Goal: Task Accomplishment & Management: Complete application form

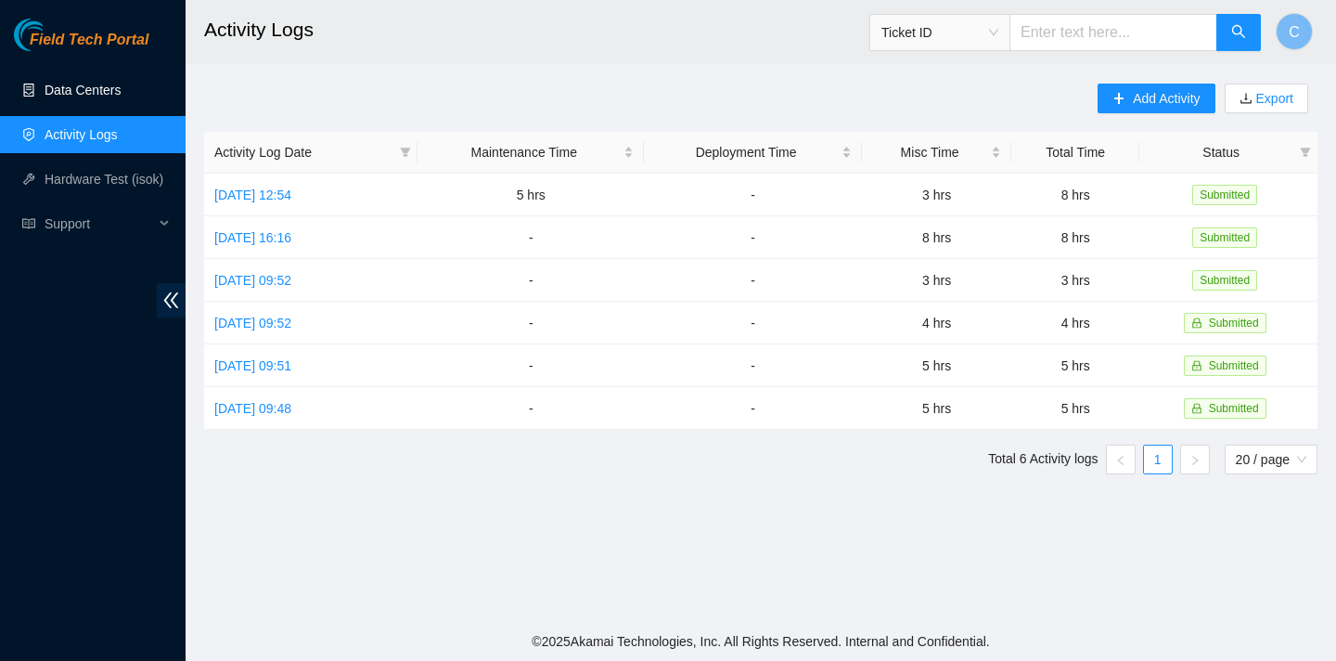
click at [115, 83] on link "Data Centers" at bounding box center [83, 90] width 76 height 15
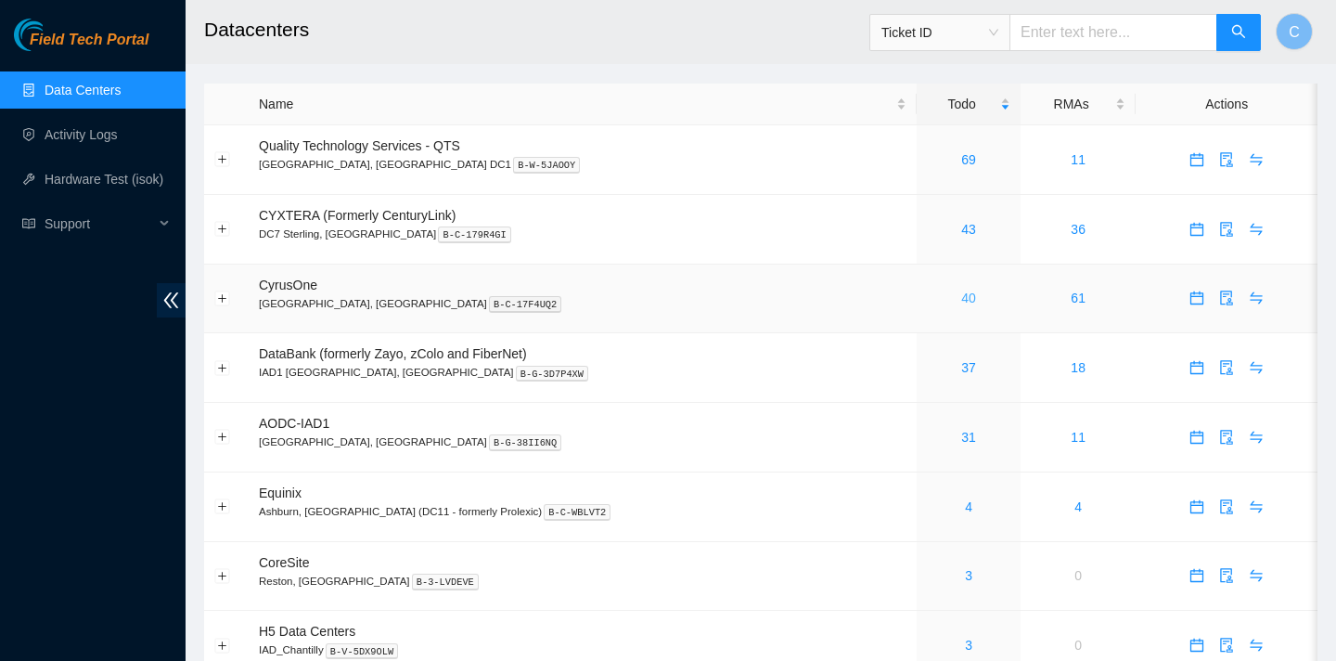
click at [961, 298] on link "40" at bounding box center [968, 297] width 15 height 15
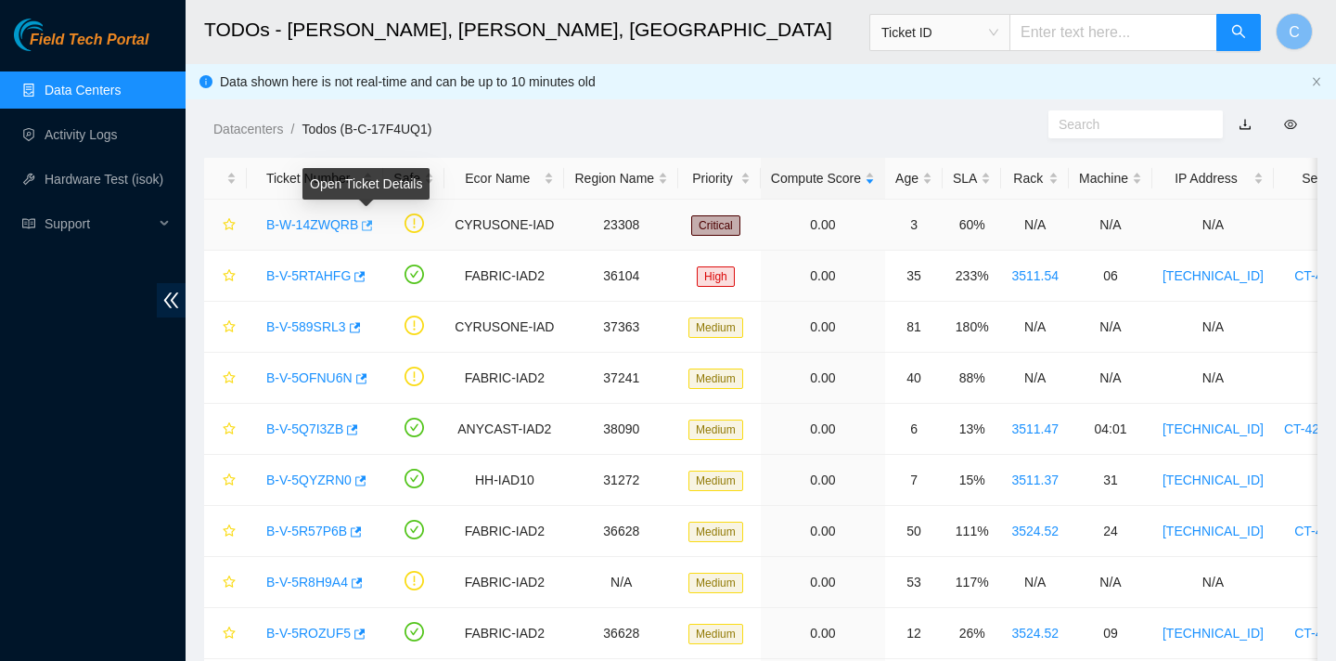
click at [368, 228] on icon "button" at bounding box center [365, 225] width 13 height 13
click at [549, 136] on ol "Datacenters / Todos (B-C-17F4UQ1) /" at bounding box center [630, 129] width 835 height 20
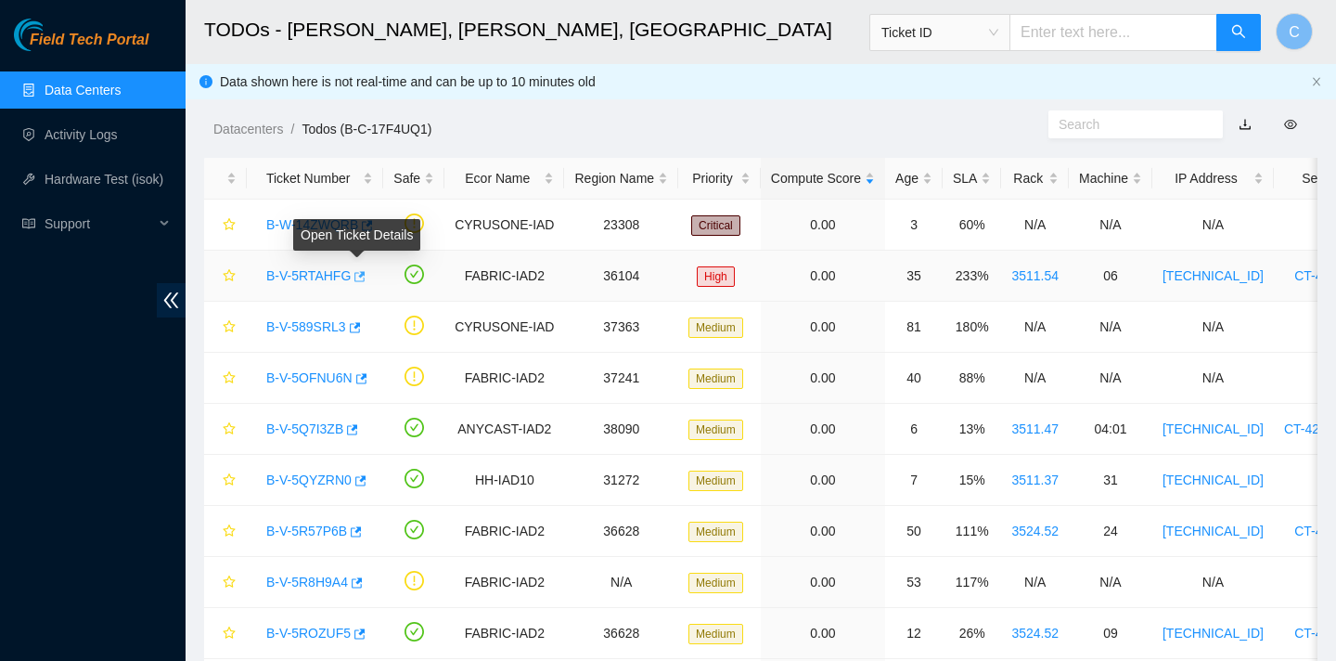
click at [362, 277] on icon "button" at bounding box center [360, 276] width 11 height 10
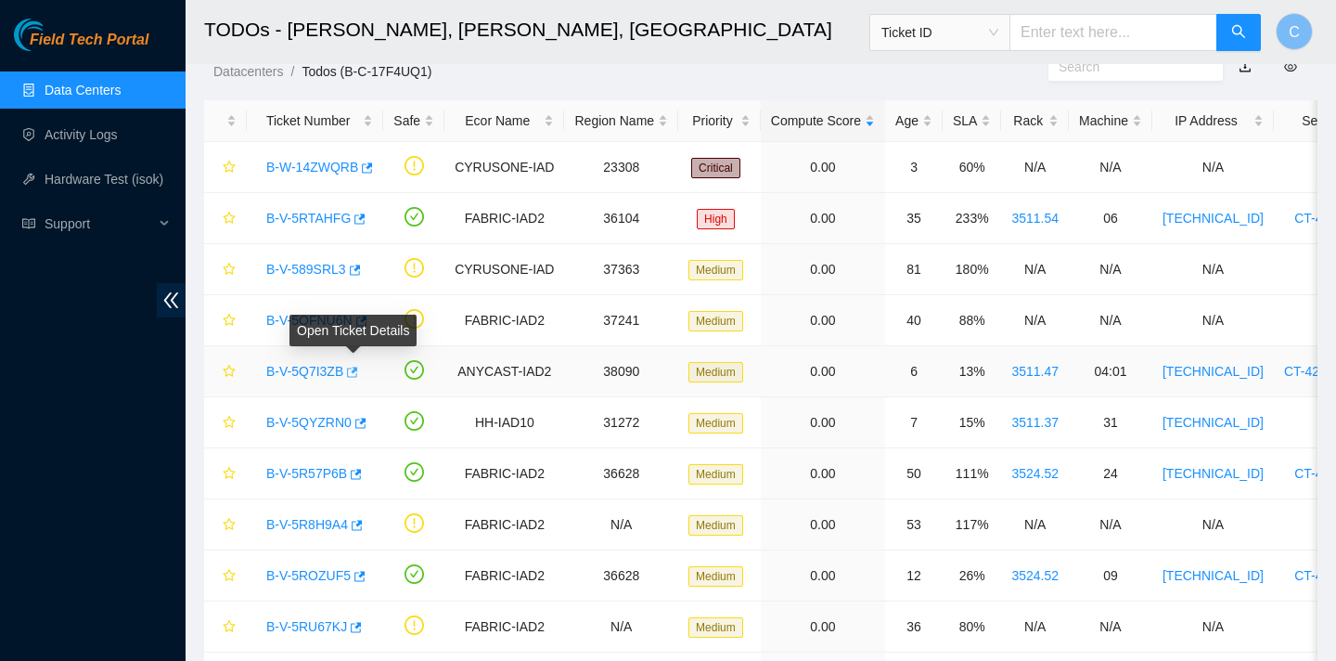
click at [358, 380] on button "button" at bounding box center [350, 372] width 15 height 30
click at [1029, 121] on div "Rack" at bounding box center [1035, 120] width 47 height 20
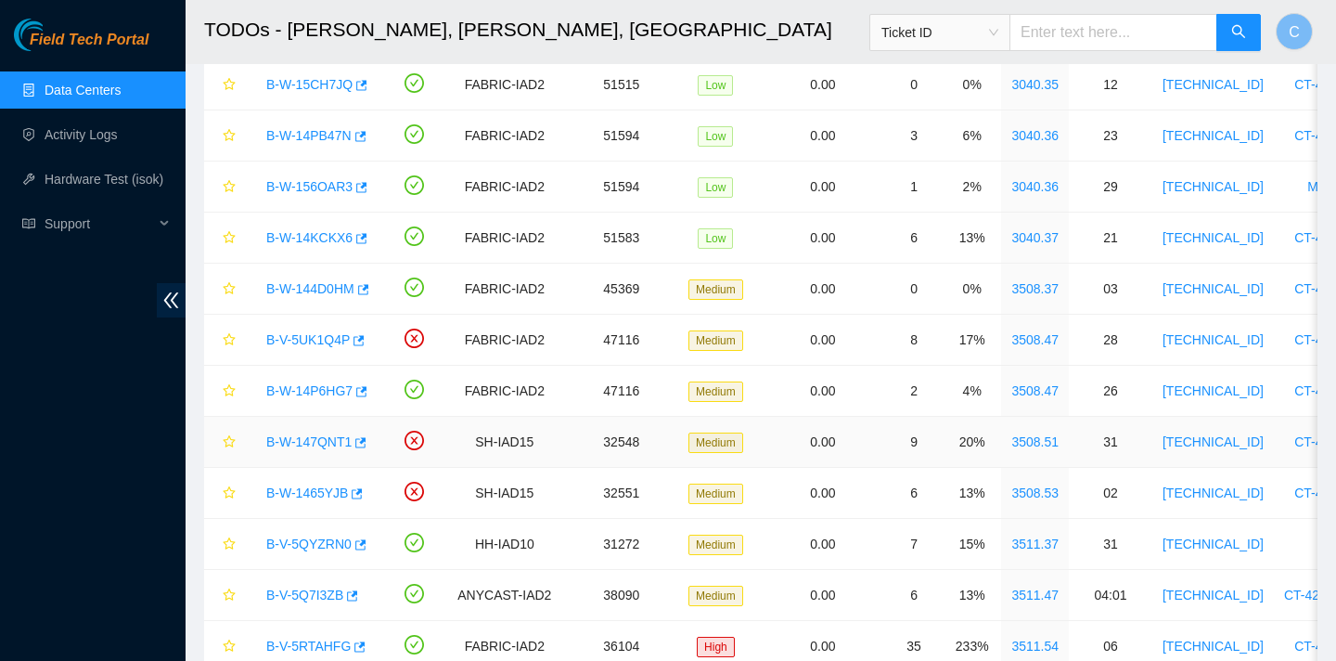
scroll to position [0, 0]
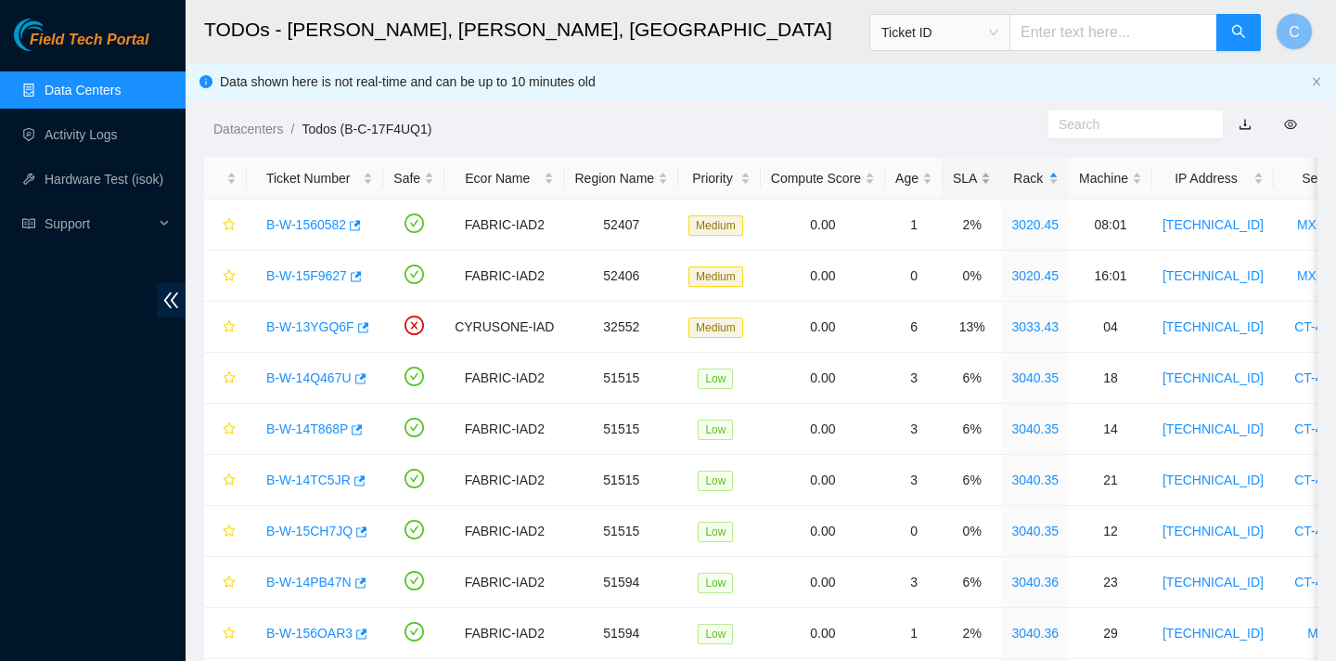
click at [980, 171] on div "SLA" at bounding box center [972, 178] width 38 height 20
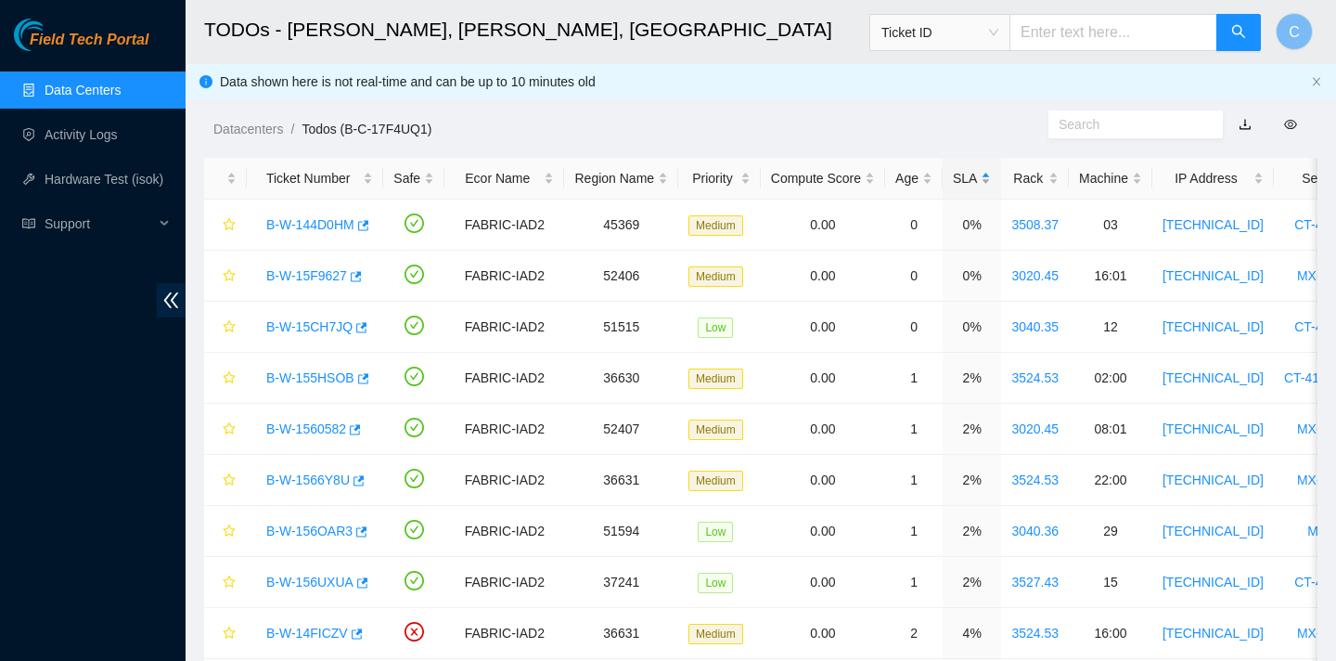
click at [975, 188] on div "SLA" at bounding box center [972, 178] width 38 height 20
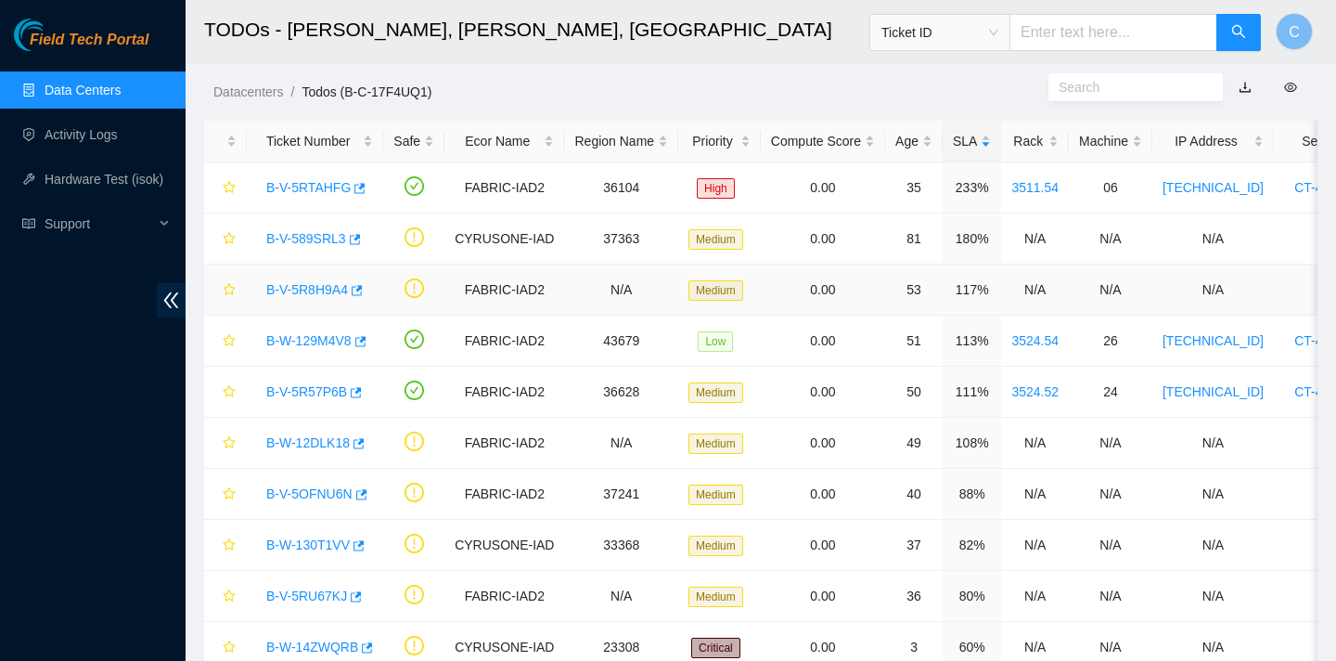
scroll to position [42, 0]
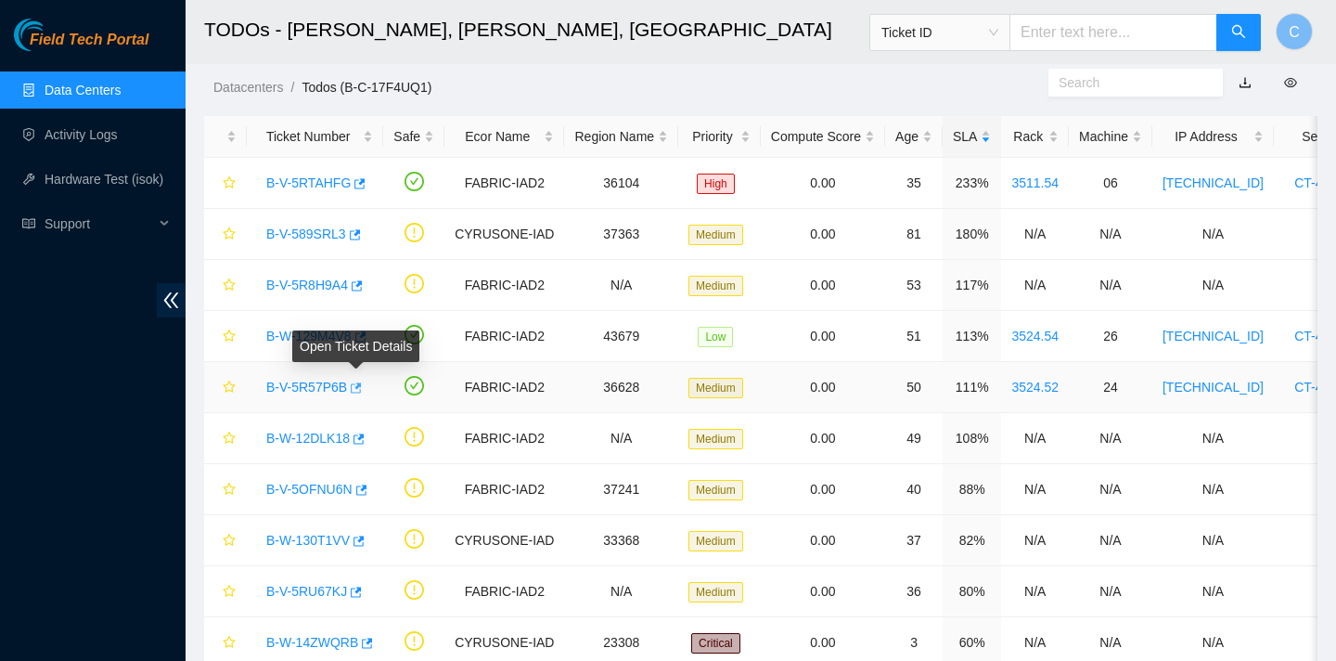
click at [362, 385] on icon "button" at bounding box center [356, 387] width 11 height 10
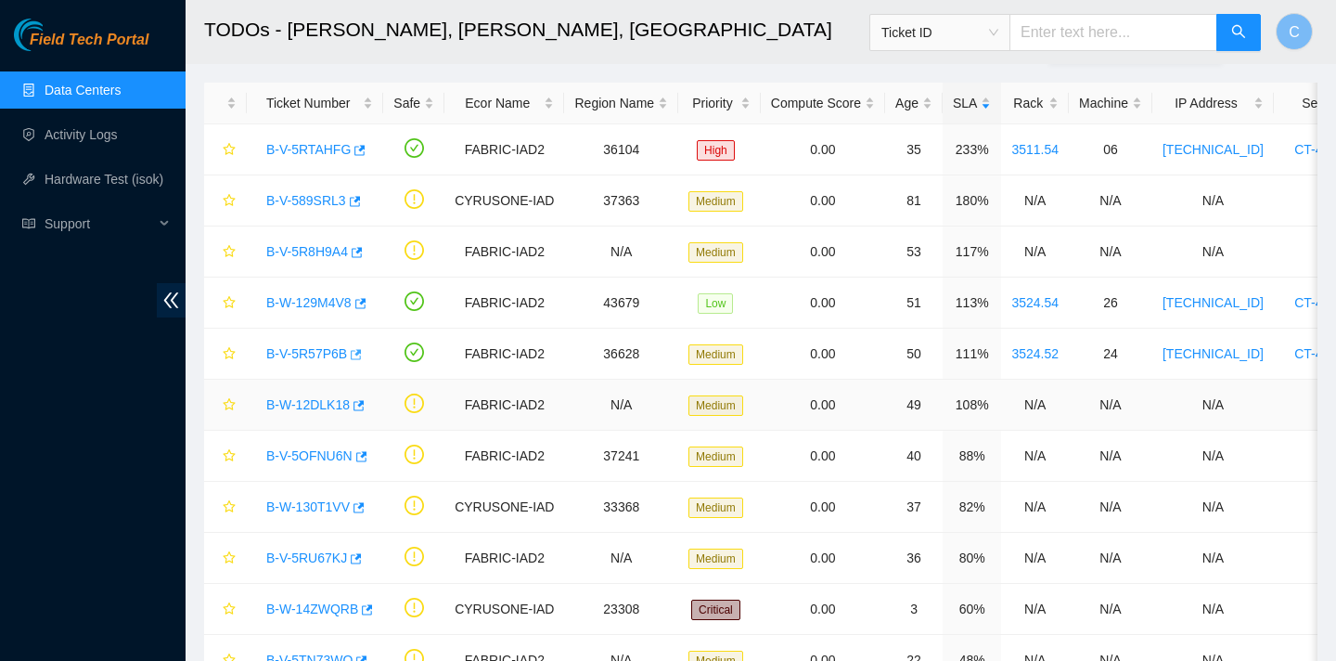
scroll to position [71, 0]
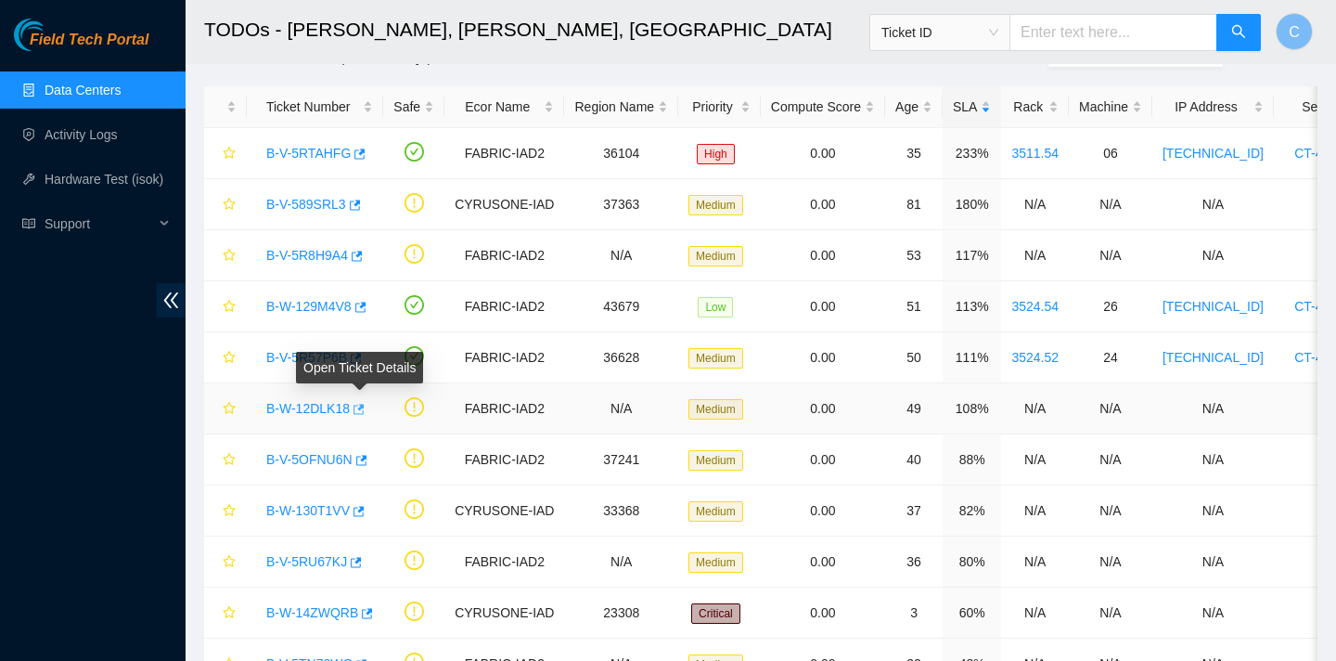
click at [364, 406] on icon "button" at bounding box center [357, 409] width 13 height 13
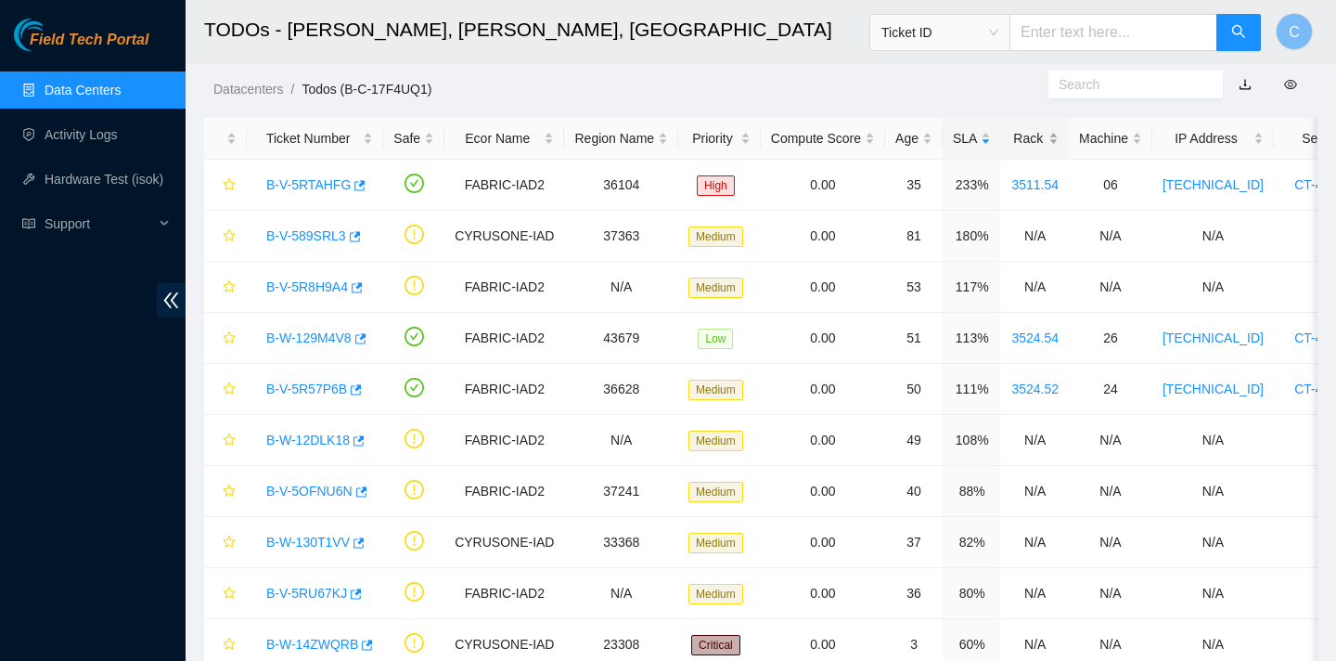
click at [1051, 137] on div "Rack" at bounding box center [1035, 138] width 47 height 20
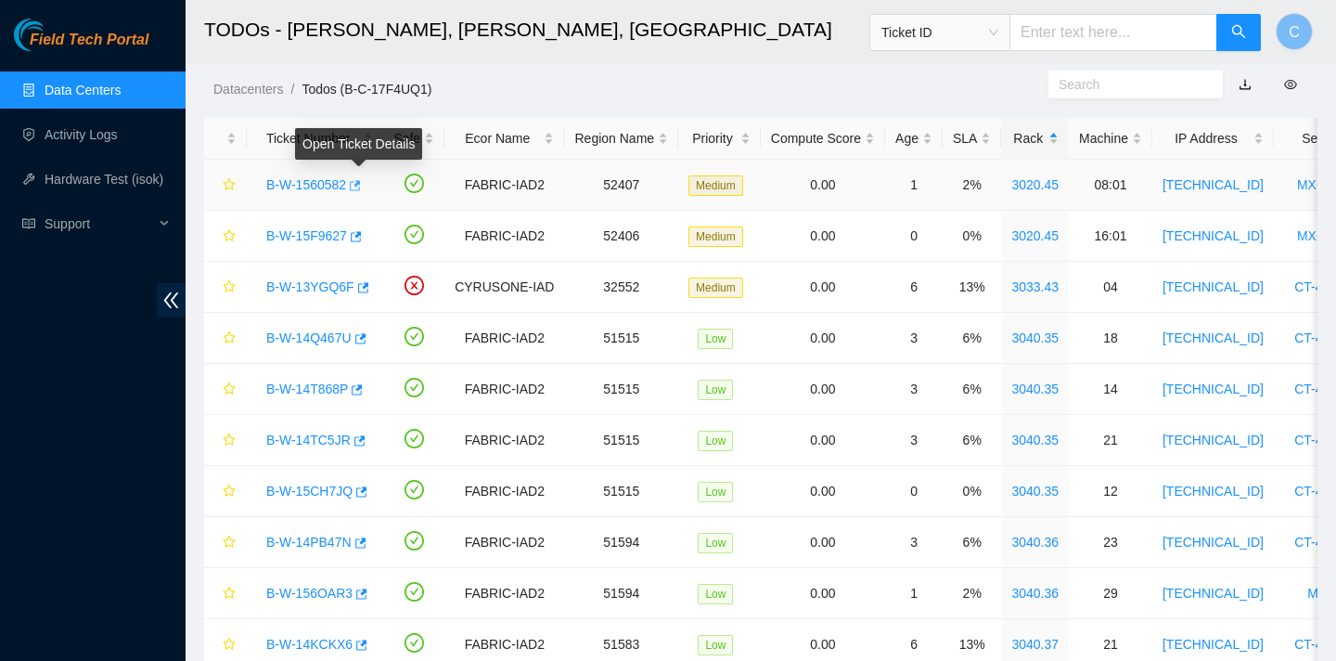
click at [360, 187] on icon "button" at bounding box center [353, 185] width 13 height 13
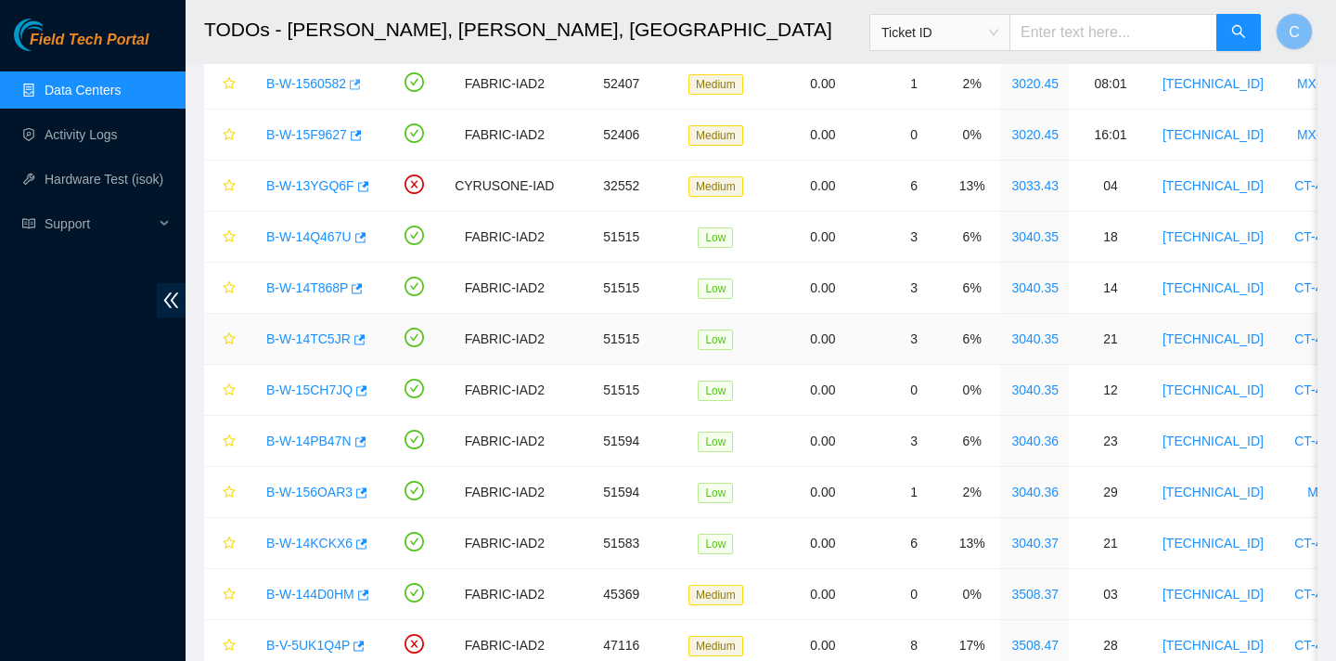
scroll to position [0, 0]
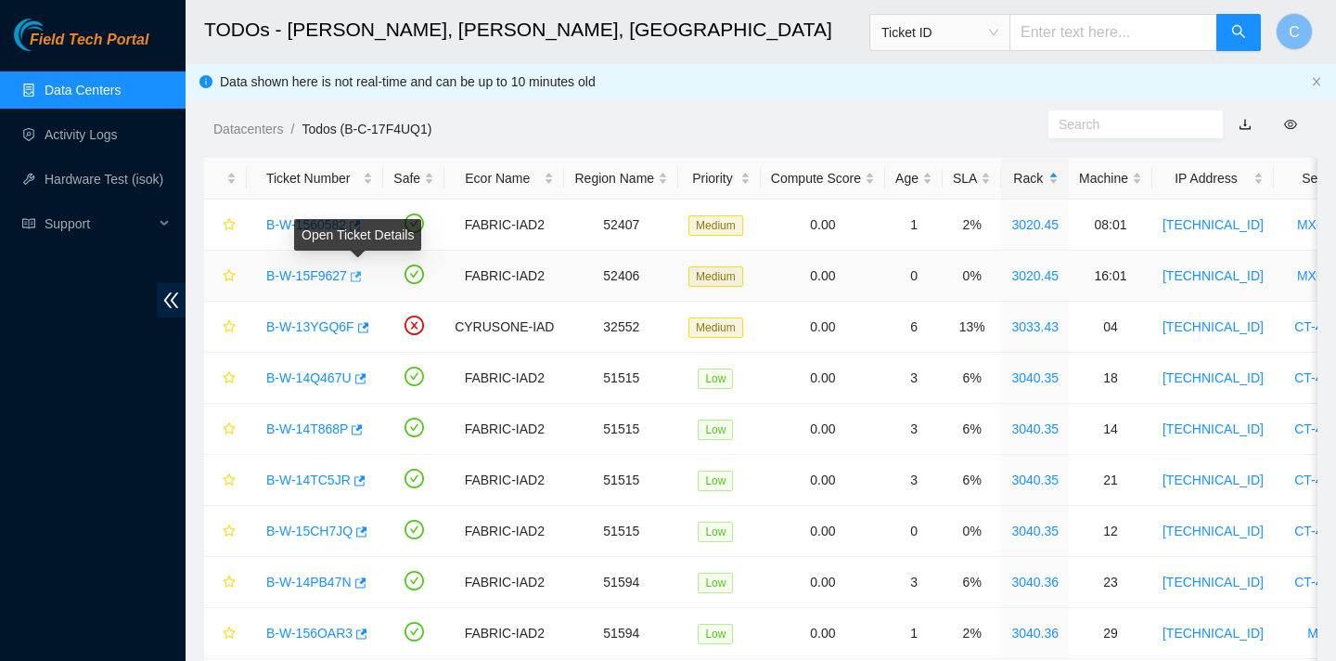
click at [362, 274] on icon "button" at bounding box center [356, 276] width 11 height 10
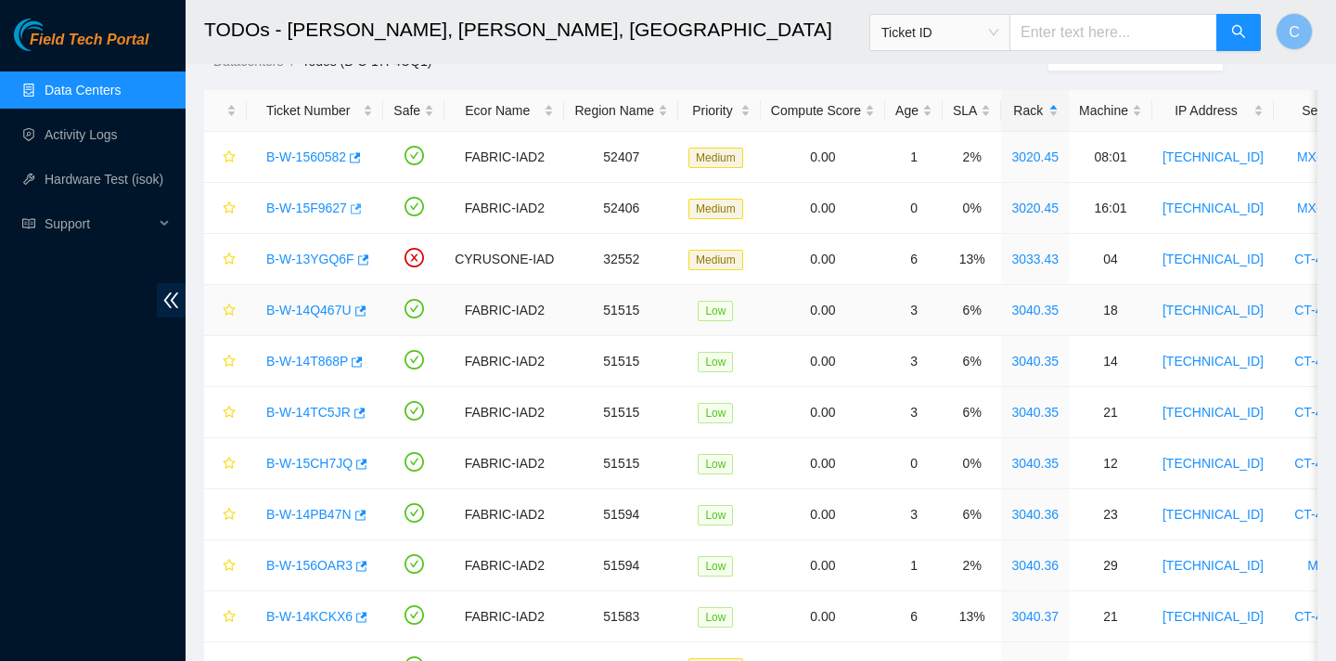
scroll to position [84, 0]
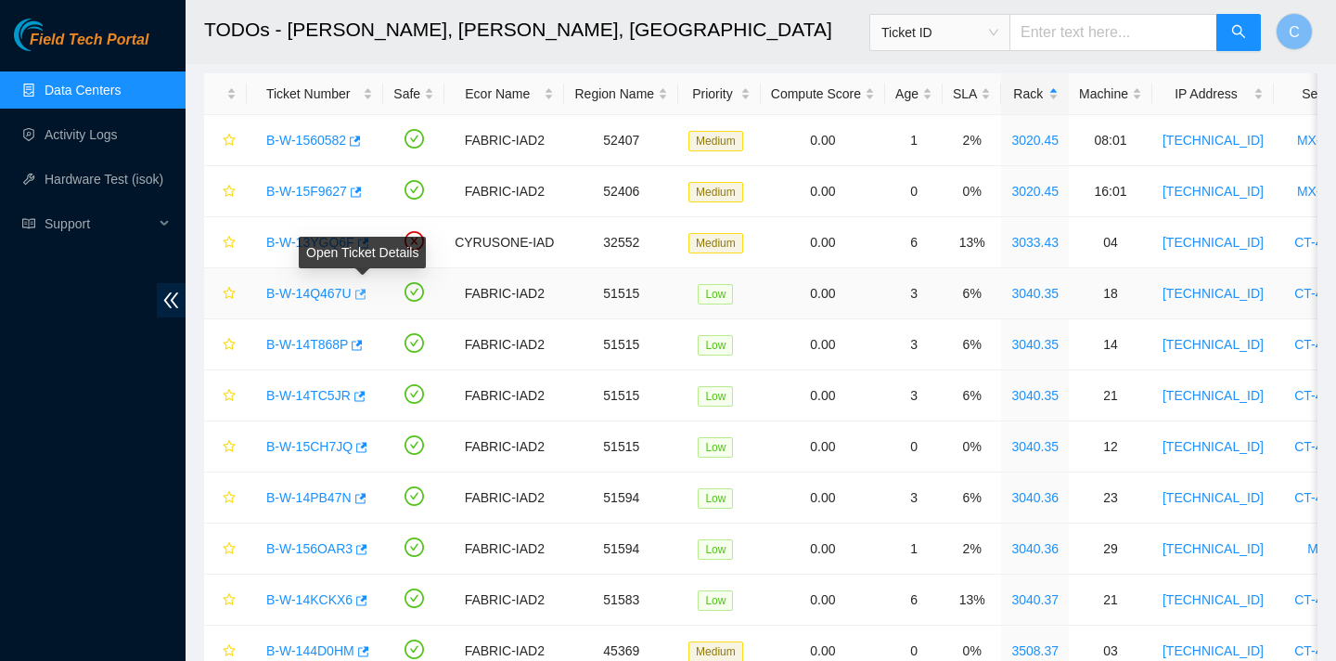
click at [366, 301] on span "button" at bounding box center [359, 295] width 13 height 15
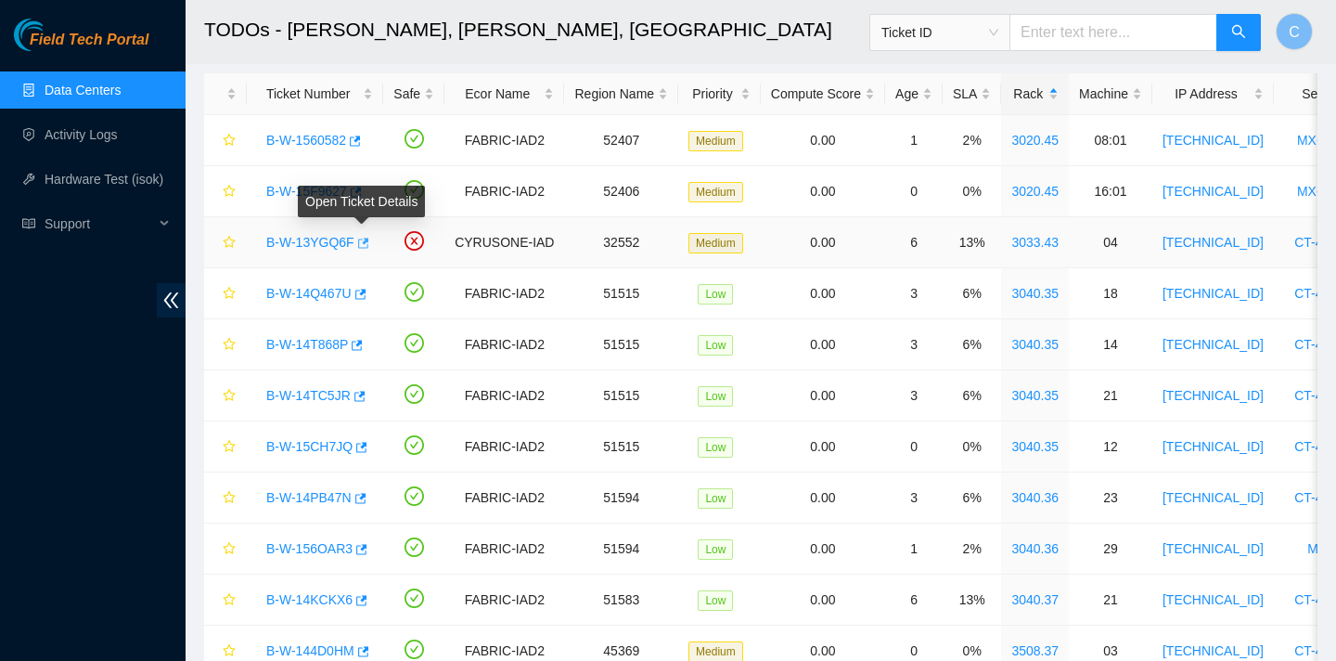
click at [366, 242] on icon "button" at bounding box center [363, 243] width 11 height 10
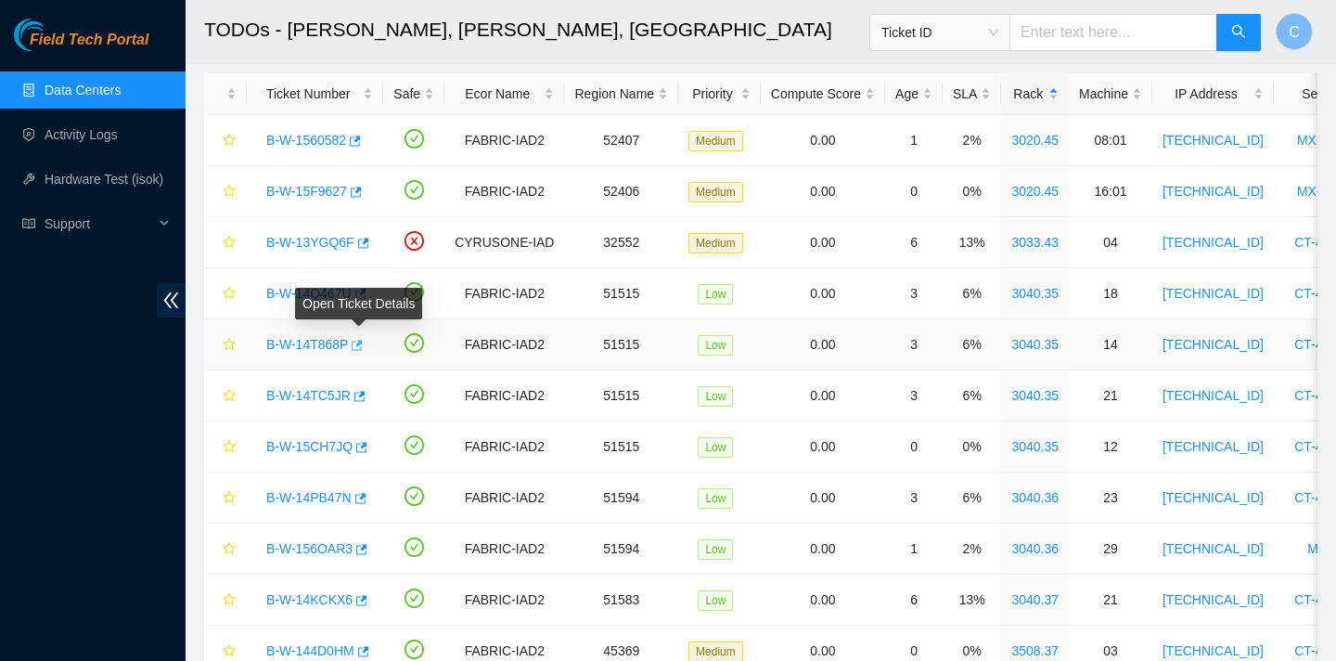
click at [362, 346] on icon "button" at bounding box center [355, 345] width 13 height 13
click at [228, 141] on icon "star" at bounding box center [229, 140] width 13 height 13
click at [228, 193] on icon "star" at bounding box center [229, 191] width 12 height 12
click at [233, 240] on icon "star" at bounding box center [229, 242] width 13 height 13
click at [234, 298] on icon "star" at bounding box center [229, 293] width 13 height 13
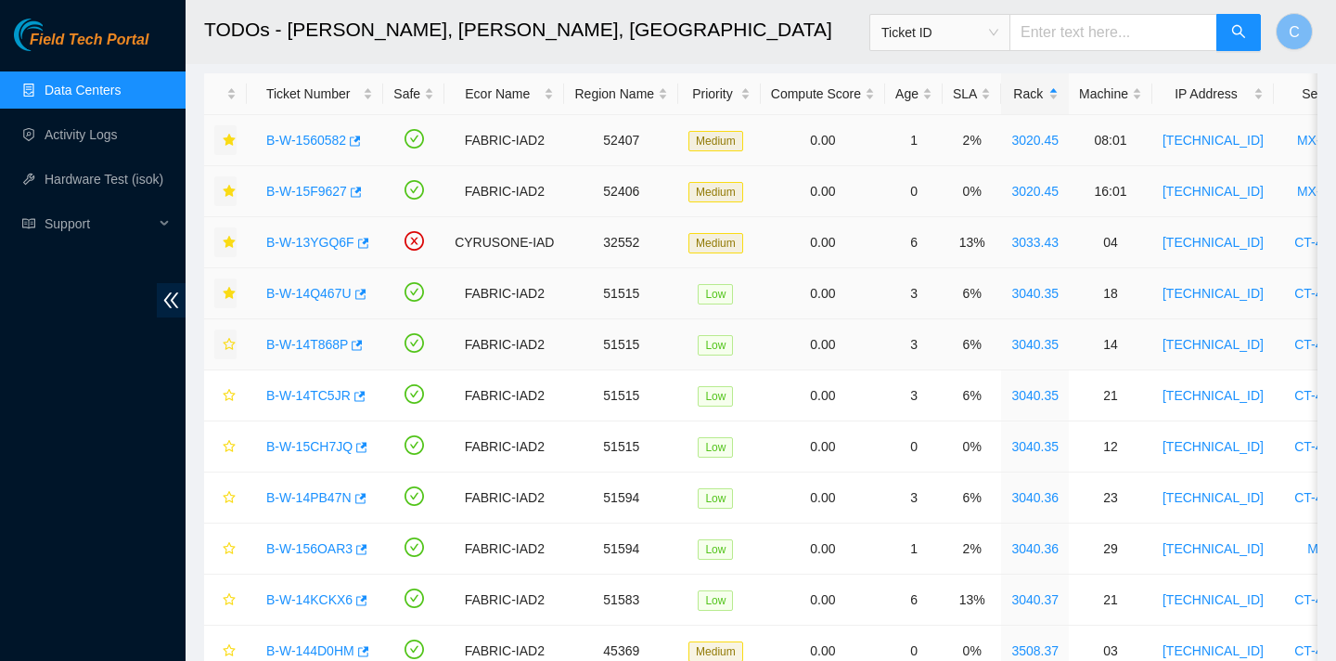
click at [231, 342] on icon "star" at bounding box center [229, 344] width 13 height 13
click at [231, 394] on icon "star" at bounding box center [229, 395] width 13 height 13
click at [366, 393] on icon "button" at bounding box center [360, 396] width 11 height 10
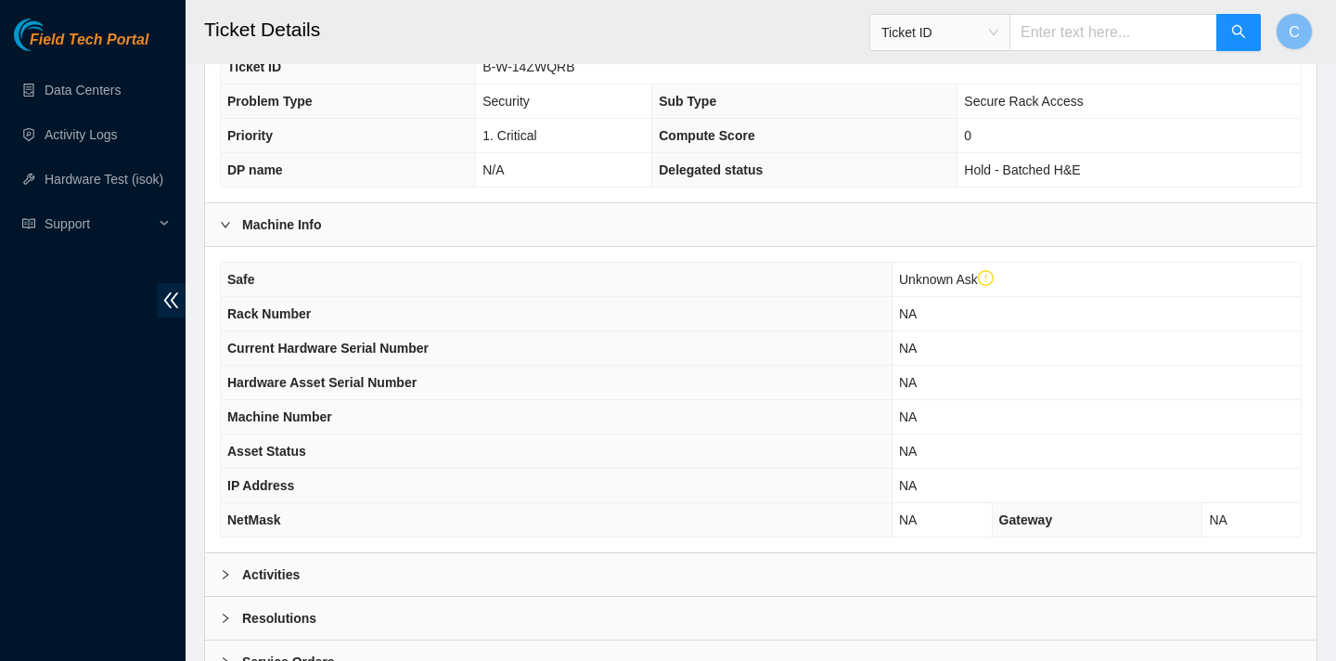
scroll to position [573, 0]
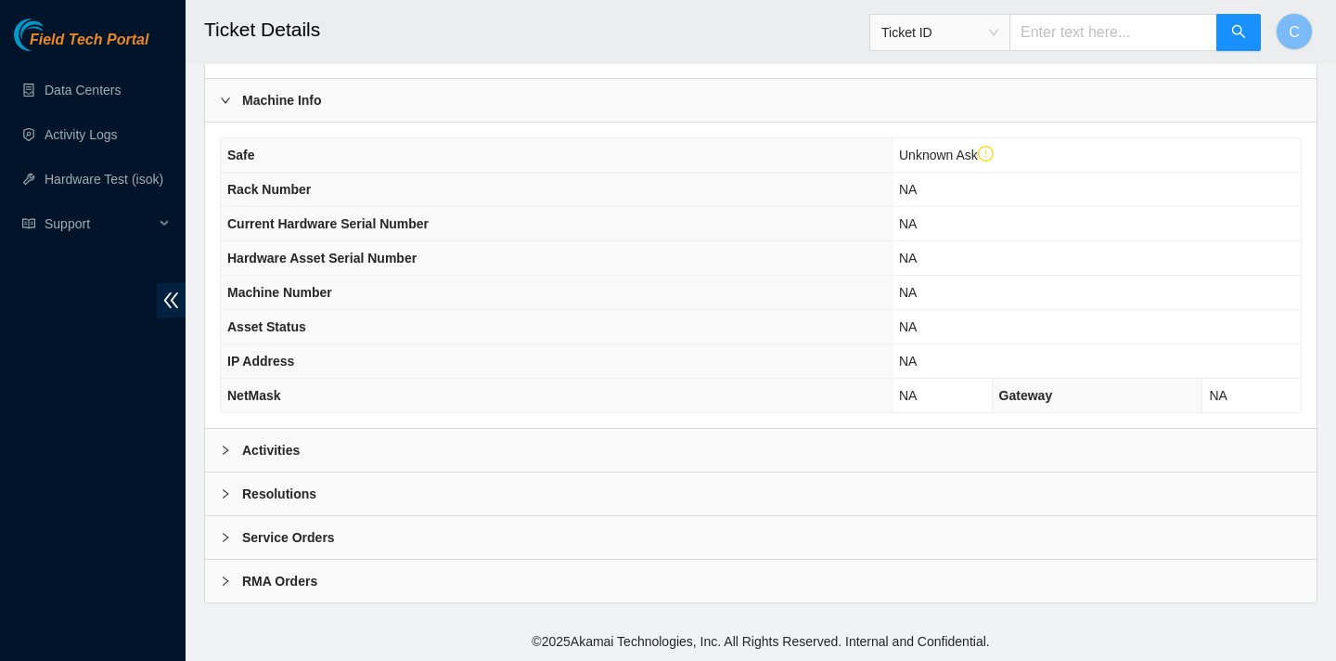
click at [424, 465] on div "Activities" at bounding box center [761, 450] width 1112 height 43
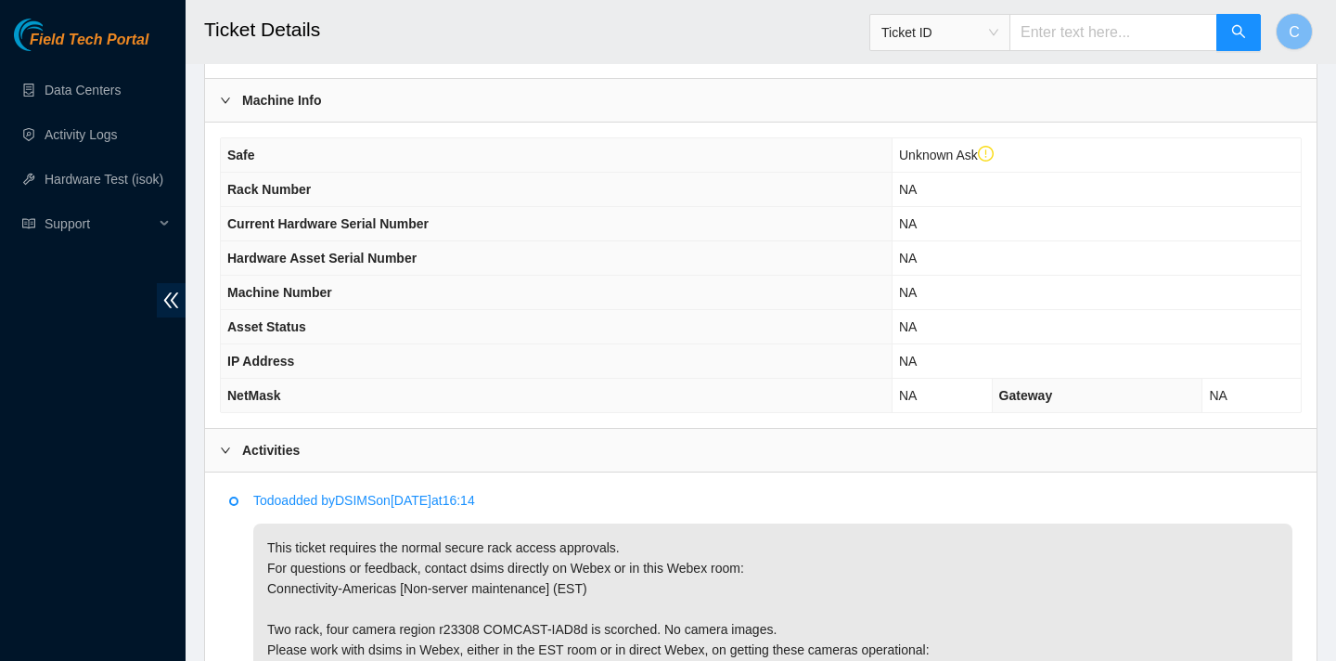
scroll to position [909, 0]
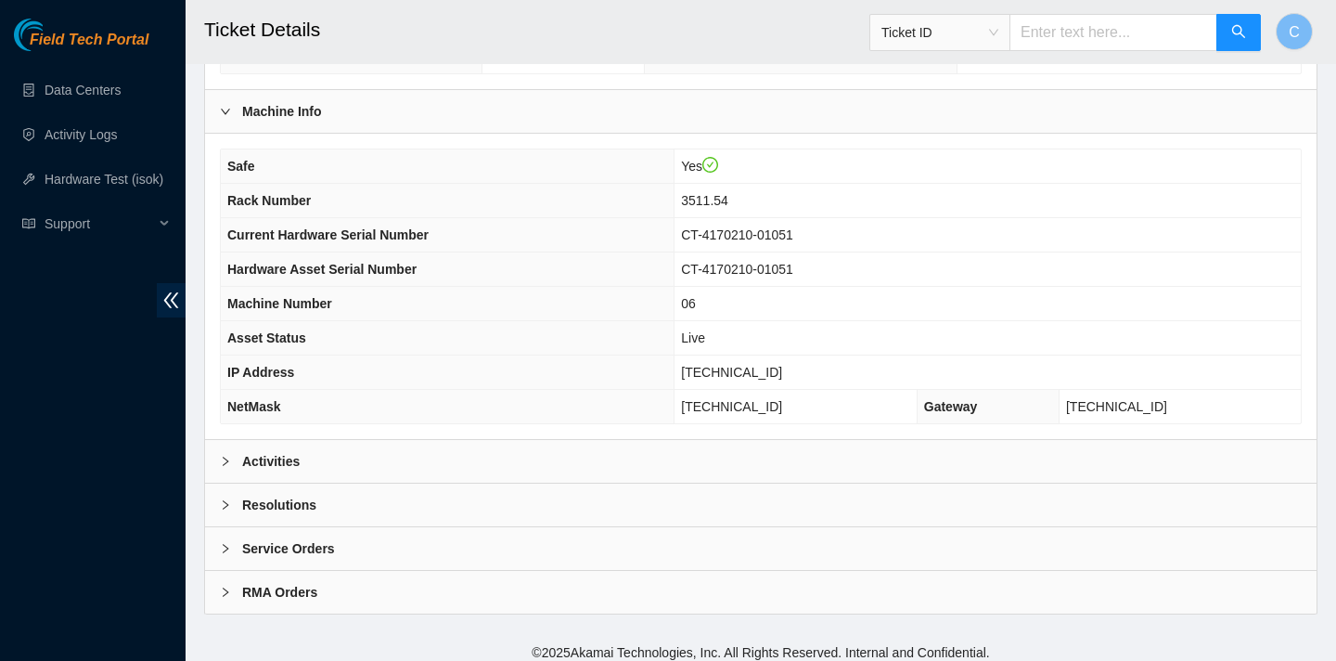
scroll to position [537, 0]
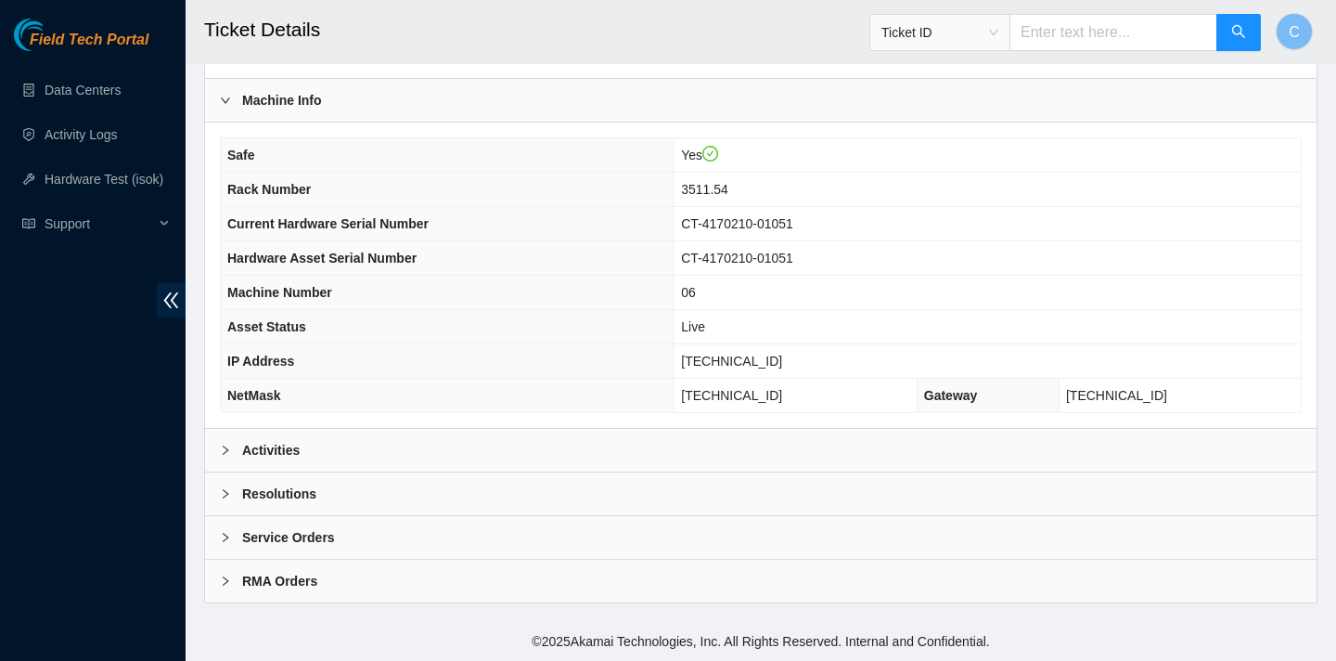
click at [508, 443] on div "Activities" at bounding box center [761, 450] width 1112 height 43
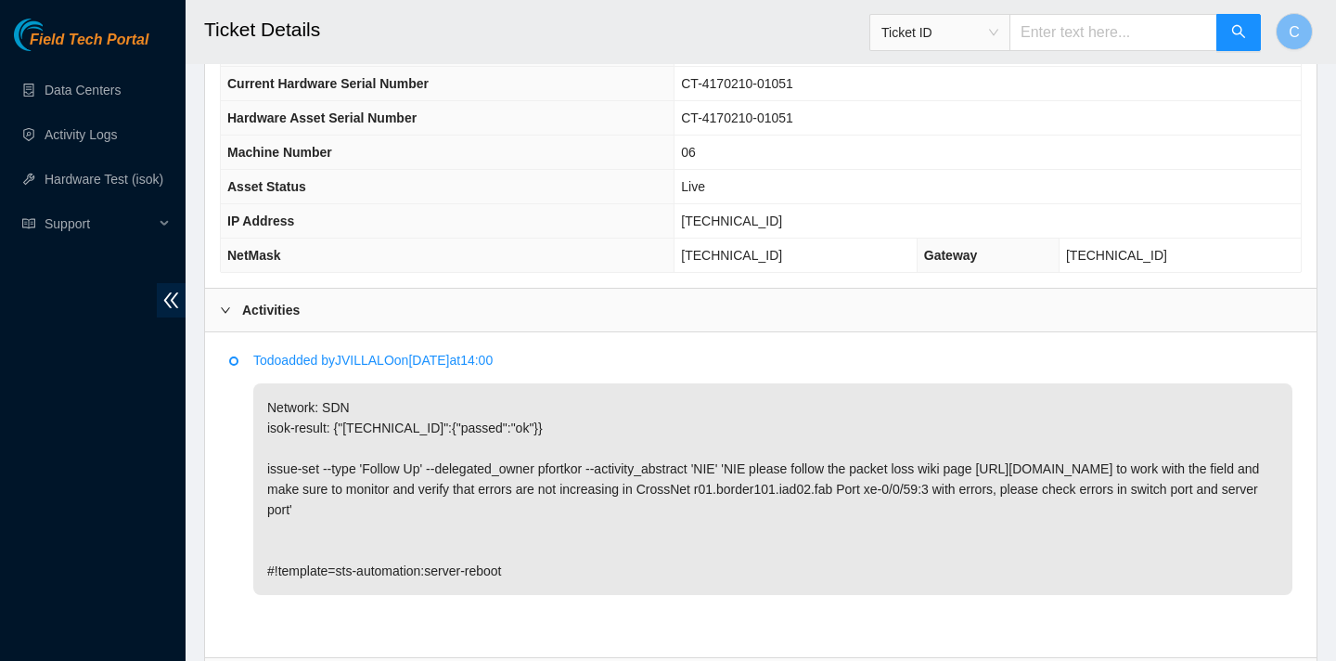
scroll to position [678, 0]
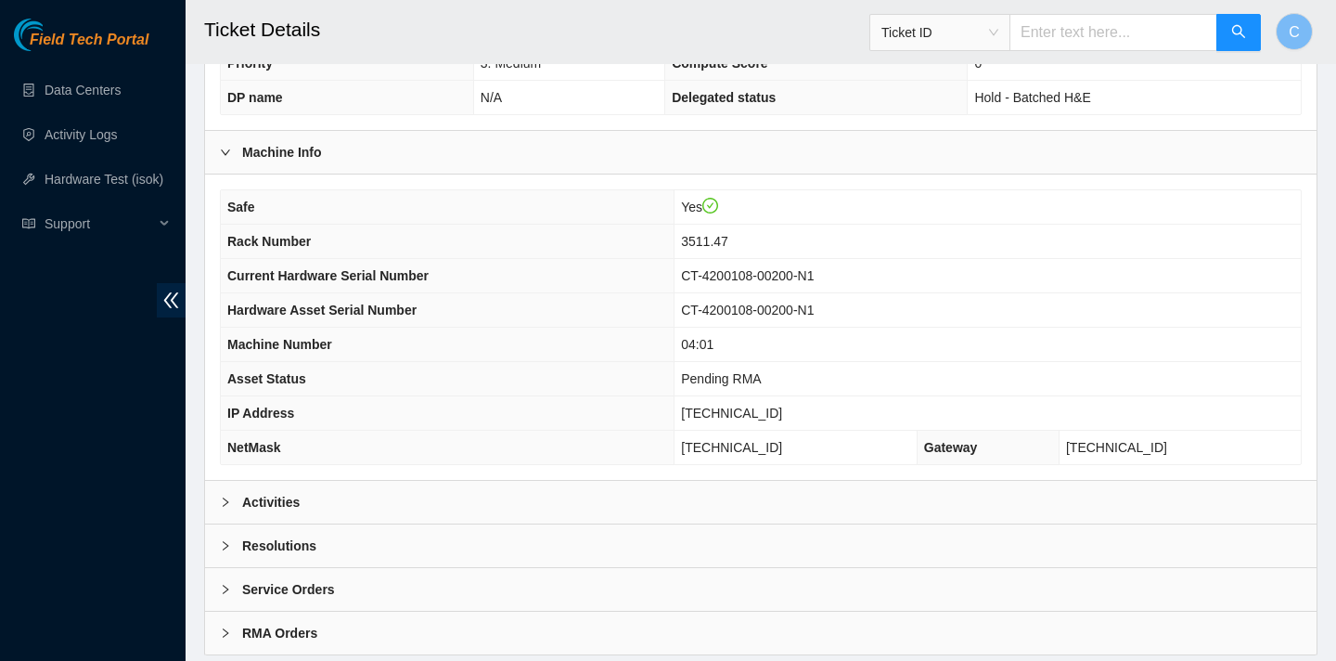
scroll to position [486, 0]
click at [475, 491] on div "Activities" at bounding box center [761, 501] width 1112 height 43
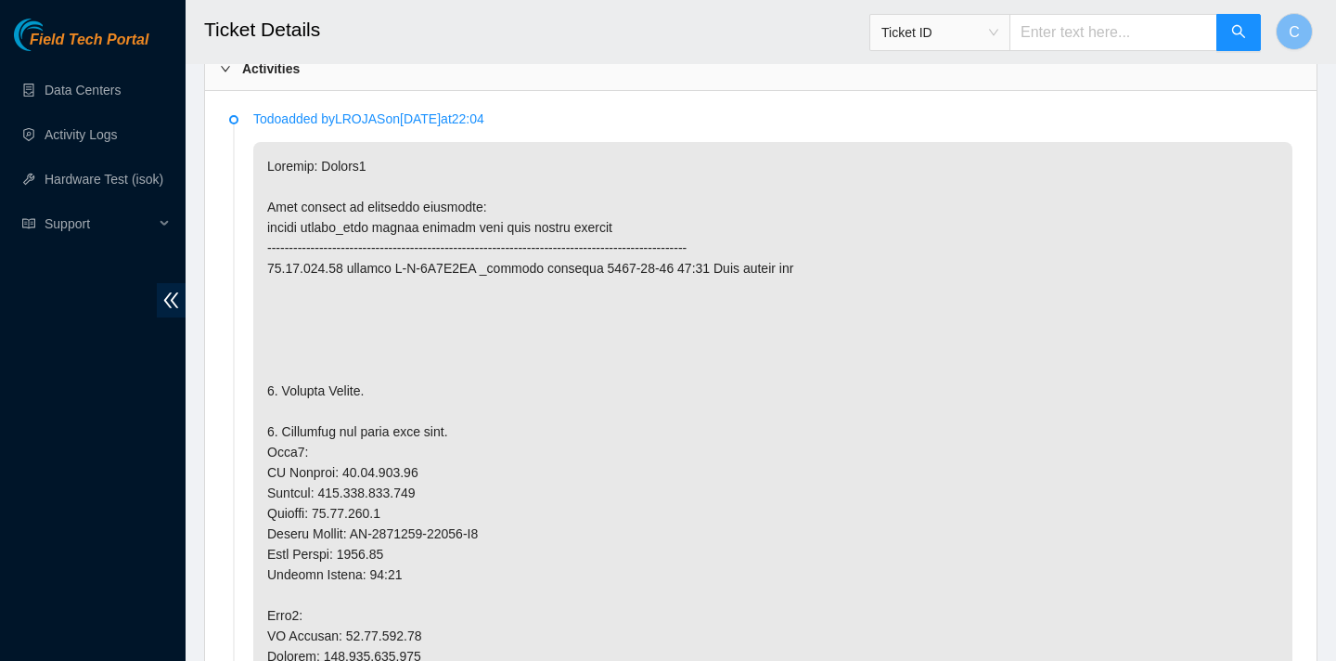
scroll to position [905, 0]
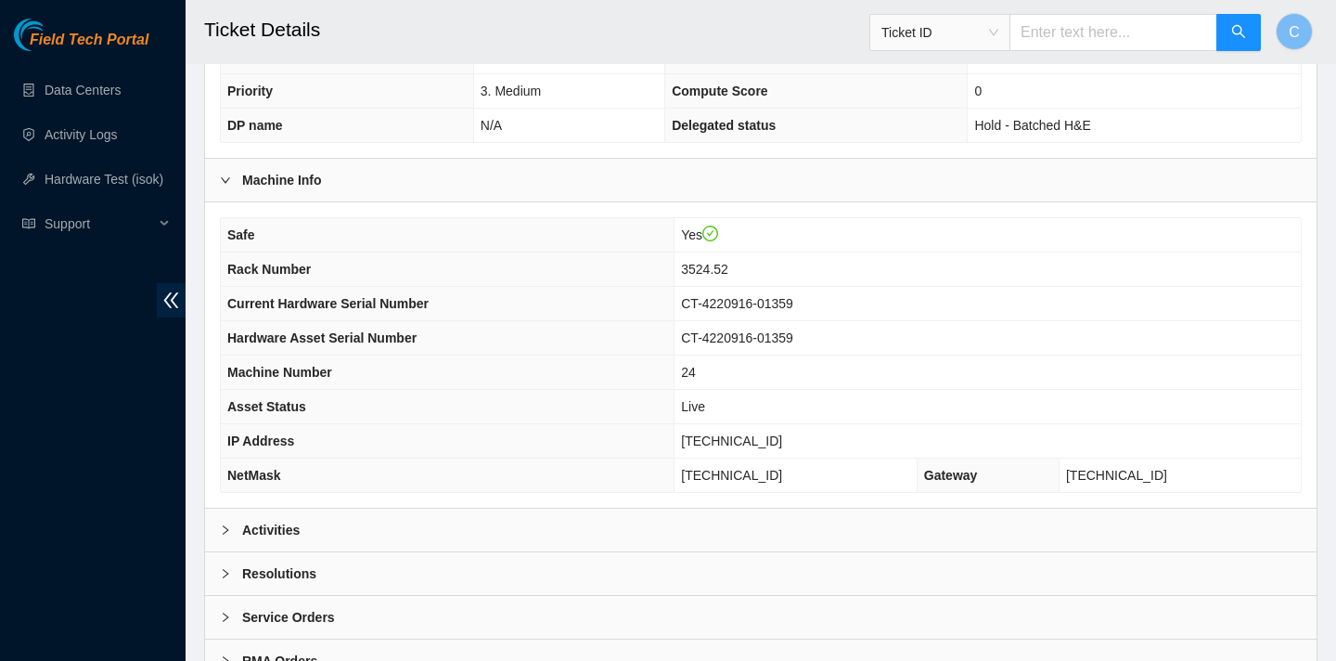
scroll to position [537, 0]
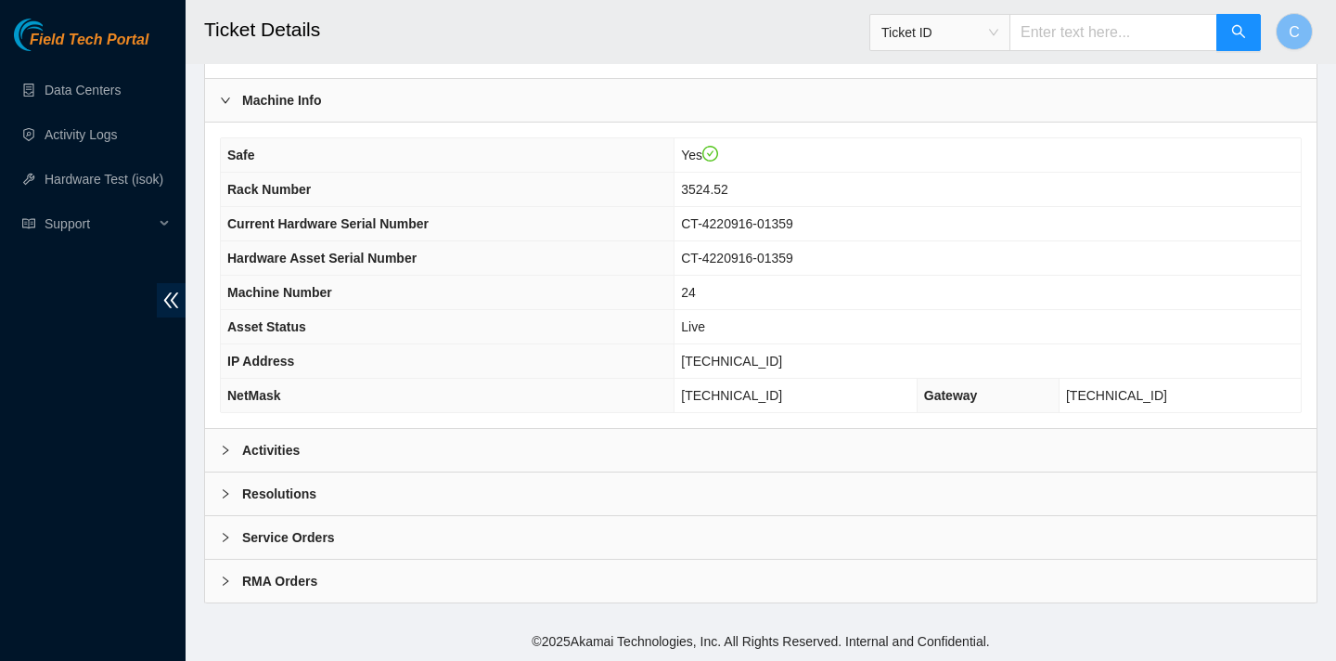
click at [812, 444] on div "Activities" at bounding box center [761, 450] width 1112 height 43
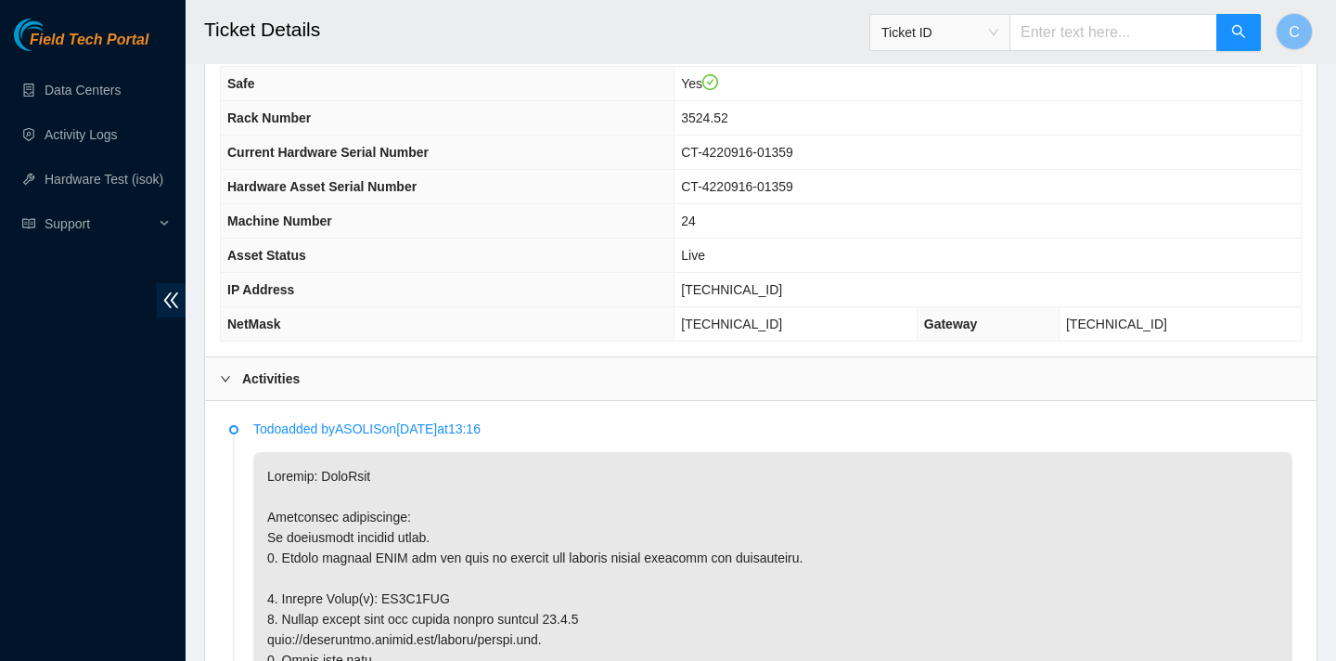
scroll to position [611, 0]
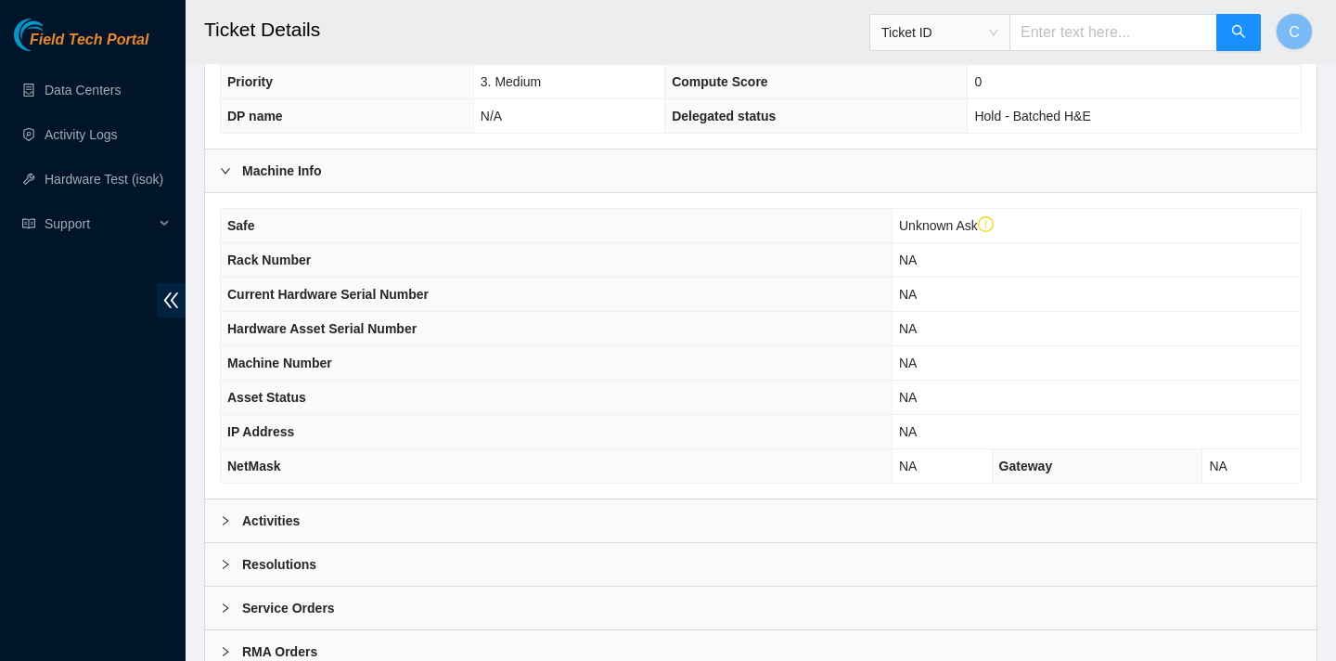
scroll to position [573, 0]
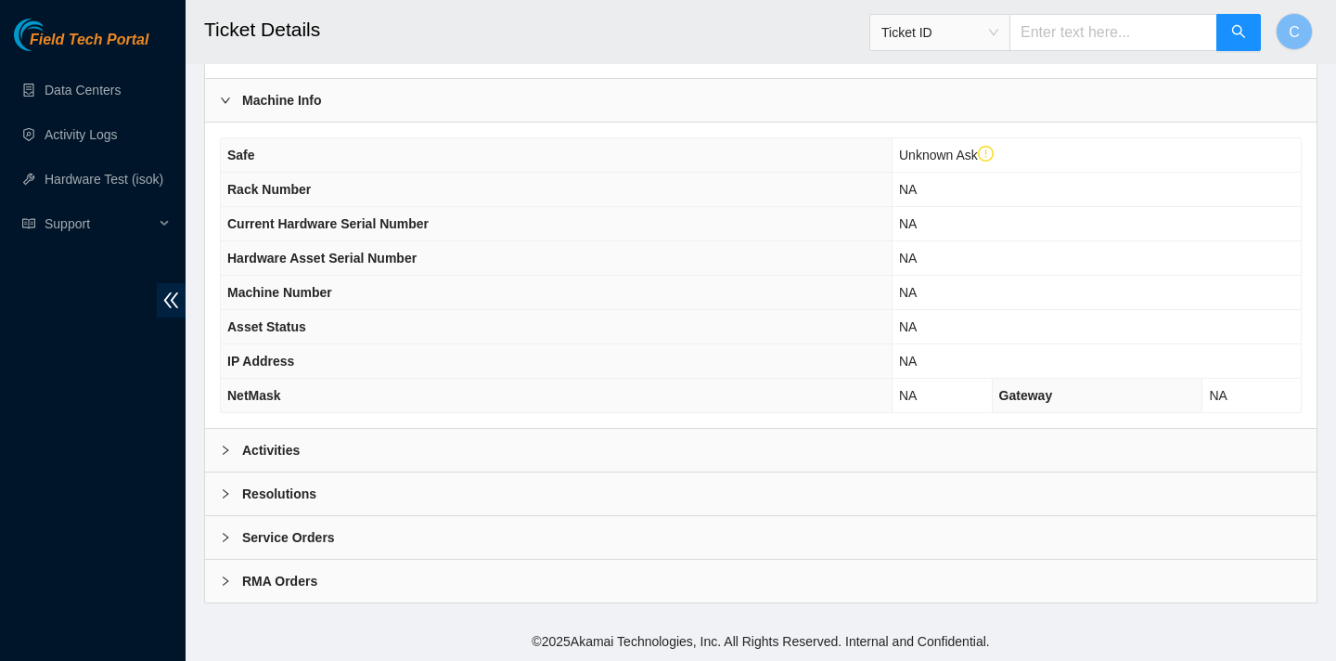
click at [318, 452] on div "Activities" at bounding box center [761, 450] width 1112 height 43
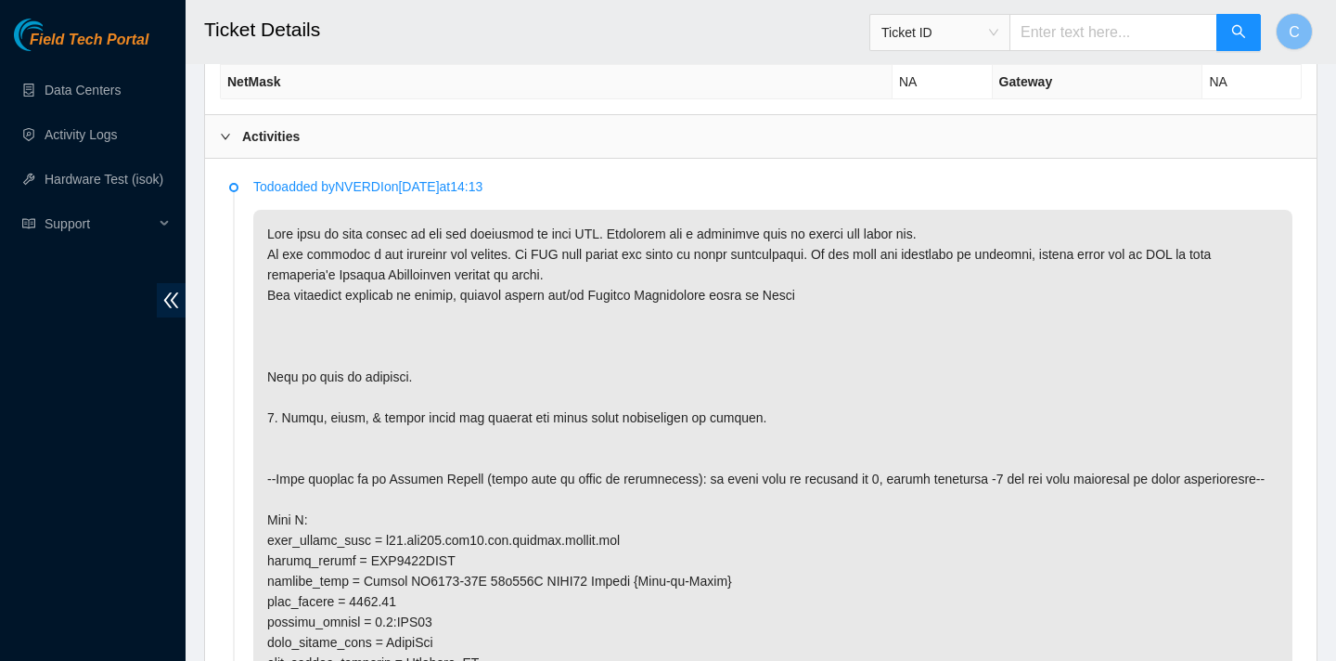
scroll to position [968, 0]
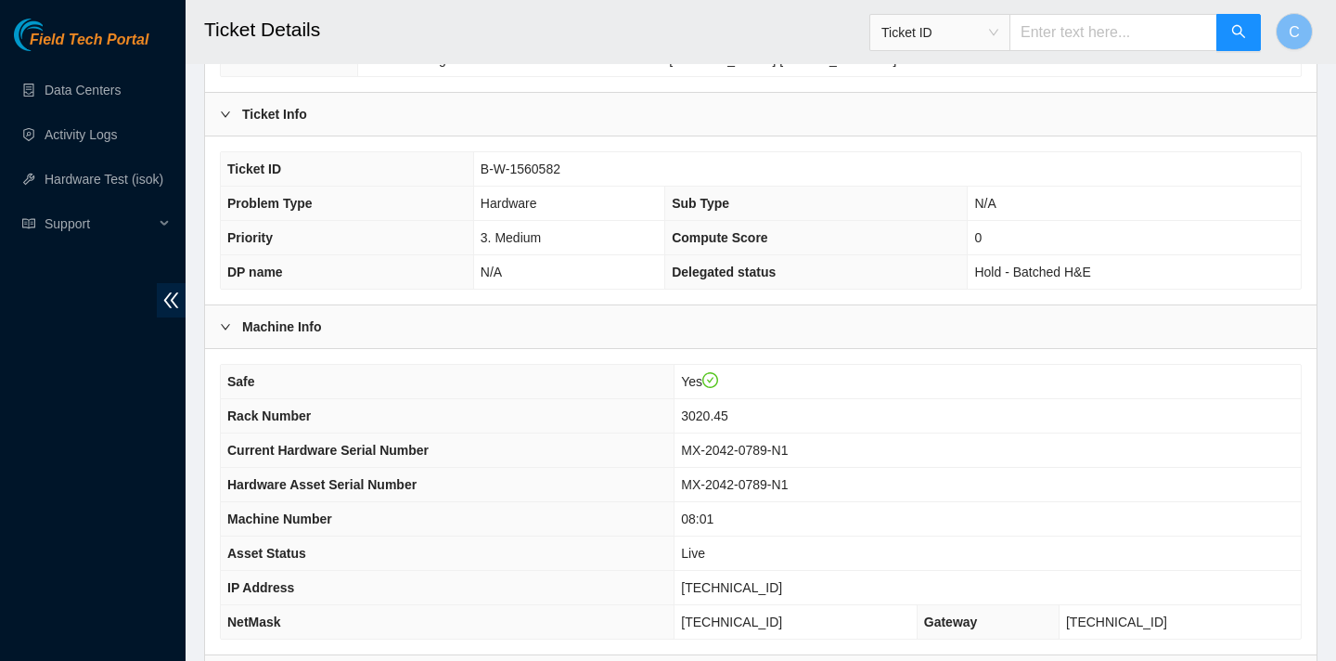
scroll to position [537, 0]
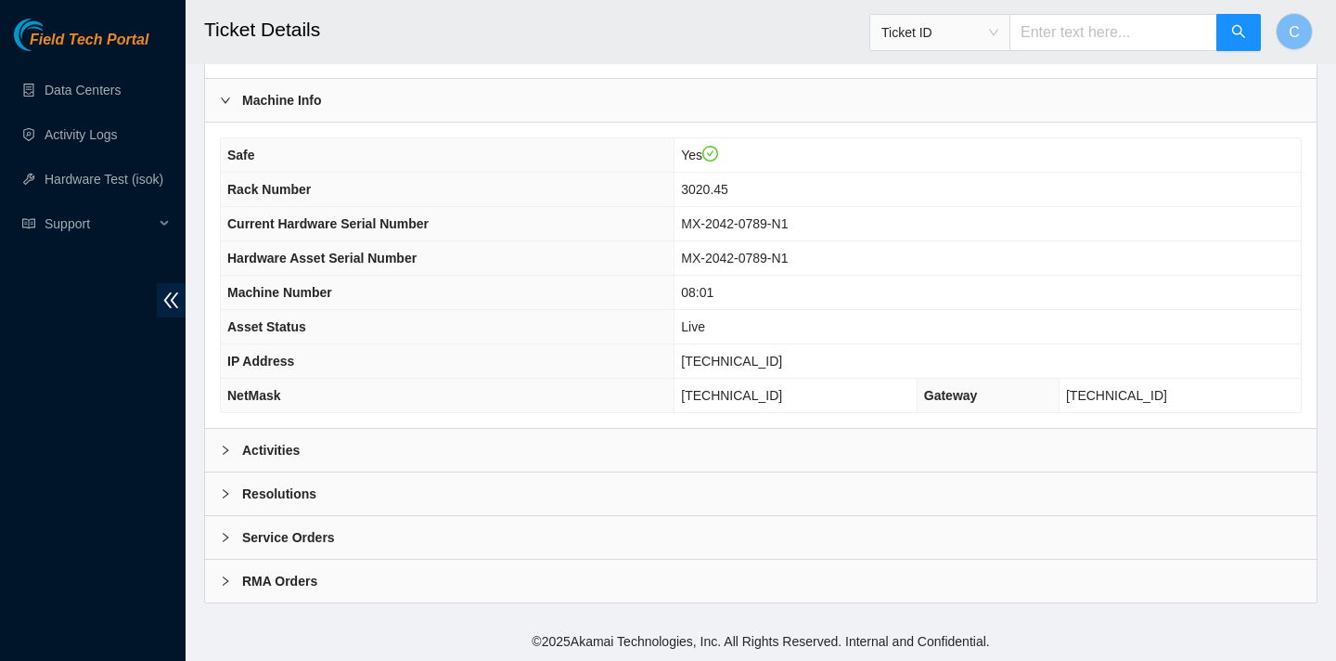
click at [653, 446] on div "Activities" at bounding box center [761, 450] width 1112 height 43
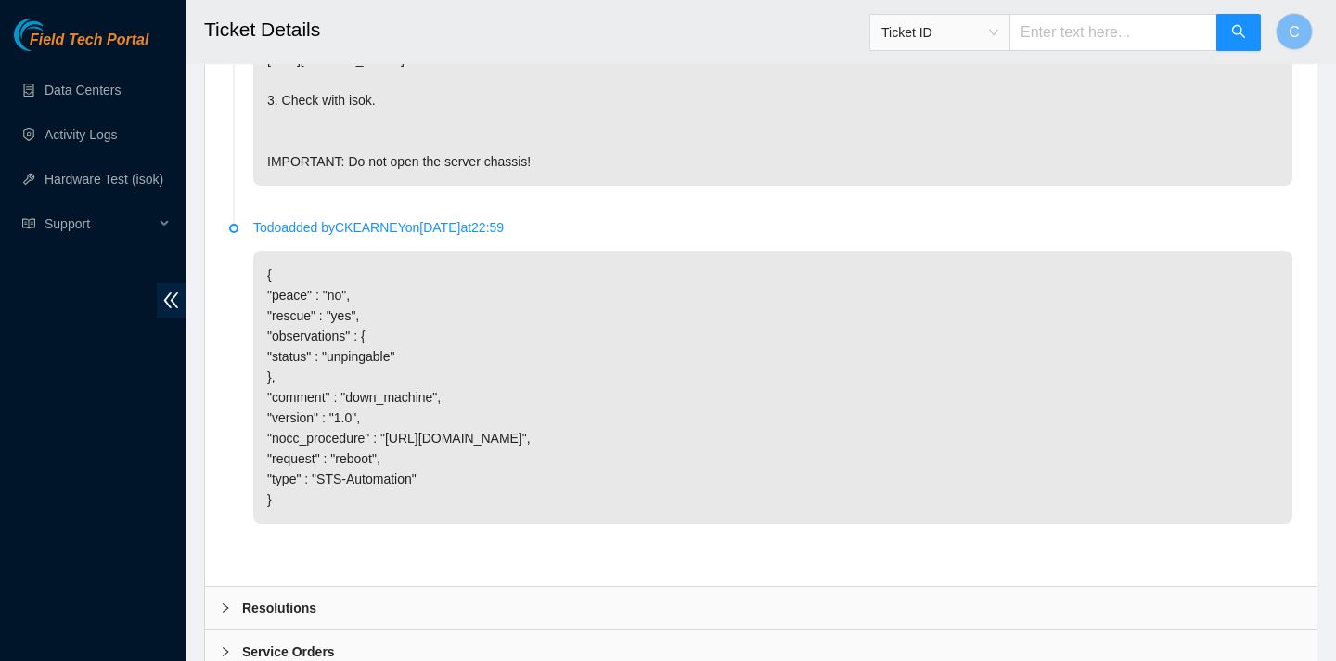
scroll to position [1385, 0]
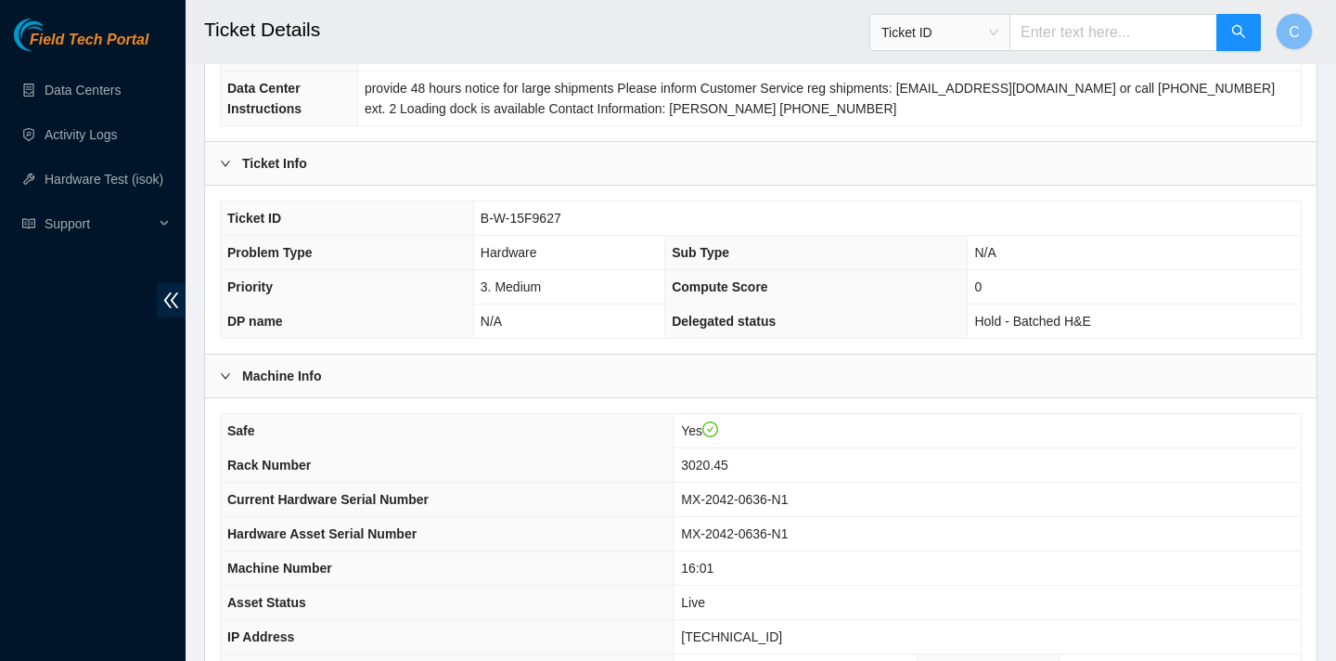
scroll to position [537, 0]
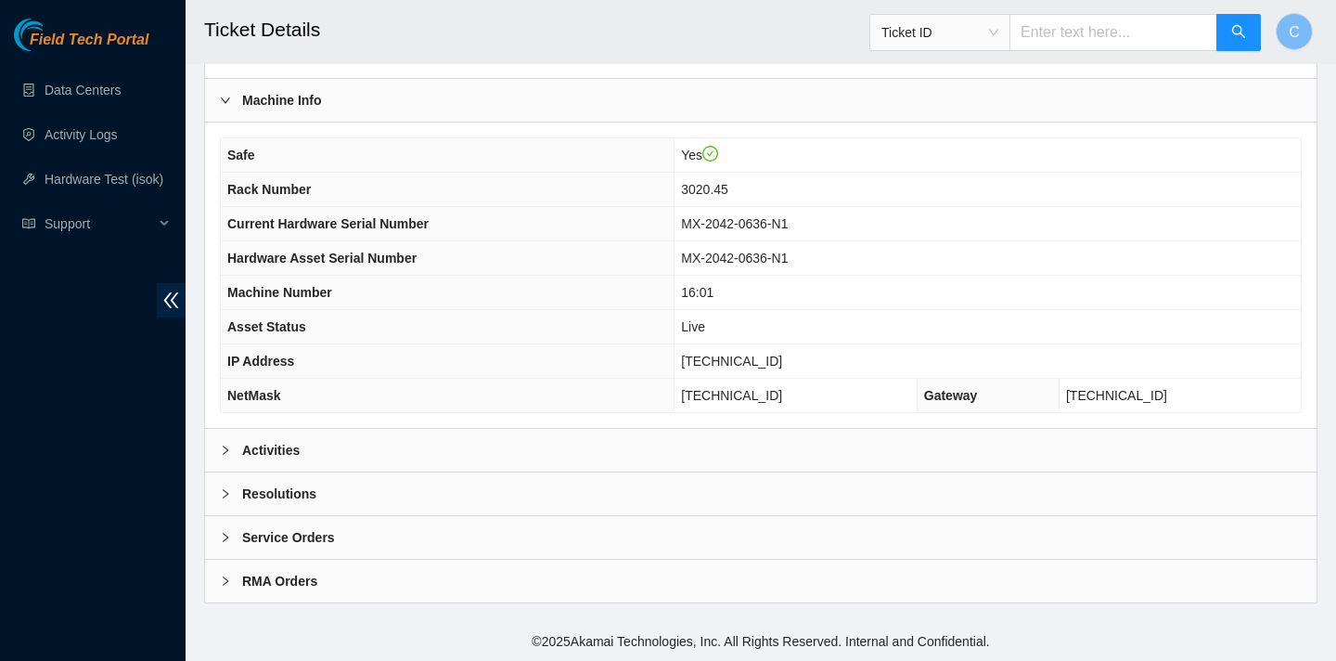
click at [531, 453] on div "Activities" at bounding box center [761, 450] width 1112 height 43
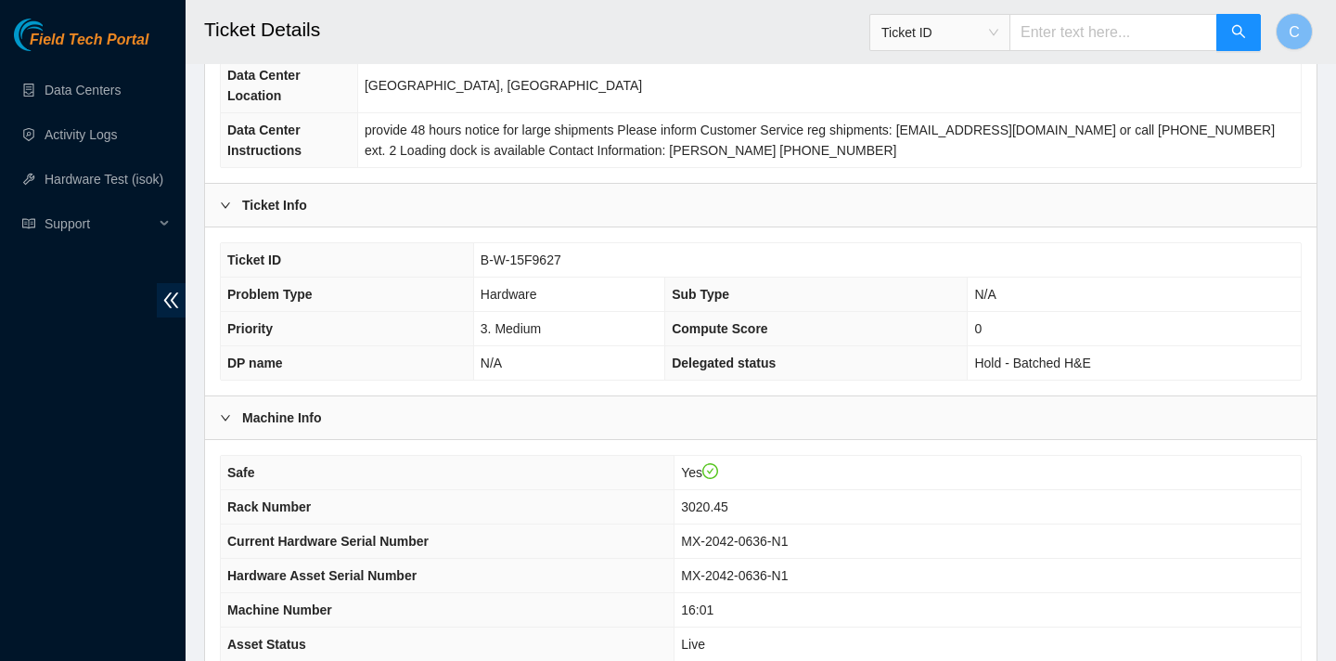
scroll to position [0, 0]
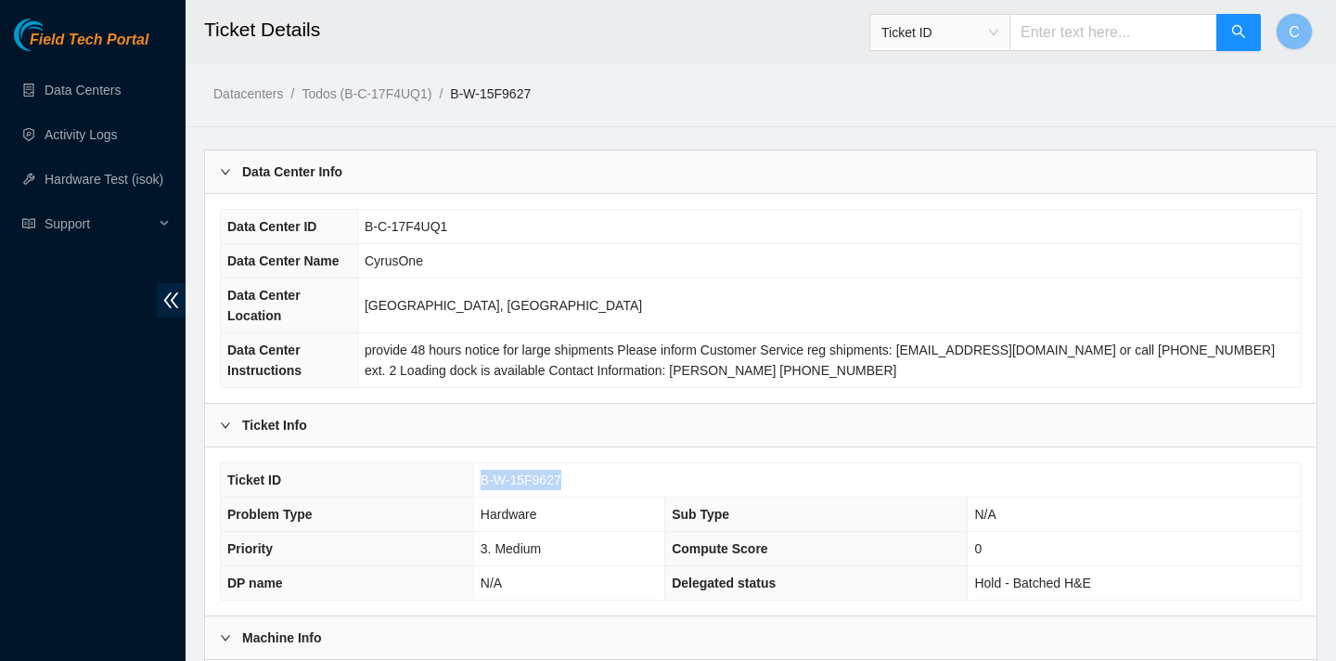
drag, startPoint x: 572, startPoint y: 477, endPoint x: 479, endPoint y: 474, distance: 92.8
click at [479, 474] on td "B-W-15F9627" at bounding box center [887, 480] width 828 height 34
copy span "B-W-15F9627"
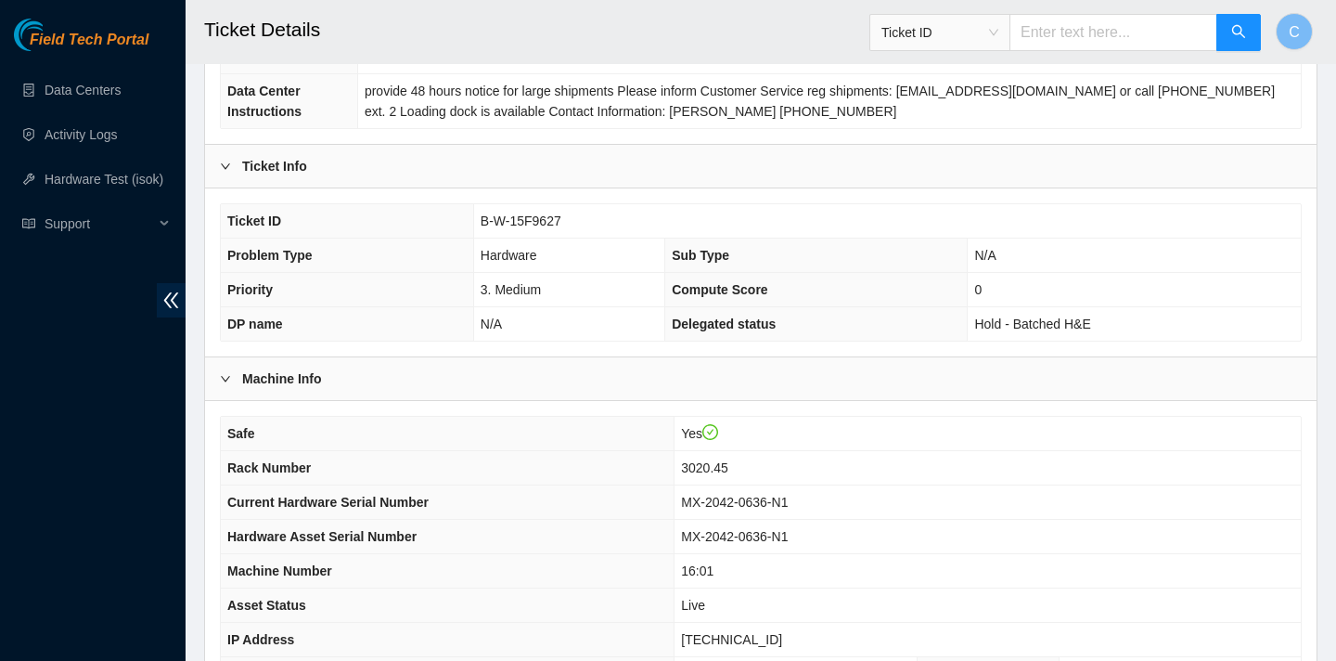
click at [824, 116] on span "provide 48 hours notice for large shipments Please inform Customer Service reg …" at bounding box center [820, 101] width 910 height 35
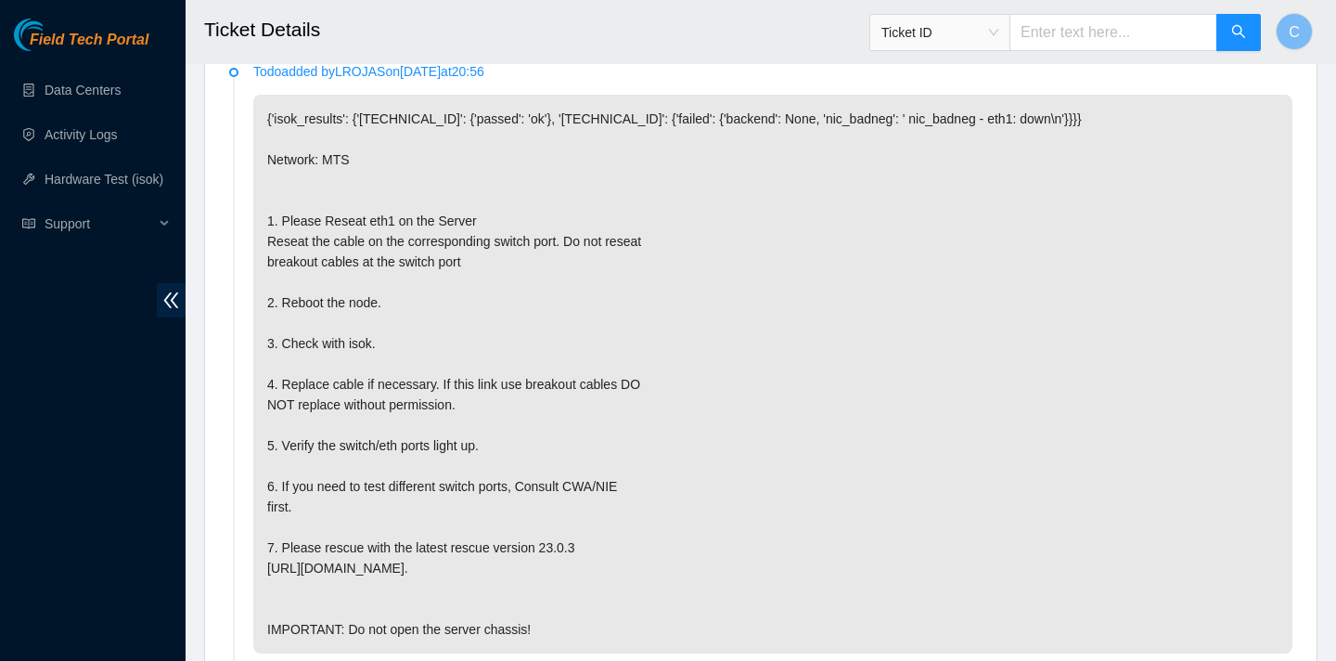
scroll to position [1630, 0]
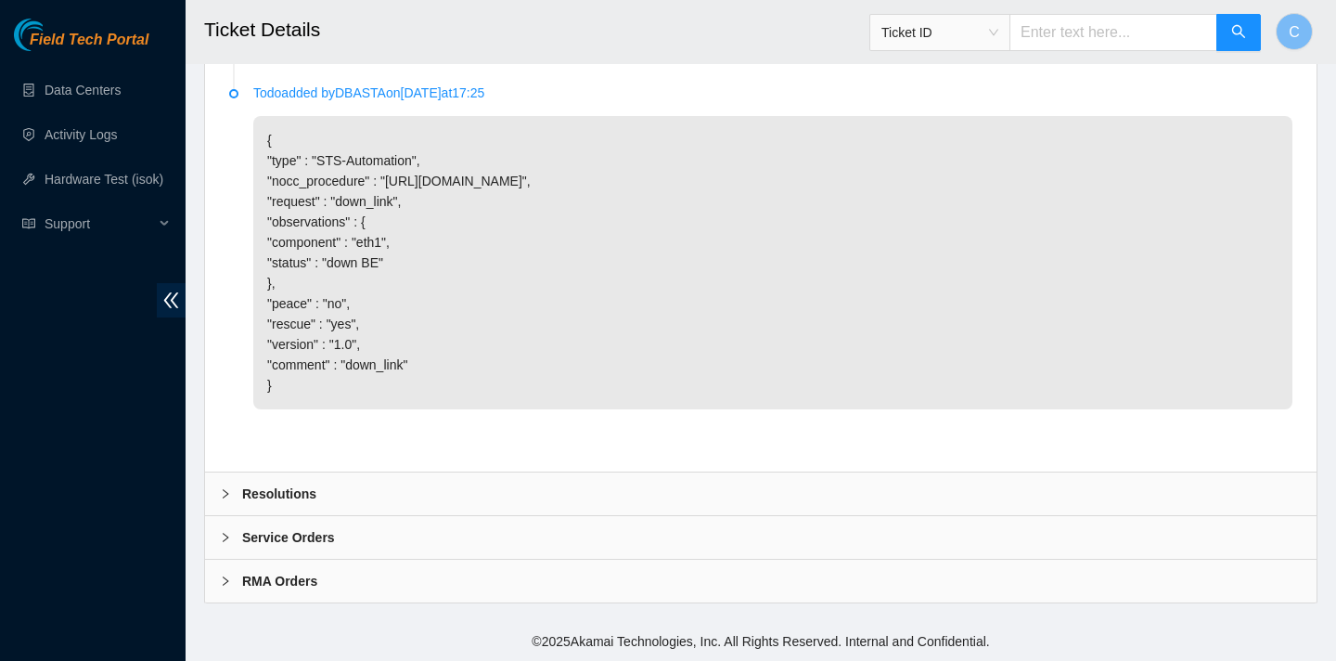
click at [424, 495] on div "Resolutions" at bounding box center [761, 493] width 1112 height 43
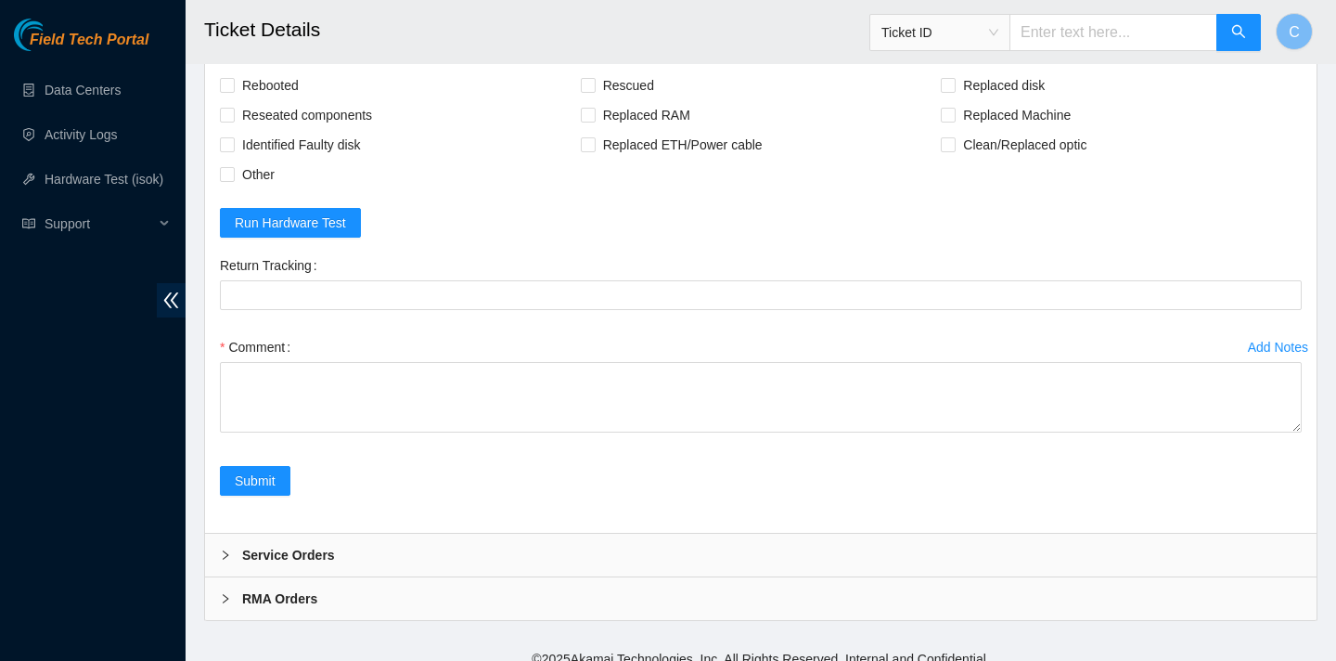
scroll to position [2108, 0]
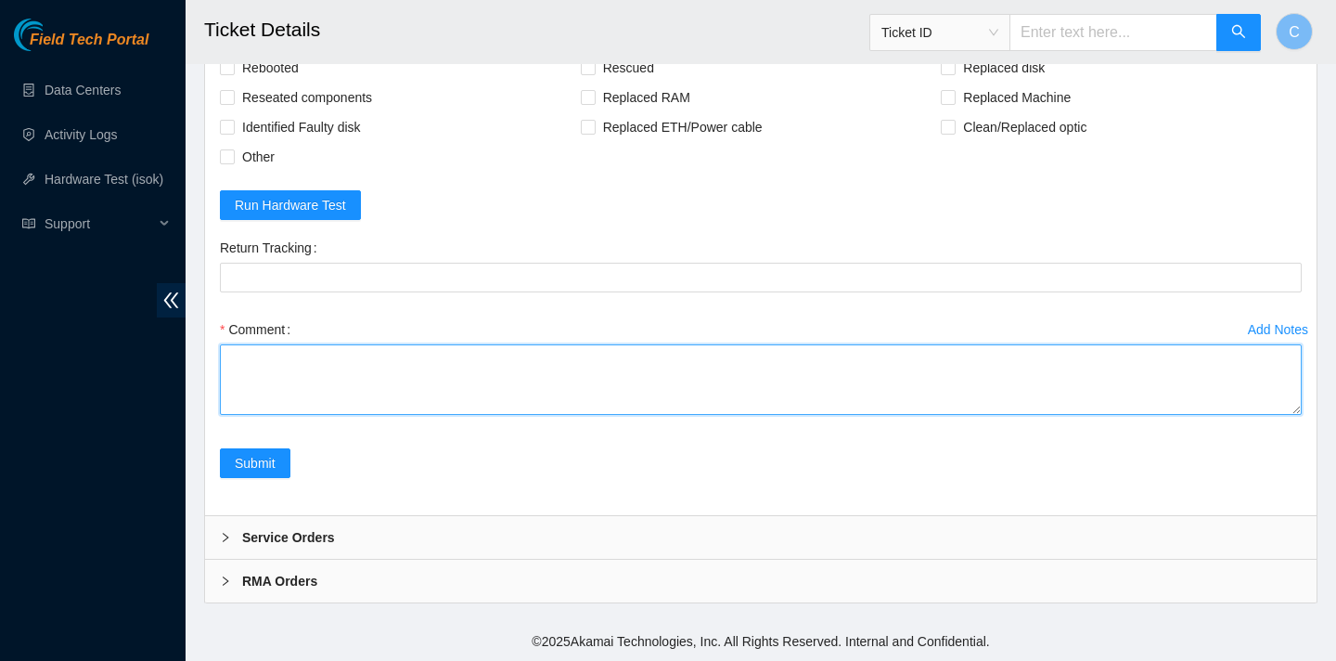
click at [339, 391] on textarea "Comment" at bounding box center [761, 379] width 1082 height 71
type textarea "verified SN"
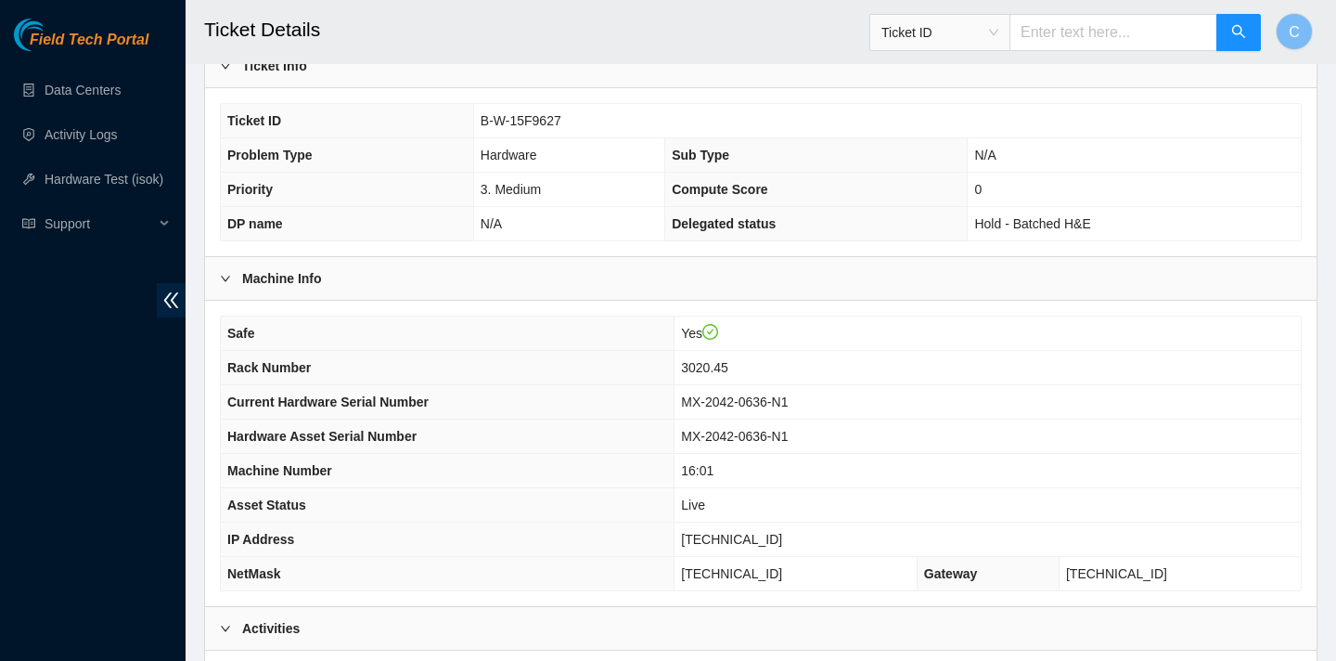
scroll to position [364, 0]
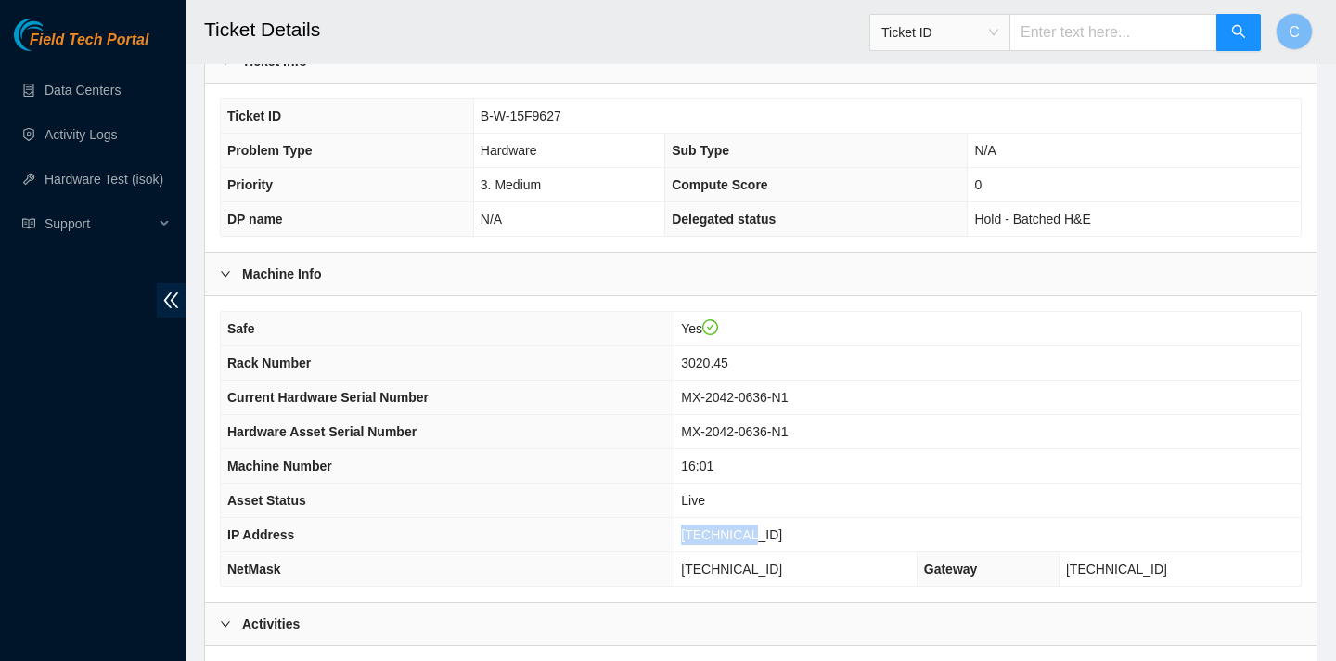
drag, startPoint x: 796, startPoint y: 525, endPoint x: 720, endPoint y: 521, distance: 76.2
click at [720, 521] on td "23.3.98.27" at bounding box center [988, 535] width 626 height 34
copy span "23.3.98.27"
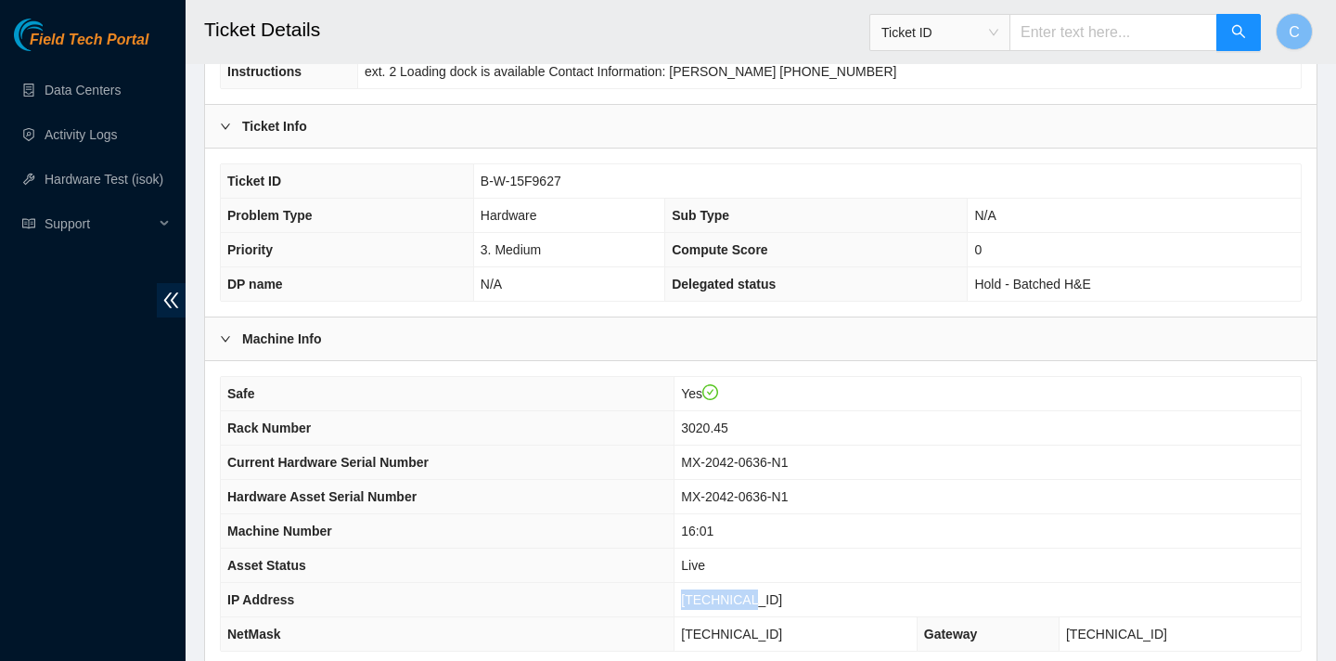
scroll to position [348, 0]
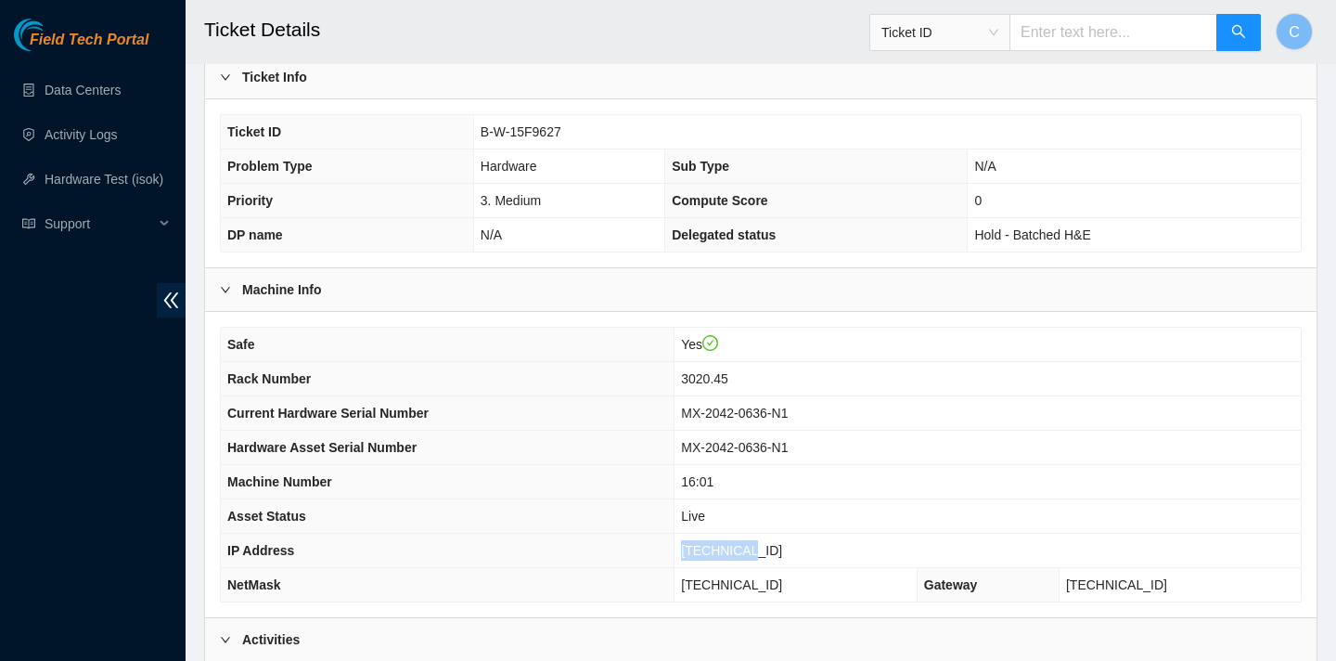
copy span "23.3.98.27"
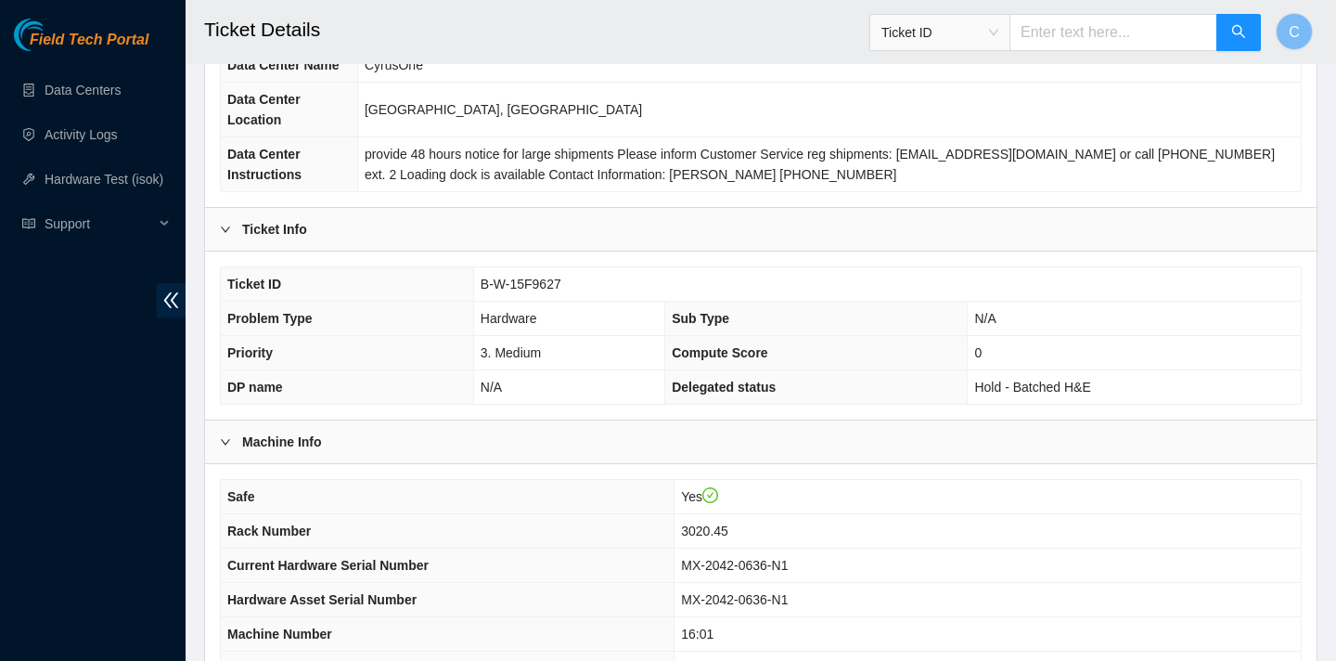
scroll to position [309, 0]
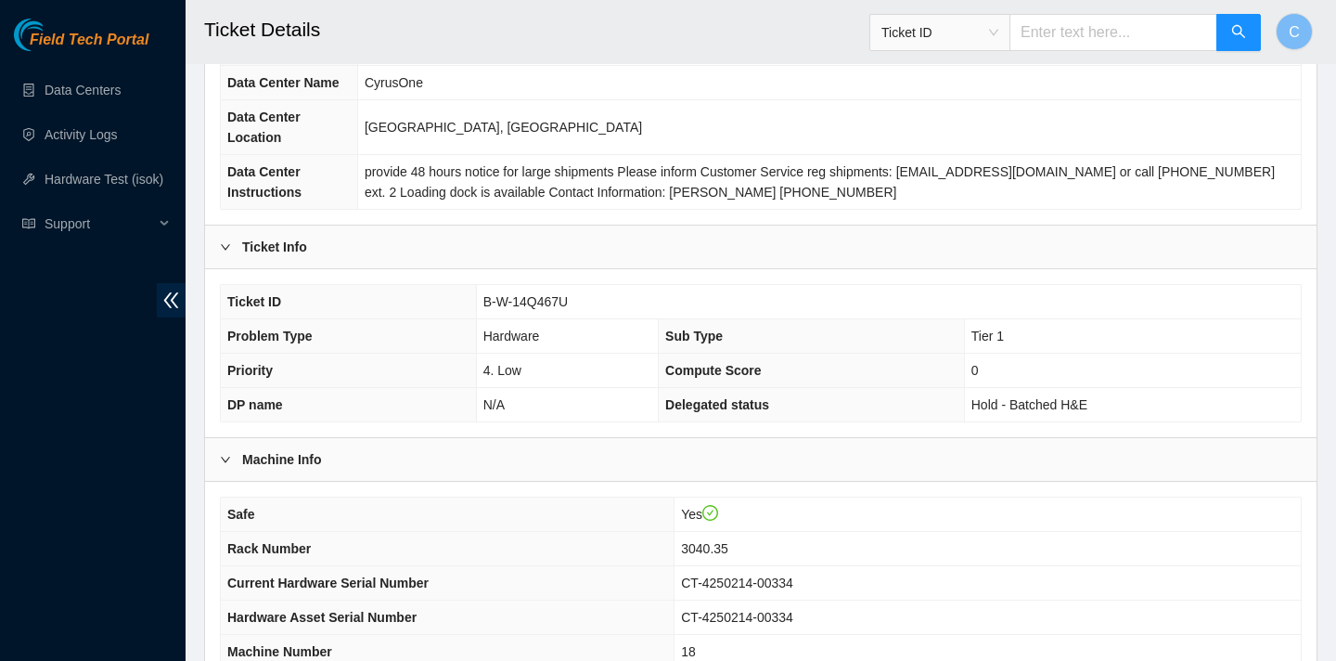
scroll to position [537, 0]
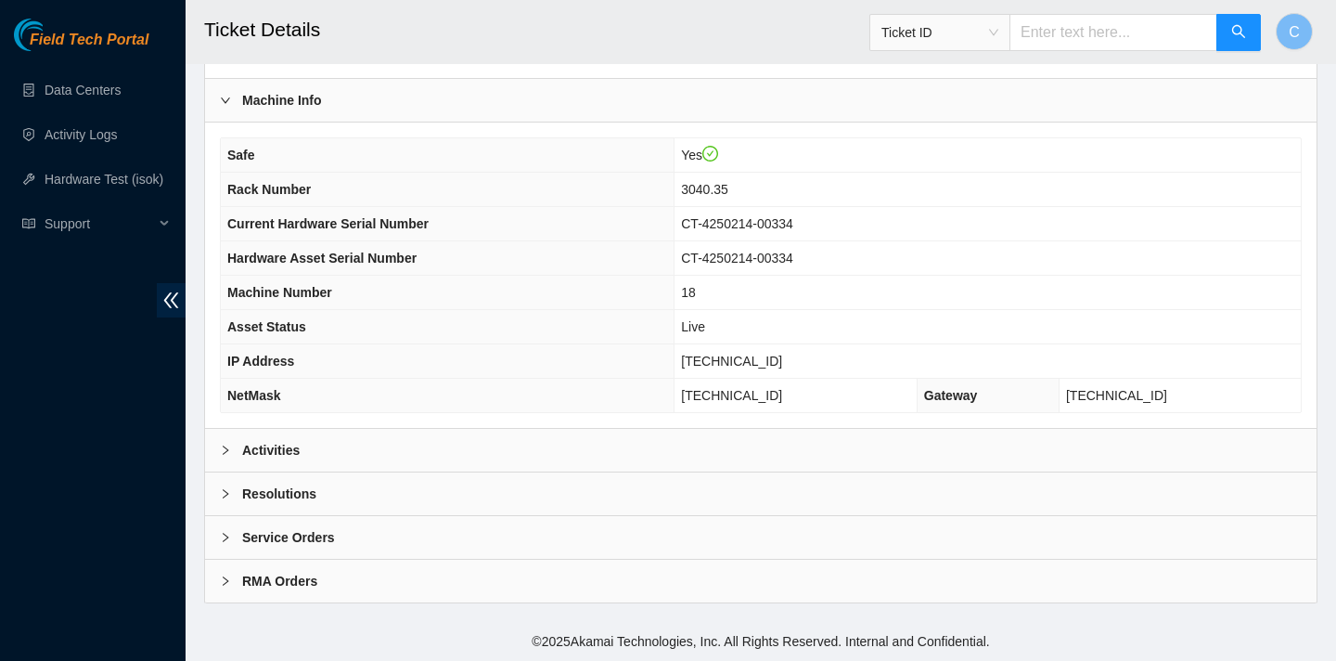
click at [755, 450] on div "Activities" at bounding box center [761, 450] width 1112 height 43
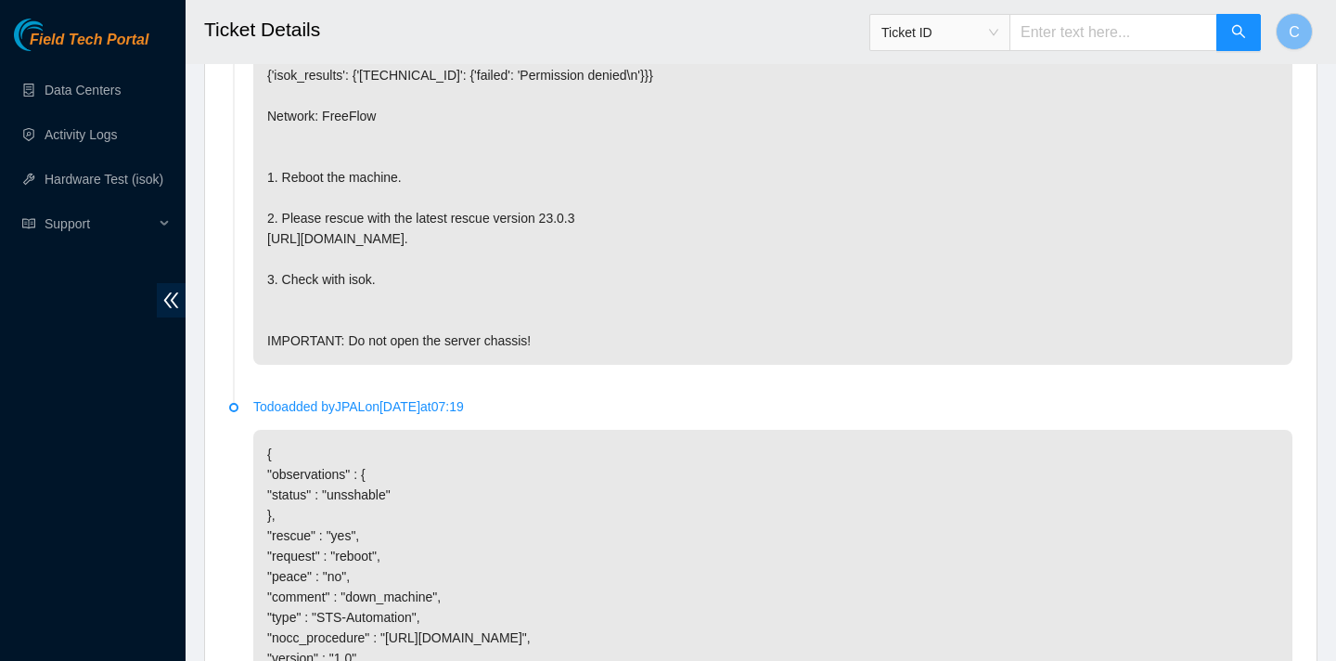
scroll to position [1385, 0]
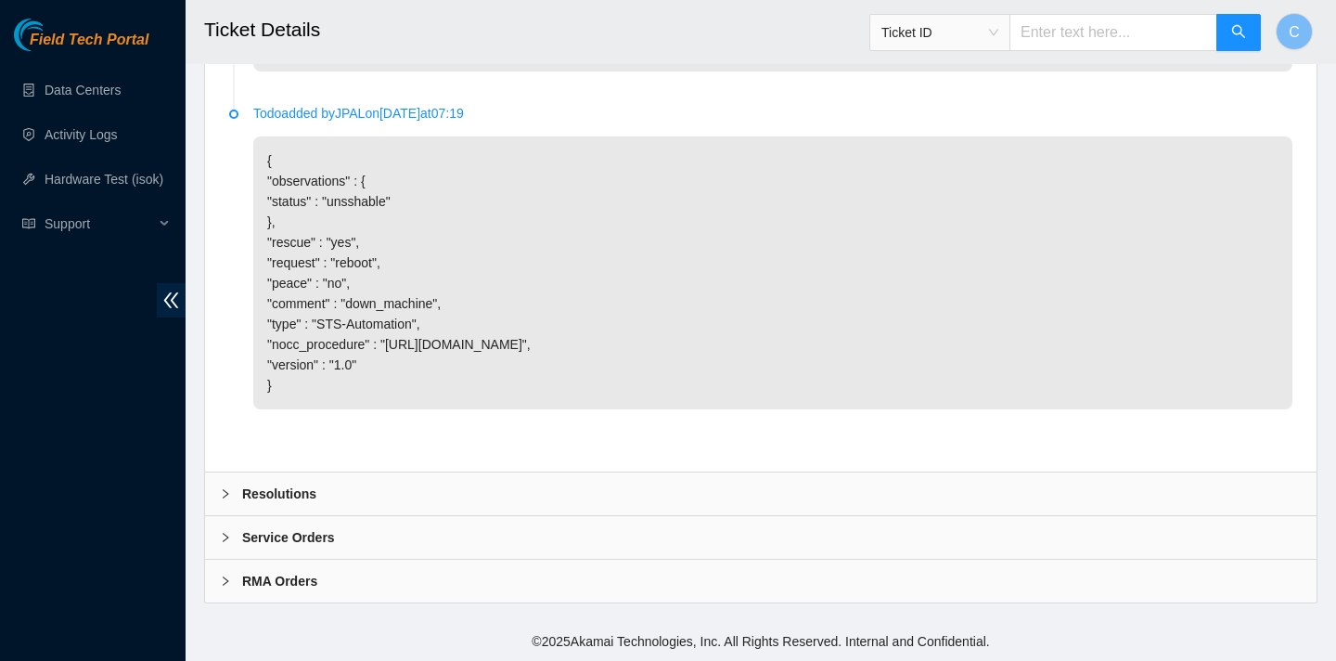
click at [326, 496] on div "Resolutions" at bounding box center [761, 493] width 1112 height 43
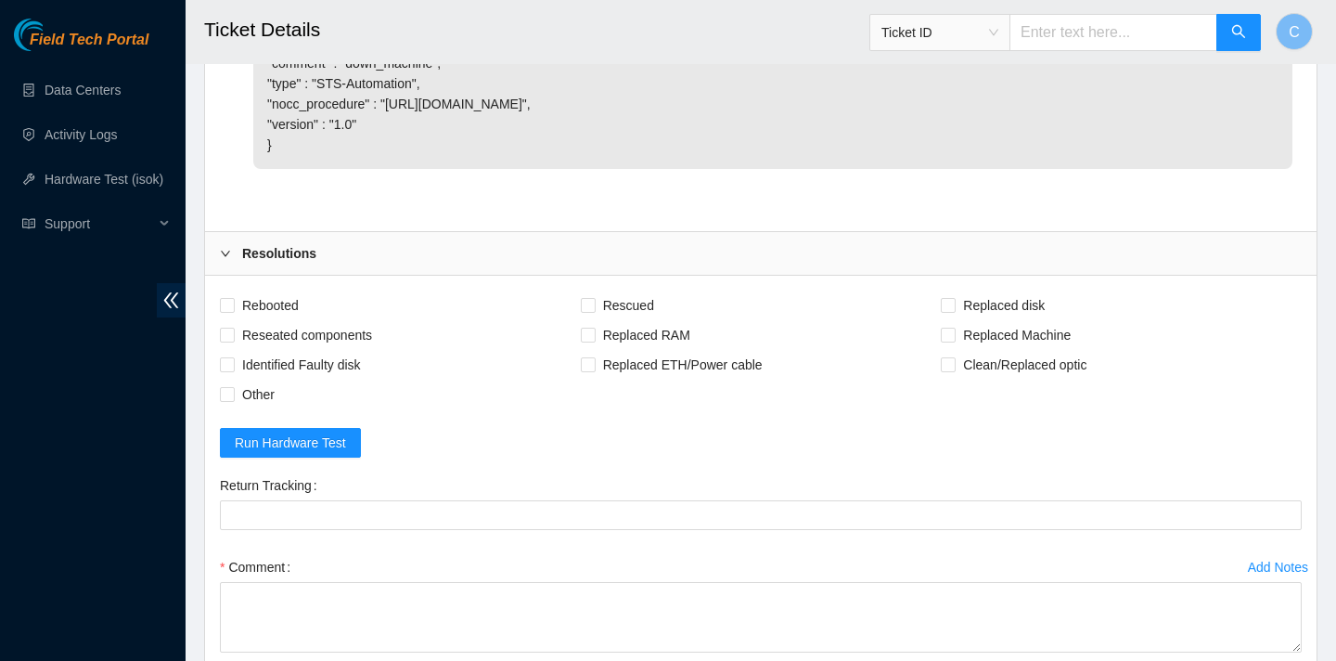
scroll to position [1783, 0]
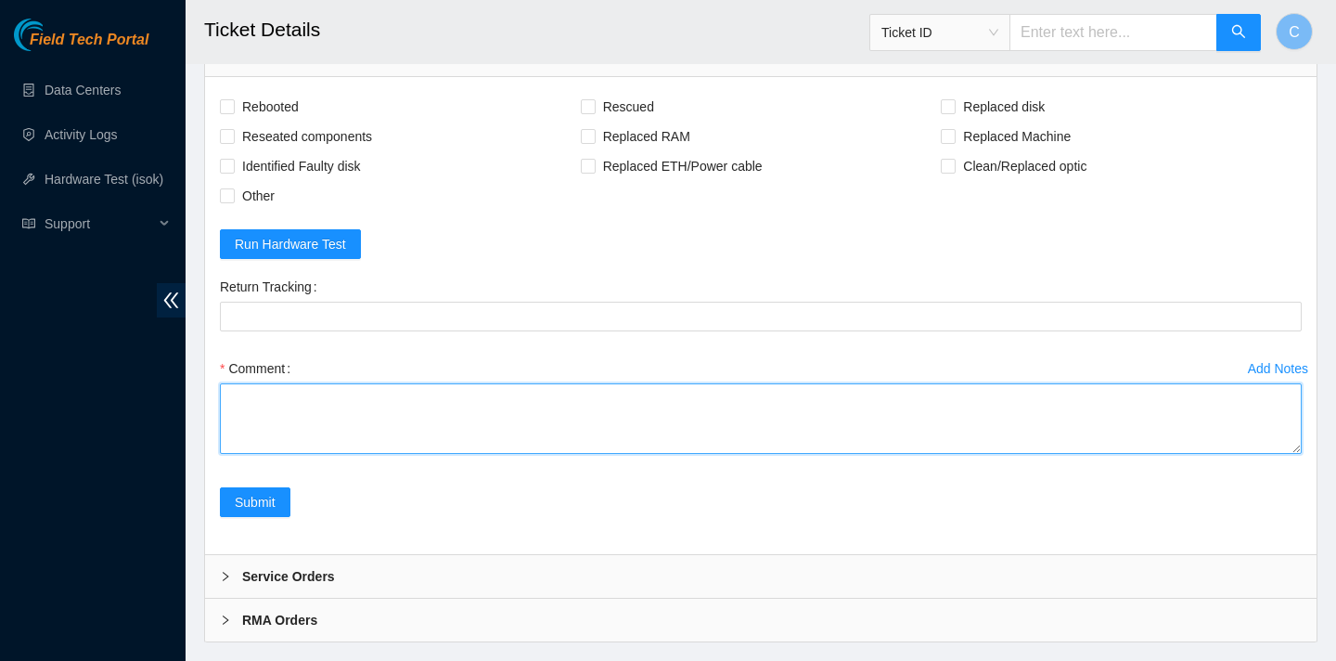
click at [290, 453] on textarea "Comment" at bounding box center [761, 418] width 1082 height 71
type textarea "verified SN rebooted rescued"
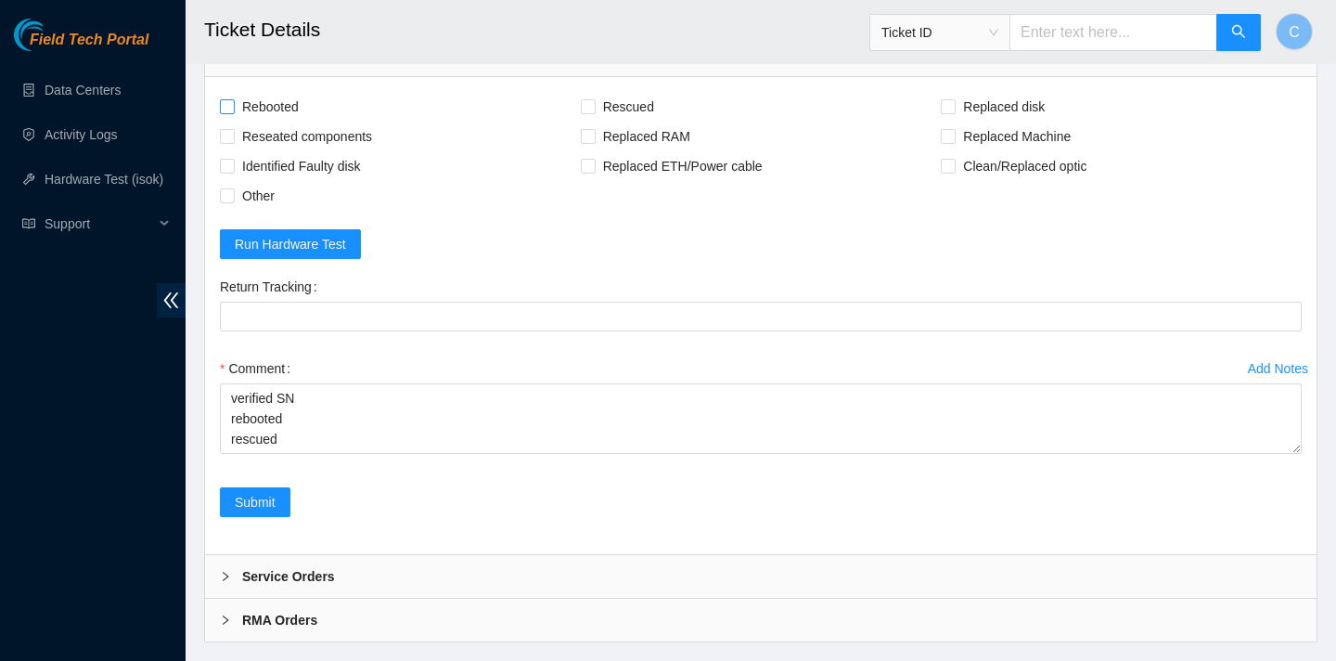
click at [263, 122] on span "Rebooted" at bounding box center [270, 107] width 71 height 30
click at [233, 112] on input "Rebooted" at bounding box center [226, 105] width 13 height 13
checkbox input "true"
click at [637, 122] on span "Rescued" at bounding box center [629, 107] width 66 height 30
click at [594, 112] on input "Rescued" at bounding box center [587, 105] width 13 height 13
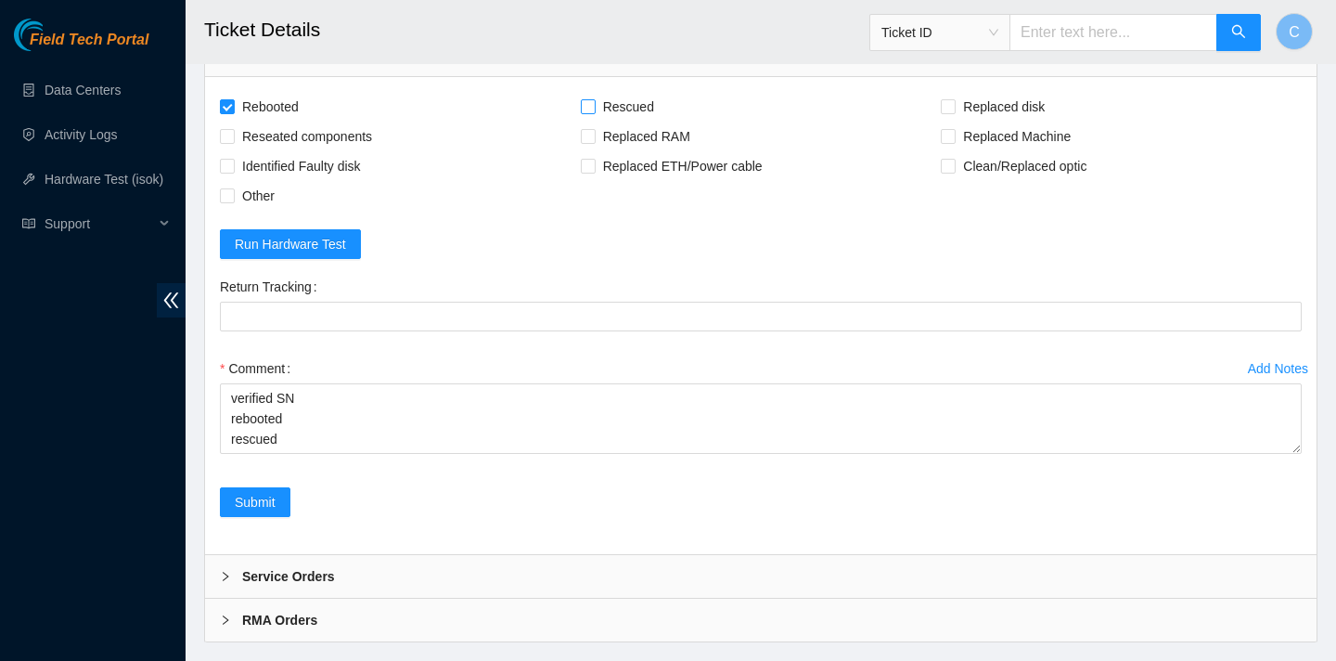
checkbox input "true"
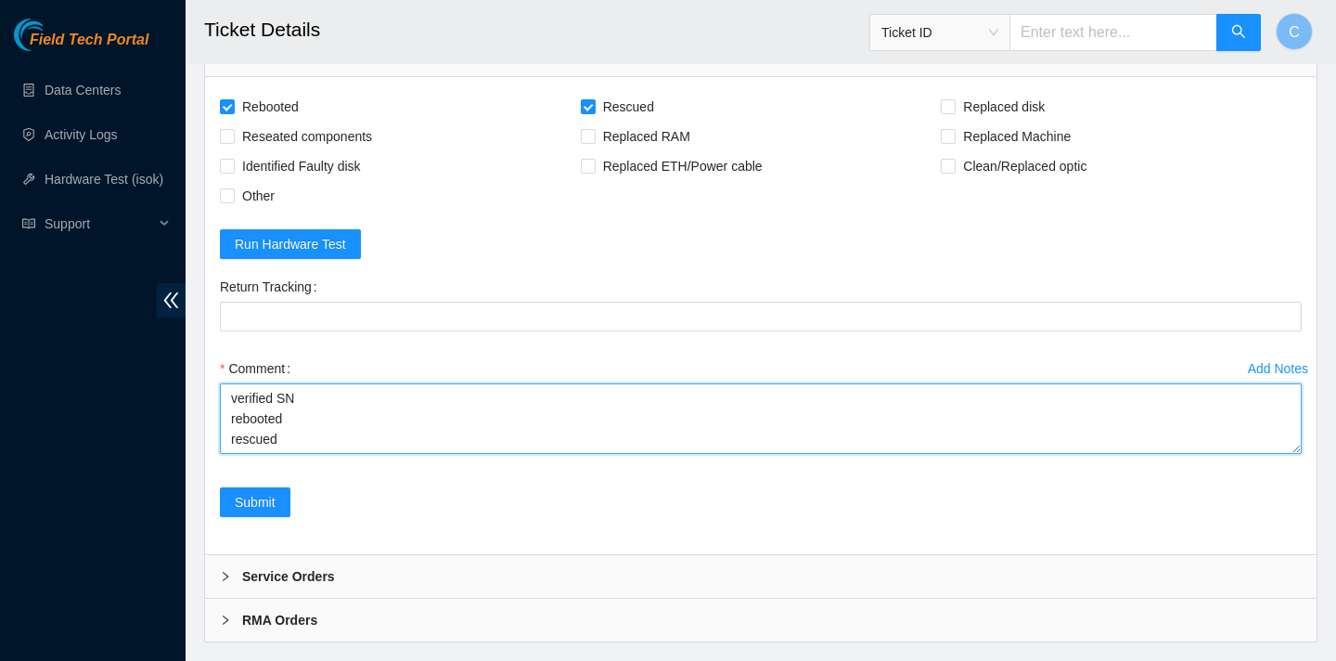
click at [264, 454] on textarea "verified SN rebooted rescued" at bounding box center [761, 418] width 1082 height 71
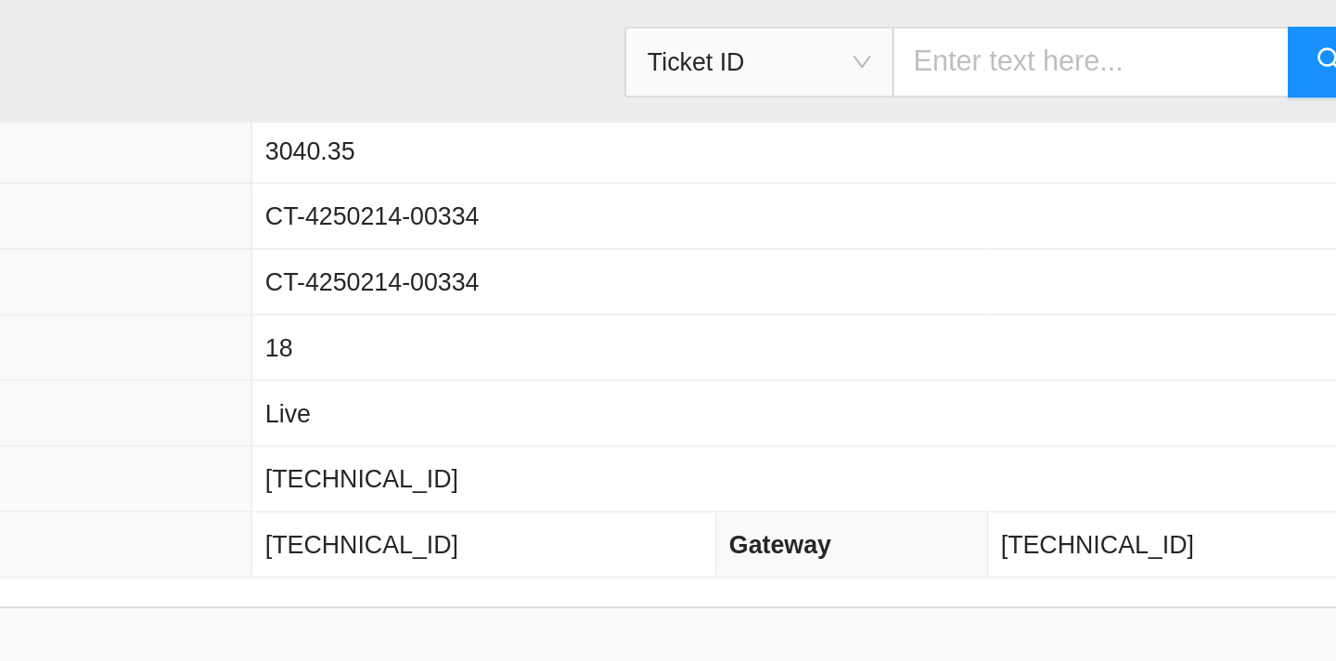
scroll to position [636, 0]
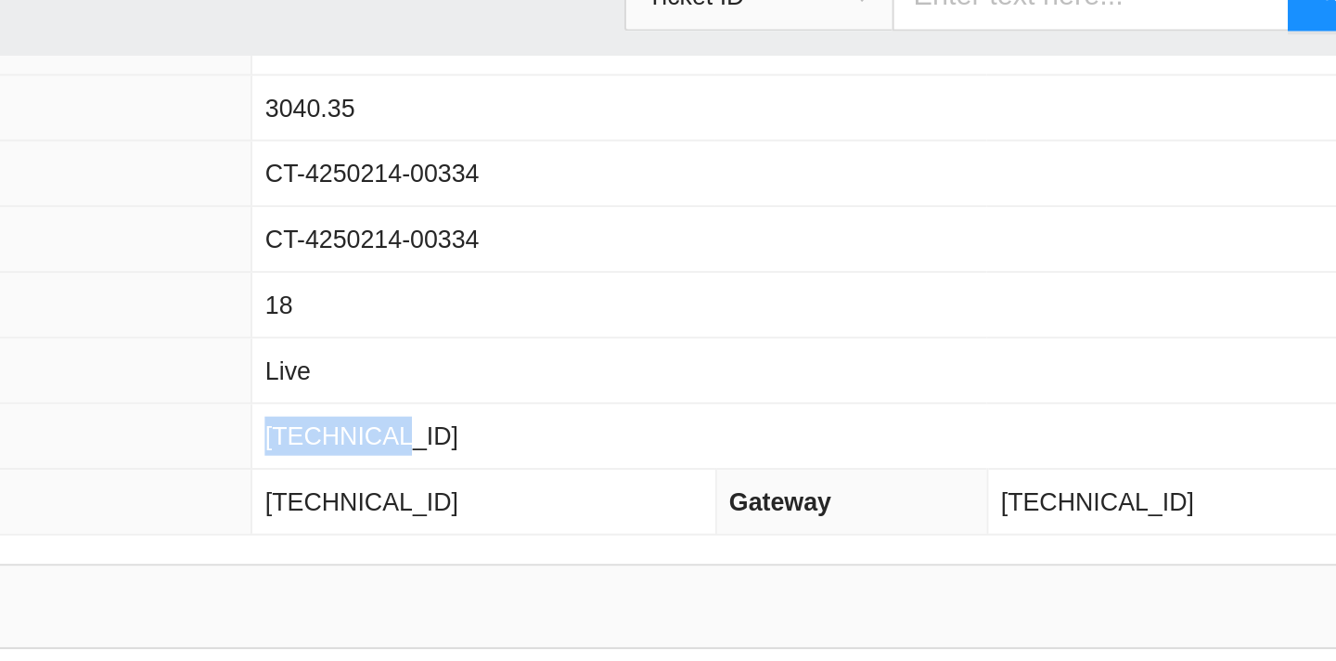
drag, startPoint x: 793, startPoint y: 264, endPoint x: 722, endPoint y: 259, distance: 70.8
click at [722, 259] on td "23.3.12.21" at bounding box center [988, 263] width 626 height 34
copy span "23.3.12.21"
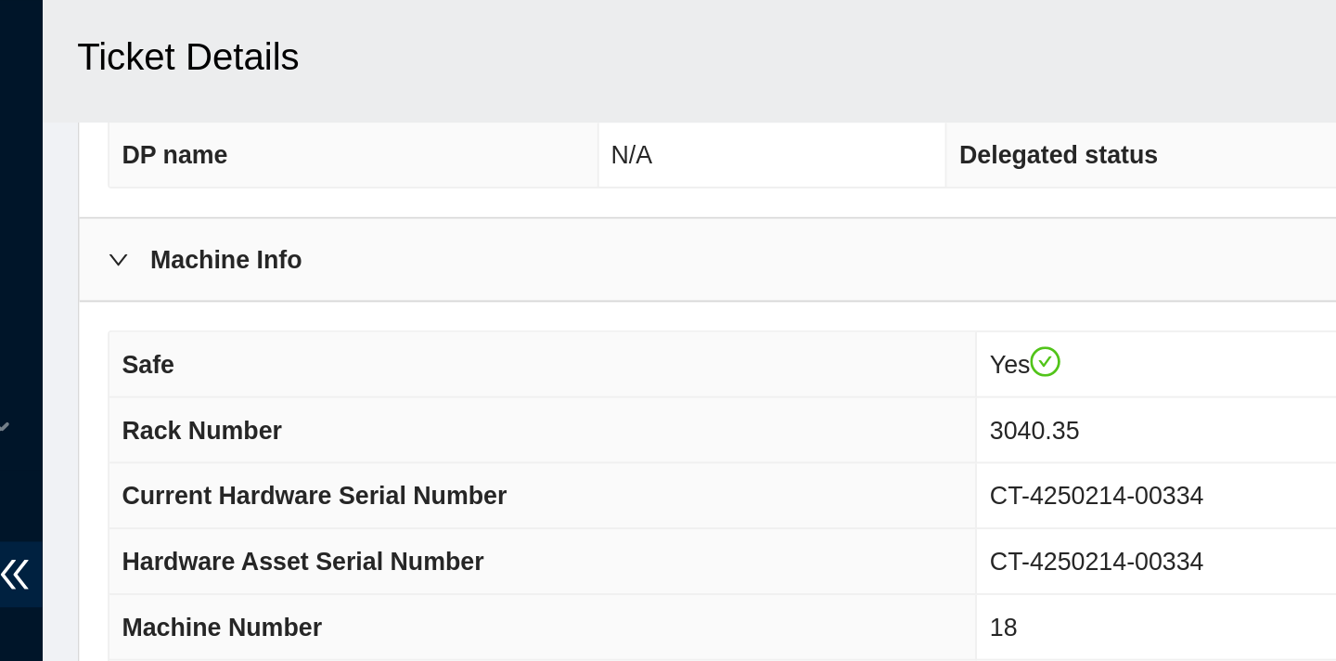
scroll to position [463, 0]
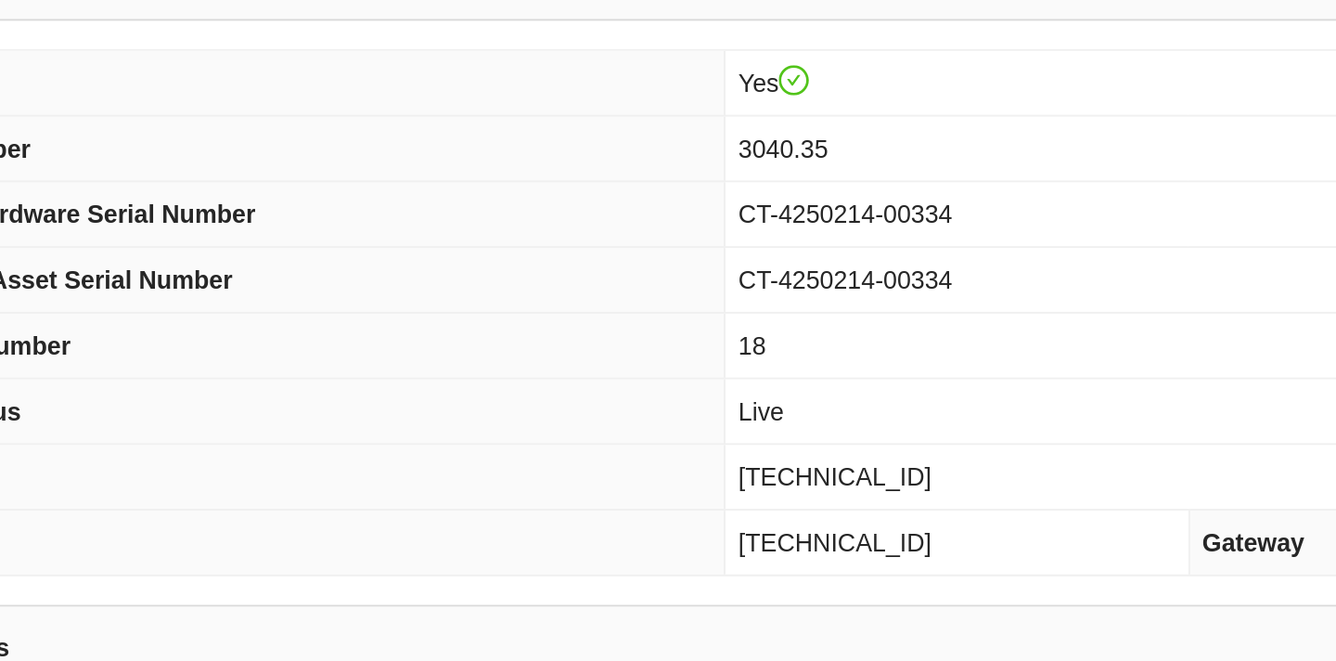
click at [795, 397] on td "Live" at bounding box center [988, 401] width 626 height 34
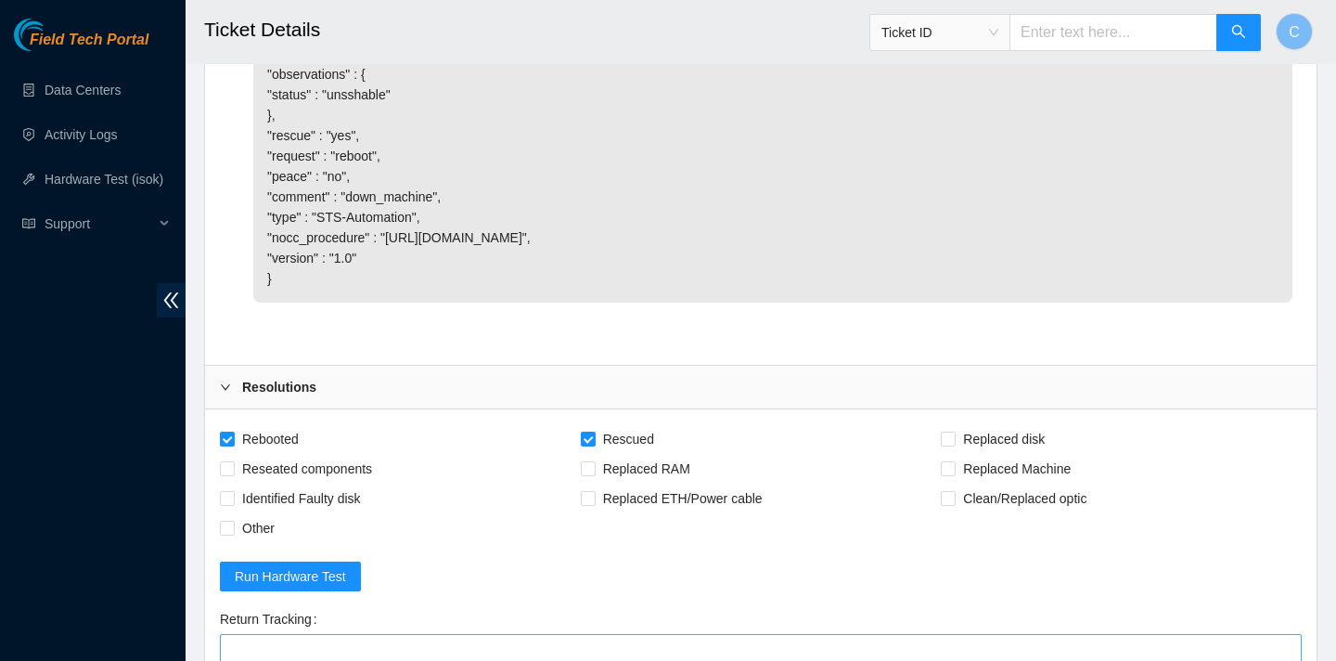
scroll to position [1748, 0]
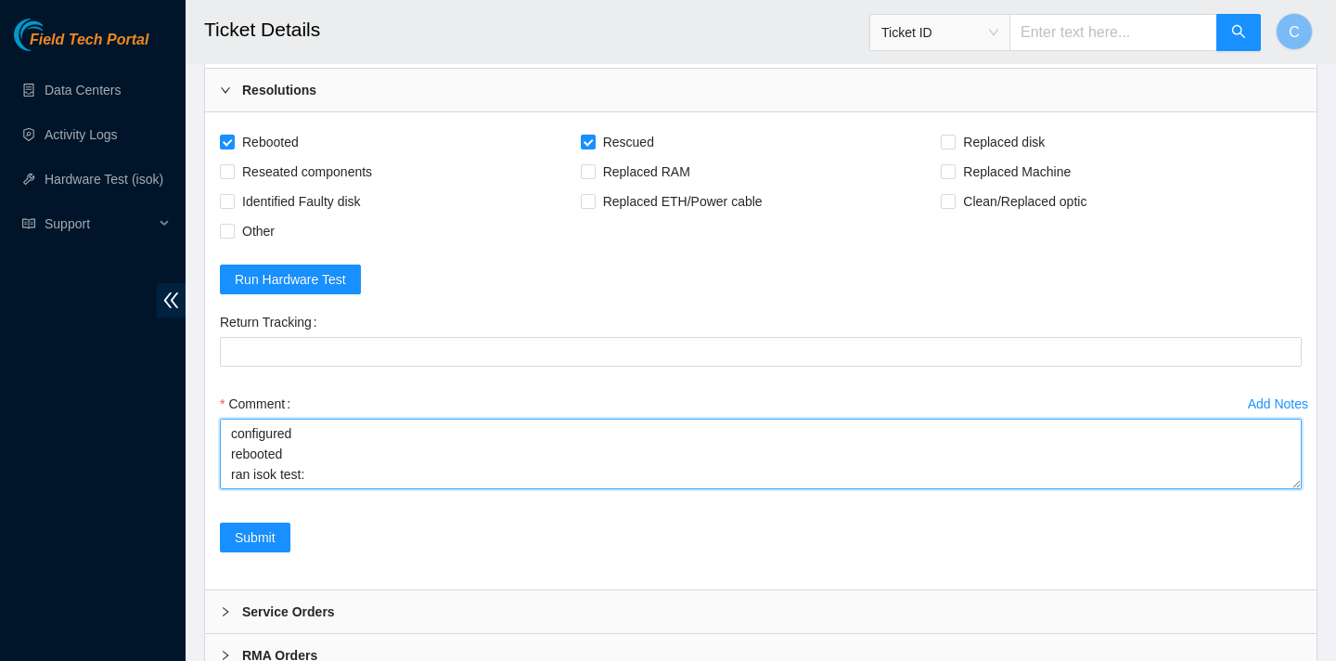
click at [365, 489] on textarea "verified SN rebooted rescued rebooted configured rebooted ran isok test:" at bounding box center [761, 454] width 1082 height 71
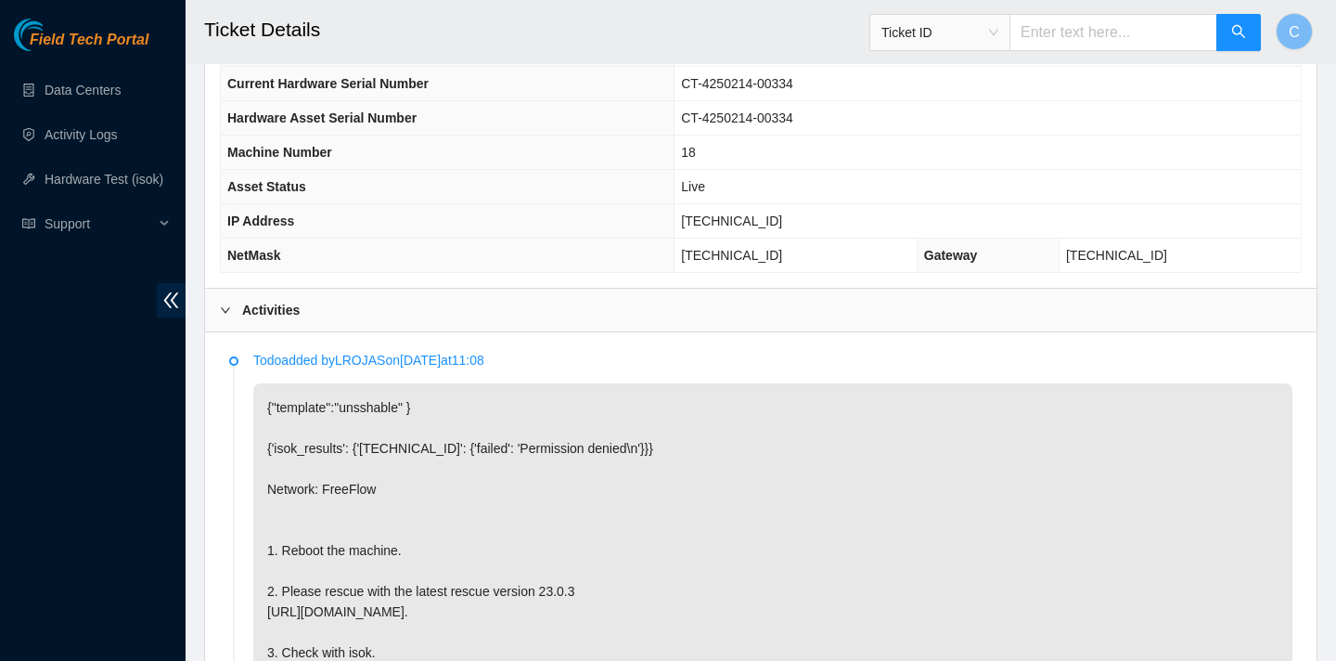
scroll to position [356, 0]
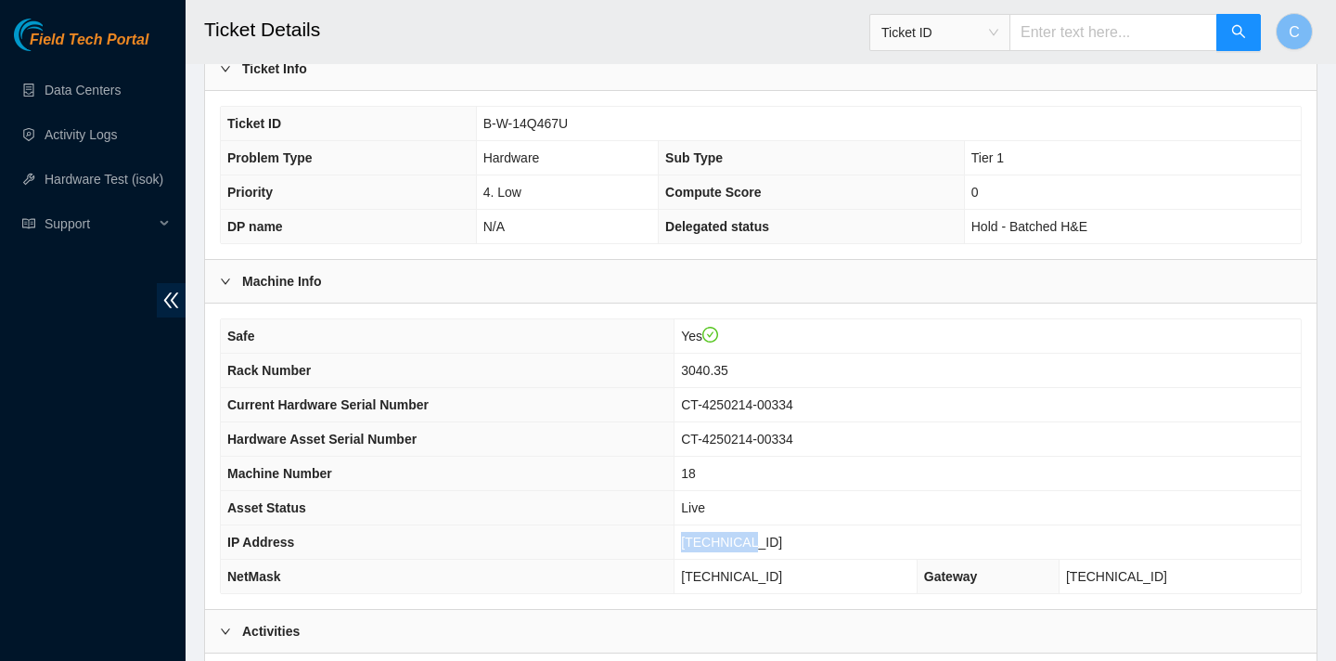
drag, startPoint x: 792, startPoint y: 542, endPoint x: 716, endPoint y: 541, distance: 75.2
click at [716, 541] on td "23.3.12.21" at bounding box center [988, 542] width 626 height 34
copy span "23.3.12.21"
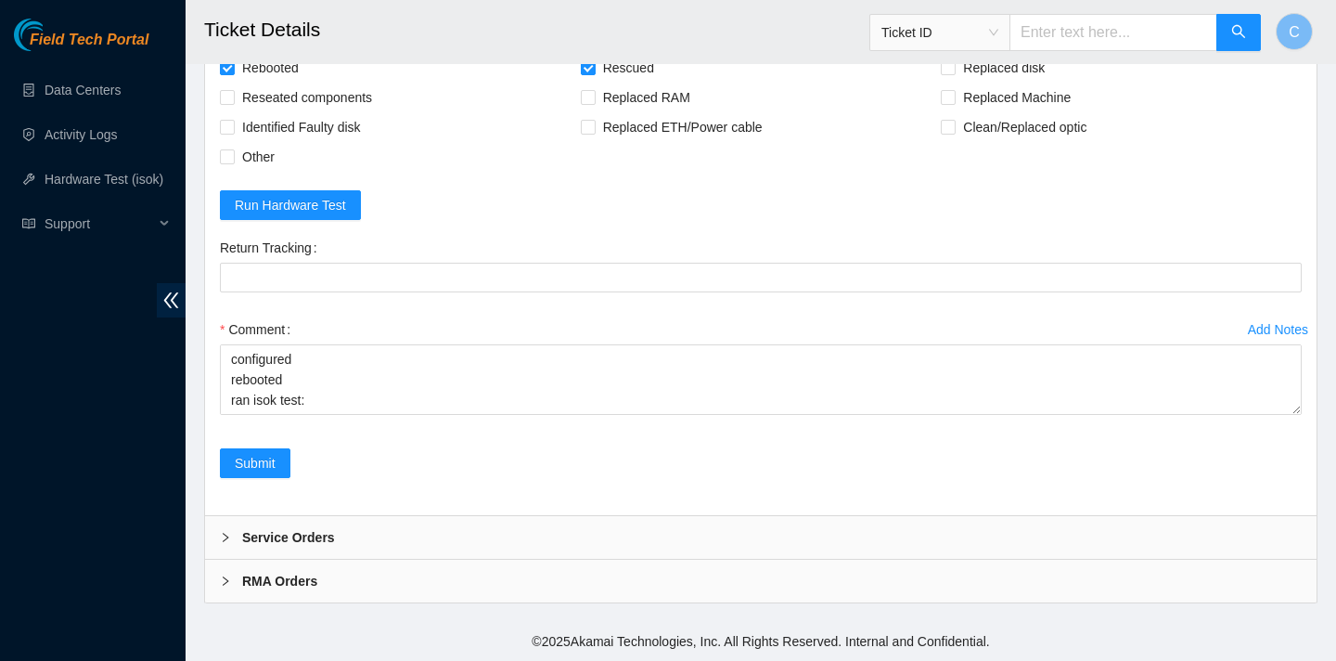
scroll to position [102, 0]
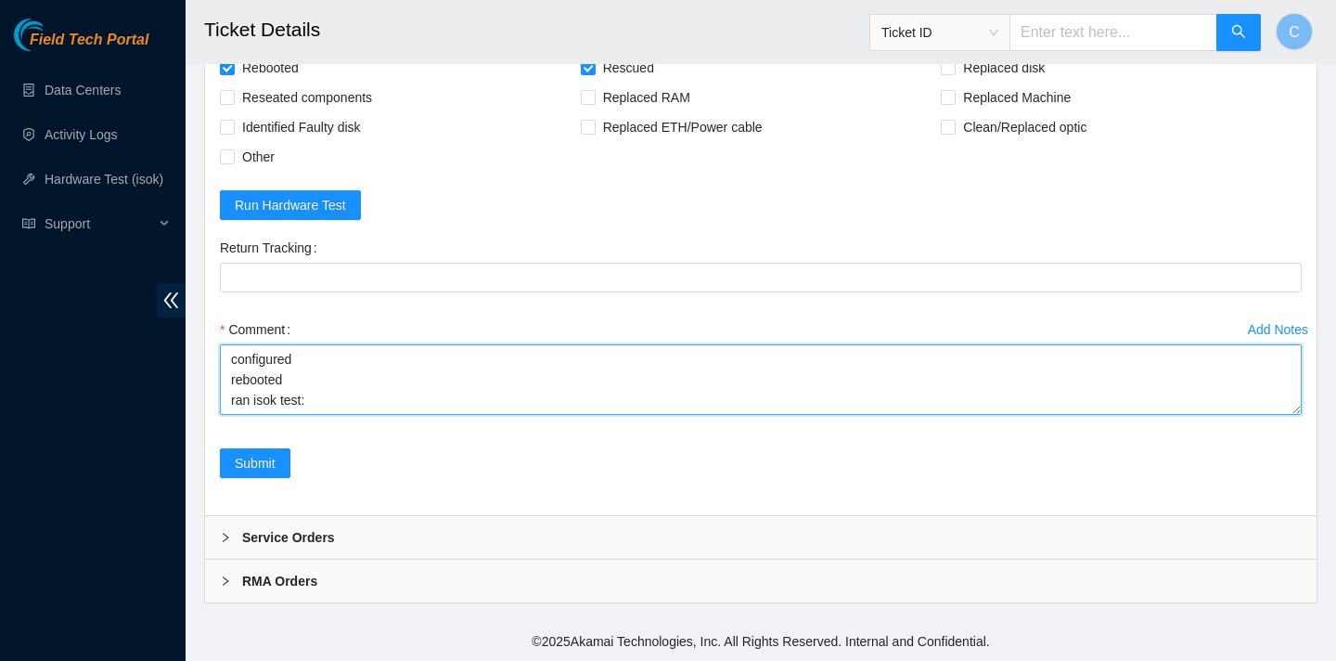
click at [310, 403] on textarea "verified SN rebooted rescued rebooted configured rebooted ran isok test:" at bounding box center [761, 379] width 1082 height 71
paste textarea "23.3.12.21 : passed: ok"
type textarea "verified SN rebooted rescued rebooted configured rebooted ran isok test: 23.3.1…"
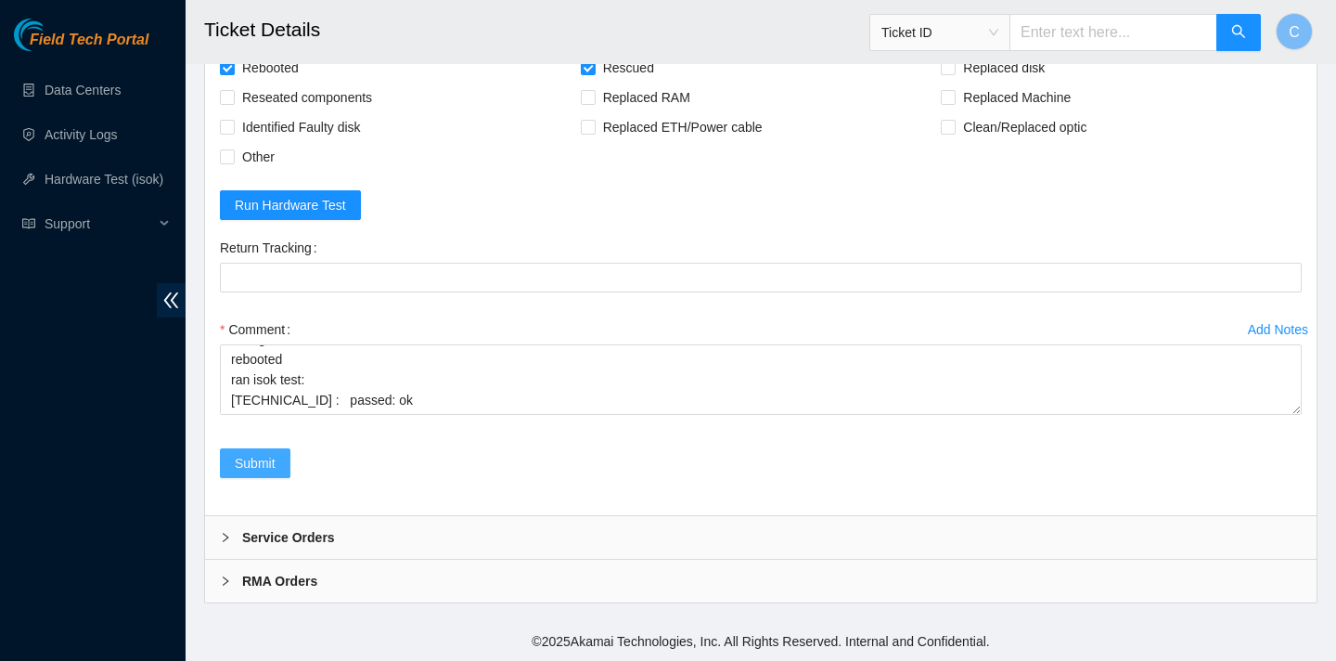
click at [241, 453] on span "Submit" at bounding box center [255, 463] width 41 height 20
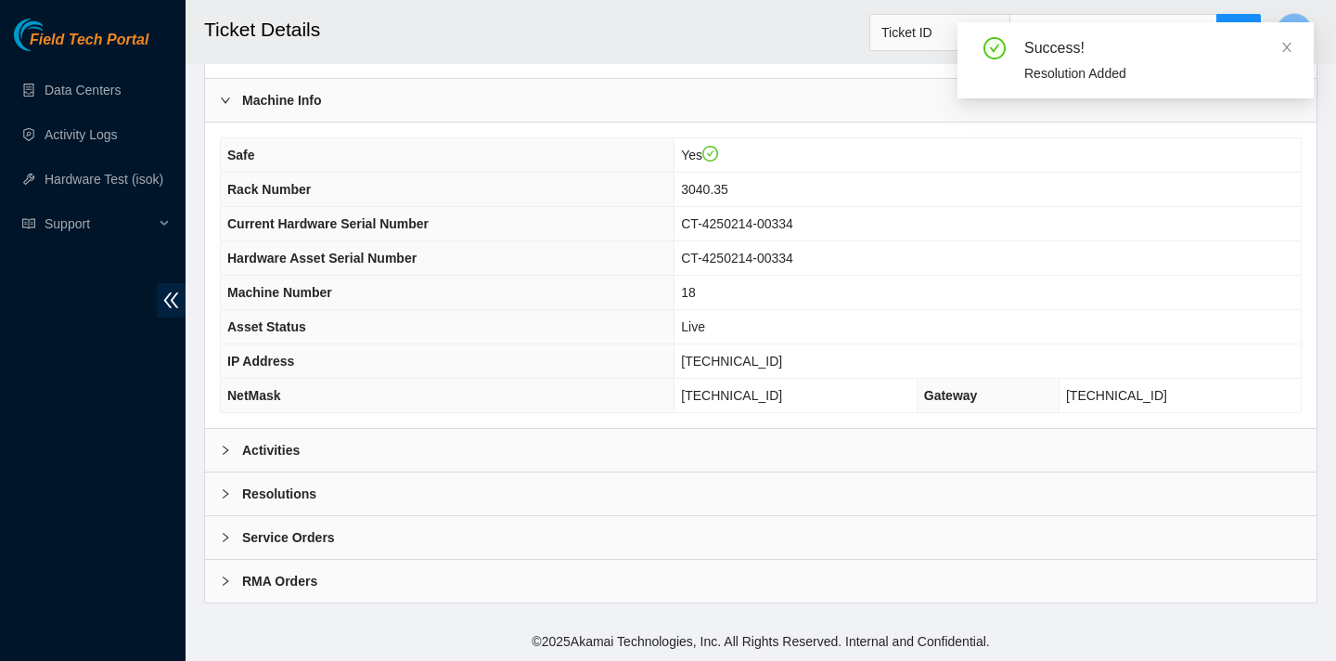
scroll to position [0, 0]
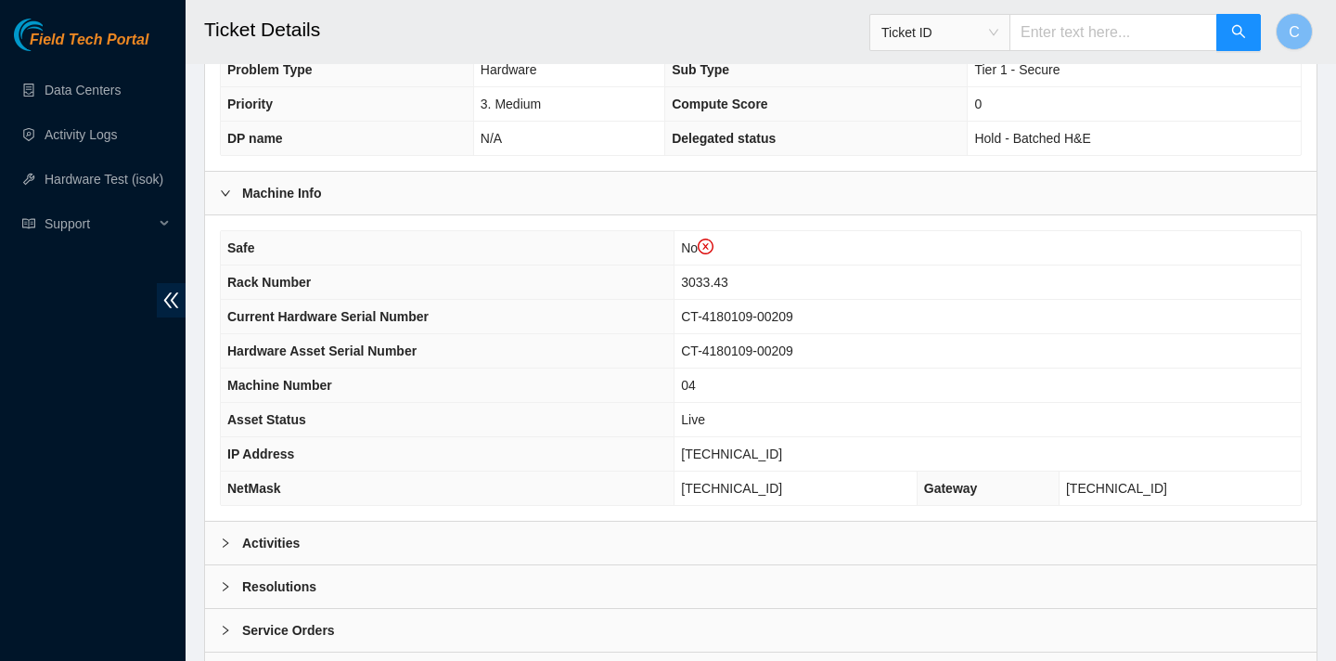
scroll to position [538, 0]
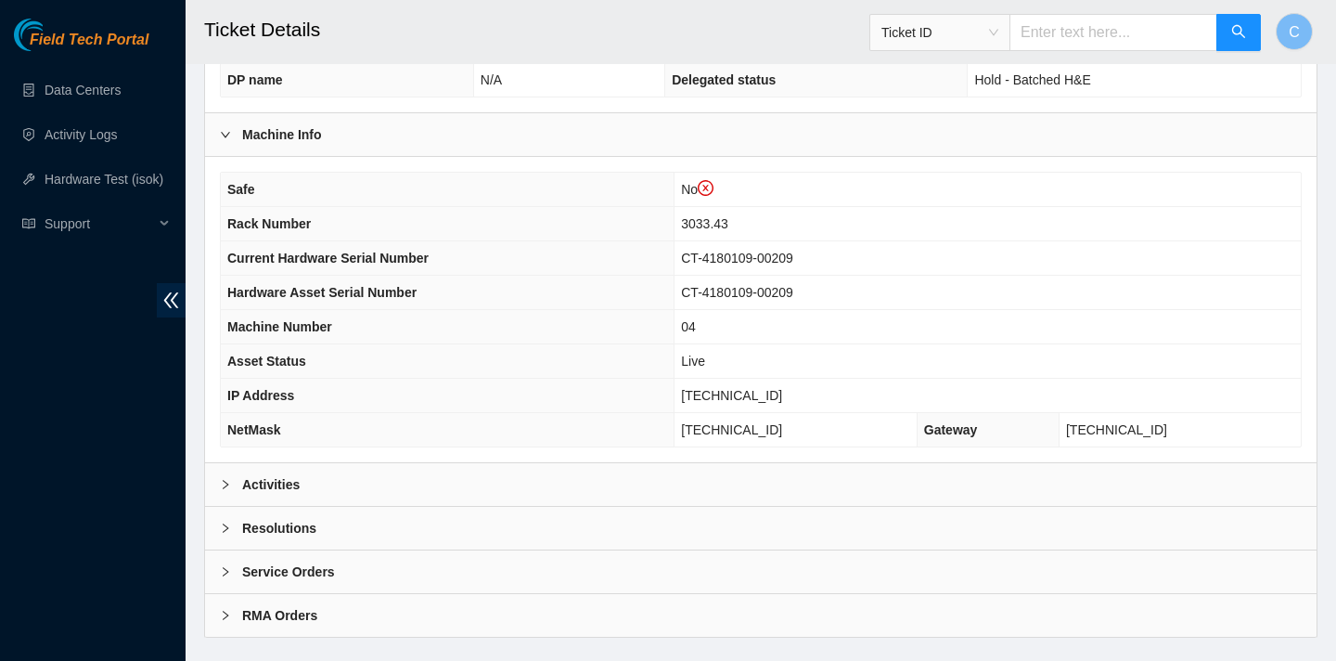
click at [778, 477] on div "Activities" at bounding box center [761, 484] width 1112 height 43
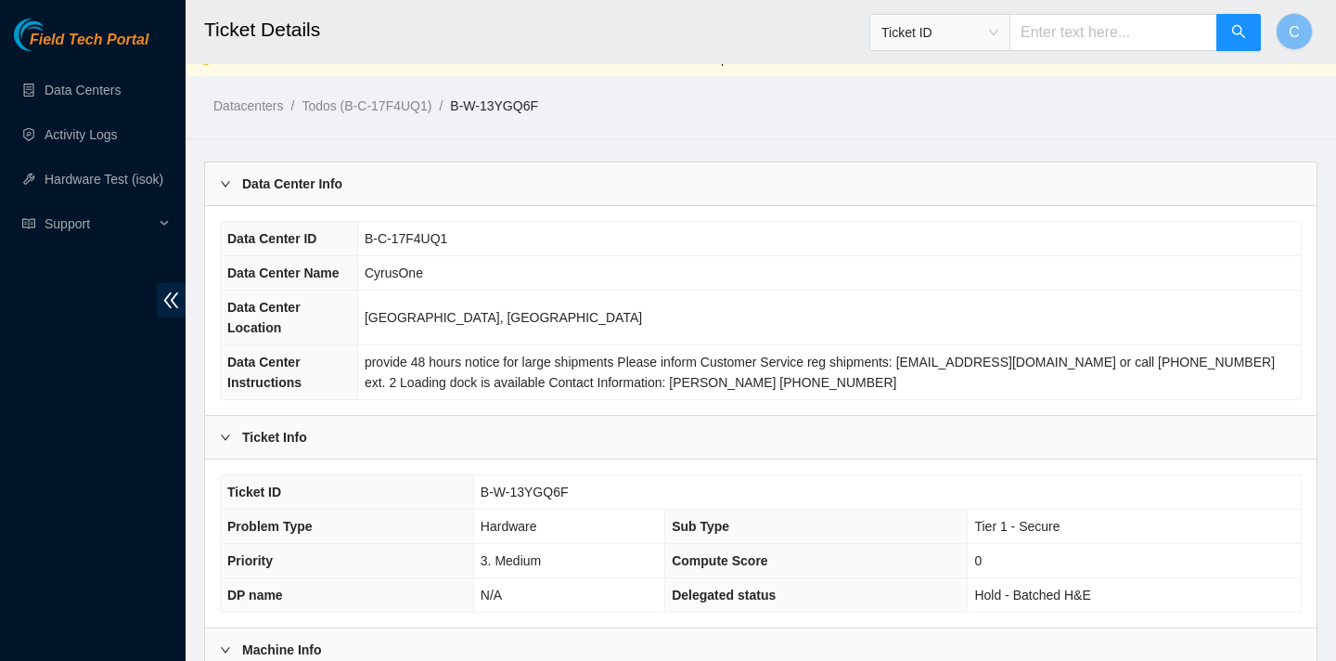
scroll to position [11, 0]
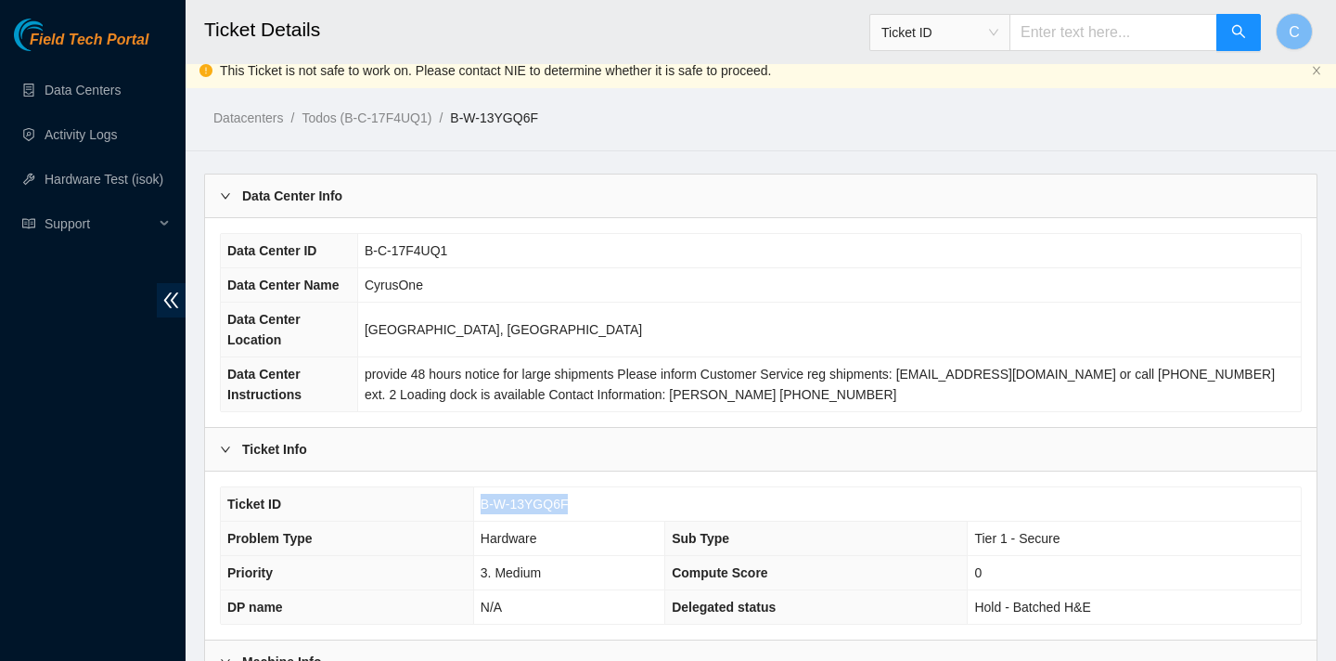
drag, startPoint x: 571, startPoint y: 502, endPoint x: 482, endPoint y: 501, distance: 89.1
click at [482, 501] on td "B-W-13YGQ6F" at bounding box center [887, 504] width 828 height 34
copy span "B-W-13YGQ6F"
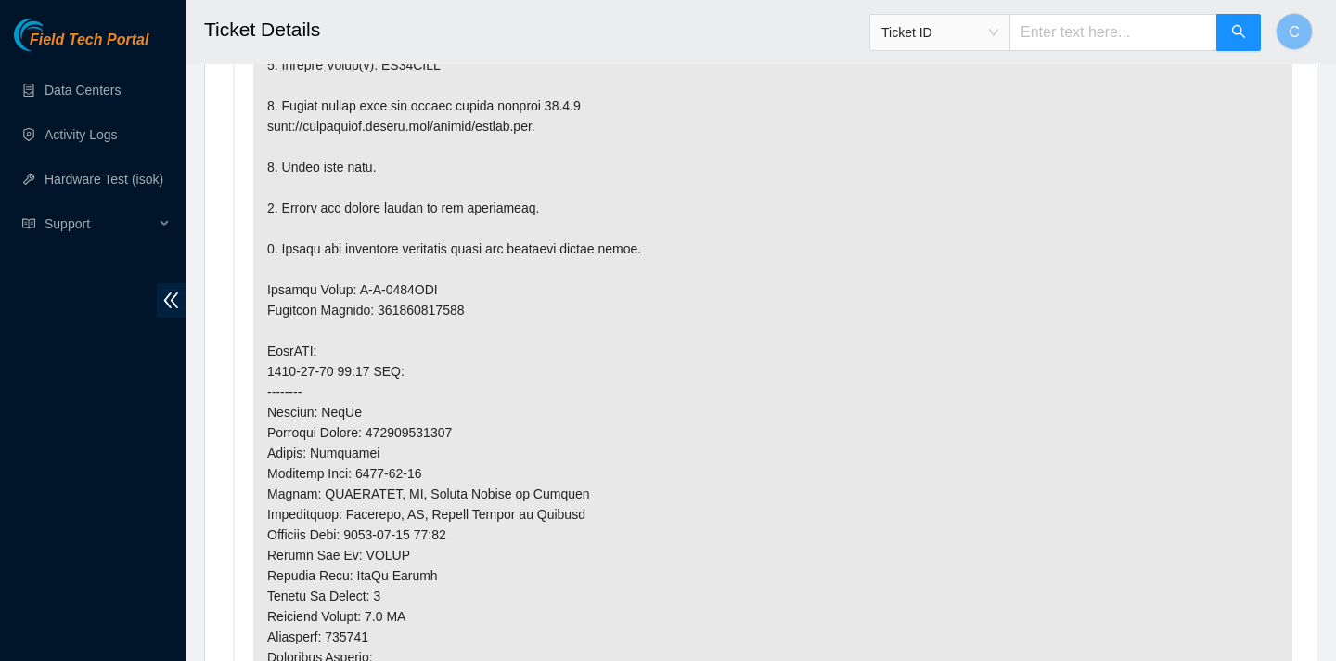
scroll to position [1377, 0]
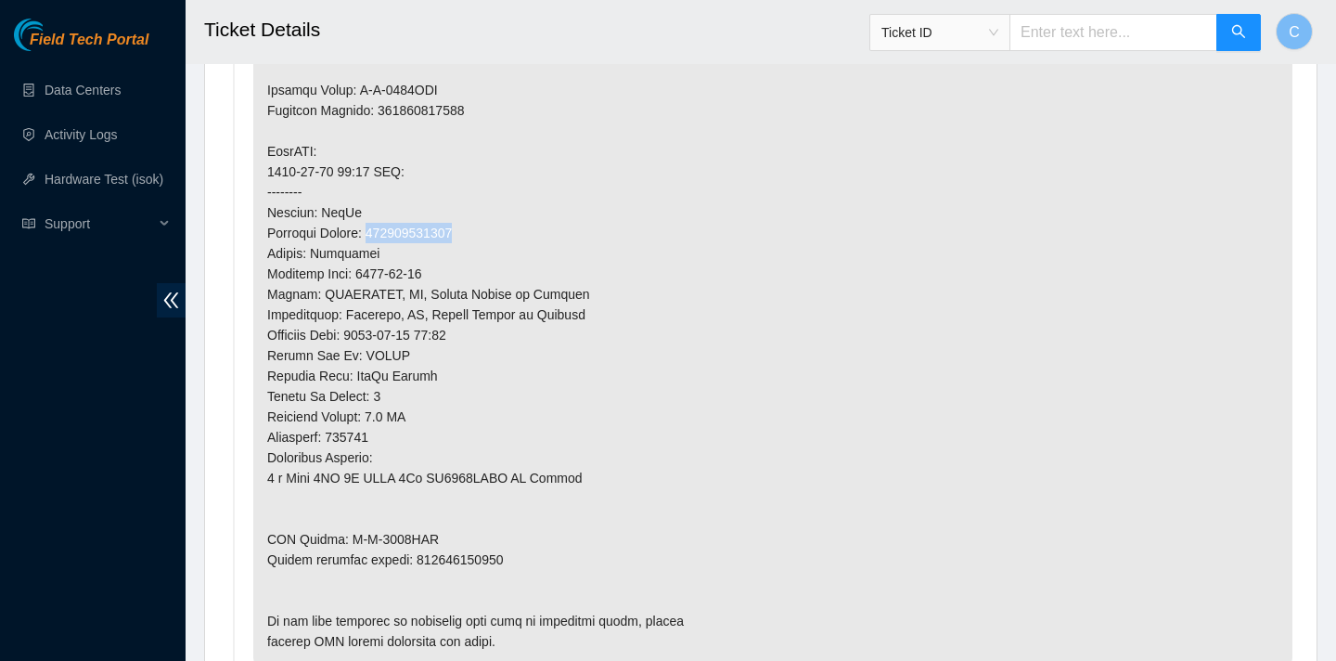
drag, startPoint x: 471, startPoint y: 224, endPoint x: 377, endPoint y: 223, distance: 94.7
click at [377, 223] on p at bounding box center [772, 192] width 1039 height 947
copy p "463470047273"
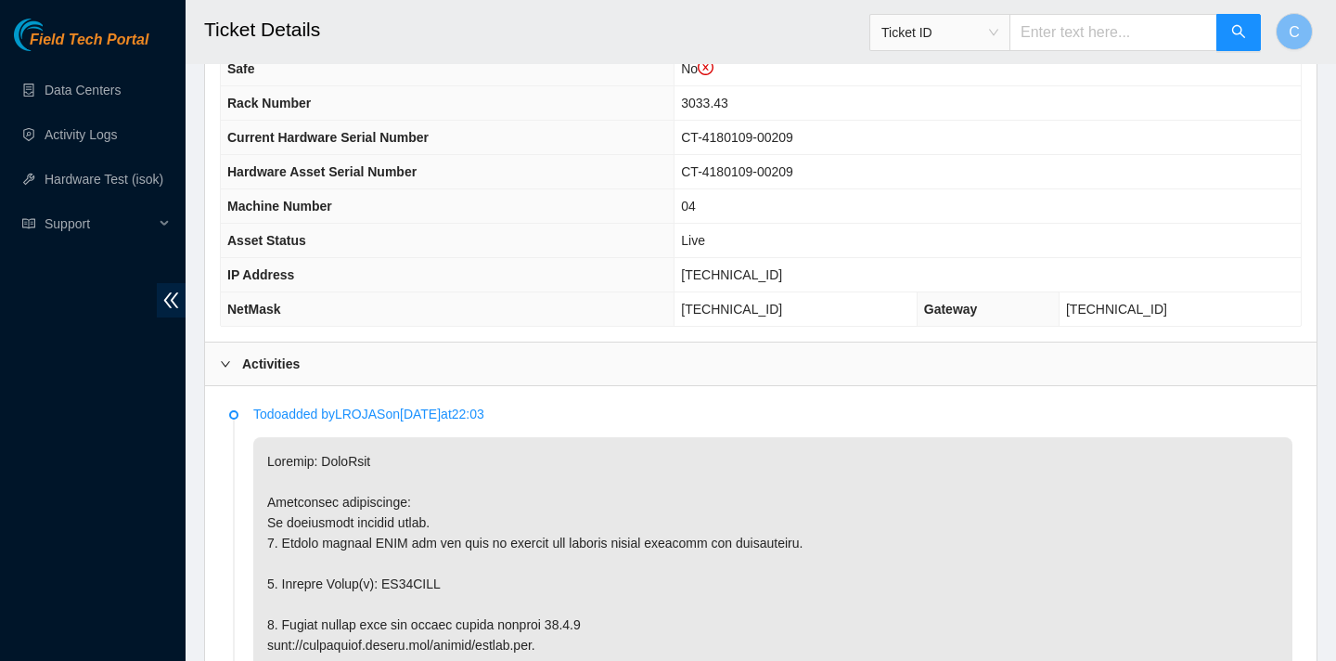
scroll to position [602, 0]
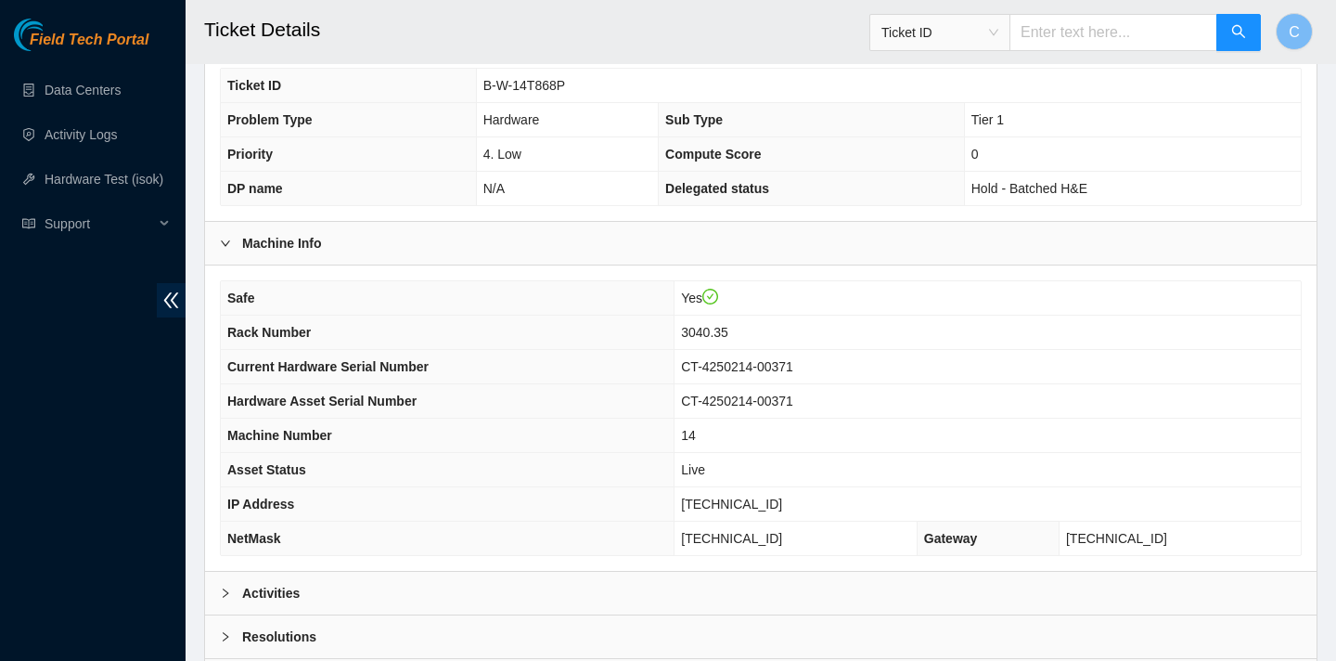
scroll to position [537, 0]
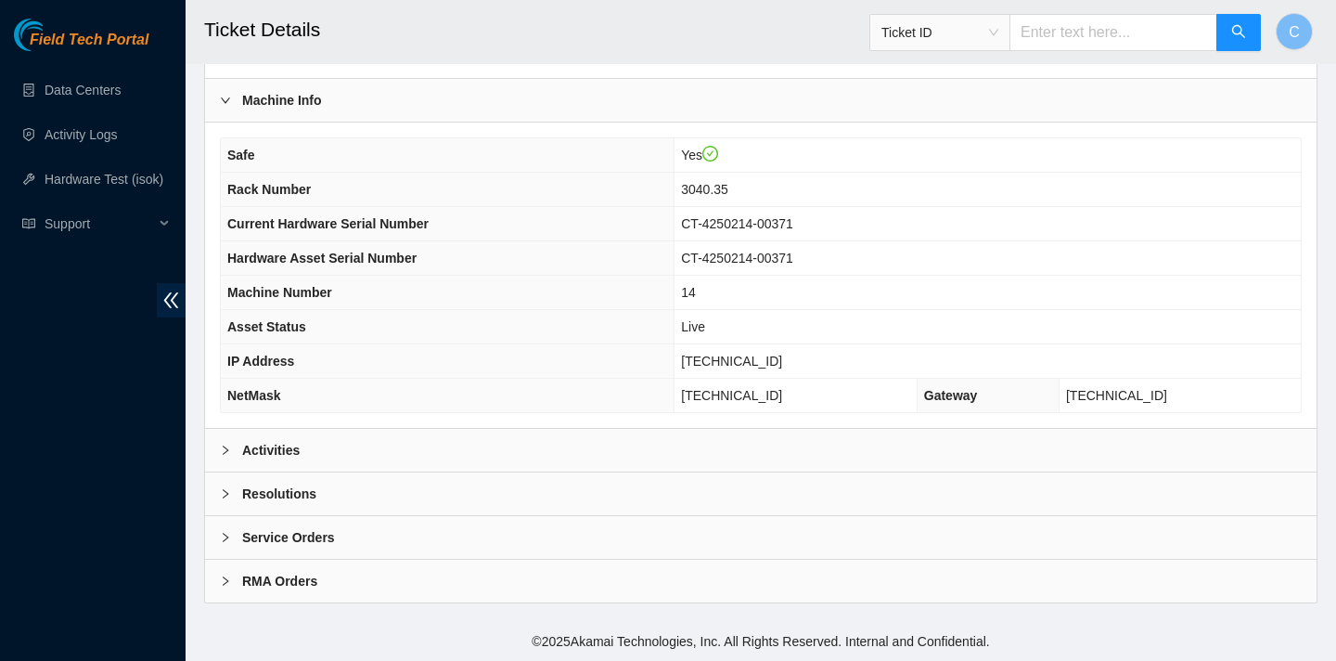
click at [474, 460] on div "Activities" at bounding box center [761, 450] width 1112 height 43
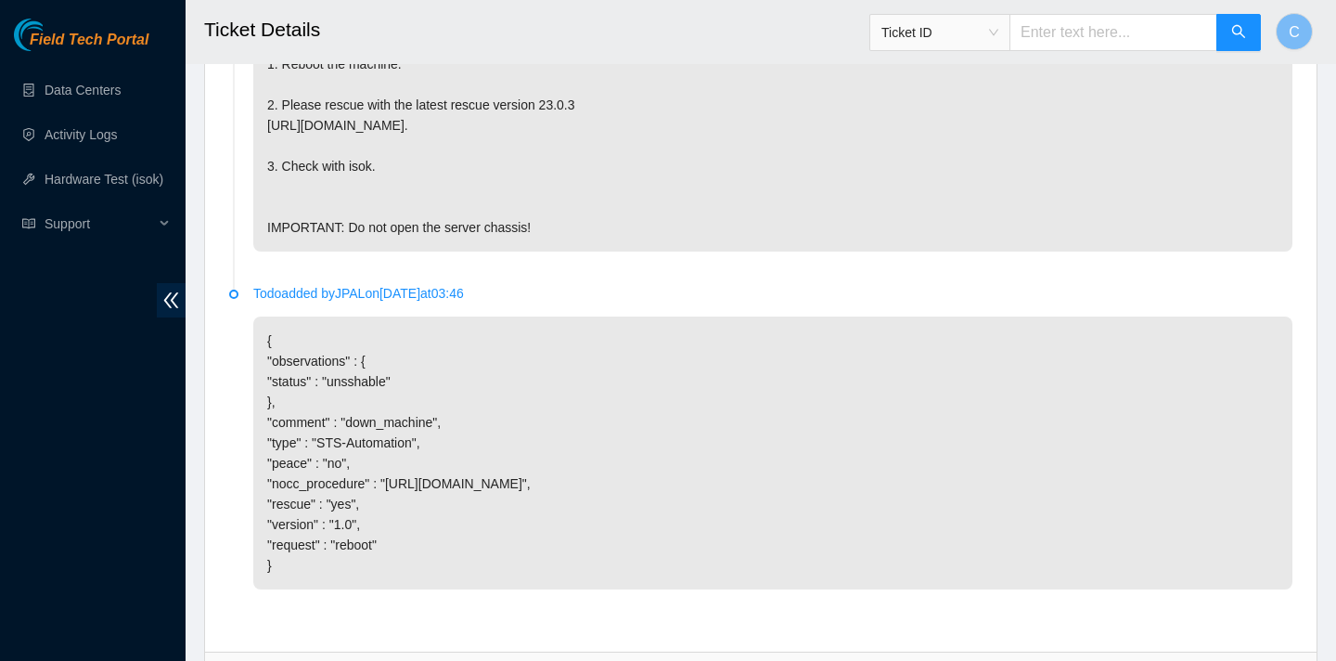
scroll to position [1385, 0]
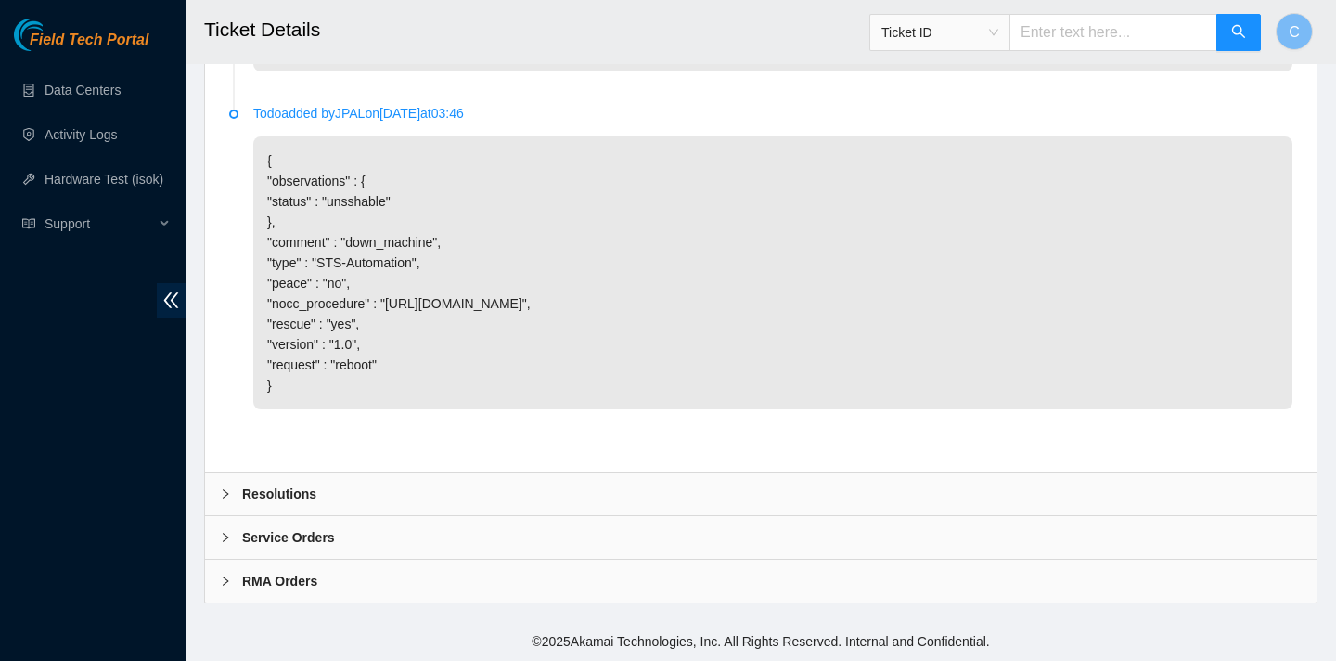
click at [295, 484] on b "Resolutions" at bounding box center [279, 494] width 74 height 20
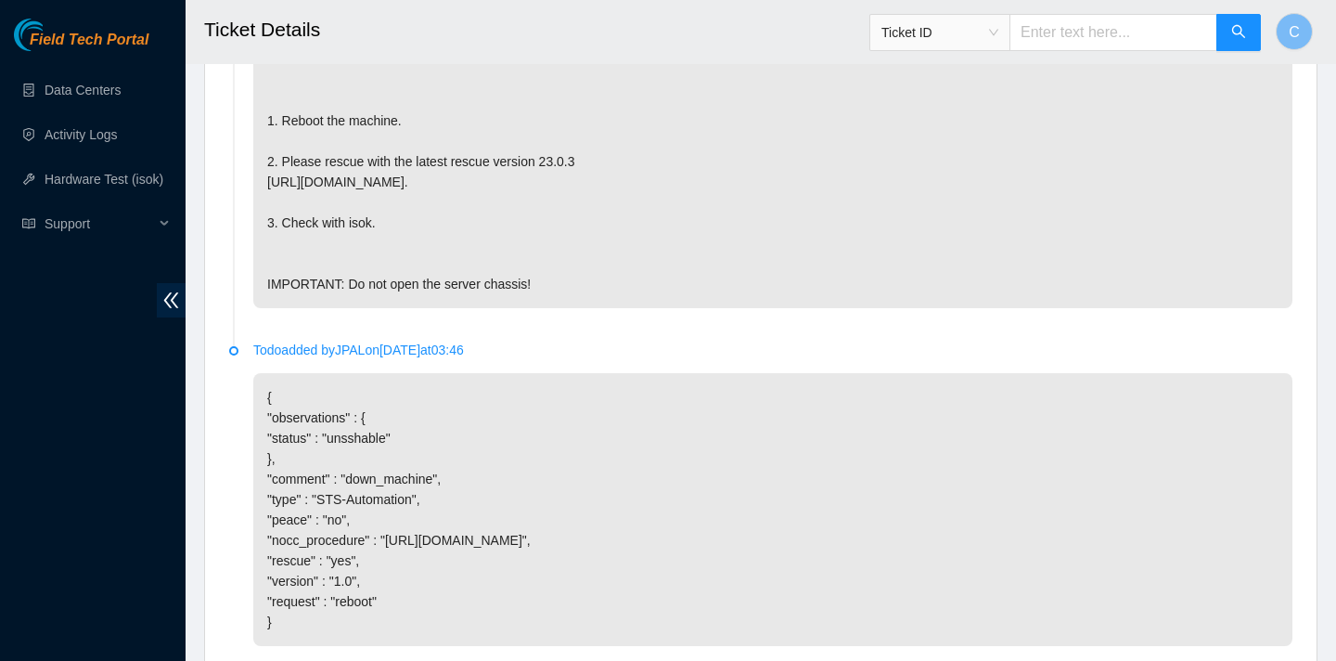
scroll to position [1863, 0]
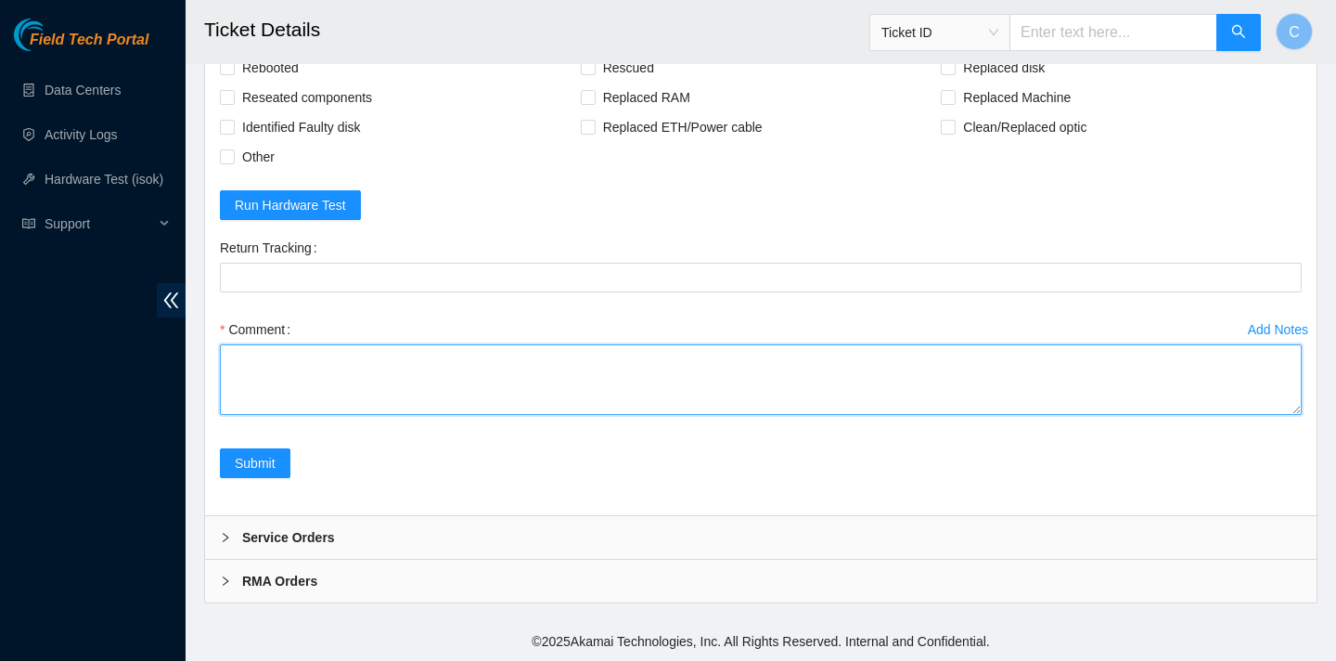
click at [395, 368] on textarea "Comment" at bounding box center [761, 379] width 1082 height 71
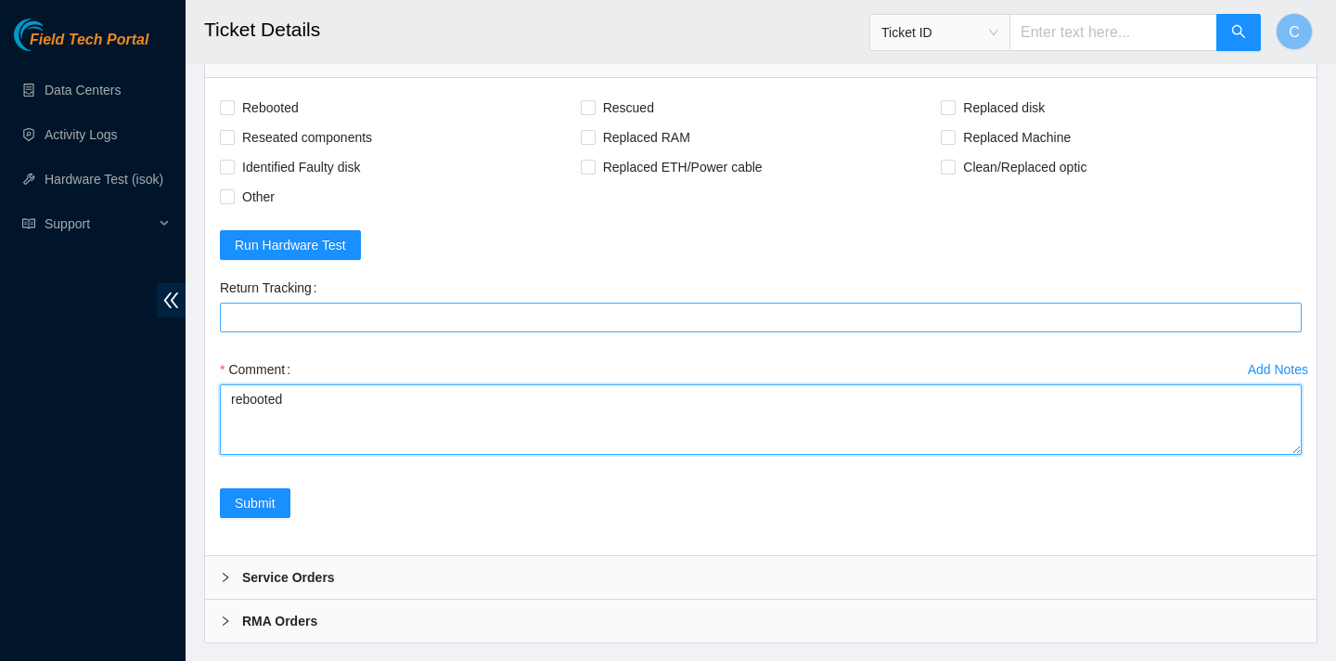
scroll to position [1722, 0]
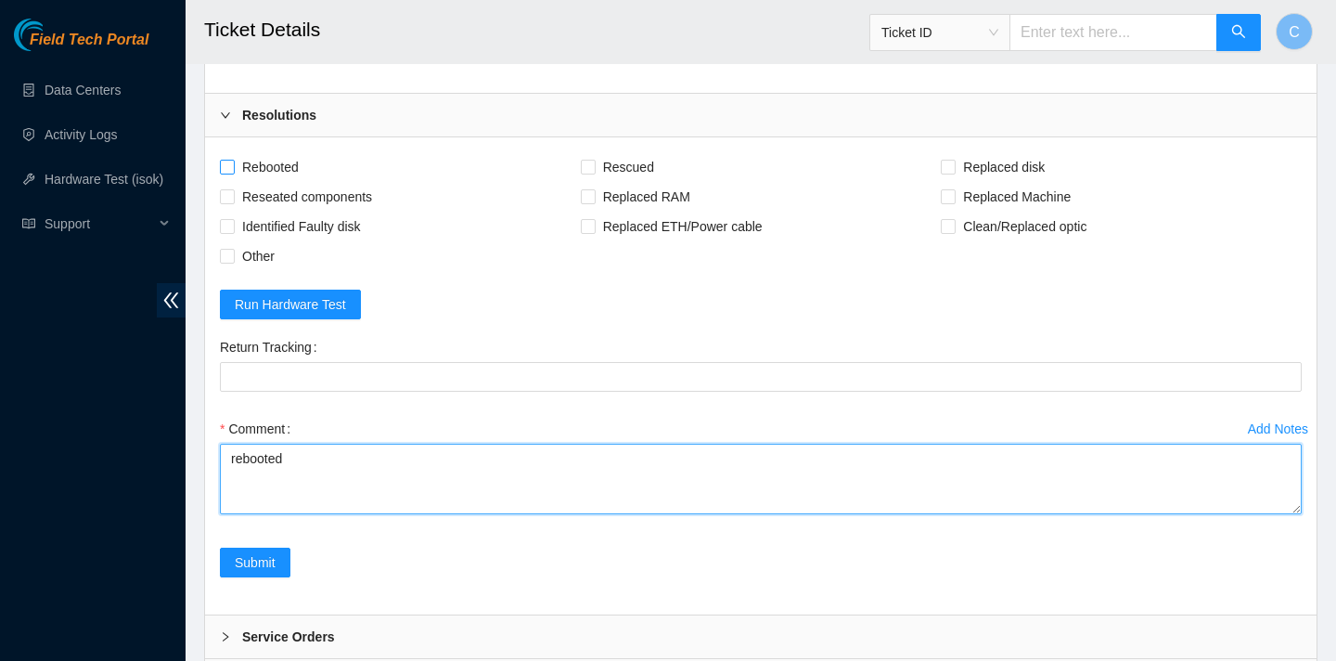
type textarea "rebooted"
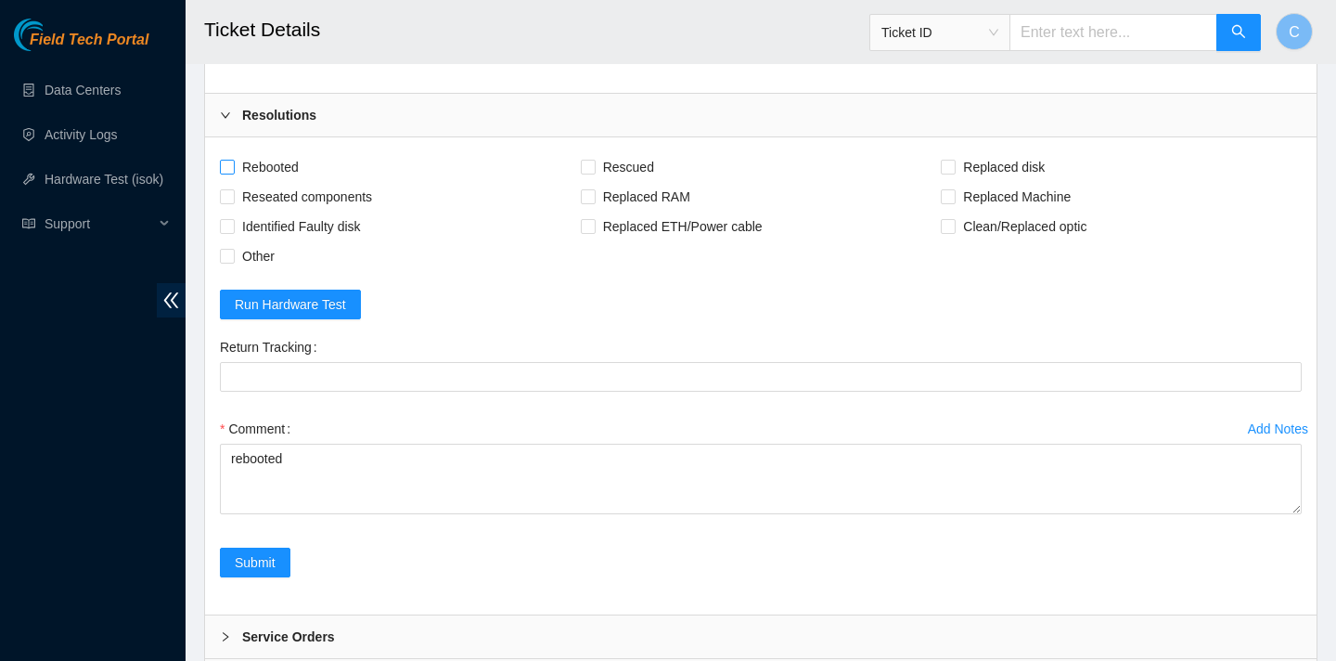
click at [227, 173] on input "Rebooted" at bounding box center [226, 166] width 13 height 13
checkbox input "true"
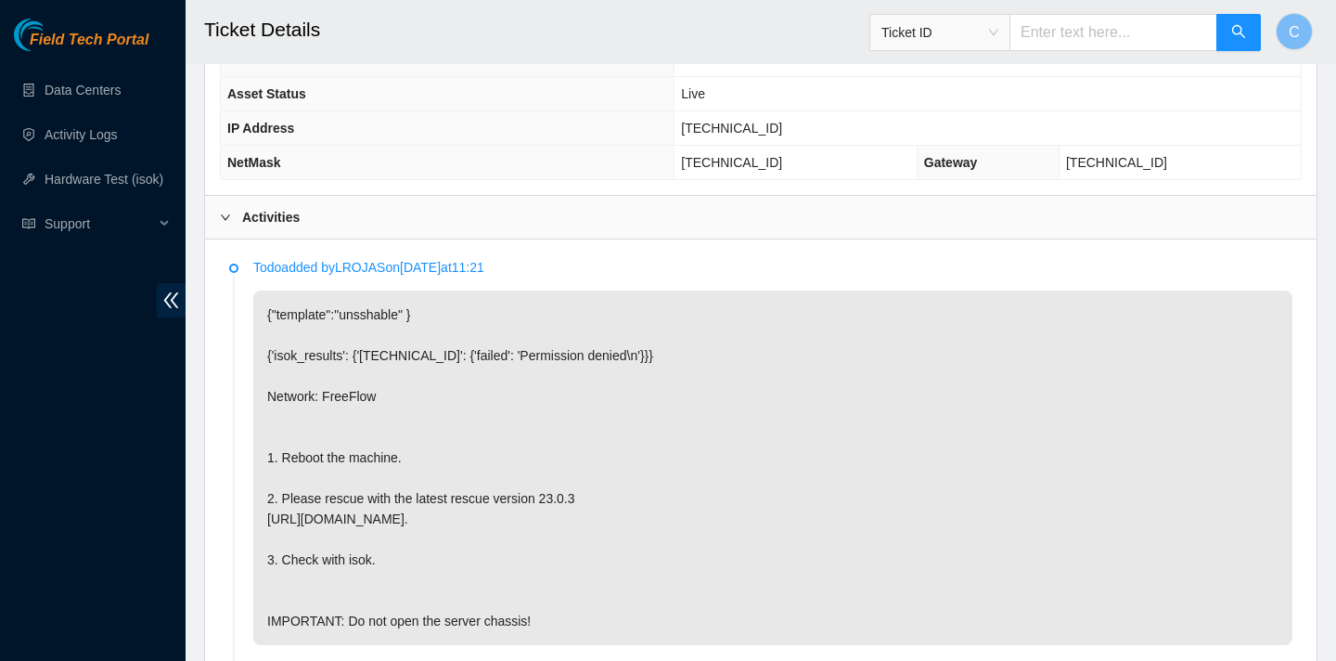
scroll to position [1774, 0]
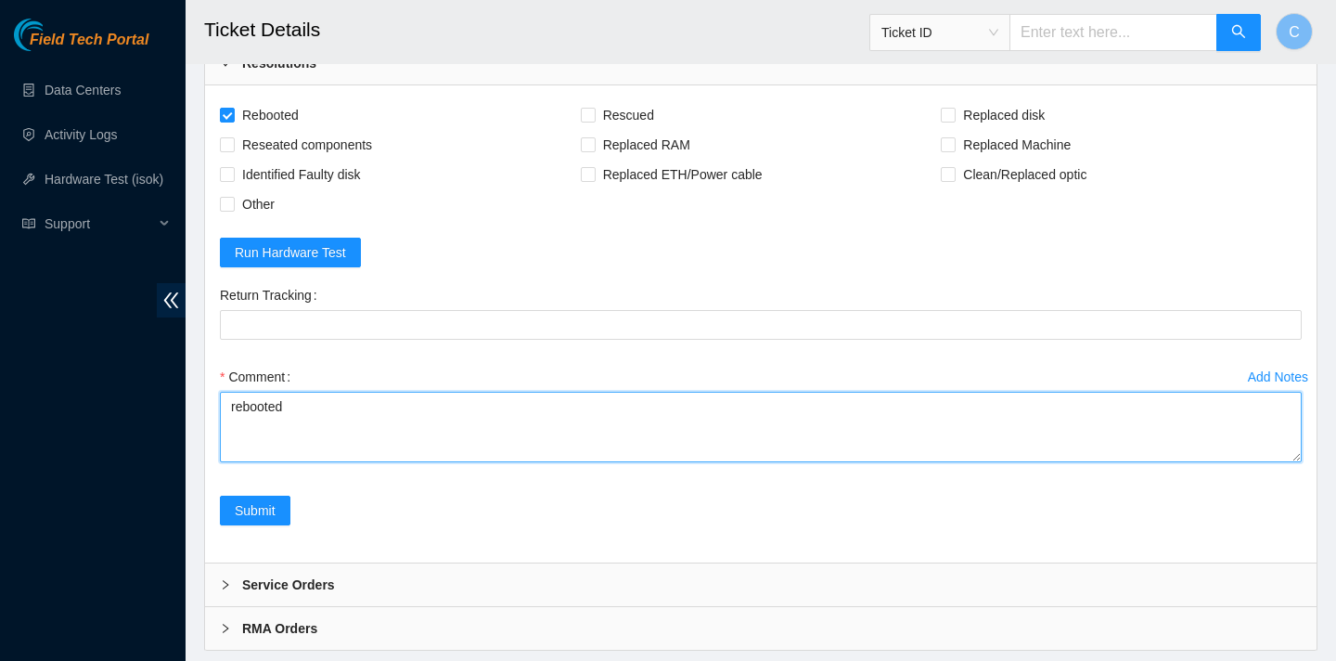
click at [564, 449] on textarea "rebooted" at bounding box center [761, 427] width 1082 height 71
type textarea "rebooted rescued"
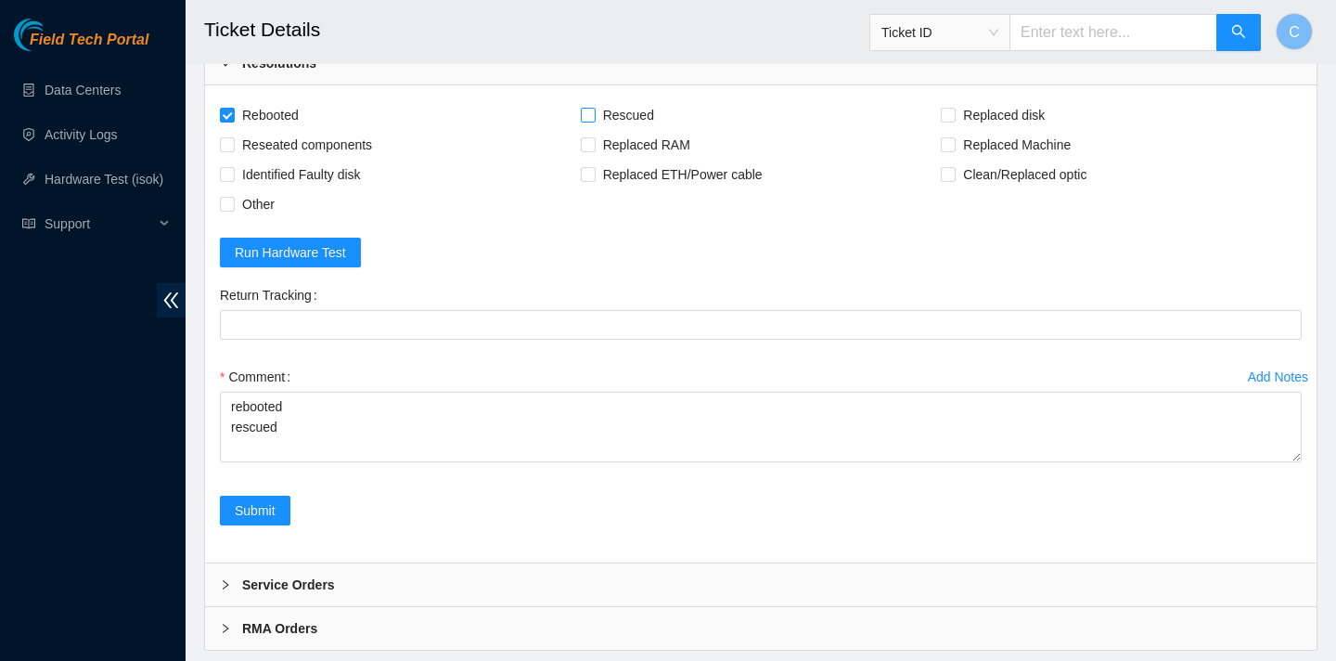
click at [587, 121] on input "Rescued" at bounding box center [587, 114] width 13 height 13
checkbox input "true"
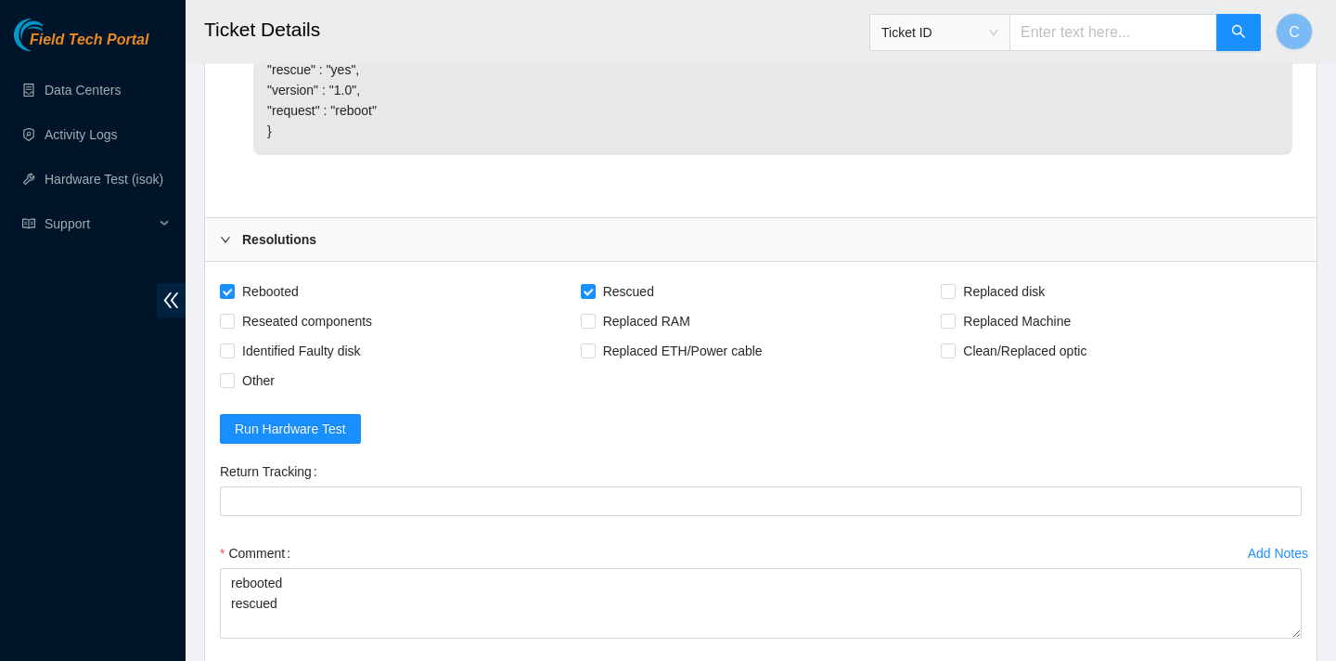
scroll to position [1770, 0]
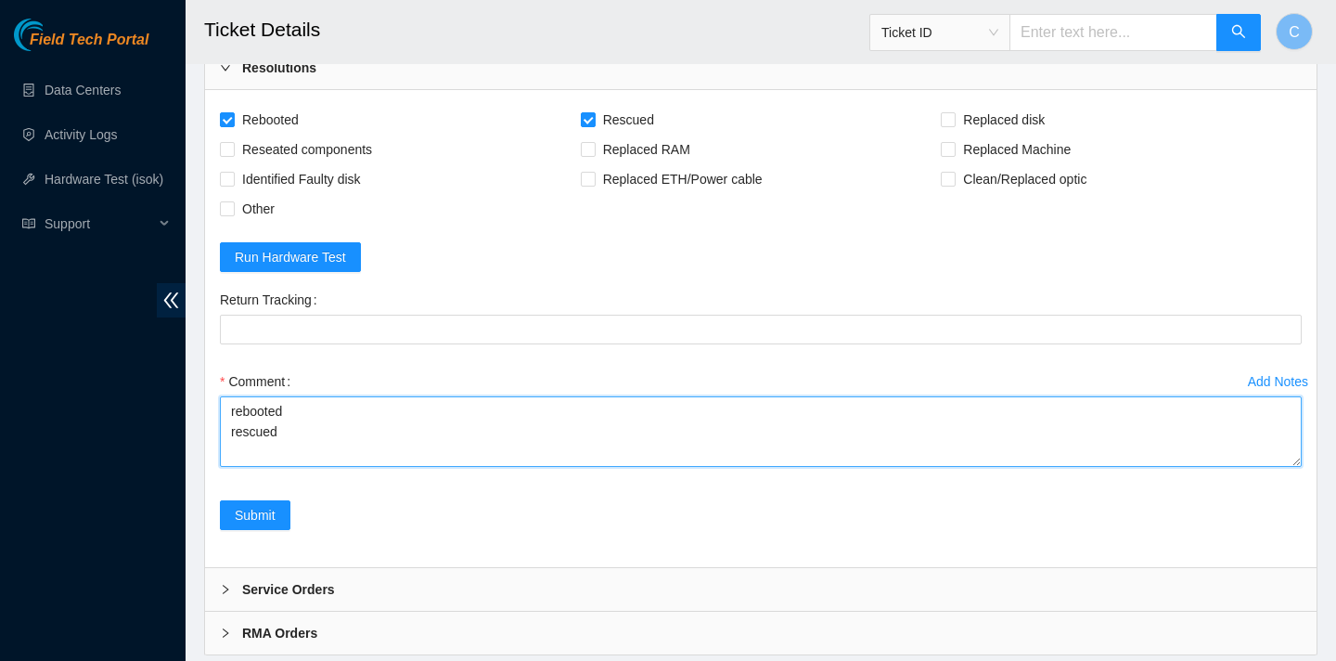
click at [228, 451] on textarea "rebooted rescued" at bounding box center [761, 431] width 1082 height 71
click at [234, 451] on textarea "rebooted rescued" at bounding box center [761, 431] width 1082 height 71
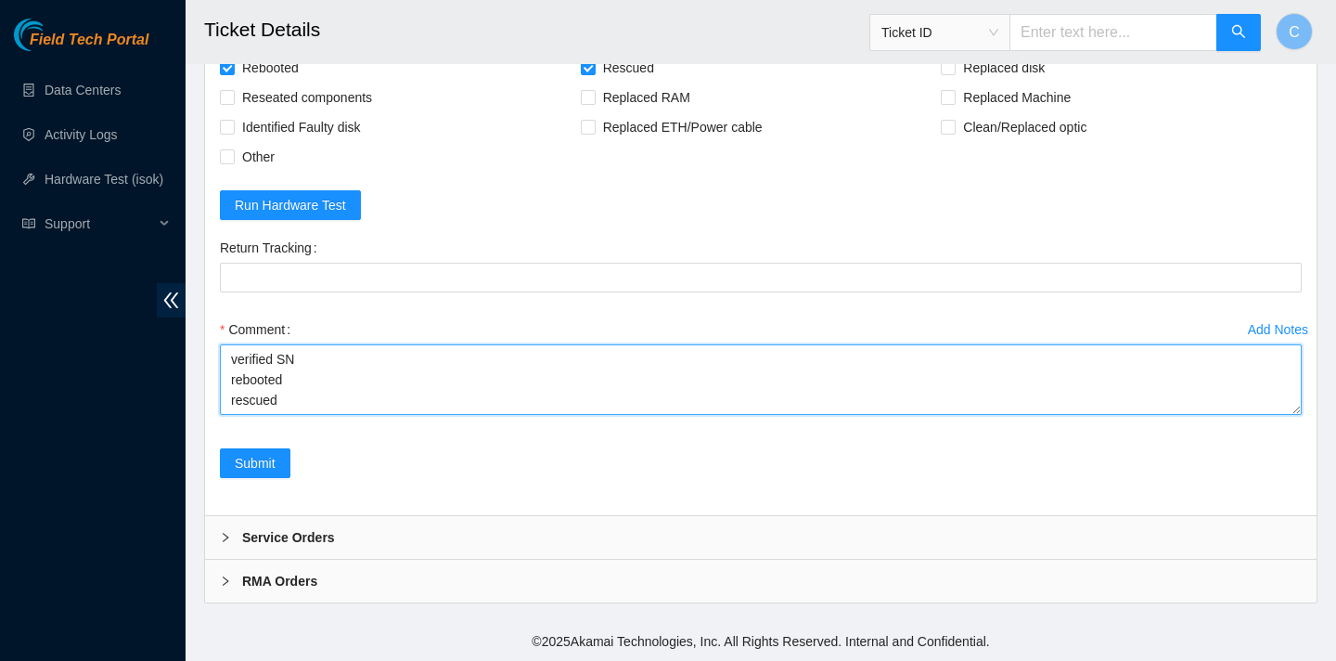
scroll to position [1863, 0]
click at [280, 405] on textarea "verified SN rebooted rescued" at bounding box center [761, 379] width 1082 height 71
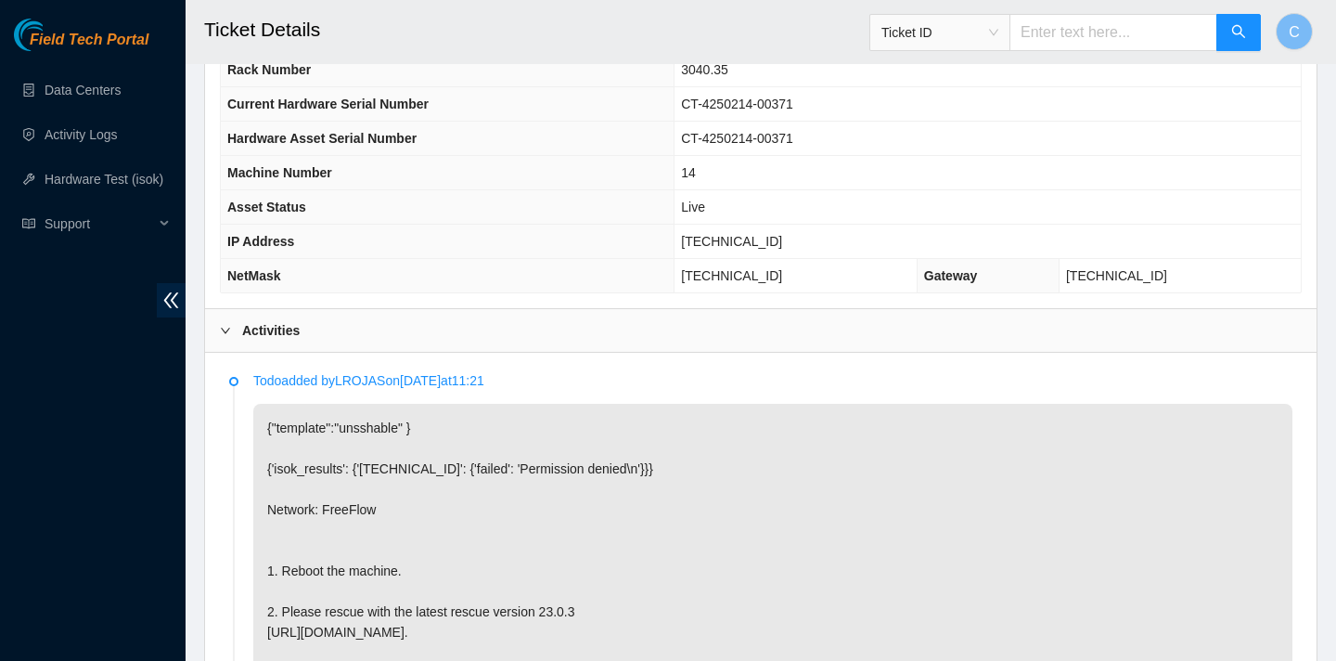
scroll to position [534, 0]
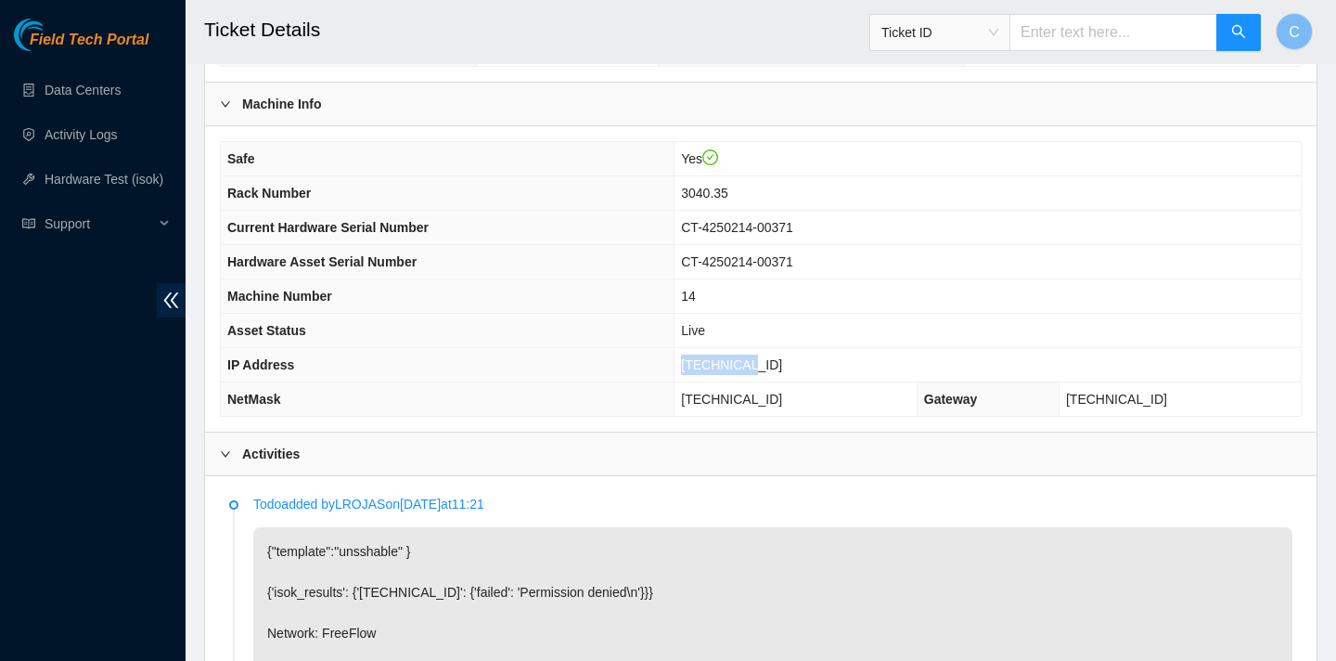
drag, startPoint x: 791, startPoint y: 358, endPoint x: 718, endPoint y: 355, distance: 72.4
click at [718, 356] on td "[TECHNICAL_ID]" at bounding box center [988, 365] width 626 height 34
copy span "[TECHNICAL_ID]"
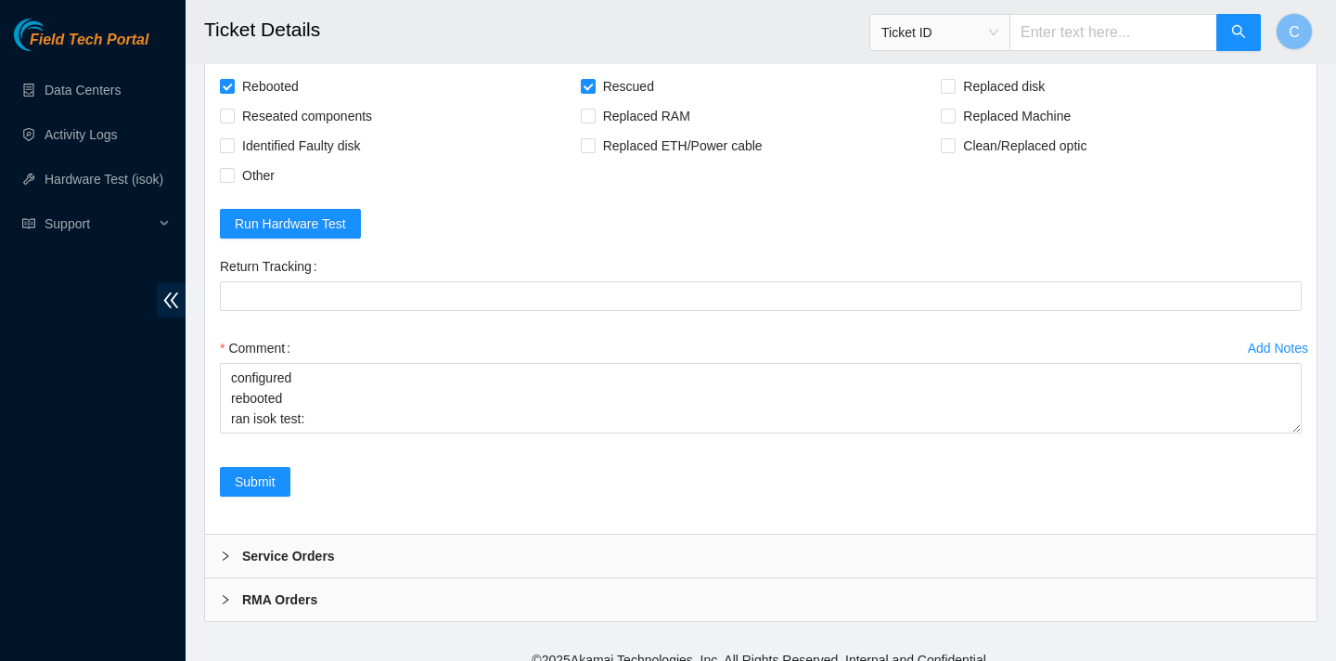
scroll to position [1799, 0]
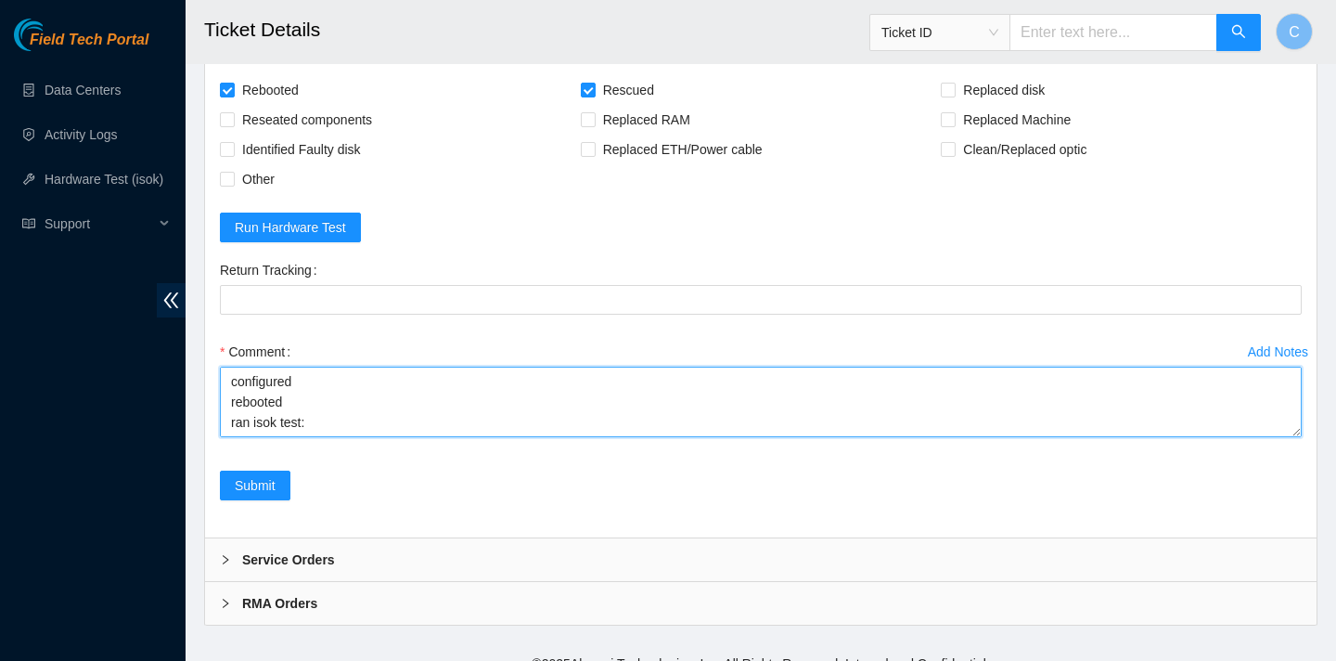
click at [621, 437] on textarea "verified SN rebooted rescued rebooted configured rebooted ran isok test:" at bounding box center [761, 402] width 1082 height 71
paste textarea "[TECHNICAL_ID] : passed: ok"
type textarea "verified SN rebooted rescued rebooted configured rebooted ran isok test: [TECHN…"
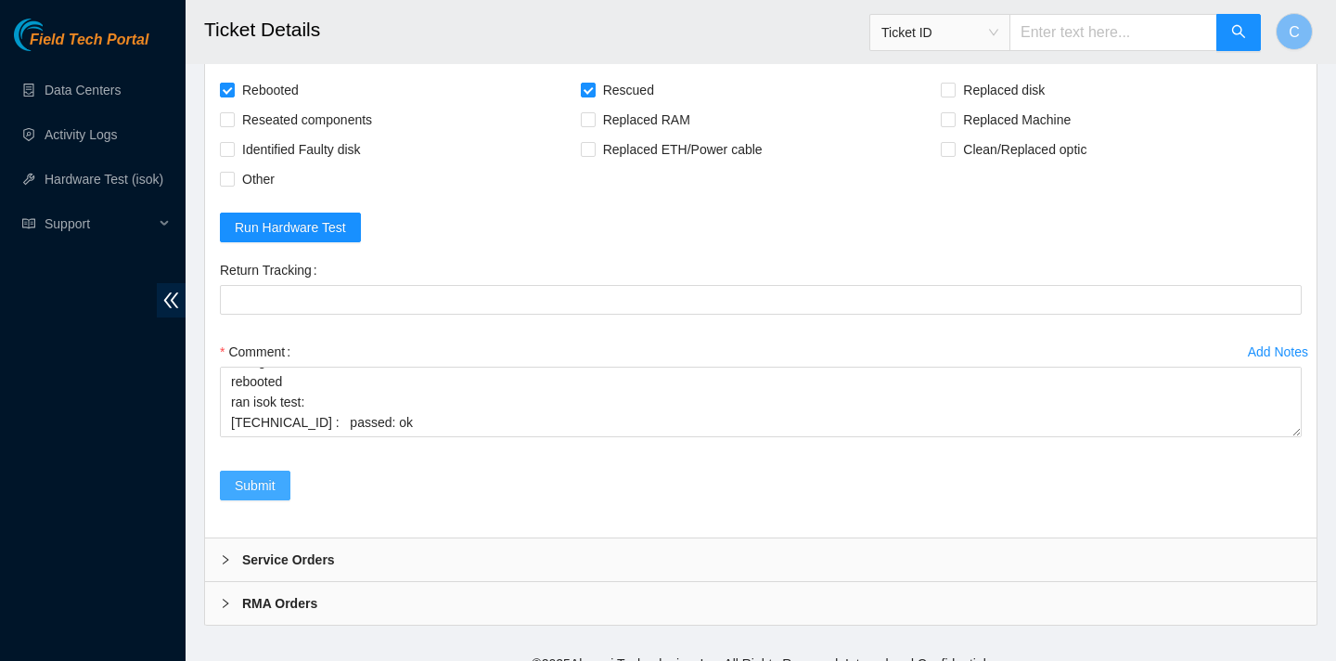
click at [253, 496] on span "Submit" at bounding box center [255, 485] width 41 height 20
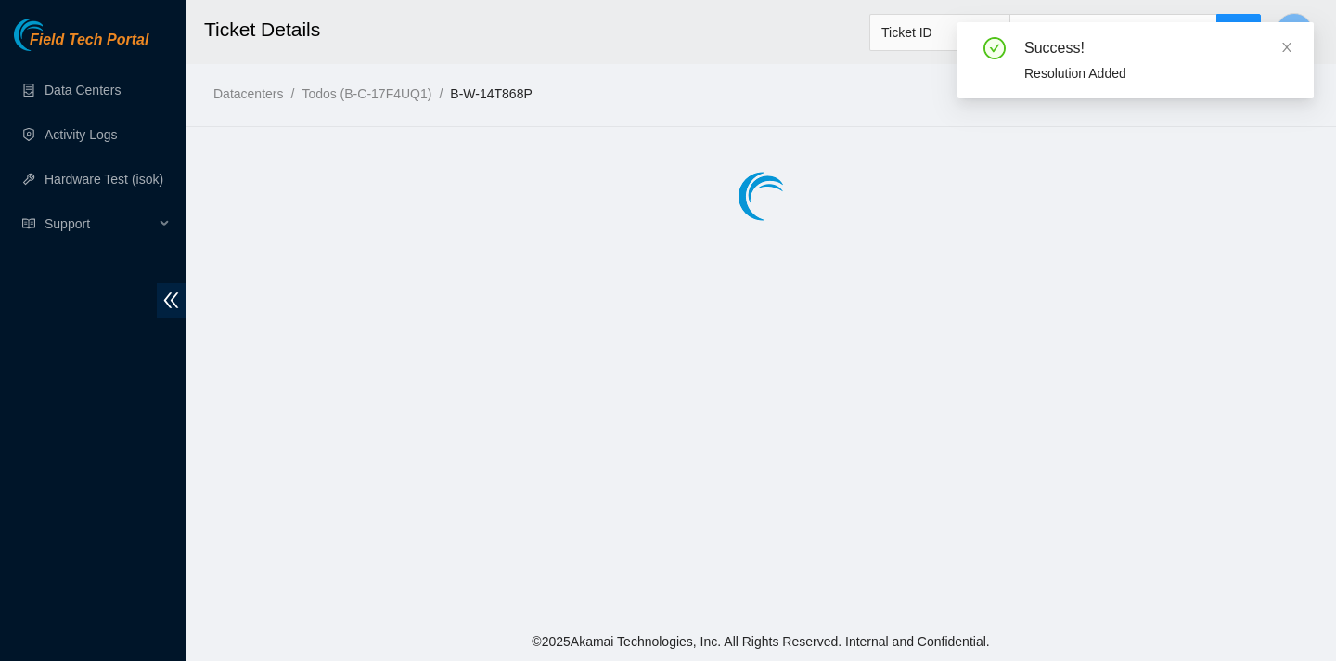
scroll to position [0, 0]
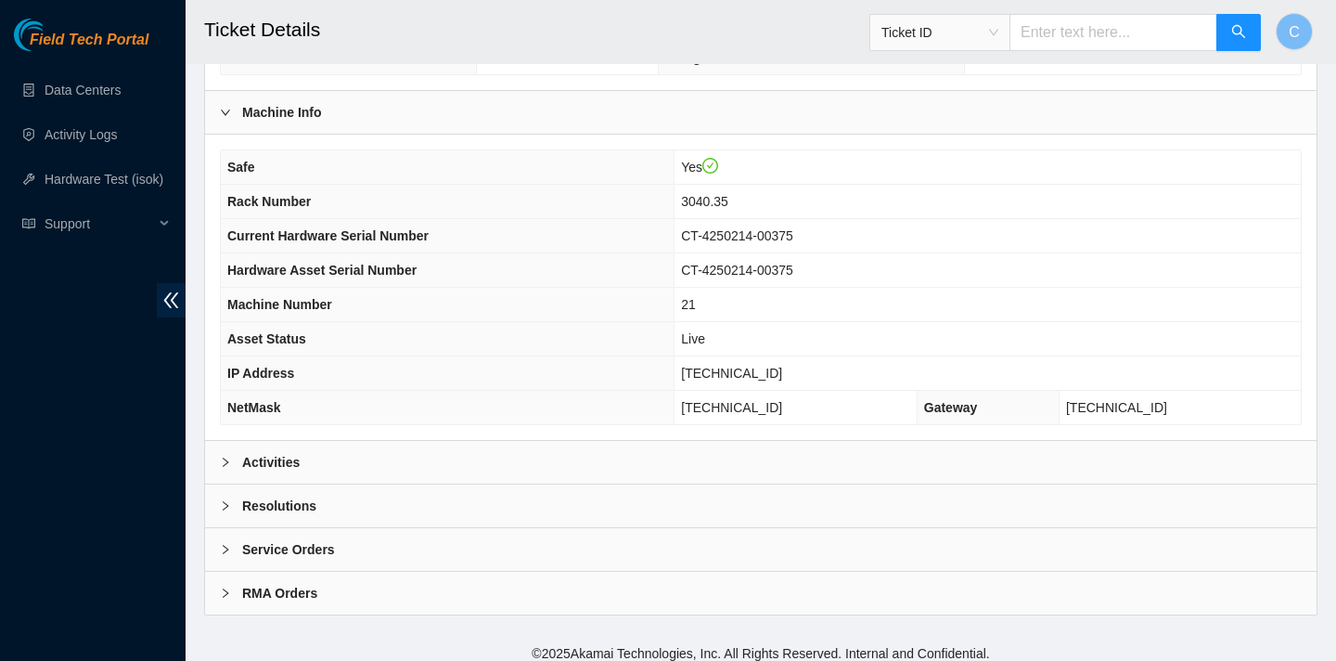
scroll to position [537, 0]
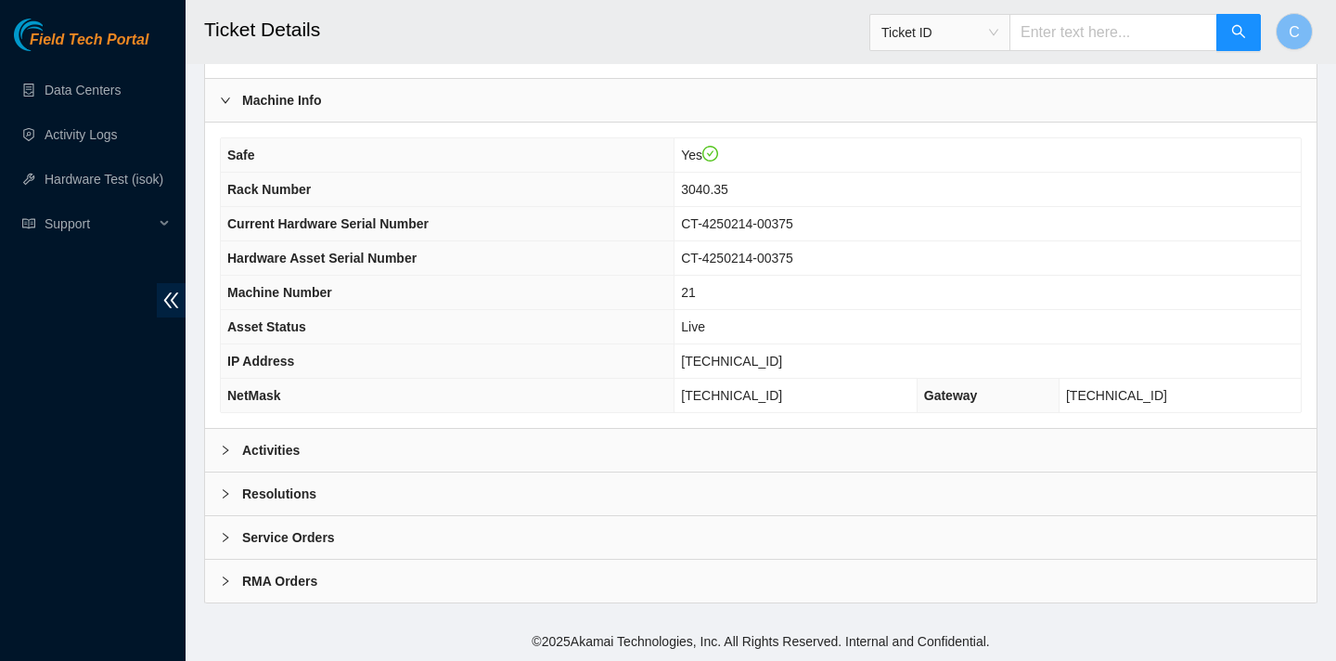
click at [780, 448] on div "Activities" at bounding box center [761, 450] width 1112 height 43
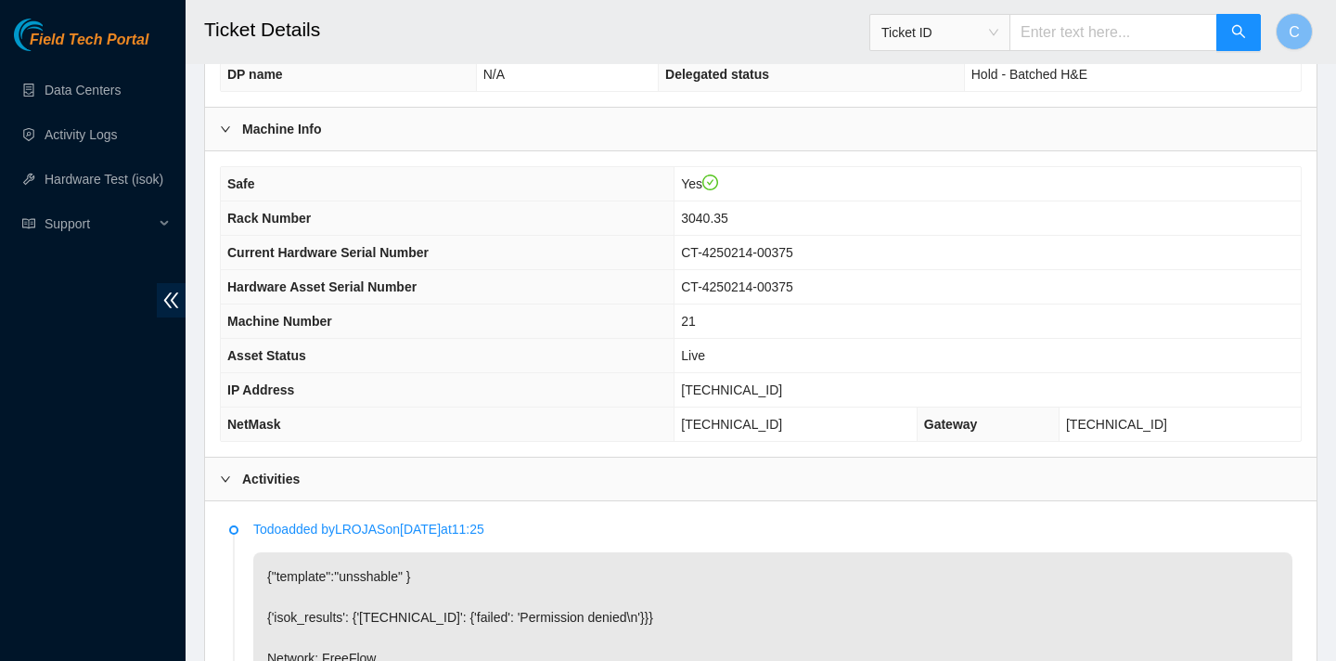
scroll to position [651, 0]
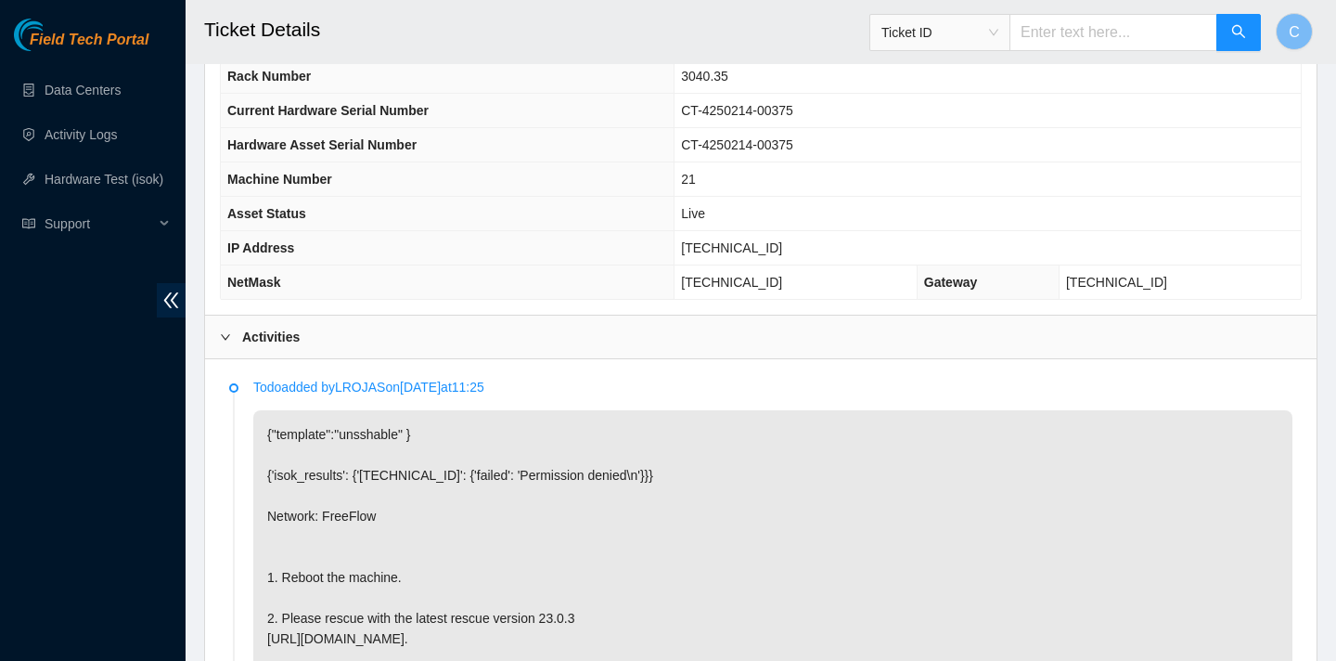
click at [602, 319] on div "Activities" at bounding box center [761, 337] width 1112 height 43
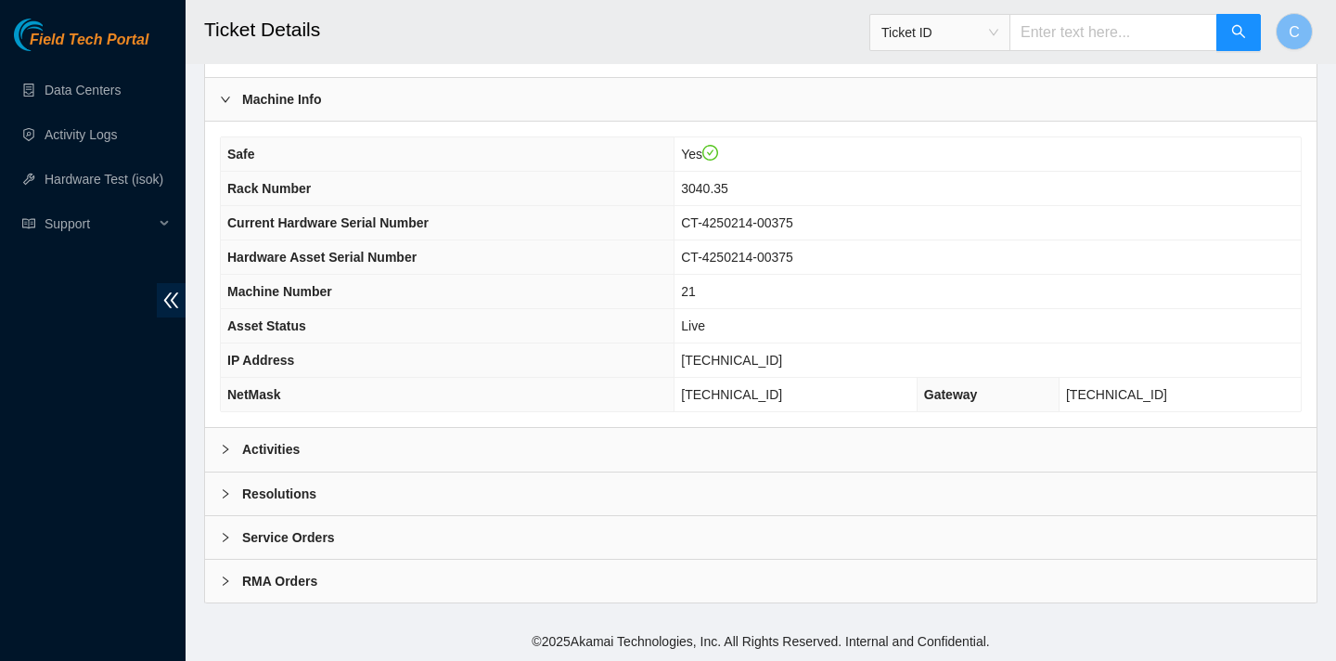
scroll to position [537, 0]
click at [535, 451] on div "Activities" at bounding box center [761, 450] width 1112 height 43
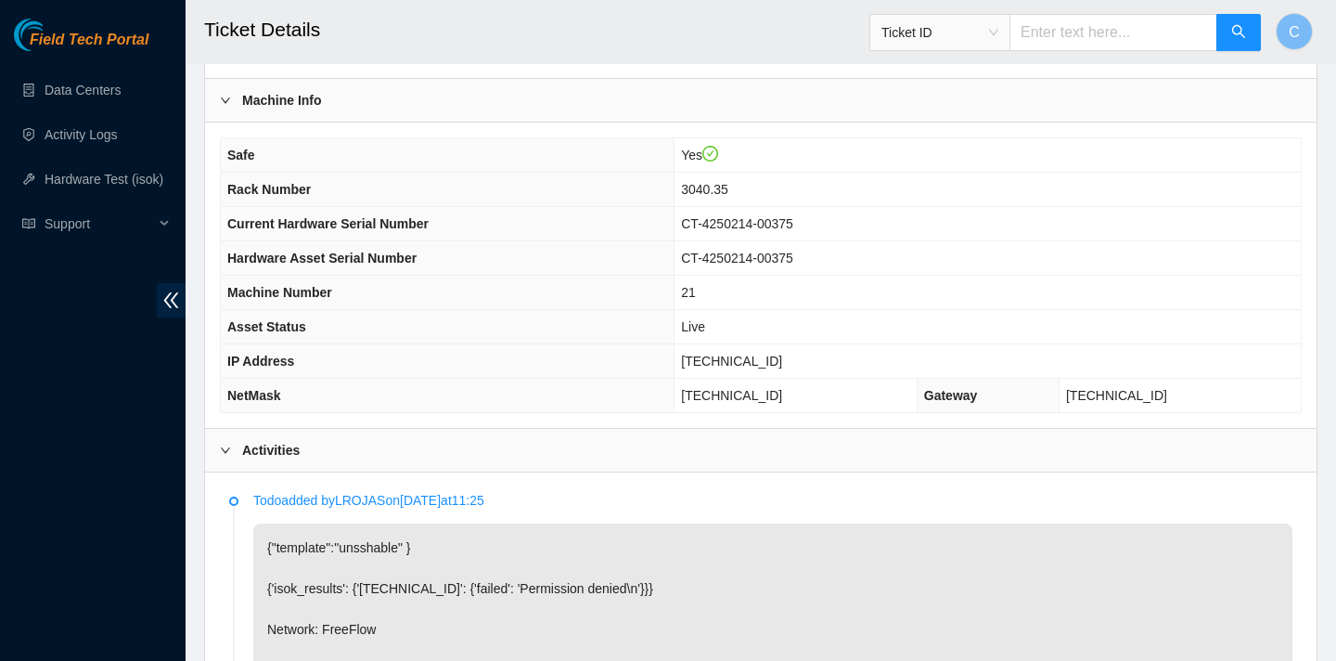
scroll to position [651, 0]
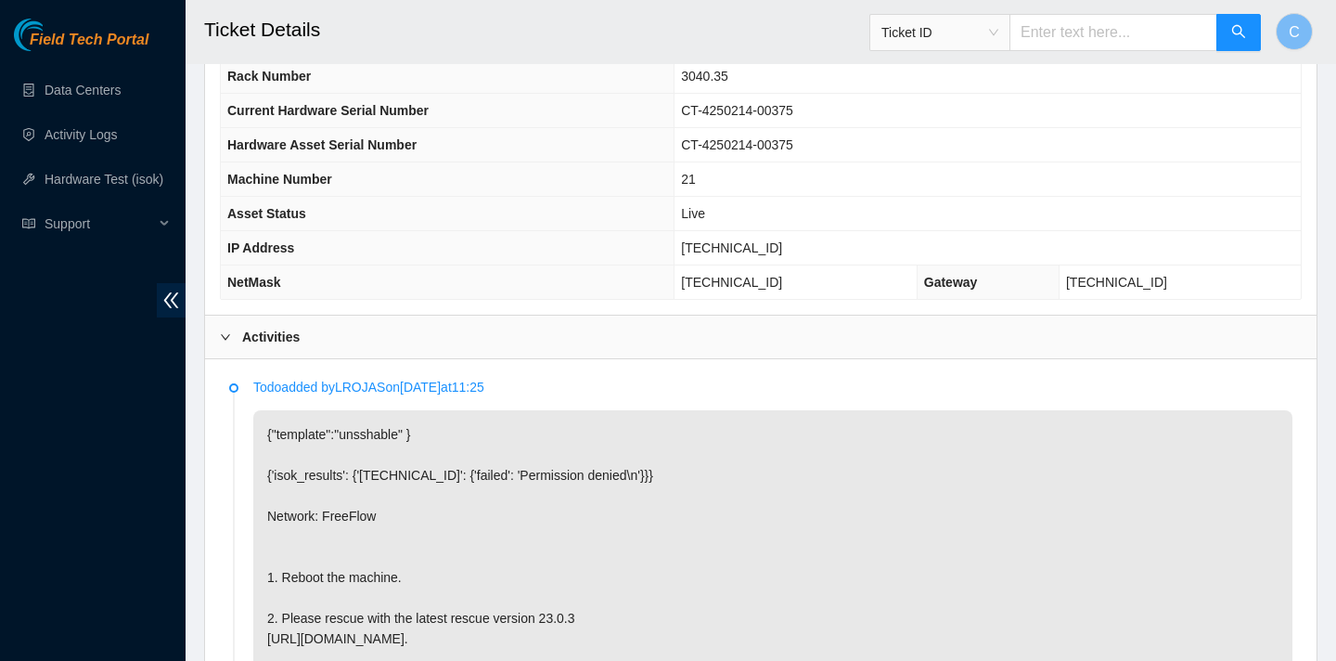
click at [363, 441] on p "{"template":"unsshable" } {'isok_results': {'[TECHNICAL_ID]': {'failed': 'Permi…" at bounding box center [772, 587] width 1039 height 355
click at [523, 472] on p "{"template":"unsshable" } {'isok_results': {'[TECHNICAL_ID]': {'failed': 'Permi…" at bounding box center [772, 587] width 1039 height 355
click at [601, 551] on p "{"template":"unsshable" } {'isok_results': {'[TECHNICAL_ID]': {'failed': 'Permi…" at bounding box center [772, 587] width 1039 height 355
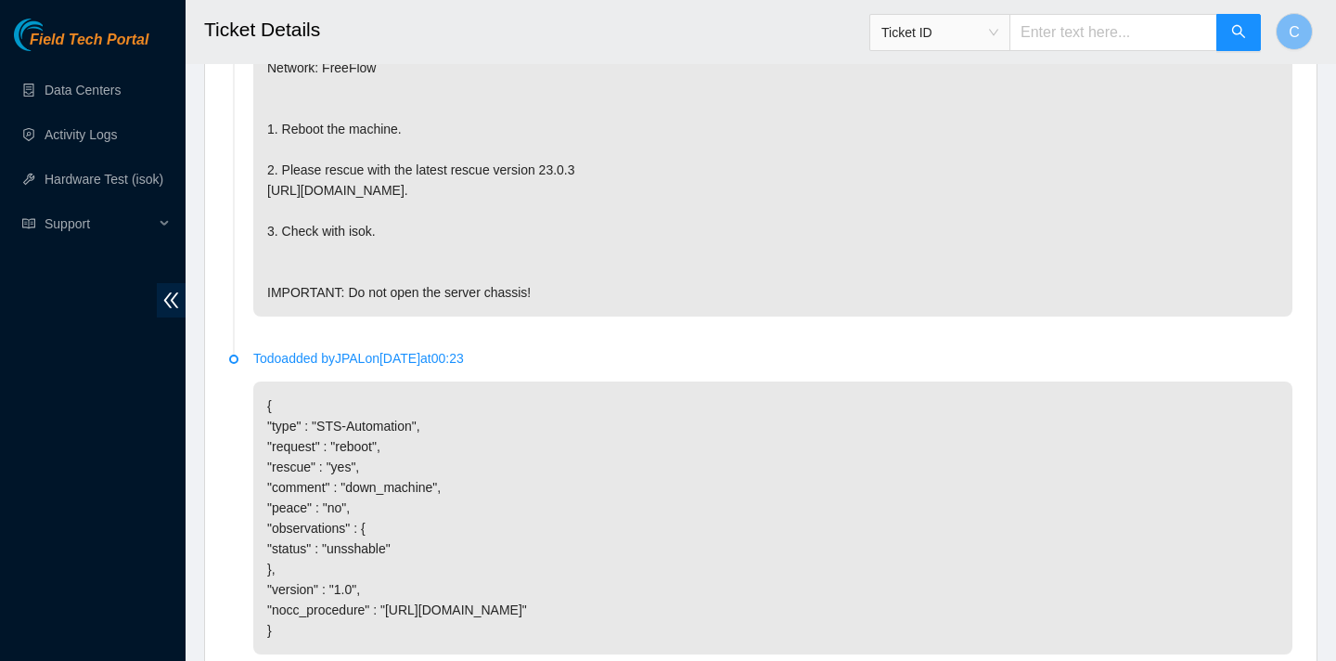
scroll to position [1385, 0]
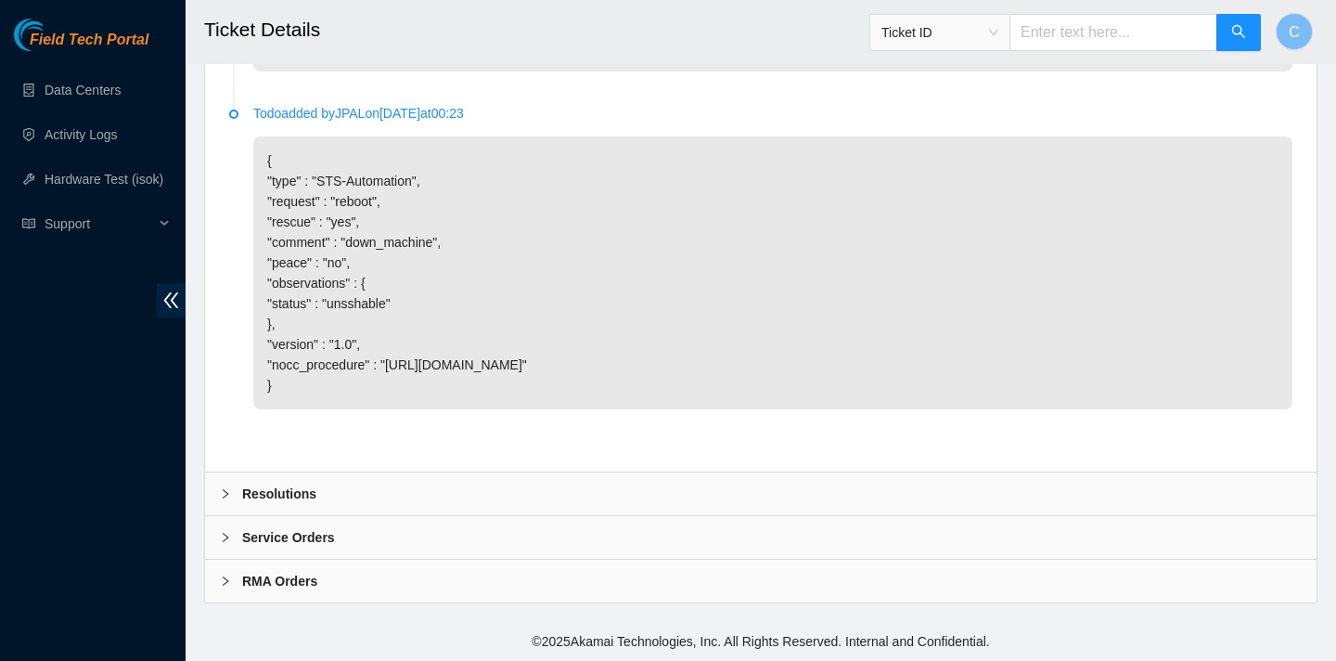
click at [337, 500] on div "Resolutions" at bounding box center [761, 493] width 1112 height 43
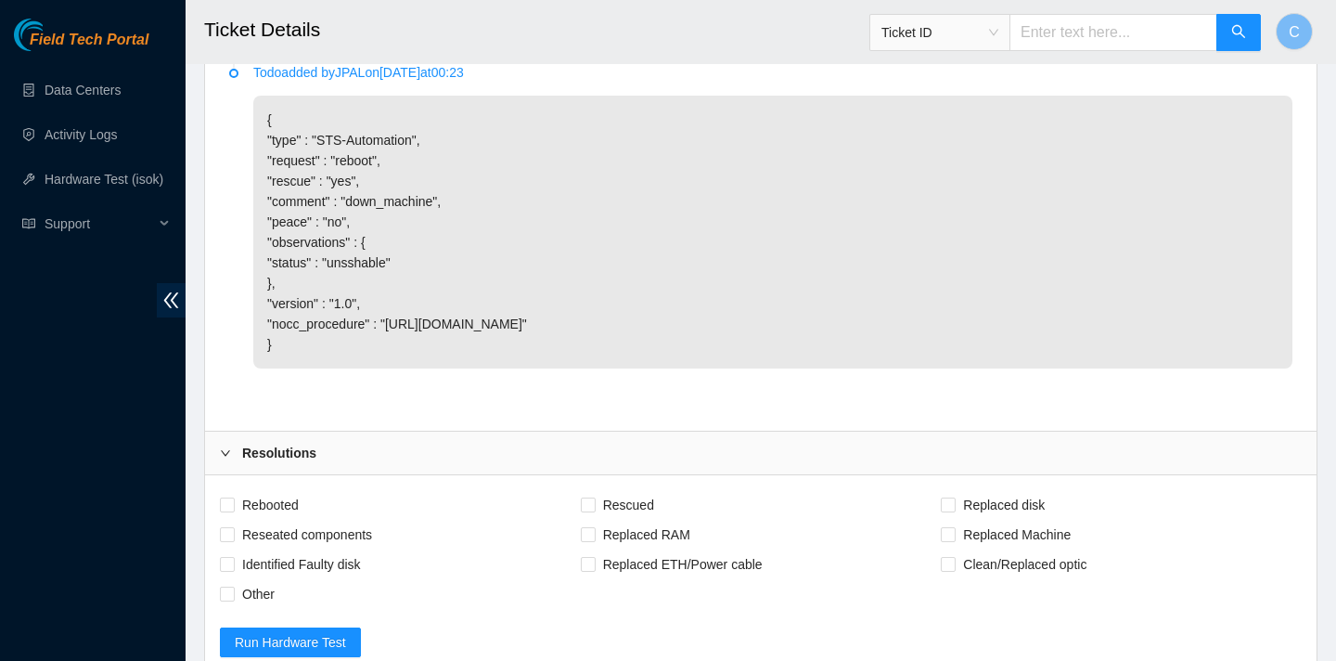
scroll to position [1626, 0]
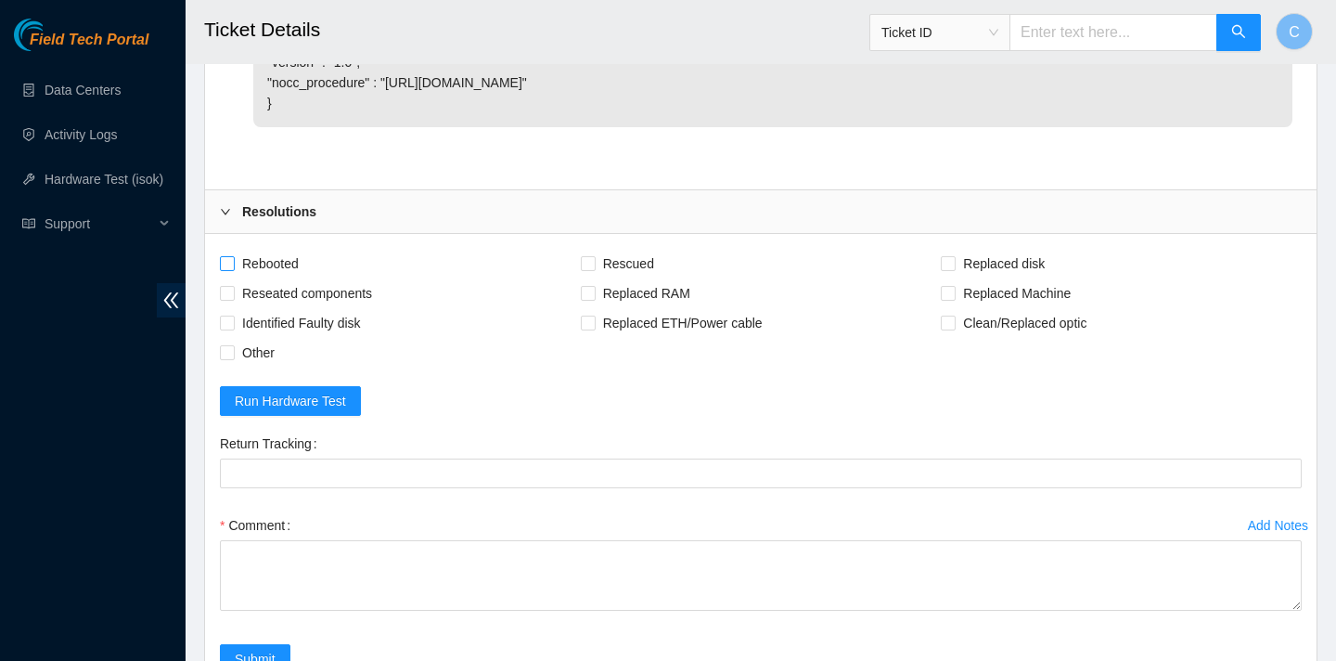
click at [288, 278] on span "Rebooted" at bounding box center [270, 264] width 71 height 30
click at [233, 269] on input "Rebooted" at bounding box center [226, 262] width 13 height 13
checkbox input "true"
click at [626, 278] on span "Rescued" at bounding box center [629, 264] width 66 height 30
click at [594, 269] on input "Rescued" at bounding box center [587, 262] width 13 height 13
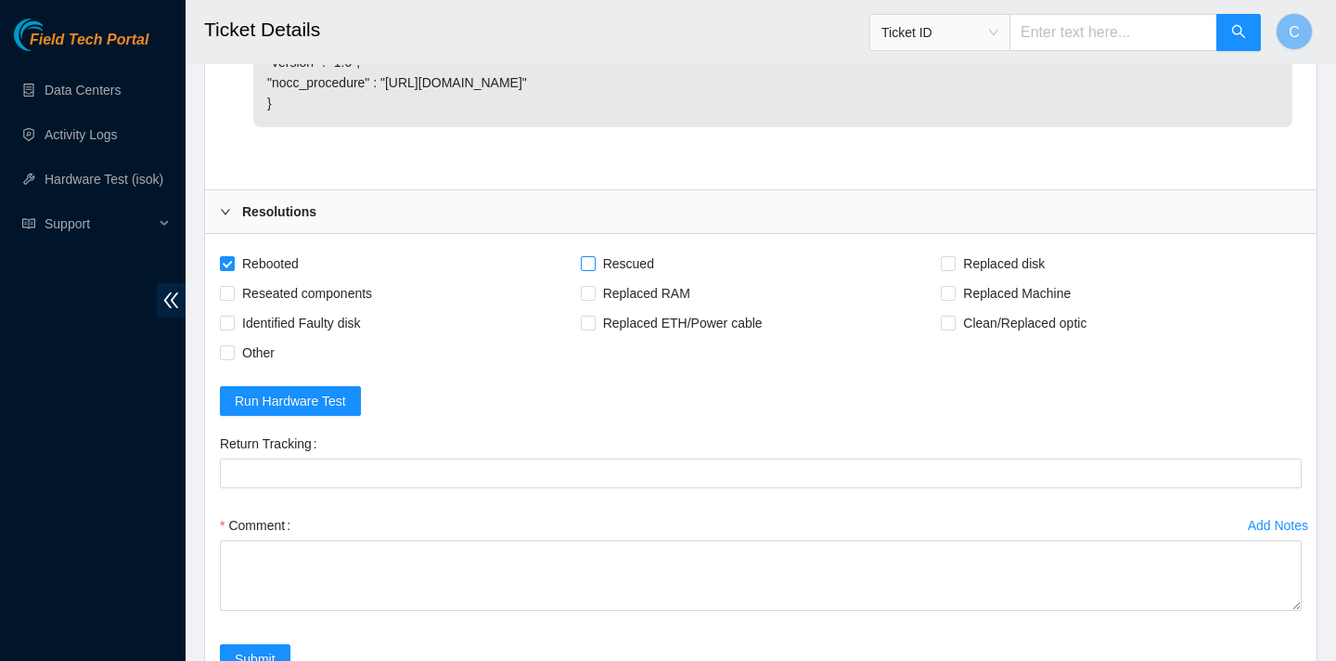
checkbox input "true"
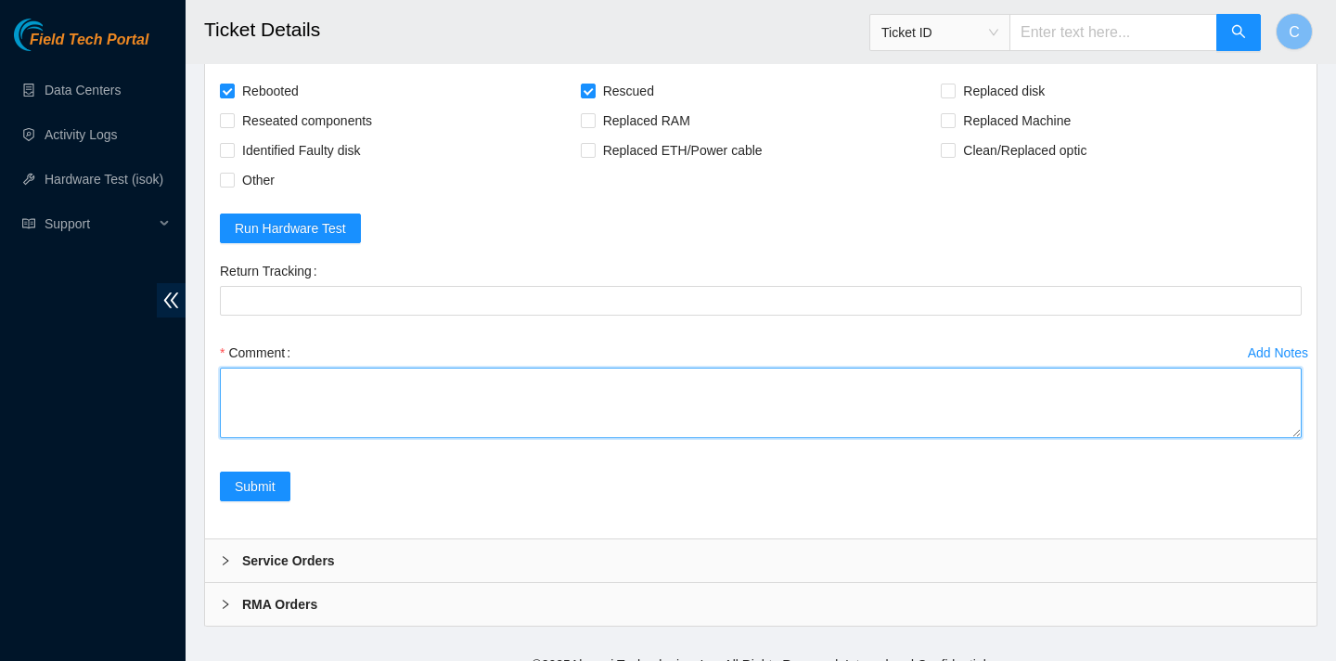
click at [476, 438] on textarea "Comment" at bounding box center [761, 403] width 1082 height 71
click at [253, 438] on textarea "verify SN recooted" at bounding box center [761, 403] width 1082 height 71
click at [292, 438] on textarea "verify SN rebooted" at bounding box center [761, 403] width 1082 height 71
click at [283, 428] on textarea "verify SN rebooted rescued rebooted" at bounding box center [761, 403] width 1082 height 71
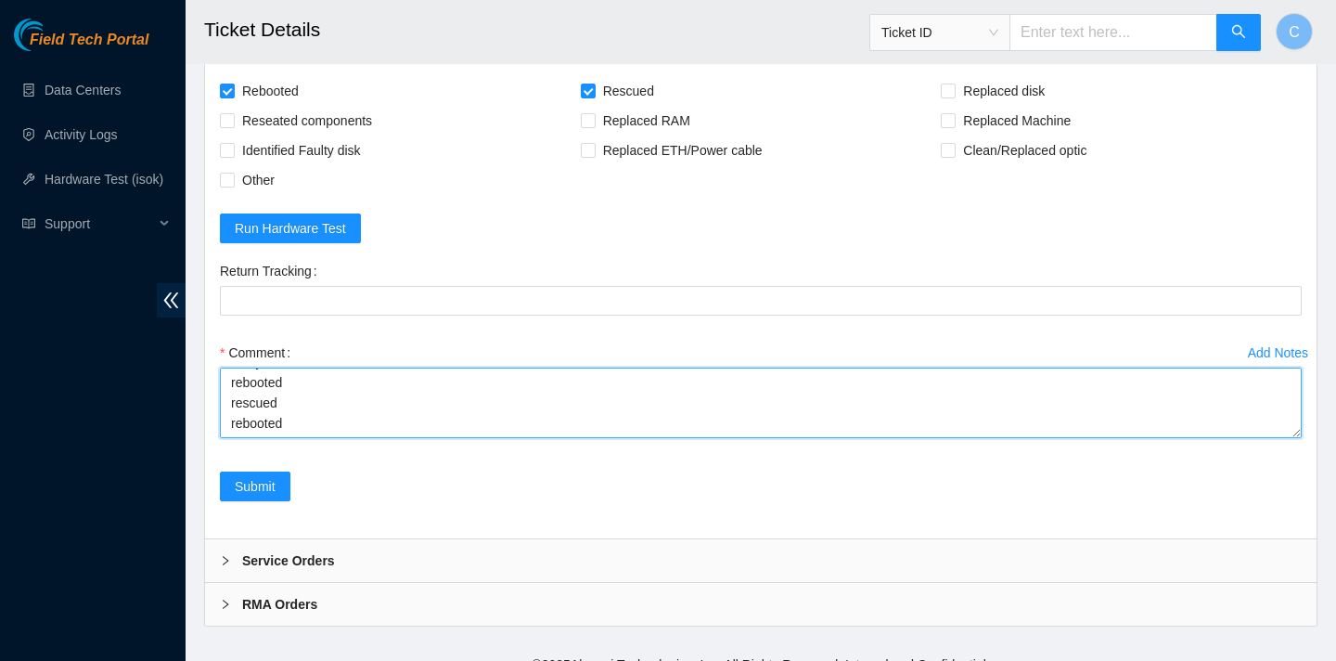
click at [254, 438] on textarea "verify SN rebooted rescued rebooted" at bounding box center [761, 403] width 1082 height 71
click at [289, 432] on textarea "verify SN rebooted rescued rebooted" at bounding box center [761, 403] width 1082 height 71
click at [246, 438] on textarea "verify SN rebooted rescued rebooted" at bounding box center [761, 403] width 1082 height 71
click at [303, 431] on textarea "verify SN rebooted rescued rebooted configured rebooted ran isok test" at bounding box center [761, 403] width 1082 height 71
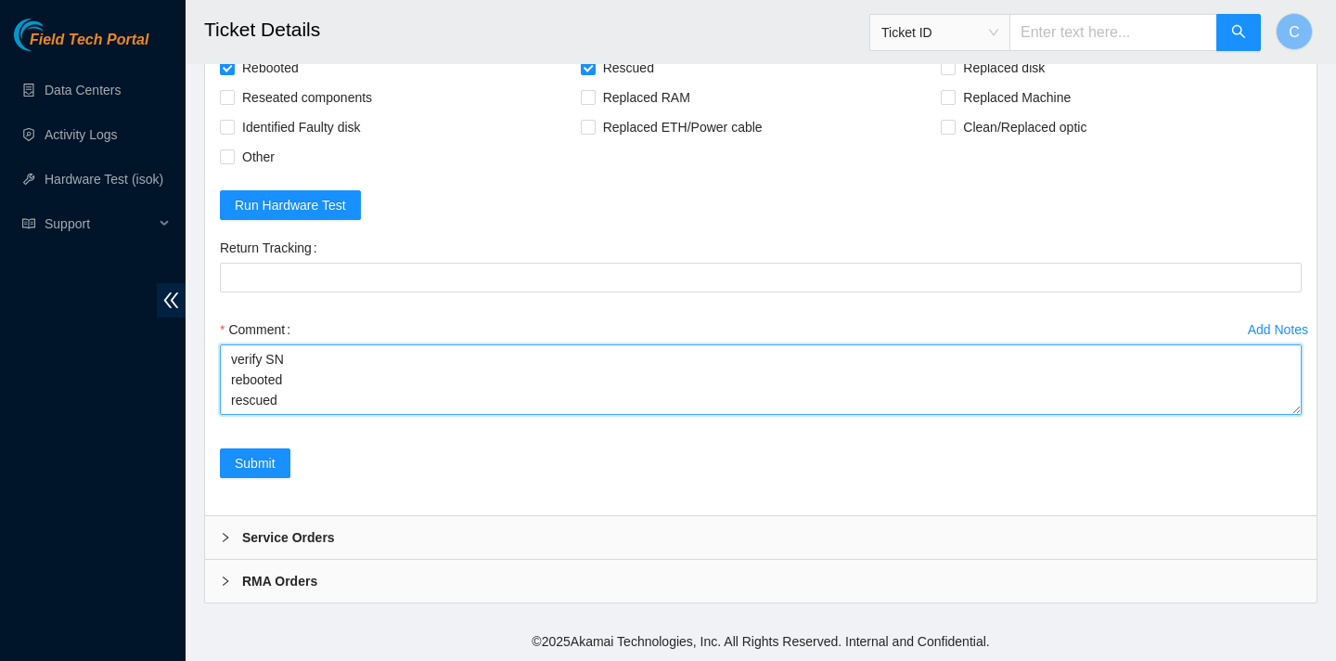
scroll to position [1791, 0]
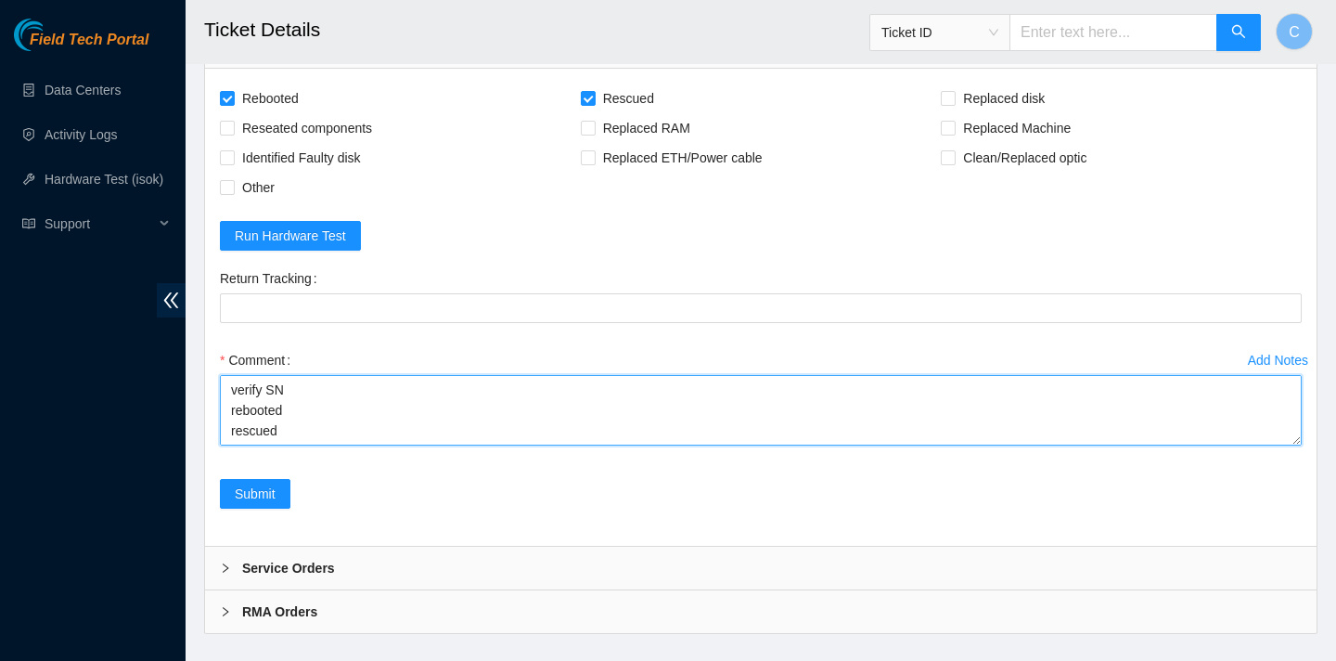
click at [263, 431] on textarea "verify SN rebooted rescued rebooted configured rebooted ran isok test:" at bounding box center [761, 410] width 1082 height 71
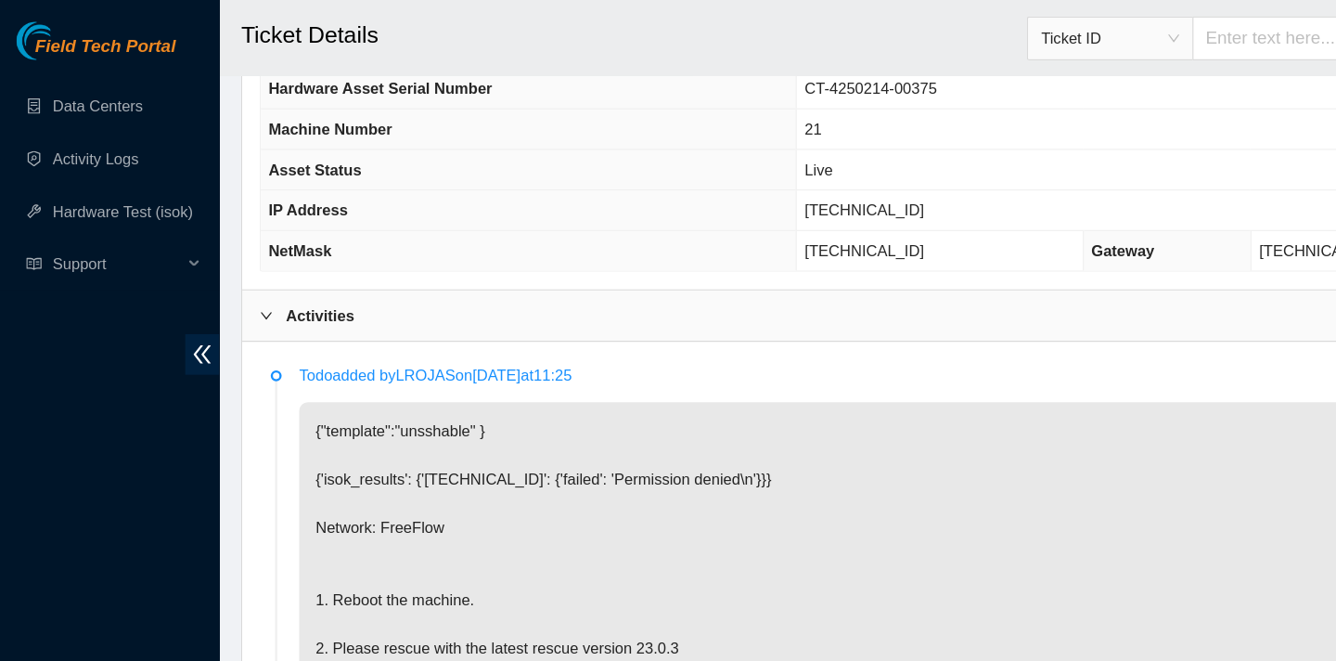
scroll to position [608, 0]
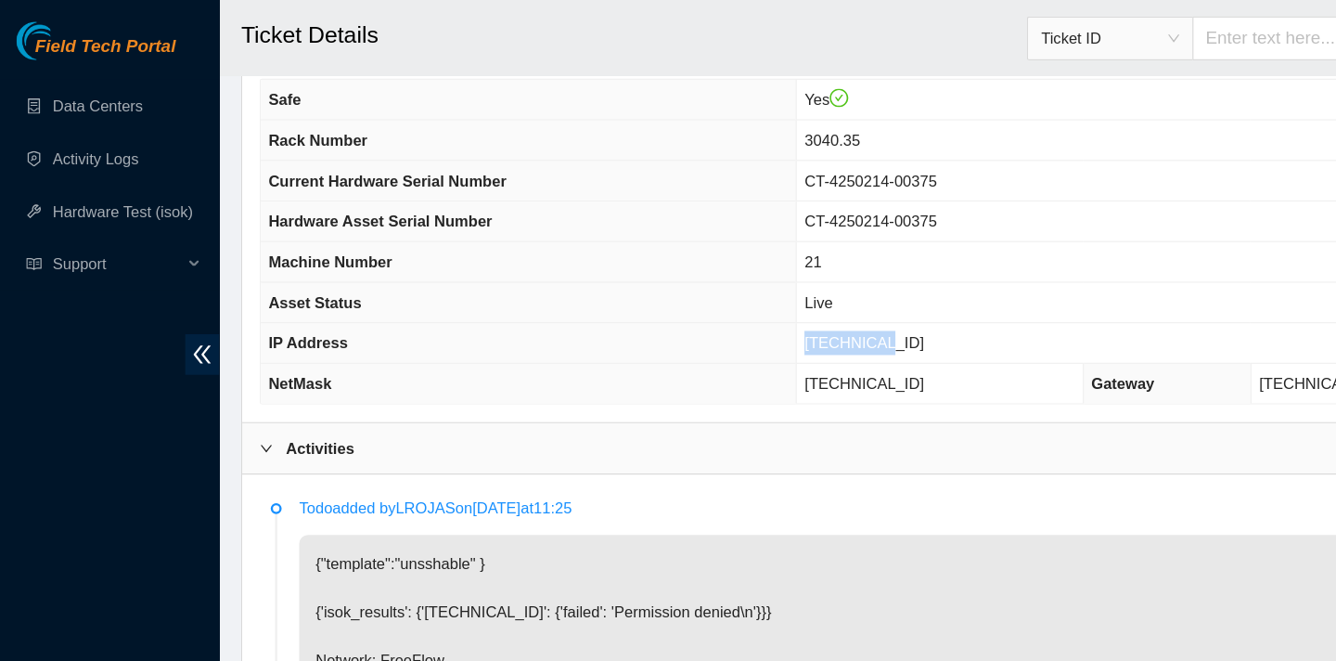
drag, startPoint x: 792, startPoint y: 290, endPoint x: 720, endPoint y: 288, distance: 71.5
click at [720, 288] on td "[TECHNICAL_ID]" at bounding box center [988, 291] width 626 height 34
copy span "[TECHNICAL_ID]"
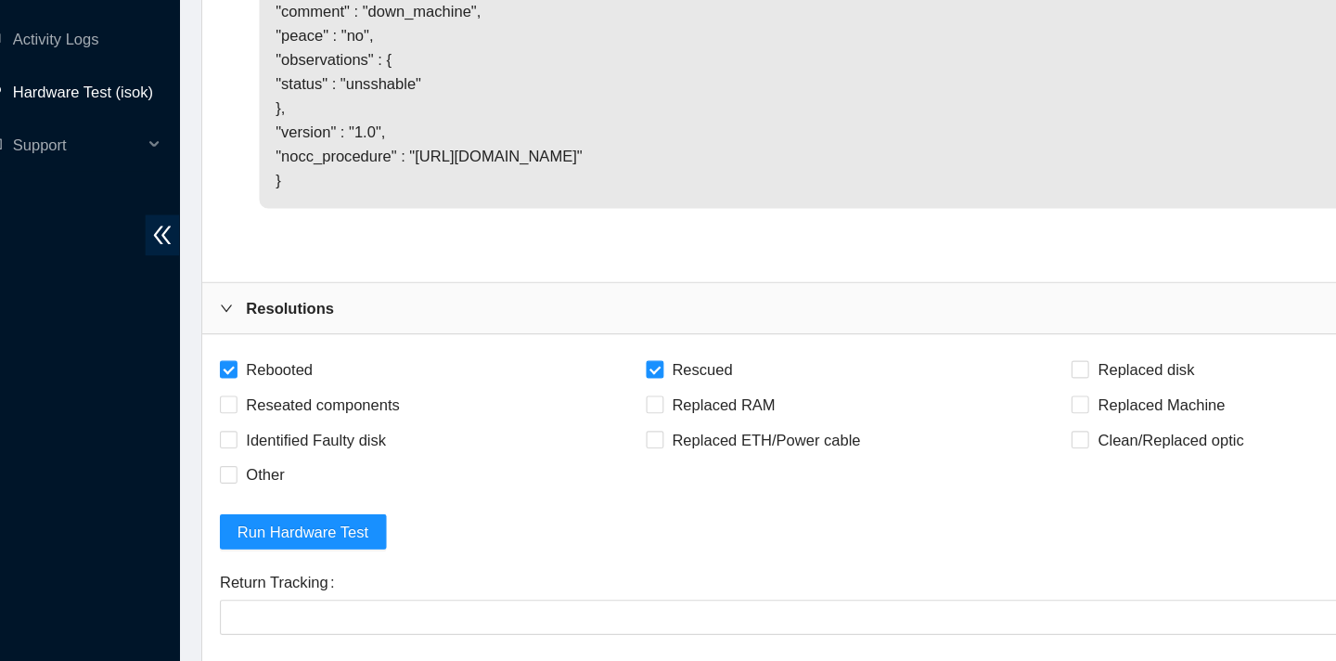
scroll to position [1863, 0]
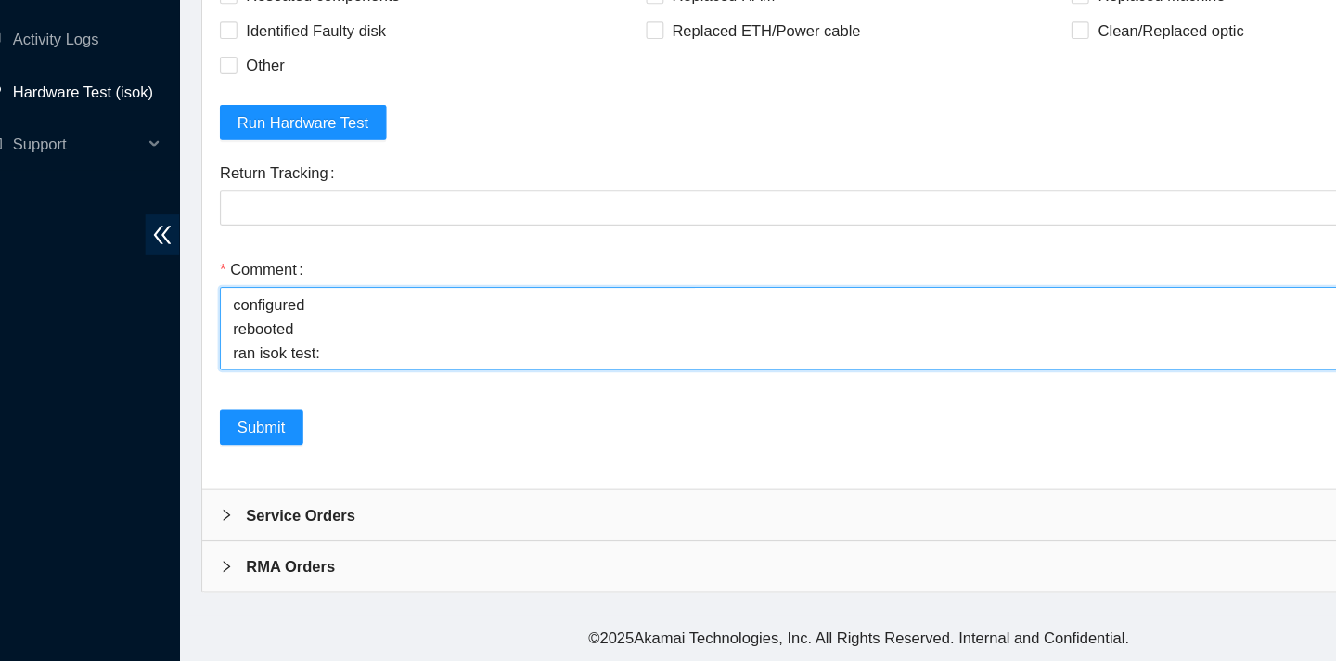
click at [439, 390] on textarea "verified SN rebooted rescued rebooted configured rebooted ran isok test:" at bounding box center [761, 379] width 1082 height 71
click at [343, 380] on textarea "verified SN rebooted rescued rebooted configured rebooted ran isok test:" at bounding box center [761, 379] width 1082 height 71
paste textarea "23.3.12.24 : passed: ok"
type textarea "verified SN rebooted rescued rebooted configured rebooted ran isok test: 23.3.1…"
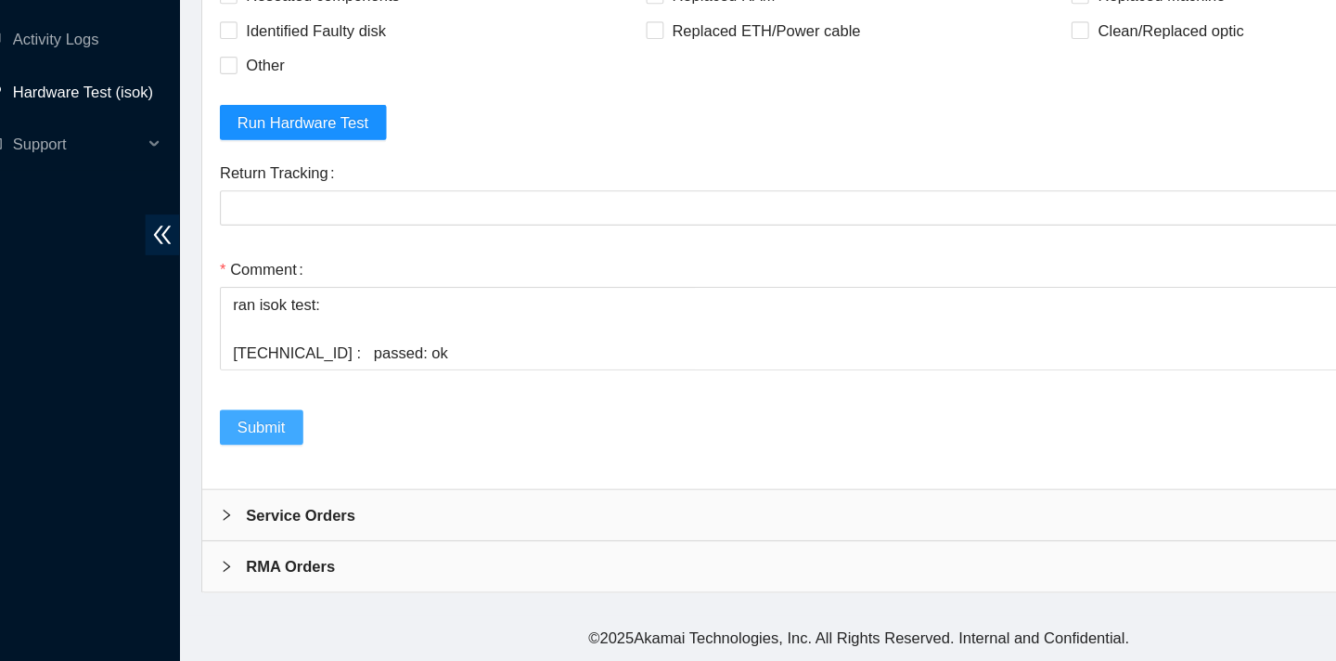
click at [275, 471] on span "Submit" at bounding box center [255, 463] width 41 height 20
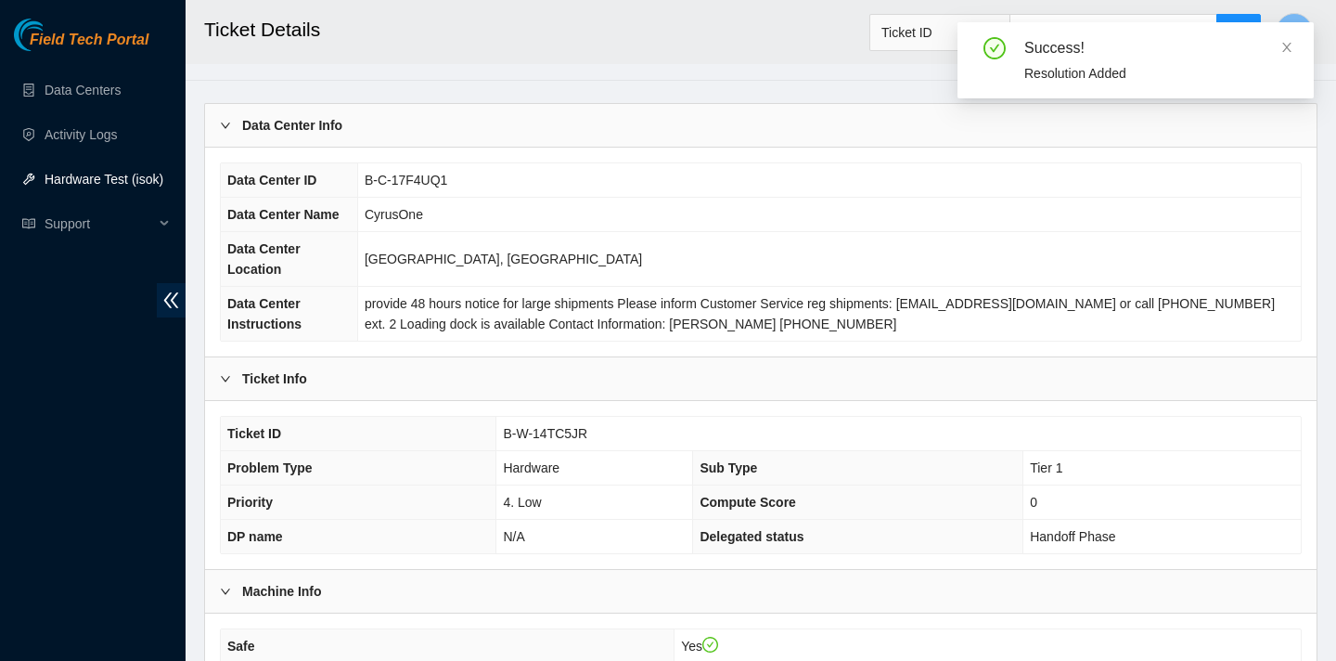
scroll to position [0, 0]
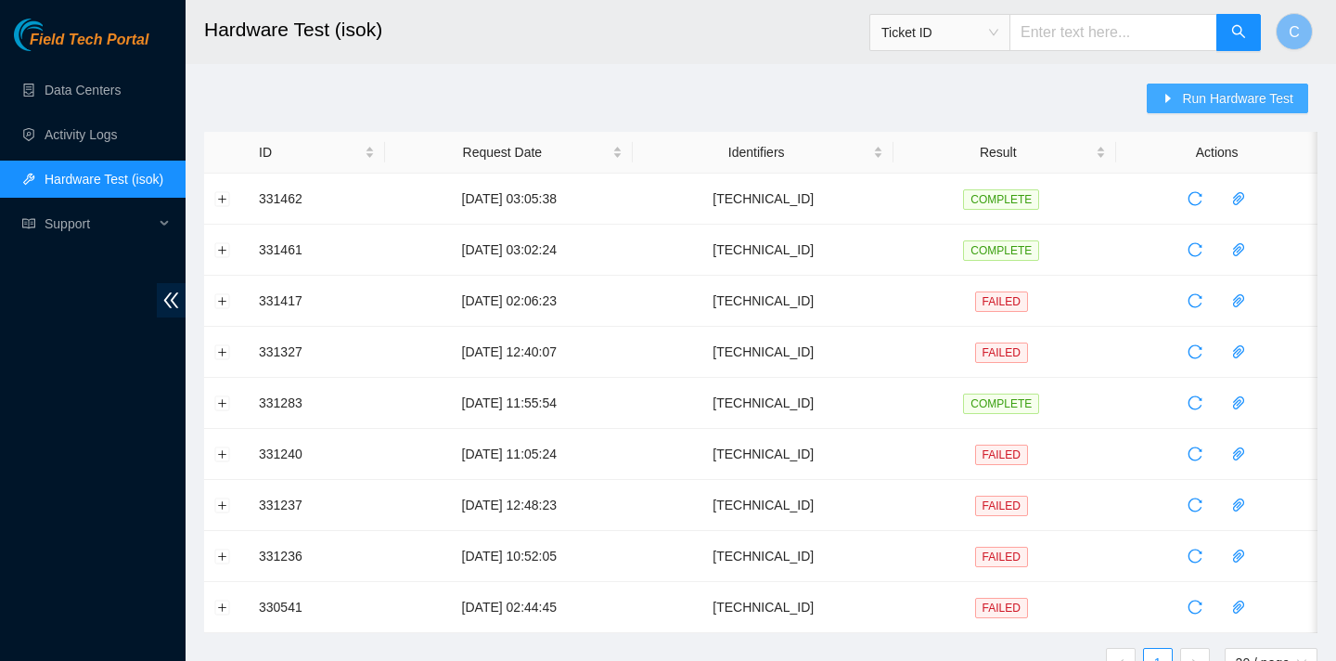
click at [1188, 98] on span "Run Hardware Test" at bounding box center [1237, 98] width 111 height 20
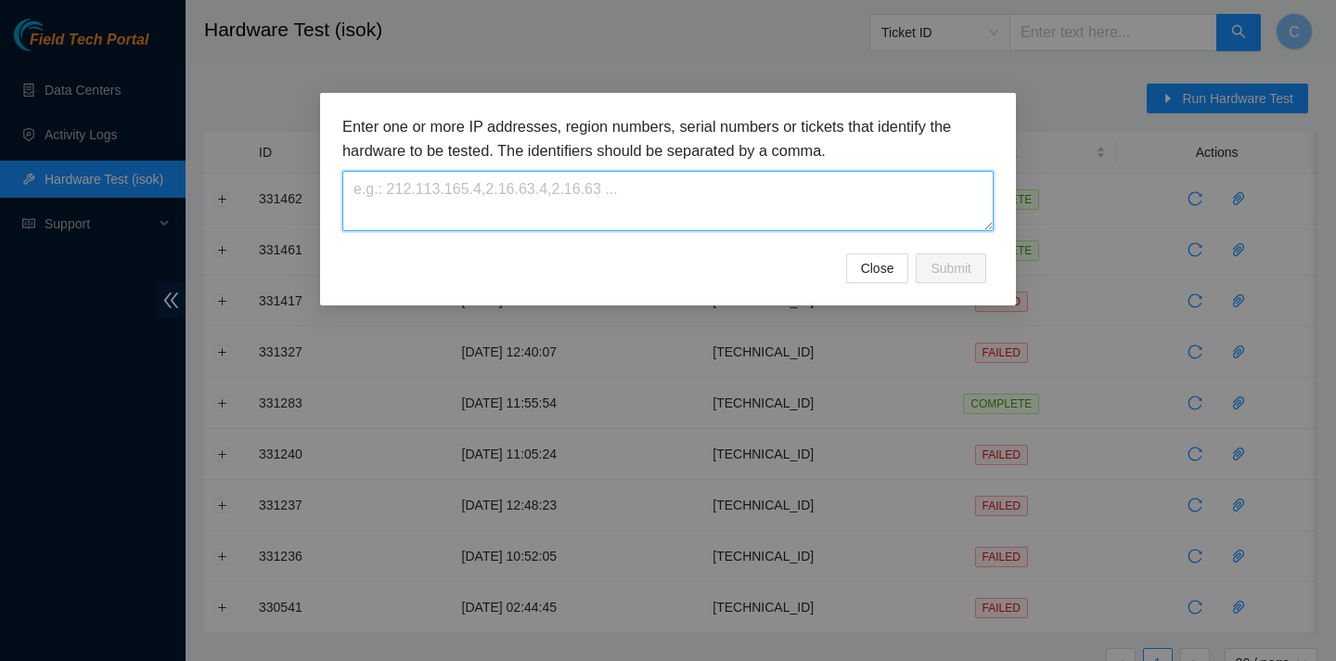
click at [858, 200] on textarea at bounding box center [667, 201] width 651 height 60
paste textarea "[TECHNICAL_ID]"
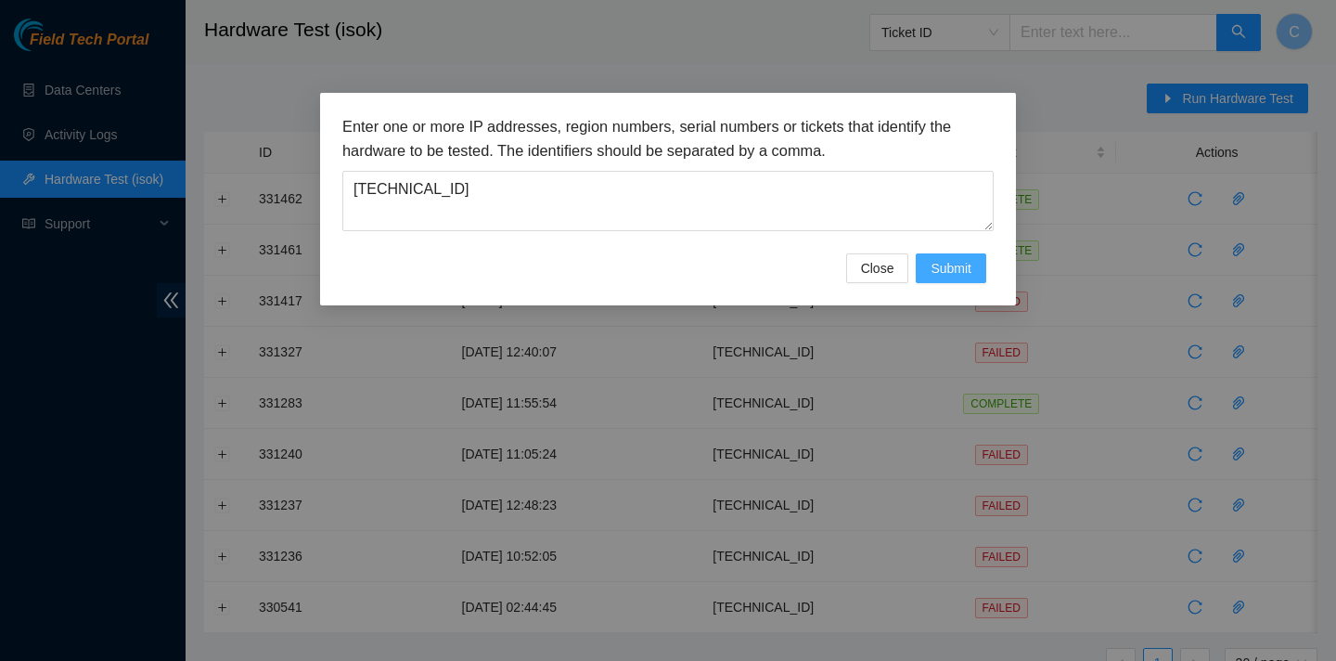
click at [939, 270] on span "Submit" at bounding box center [951, 268] width 41 height 20
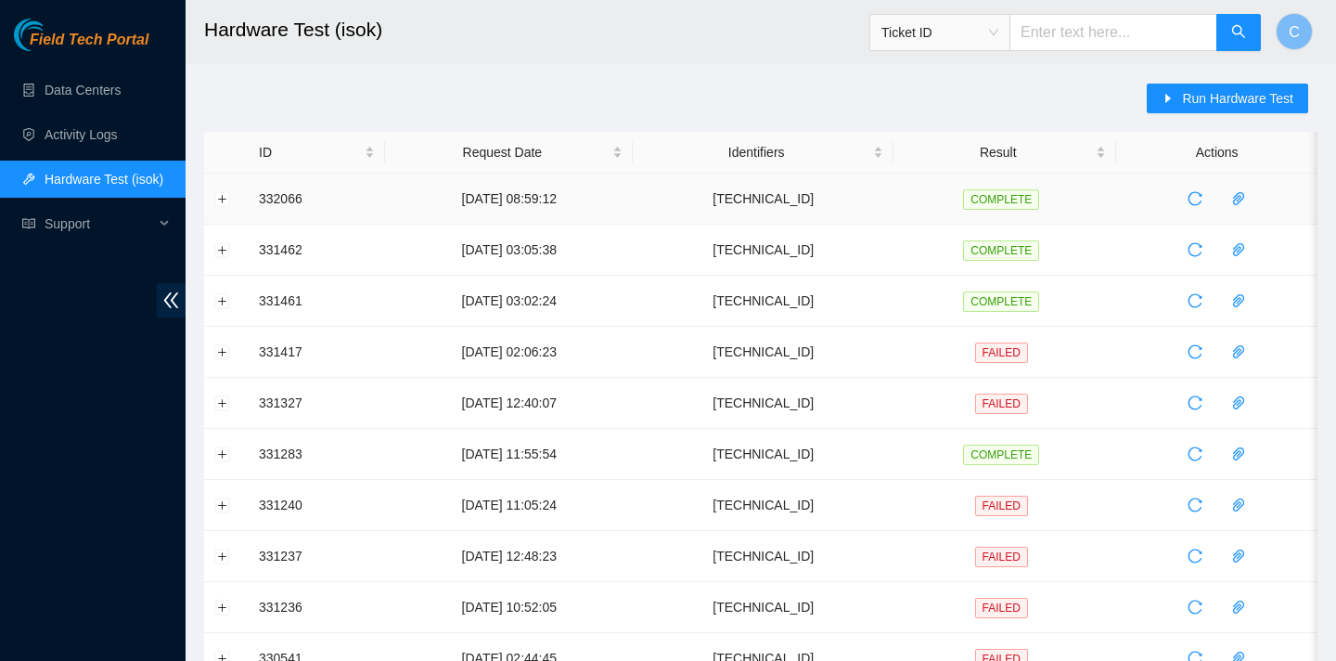
click at [229, 198] on td at bounding box center [226, 199] width 45 height 51
click at [221, 198] on button "Expand row" at bounding box center [222, 198] width 15 height 15
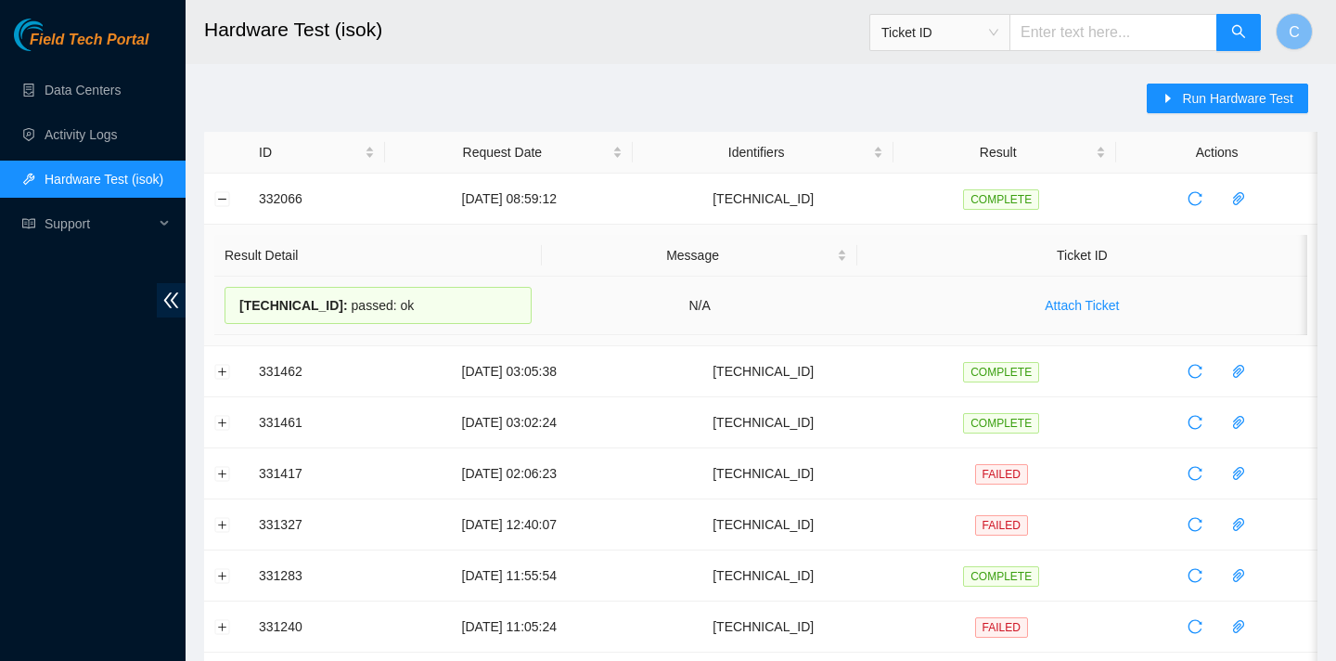
drag, startPoint x: 240, startPoint y: 306, endPoint x: 402, endPoint y: 307, distance: 161.5
click at [402, 307] on div "[TECHNICAL_ID] : passed: ok" at bounding box center [378, 305] width 307 height 37
copy div "[TECHNICAL_ID] : passed: ok"
click at [1167, 97] on icon "caret-right" at bounding box center [1170, 98] width 6 height 9
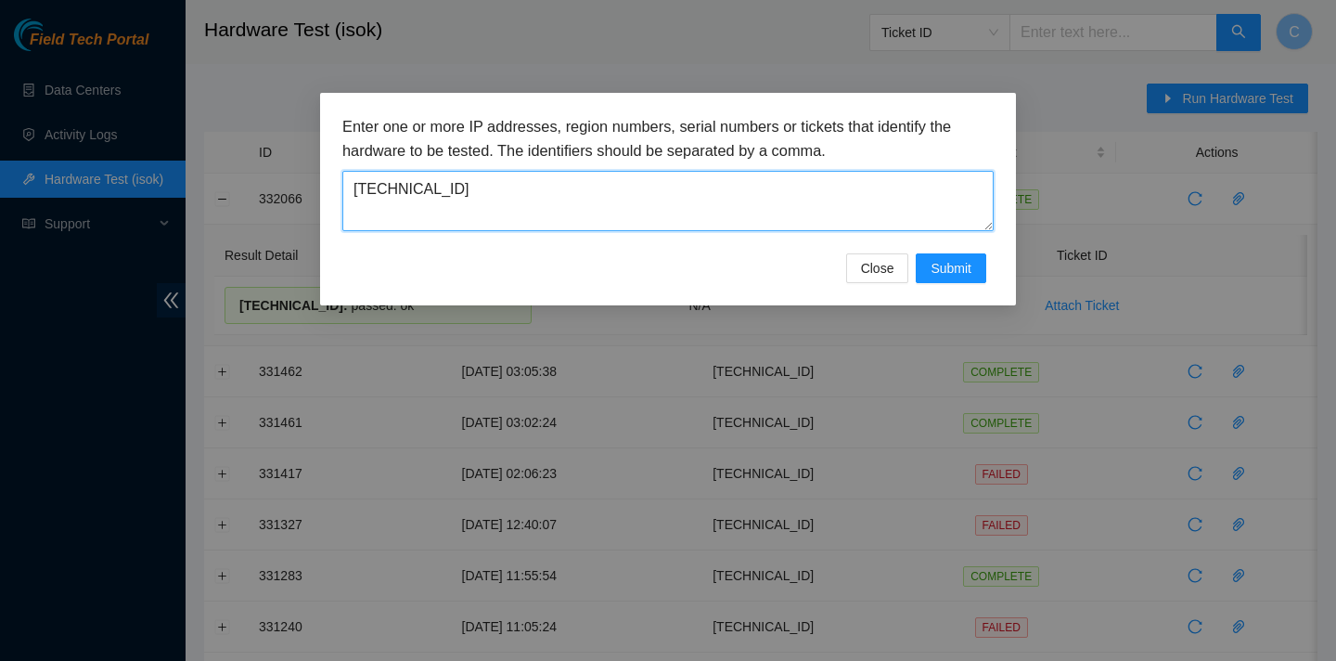
click at [716, 204] on textarea "[TECHNICAL_ID]" at bounding box center [667, 201] width 651 height 60
type textarea "2"
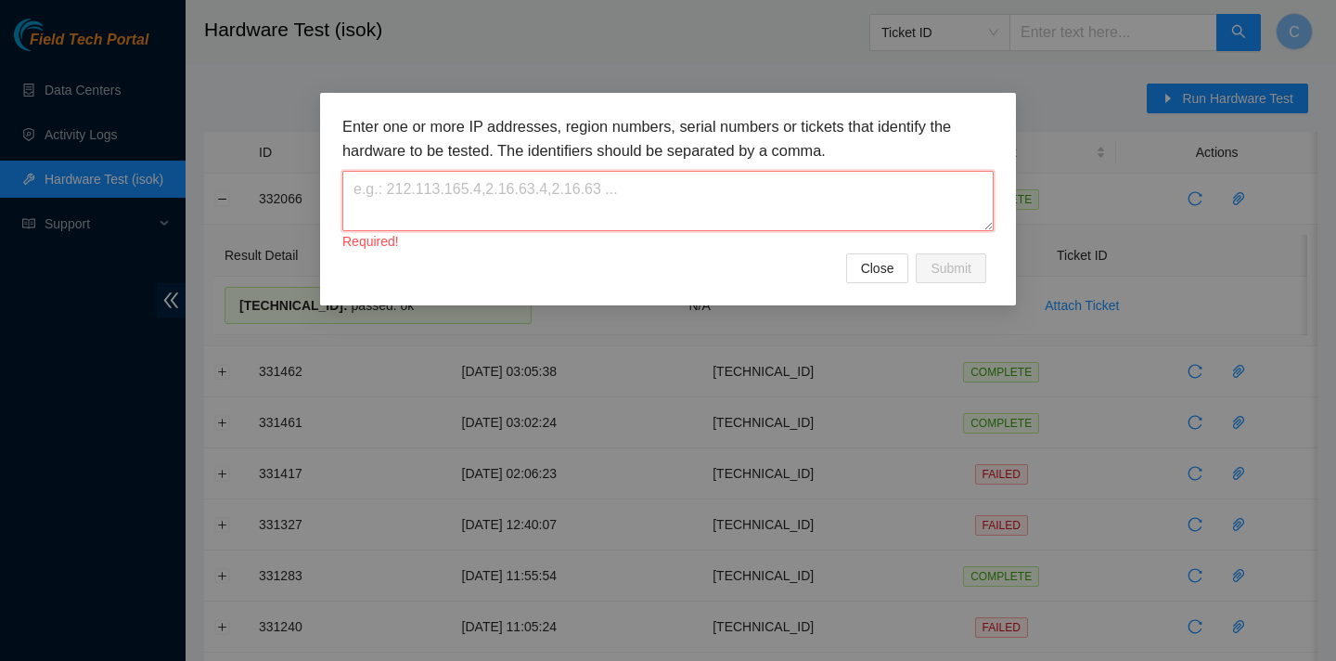
paste textarea "[TECHNICAL_ID]"
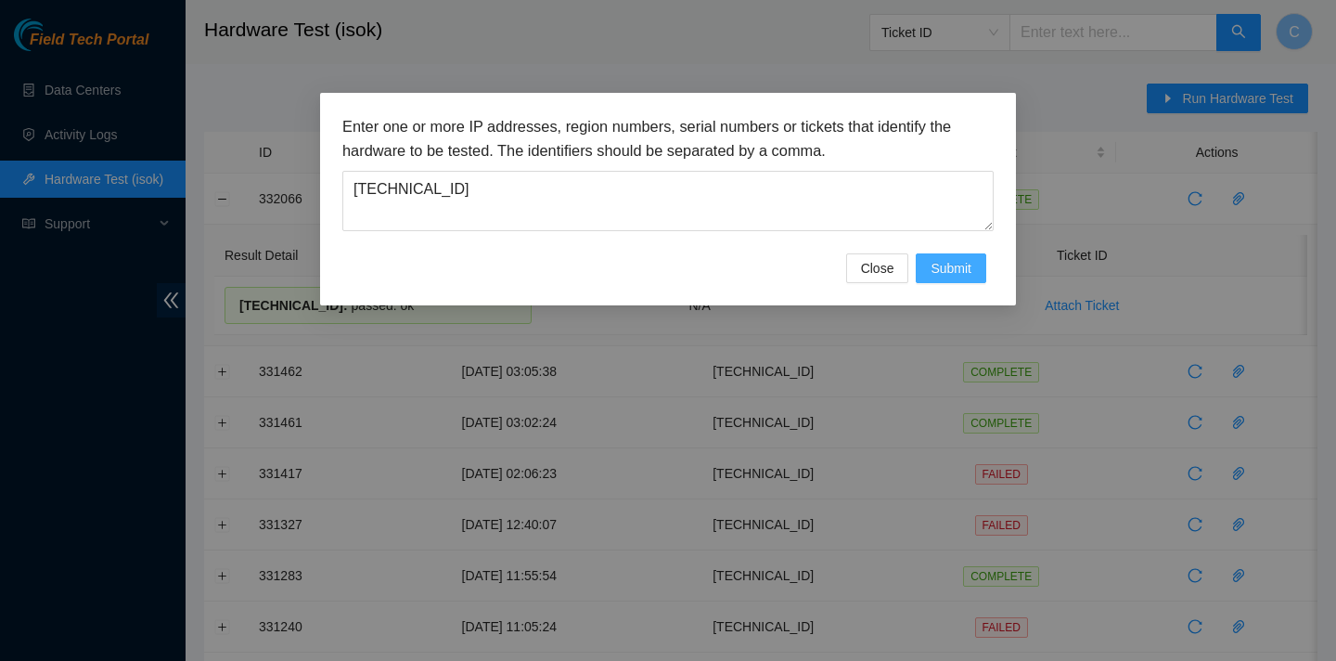
click at [957, 275] on span "Submit" at bounding box center [951, 268] width 41 height 20
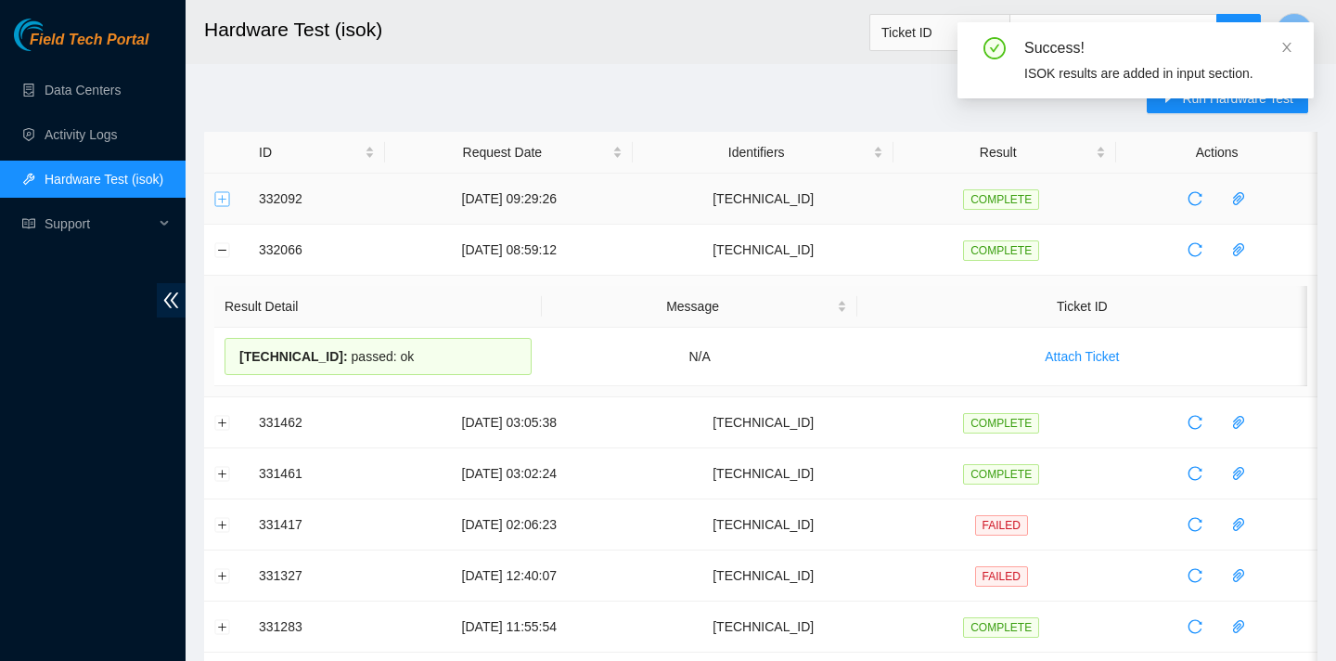
click at [222, 197] on button "Expand row" at bounding box center [222, 198] width 15 height 15
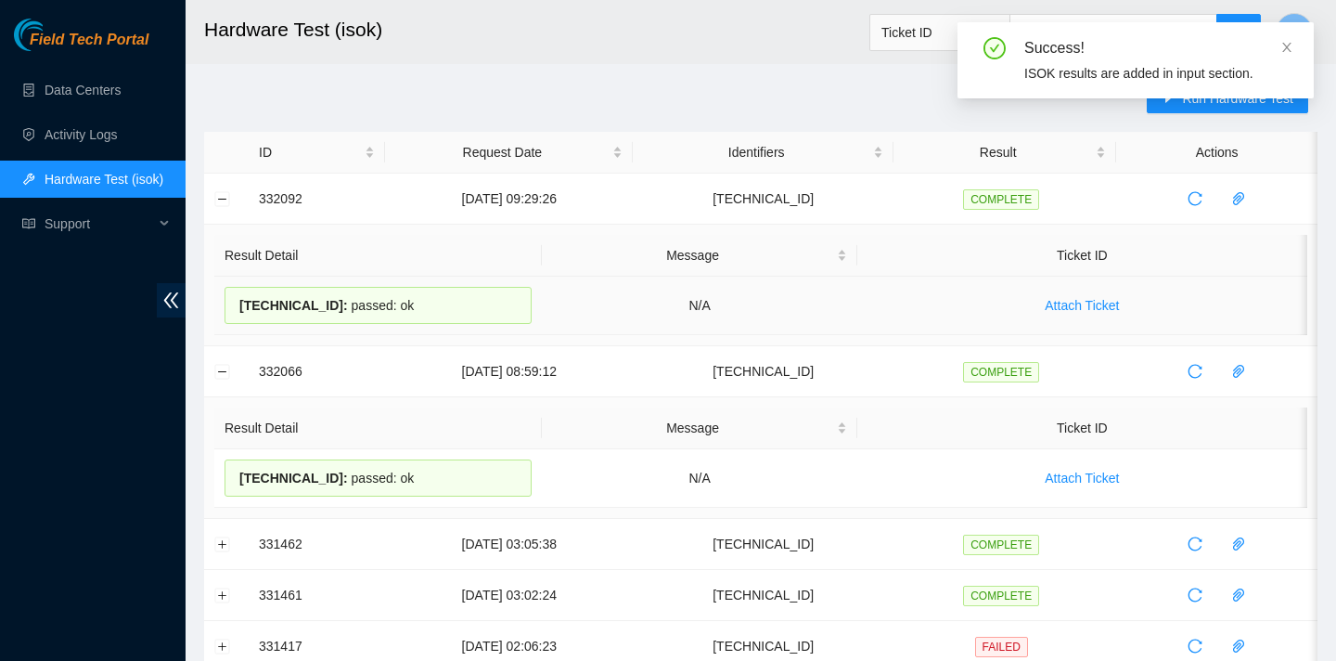
drag, startPoint x: 403, startPoint y: 298, endPoint x: 237, endPoint y: 296, distance: 166.1
click at [237, 296] on div "[TECHNICAL_ID] : passed: ok" at bounding box center [378, 305] width 307 height 37
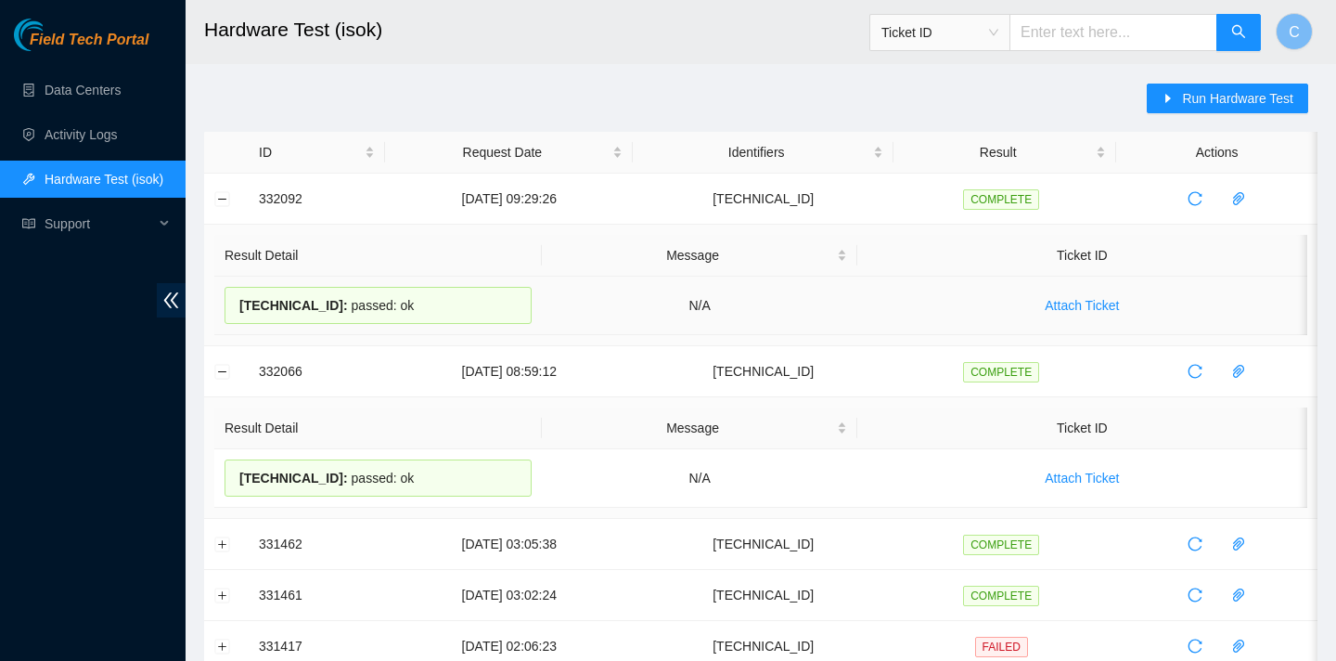
copy div "[TECHNICAL_ID] : passed: ok"
click at [226, 201] on button "Collapse row" at bounding box center [222, 198] width 15 height 15
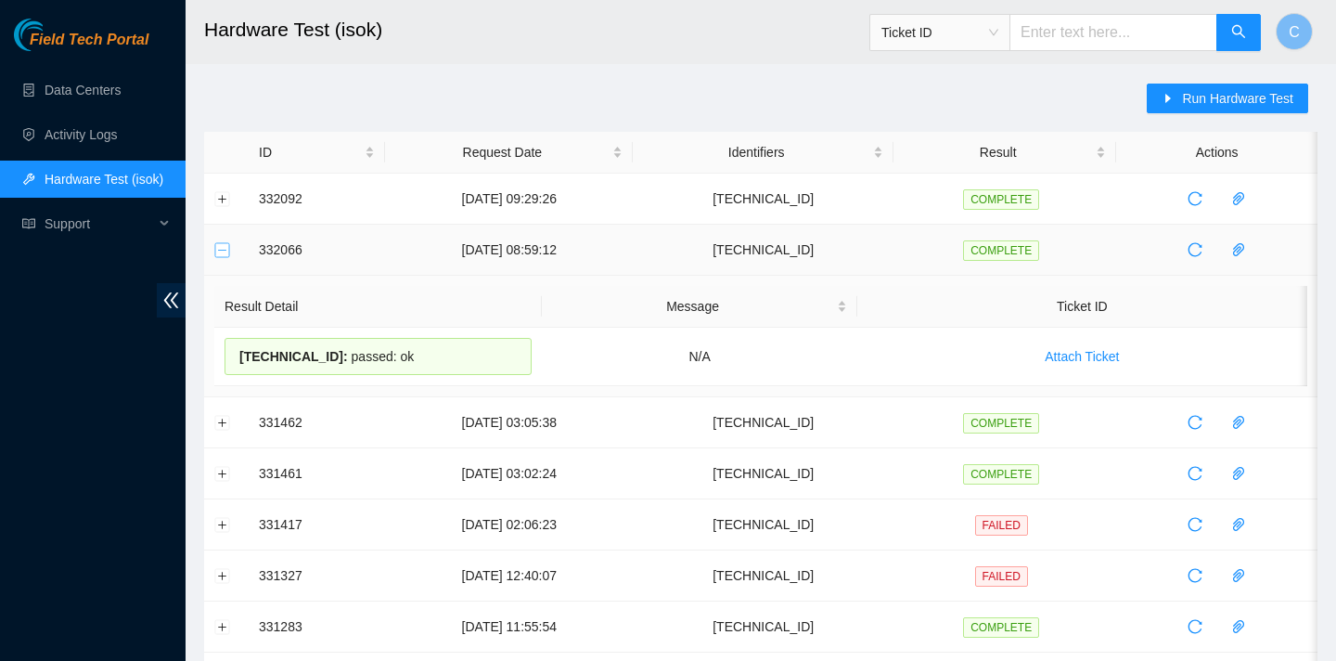
click at [219, 252] on button "Collapse row" at bounding box center [222, 249] width 15 height 15
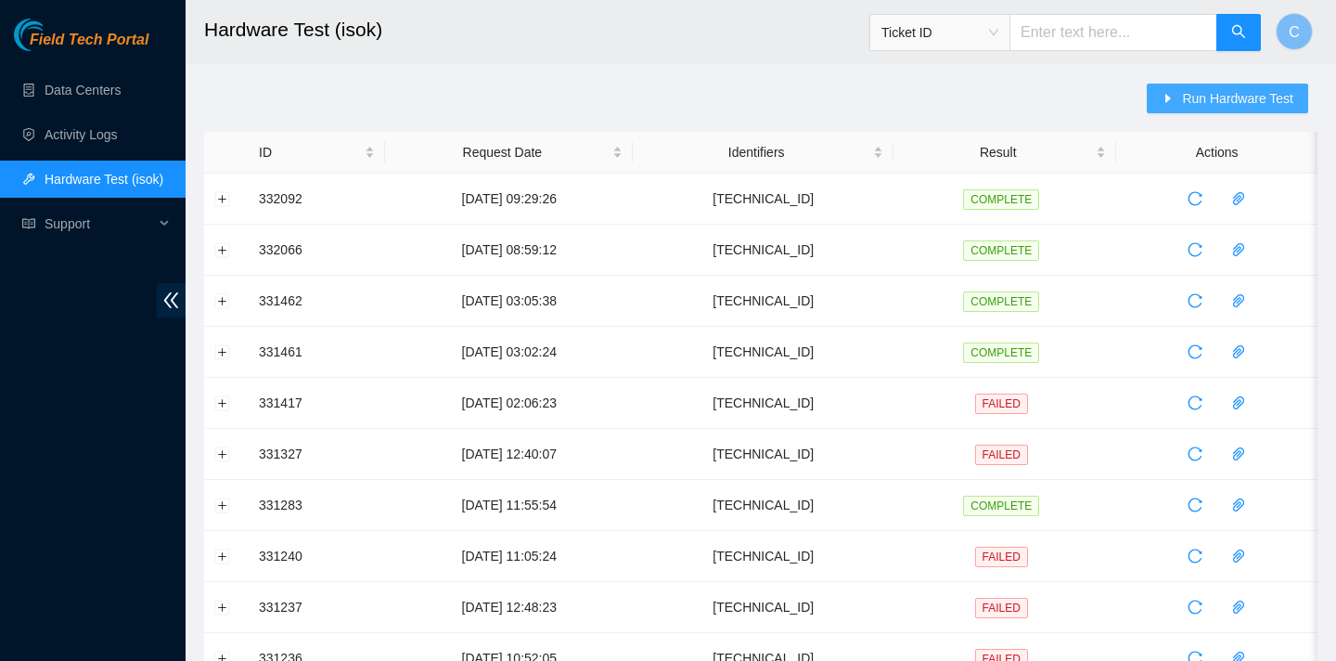
click at [1182, 93] on span "Run Hardware Test" at bounding box center [1237, 98] width 111 height 20
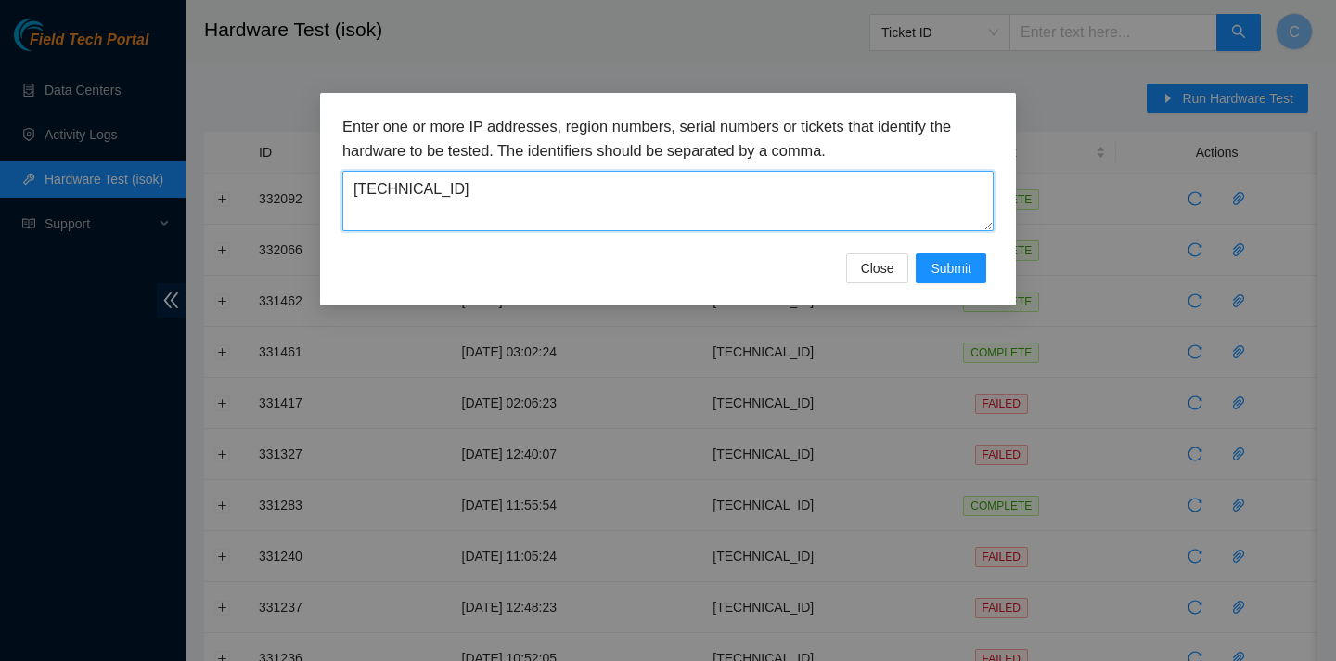
drag, startPoint x: 725, startPoint y: 185, endPoint x: 728, endPoint y: 172, distance: 13.3
click at [725, 185] on textarea "[TECHNICAL_ID]" at bounding box center [667, 201] width 651 height 60
type textarea "2"
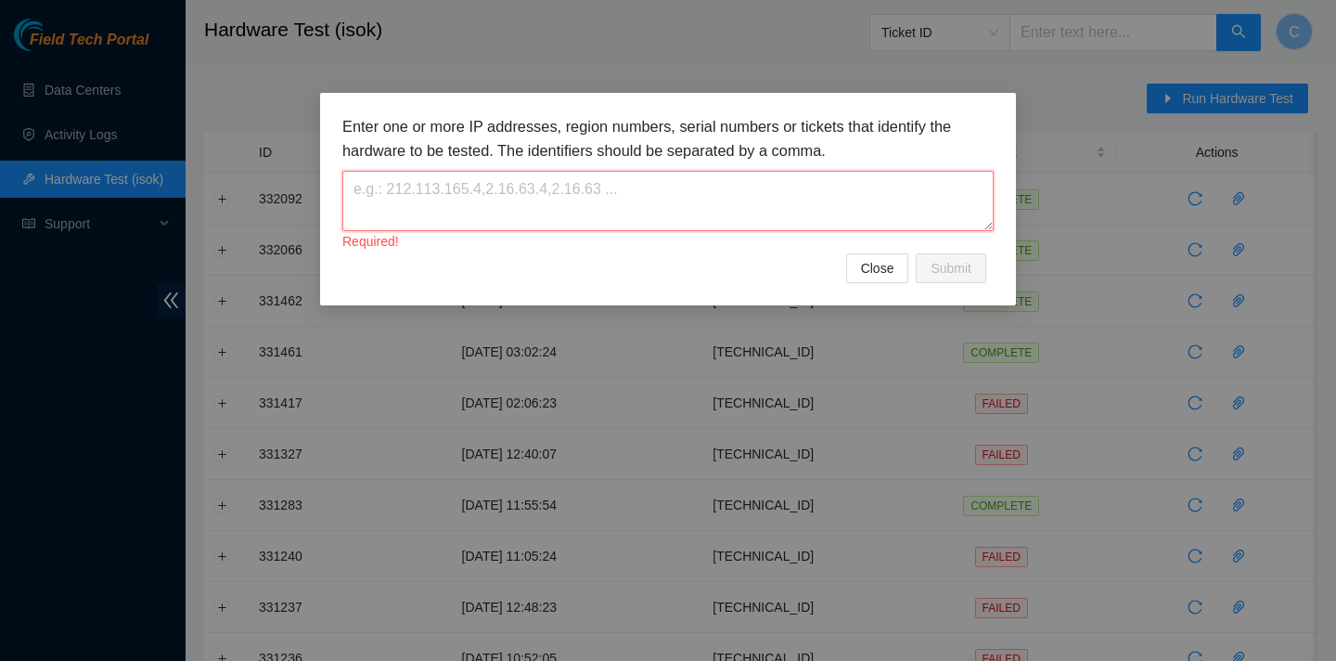
click at [732, 210] on textarea at bounding box center [667, 201] width 651 height 60
paste textarea "23.3.12.21"
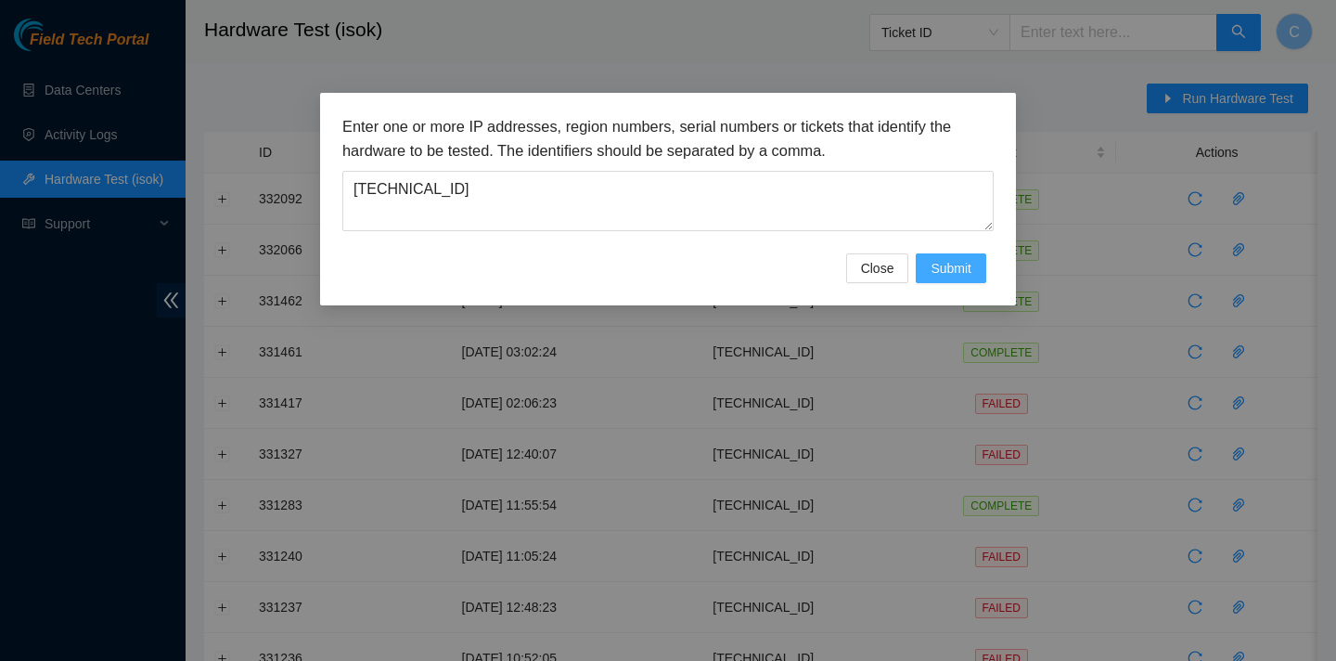
click at [950, 264] on span "Submit" at bounding box center [951, 268] width 41 height 20
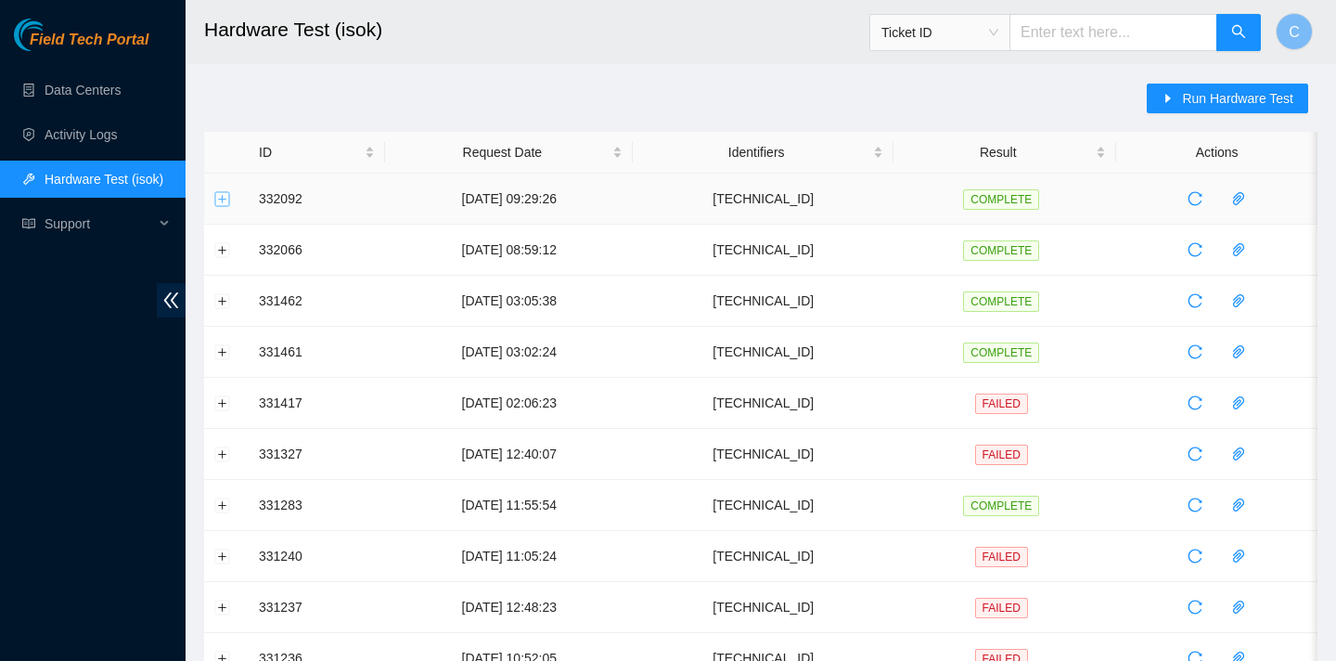
click at [223, 200] on button "Expand row" at bounding box center [222, 198] width 15 height 15
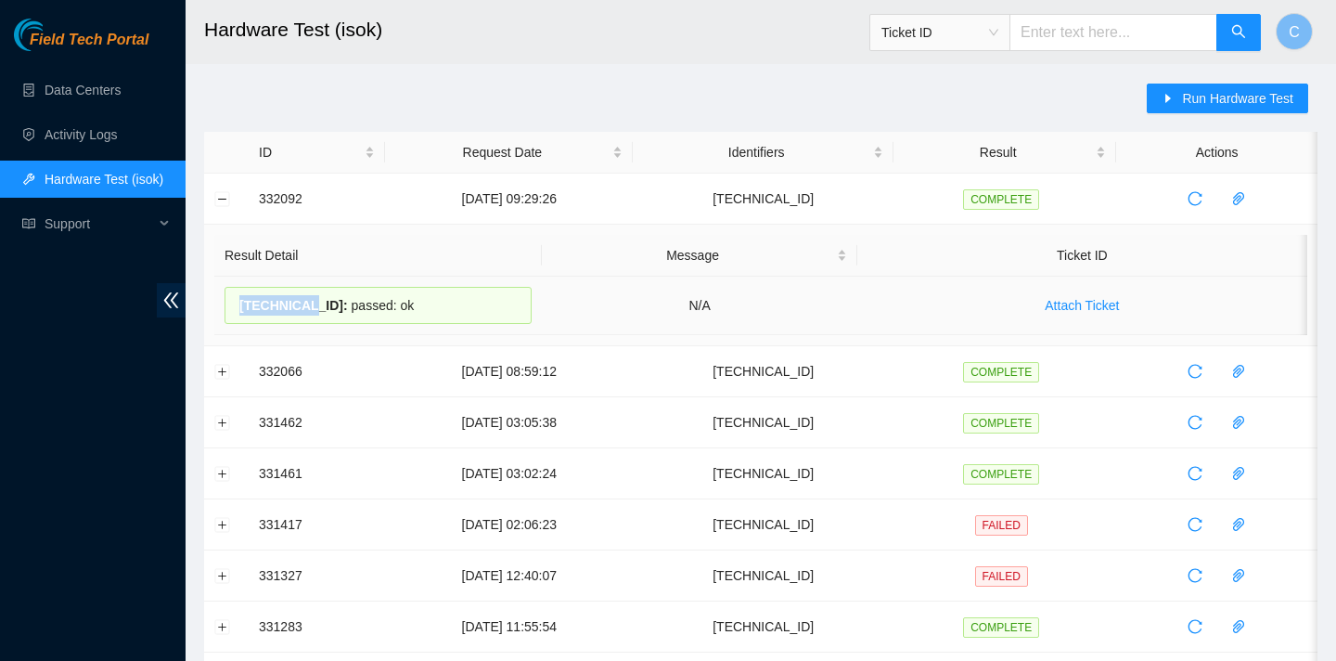
drag, startPoint x: 310, startPoint y: 302, endPoint x: 236, endPoint y: 302, distance: 74.2
click at [236, 302] on div "23.3.12.17 : passed: ok" at bounding box center [378, 305] width 307 height 37
drag, startPoint x: 402, startPoint y: 302, endPoint x: 228, endPoint y: 302, distance: 173.5
click at [228, 302] on div "23.3.12.17 : passed: ok" at bounding box center [378, 305] width 307 height 37
copy div "23.3.12.17 : passed: ok"
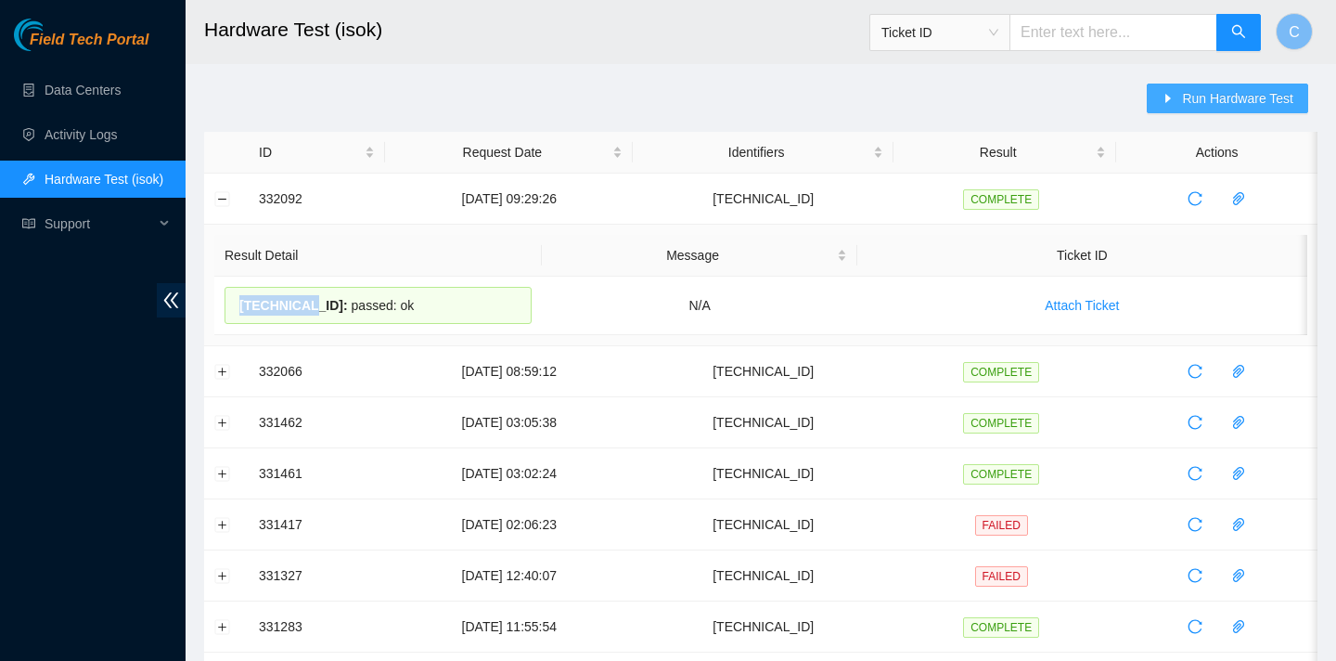
click at [1214, 105] on span "Run Hardware Test" at bounding box center [1237, 98] width 111 height 20
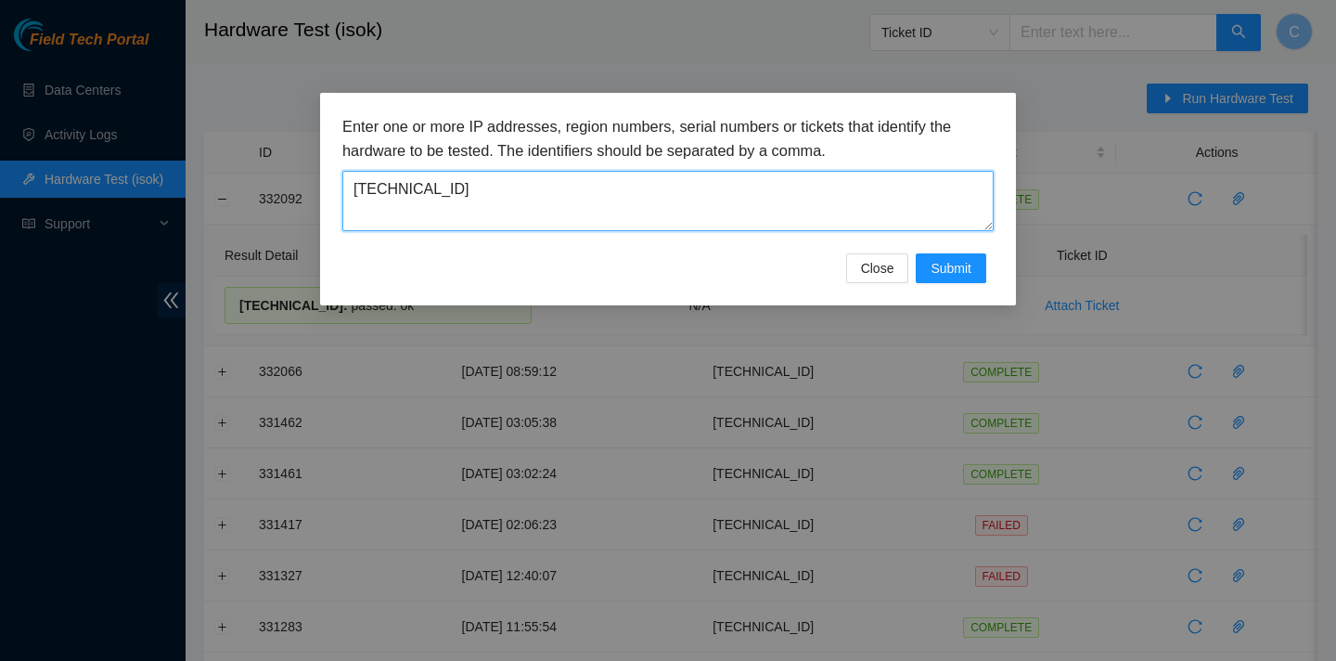
click at [780, 219] on textarea "[TECHNICAL_ID]" at bounding box center [667, 201] width 651 height 60
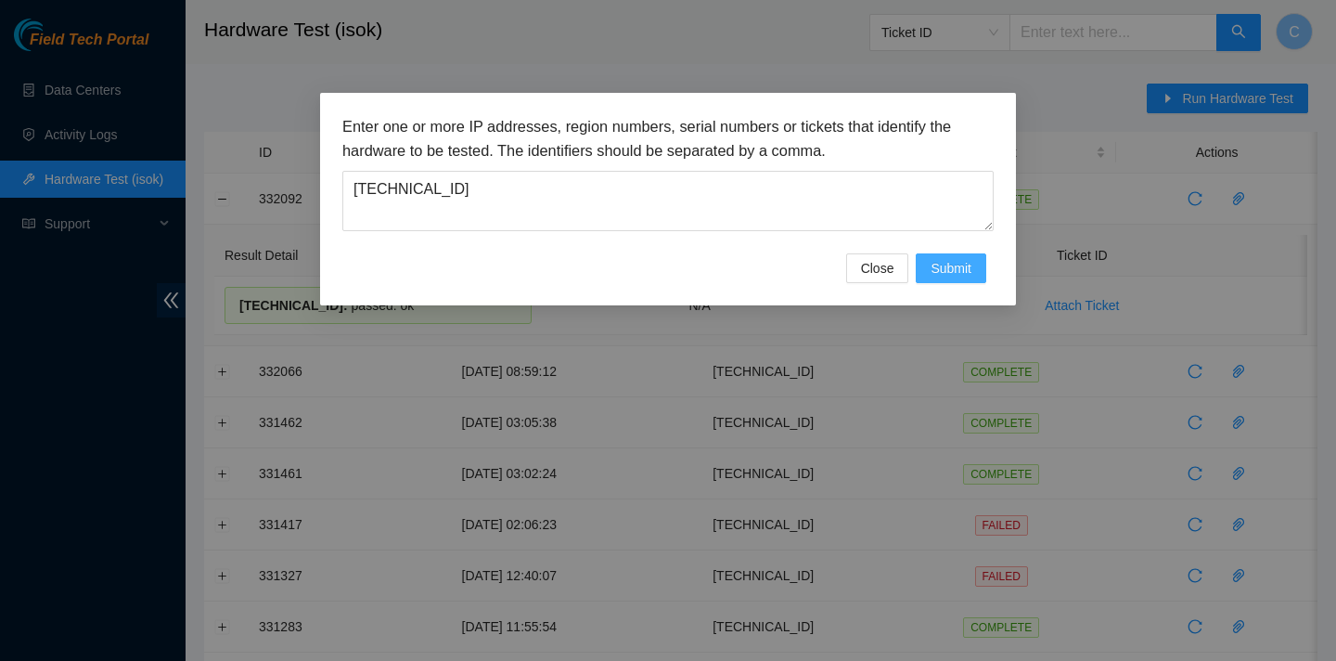
click at [964, 272] on span "Submit" at bounding box center [951, 268] width 41 height 20
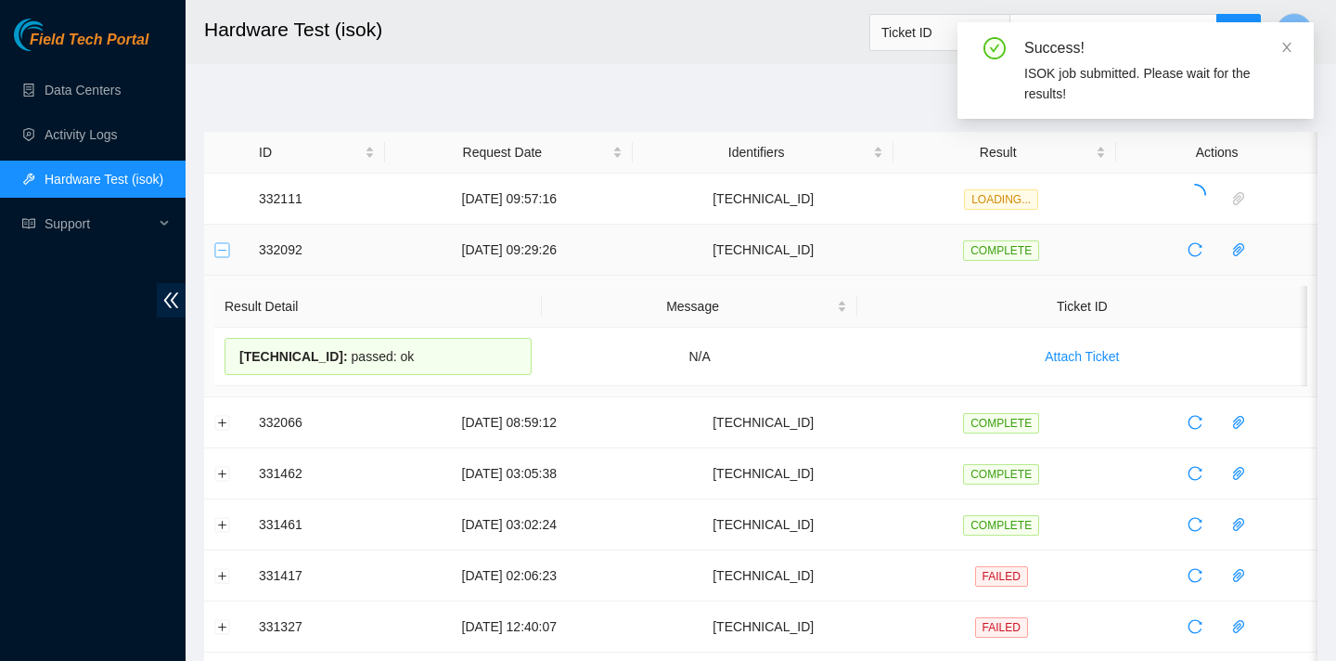
click at [220, 254] on button "Collapse row" at bounding box center [222, 249] width 15 height 15
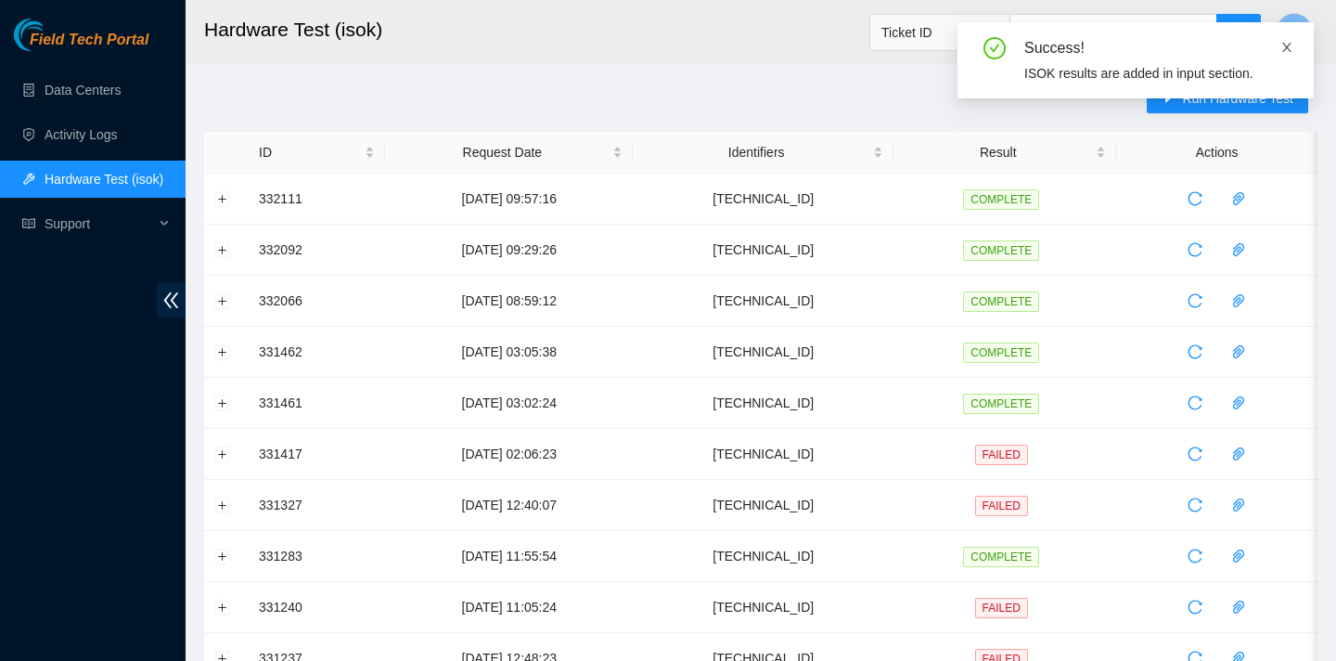
click at [1290, 42] on icon "close" at bounding box center [1287, 47] width 13 height 13
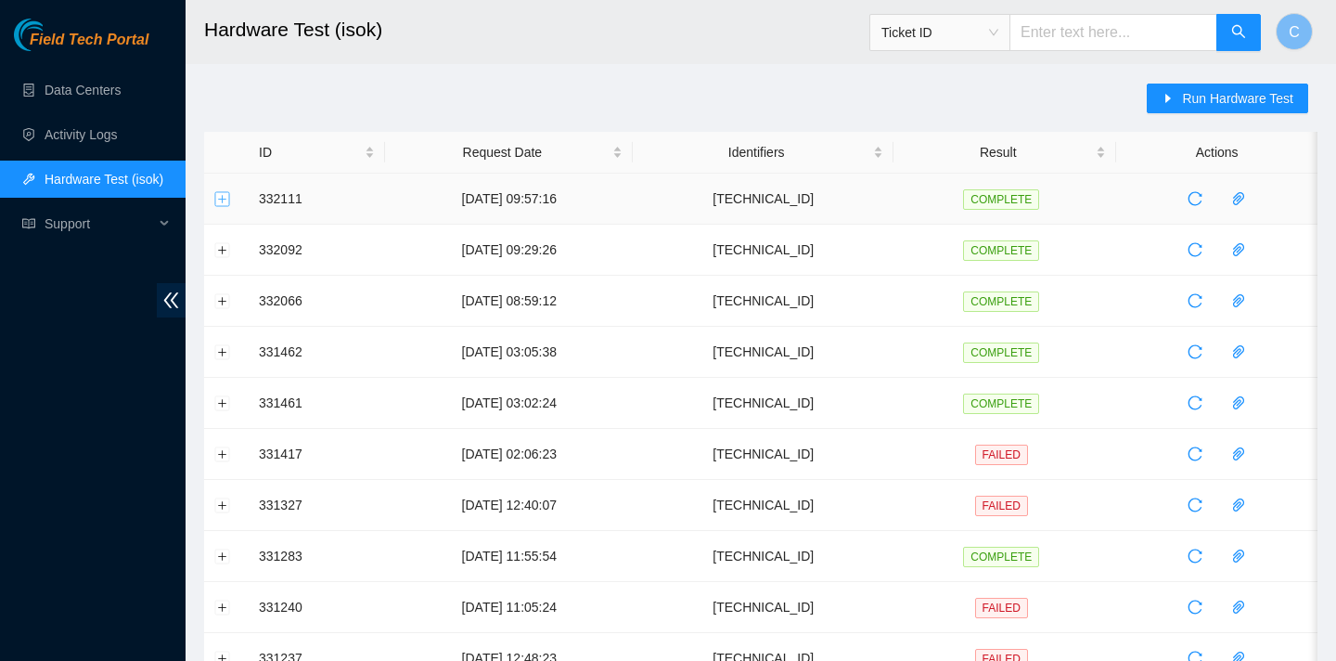
click at [226, 200] on button "Expand row" at bounding box center [222, 198] width 15 height 15
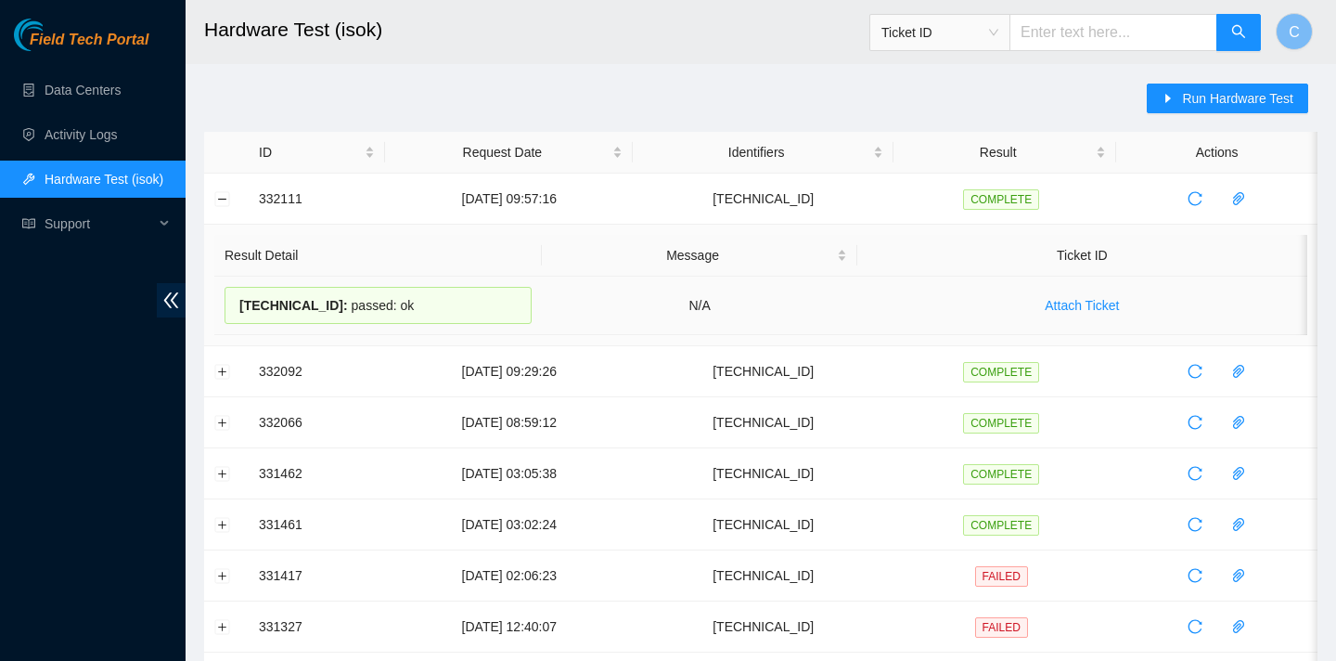
drag, startPoint x: 402, startPoint y: 311, endPoint x: 236, endPoint y: 311, distance: 166.1
click at [236, 311] on div "23.3.12.21 : passed: ok" at bounding box center [378, 305] width 307 height 37
copy div "23.3.12.21 : passed: ok"
click at [225, 377] on button "Expand row" at bounding box center [222, 371] width 15 height 15
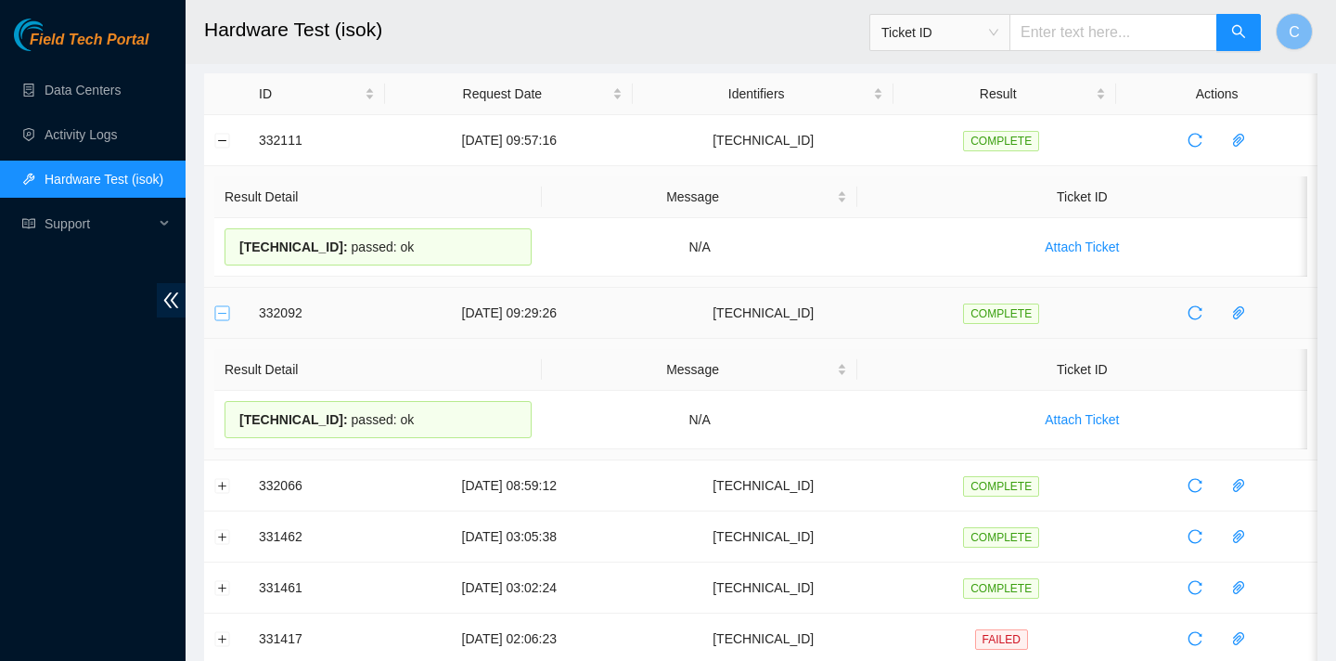
scroll to position [86, 0]
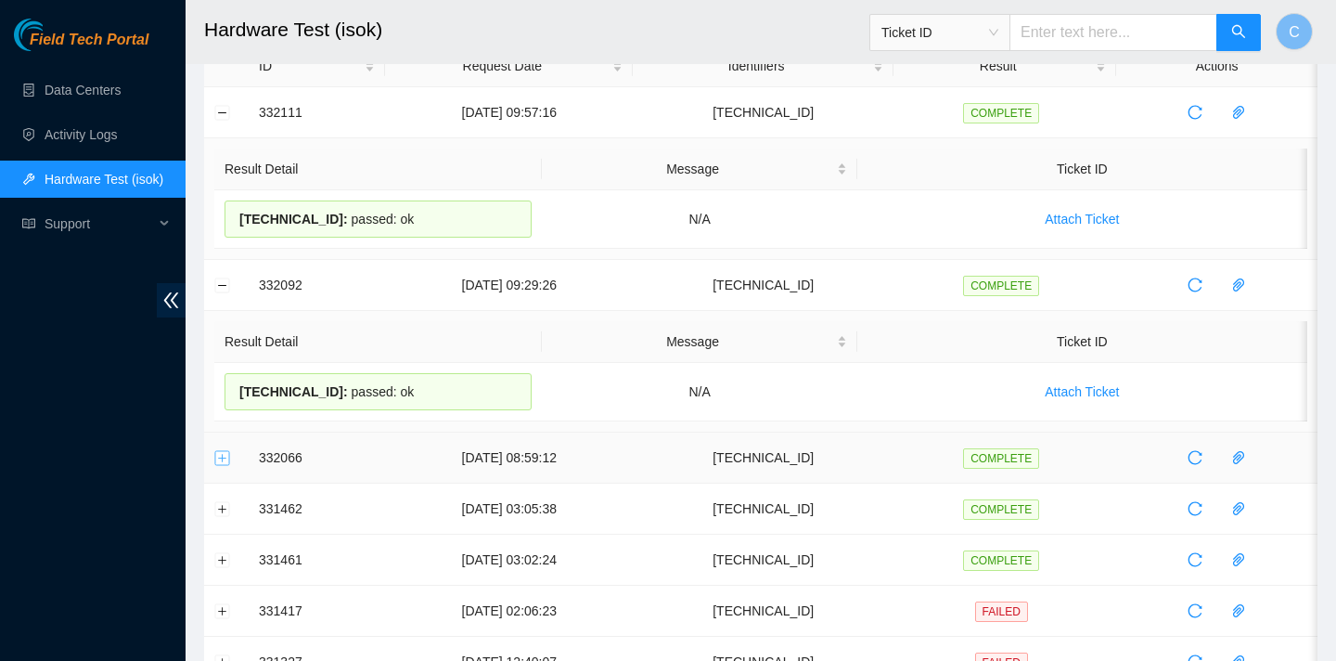
click at [225, 455] on button "Expand row" at bounding box center [222, 457] width 15 height 15
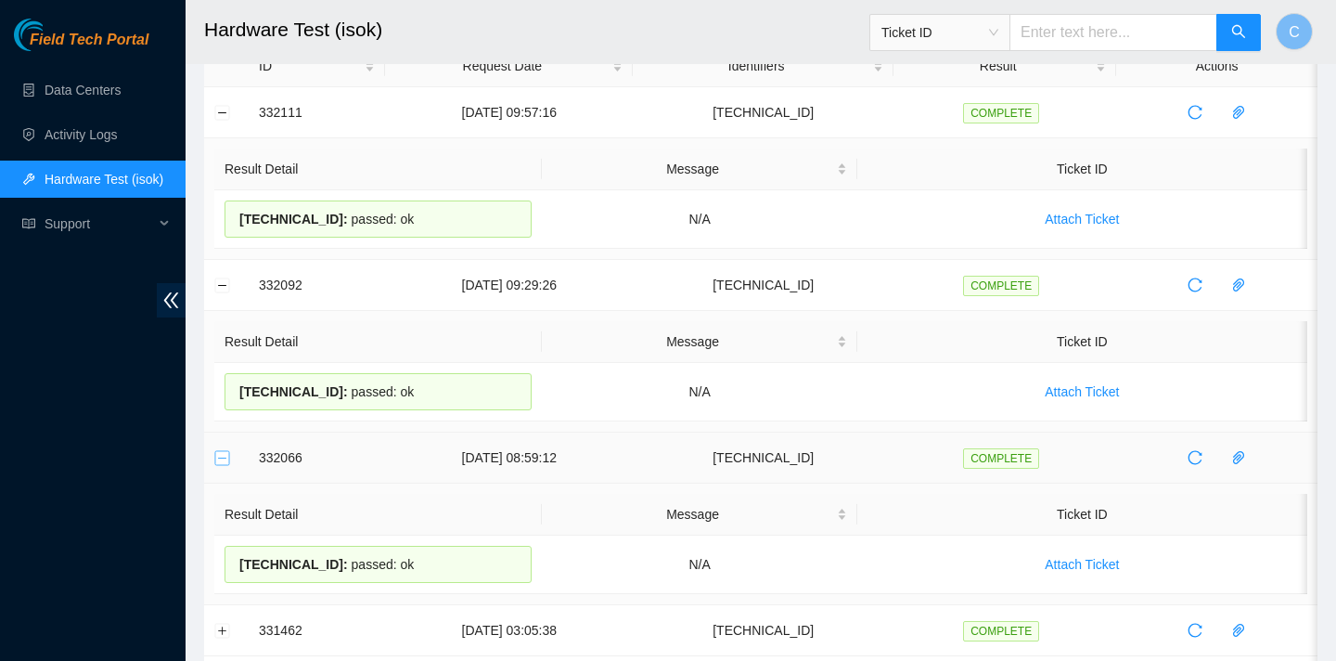
click at [225, 455] on button "Collapse row" at bounding box center [222, 457] width 15 height 15
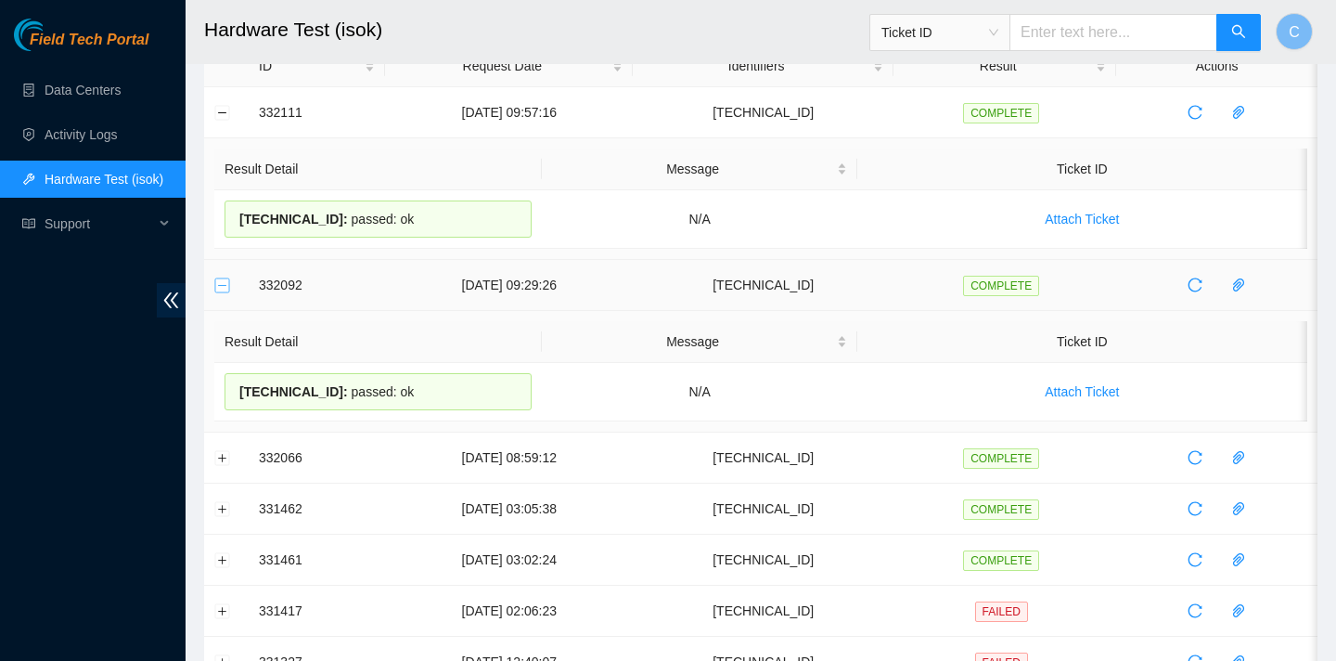
click at [220, 290] on button "Collapse row" at bounding box center [222, 284] width 15 height 15
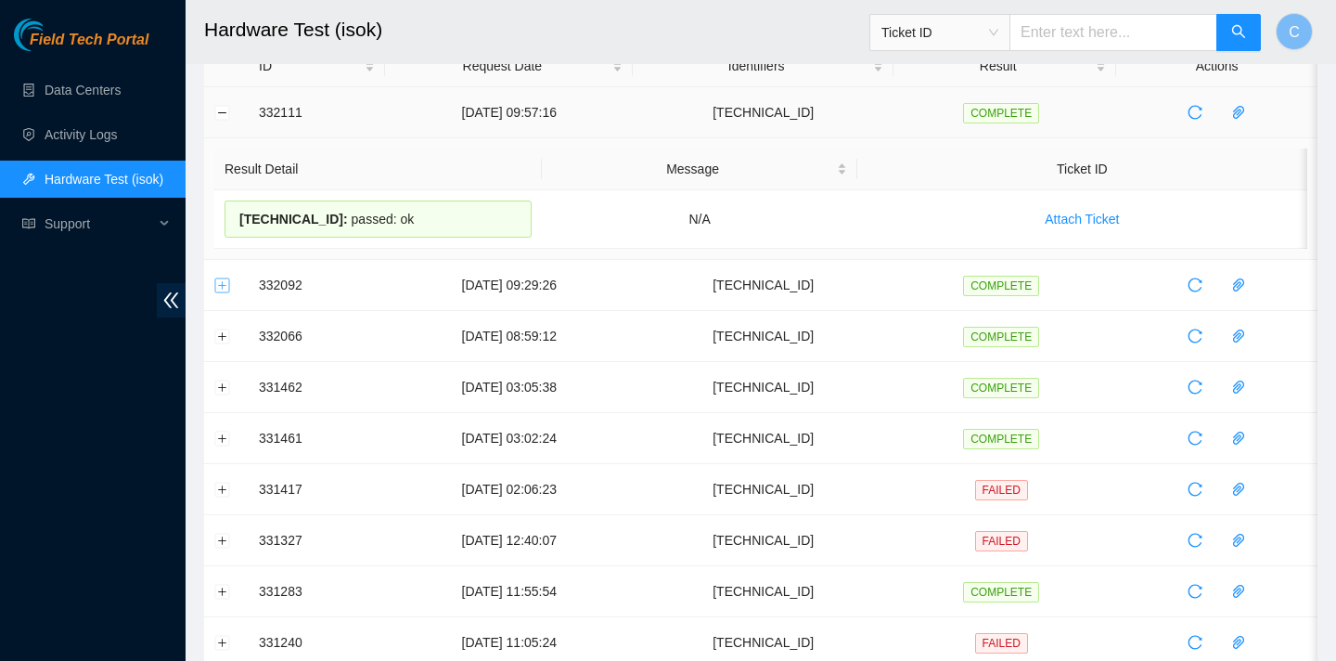
scroll to position [0, 0]
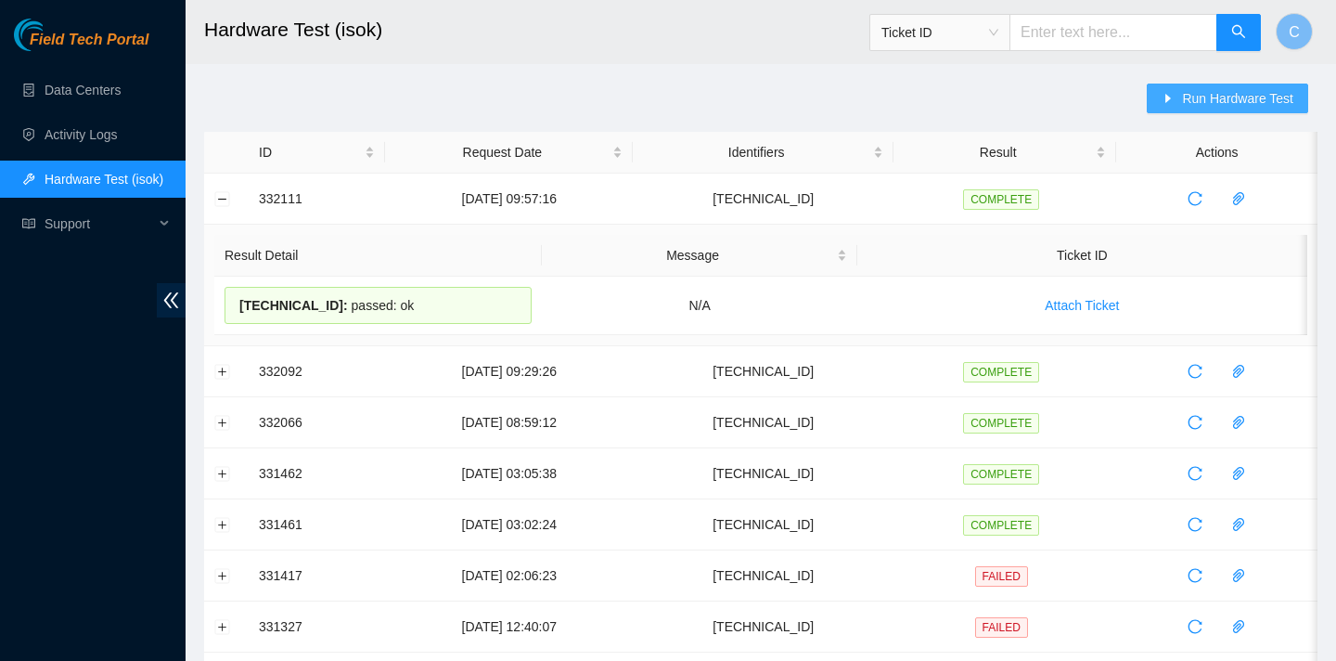
click at [1205, 101] on span "Run Hardware Test" at bounding box center [1237, 98] width 111 height 20
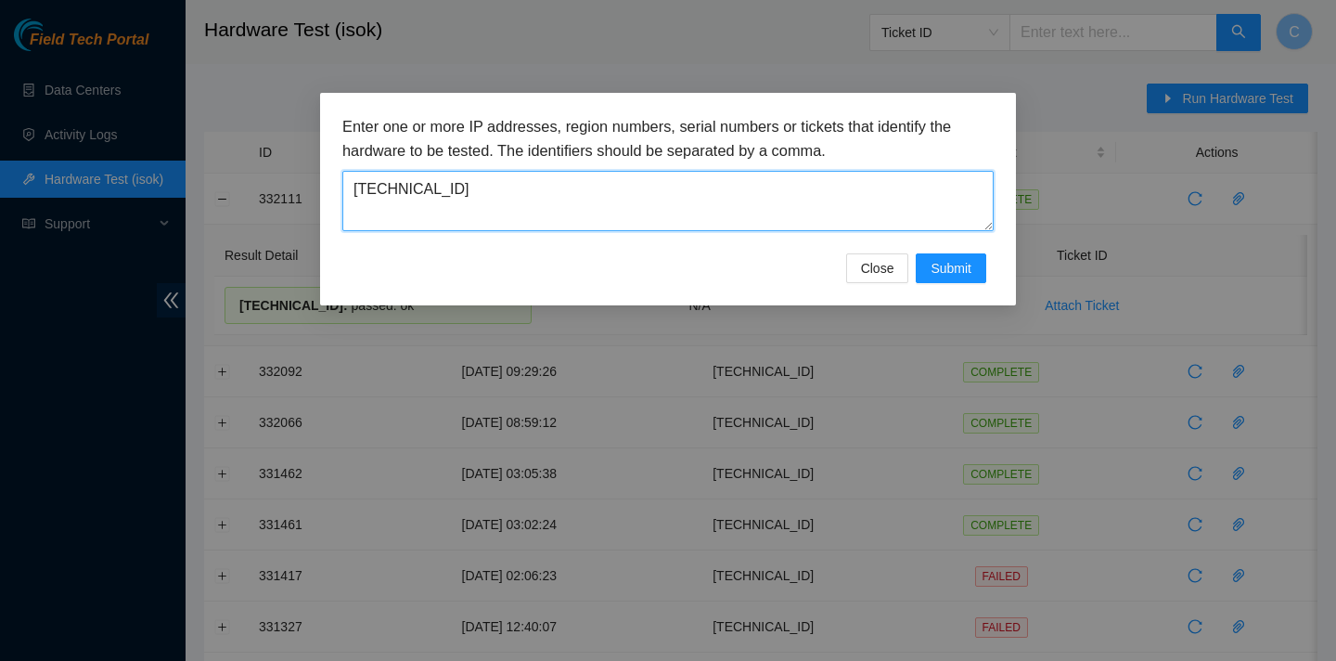
click at [823, 200] on textarea "23.3.12.21" at bounding box center [667, 201] width 651 height 60
type textarea "2"
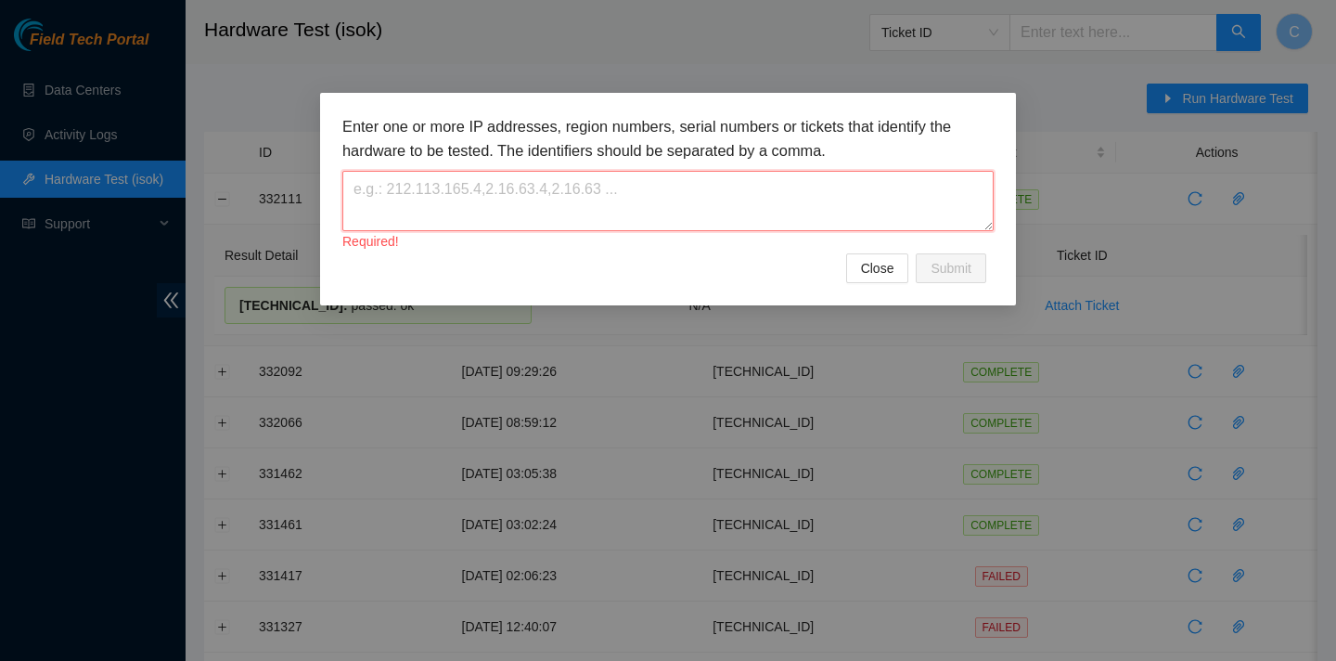
paste textarea "23.3.98.43"
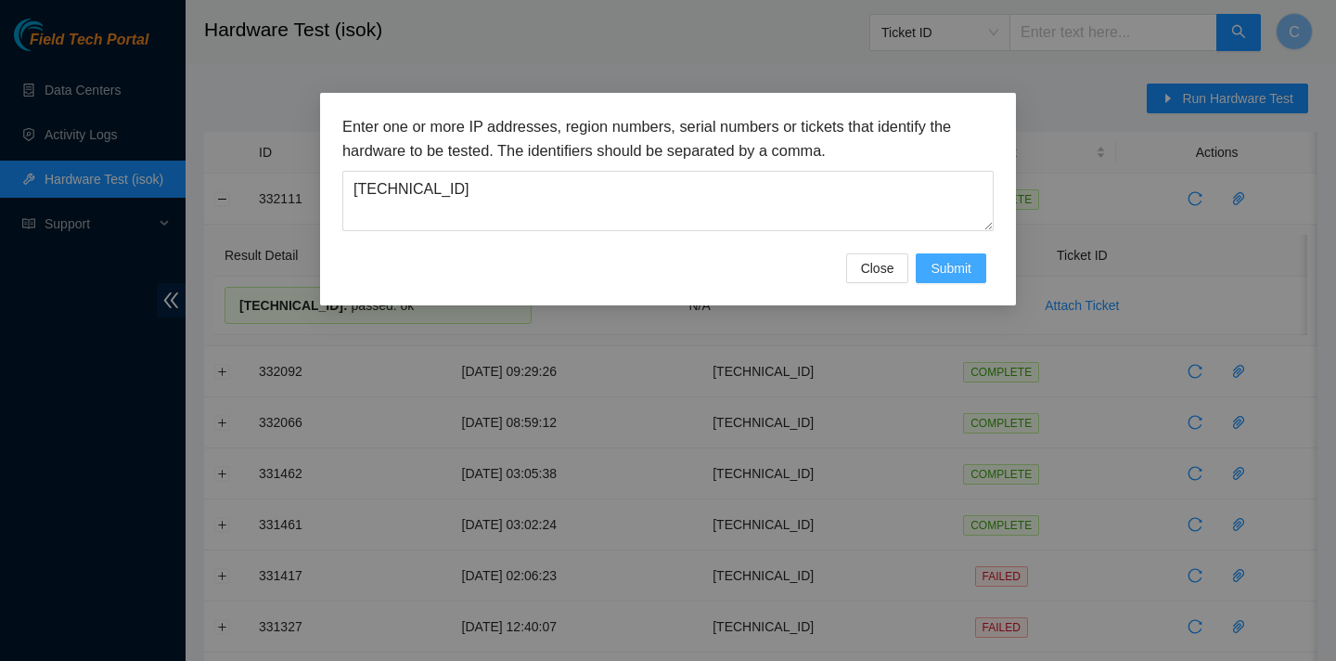
click at [938, 264] on span "Submit" at bounding box center [951, 268] width 41 height 20
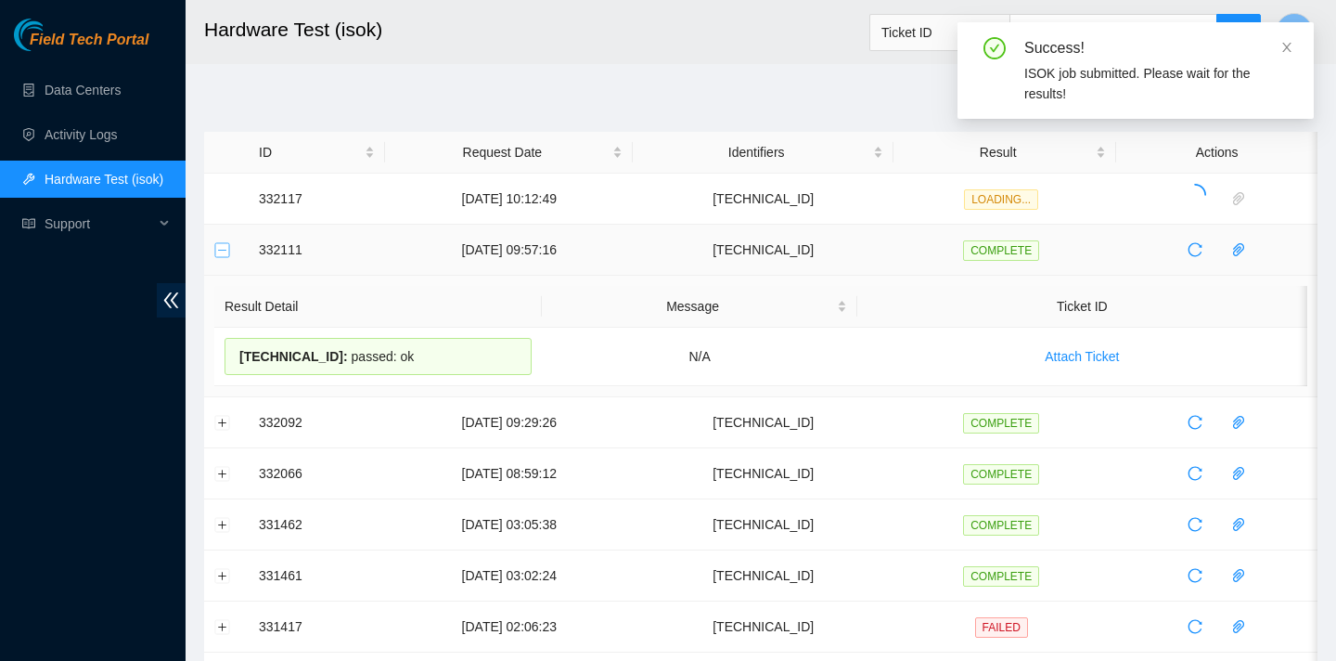
click at [226, 249] on button "Collapse row" at bounding box center [222, 249] width 15 height 15
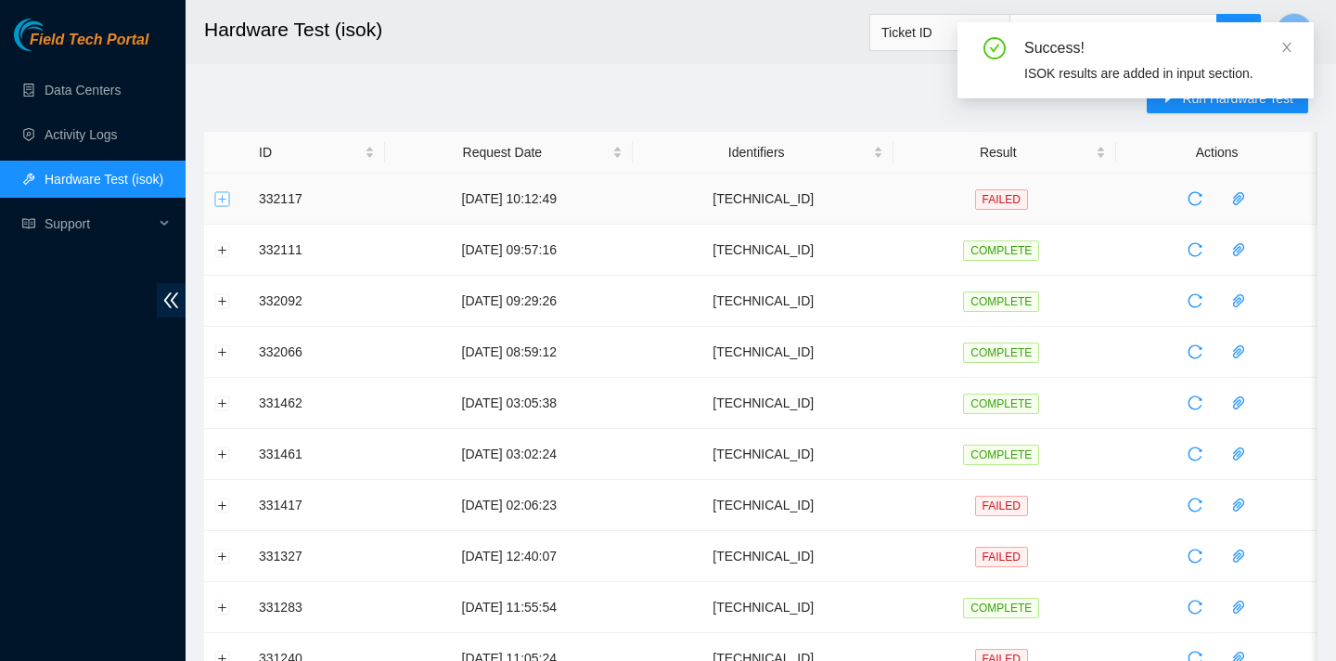
click at [215, 194] on button "Expand row" at bounding box center [222, 198] width 15 height 15
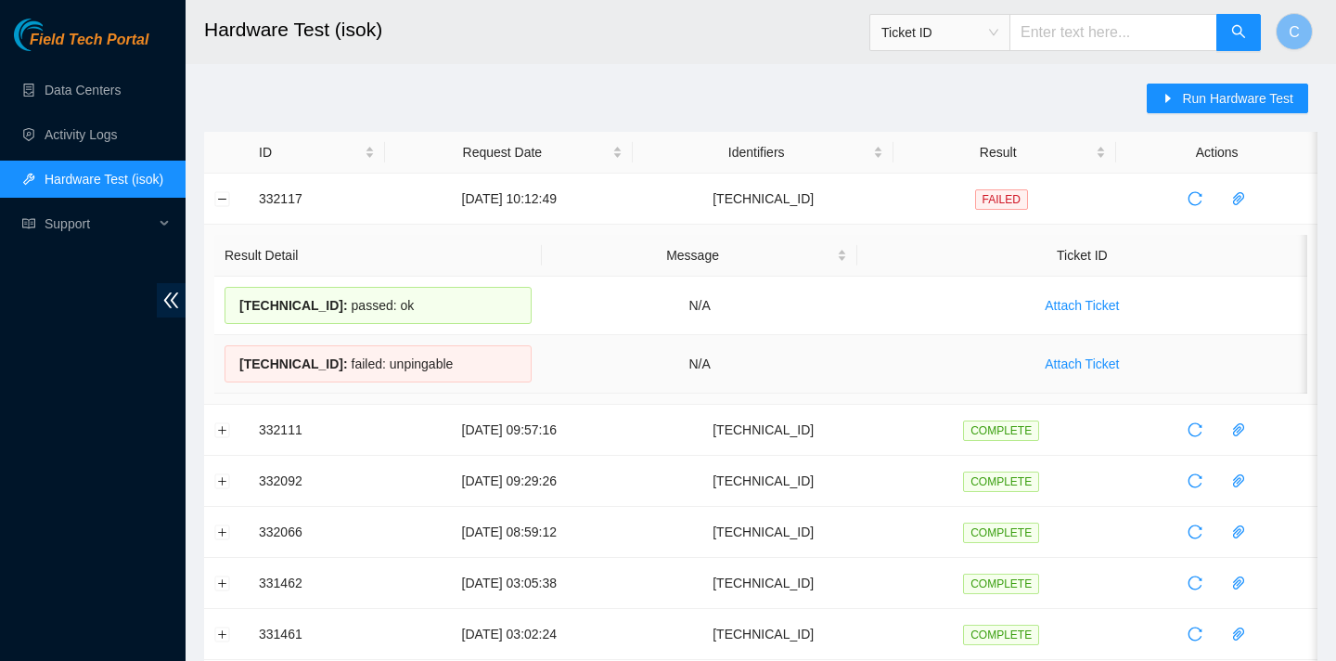
drag, startPoint x: 237, startPoint y: 303, endPoint x: 445, endPoint y: 364, distance: 217.3
click at [446, 365] on tbody "23.3.98.42 : passed: ok N/A Attach Ticket 23.3.98.43 : failed: unpingable N/A A…" at bounding box center [760, 335] width 1093 height 117
copy tbody "23.3.98.42 : passed: ok N/A Attach Ticket 23.3.98.43 : failed: unpingable"
click at [1203, 199] on icon "reload" at bounding box center [1195, 198] width 15 height 15
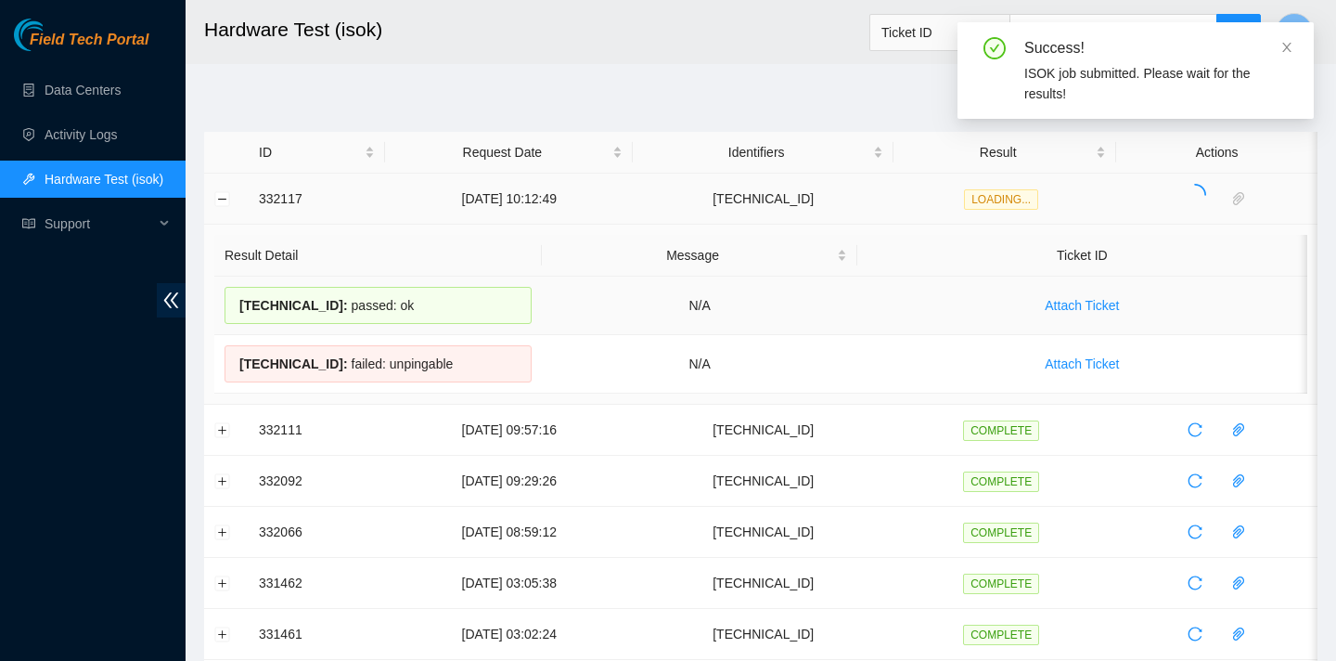
click at [520, 319] on div "23.3.98.42 : passed: ok" at bounding box center [378, 305] width 307 height 37
click at [1288, 47] on icon "close" at bounding box center [1287, 47] width 13 height 13
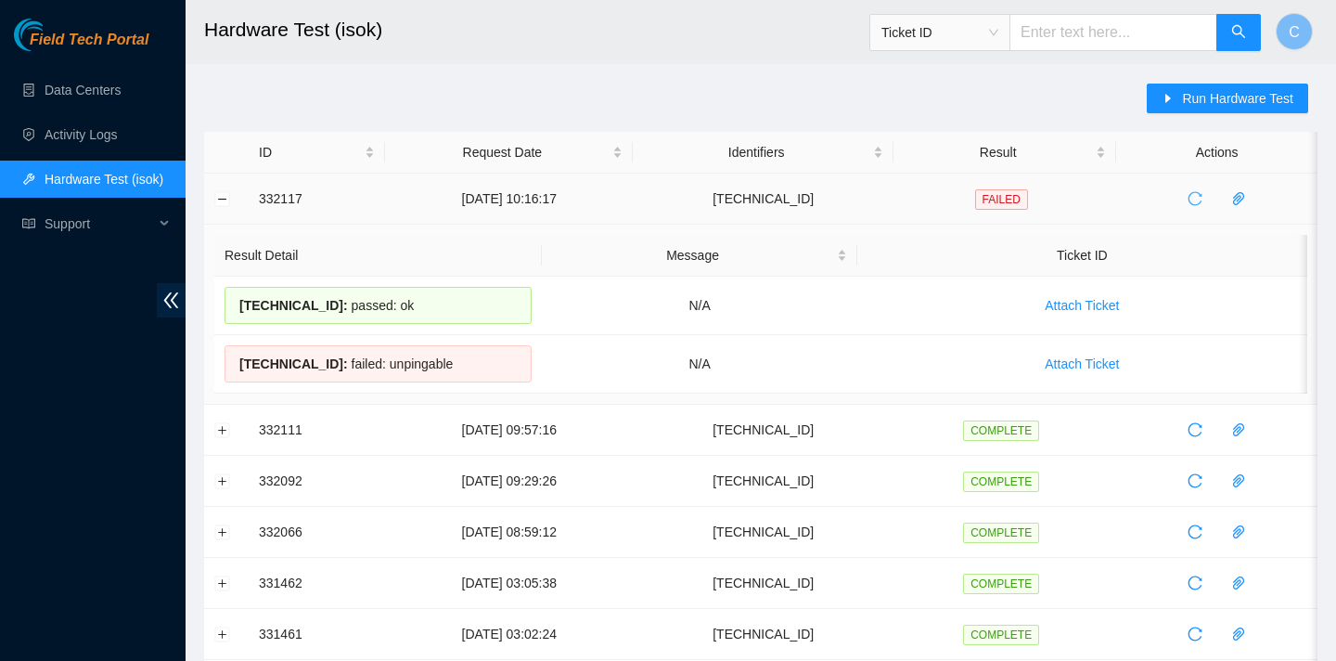
click at [1188, 192] on span "reload" at bounding box center [1195, 198] width 28 height 15
click at [1226, 100] on span "Run Hardware Test" at bounding box center [1237, 98] width 111 height 20
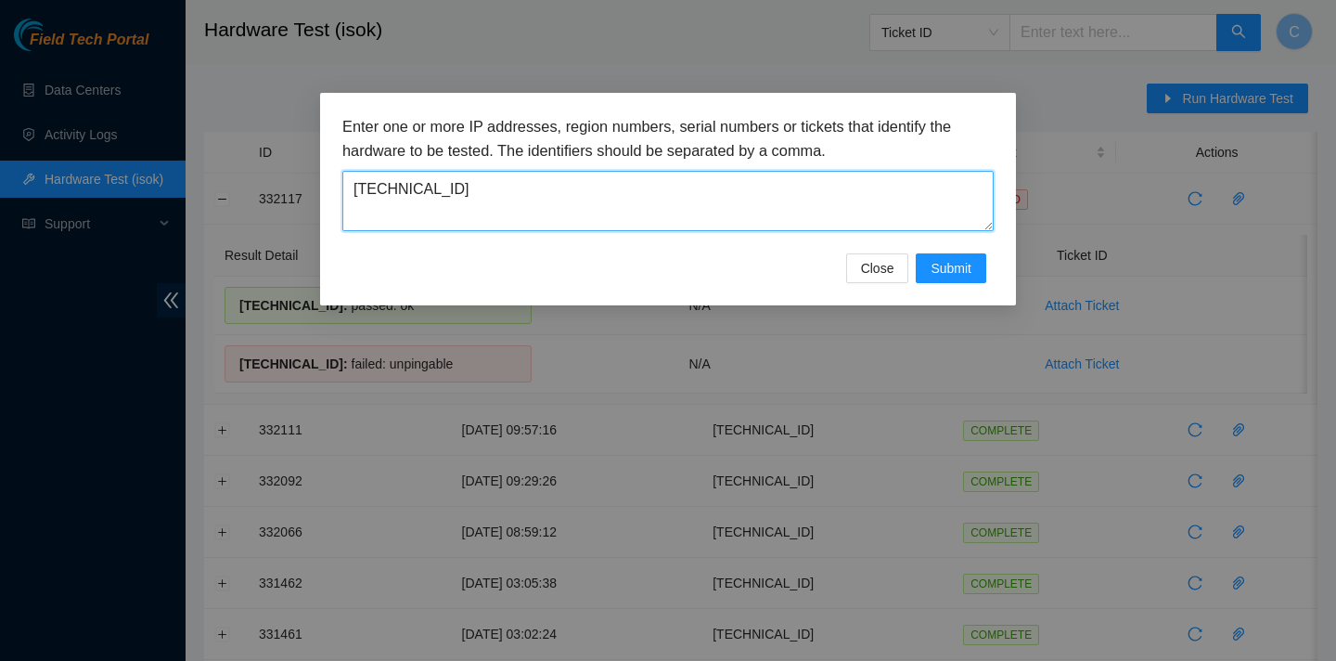
click at [667, 180] on textarea "23.3.98.43" at bounding box center [667, 201] width 651 height 60
type textarea "2"
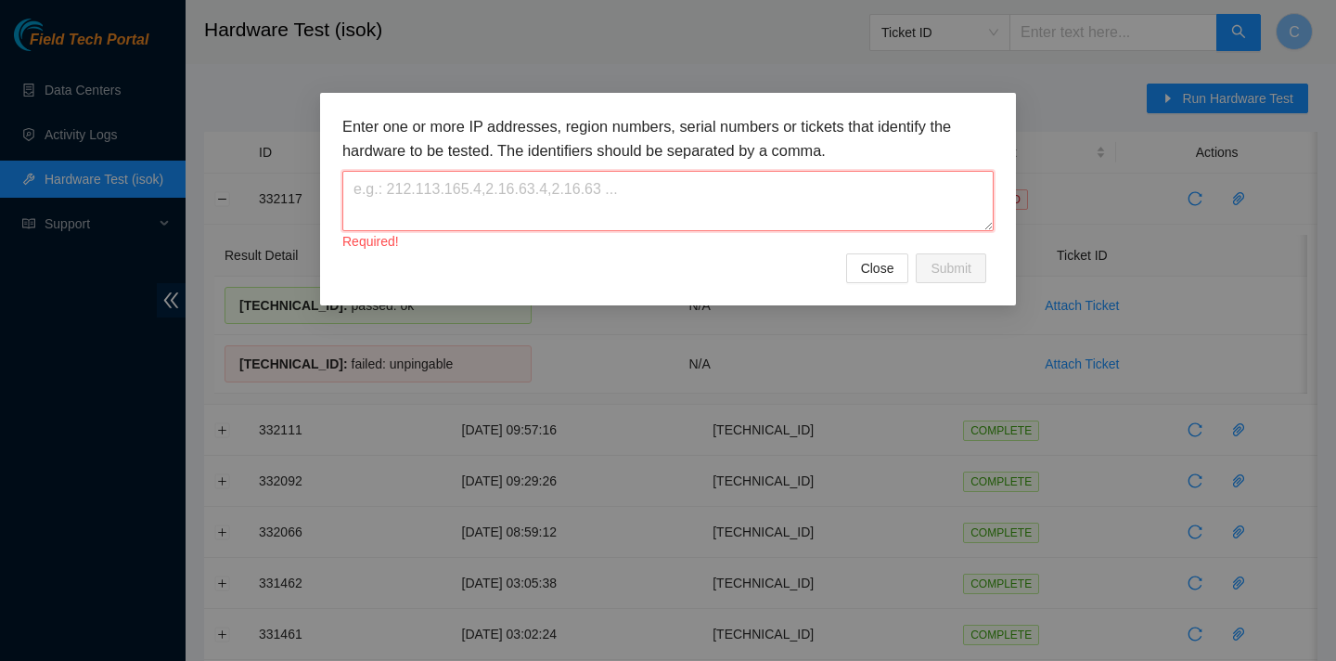
paste textarea "23.3.98.27"
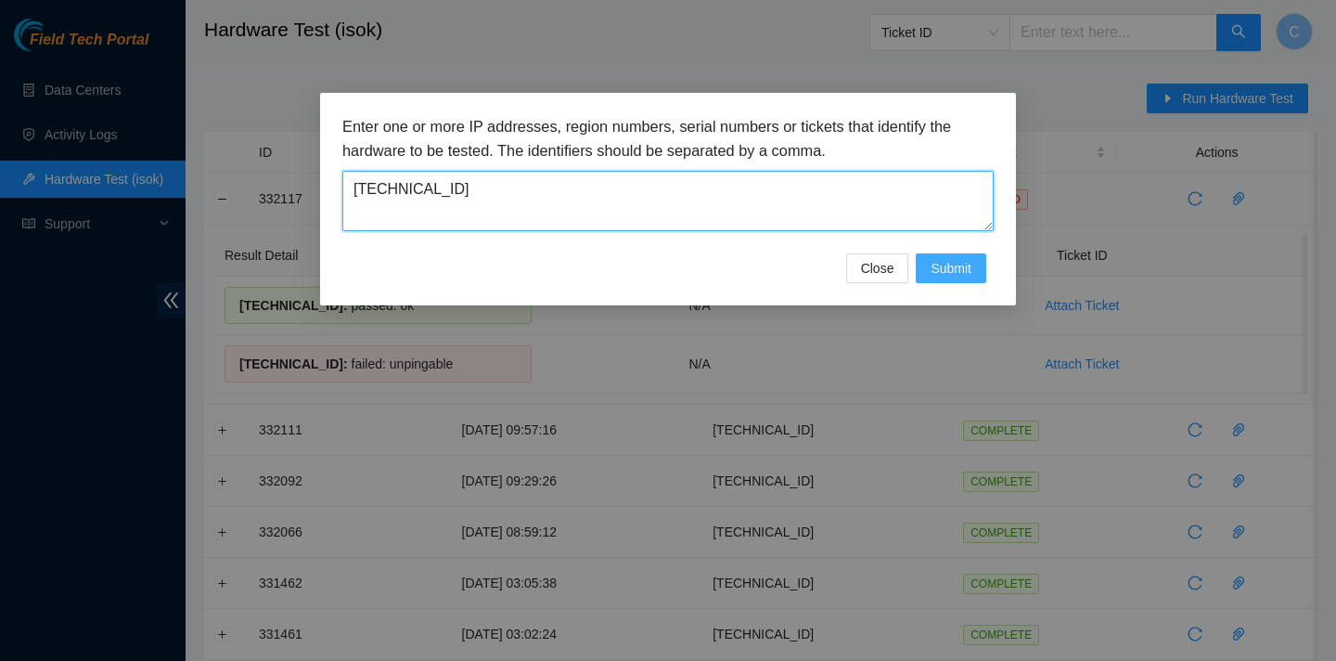
type textarea "23.3.98.27"
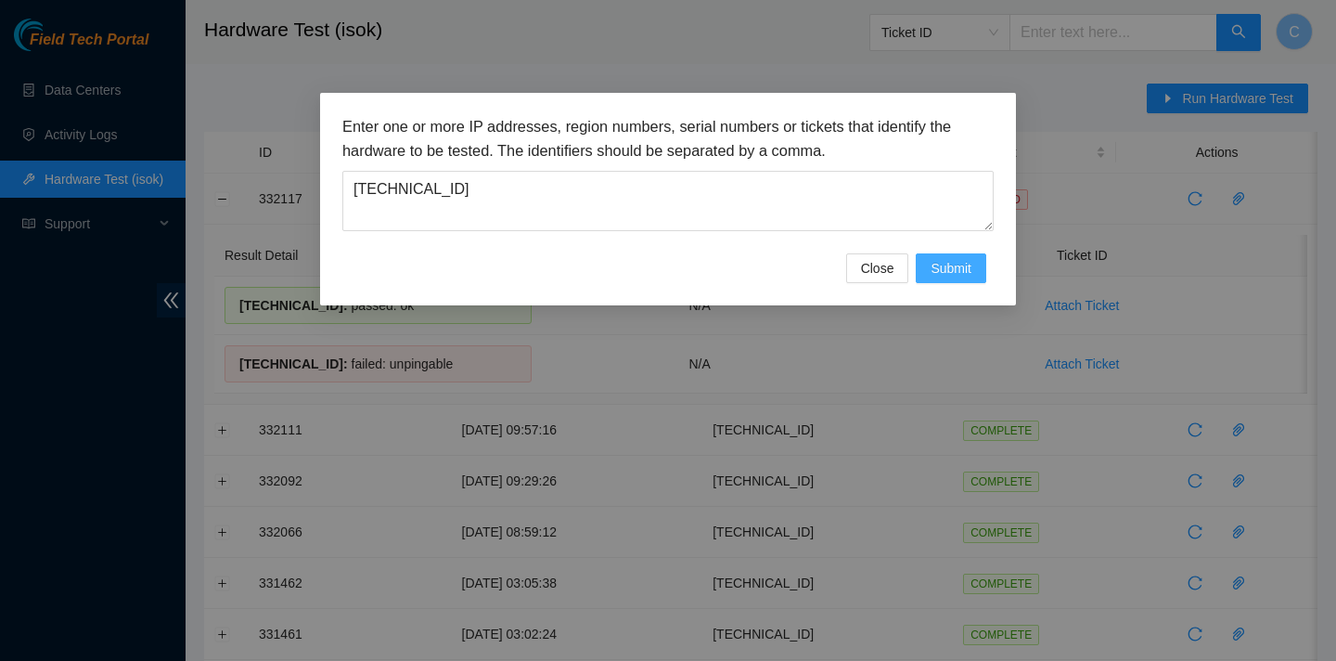
click at [949, 260] on span "Submit" at bounding box center [951, 268] width 41 height 20
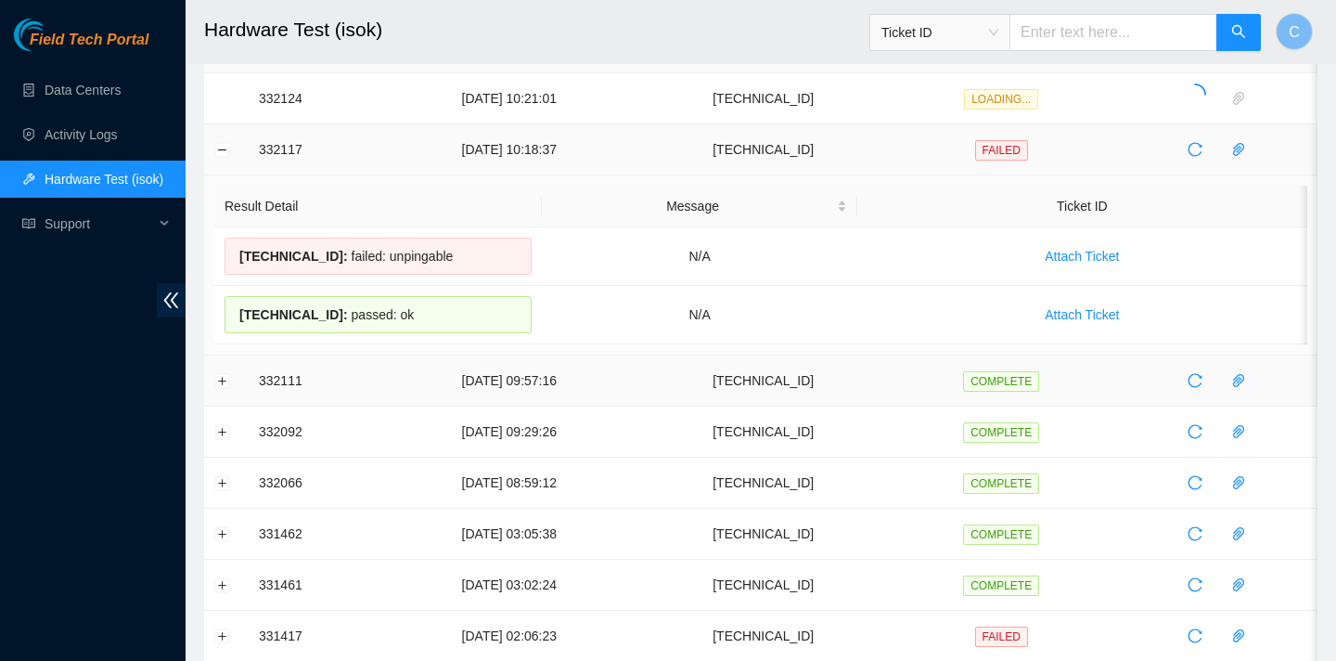
scroll to position [94, 0]
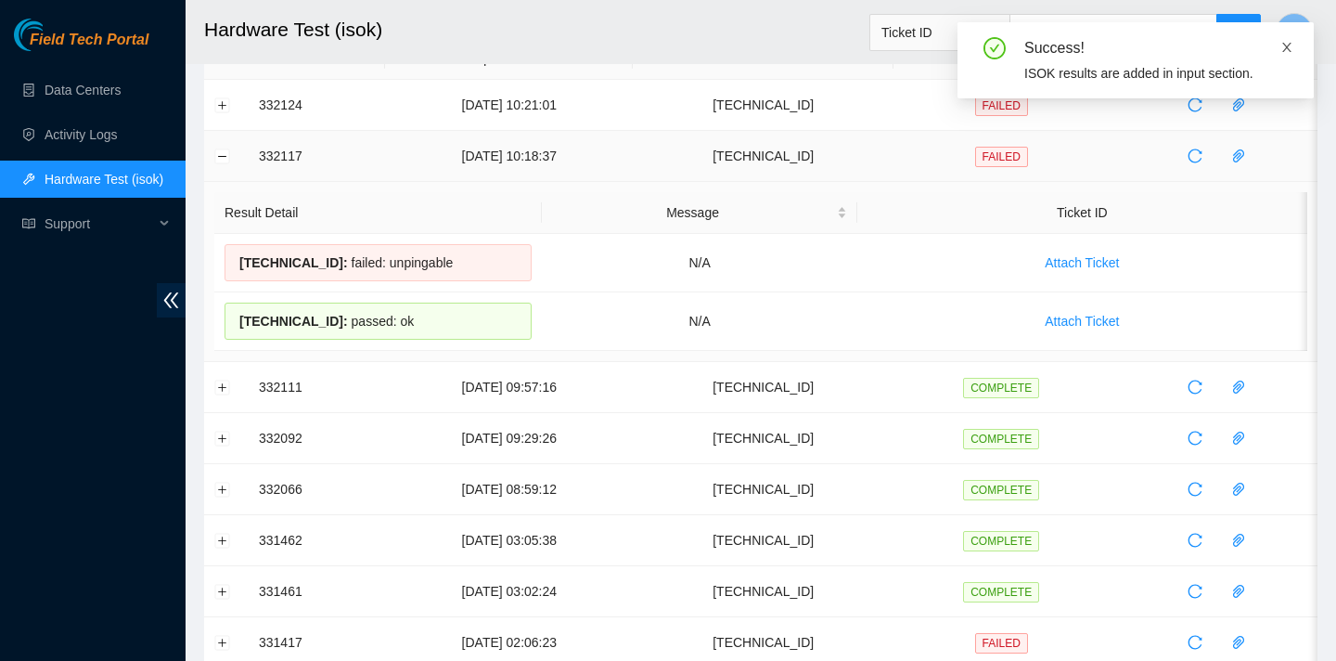
click at [1284, 52] on icon "close" at bounding box center [1287, 47] width 13 height 13
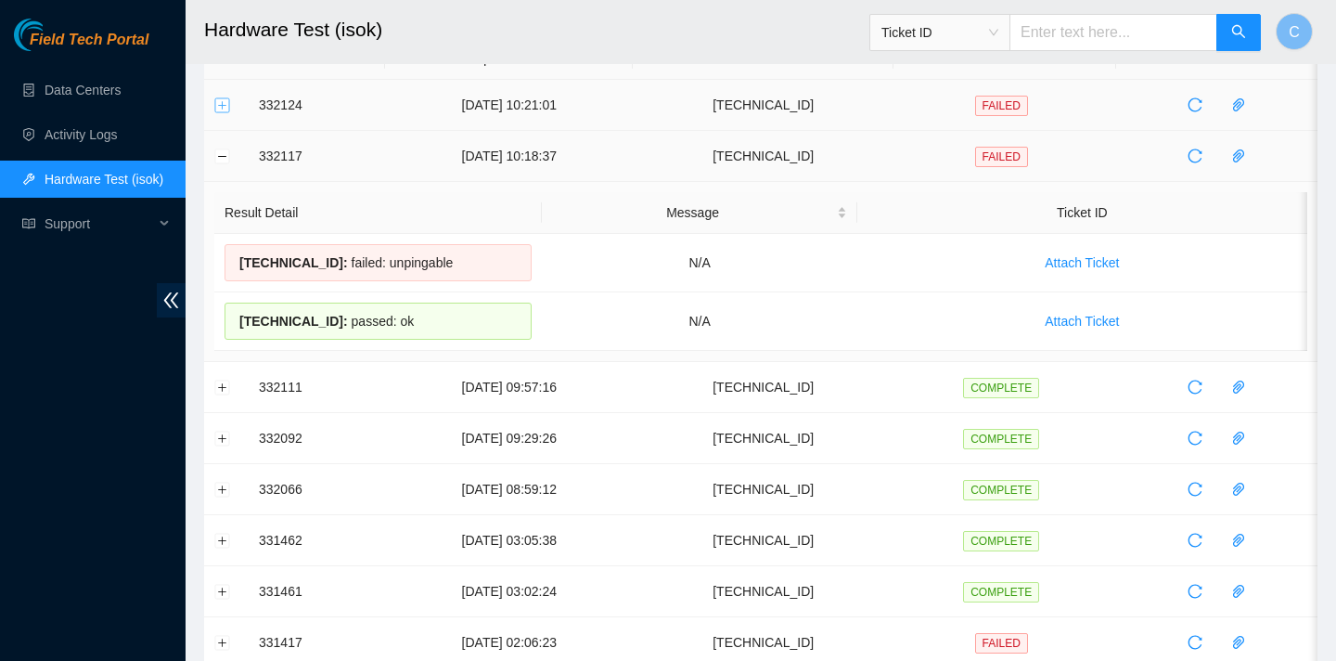
click at [226, 103] on button "Expand row" at bounding box center [222, 104] width 15 height 15
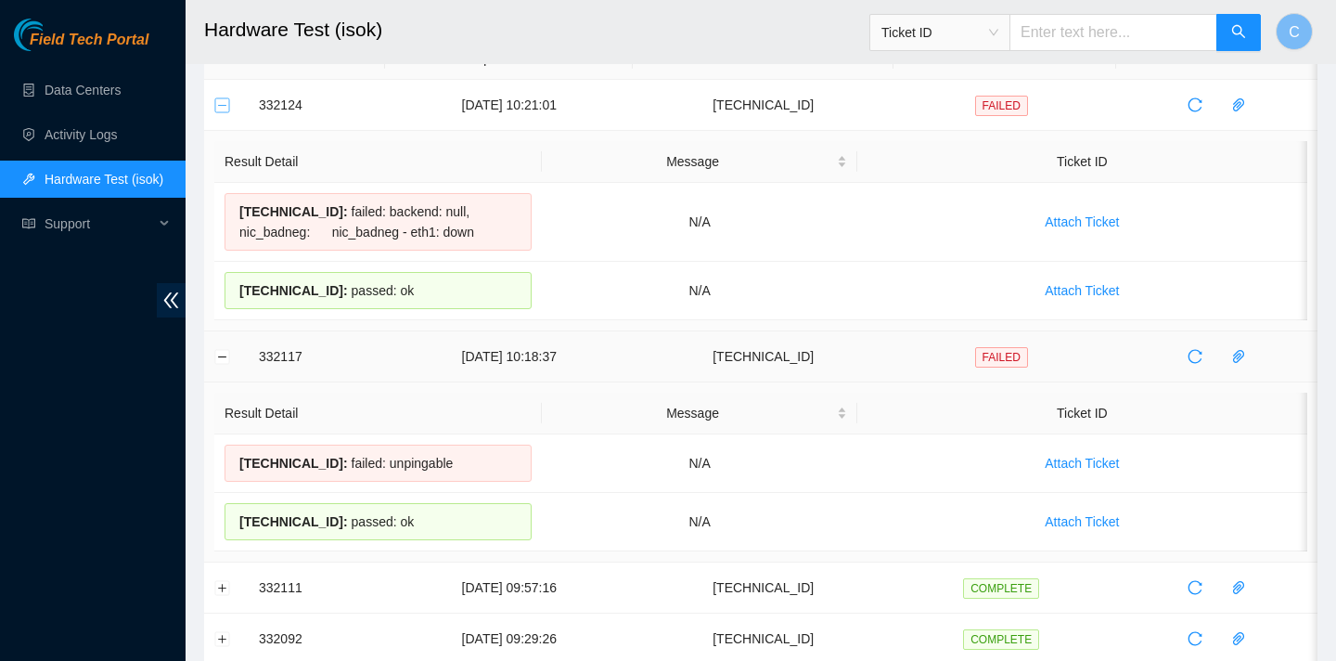
scroll to position [0, 0]
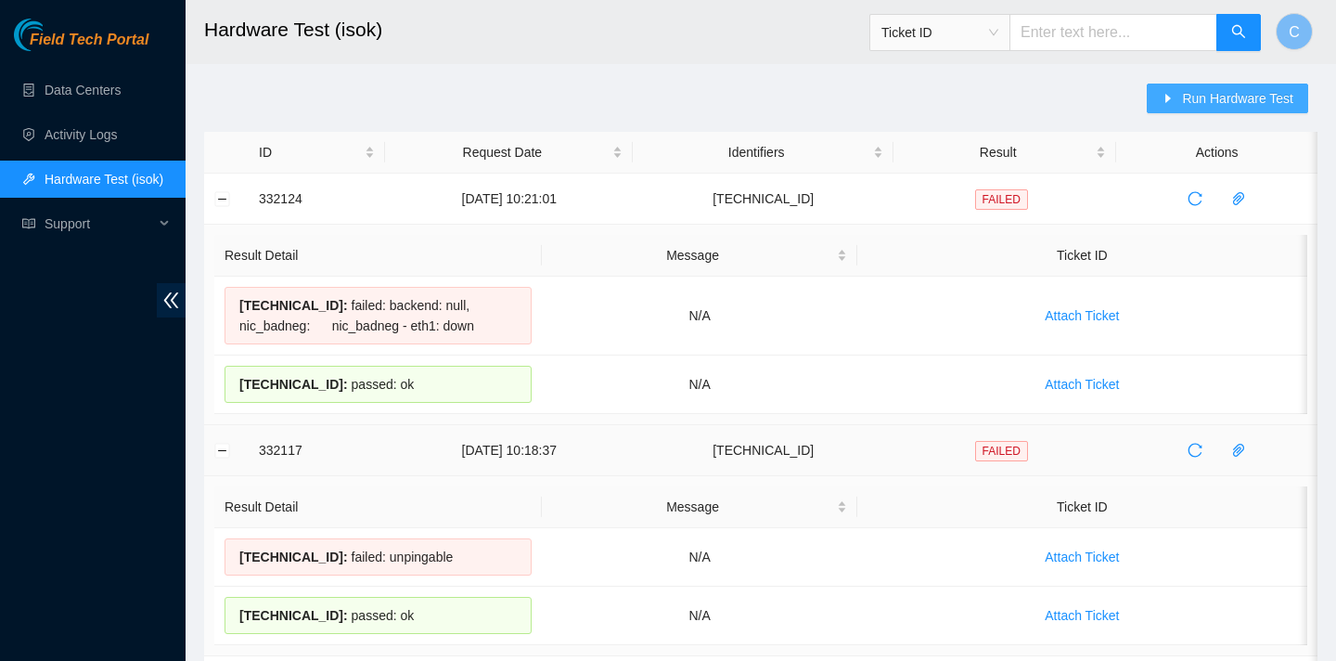
click at [1214, 94] on span "Run Hardware Test" at bounding box center [1237, 98] width 111 height 20
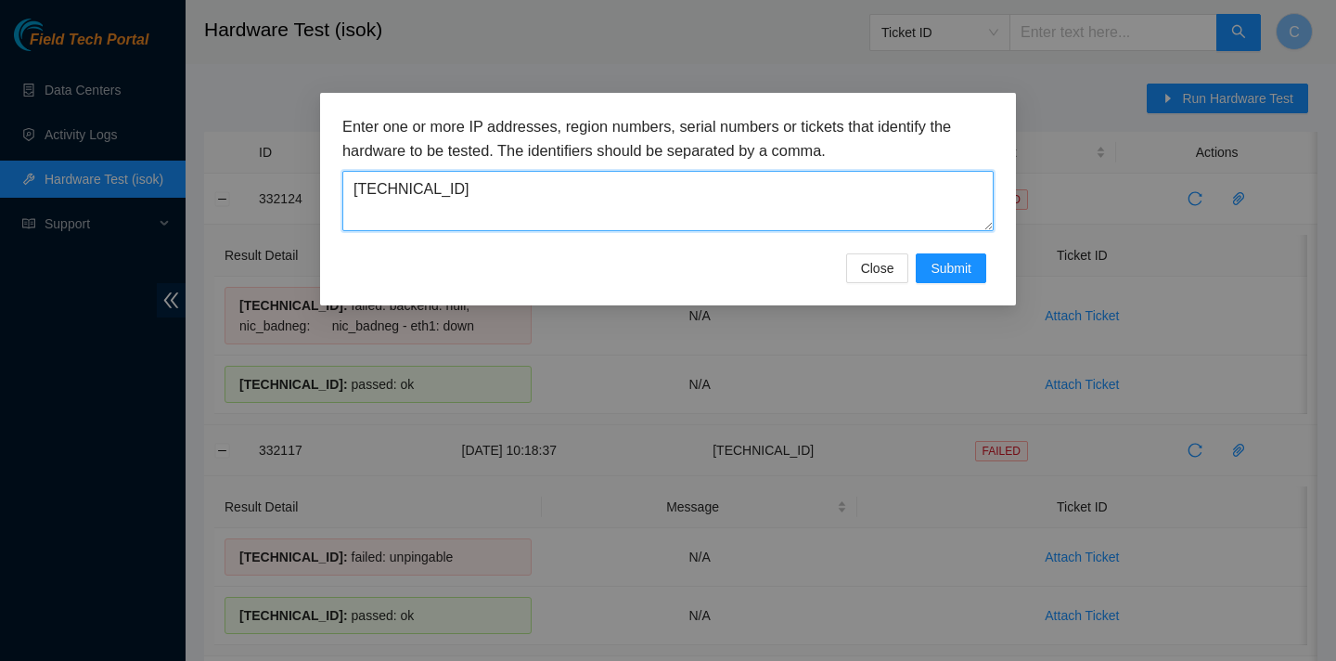
click at [763, 174] on textarea "23.3.98.27" at bounding box center [667, 201] width 651 height 60
drag, startPoint x: 718, startPoint y: 194, endPoint x: 334, endPoint y: 191, distance: 384.2
click at [334, 191] on div "Enter one or more IP addresses, region numbers, serial numbers or tickets that …" at bounding box center [668, 199] width 696 height 213
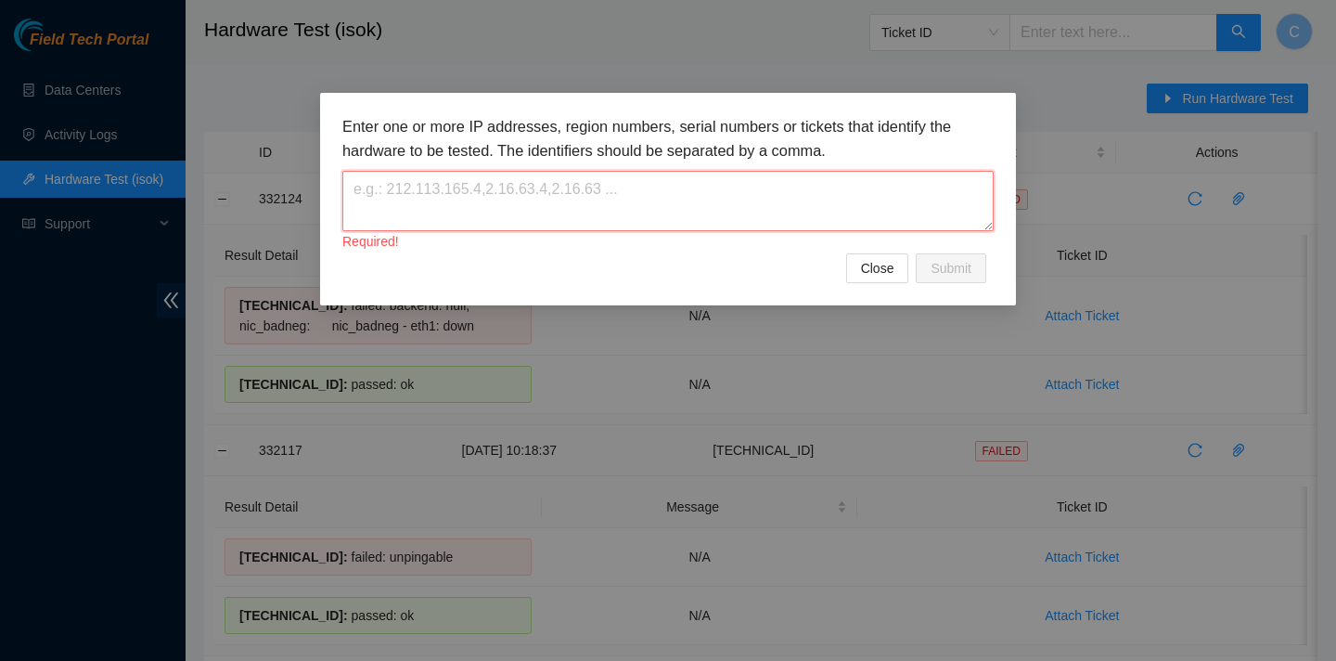
paste textarea "23.3.98.43"
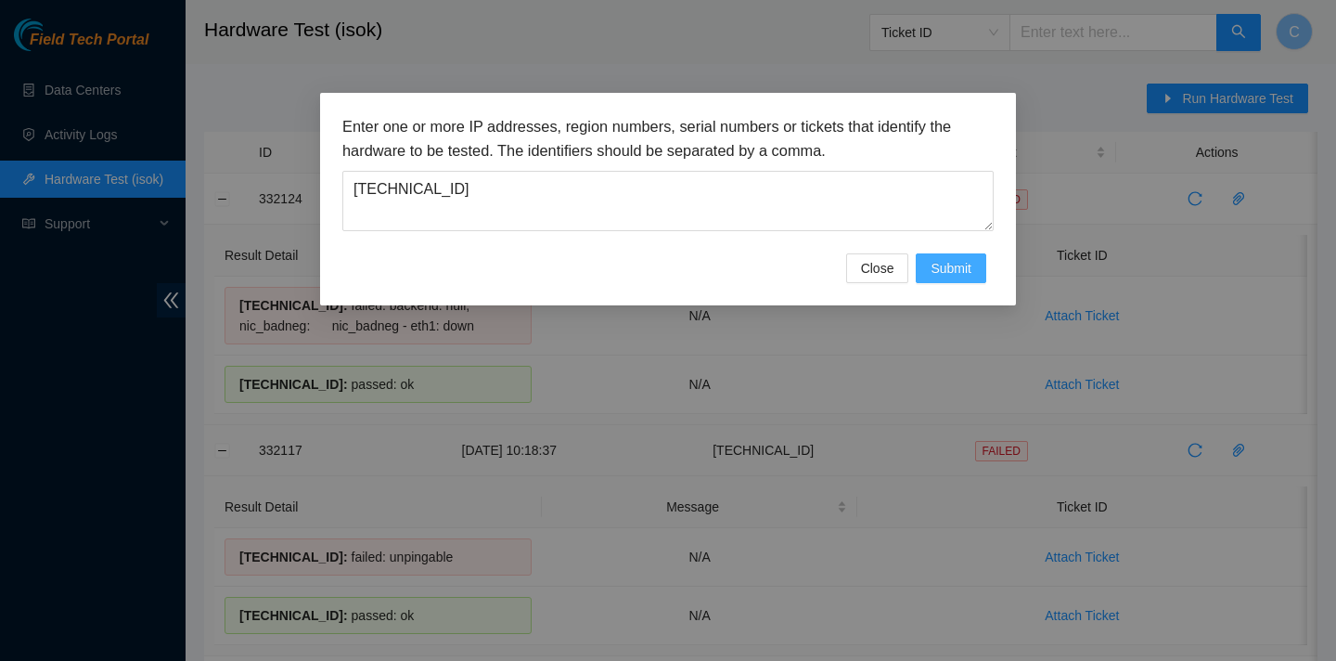
click at [935, 261] on span "Submit" at bounding box center [951, 268] width 41 height 20
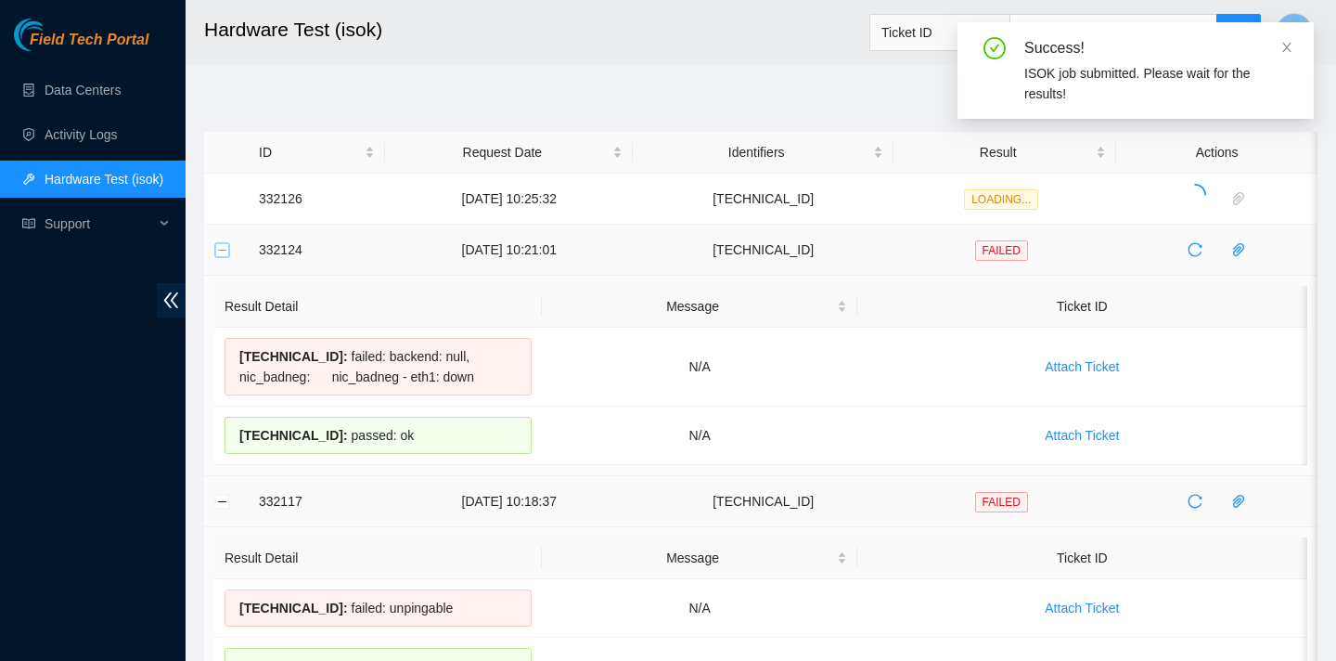
click at [222, 253] on button "Collapse row" at bounding box center [222, 249] width 15 height 15
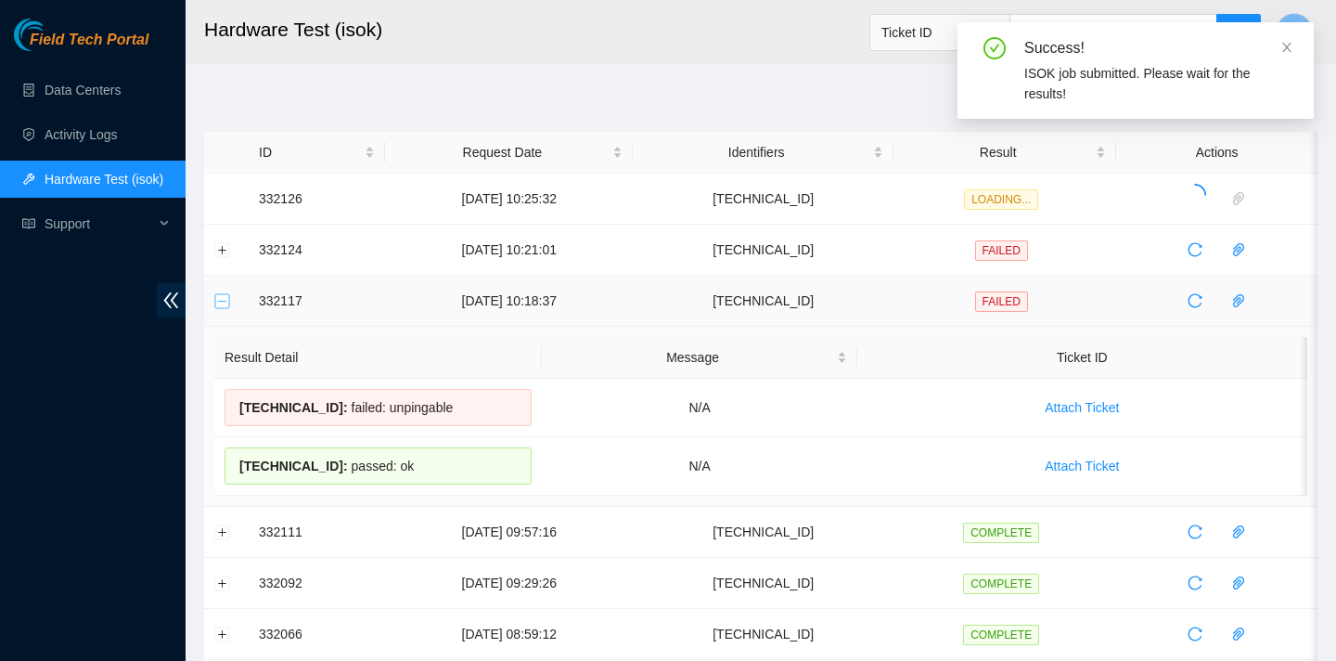
click at [226, 306] on button "Collapse row" at bounding box center [222, 300] width 15 height 15
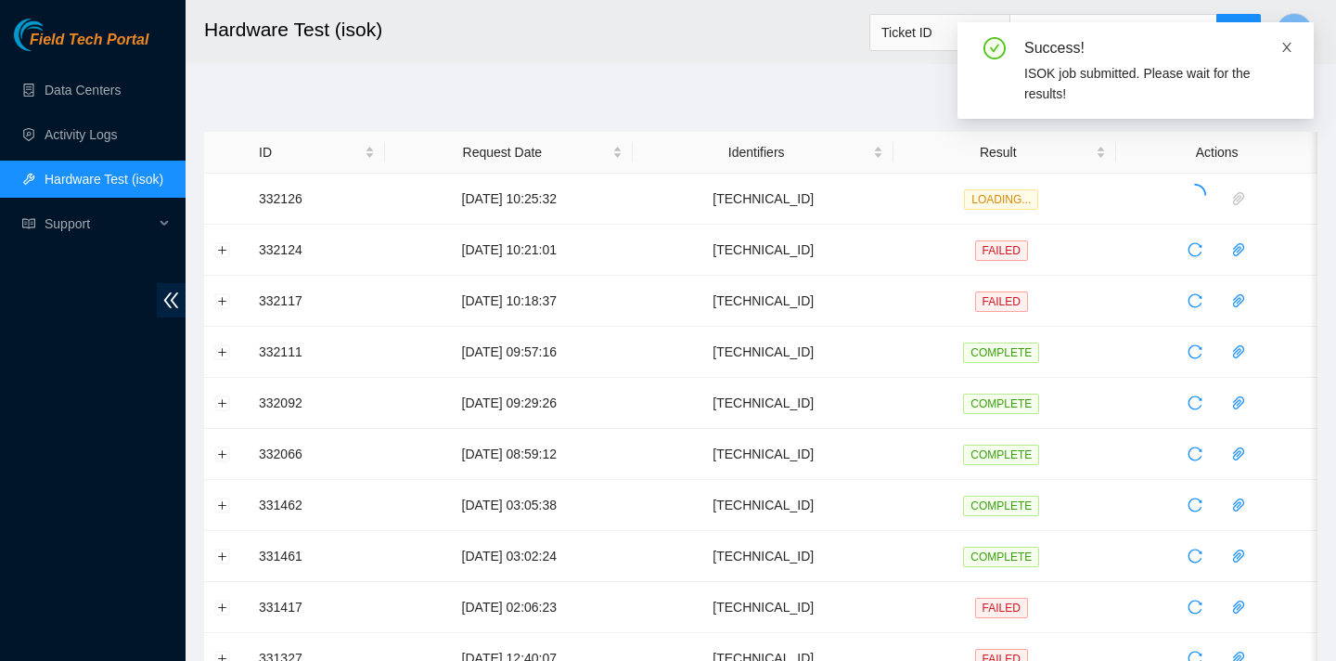
click at [1287, 45] on icon "close" at bounding box center [1287, 47] width 13 height 13
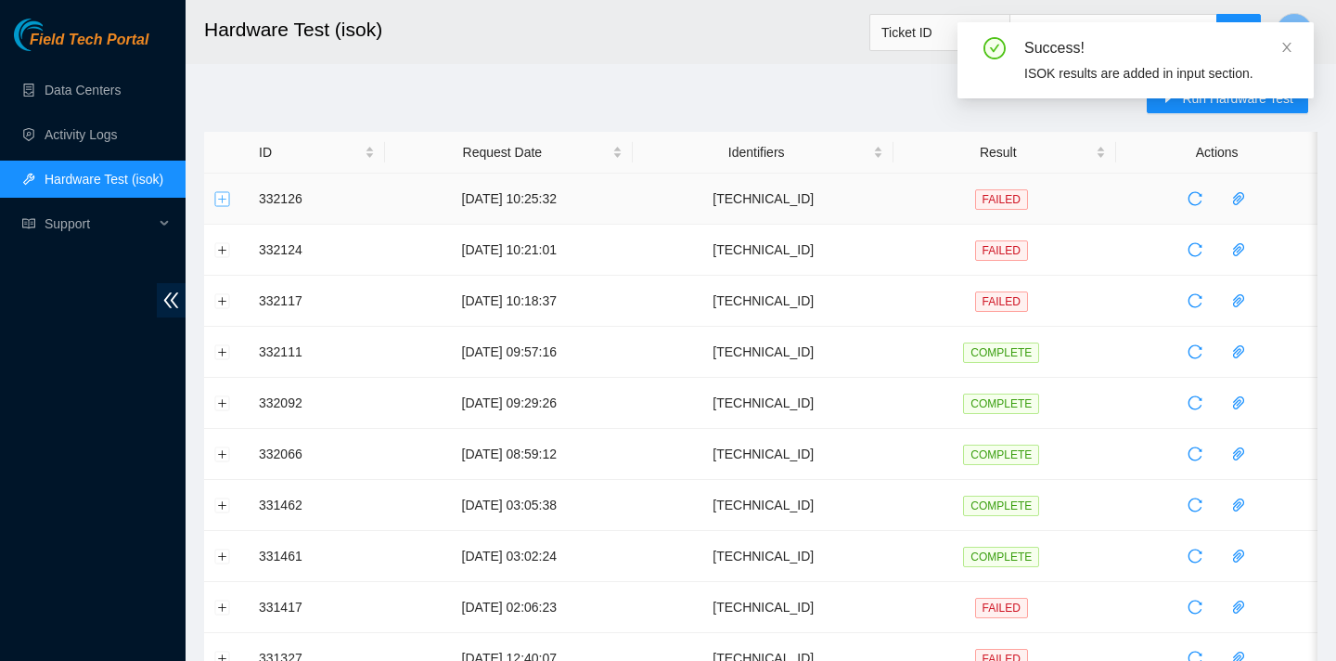
click at [226, 199] on button "Expand row" at bounding box center [222, 198] width 15 height 15
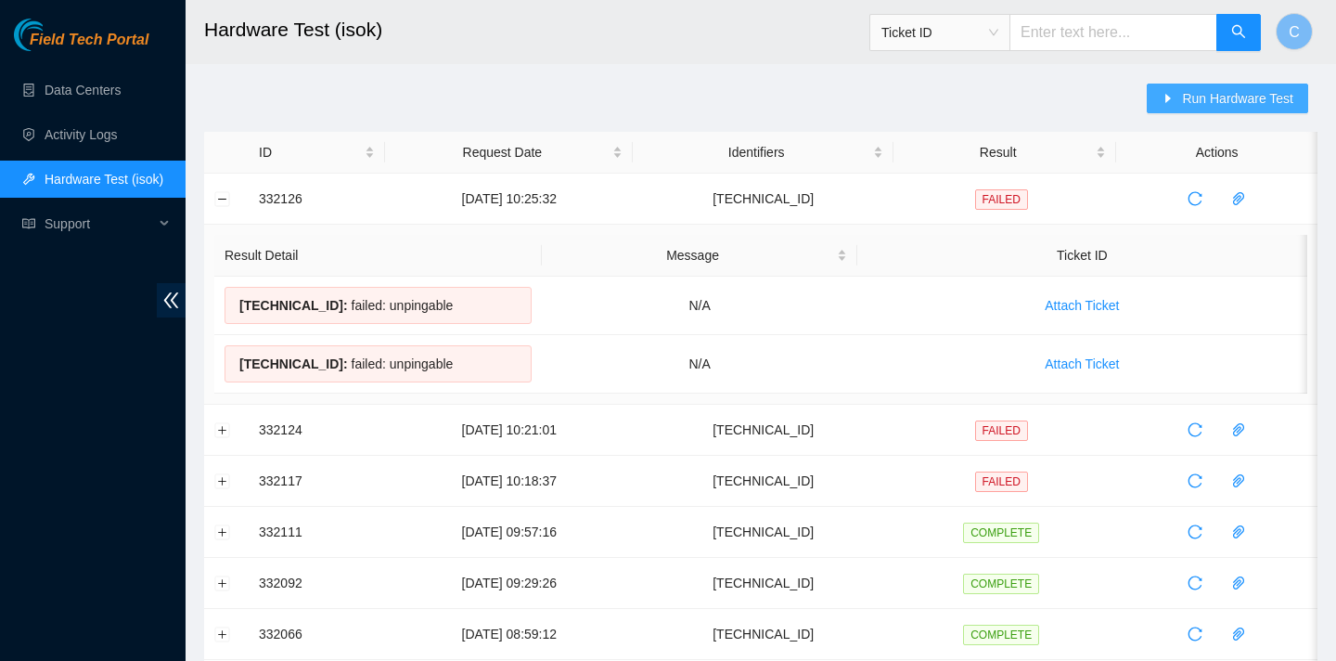
click at [1209, 97] on span "Run Hardware Test" at bounding box center [1237, 98] width 111 height 20
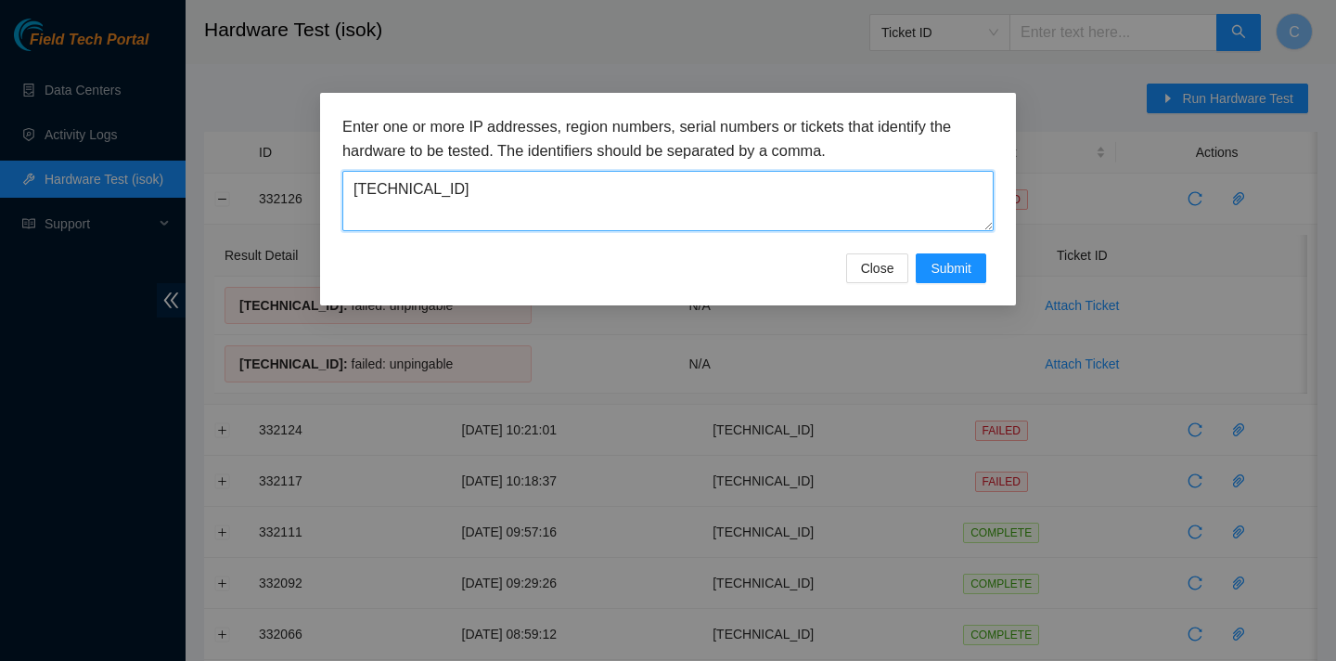
click at [691, 211] on textarea "23.3.98.43" at bounding box center [667, 201] width 651 height 60
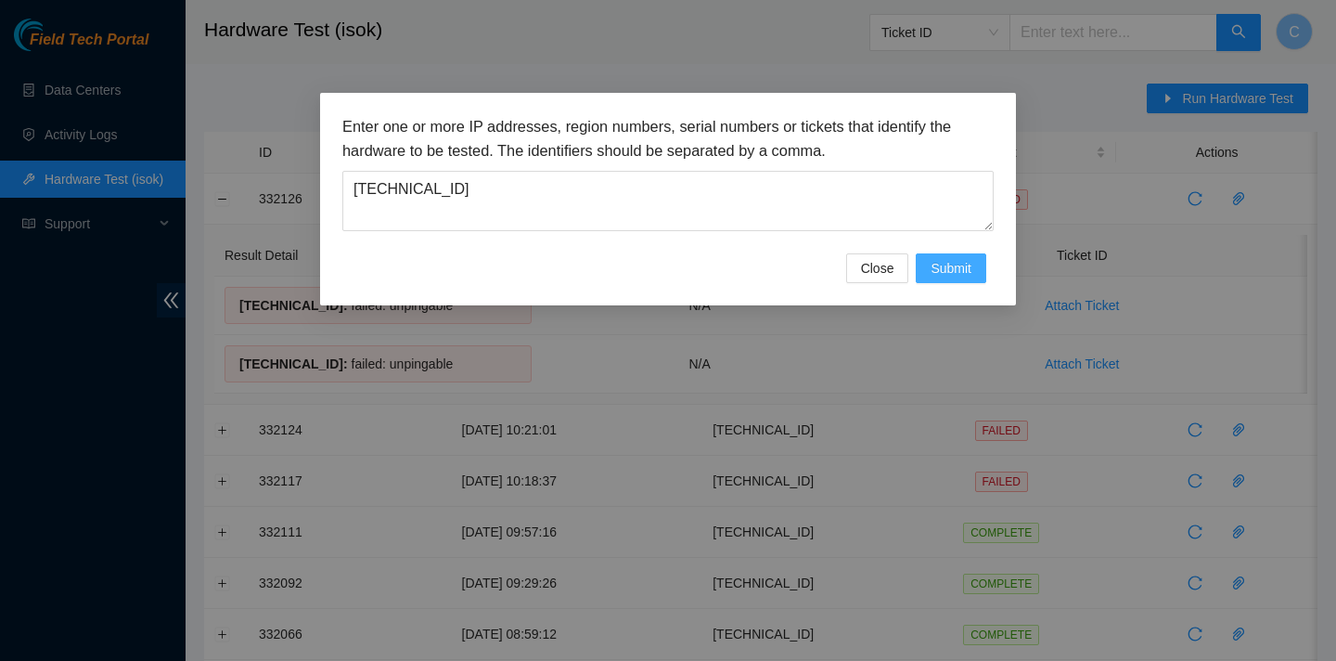
click at [966, 267] on span "Submit" at bounding box center [951, 268] width 41 height 20
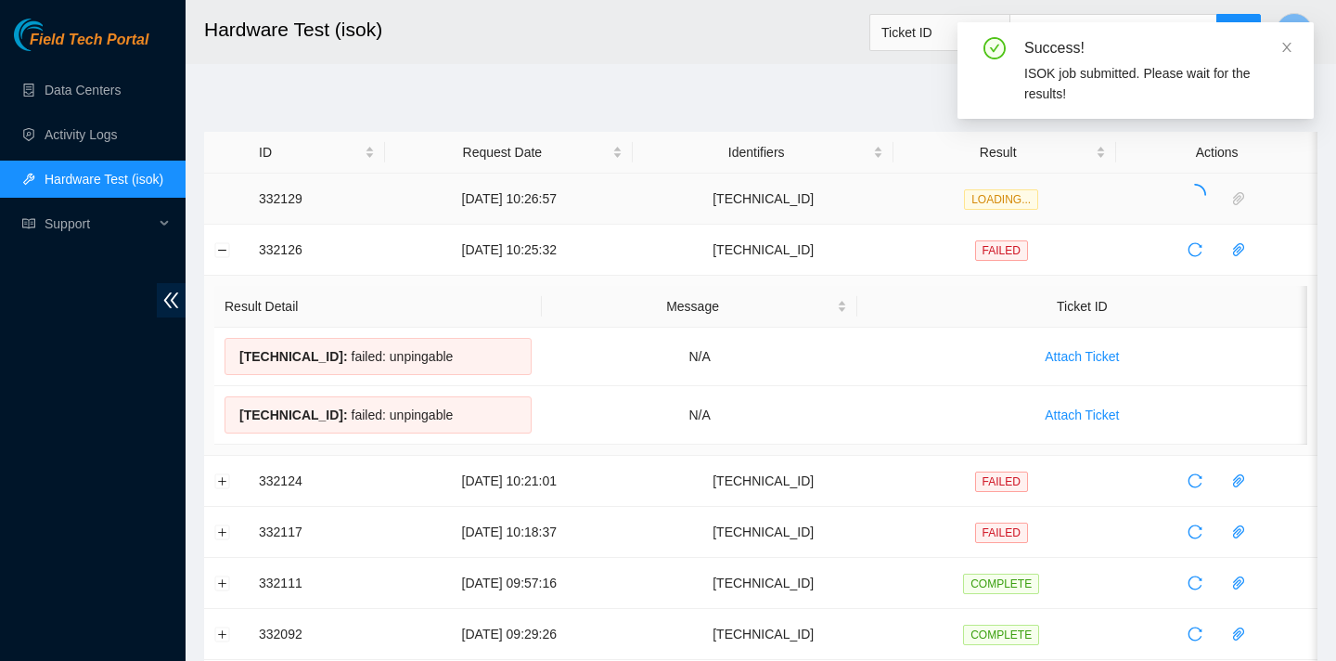
click at [219, 197] on td at bounding box center [226, 199] width 45 height 51
click at [218, 255] on button "Collapse row" at bounding box center [222, 249] width 15 height 15
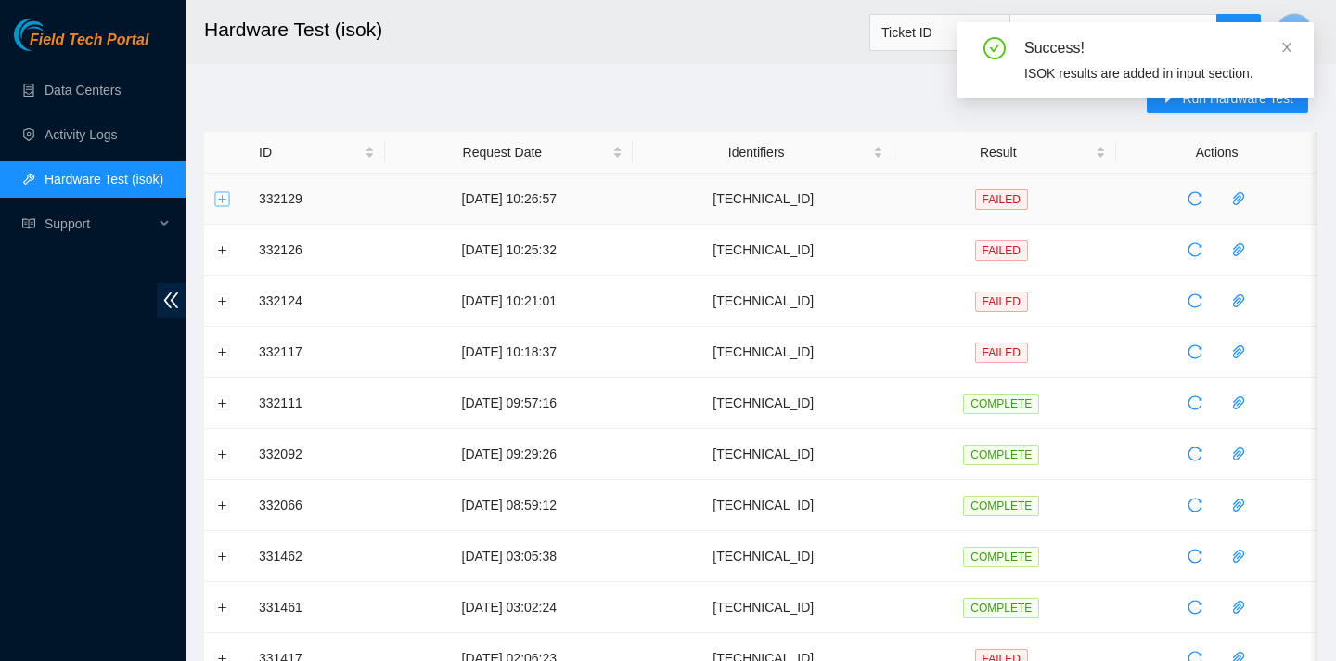
click at [223, 197] on button "Expand row" at bounding box center [222, 198] width 15 height 15
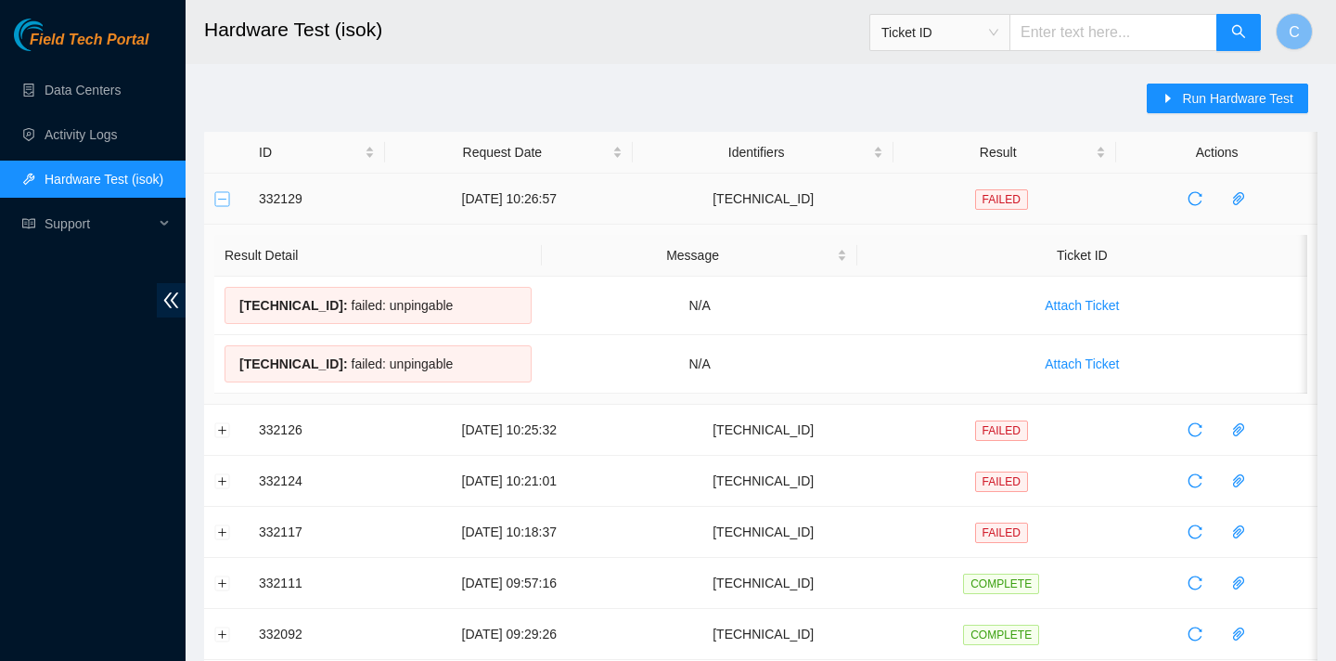
click at [218, 202] on button "Collapse row" at bounding box center [222, 198] width 15 height 15
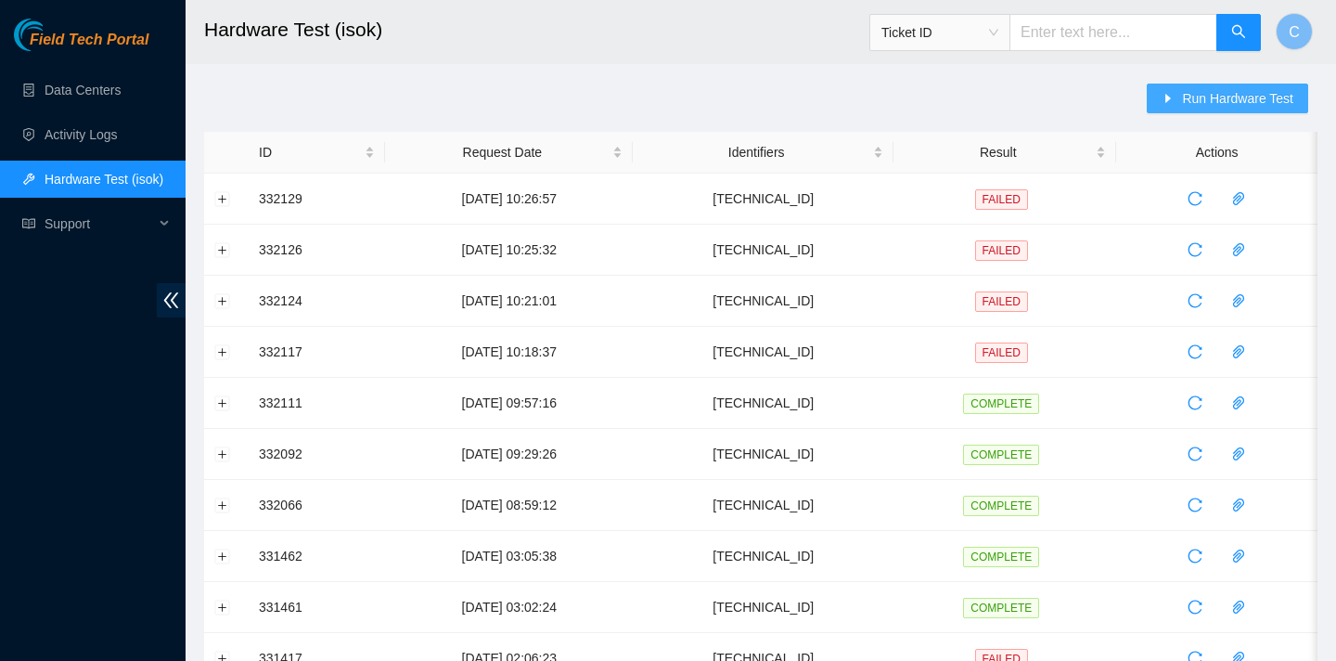
click at [1167, 97] on icon "caret-right" at bounding box center [1170, 98] width 6 height 9
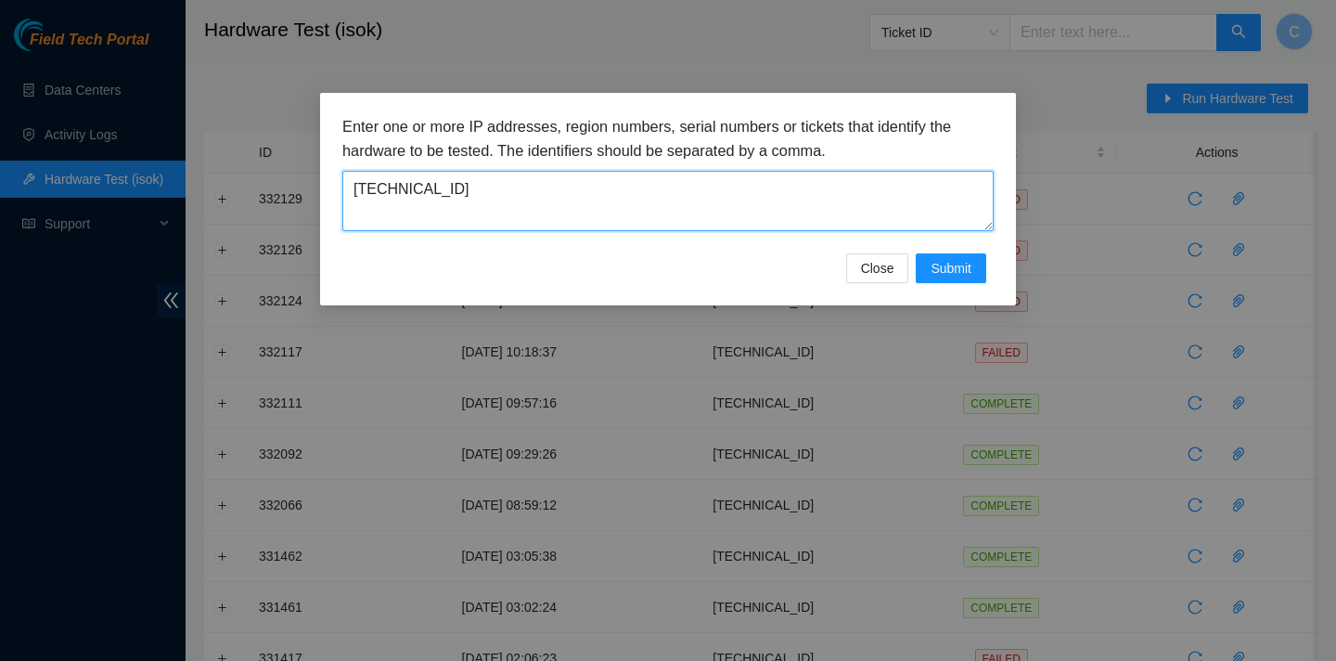
click at [839, 214] on textarea "23.3.98.43" at bounding box center [667, 201] width 651 height 60
type textarea "2"
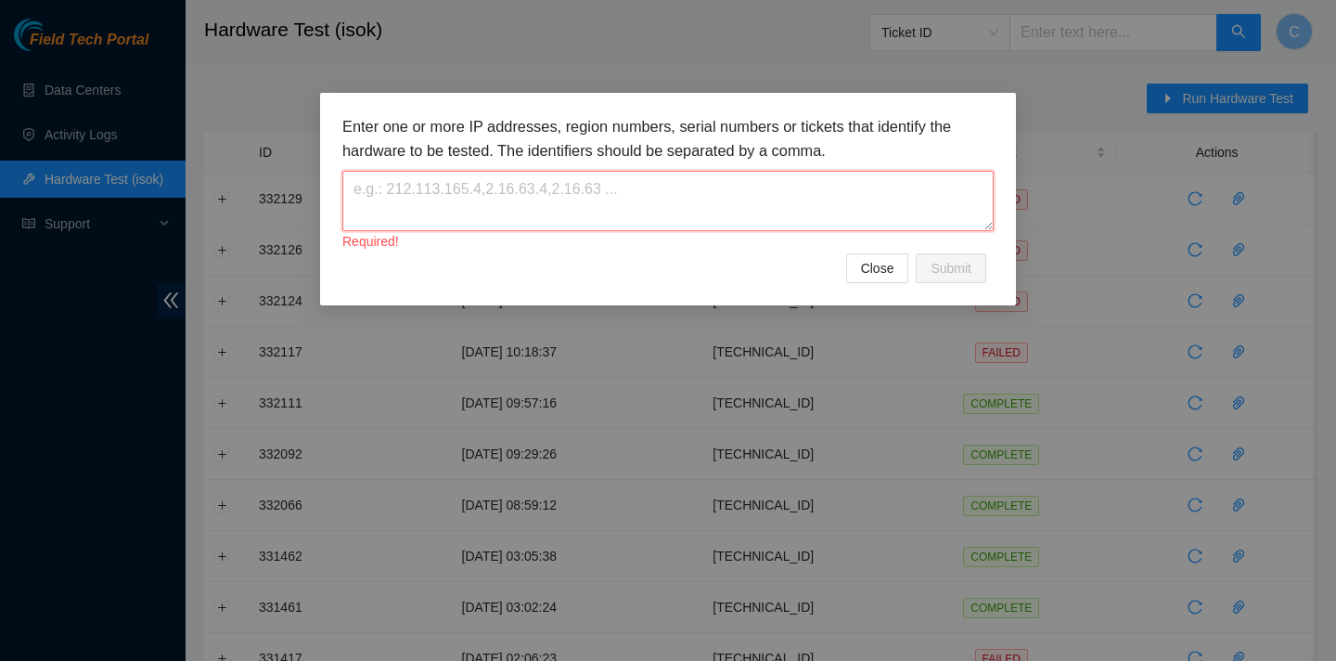
paste textarea "[TECHNICAL_ID]"
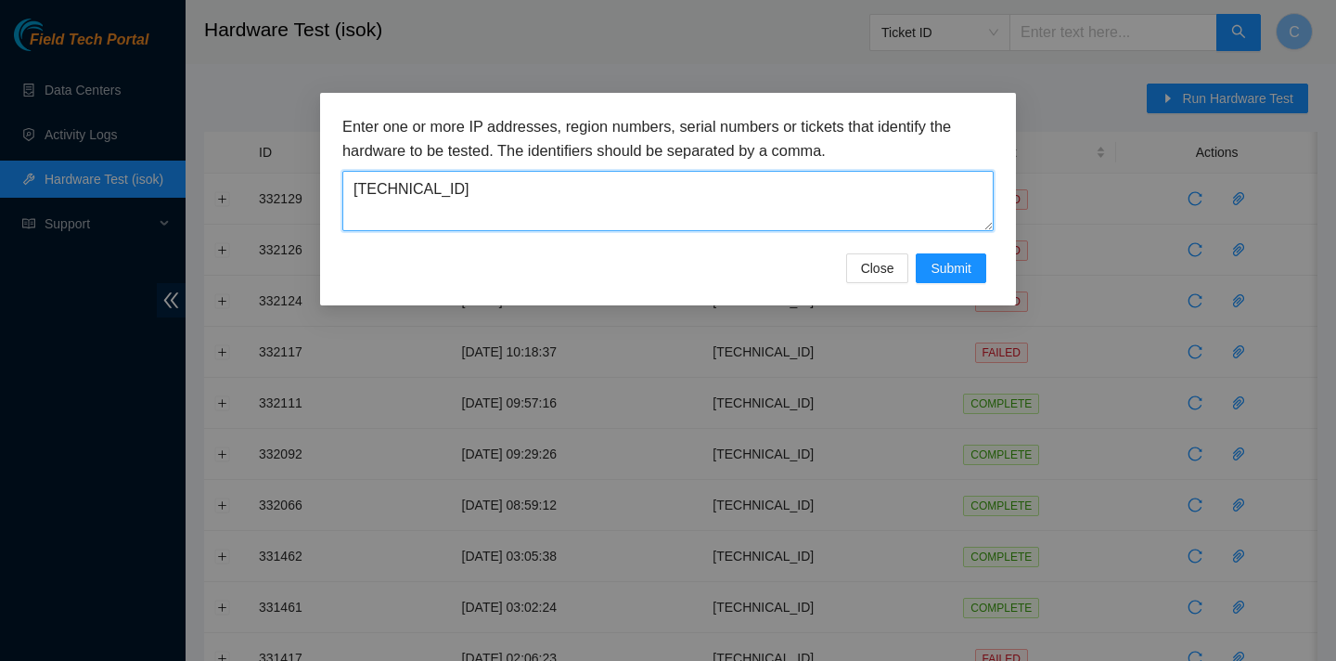
type textarea "[TECHNICAL_ID]"
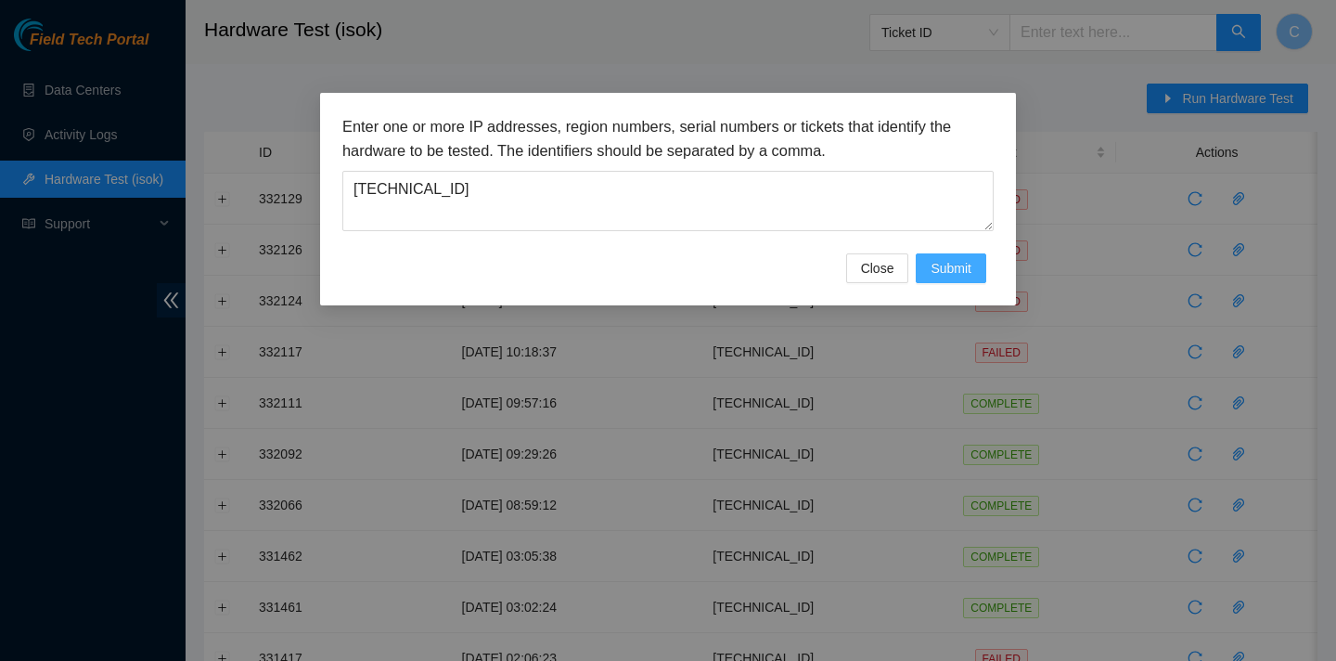
click at [953, 273] on span "Submit" at bounding box center [951, 268] width 41 height 20
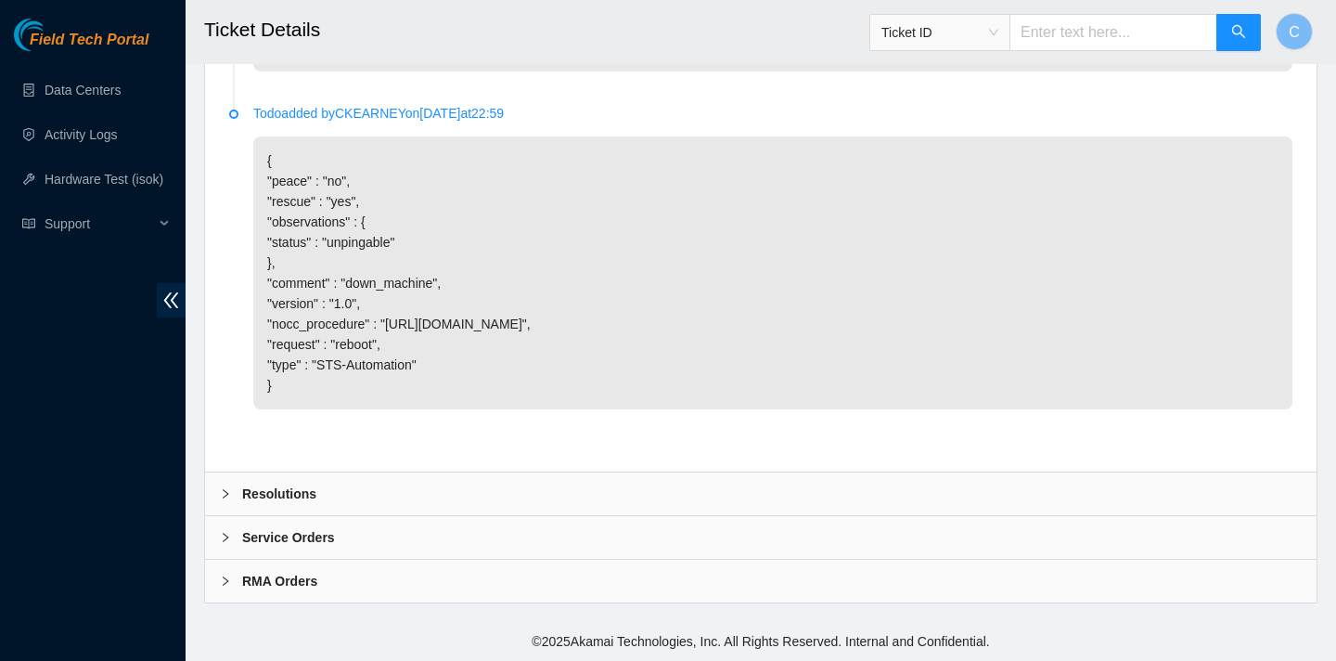
scroll to position [1385, 0]
click at [611, 484] on div "Resolutions" at bounding box center [761, 493] width 1112 height 43
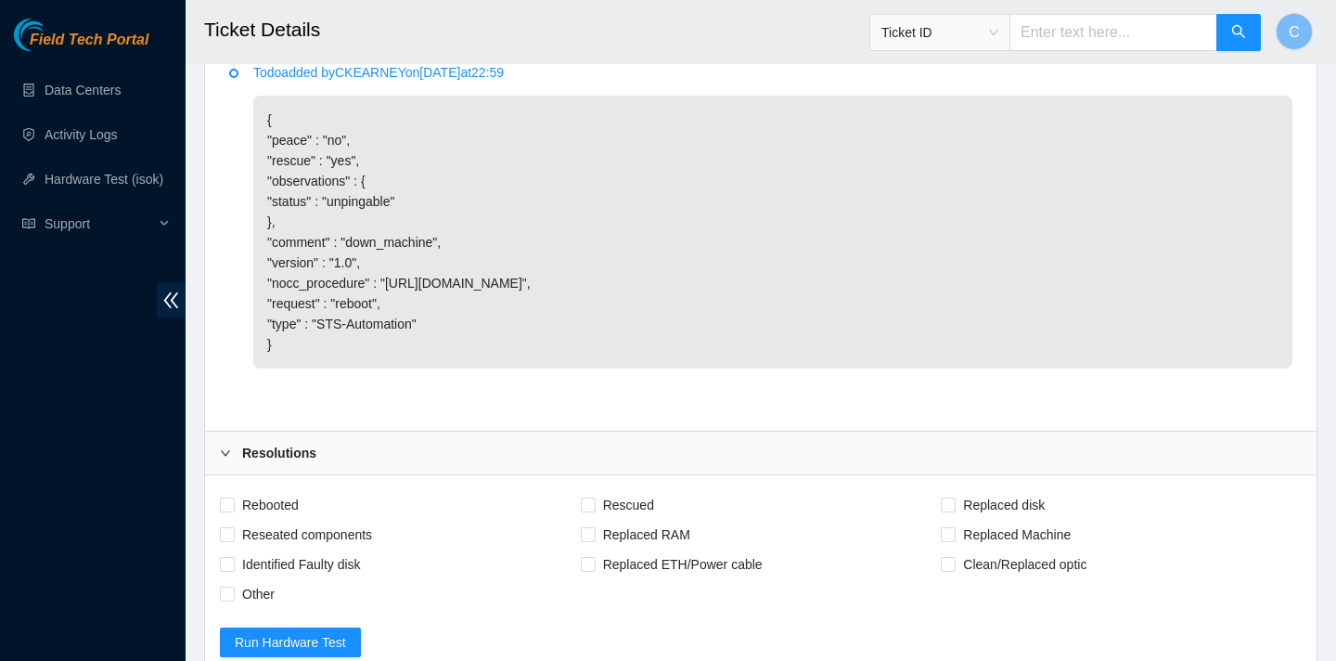
scroll to position [1735, 0]
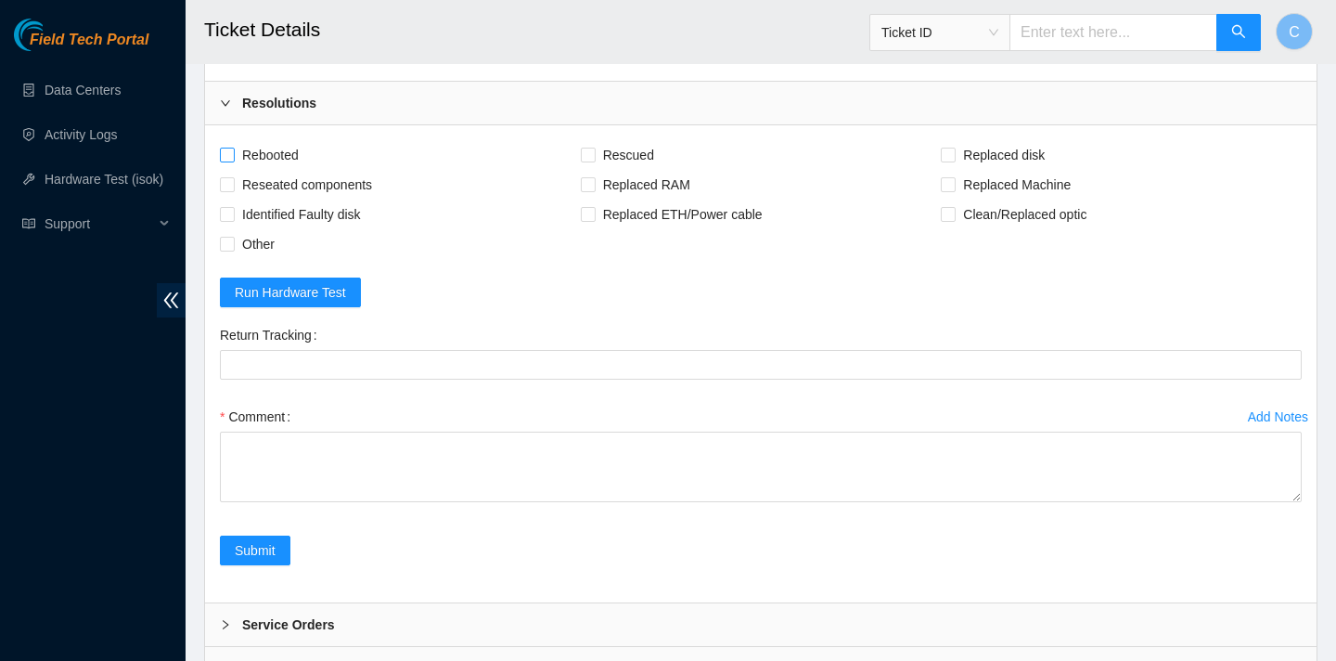
click at [275, 170] on span "Rebooted" at bounding box center [270, 155] width 71 height 30
click at [233, 161] on input "Rebooted" at bounding box center [226, 154] width 13 height 13
checkbox input "true"
click at [609, 170] on span "Rescued" at bounding box center [629, 155] width 66 height 30
click at [594, 161] on input "Rescued" at bounding box center [587, 154] width 13 height 13
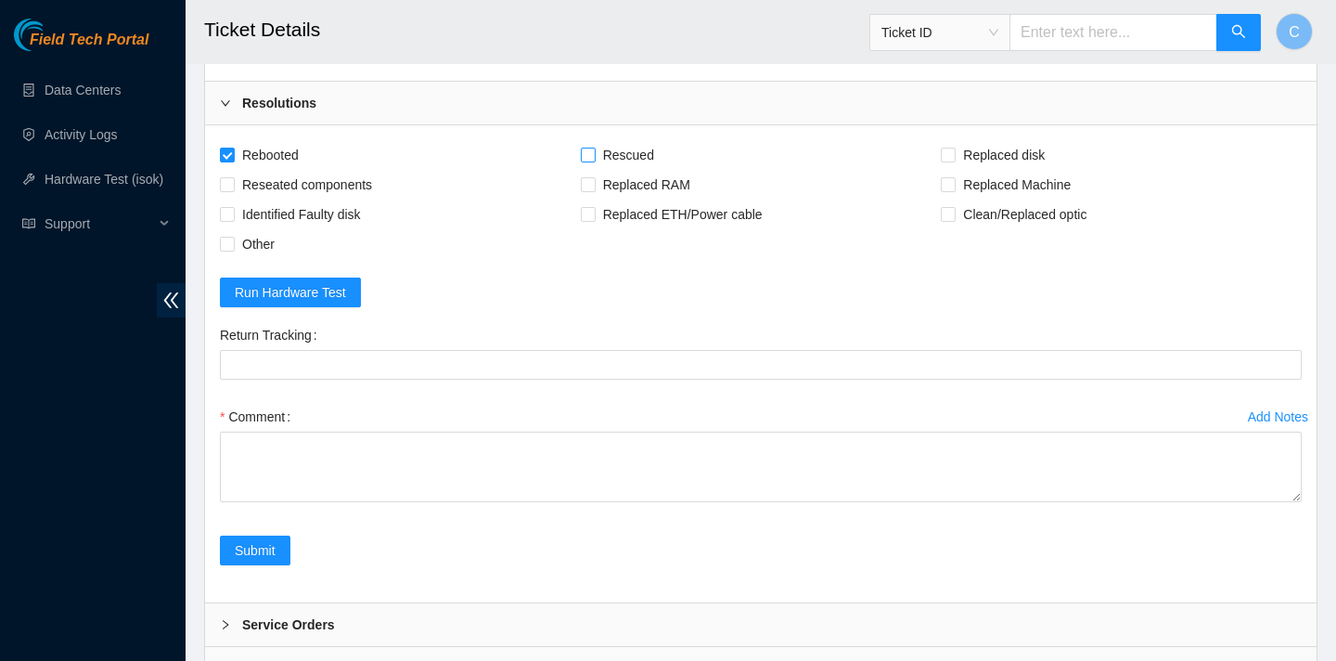
checkbox input "true"
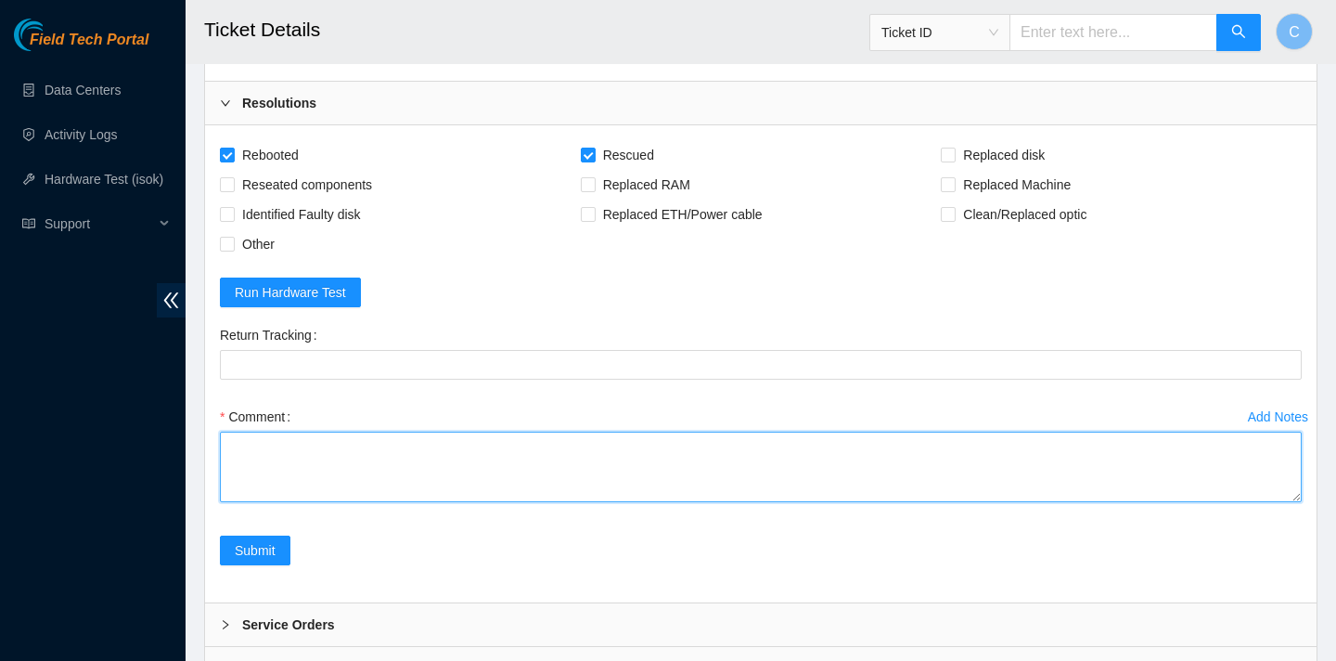
click at [406, 492] on textarea "Comment" at bounding box center [761, 467] width 1082 height 71
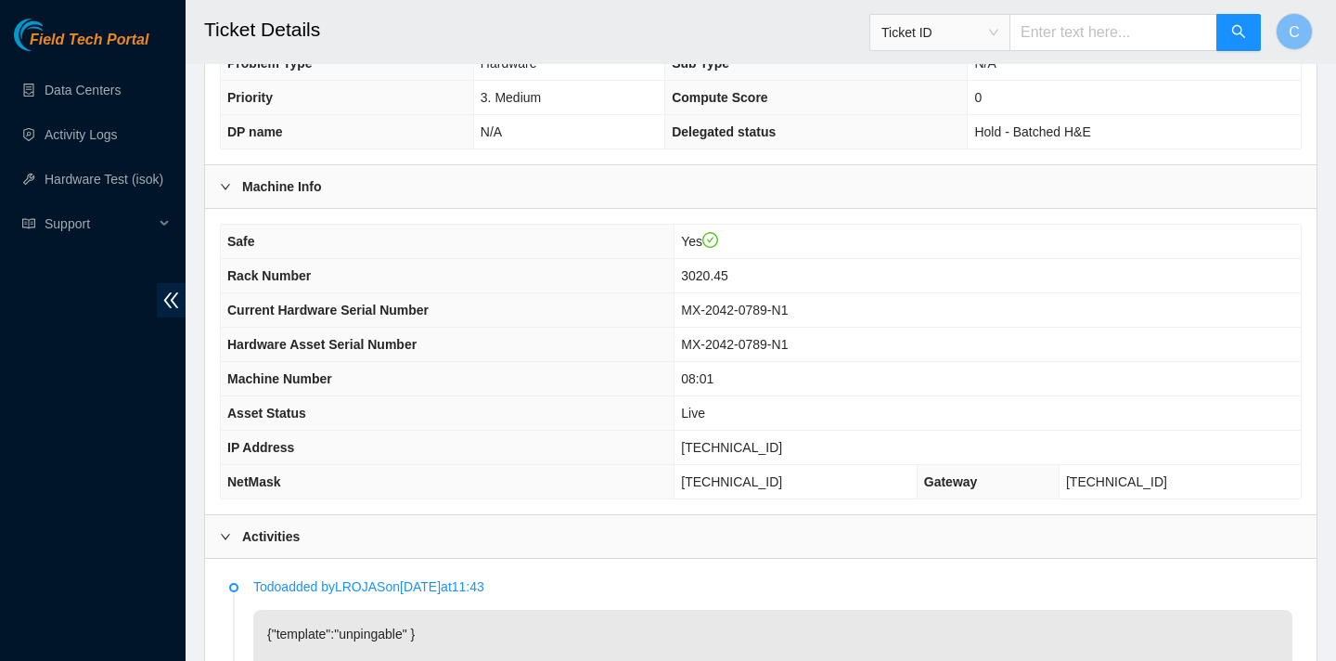
scroll to position [456, 0]
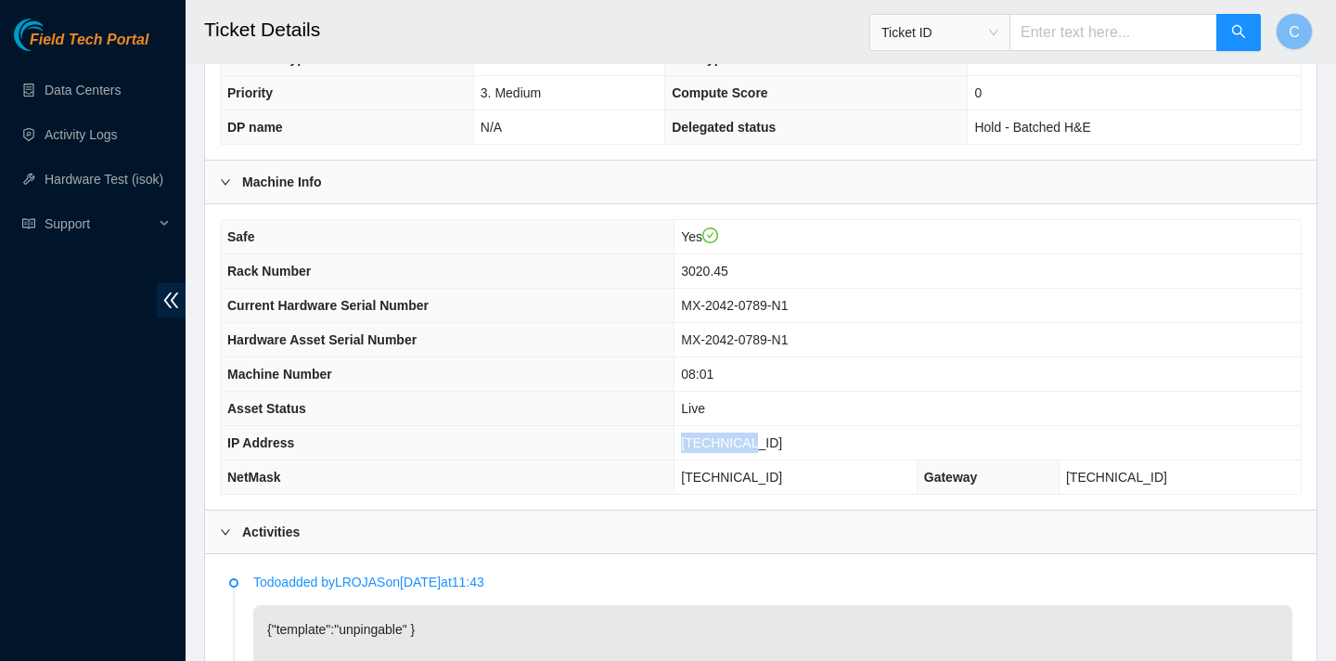
drag, startPoint x: 806, startPoint y: 436, endPoint x: 723, endPoint y: 432, distance: 83.6
click at [723, 432] on td "[TECHNICAL_ID]" at bounding box center [988, 443] width 626 height 34
copy span "[TECHNICAL_ID]"
drag, startPoint x: 832, startPoint y: 474, endPoint x: 723, endPoint y: 470, distance: 109.6
click at [723, 470] on td "255.255.255.192" at bounding box center [796, 477] width 243 height 34
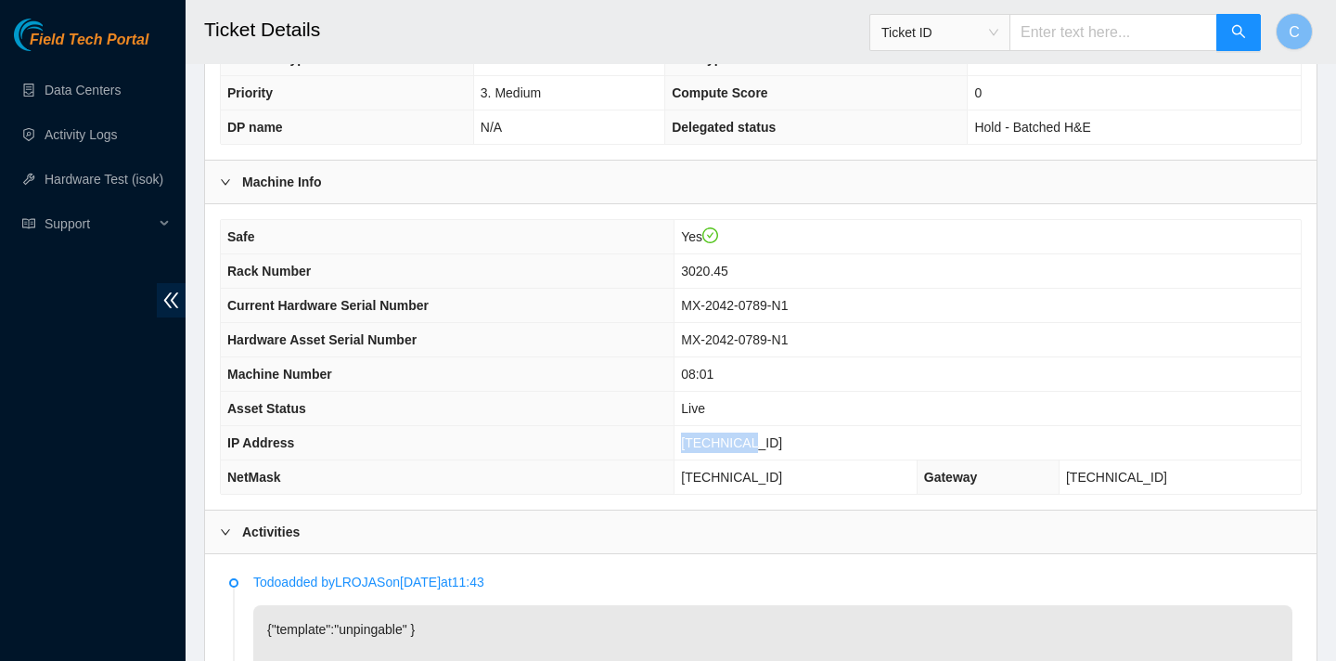
copy span "255.255.255.192"
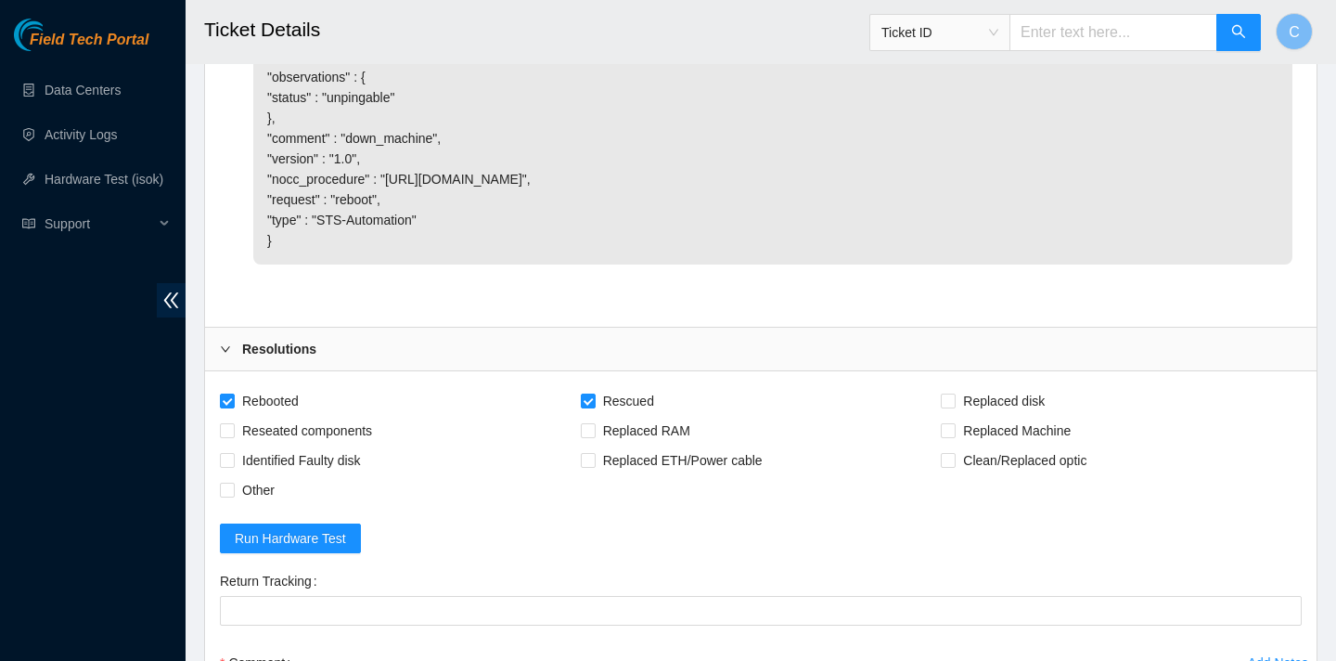
scroll to position [1863, 0]
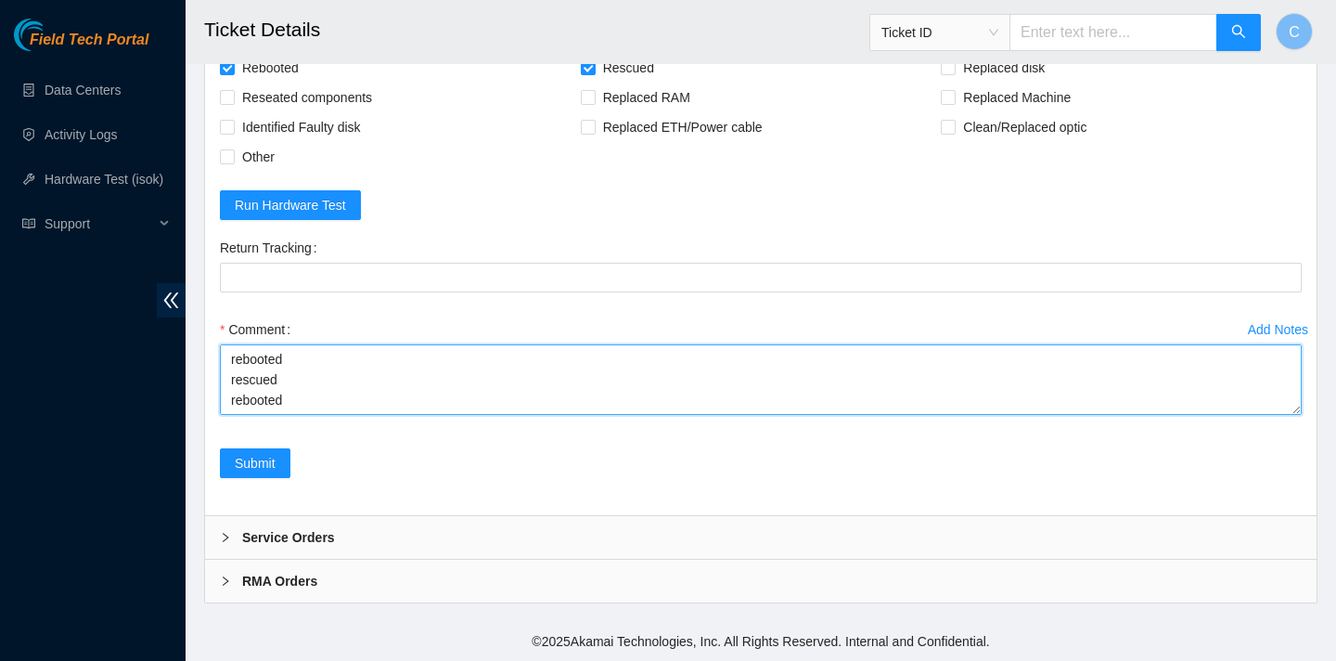
click at [365, 408] on textarea "verified SN rebooted rescued rebooted" at bounding box center [761, 379] width 1082 height 71
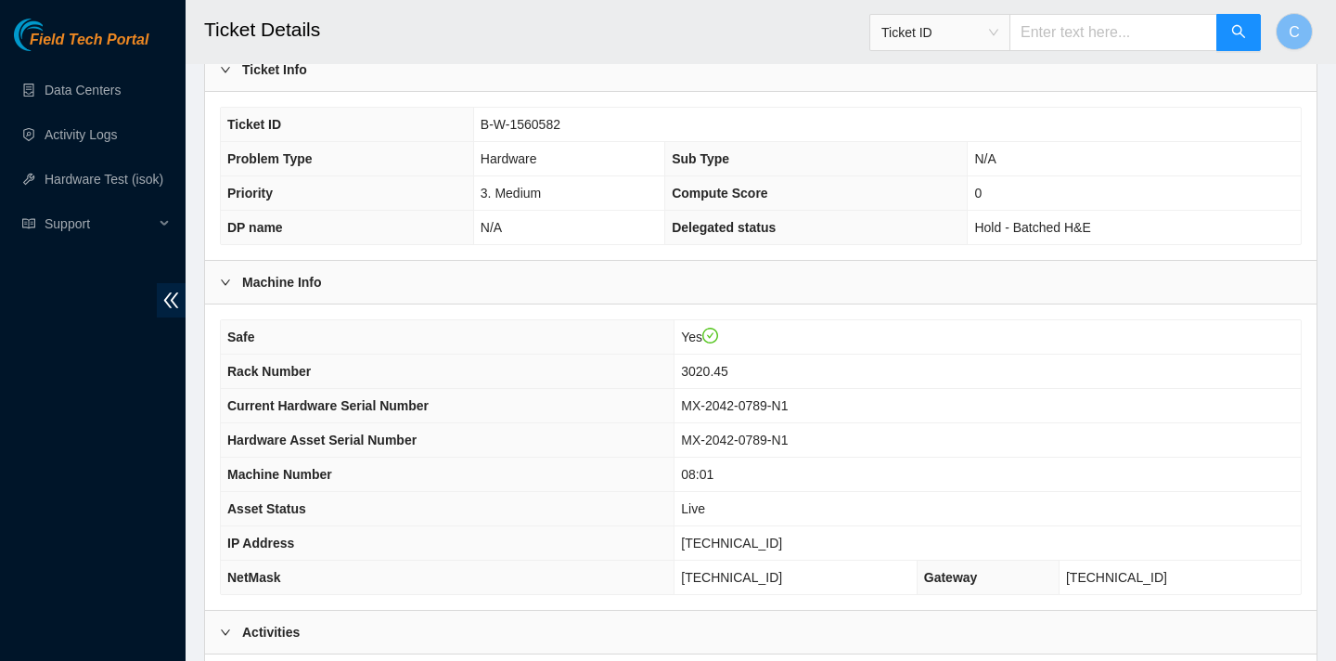
scroll to position [374, 0]
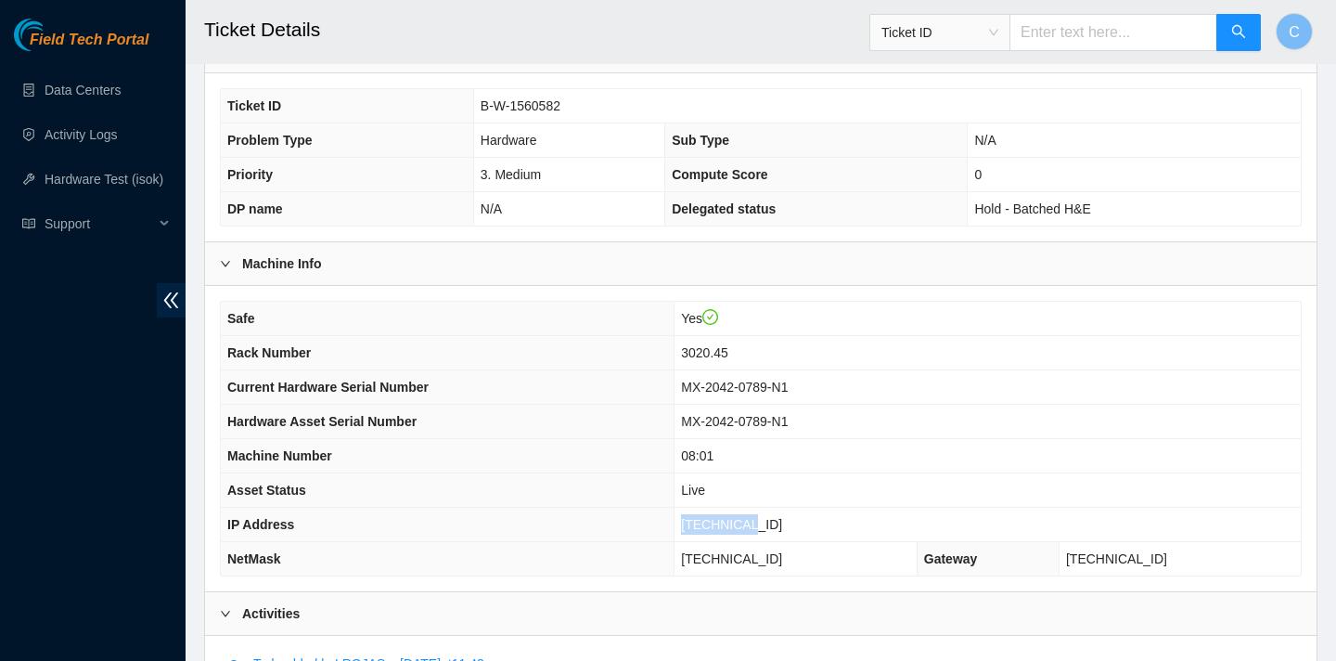
drag, startPoint x: 794, startPoint y: 522, endPoint x: 723, endPoint y: 519, distance: 71.6
click at [723, 519] on td "[TECHNICAL_ID]" at bounding box center [988, 525] width 626 height 34
copy span "[TECHNICAL_ID]"
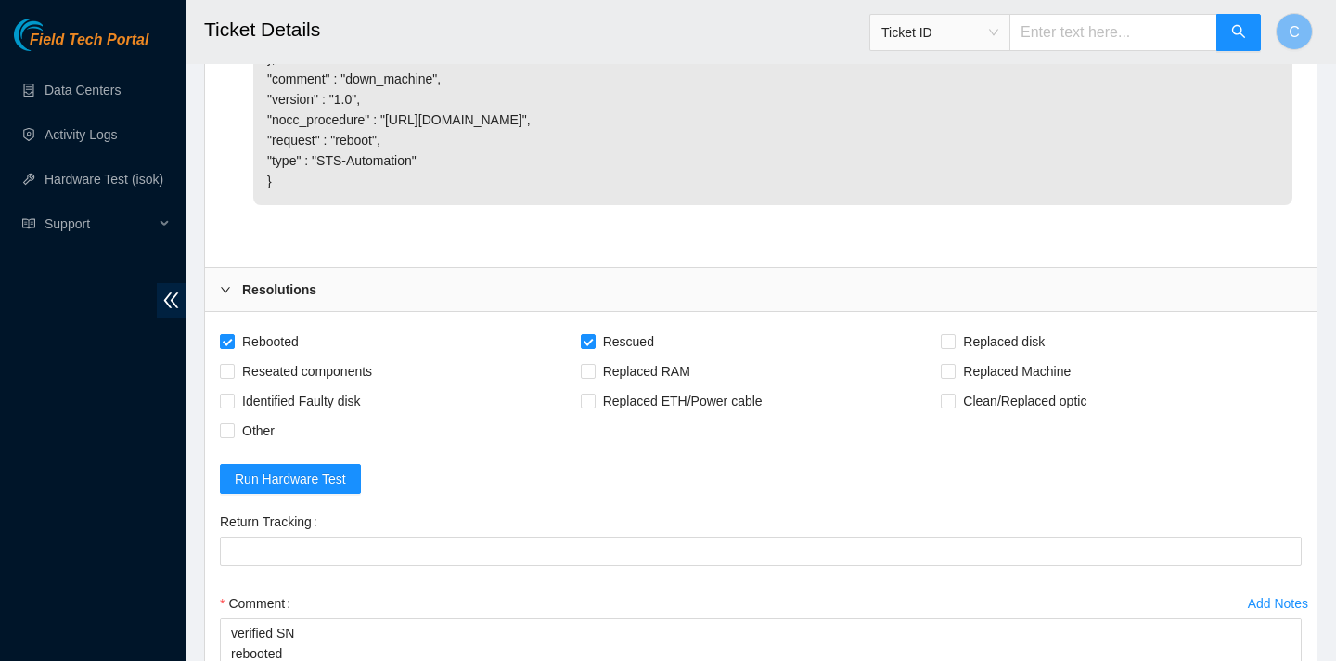
scroll to position [1863, 0]
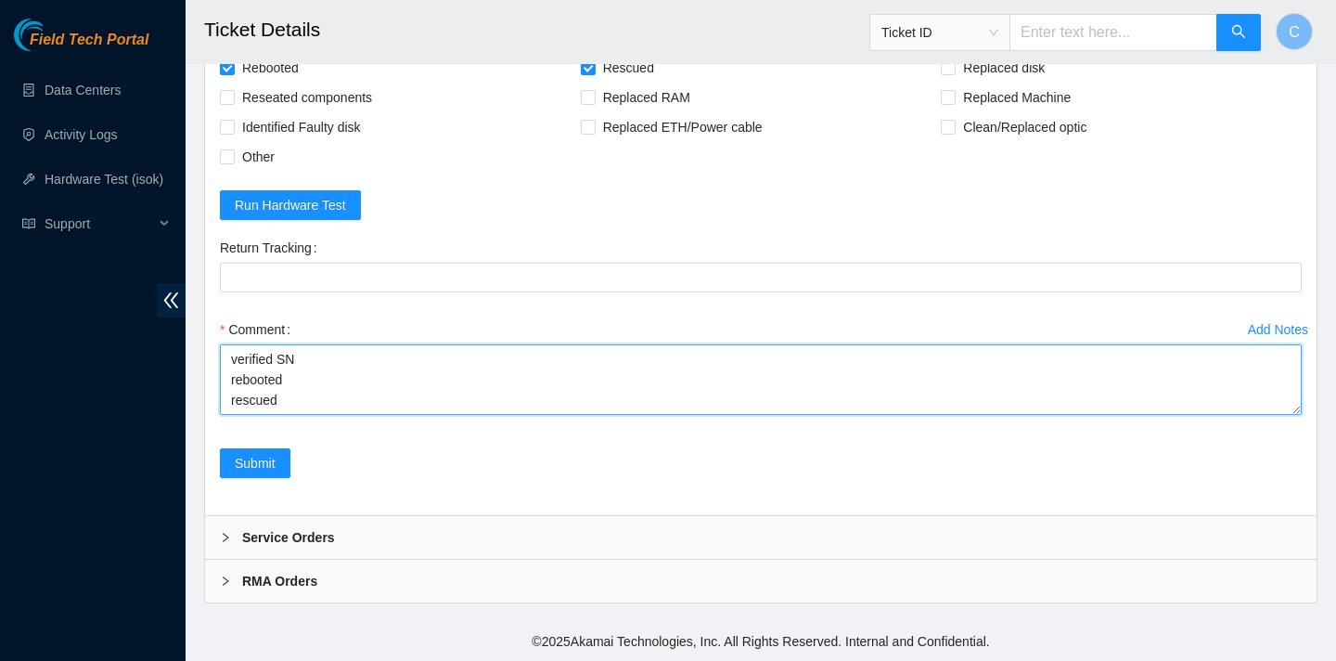
click at [360, 386] on textarea "verified SN rebooted rescued rebooted configured rebooted" at bounding box center [761, 379] width 1082 height 71
click at [319, 373] on textarea "verified SN rebooted rescued rebooted configured rebooted" at bounding box center [761, 379] width 1082 height 71
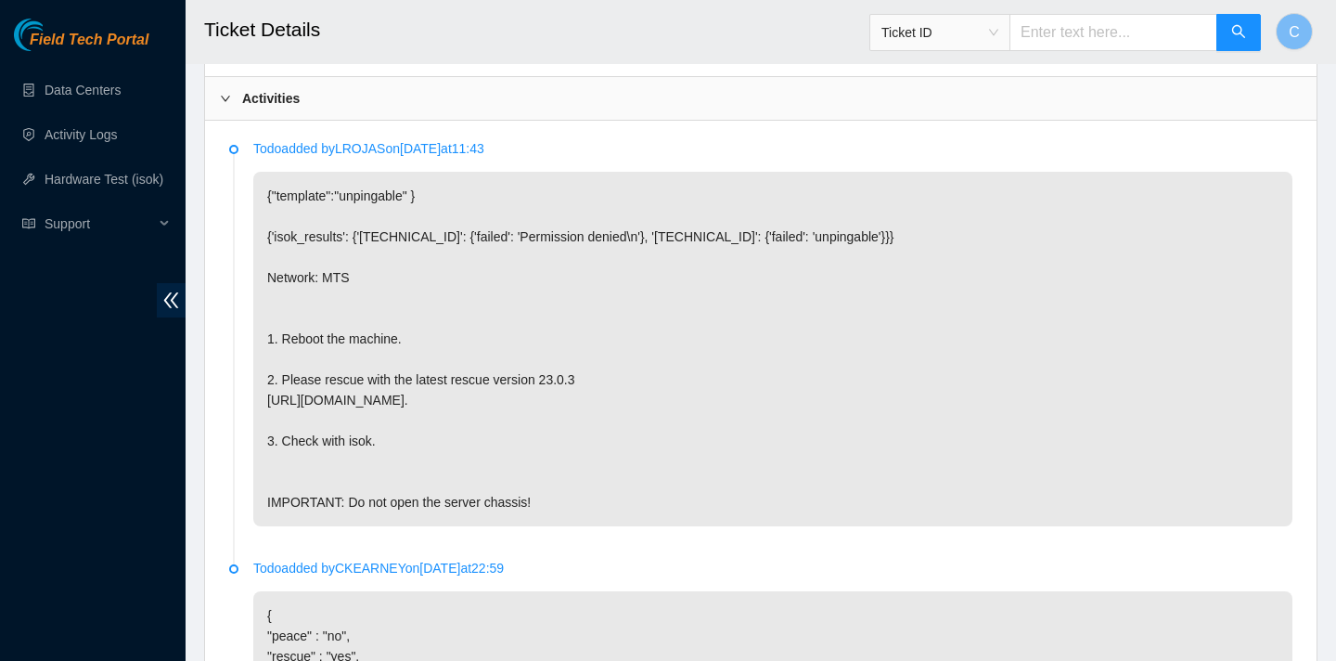
scroll to position [1863, 0]
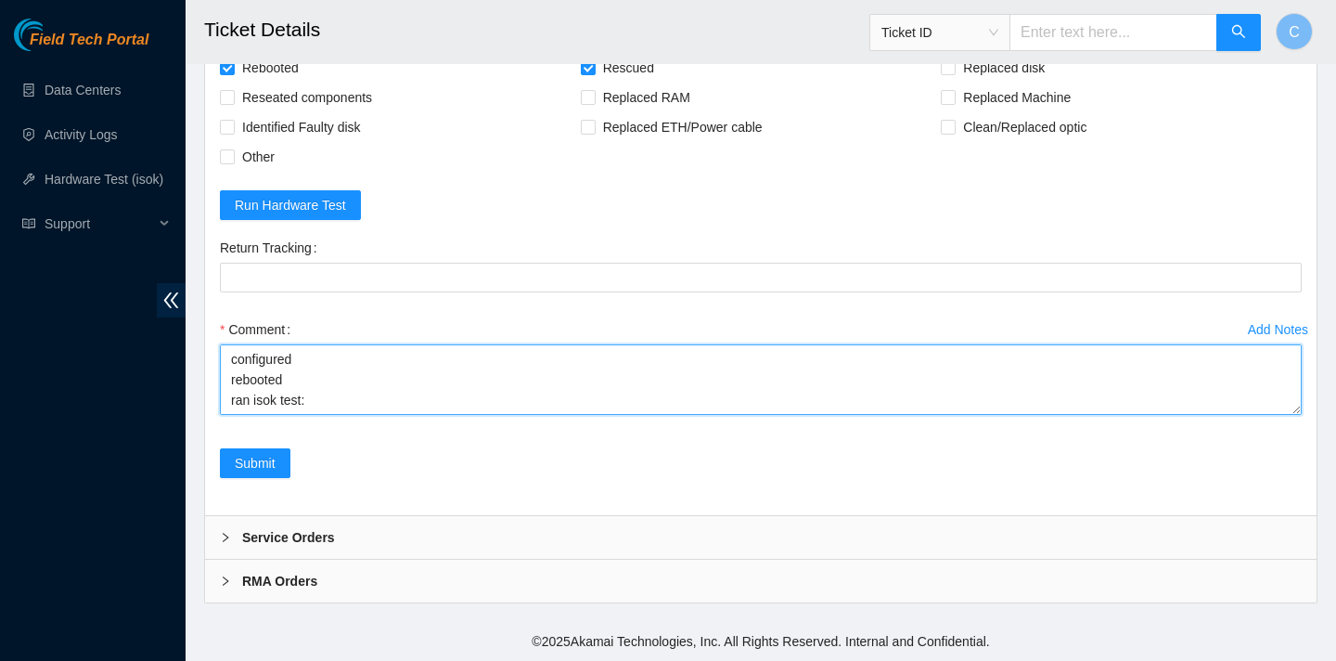
click at [237, 391] on textarea "verified SN rebooted rescued rebooted configured rebooted ran isok test:" at bounding box center [761, 379] width 1082 height 71
paste textarea "23.3.98.42 : passed: ok N/A 23.3.98.43 : failed: unpingable"
click at [251, 392] on textarea "verified SN rebooted rescued rebooted configured rebooted ran isok test: 23.3.9…" at bounding box center [761, 379] width 1082 height 71
click at [230, 364] on textarea "verified SN rebooted rescued rebooted configured rebooted ran isok test: 23.3.9…" at bounding box center [761, 379] width 1082 height 71
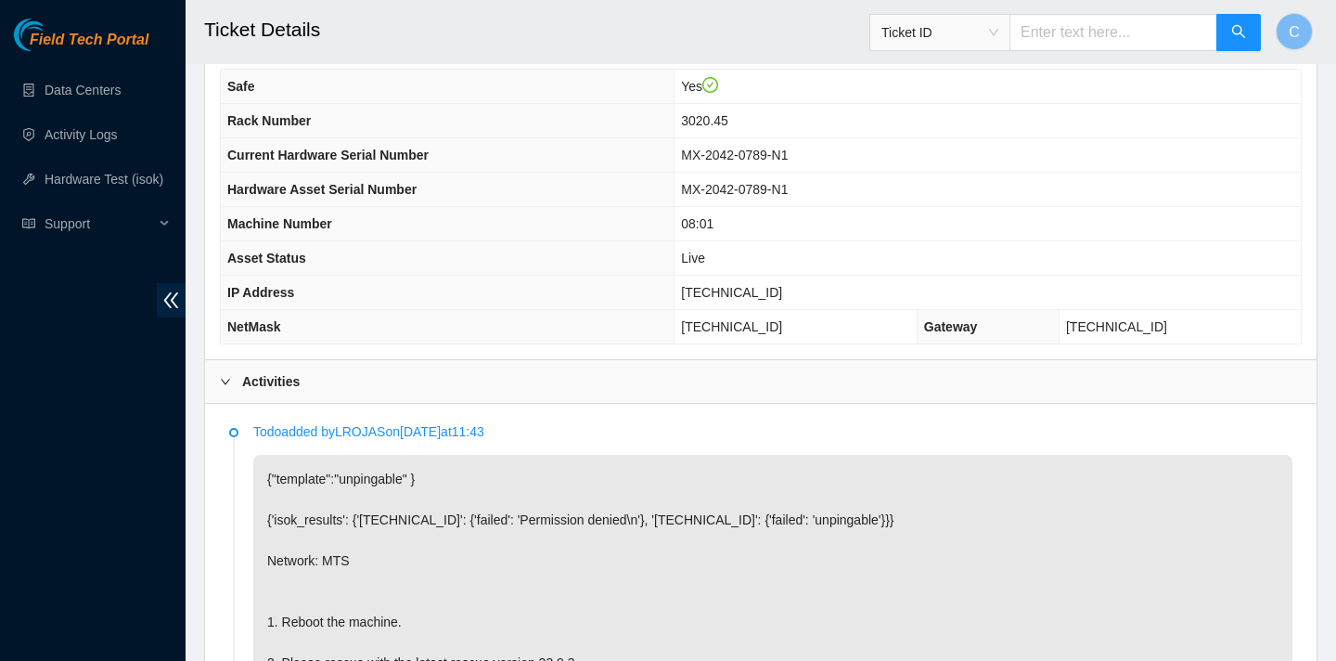
scroll to position [607, 0]
drag, startPoint x: 795, startPoint y: 289, endPoint x: 726, endPoint y: 286, distance: 69.7
click at [726, 286] on td "23.3.98.43" at bounding box center [988, 292] width 626 height 34
copy span "23.3.98.43"
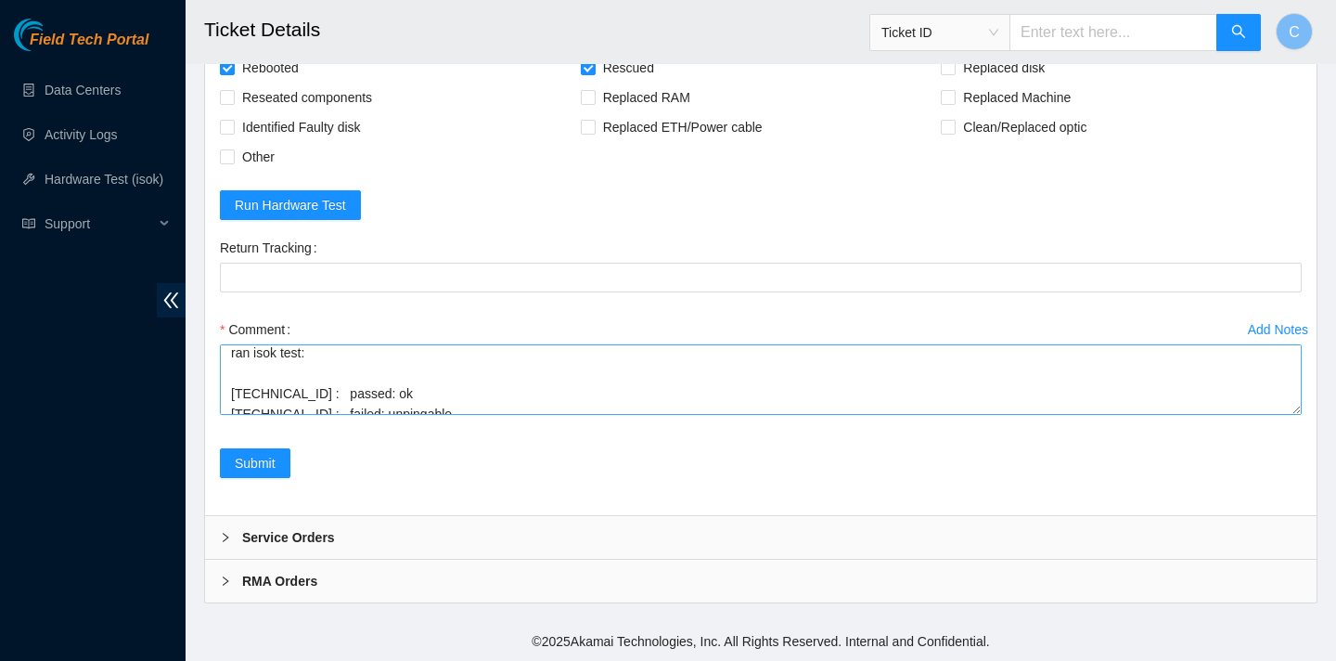
scroll to position [184, 0]
click at [423, 386] on textarea "verified SN rebooted rescued rebooted configured rebooted ran isok test: 23.3.9…" at bounding box center [761, 379] width 1082 height 71
click at [447, 387] on textarea "verified SN rebooted rescued rebooted configured rebooted ran isok test: 23.3.9…" at bounding box center [761, 379] width 1082 height 71
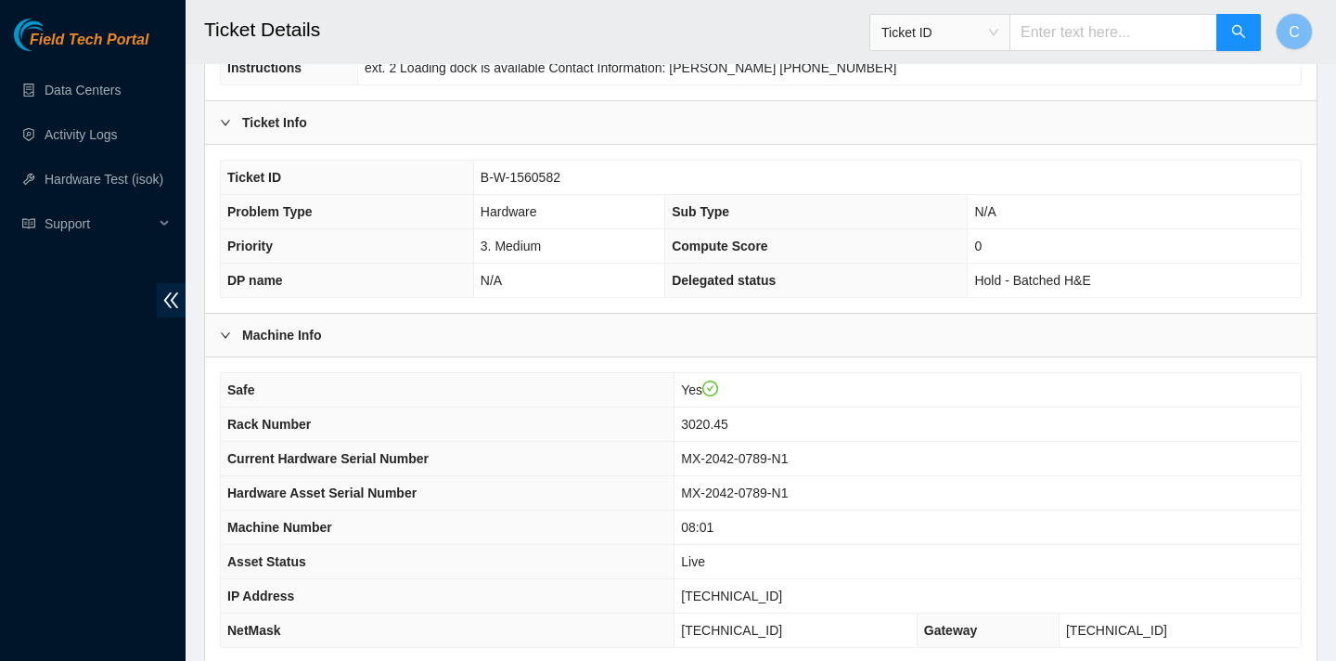
scroll to position [373, 0]
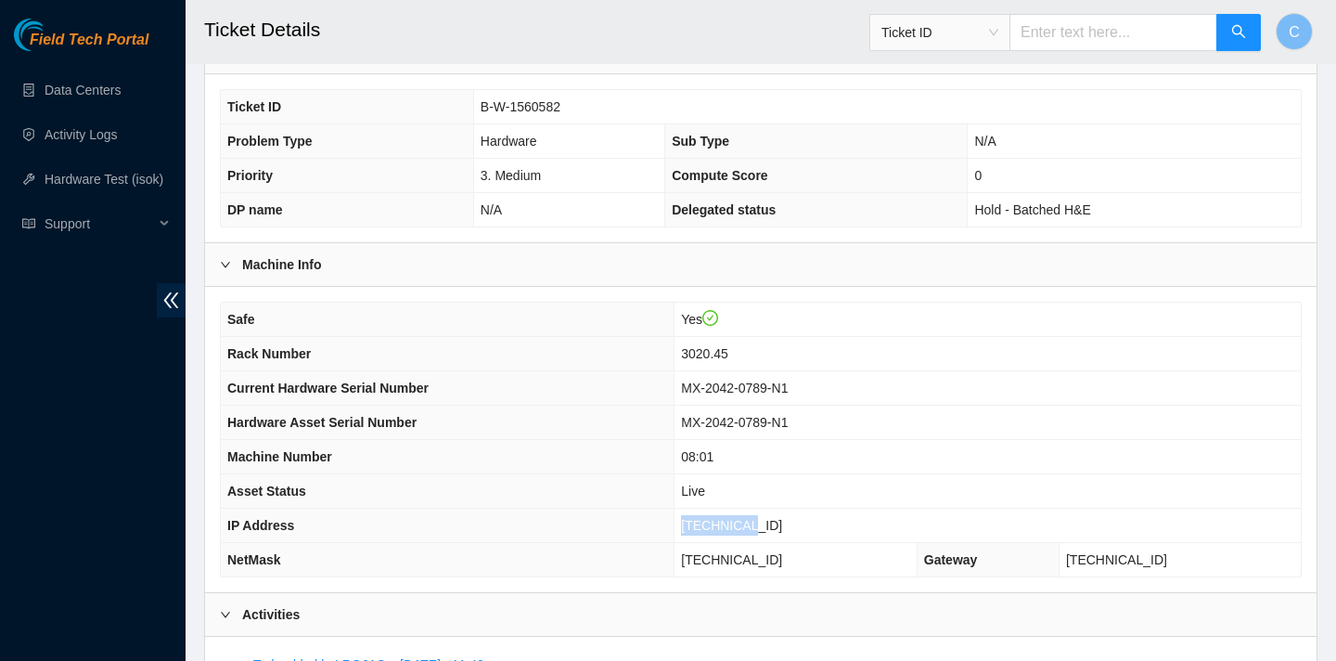
drag, startPoint x: 793, startPoint y: 521, endPoint x: 720, endPoint y: 520, distance: 72.4
click at [720, 520] on td "23.3.98.43" at bounding box center [988, 526] width 626 height 34
copy span "23.3.98.43"
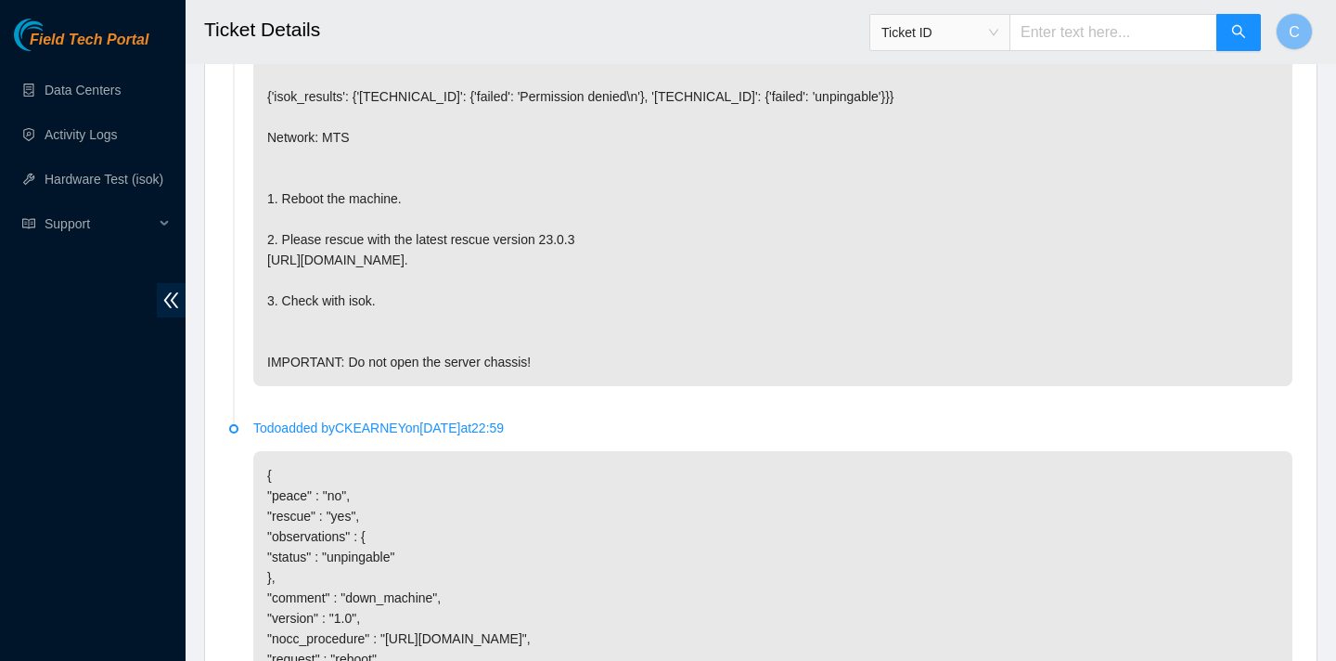
scroll to position [1784, 0]
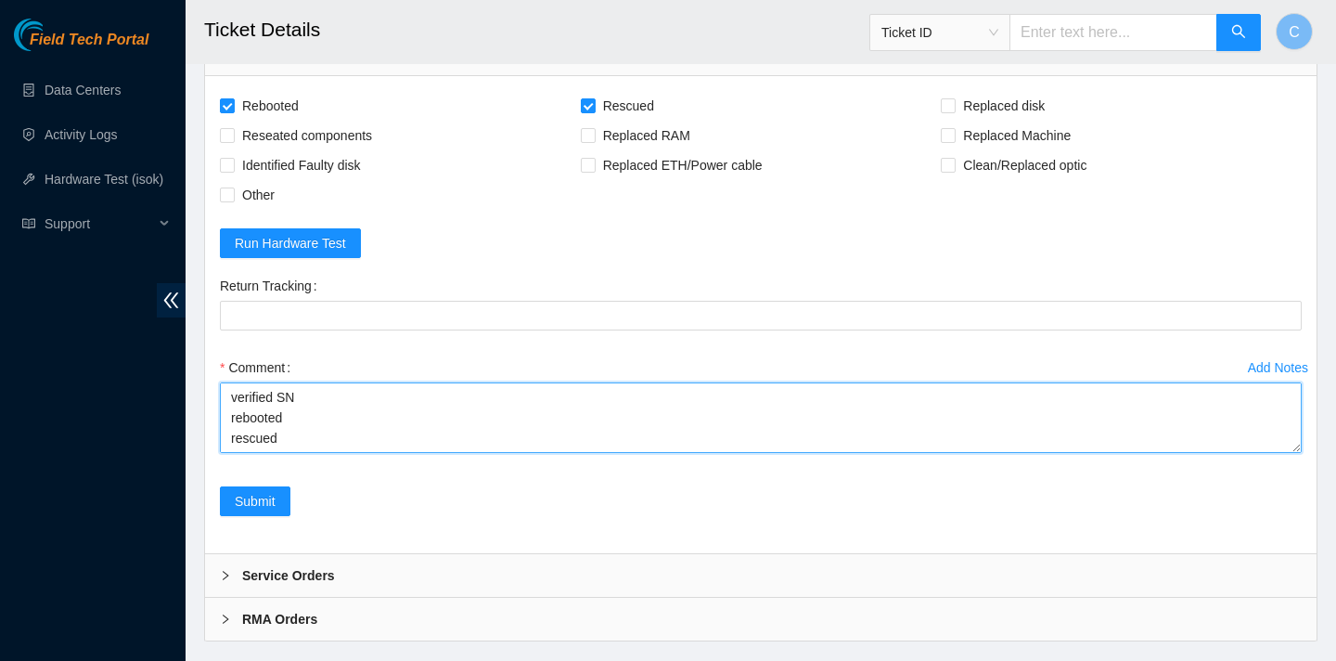
click at [445, 453] on textarea "verified SN rebooted rescued rebooted configured rebooted ran isok test: 23.3.9…" at bounding box center [761, 417] width 1082 height 71
click at [234, 437] on textarea "verified SN rebooted rescued rebooted configured rebooted ran isok test: 23.3.9…" at bounding box center [761, 417] width 1082 height 71
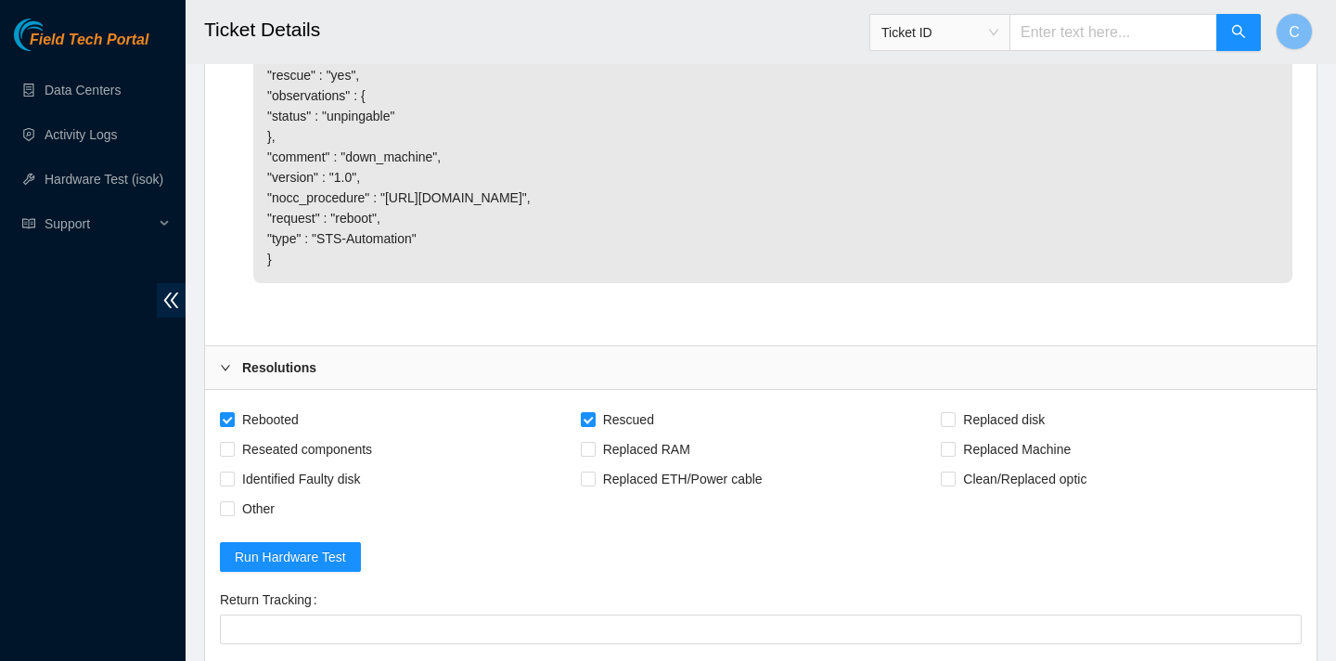
scroll to position [1863, 0]
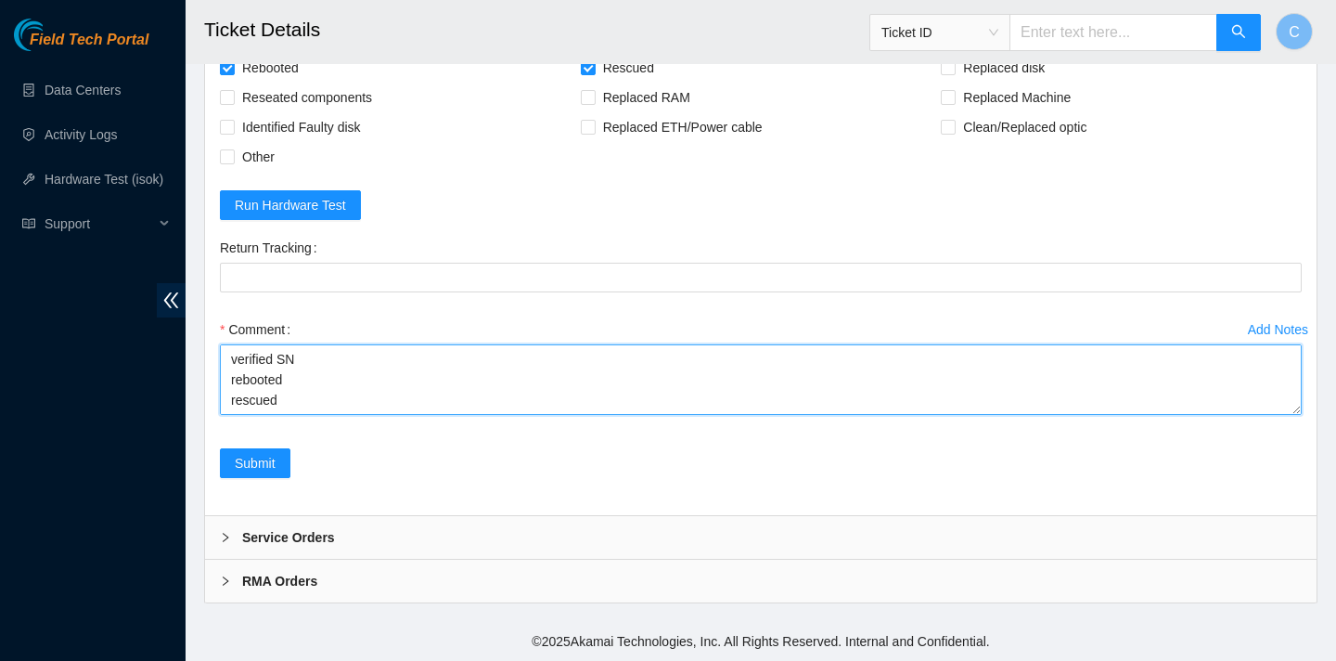
drag, startPoint x: 319, startPoint y: 401, endPoint x: 234, endPoint y: 349, distance: 100.0
click at [234, 349] on textarea "verified SN rebooted rescued rebooted configured rebooted ran isok test: 23.3.9…" at bounding box center [761, 379] width 1082 height 71
type textarea "rebooted configured rebooted ran isok test: 23.3.98.42 : passed: ok 23.3.98.43 …"
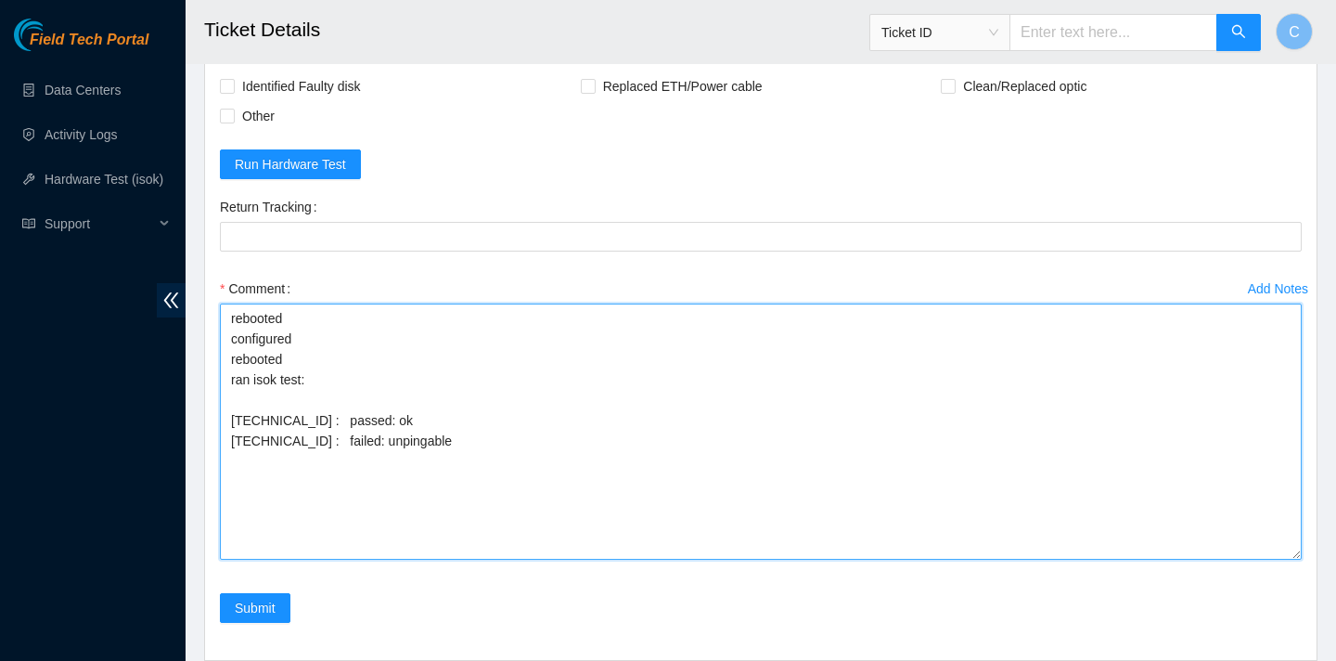
drag, startPoint x: 1297, startPoint y: 412, endPoint x: 1306, endPoint y: 630, distance: 218.3
click at [1306, 593] on div "Add Notes Comment rebooted configured rebooted ran isok test: 23.3.98.42 : pass…" at bounding box center [761, 433] width 1097 height 319
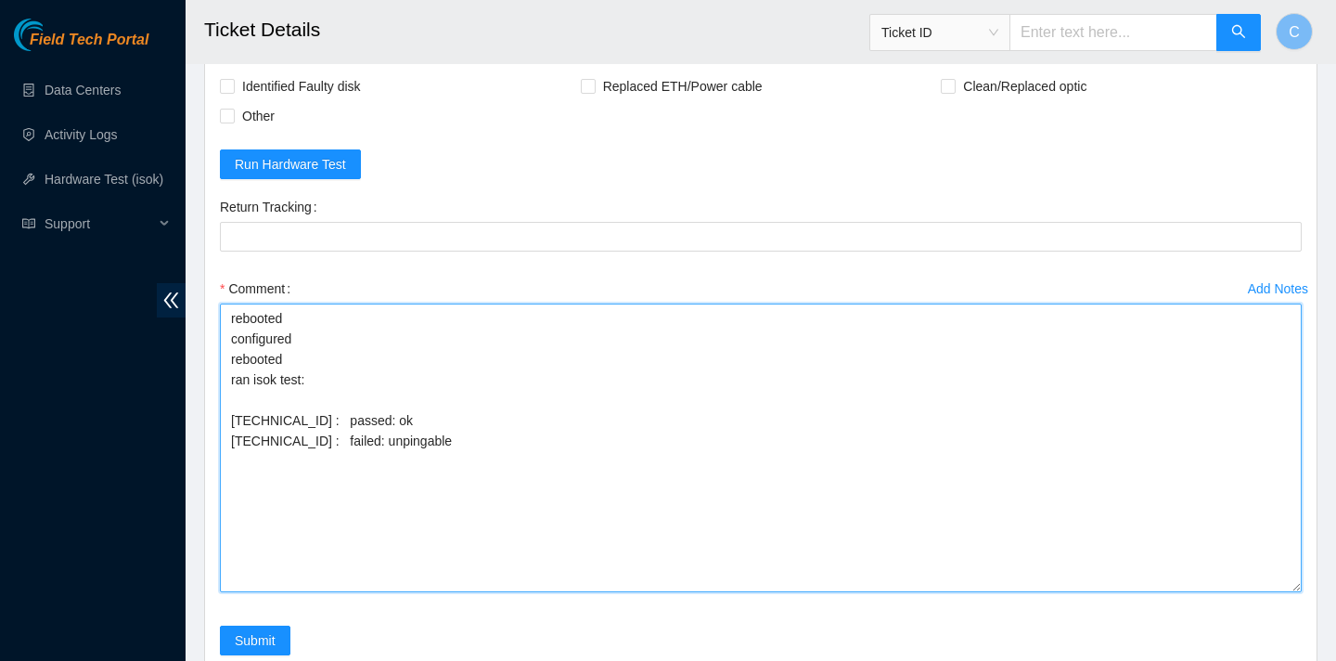
drag, startPoint x: 517, startPoint y: 503, endPoint x: 227, endPoint y: 367, distance: 320.1
click at [227, 367] on textarea "rebooted configured rebooted ran isok test: 23.3.98.42 : passed: ok 23.3.98.43 …" at bounding box center [761, 447] width 1082 height 289
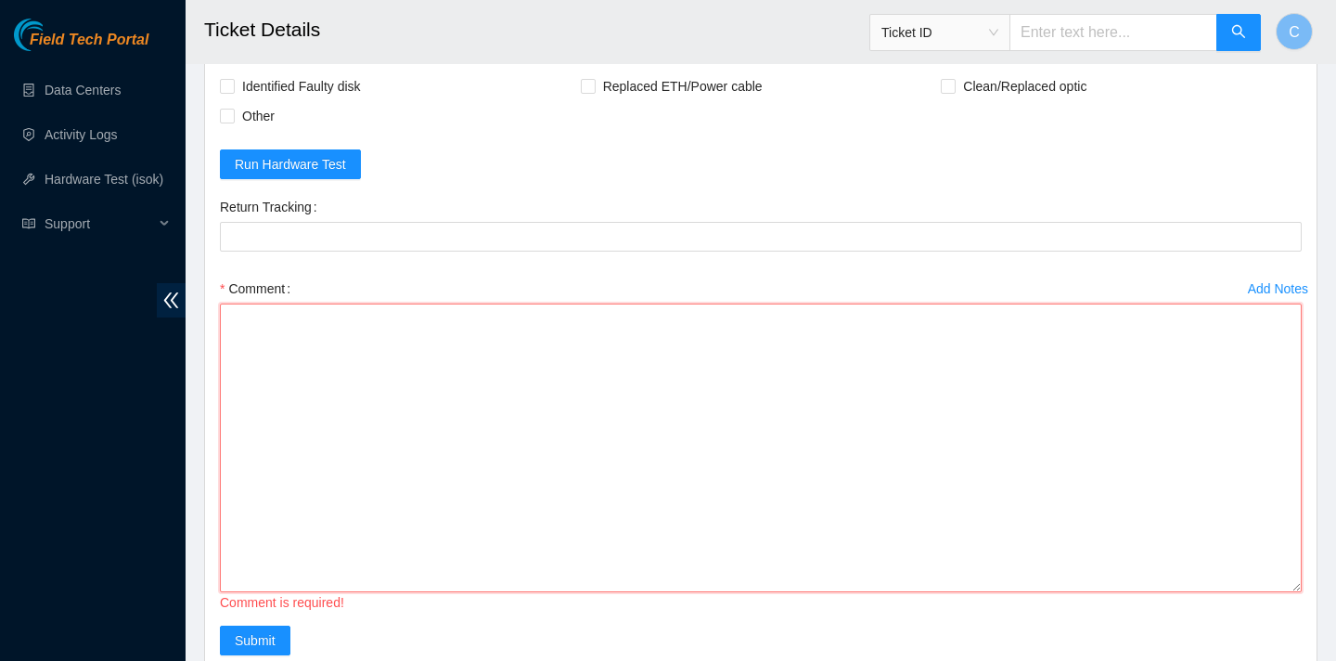
paste textarea "verified SN plugged in, on config screen rebooted attempted rescue fails for un…"
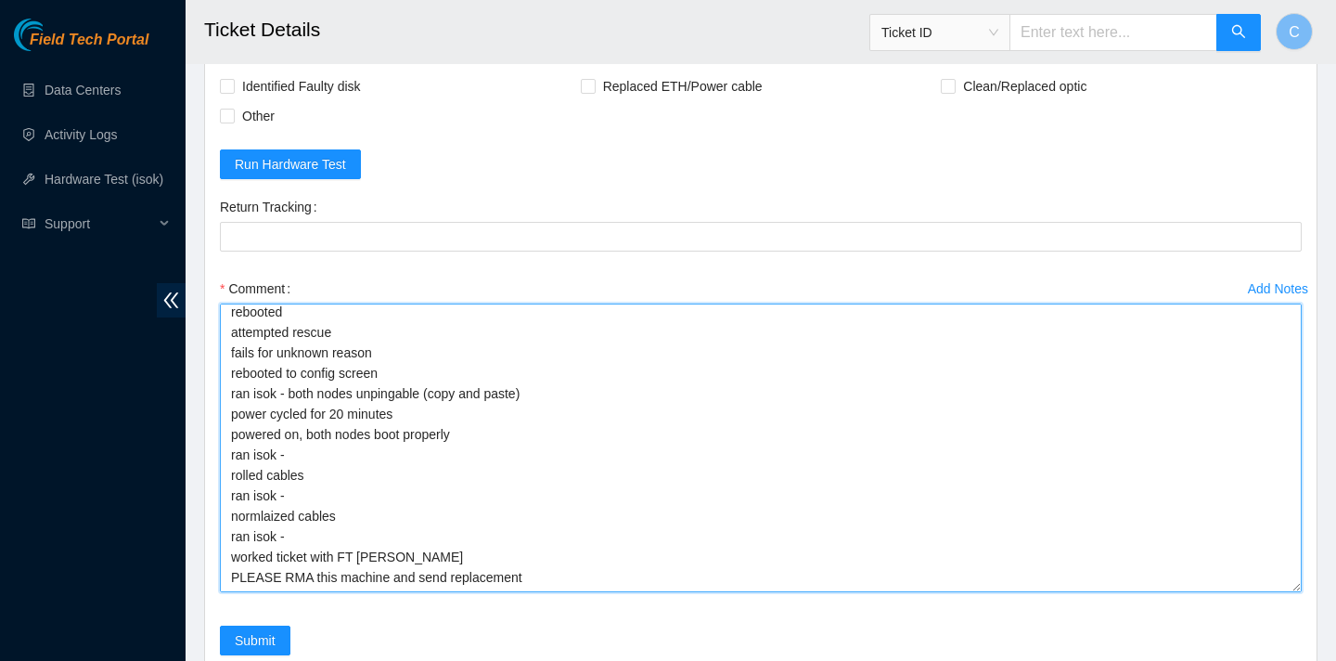
scroll to position [100, 0]
click at [292, 482] on textarea "verified SN plugged in, on config screen rebooted attempted rescue fails for un…" at bounding box center [761, 447] width 1082 height 289
click at [299, 522] on textarea "verified SN plugged in, on config screen rebooted attempted rescue fails for un…" at bounding box center [761, 447] width 1082 height 289
paste textarea "23.3.98.43 : failed: unpingable N/A 23.3.98.42 : failed: unpingable"
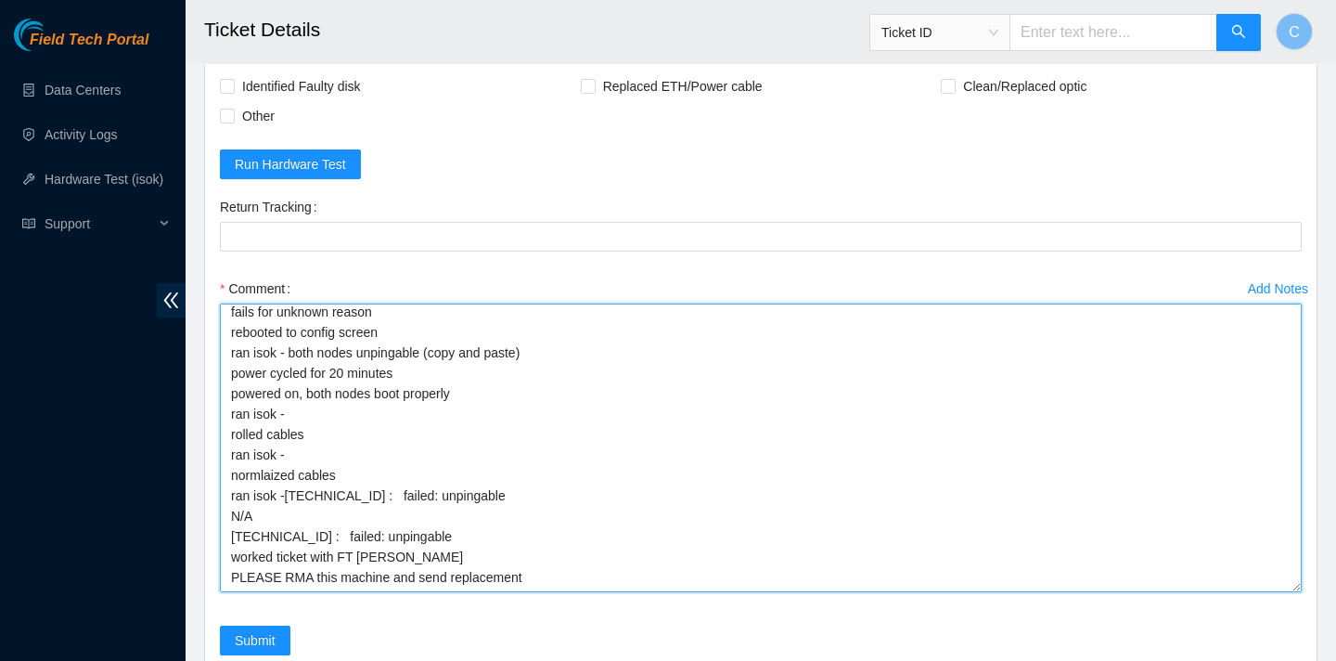
click at [258, 548] on textarea "verified SN plugged in, on config screen rebooted attempted rescue fails for un…" at bounding box center [761, 447] width 1082 height 289
click at [290, 522] on textarea "verified SN plugged in, on config screen rebooted attempted rescue fails for un…" at bounding box center [761, 447] width 1082 height 289
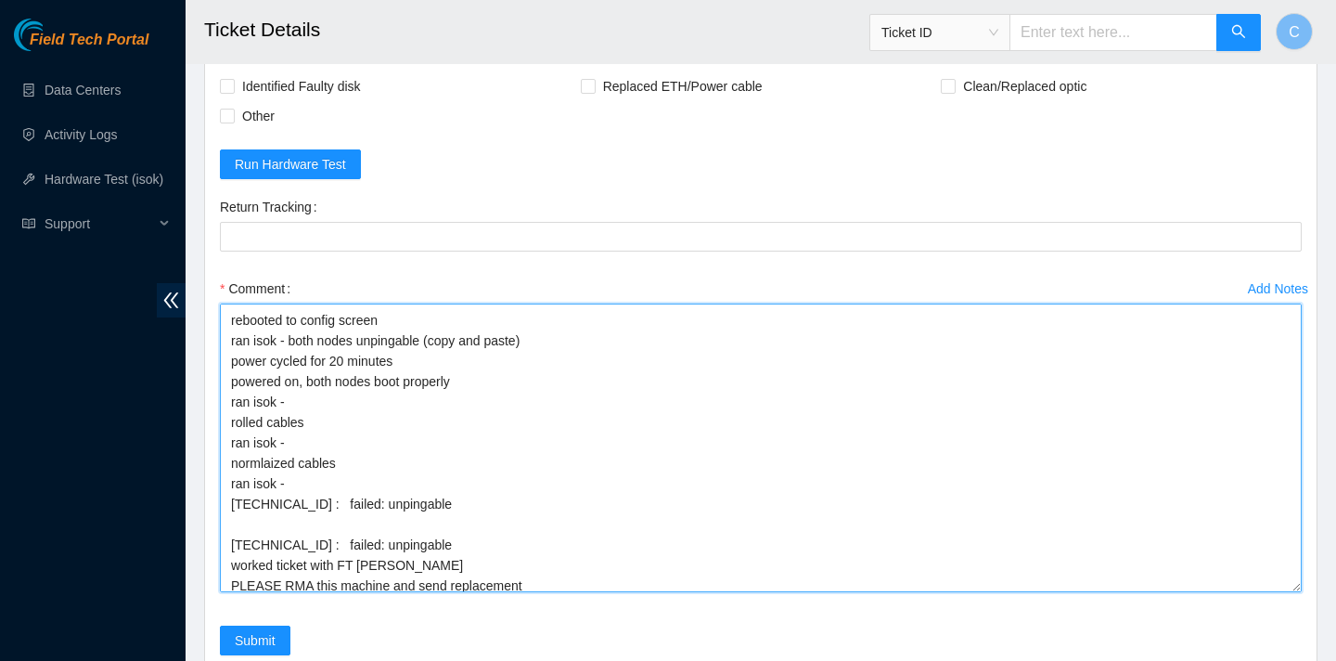
click at [230, 583] on textarea "verified SN plugged in, on config screen rebooted attempted rescue fails for un…" at bounding box center [761, 447] width 1082 height 289
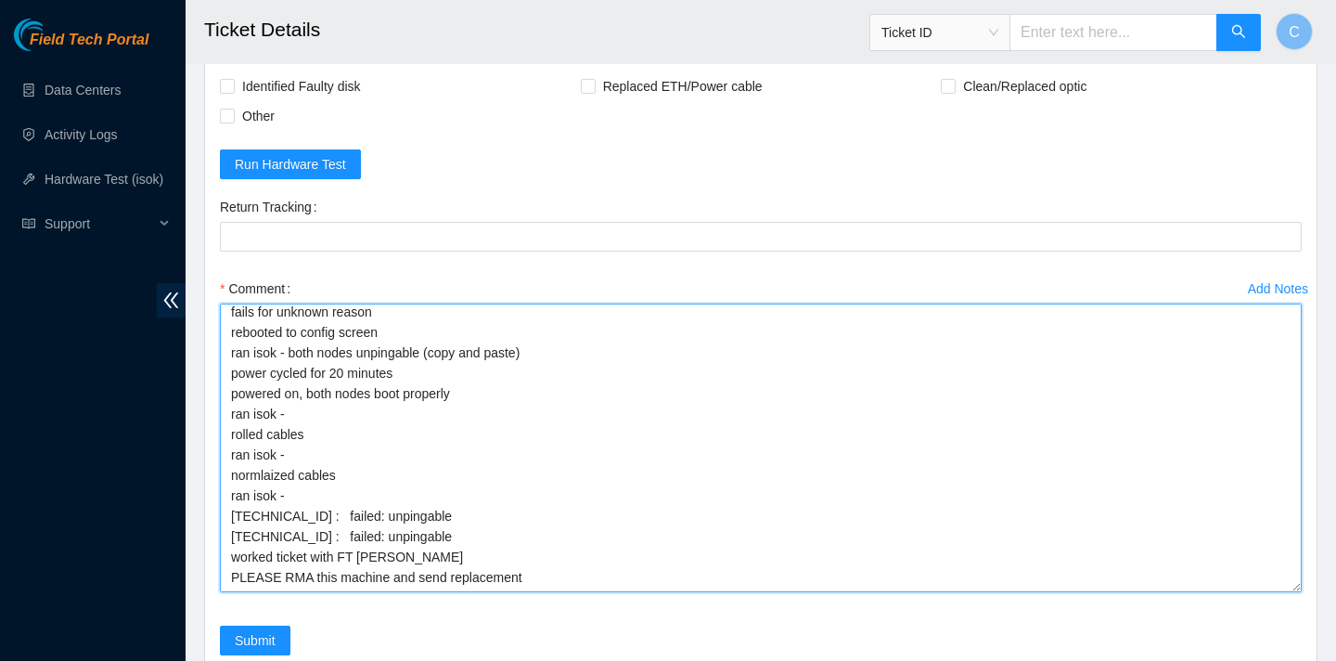
click at [428, 574] on textarea "verified SN plugged in, on config screen rebooted attempted rescue fails for un…" at bounding box center [761, 447] width 1082 height 289
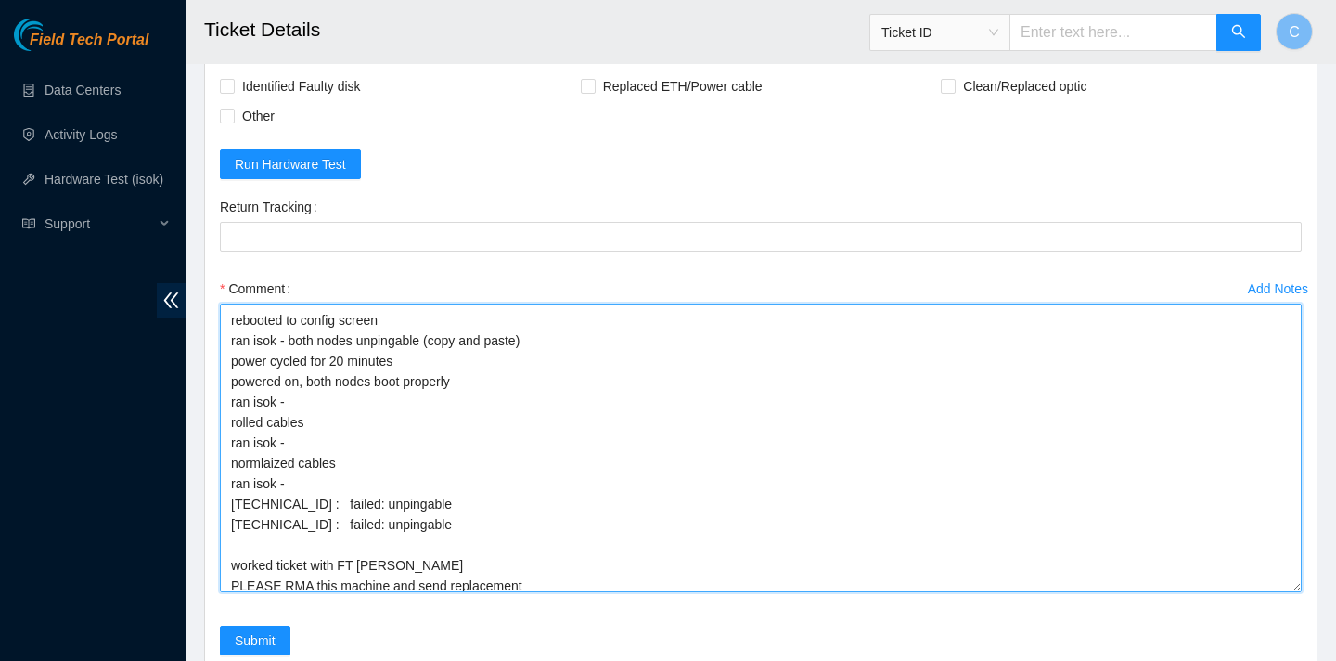
drag, startPoint x: 231, startPoint y: 549, endPoint x: 248, endPoint y: 502, distance: 50.2
click at [231, 549] on textarea "verified SN plugged in, on config screen rebooted attempted rescue fails for un…" at bounding box center [761, 447] width 1082 height 289
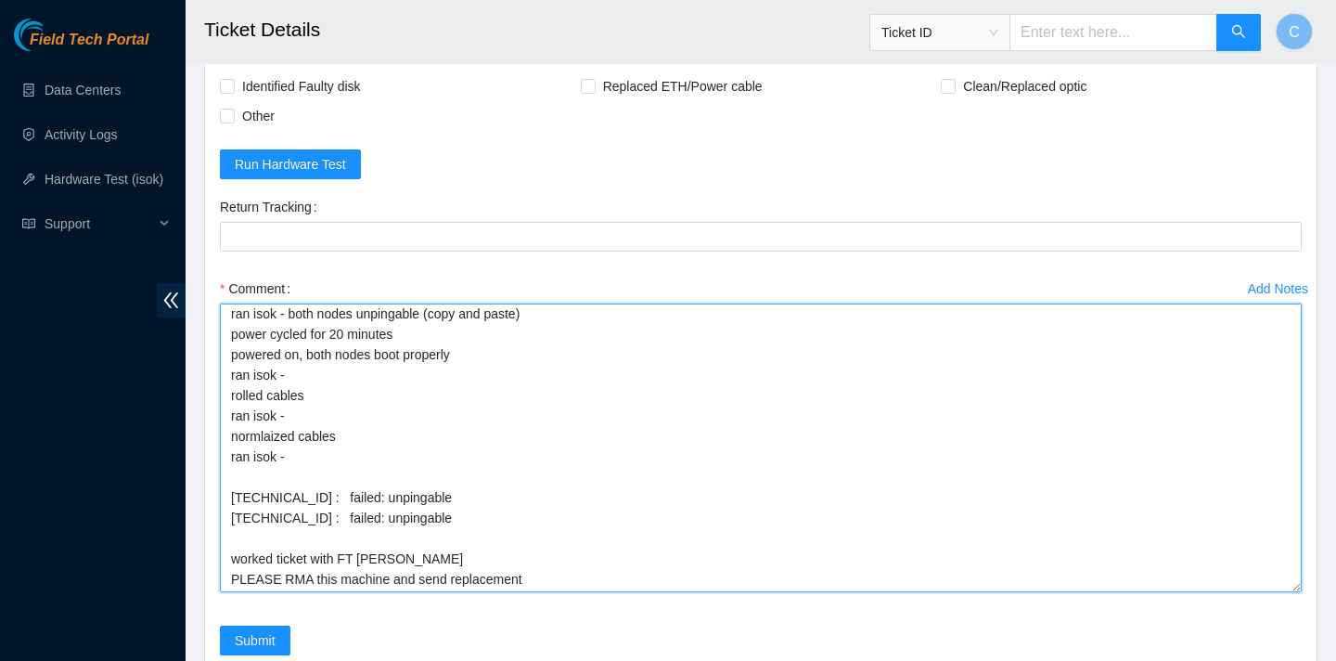
scroll to position [130, 0]
click at [228, 582] on textarea "verified SN plugged in, on config screen rebooted attempted rescue fails for un…" at bounding box center [761, 447] width 1082 height 289
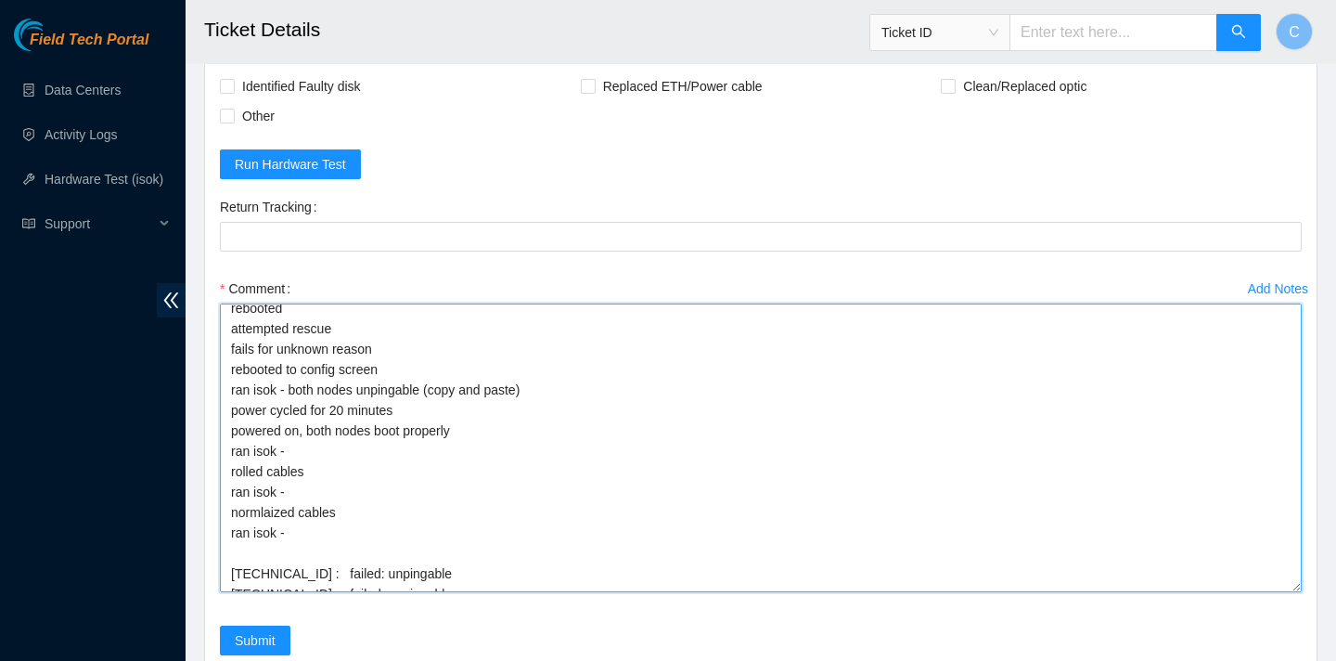
scroll to position [25, 0]
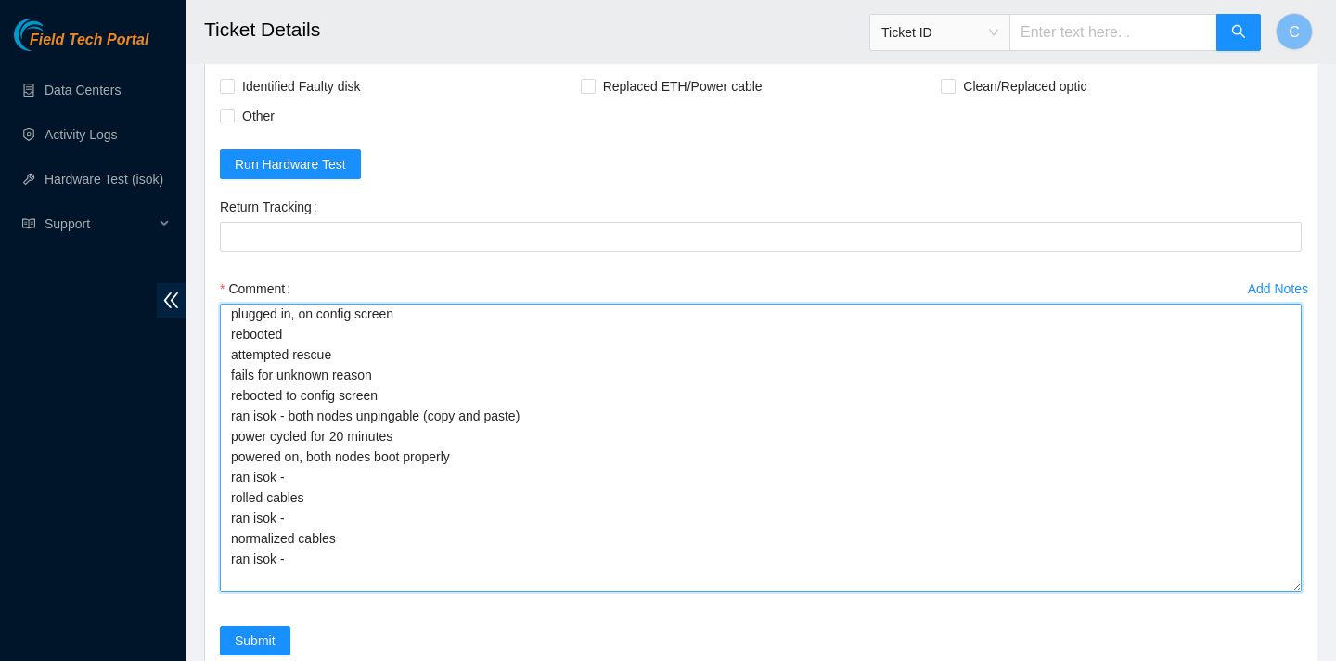
click at [290, 560] on textarea "verified SN plugged in, on config screen rebooted attempted rescue fails for un…" at bounding box center [761, 447] width 1082 height 289
paste textarea "23.3.98.43 : failed: unpingable N/A 23.3.98.42 : failed: unpingable"
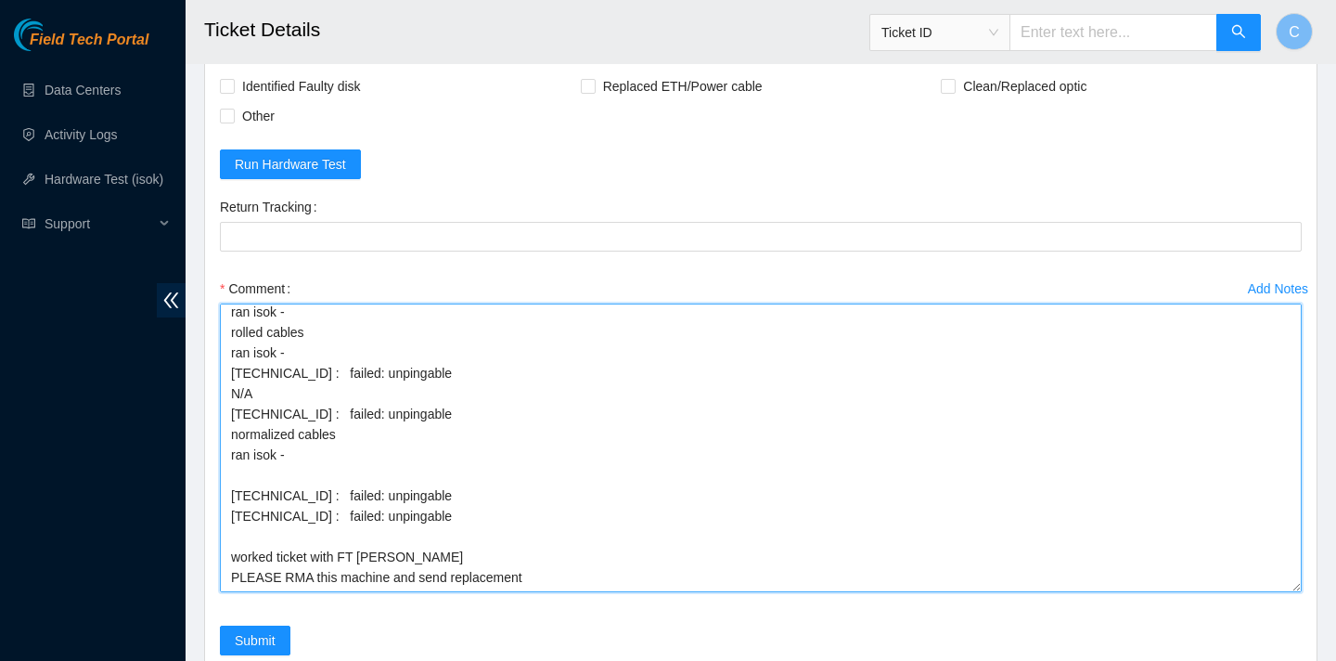
scroll to position [235, 0]
click at [260, 395] on textarea "verified SN plugged in, on config screen rebooted attempted rescue fails for un…" at bounding box center [761, 447] width 1082 height 289
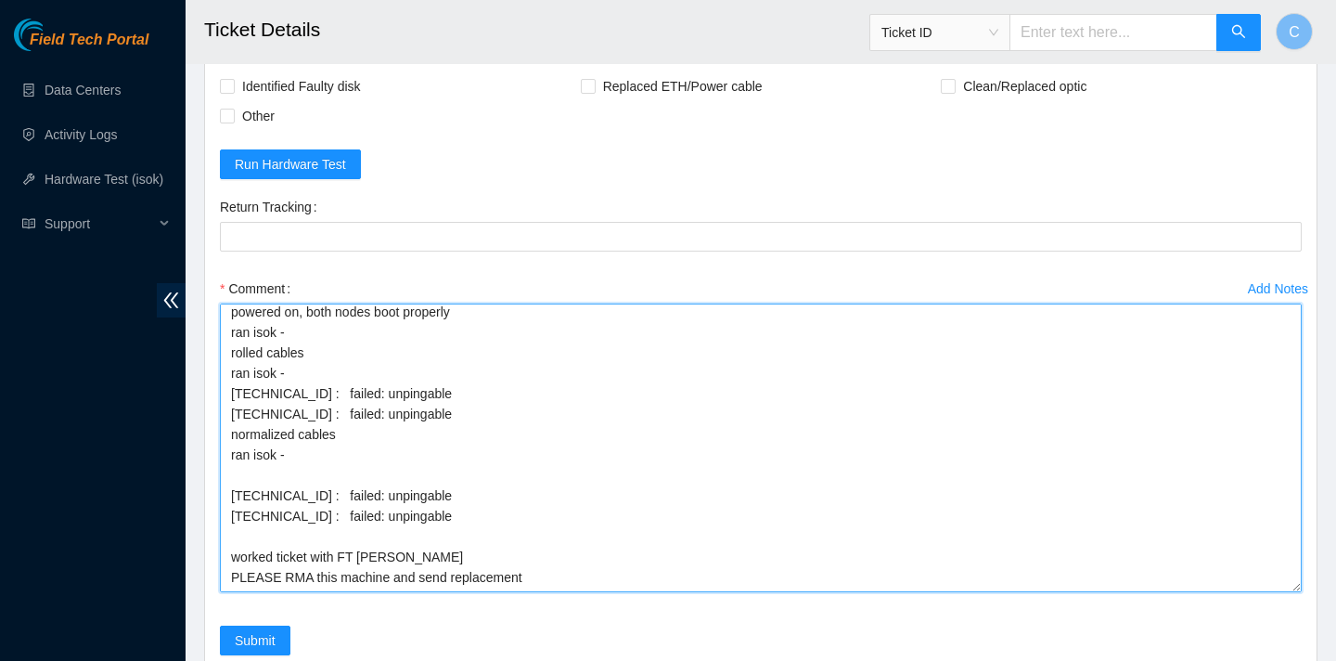
click at [233, 410] on textarea "verified SN plugged in, on config screen rebooted attempted rescue fails for un…" at bounding box center [761, 447] width 1082 height 289
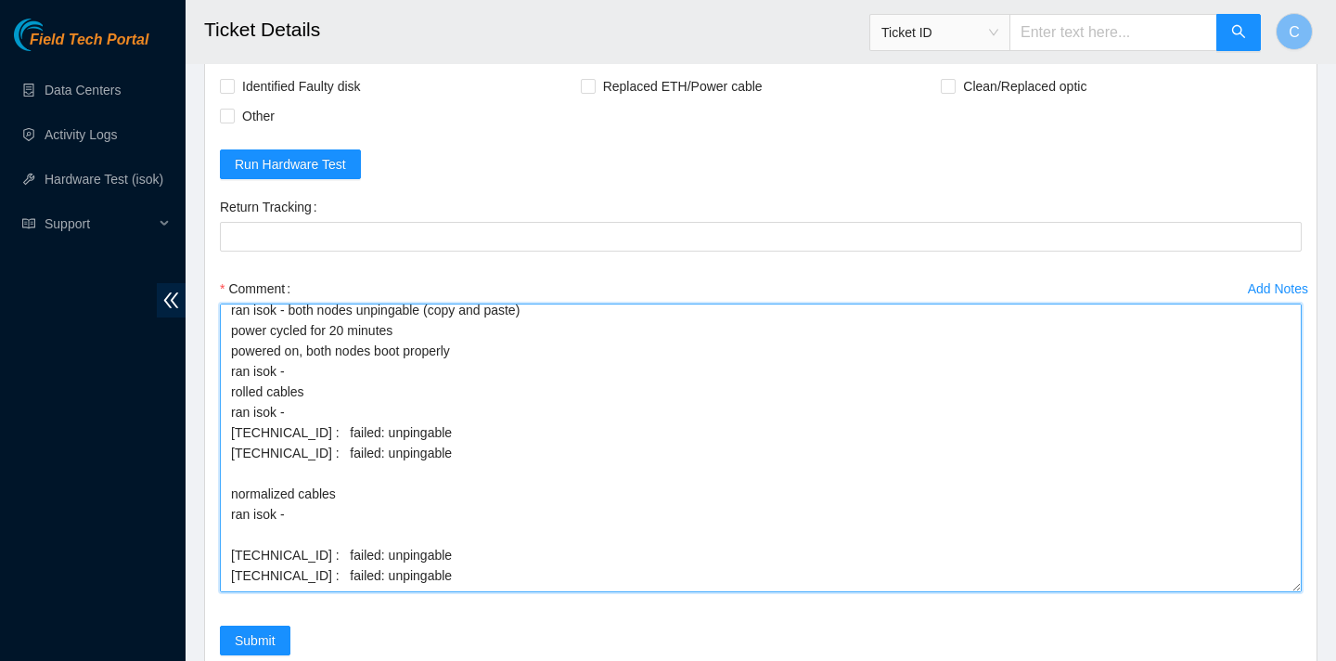
scroll to position [153, 0]
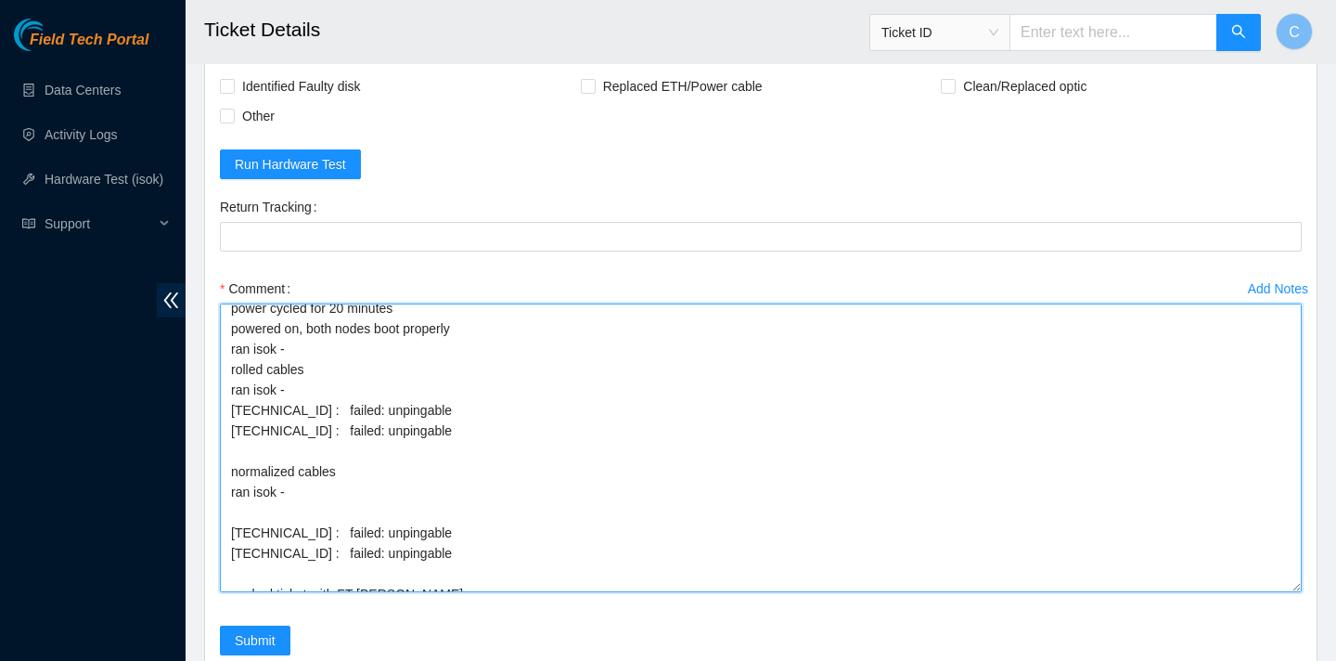
click at [227, 558] on textarea "verified SN plugged in, on config screen rebooted attempted rescue fails for un…" at bounding box center [761, 447] width 1082 height 289
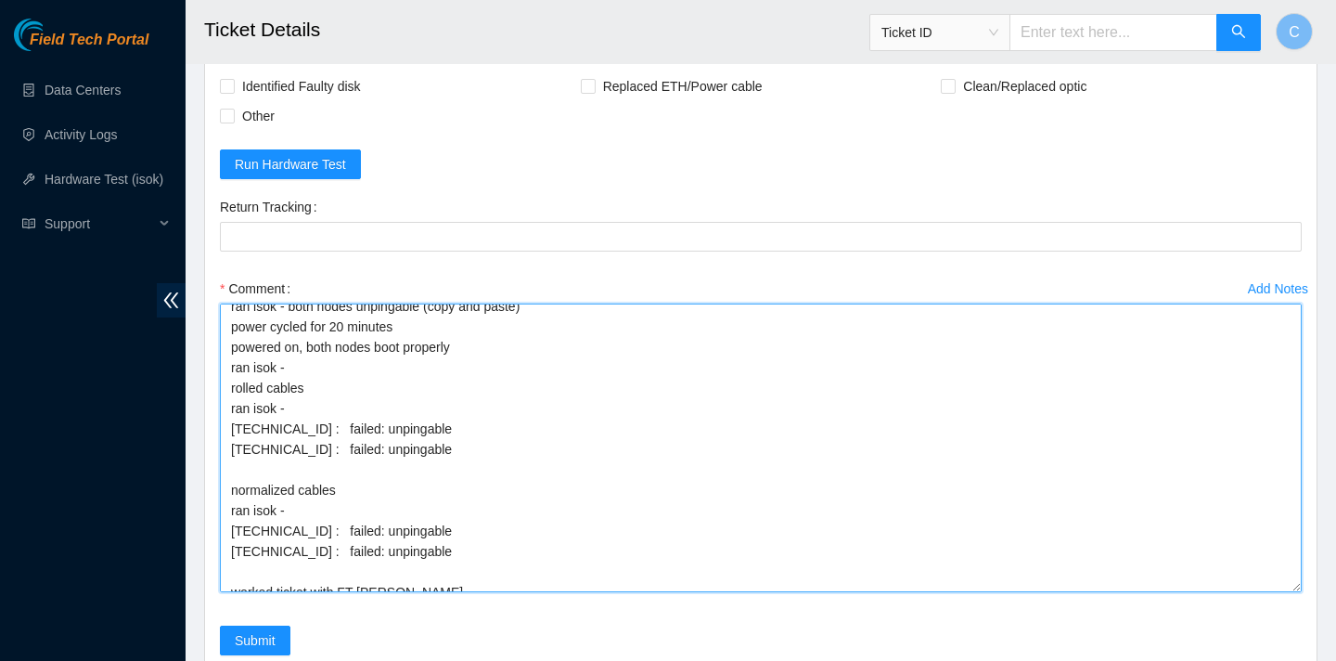
scroll to position [132, 0]
click at [229, 522] on textarea "verified SN plugged in, on config screen rebooted attempted rescue fails for un…" at bounding box center [761, 447] width 1082 height 289
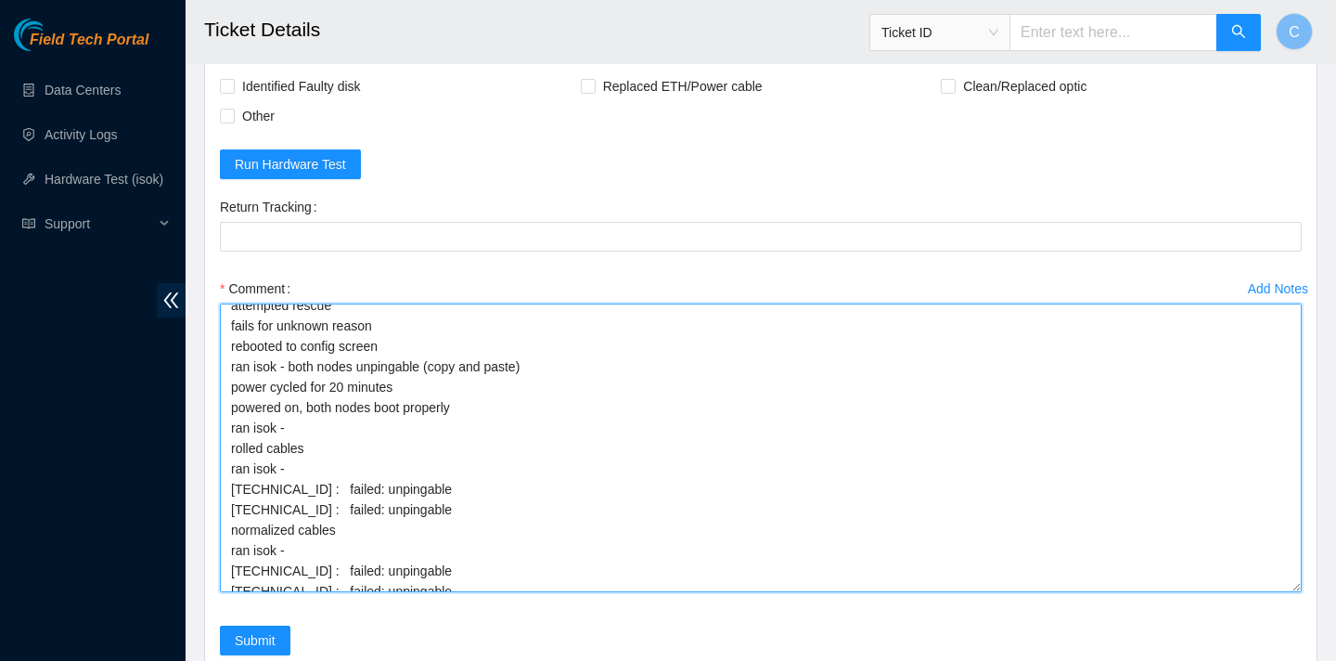
scroll to position [8, 0]
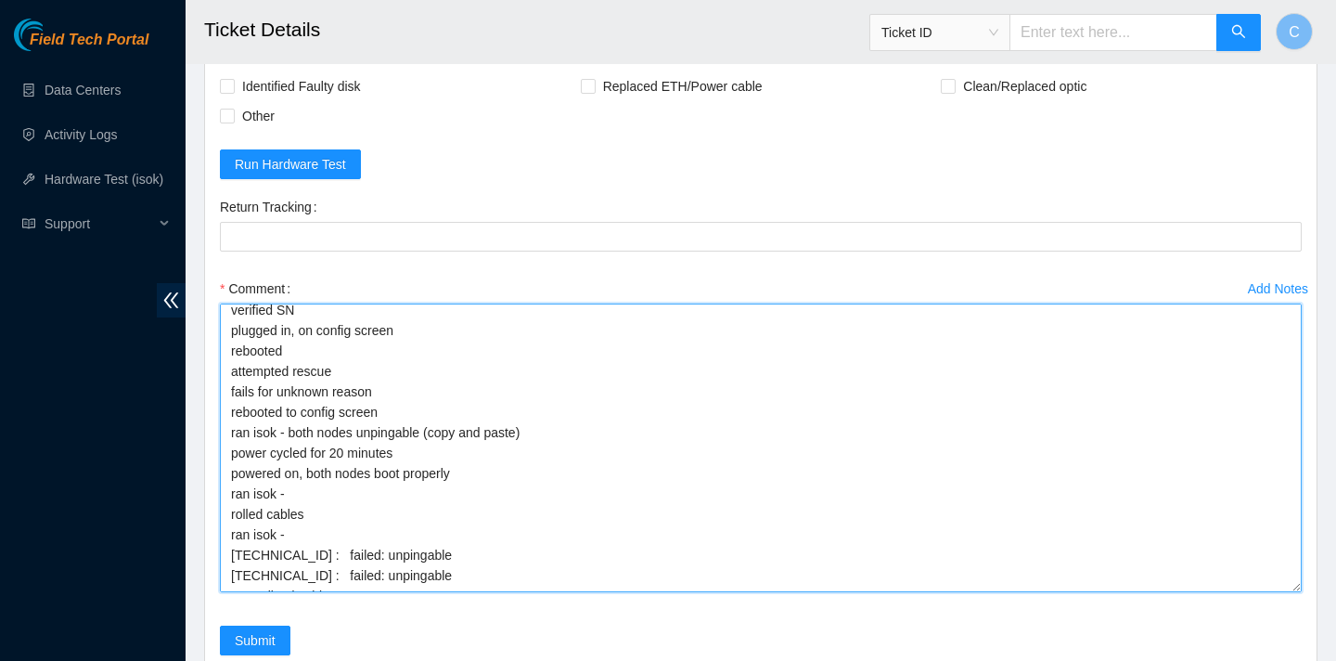
click at [300, 533] on textarea "verified SN plugged in, on config screen rebooted attempted rescue fails for un…" at bounding box center [761, 447] width 1082 height 289
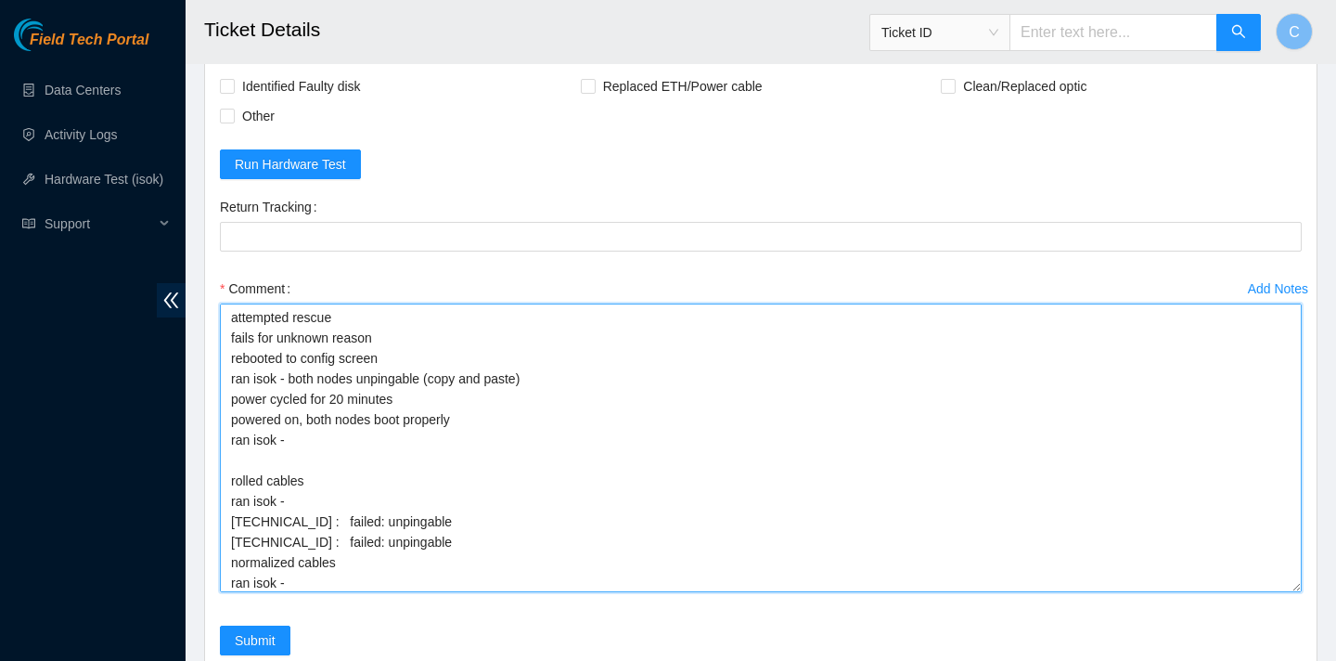
paste textarea "23.3.98.42 : passed: ok N/A 23.3.98.43 : failed: unpingable"
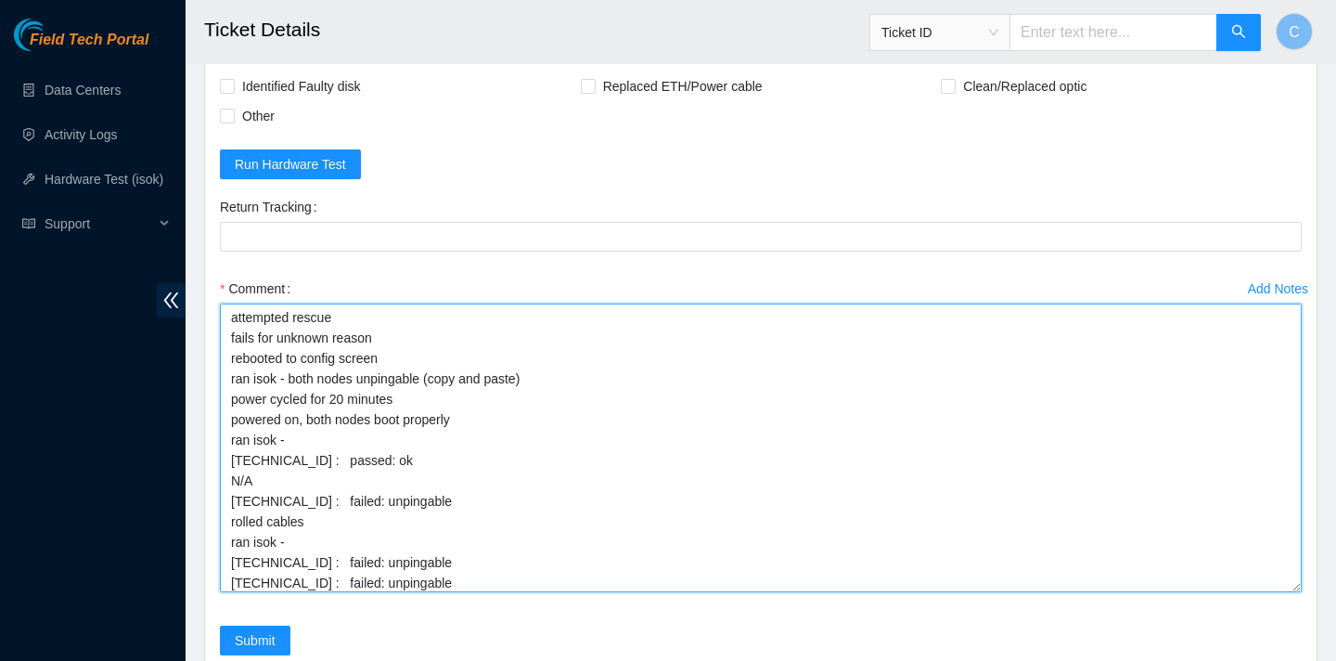
click at [253, 520] on textarea "verified SN plugged in, on config screen rebooted attempted rescue fails for un…" at bounding box center [761, 447] width 1082 height 289
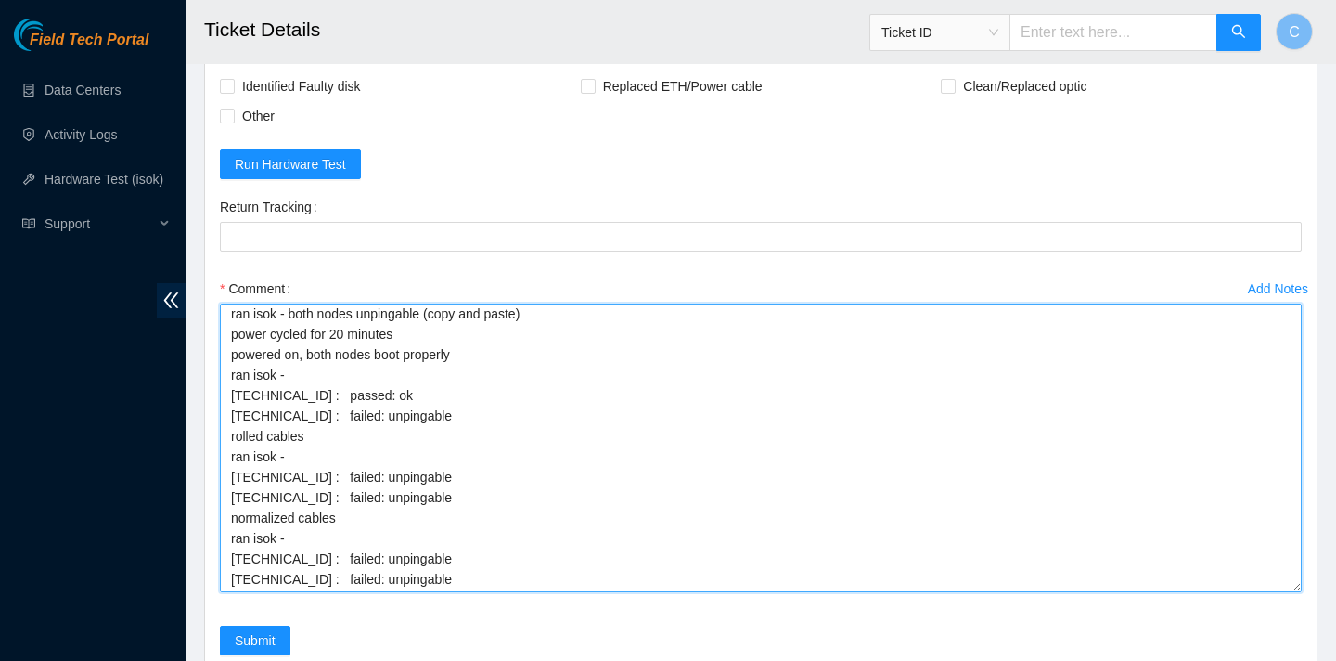
scroll to position [272, 0]
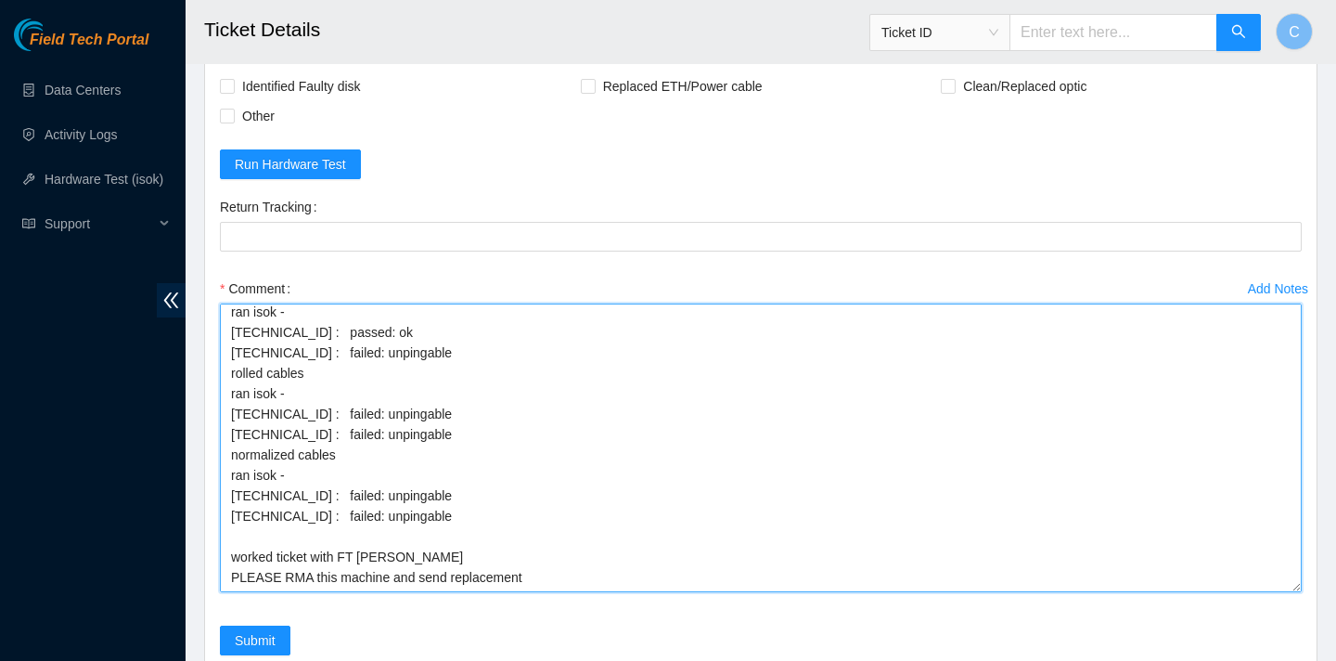
click at [238, 500] on textarea "verified SN plugged in, on config screen rebooted attempted rescue fails for un…" at bounding box center [761, 447] width 1082 height 289
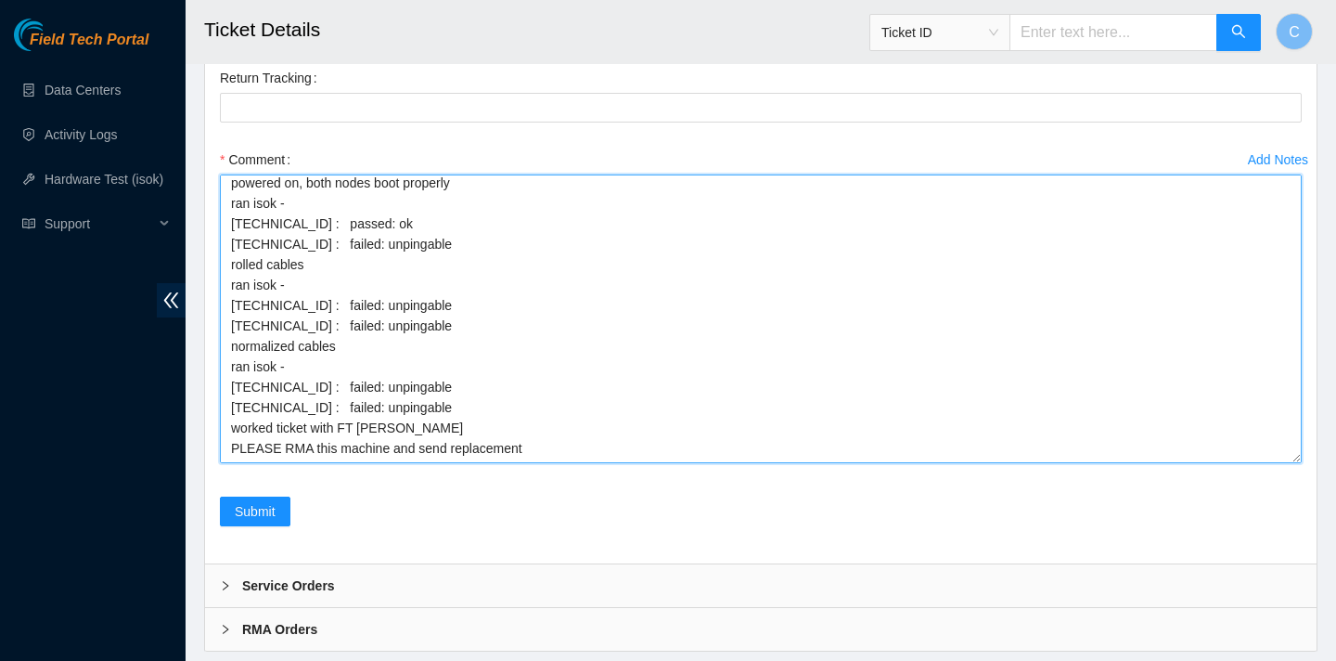
scroll to position [2081, 0]
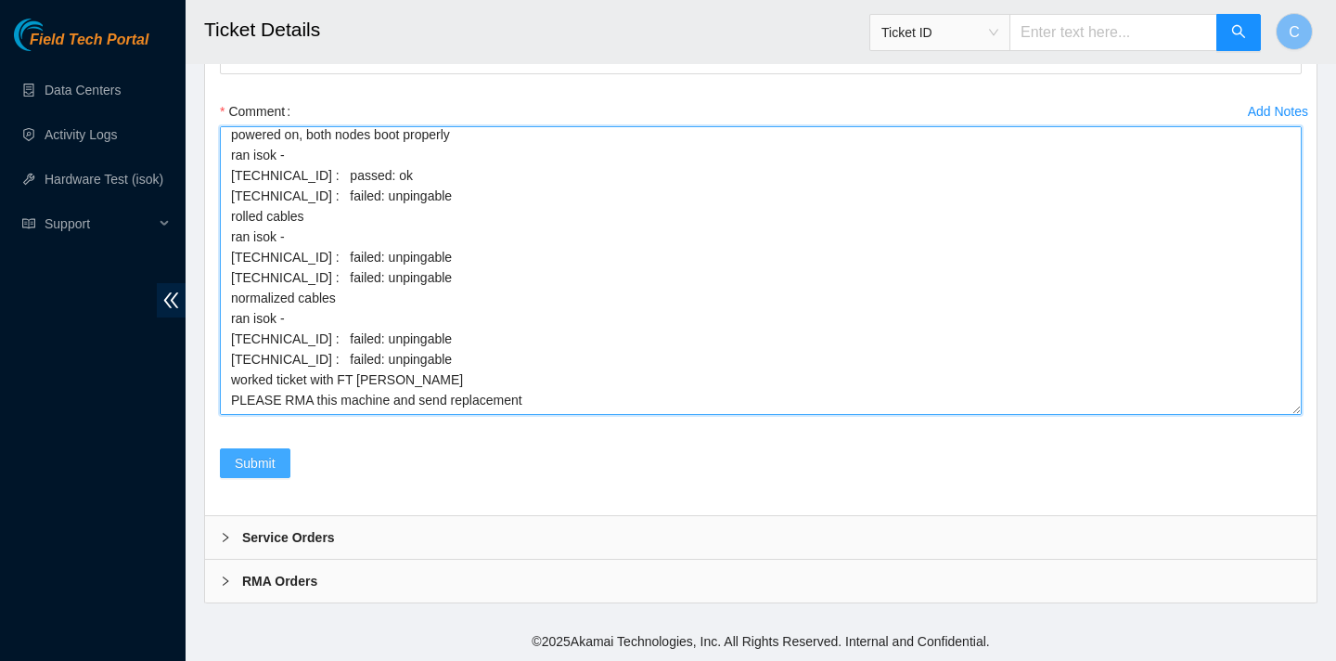
type textarea "verified SN plugged in, on config screen rebooted attempted rescue fails for un…"
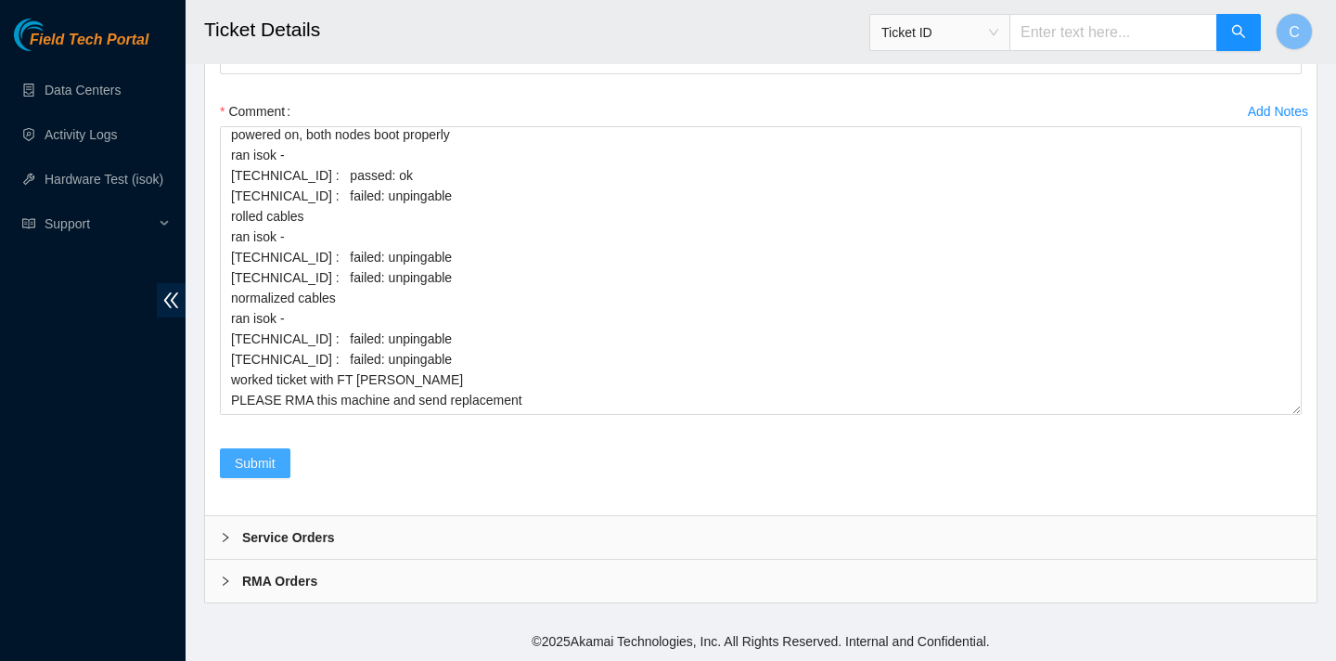
click at [264, 464] on span "Submit" at bounding box center [255, 463] width 41 height 20
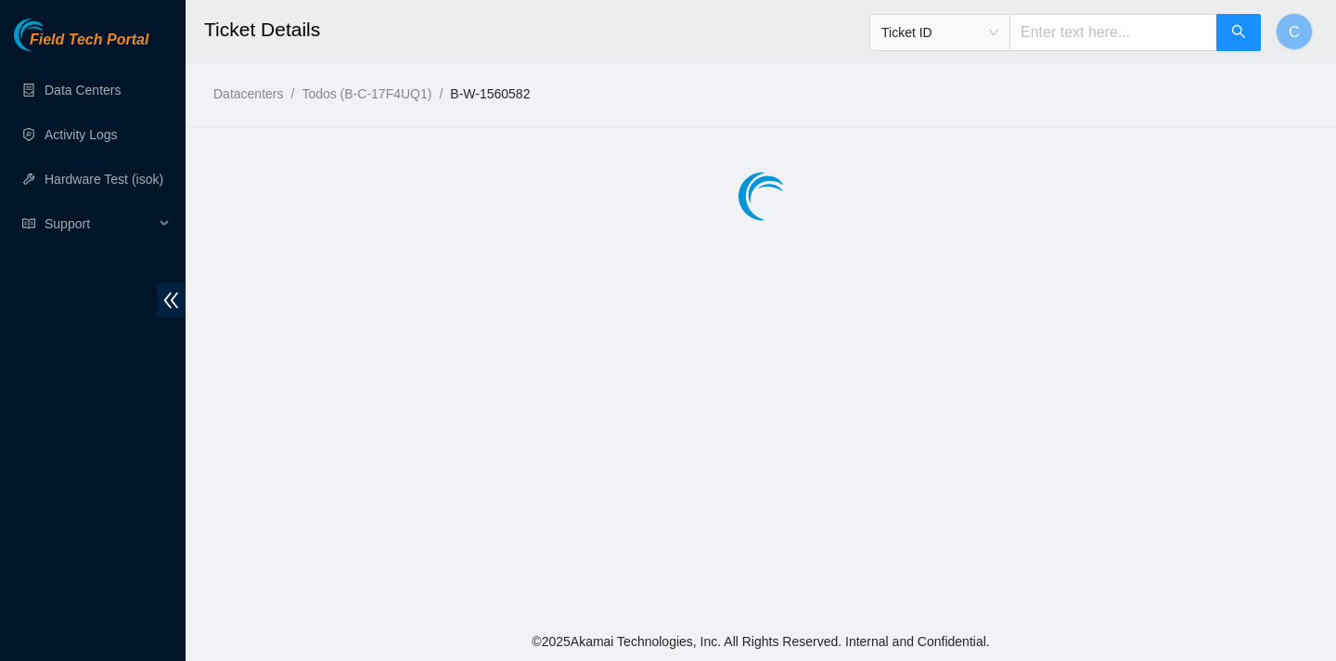
scroll to position [0, 0]
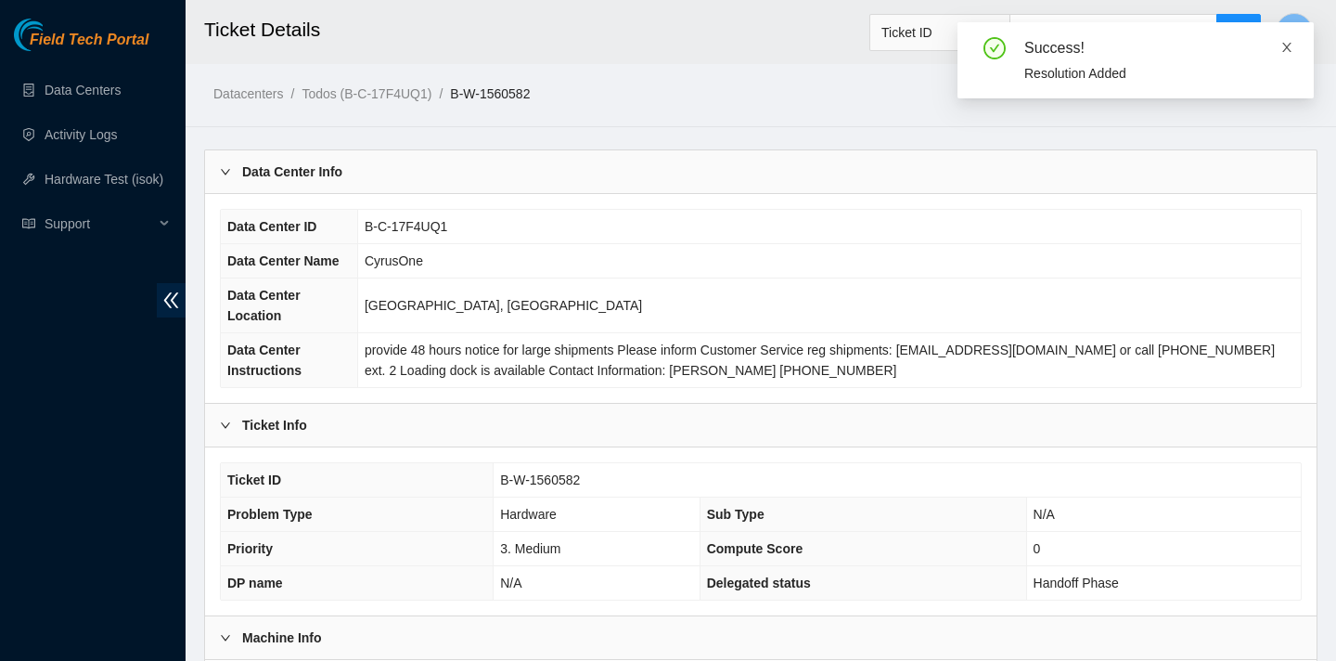
click at [1290, 46] on icon "close" at bounding box center [1287, 47] width 13 height 13
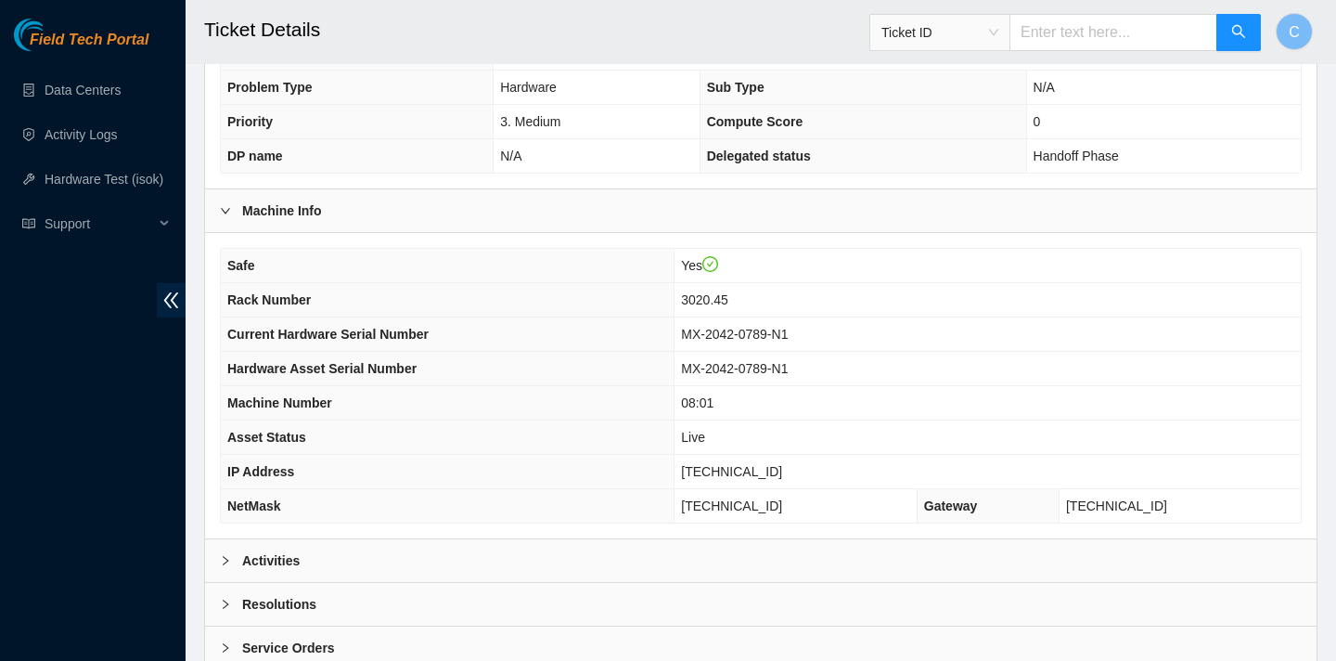
scroll to position [537, 0]
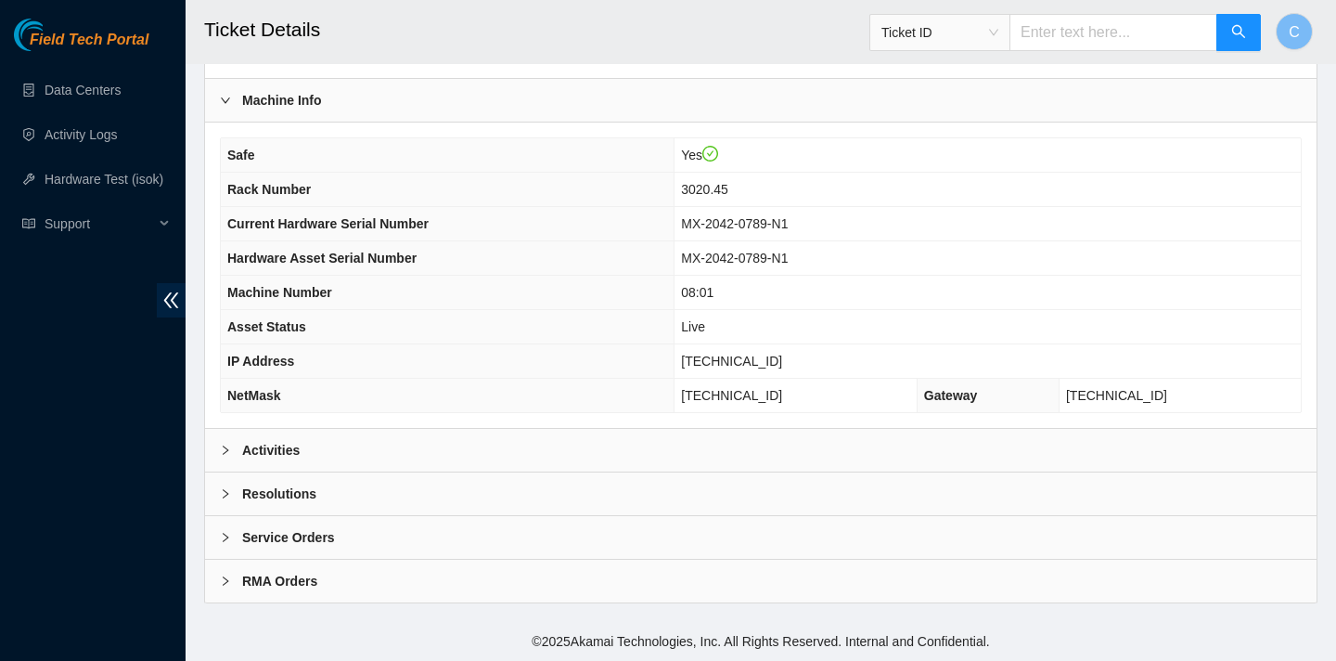
click at [493, 492] on div "Resolutions" at bounding box center [761, 493] width 1112 height 43
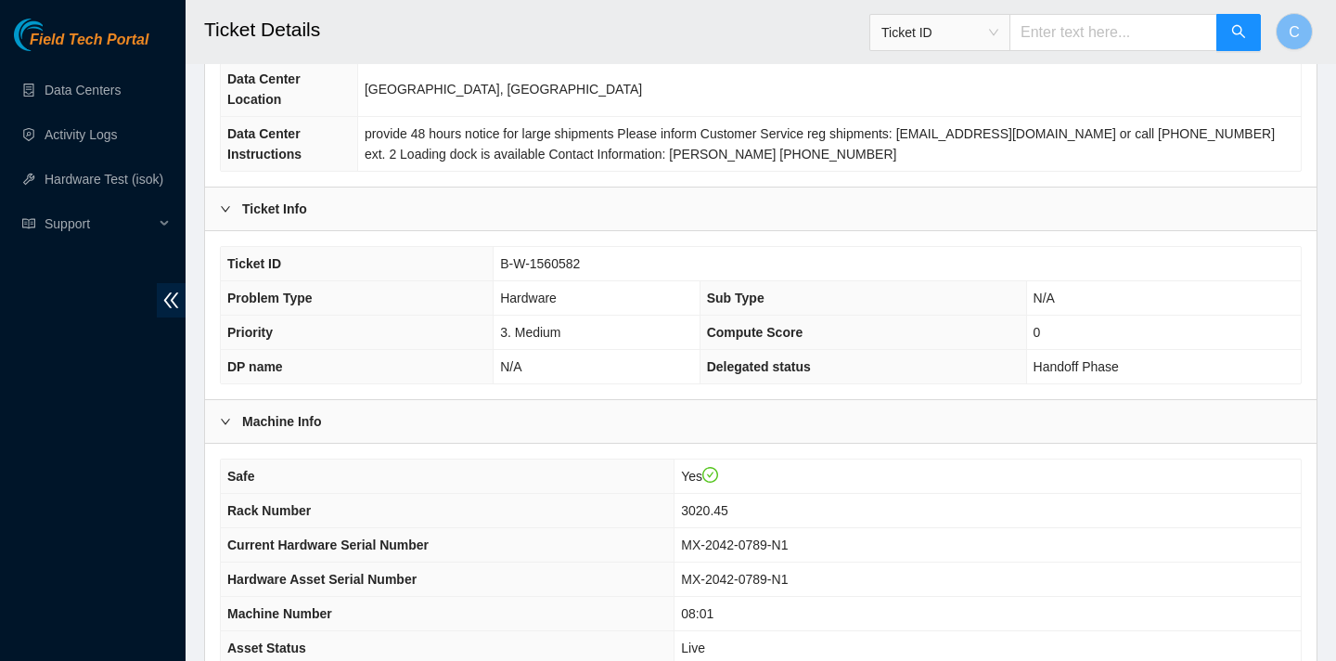
scroll to position [198, 0]
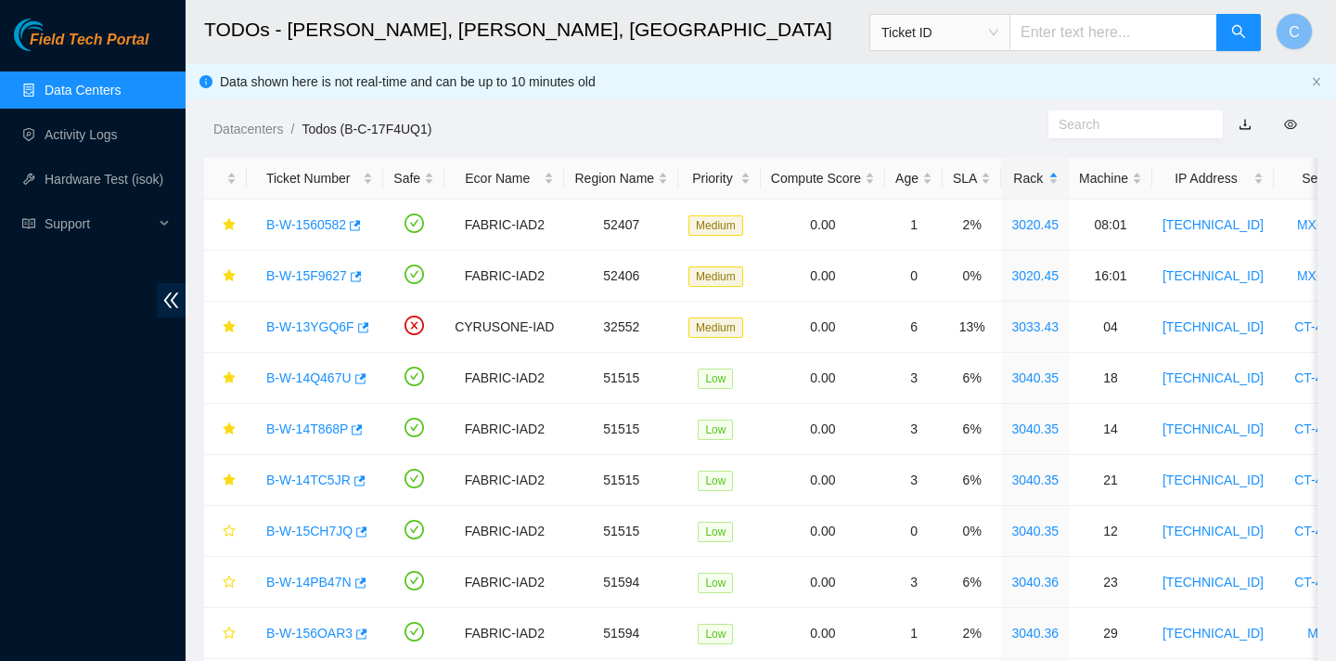
scroll to position [84, 0]
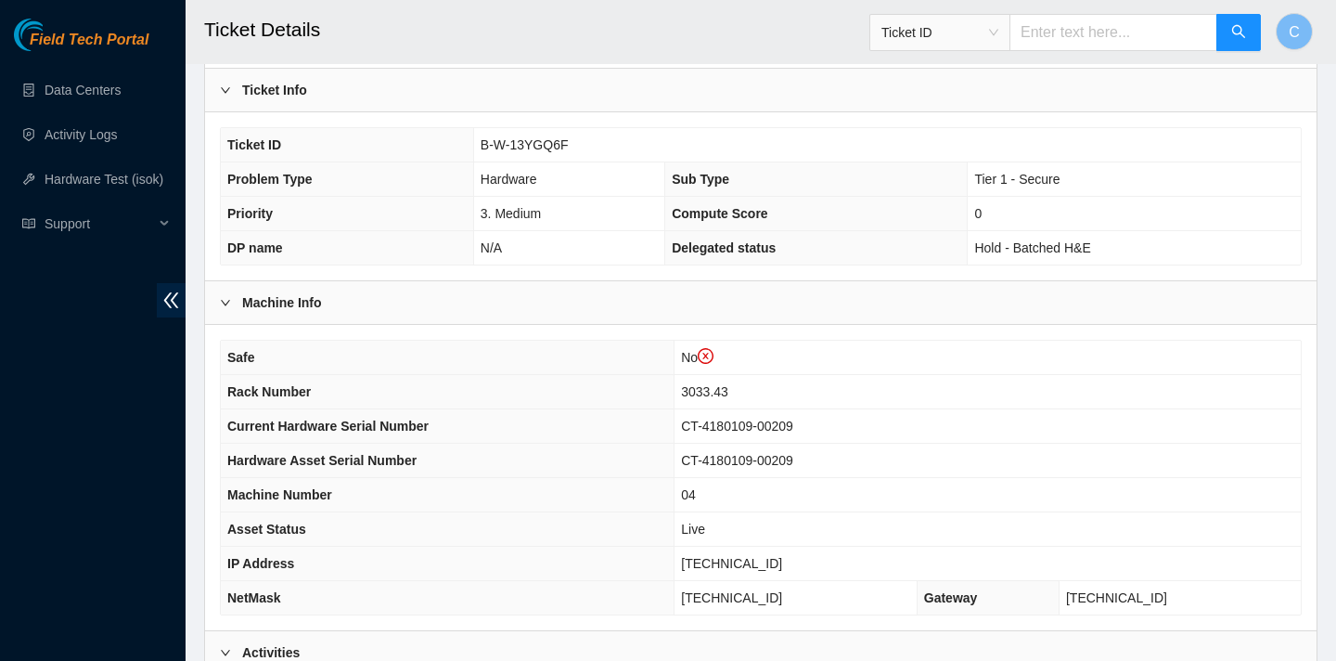
scroll to position [320, 0]
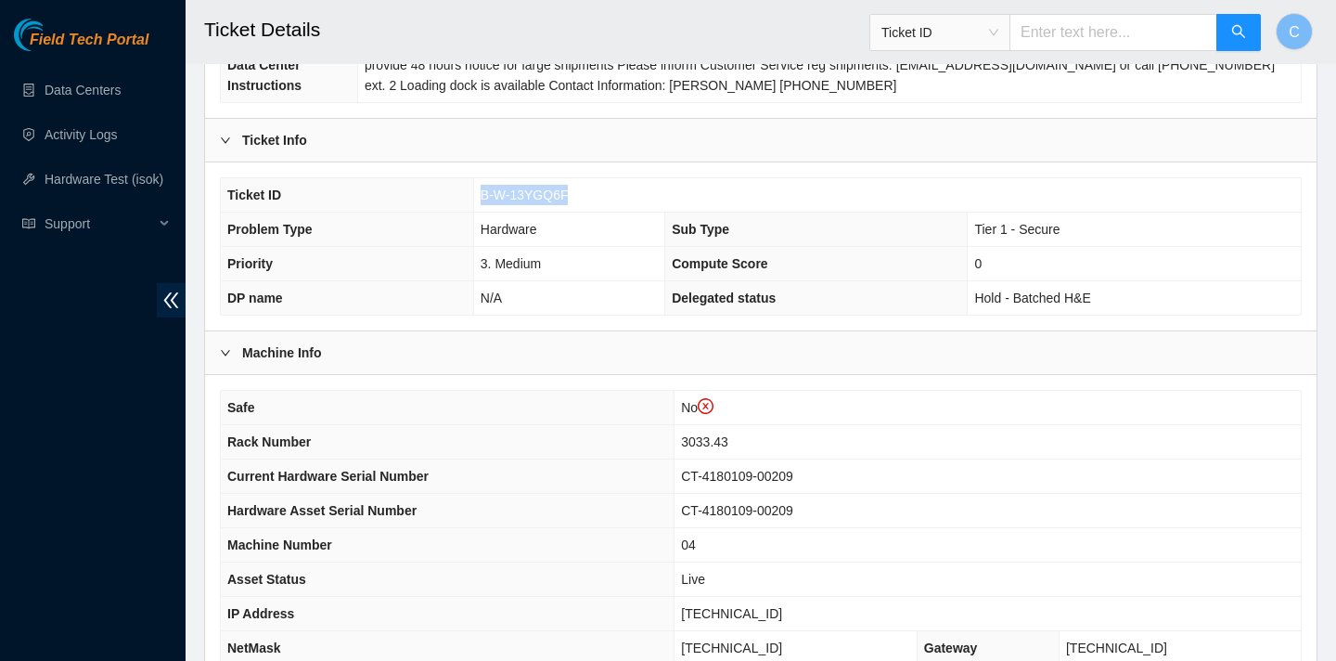
drag, startPoint x: 574, startPoint y: 192, endPoint x: 478, endPoint y: 188, distance: 96.6
click at [478, 188] on td "B-W-13YGQ6F" at bounding box center [887, 195] width 828 height 34
copy span "B-W-13YGQ6F"
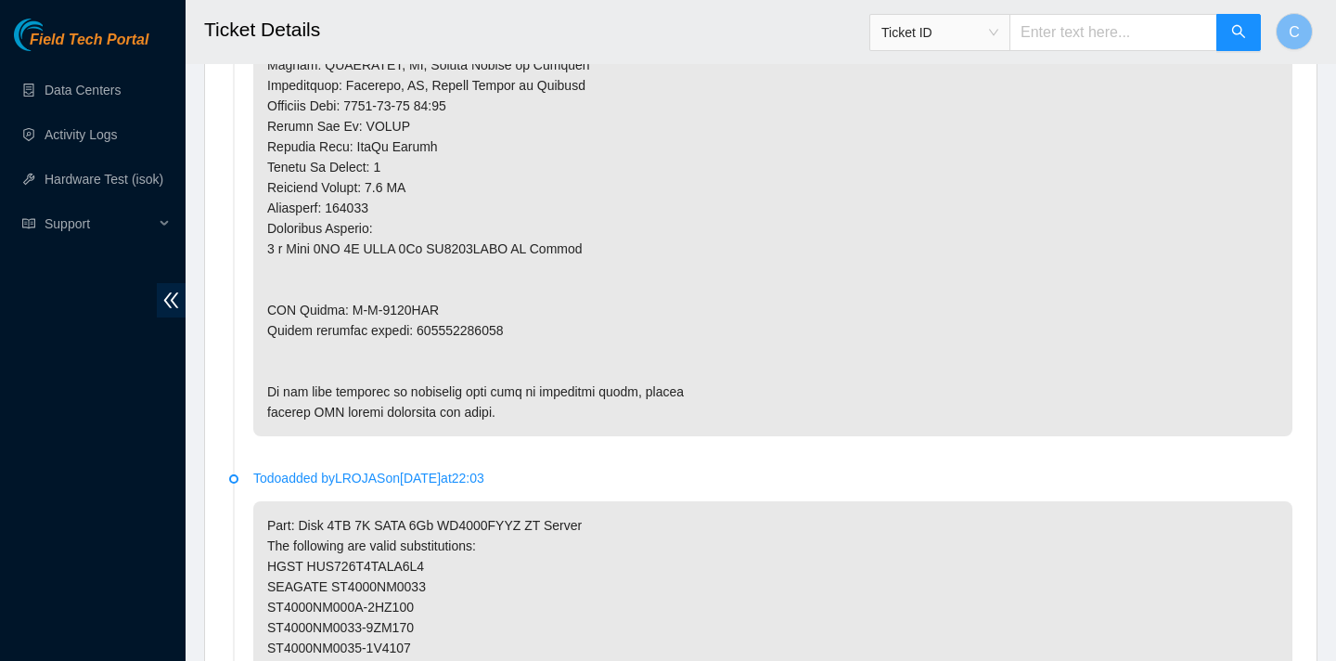
scroll to position [1552, 0]
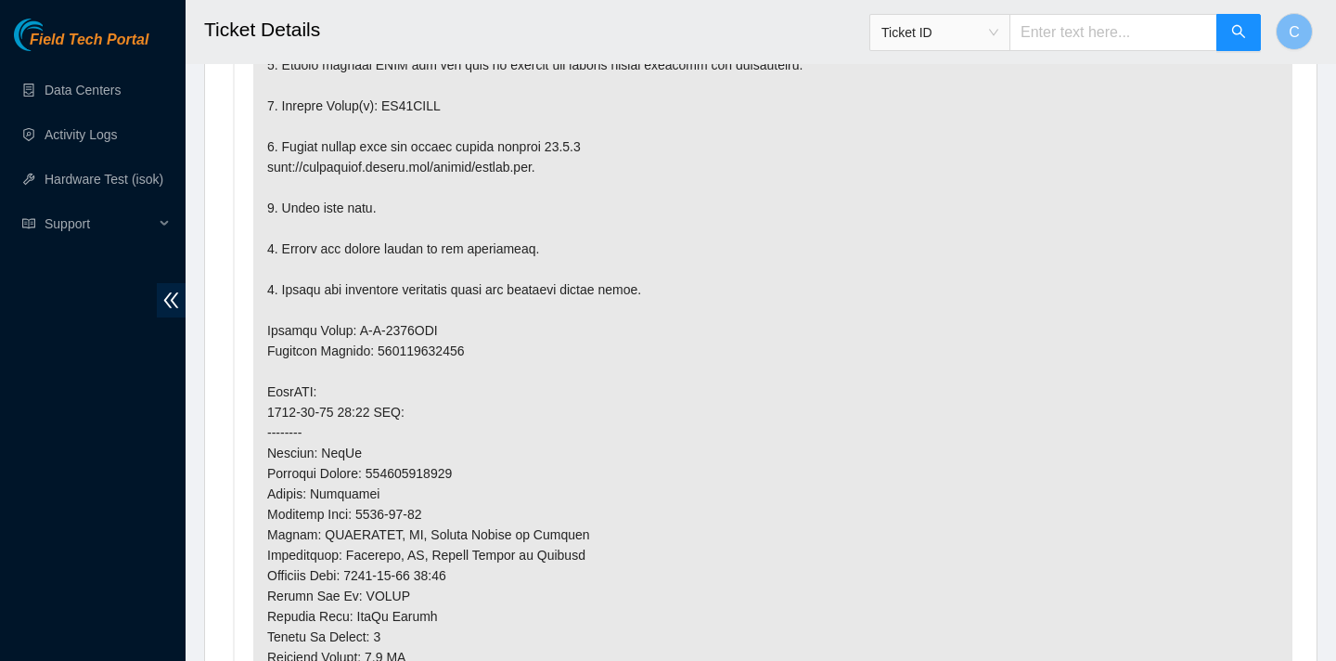
scroll to position [1101, 0]
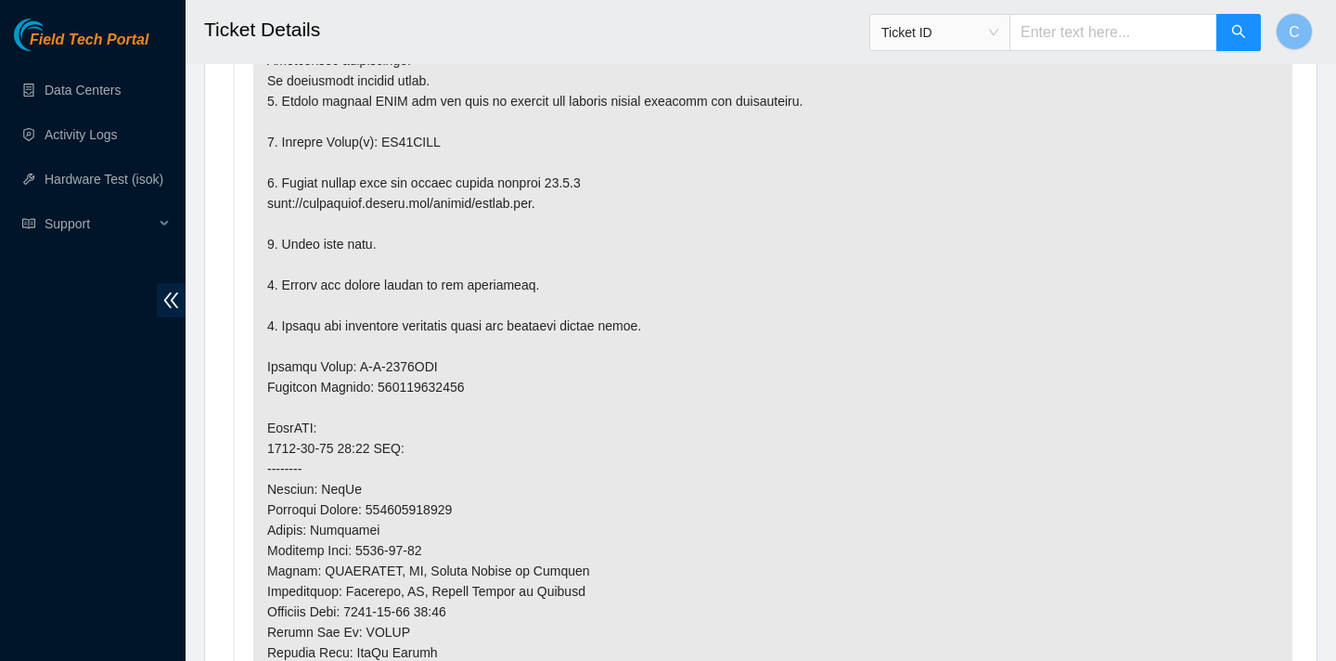
click at [414, 141] on p at bounding box center [772, 468] width 1039 height 947
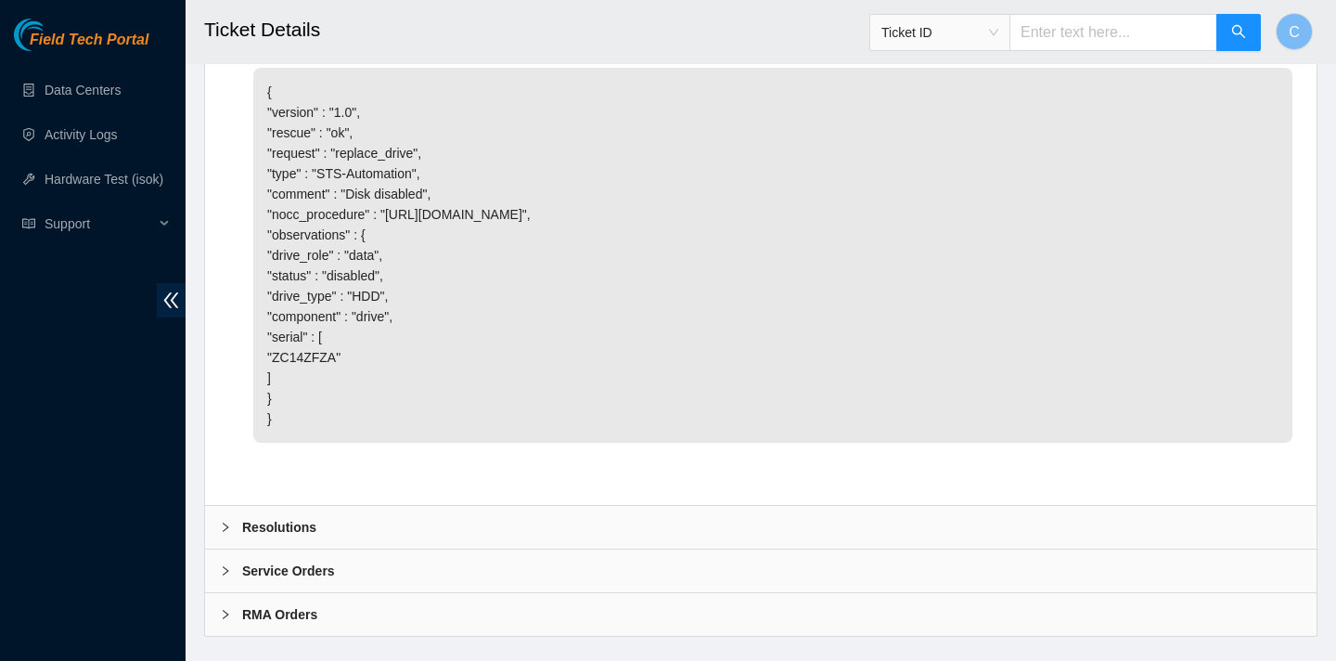
scroll to position [3402, 0]
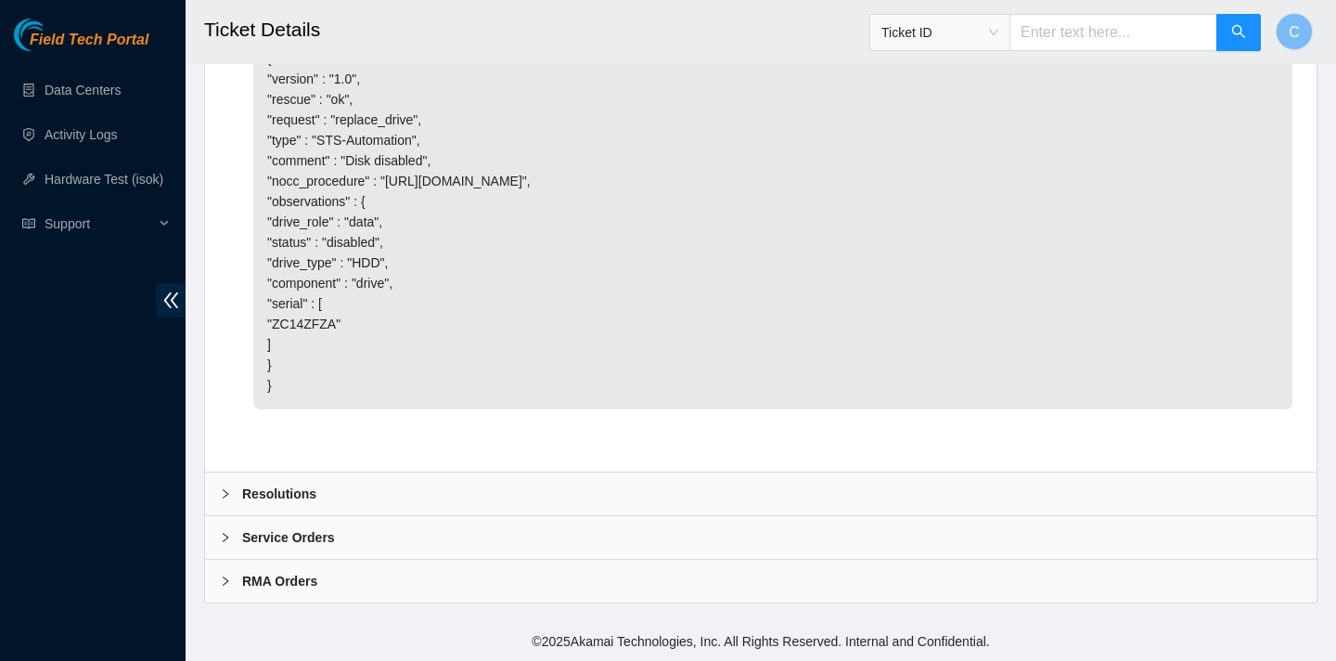
click at [384, 482] on div "Resolutions" at bounding box center [761, 493] width 1112 height 43
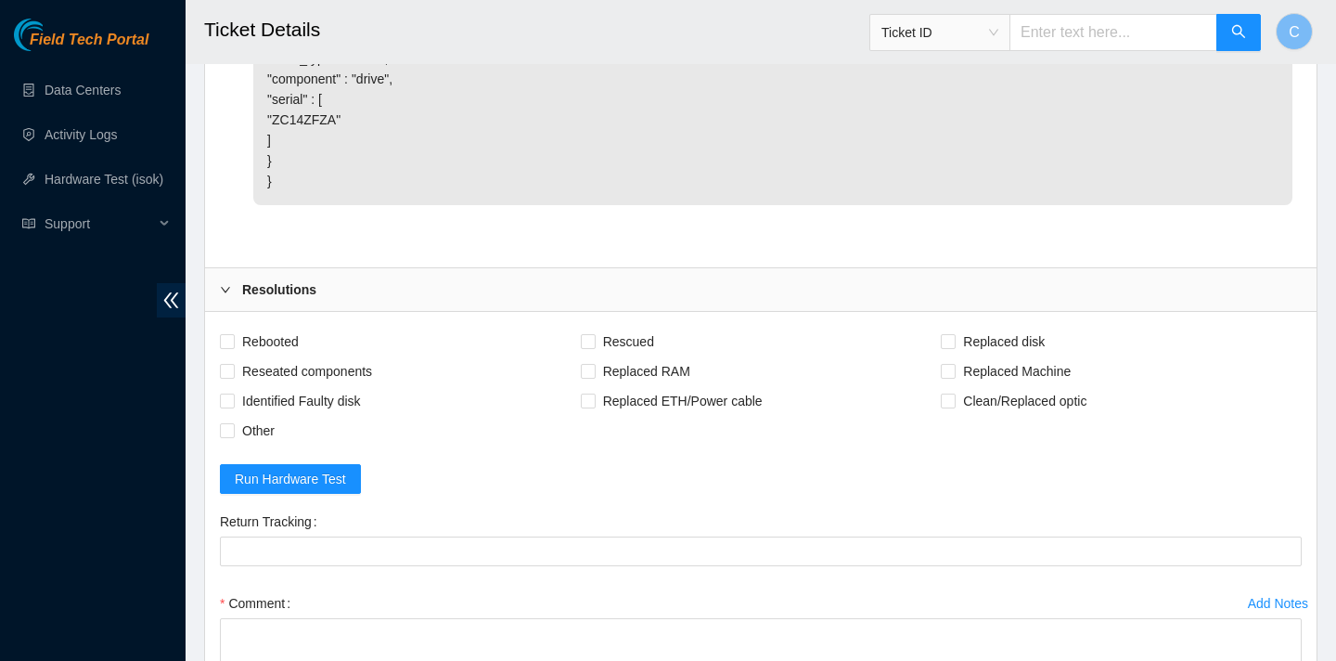
scroll to position [3674, 0]
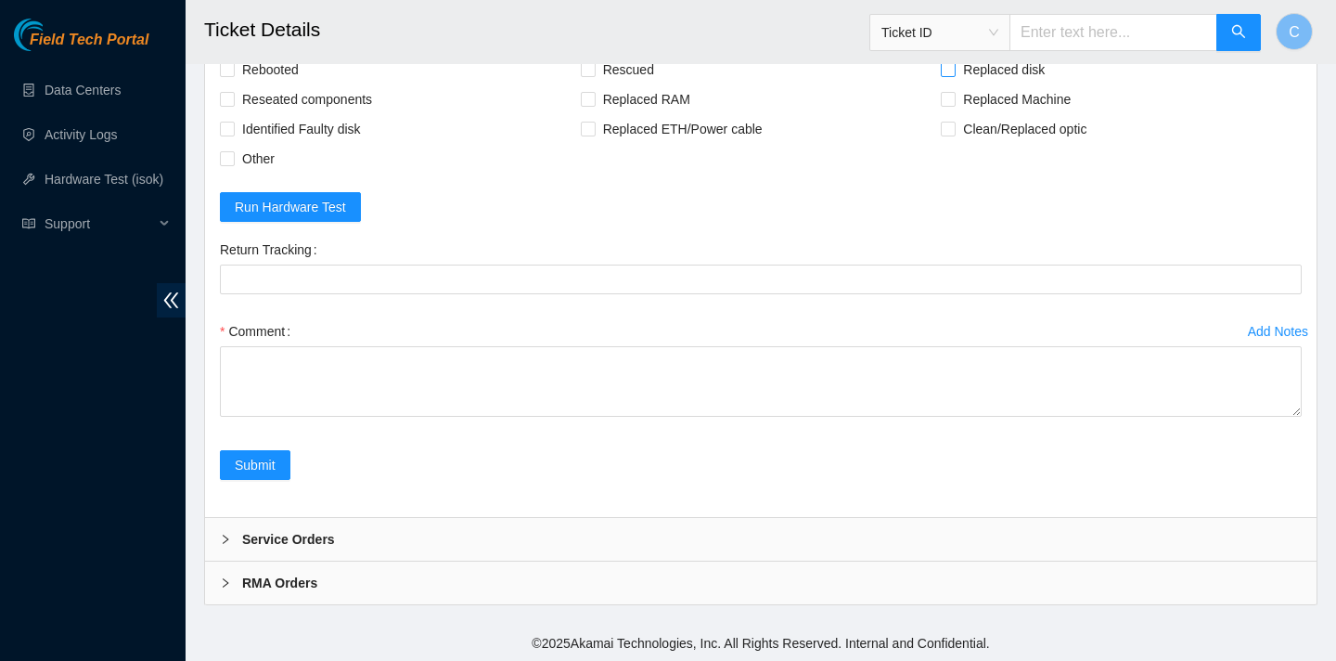
click at [980, 84] on span "Replaced disk" at bounding box center [1004, 70] width 97 height 30
click at [954, 75] on input "Replaced disk" at bounding box center [947, 68] width 13 height 13
checkbox input "true"
click at [640, 84] on span "Rescued" at bounding box center [629, 70] width 66 height 30
click at [594, 75] on input "Rescued" at bounding box center [587, 68] width 13 height 13
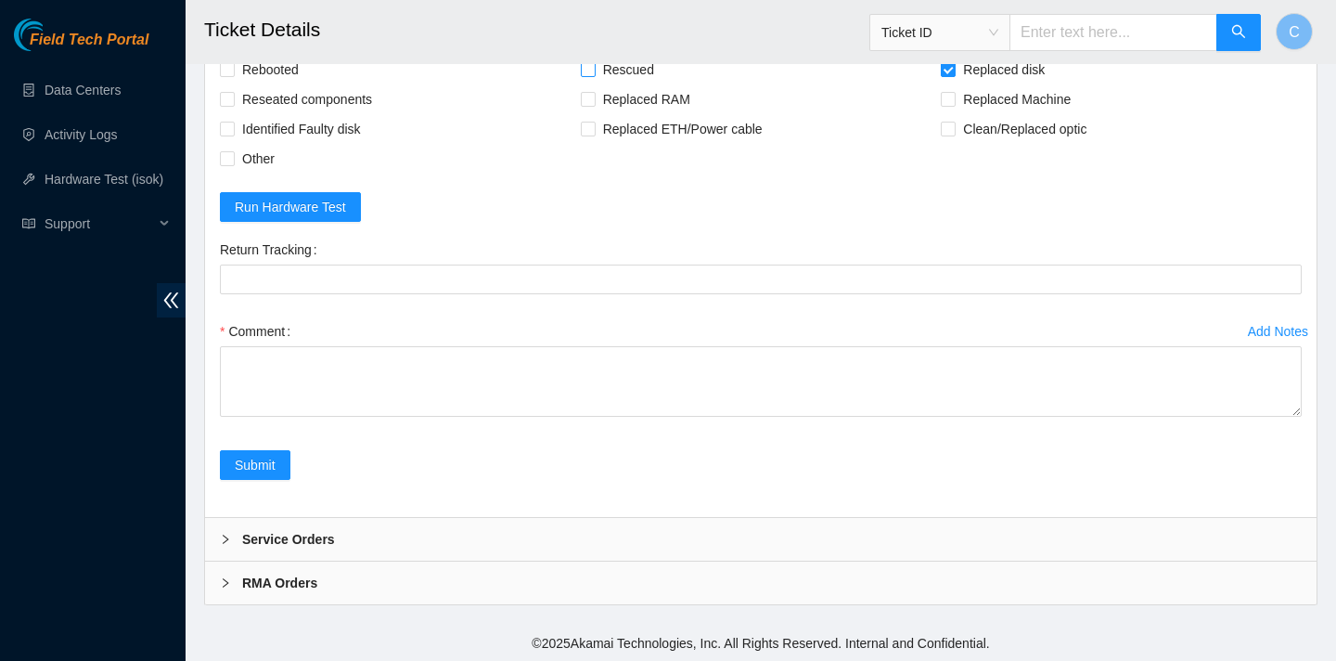
checkbox input "true"
click at [411, 532] on div "Service Orders" at bounding box center [761, 537] width 1112 height 43
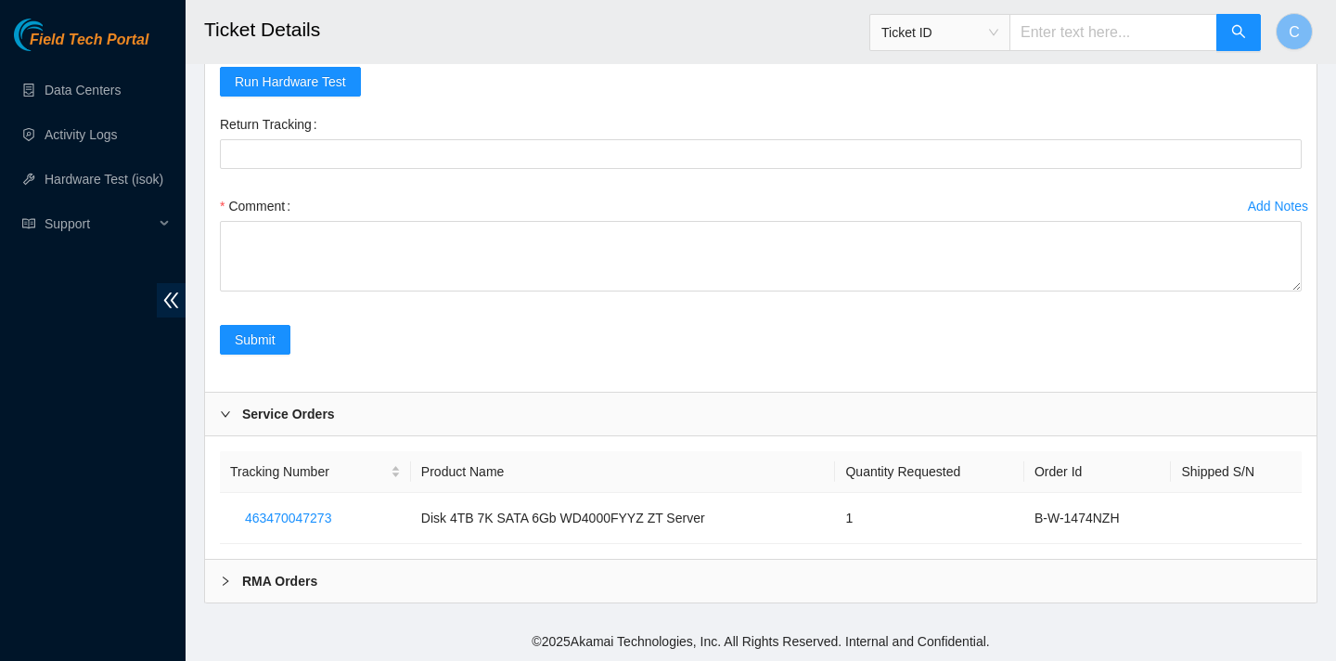
scroll to position [4004, 0]
click at [401, 588] on div "RMA Orders" at bounding box center [761, 581] width 1112 height 43
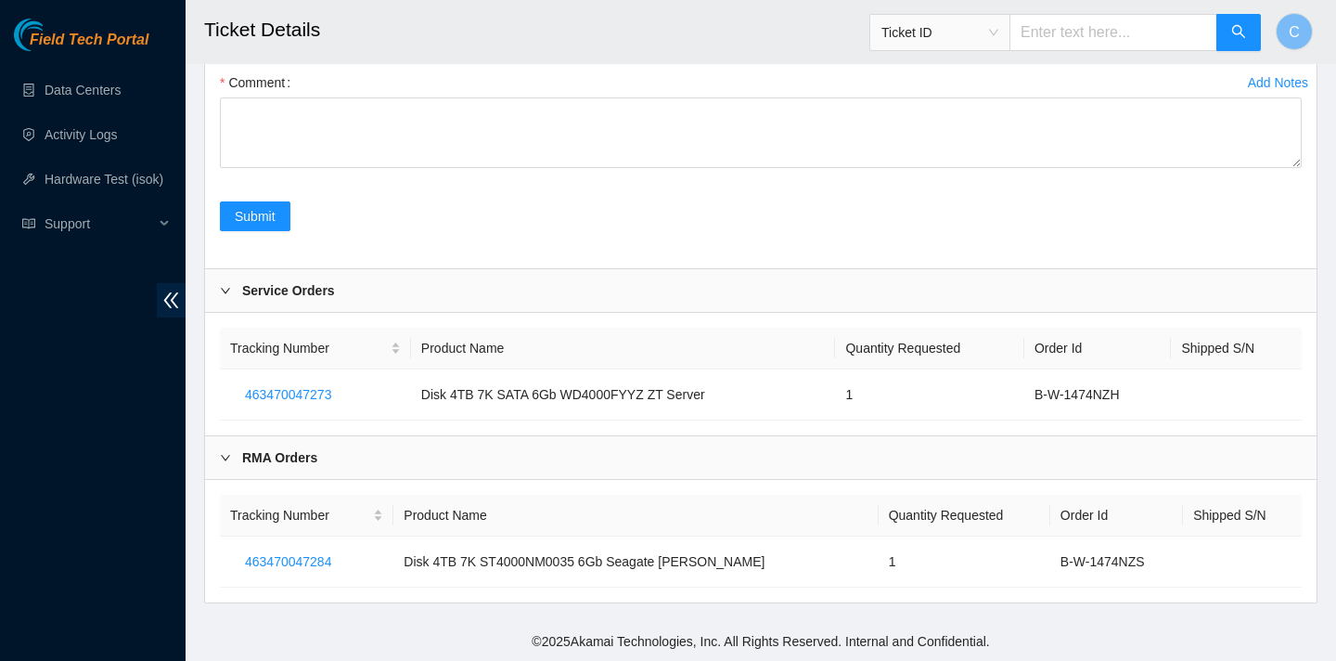
scroll to position [3999, 0]
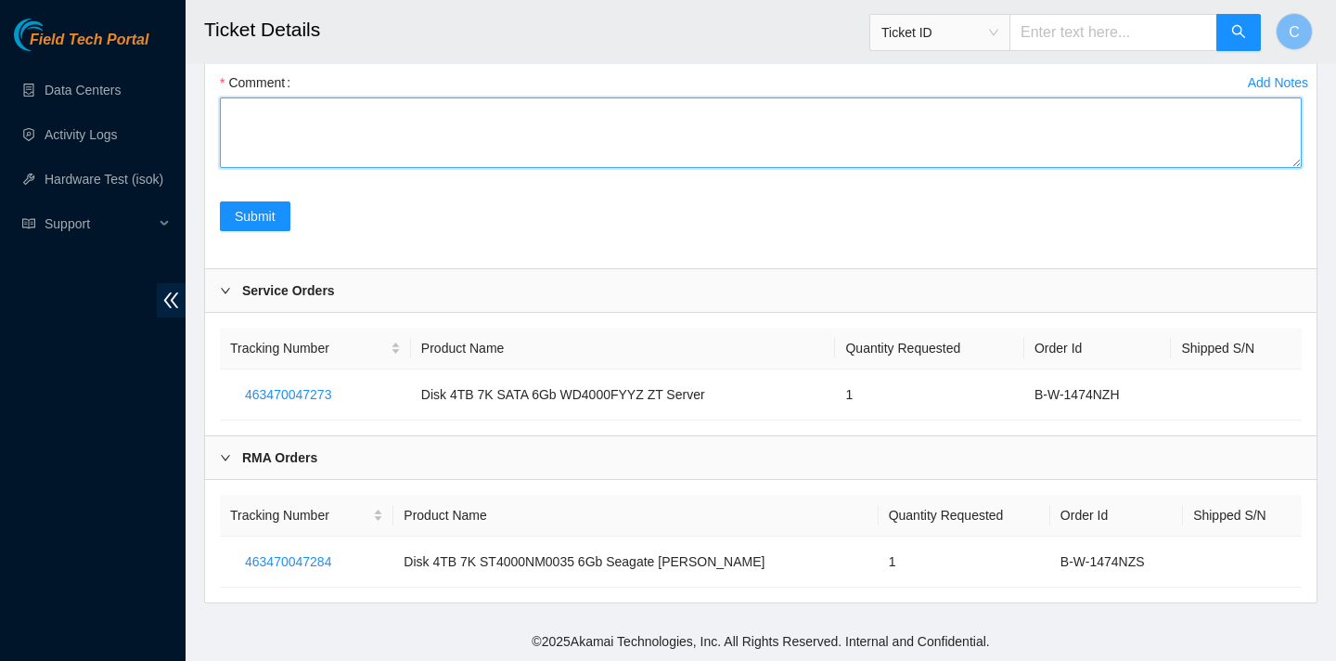
click at [323, 168] on textarea "Comment" at bounding box center [761, 132] width 1082 height 71
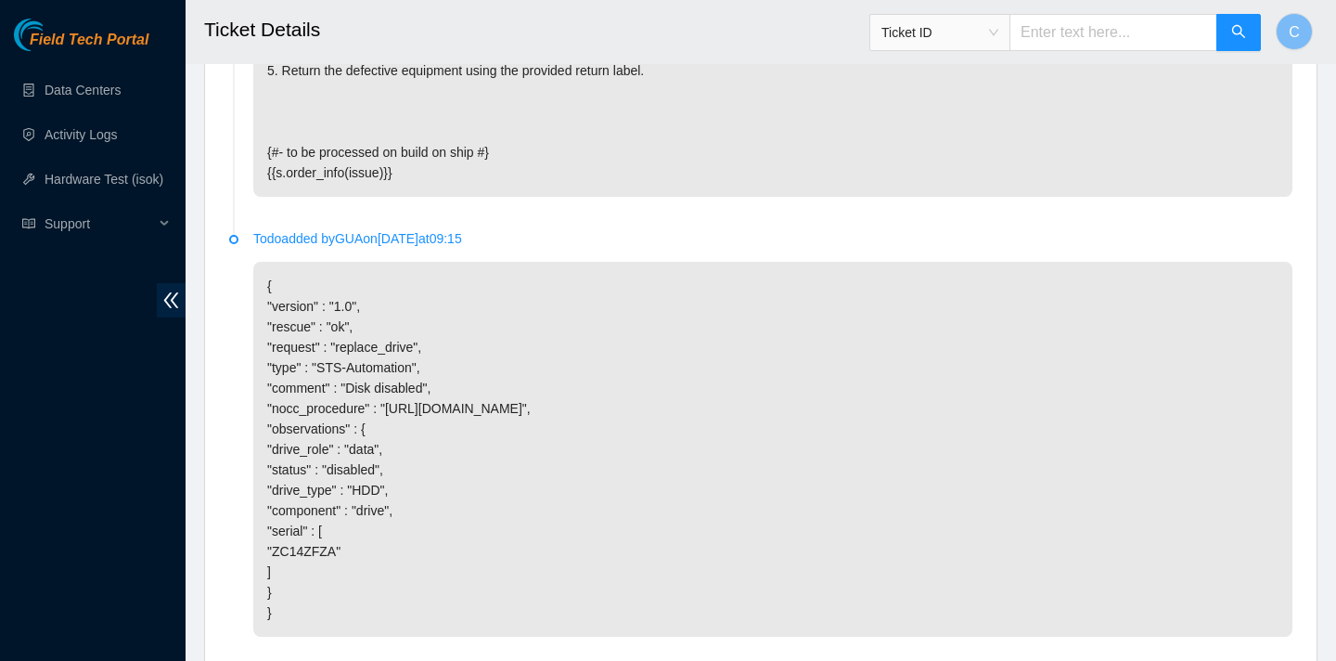
scroll to position [3883, 0]
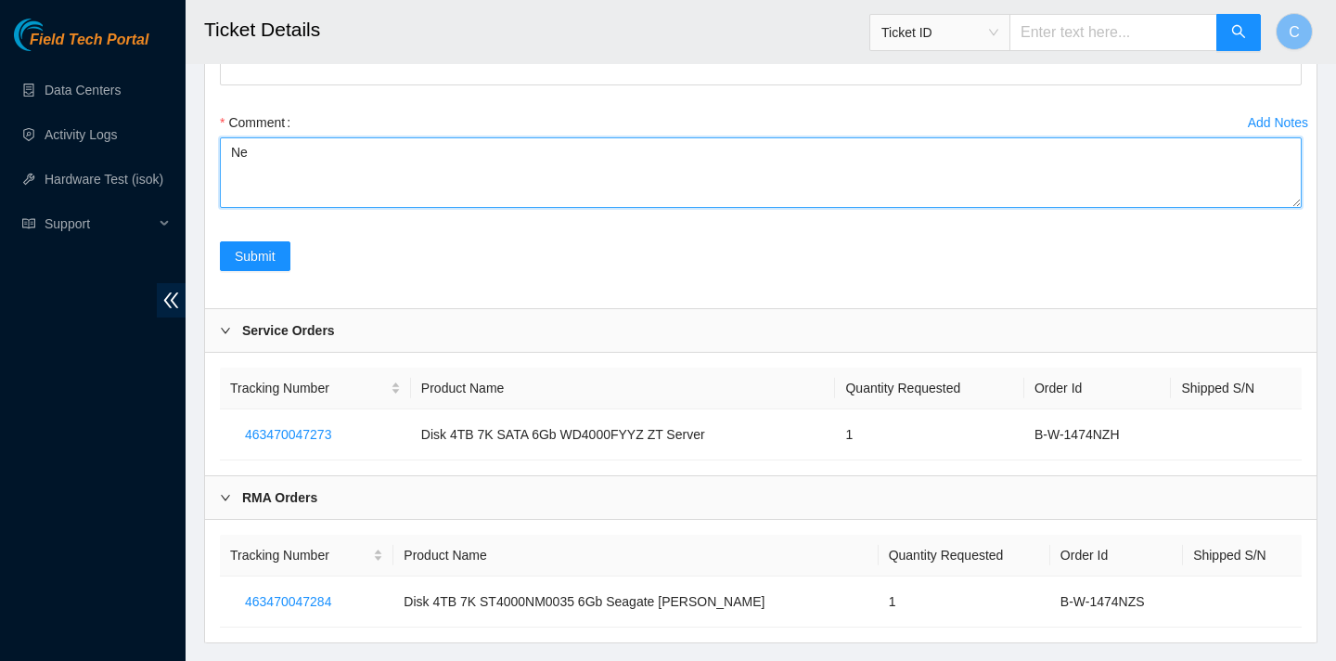
type textarea "N"
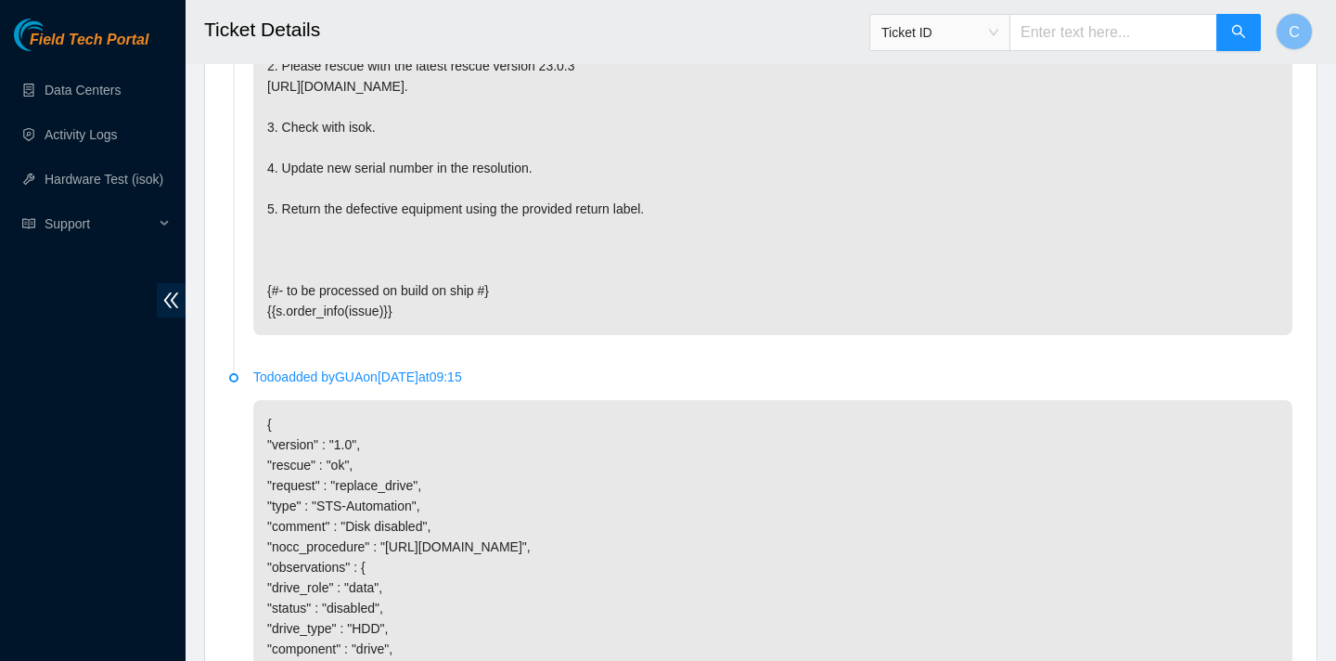
scroll to position [2810, 0]
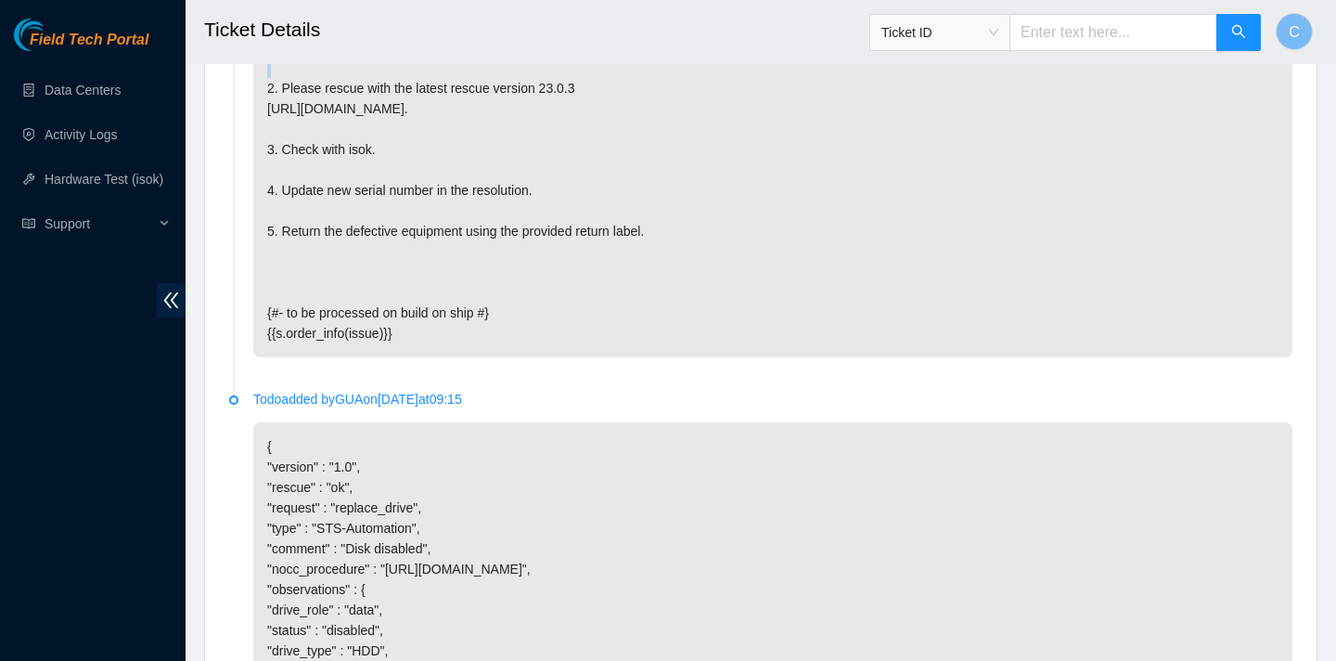
drag, startPoint x: 455, startPoint y: 189, endPoint x: 388, endPoint y: 183, distance: 67.1
click at [388, 183] on p "{%- import 'sts-macros.j2' as s with context -%} {%- set issue = myutils.get_is…" at bounding box center [772, 118] width 1039 height 477
copy p "ZC14ZFZA"
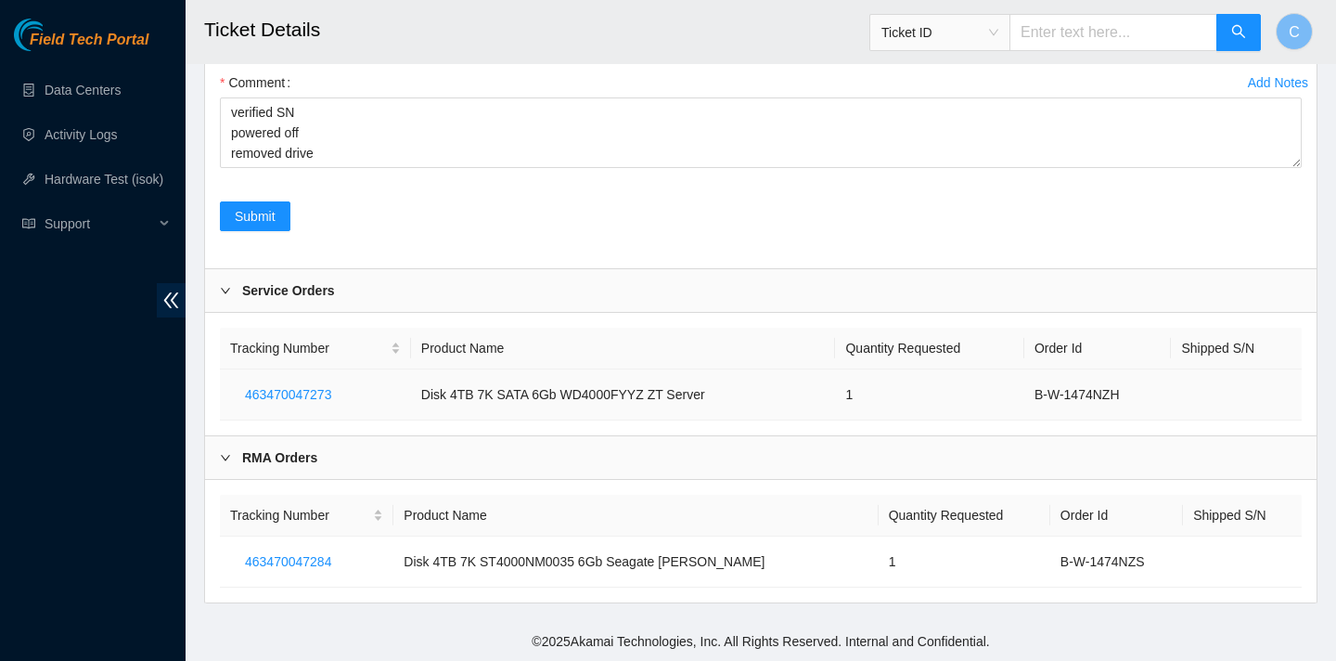
scroll to position [3913, 0]
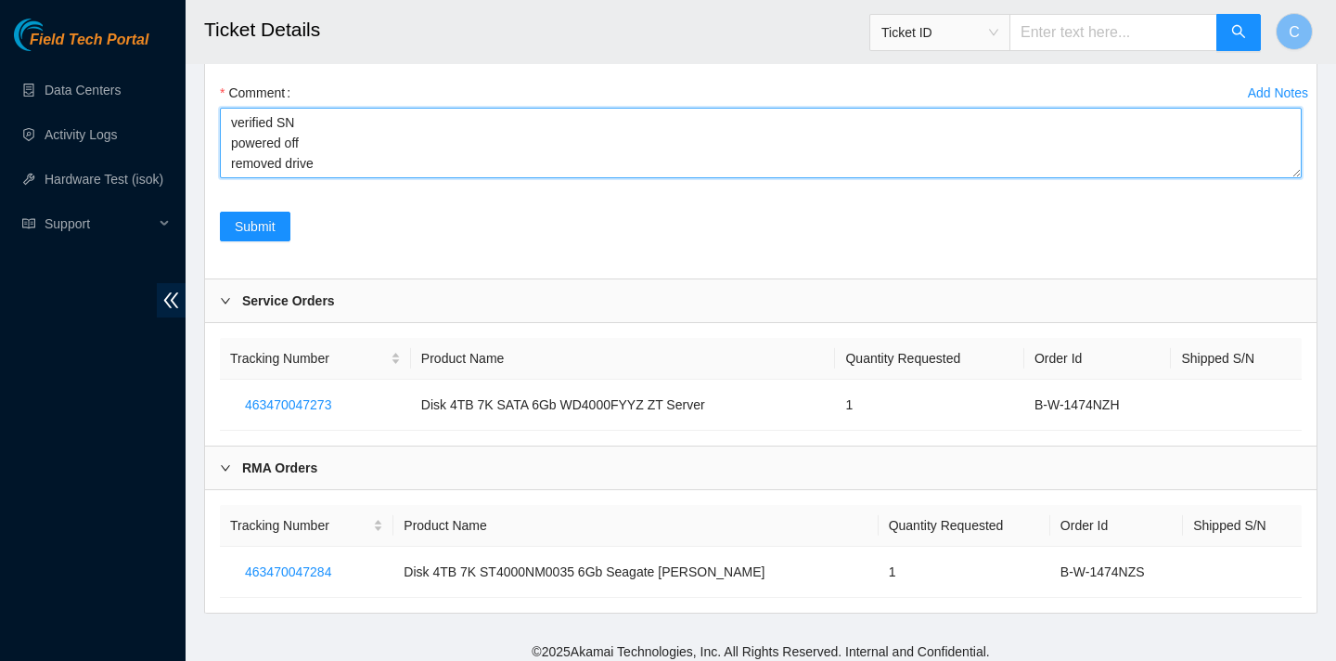
click at [341, 178] on textarea "verified SN powered off removed drive" at bounding box center [761, 143] width 1082 height 71
paste textarea "ZC14ZFZA"
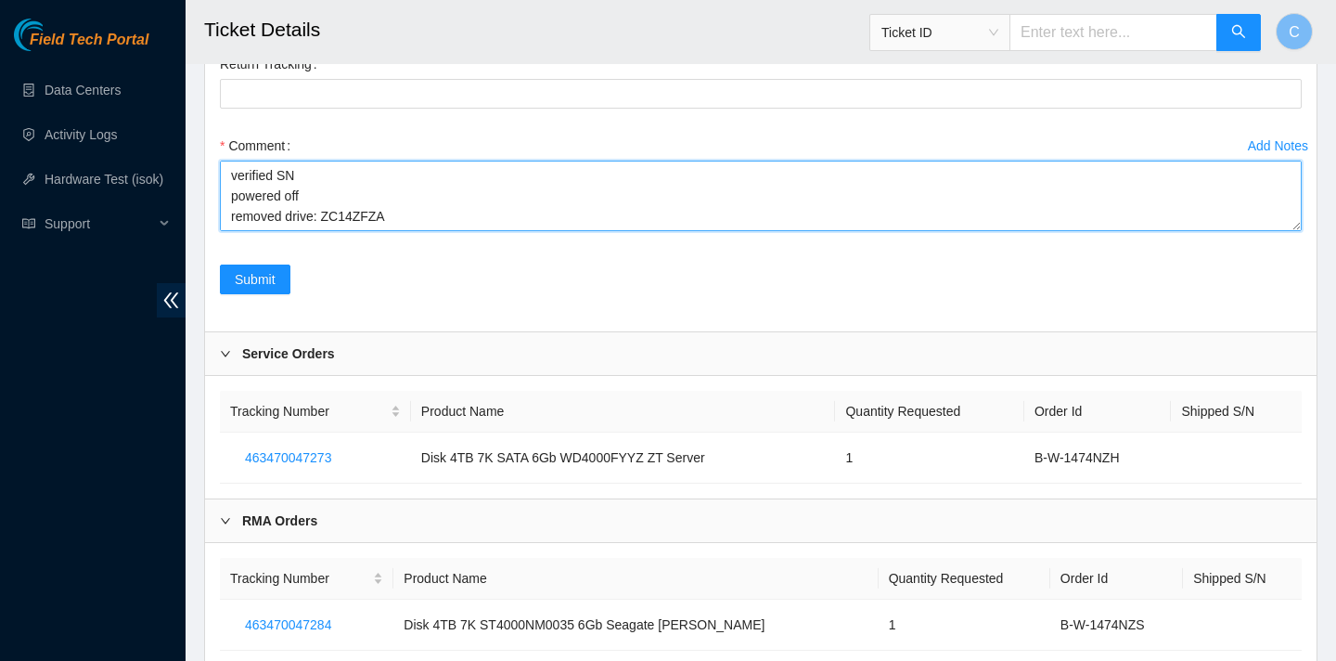
type textarea "verified SN powered off removed drive: ZC14ZFZA put in new drive: WCC131580599 …"
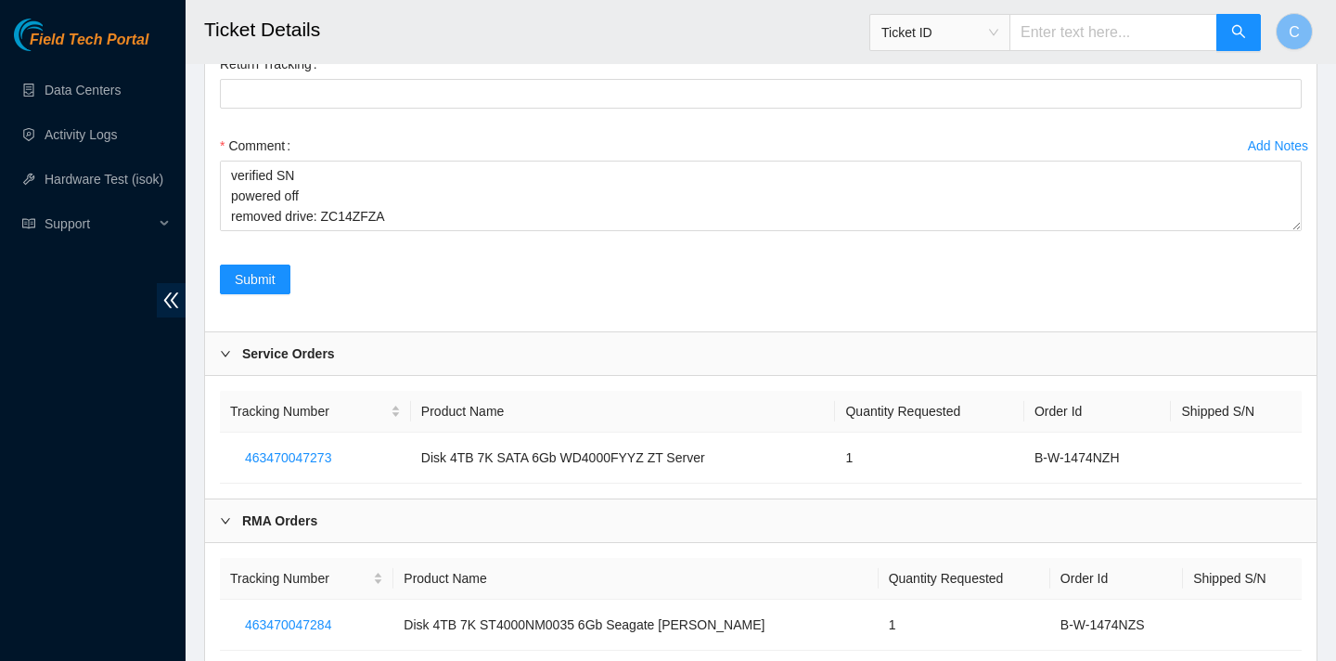
checkbox input "true"
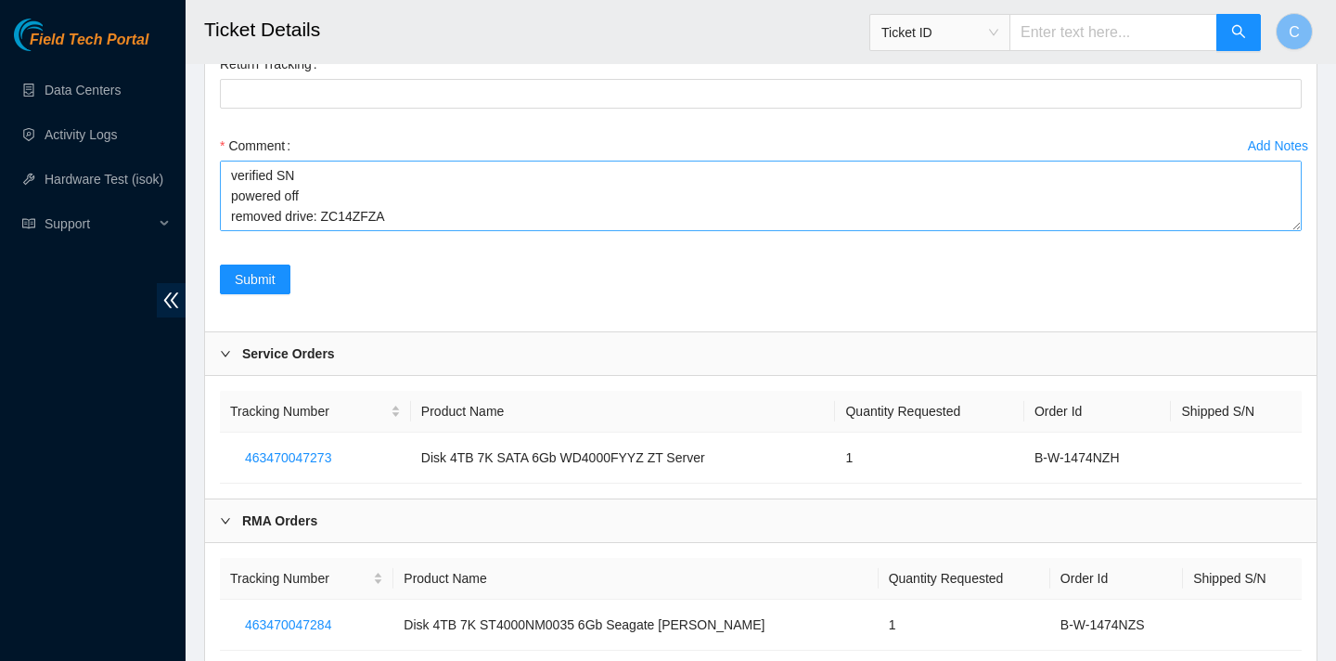
scroll to position [61, 0]
click at [301, 231] on textarea "verified SN powered off removed drive: ZC14ZFZA put in new drive: WCC131580599 …" at bounding box center [761, 196] width 1082 height 71
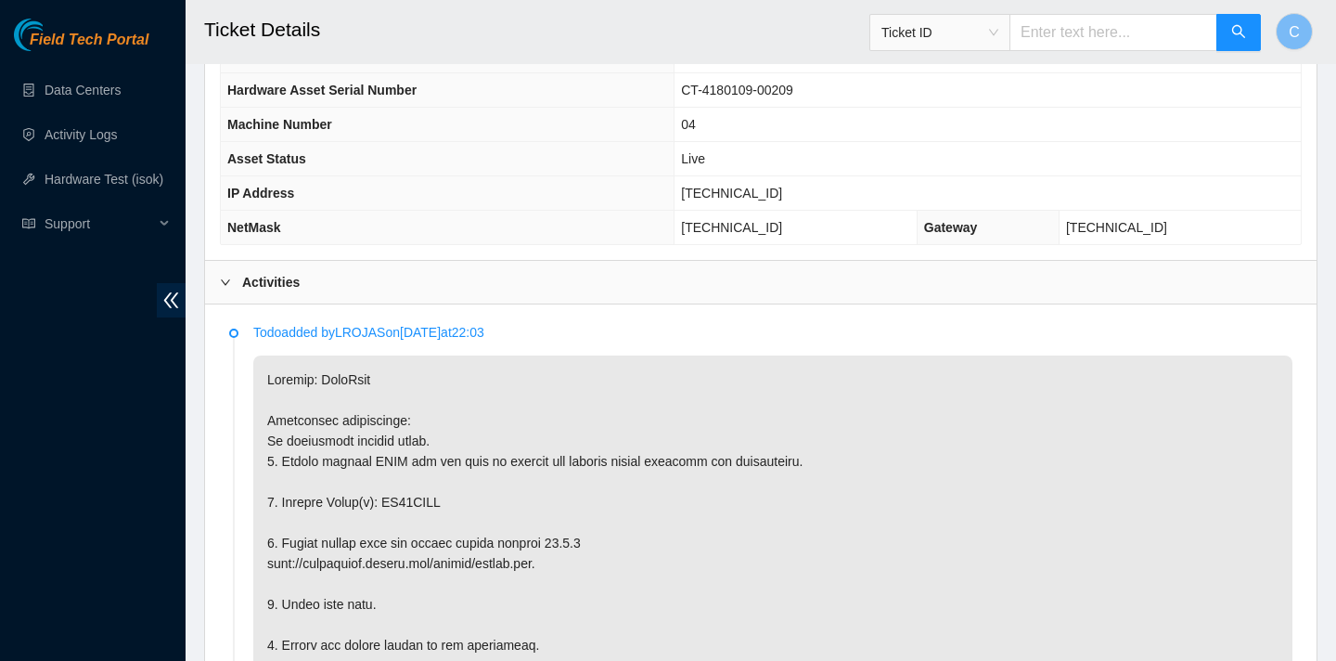
scroll to position [433, 0]
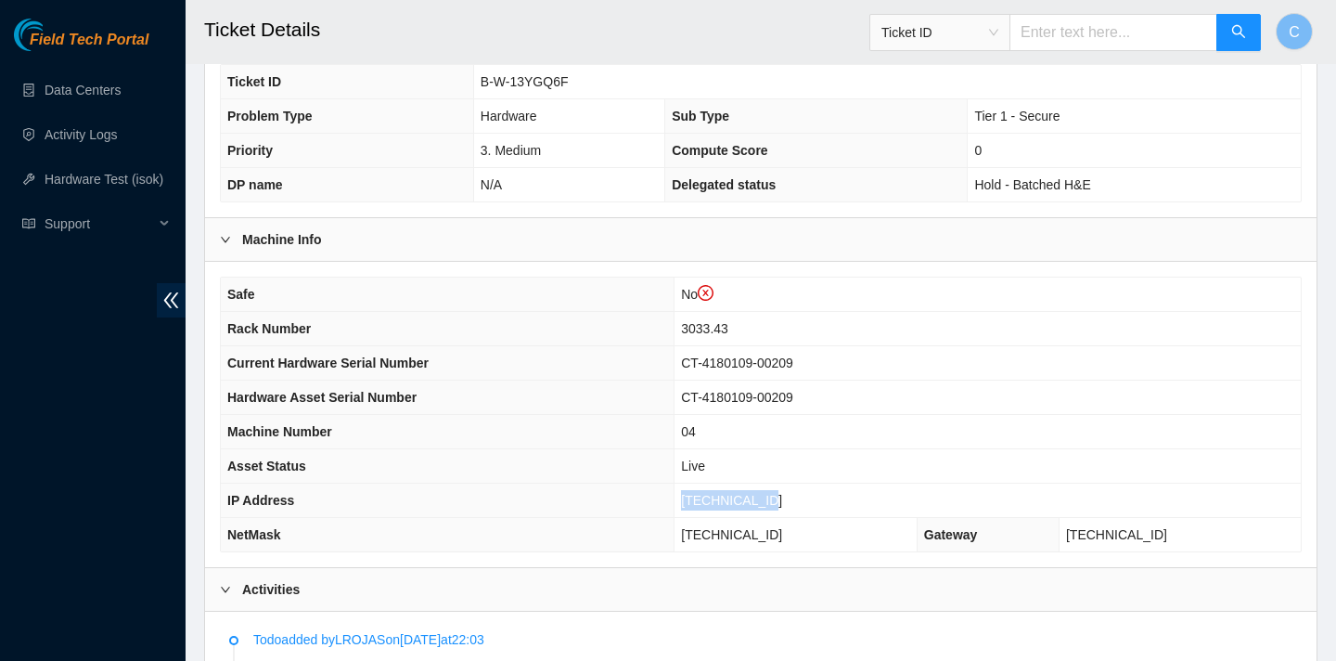
drag, startPoint x: 821, startPoint y: 499, endPoint x: 724, endPoint y: 492, distance: 97.7
click at [724, 492] on td "[TECHNICAL_ID]" at bounding box center [988, 501] width 626 height 34
copy span "[TECHNICAL_ID]"
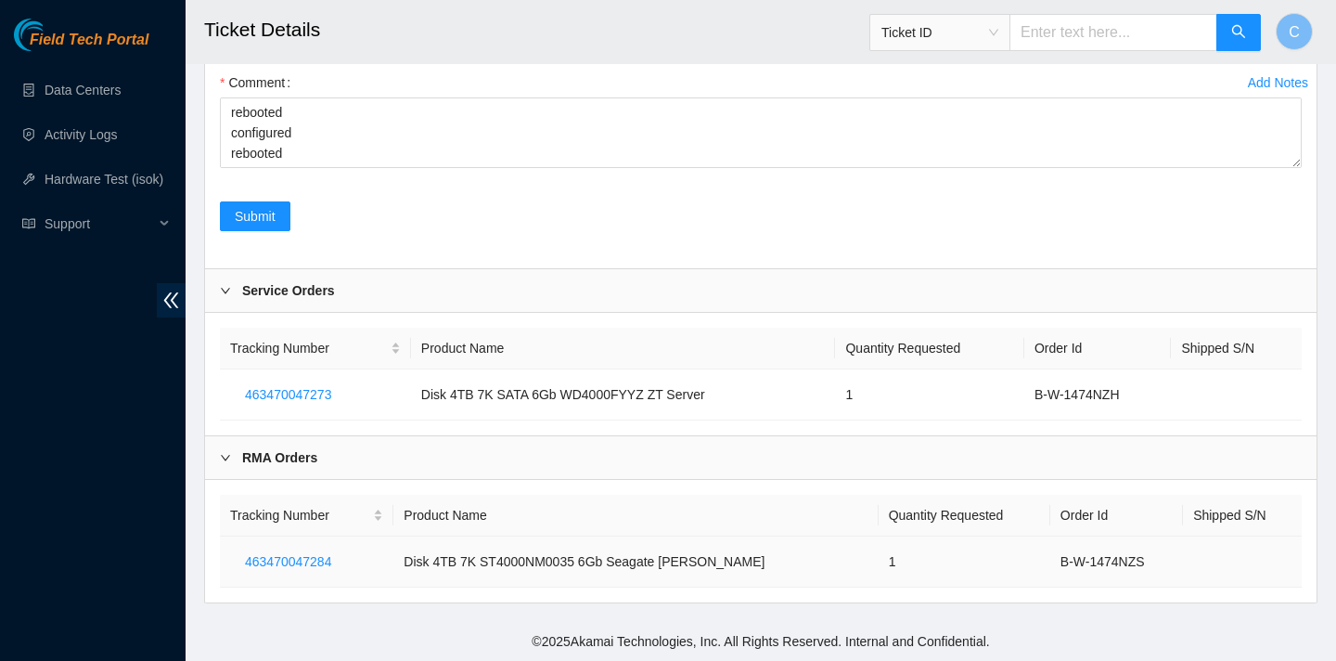
scroll to position [3926, 0]
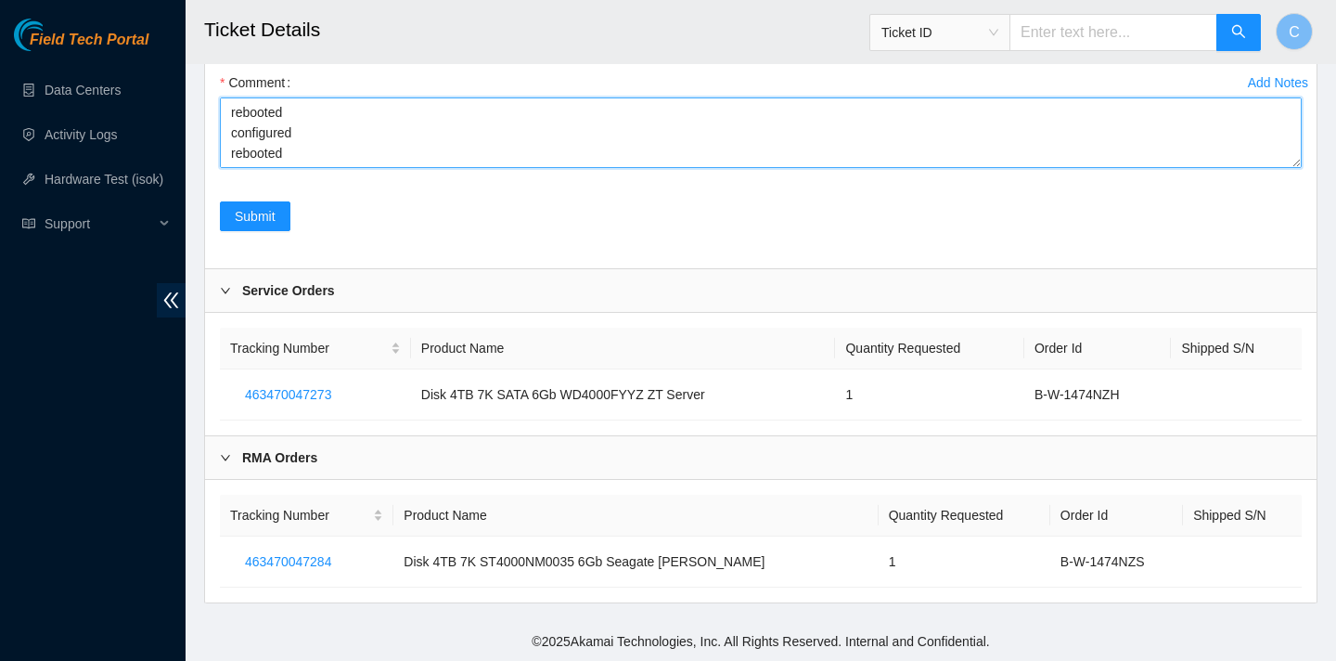
click at [277, 168] on textarea "verified SN powered off removed drive: ZC14ZFZA put in new drive: WCC131580599 …" at bounding box center [761, 132] width 1082 height 71
click at [316, 168] on textarea "verified SN powered off removed drive: ZC14ZFZA put in new drive: WCC131580599 …" at bounding box center [761, 132] width 1082 height 71
click at [327, 168] on textarea "verified SN powered off removed drive: ZC14ZFZA put in new drive: WCC131580599 …" at bounding box center [761, 132] width 1082 height 71
click at [265, 168] on textarea "verified SN powered off removed drive: ZC14ZFZA put in new drive: WCC131580599 …" at bounding box center [761, 132] width 1082 height 71
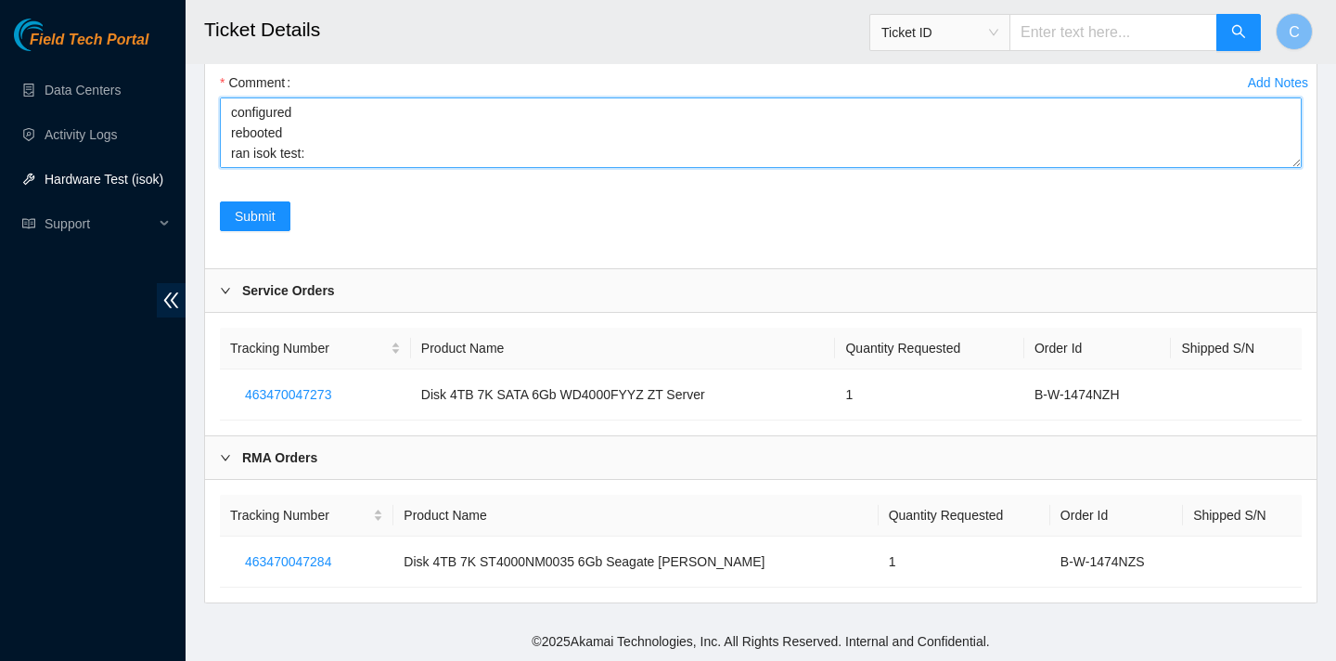
paste textarea "[TECHNICAL_ID] : passed: ok"
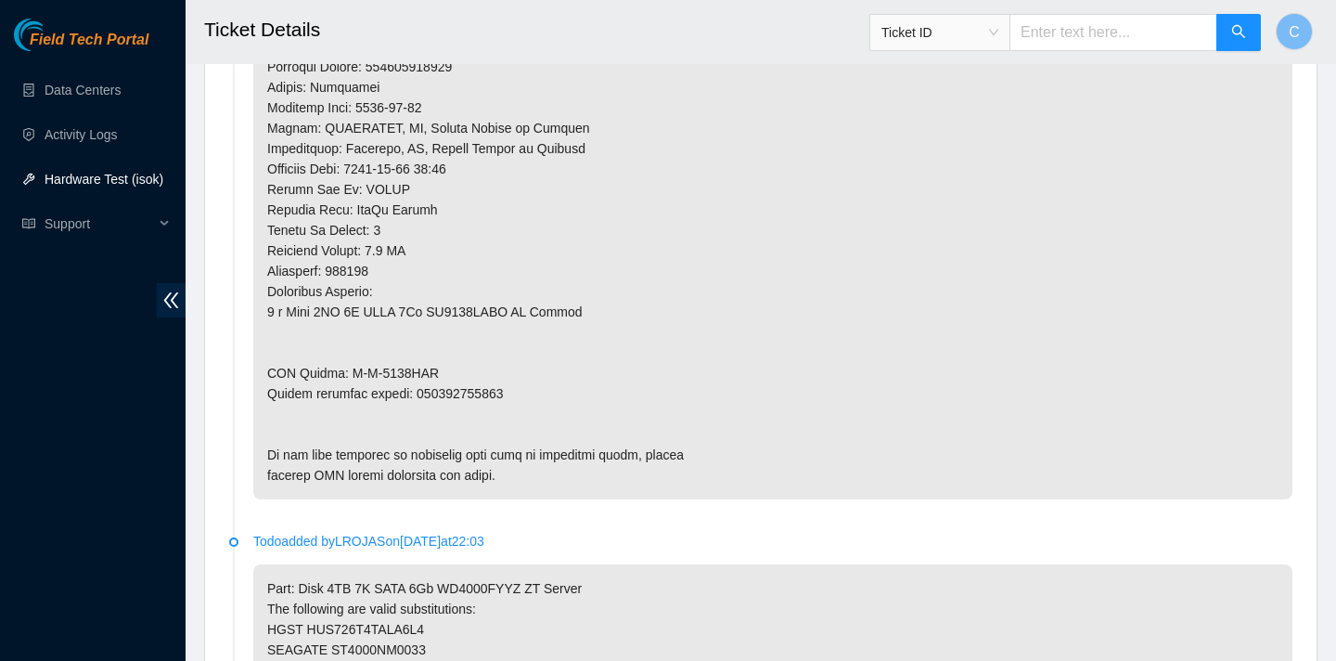
scroll to position [1461, 0]
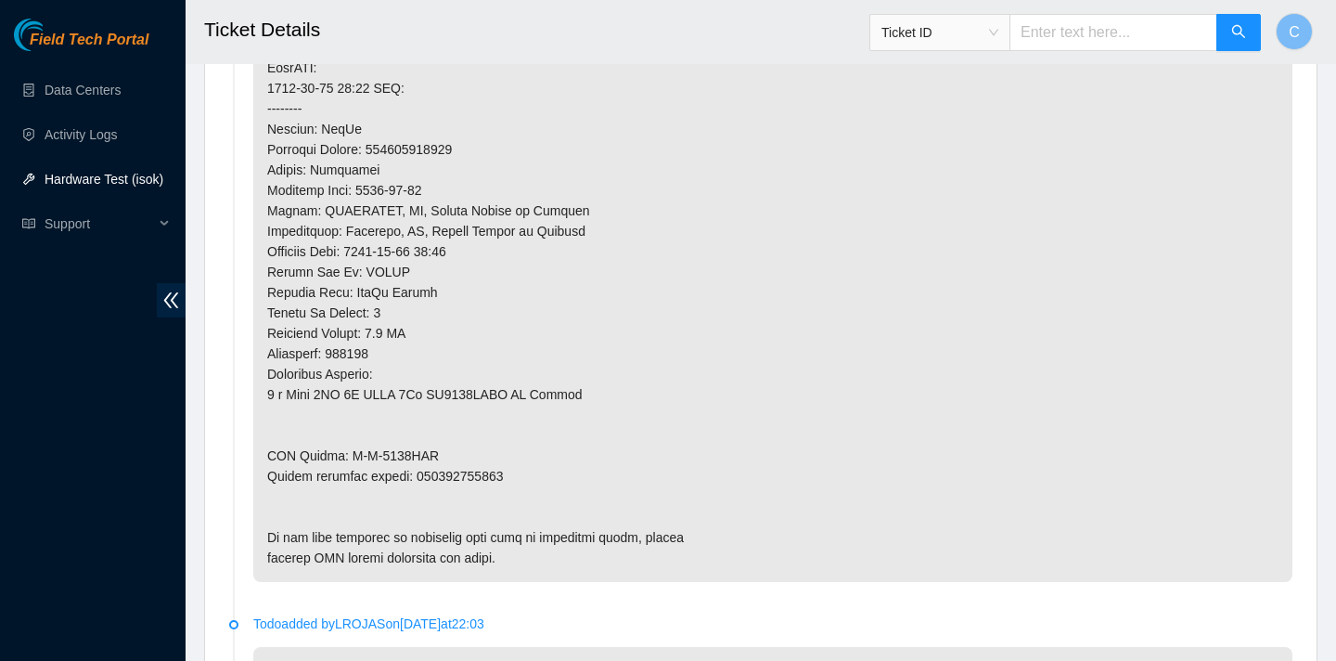
type textarea "verified SN powered off removed drive: ZC14ZFZA put in new drive: WCC131580599 …"
drag, startPoint x: 515, startPoint y: 477, endPoint x: 418, endPoint y: 476, distance: 97.4
click at [418, 476] on p at bounding box center [772, 108] width 1039 height 947
copy p "463470047284"
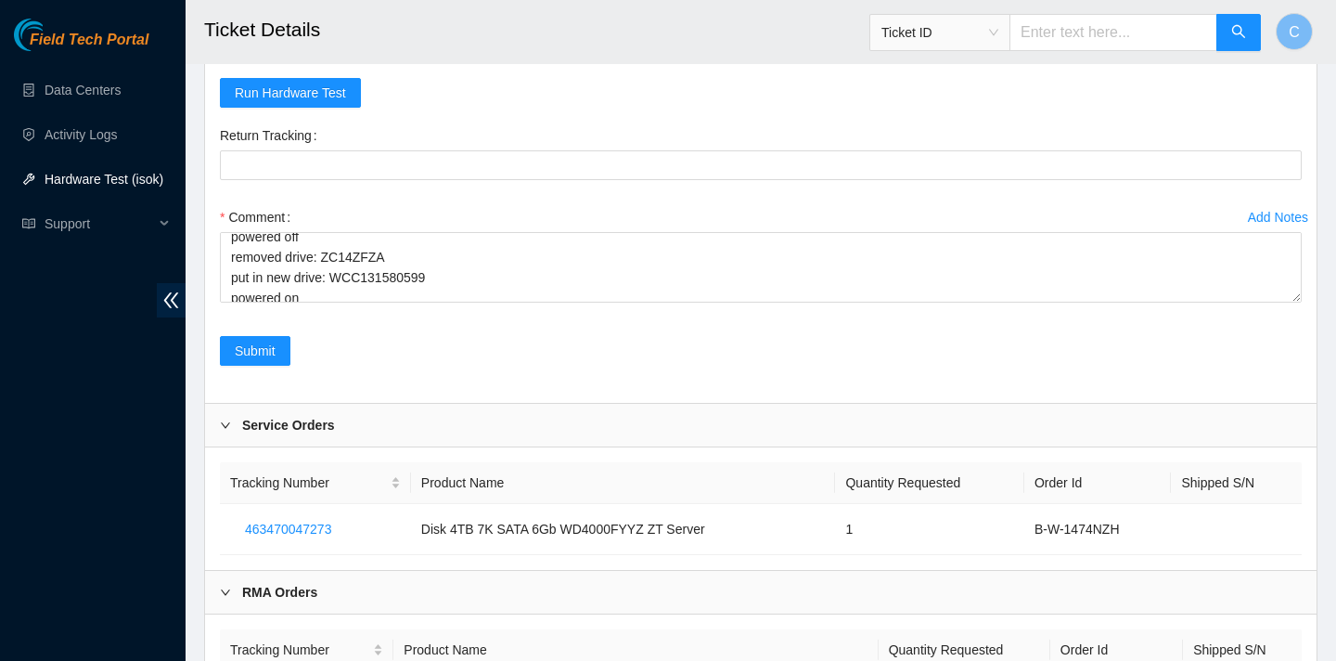
scroll to position [32, 0]
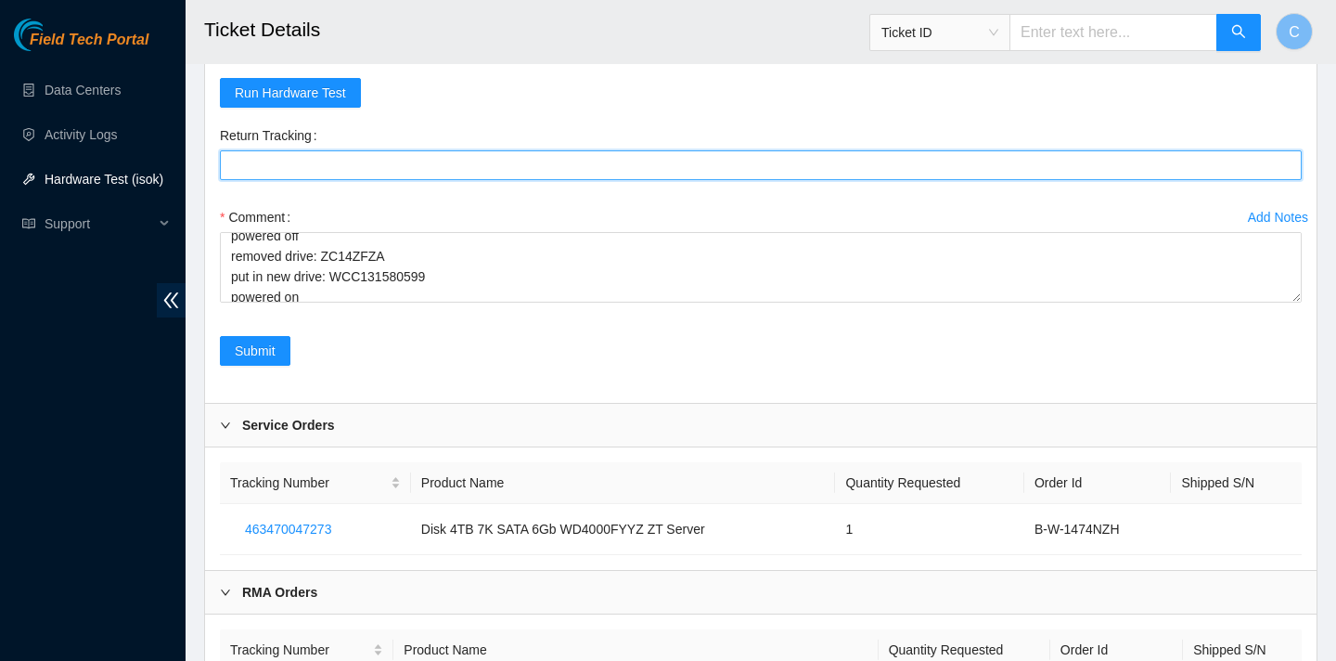
click at [513, 180] on Tracking "Return Tracking" at bounding box center [761, 165] width 1082 height 30
paste Tracking "463470047284"
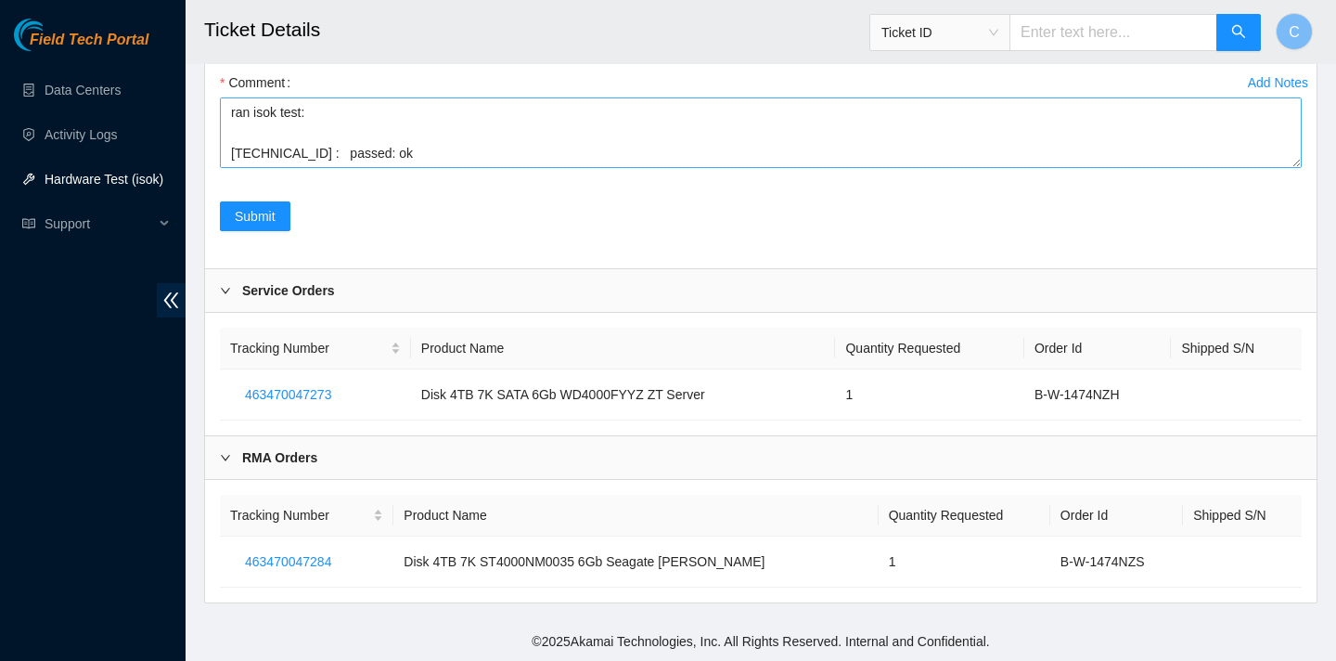
scroll to position [3940, 0]
type Tracking "463470047284"
click at [432, 168] on textarea "verified SN powered off removed drive: ZC14ZFZA put in new drive: WCC131580599 …" at bounding box center [761, 132] width 1082 height 71
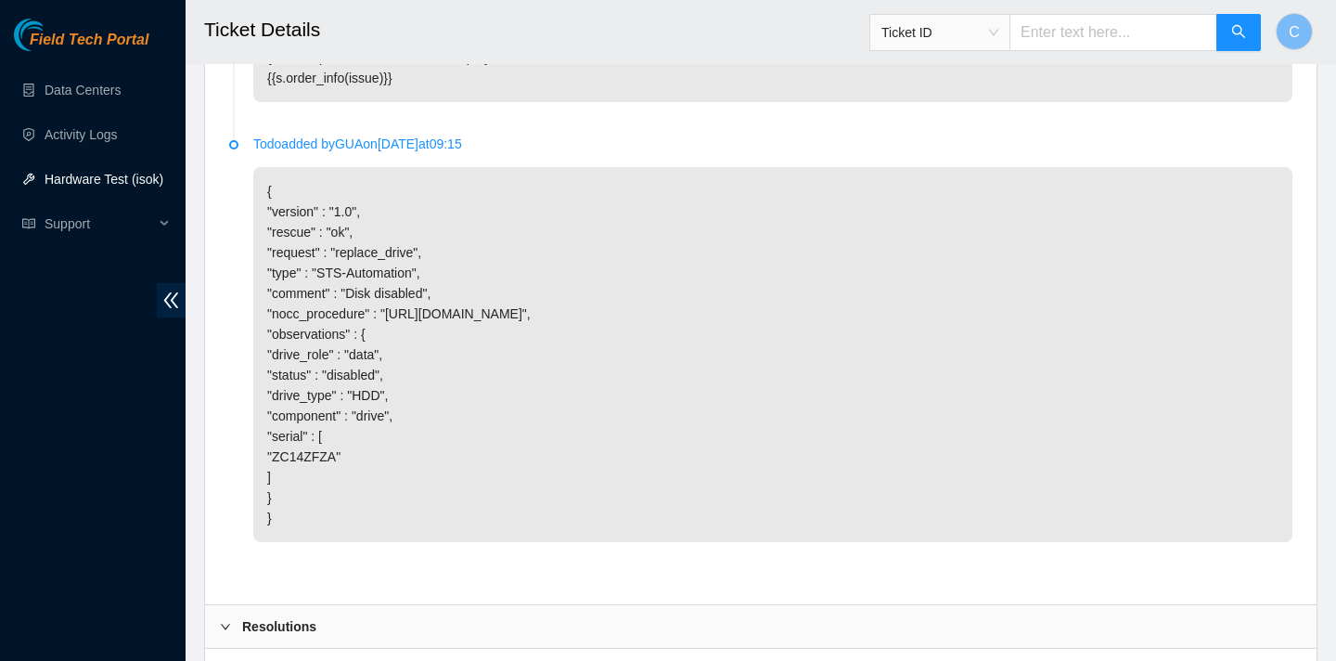
scroll to position [3067, 0]
type textarea "verified SN powered off removed drive: ZC14ZFZA put in new drive: WCC131580599 …"
click at [82, 128] on link "Activity Logs" at bounding box center [81, 134] width 73 height 15
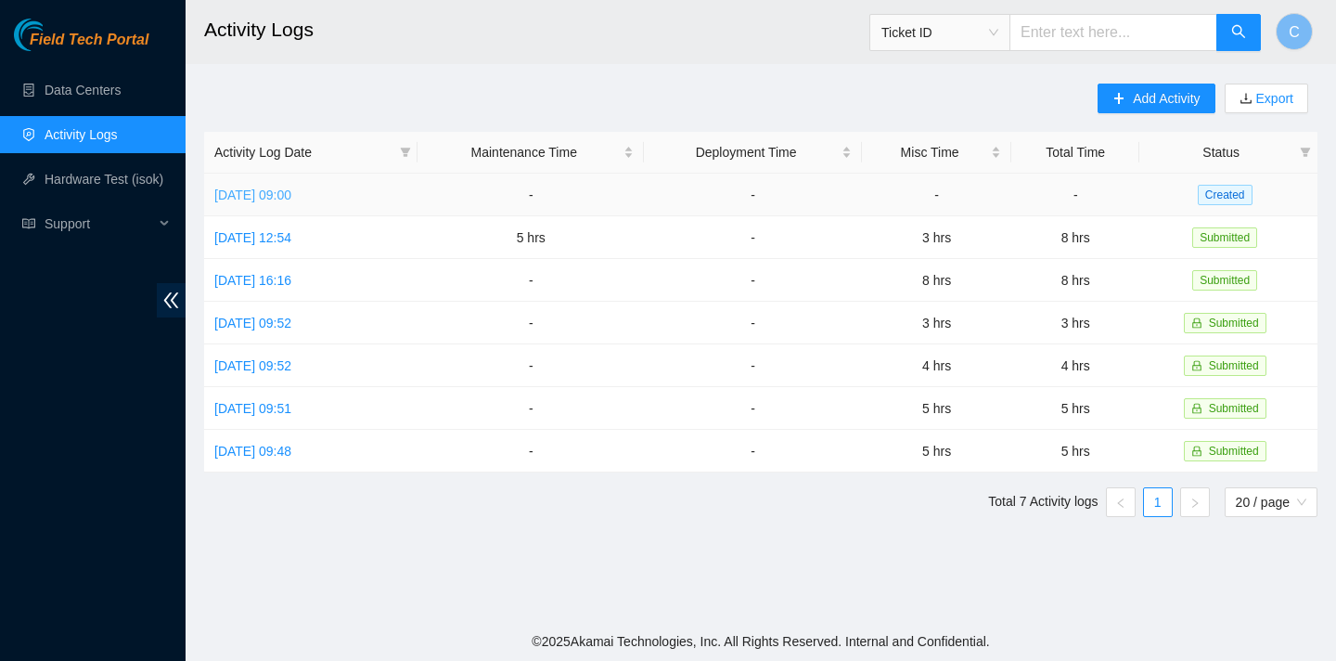
click at [291, 189] on link "Thu, 04 Sep 2025 09:00" at bounding box center [252, 194] width 77 height 15
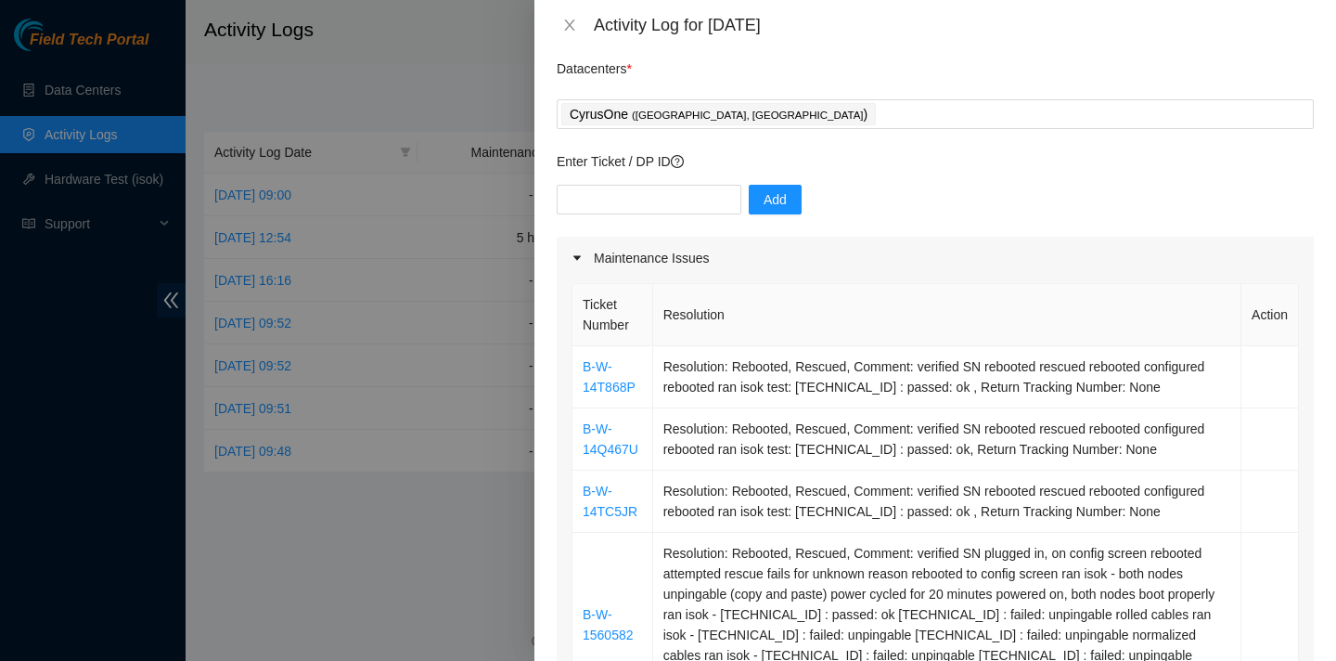
scroll to position [248, 0]
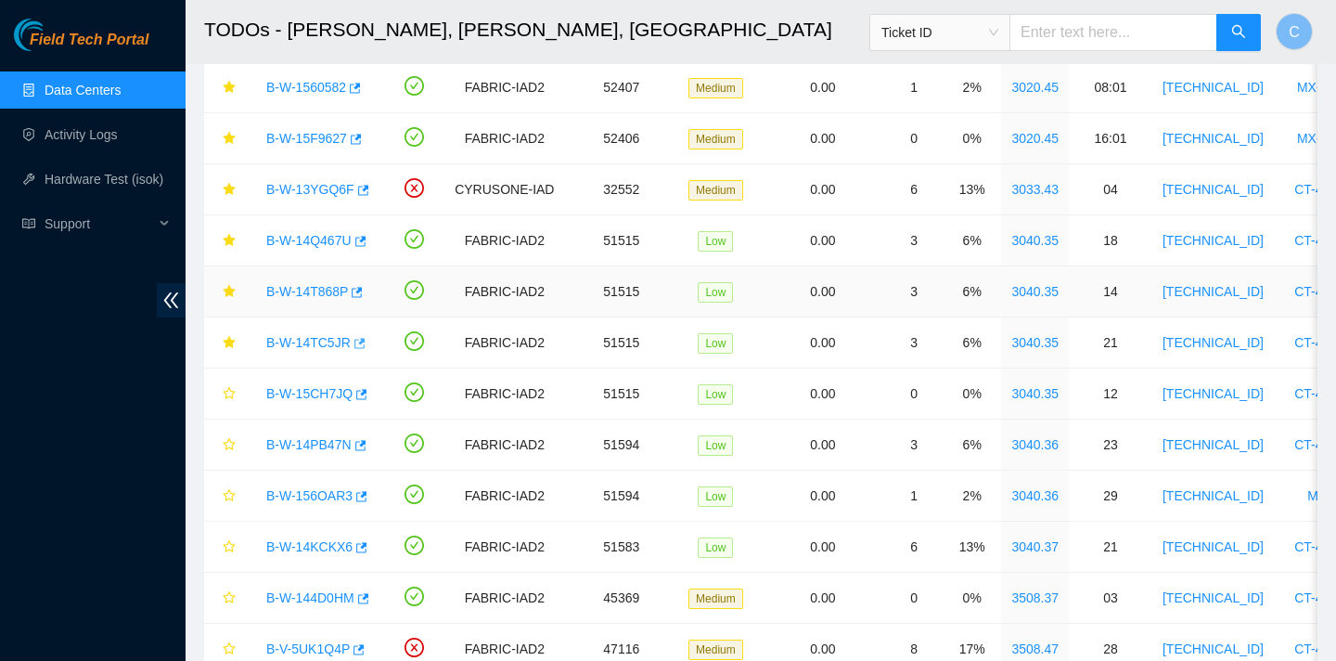
scroll to position [145, 0]
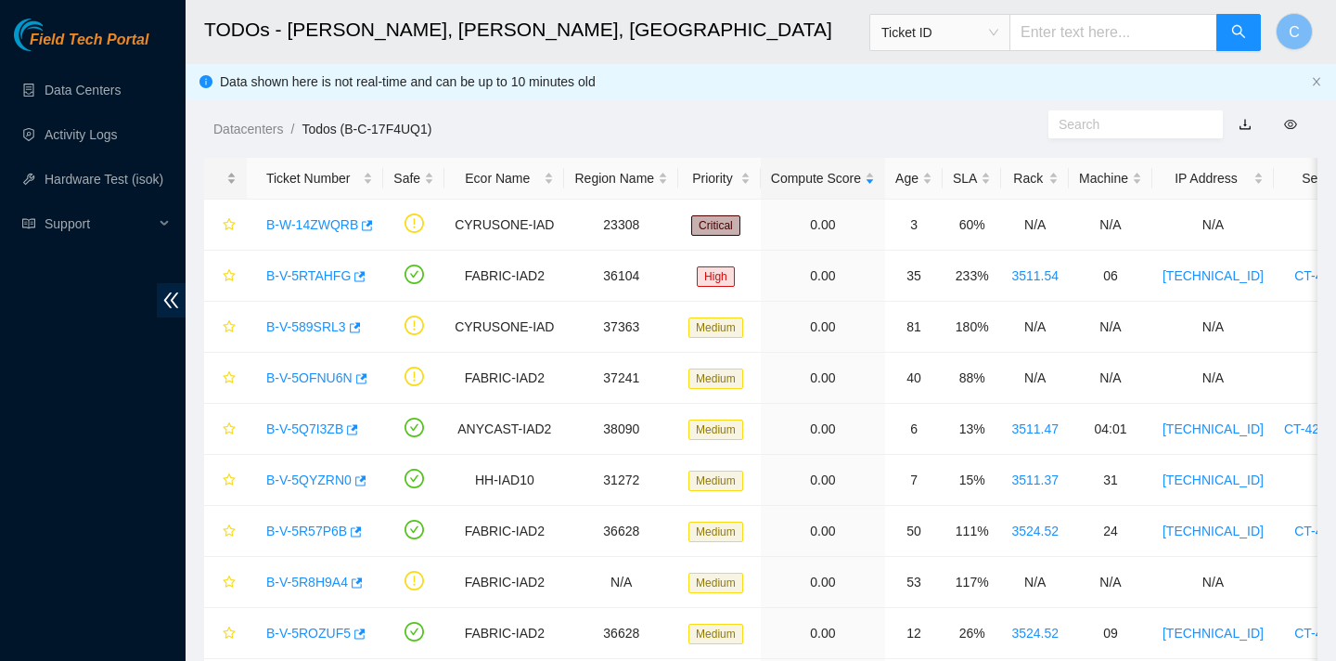
click at [228, 187] on div at bounding box center [225, 179] width 22 height 18
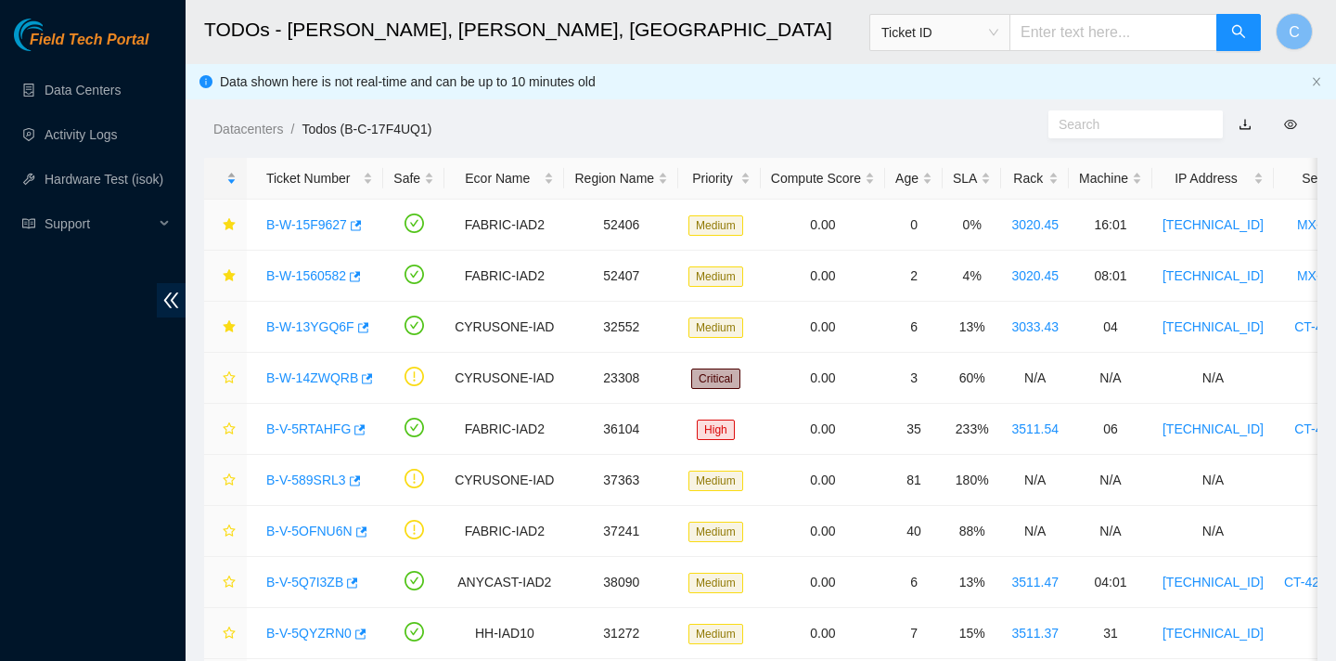
click at [228, 187] on div at bounding box center [225, 179] width 22 height 18
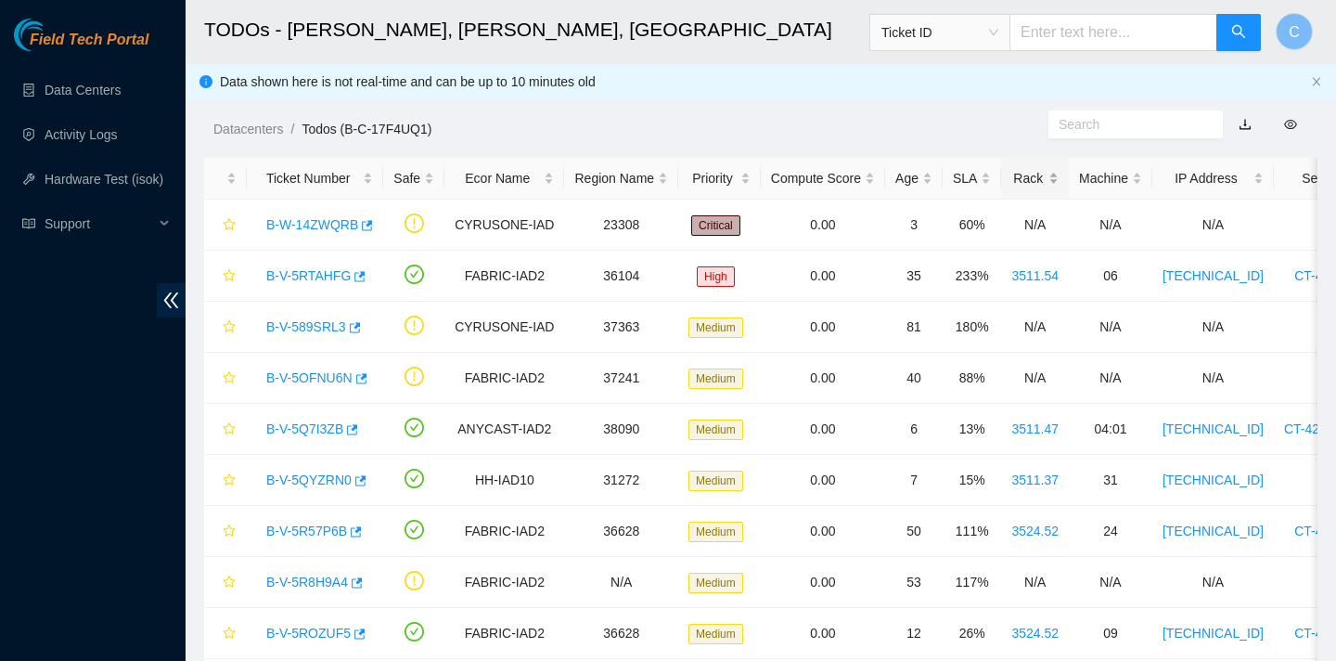
click at [1035, 180] on div "Rack" at bounding box center [1035, 178] width 47 height 20
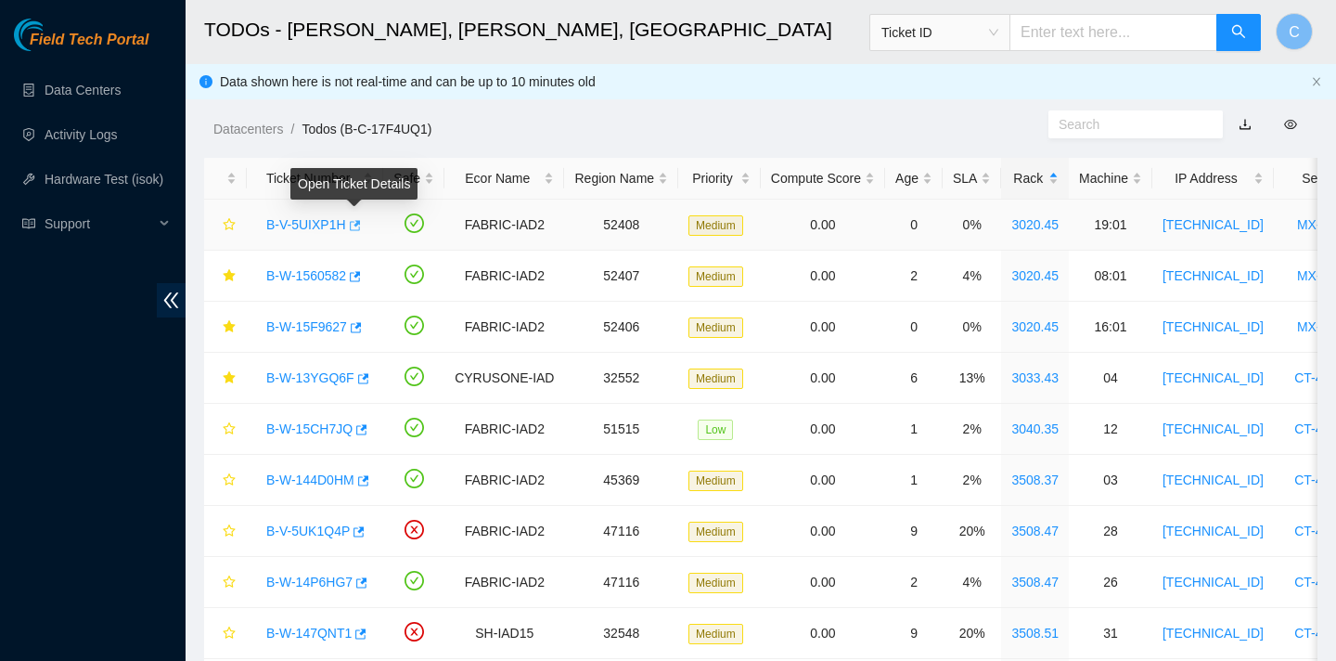
click at [358, 219] on icon "button" at bounding box center [353, 225] width 13 height 13
click at [227, 224] on icon "star" at bounding box center [229, 224] width 13 height 13
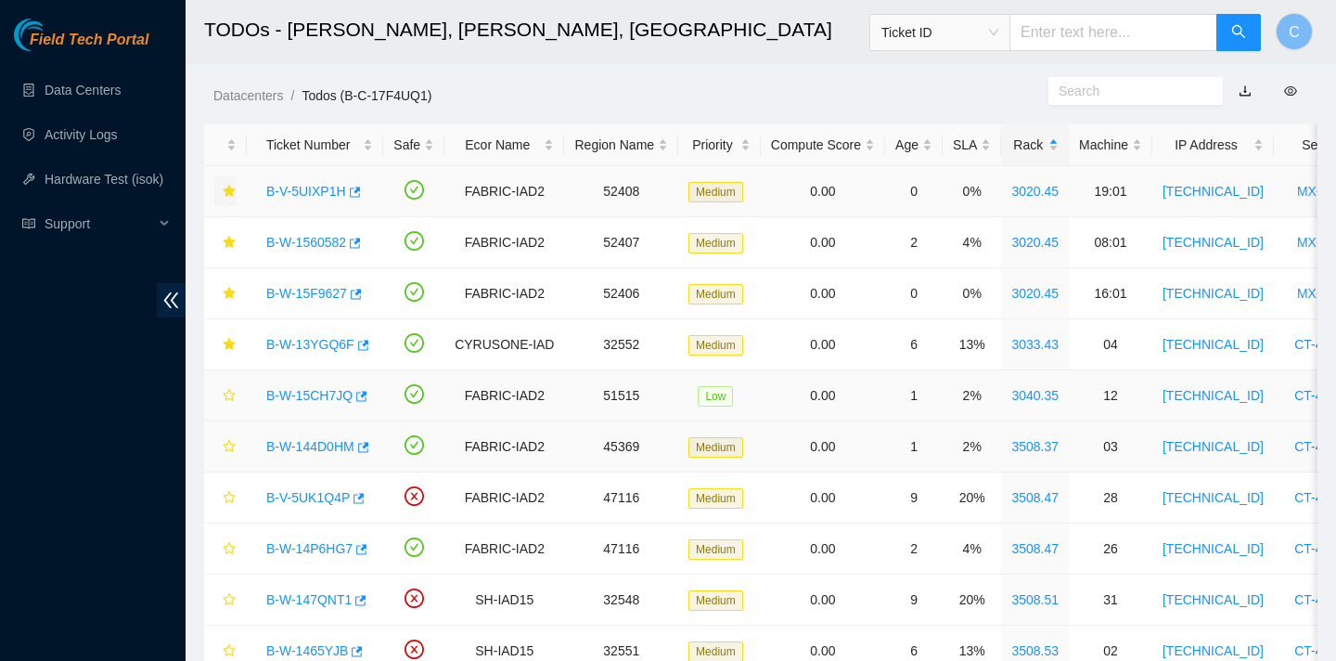
scroll to position [36, 0]
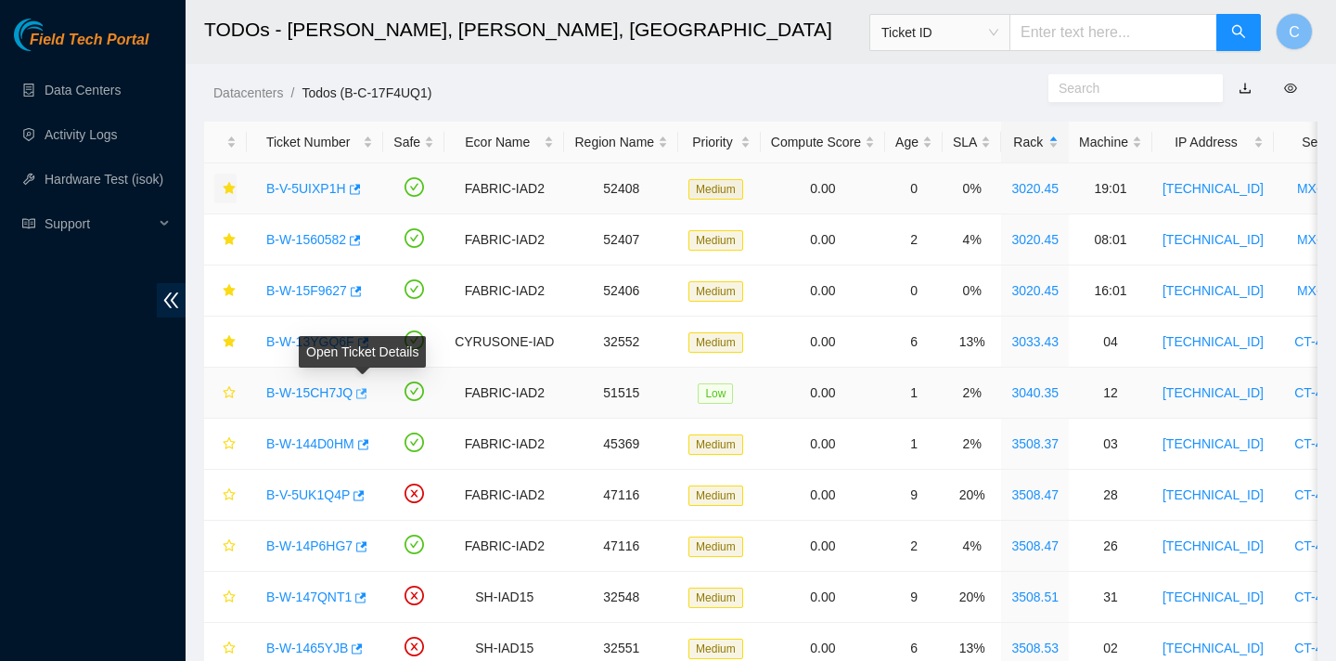
click at [367, 393] on icon "button" at bounding box center [360, 393] width 13 height 13
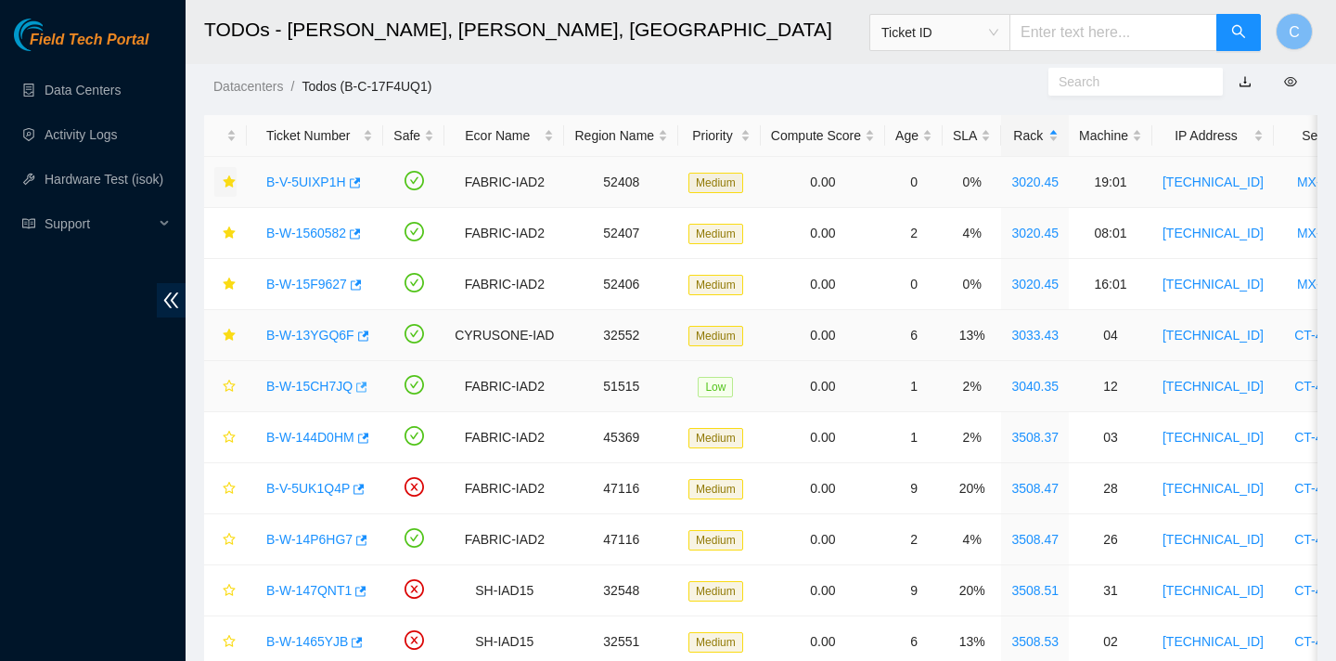
scroll to position [51, 0]
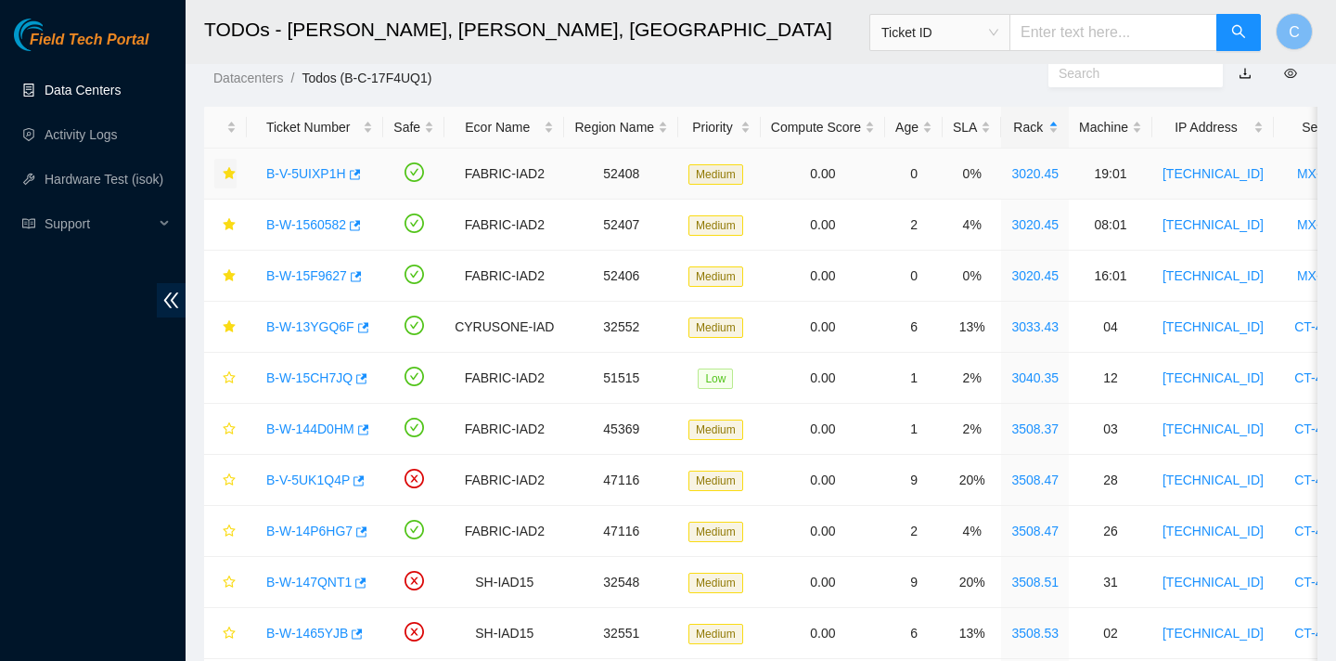
click at [119, 86] on link "Data Centers" at bounding box center [83, 90] width 76 height 15
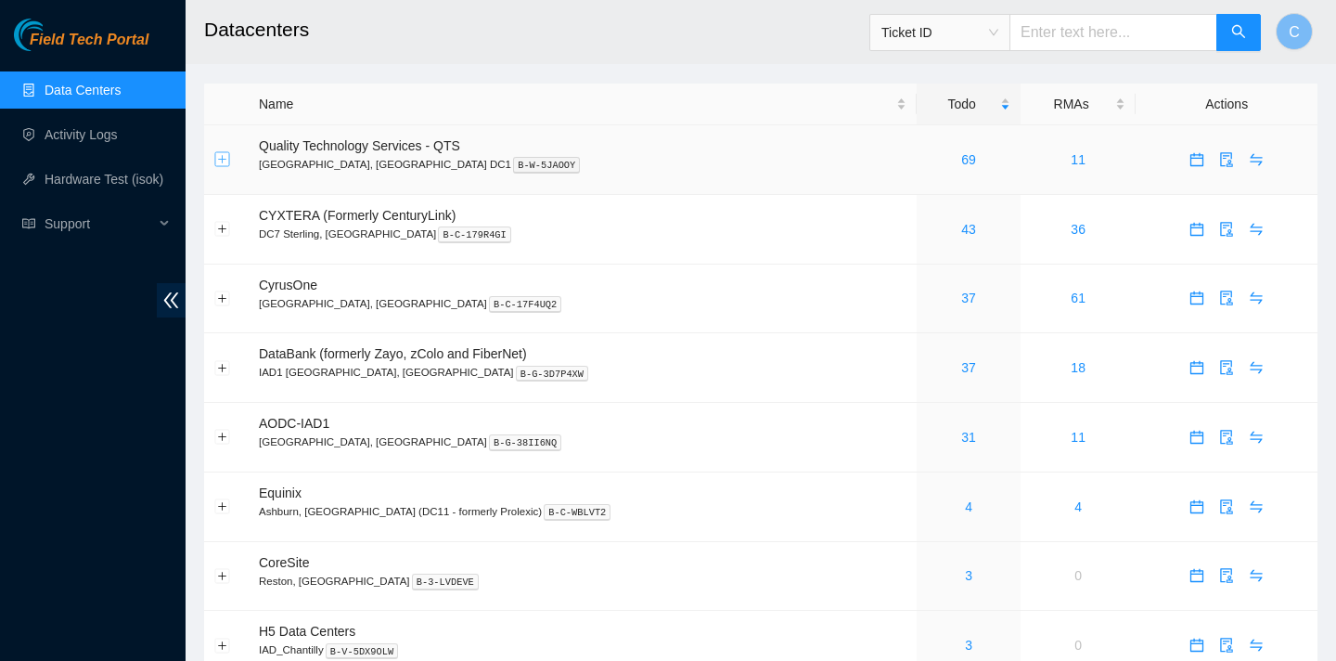
click at [221, 158] on button "Expand row" at bounding box center [222, 159] width 15 height 15
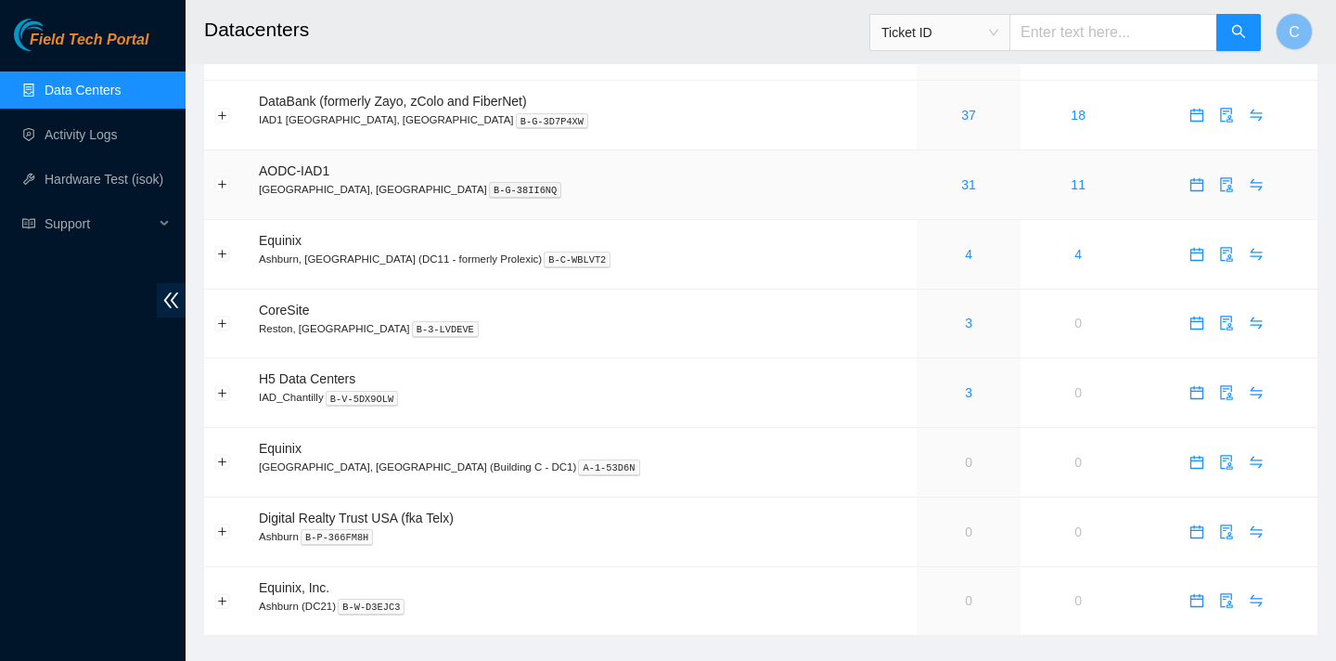
scroll to position [587, 0]
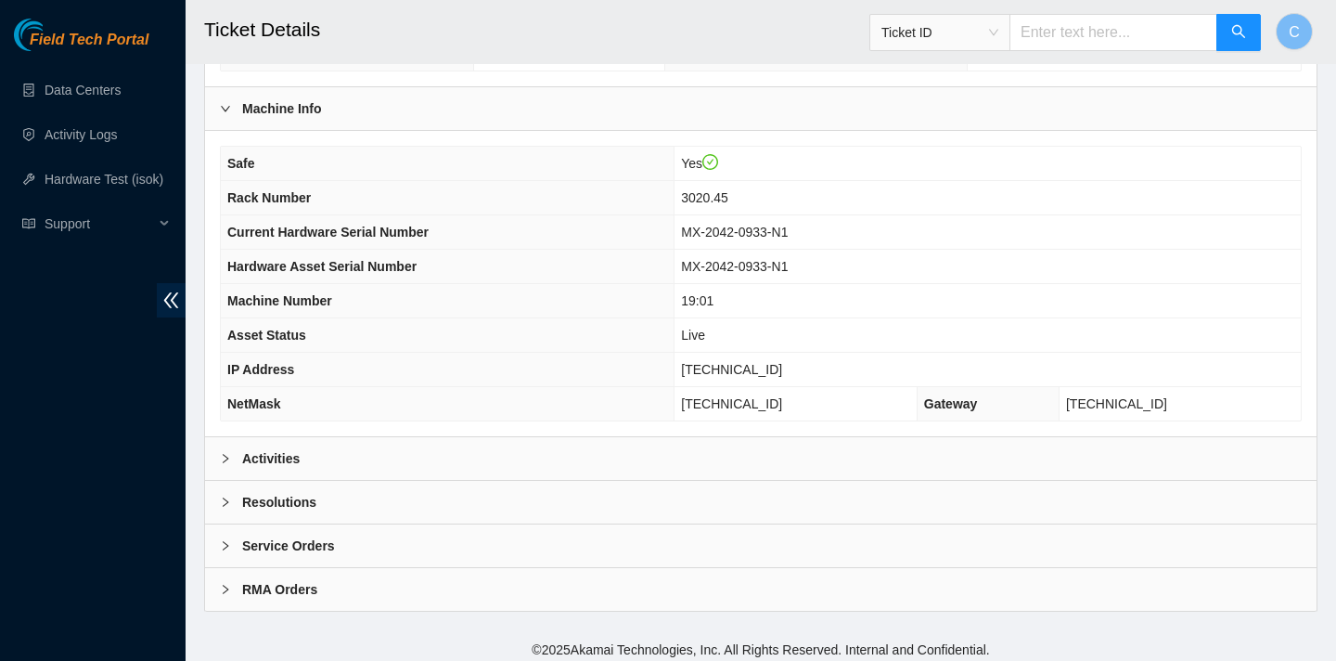
scroll to position [537, 0]
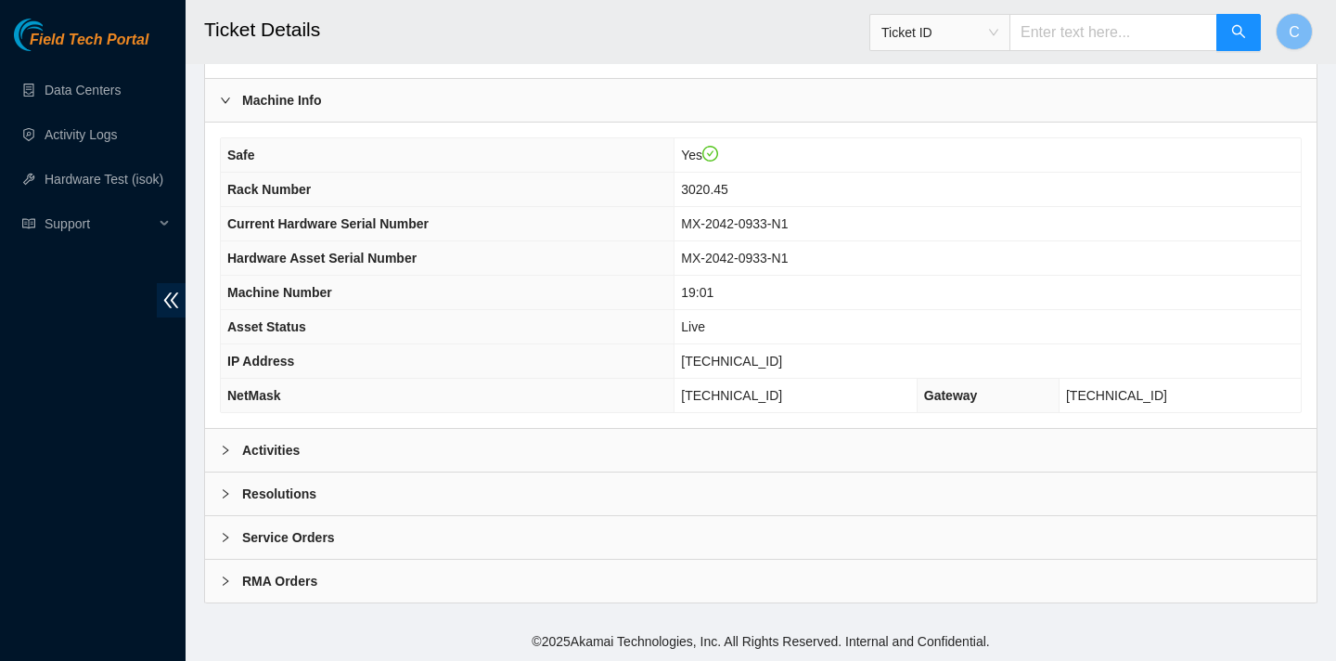
click at [480, 447] on div "Activities" at bounding box center [761, 450] width 1112 height 43
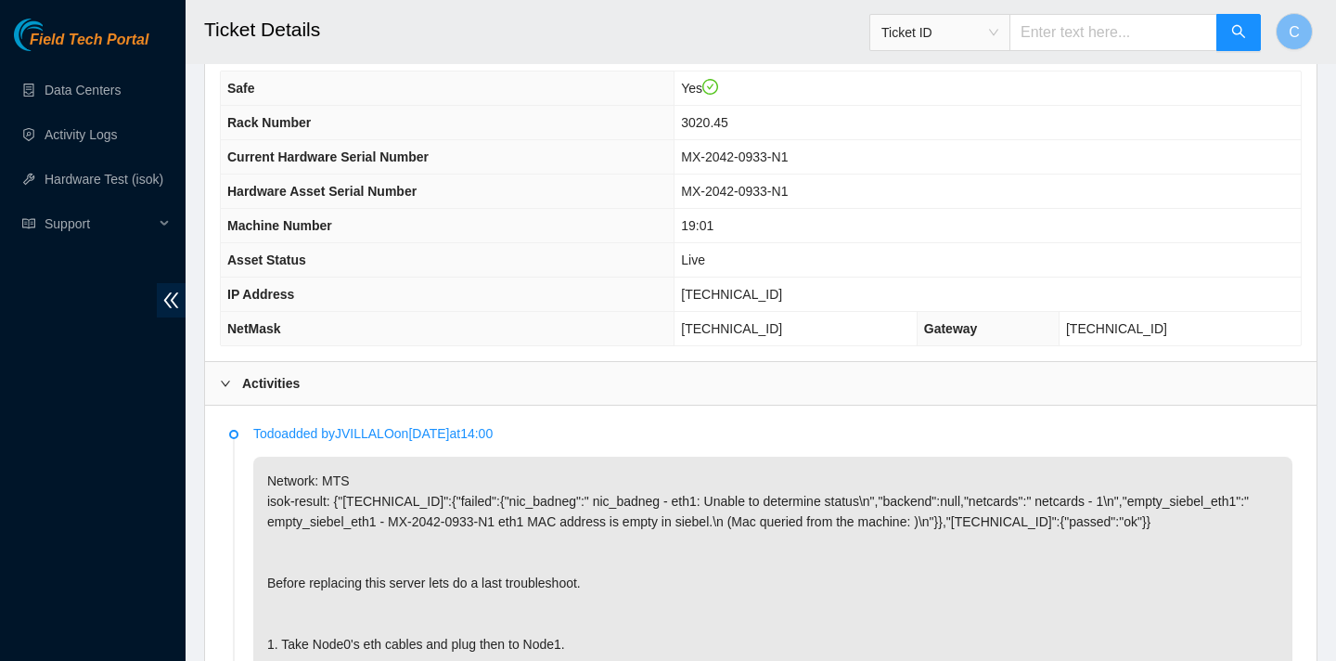
scroll to position [602, 0]
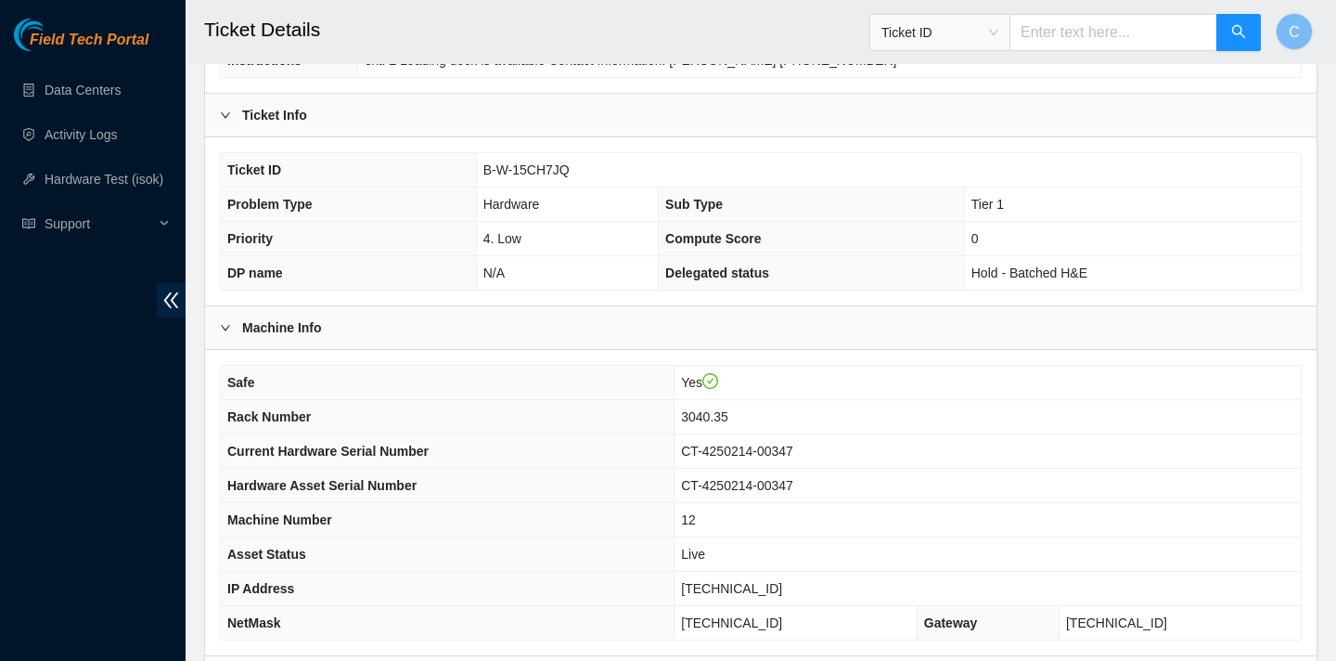
scroll to position [537, 0]
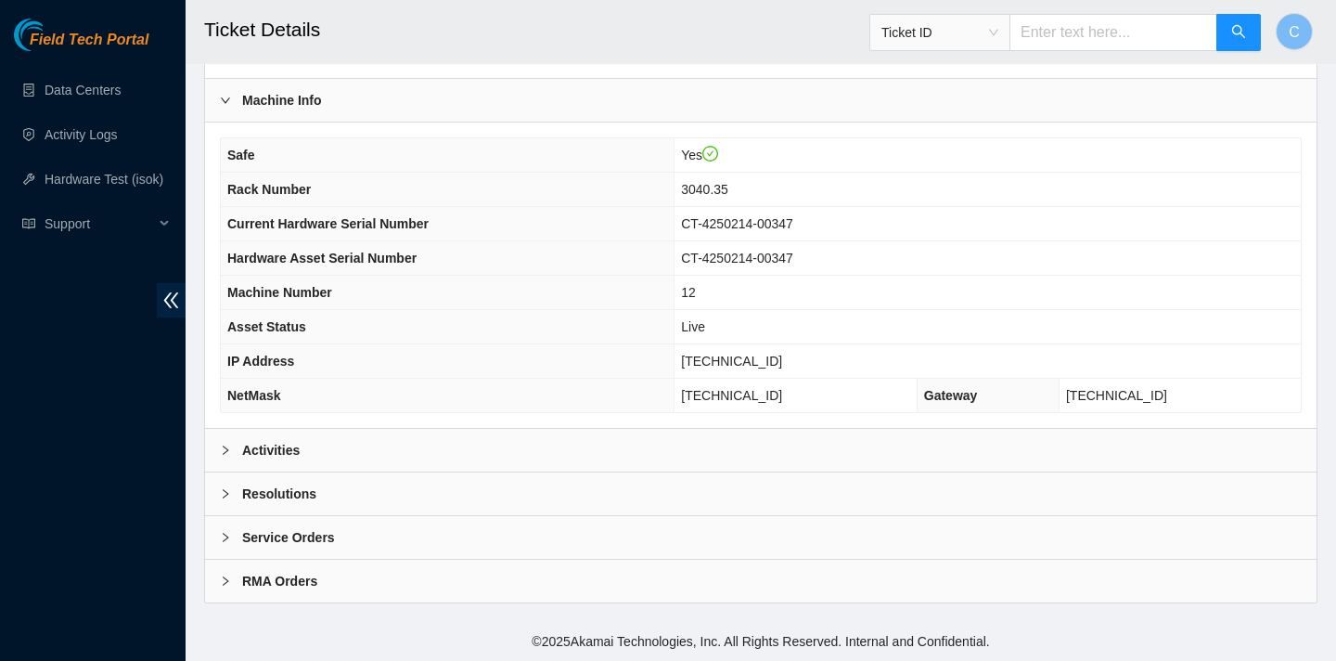
click at [460, 457] on div "Activities" at bounding box center [761, 450] width 1112 height 43
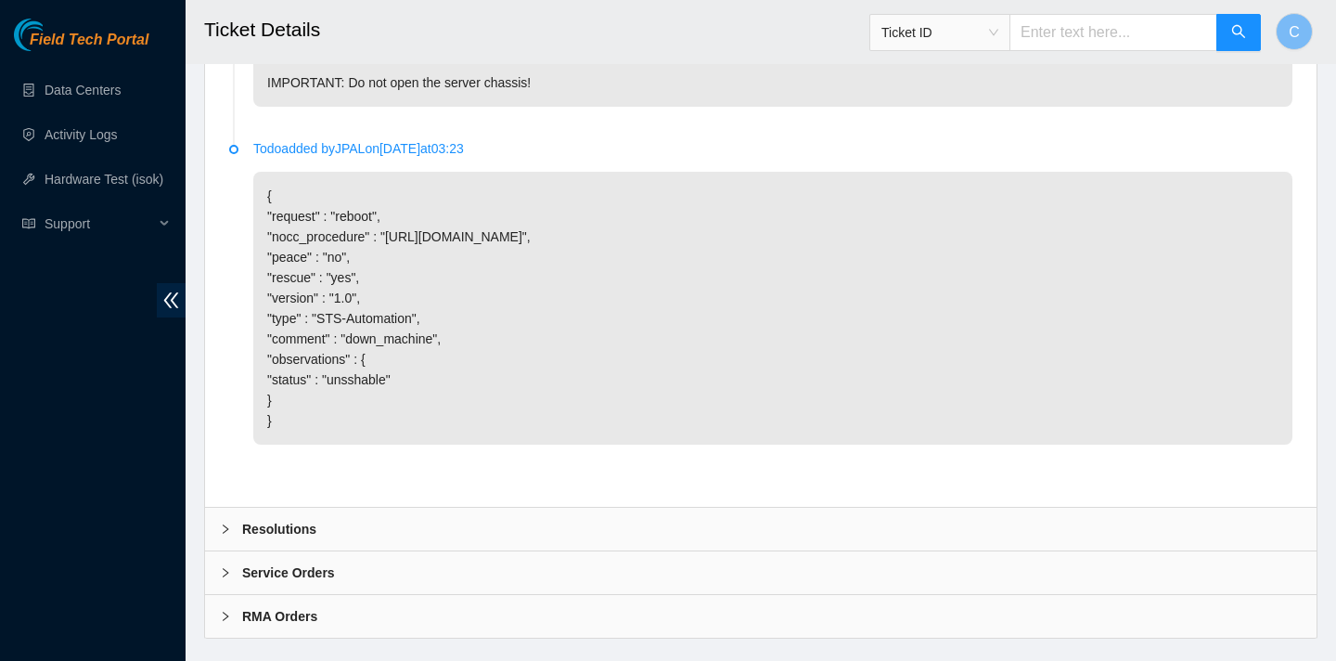
scroll to position [1385, 0]
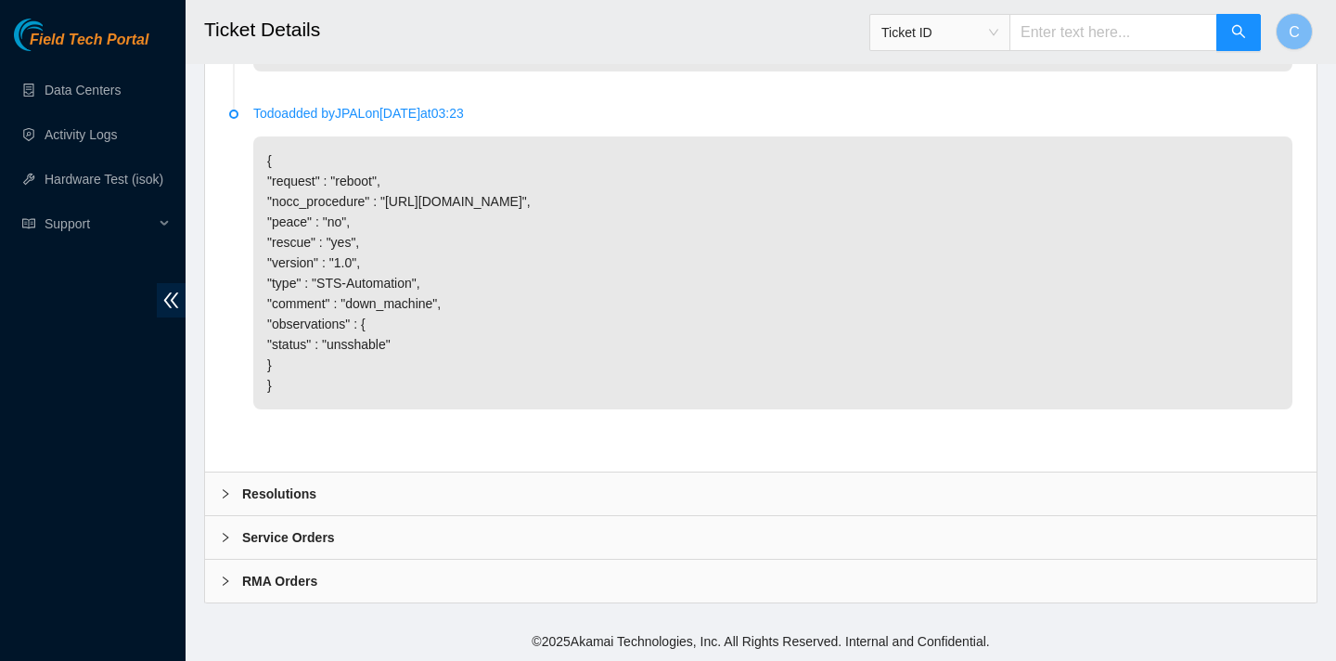
click at [257, 486] on b "Resolutions" at bounding box center [279, 494] width 74 height 20
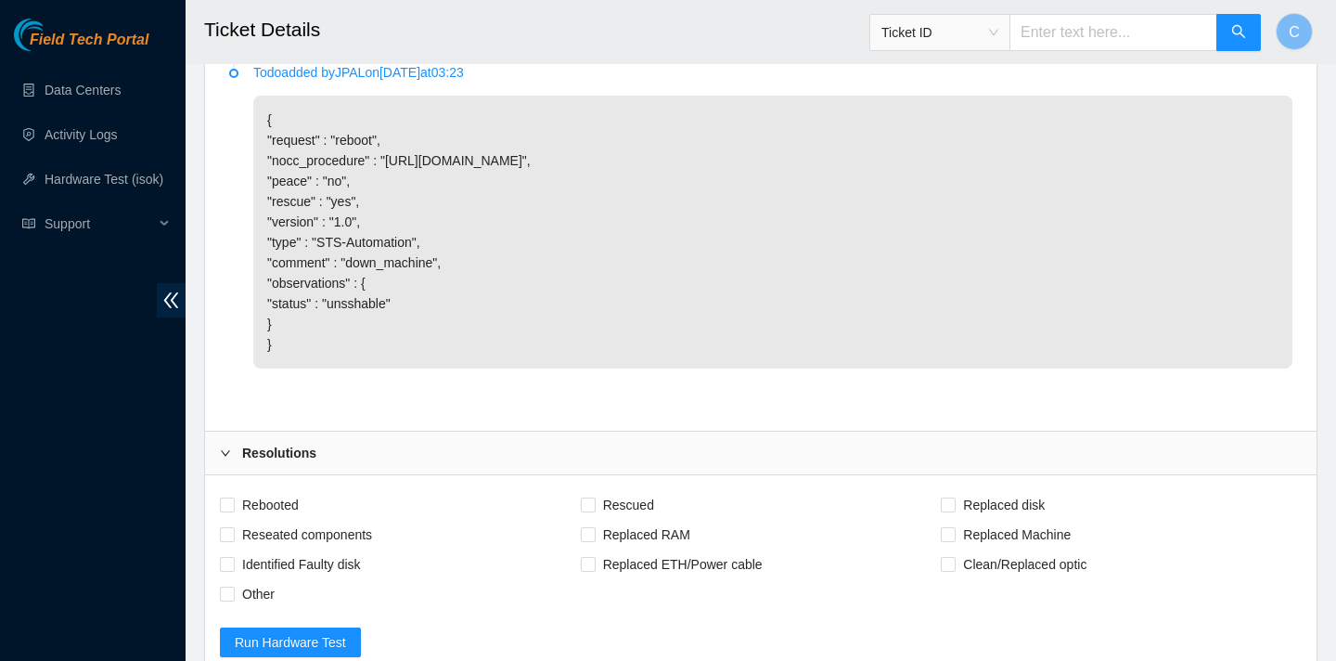
scroll to position [1592, 0]
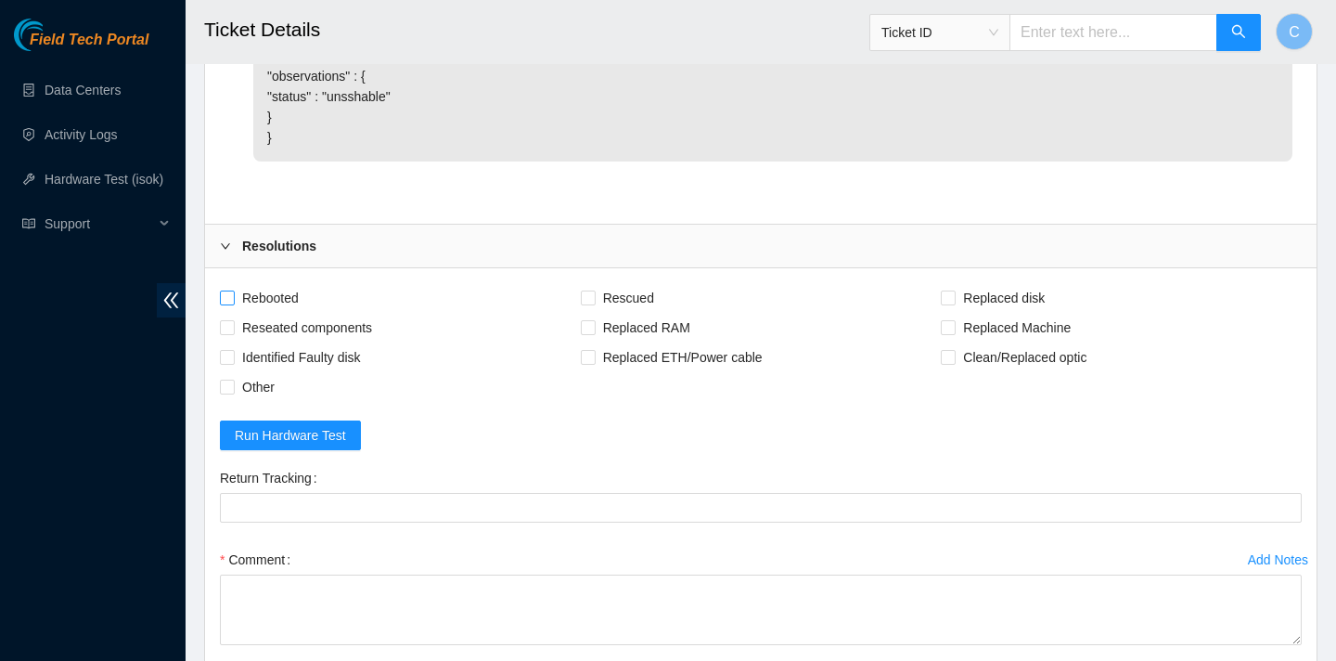
click at [286, 313] on span "Rebooted" at bounding box center [270, 298] width 71 height 30
click at [233, 303] on input "Rebooted" at bounding box center [226, 296] width 13 height 13
checkbox input "true"
click at [637, 313] on span "Rescued" at bounding box center [629, 298] width 66 height 30
click at [594, 303] on input "Rescued" at bounding box center [587, 296] width 13 height 13
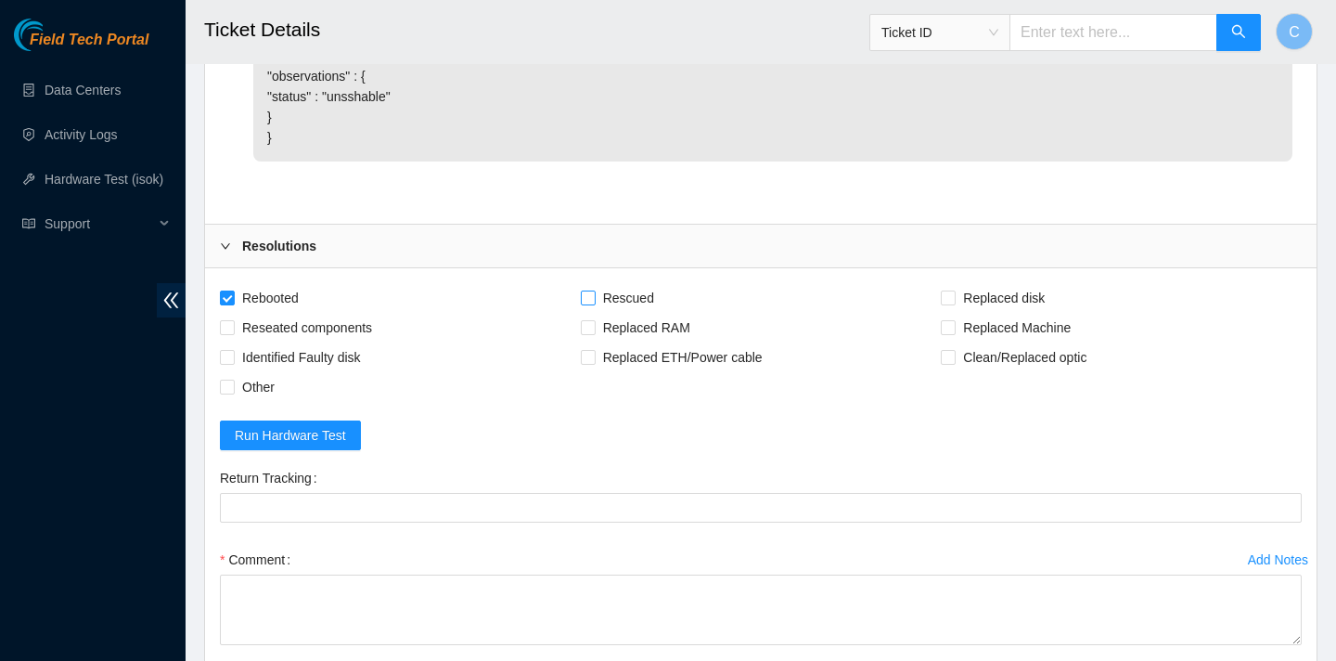
checkbox input "true"
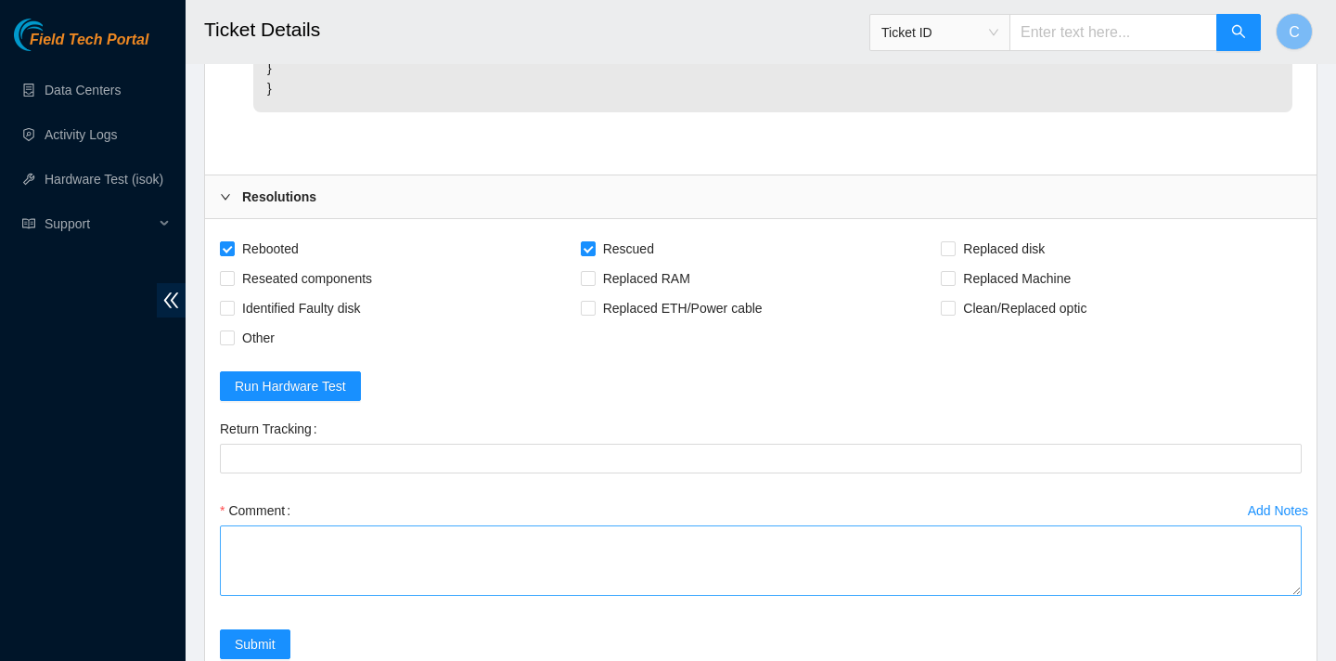
scroll to position [1723, 0]
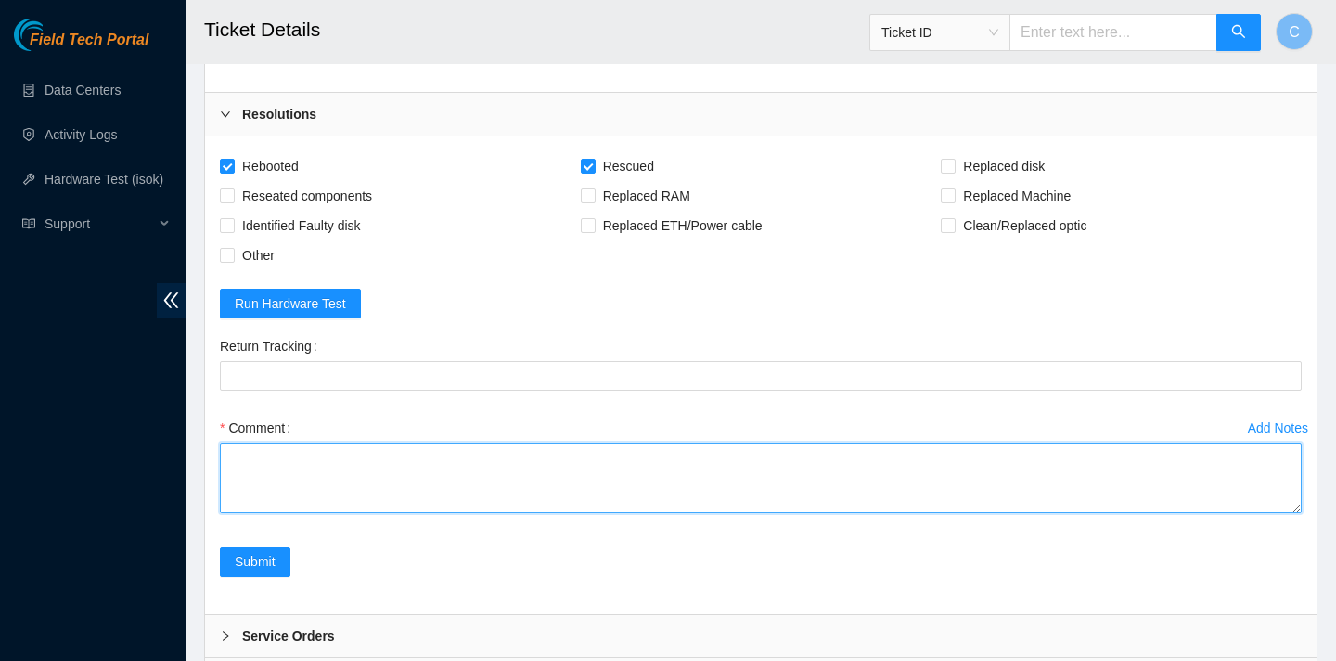
click at [403, 513] on textarea "Comment" at bounding box center [761, 478] width 1082 height 71
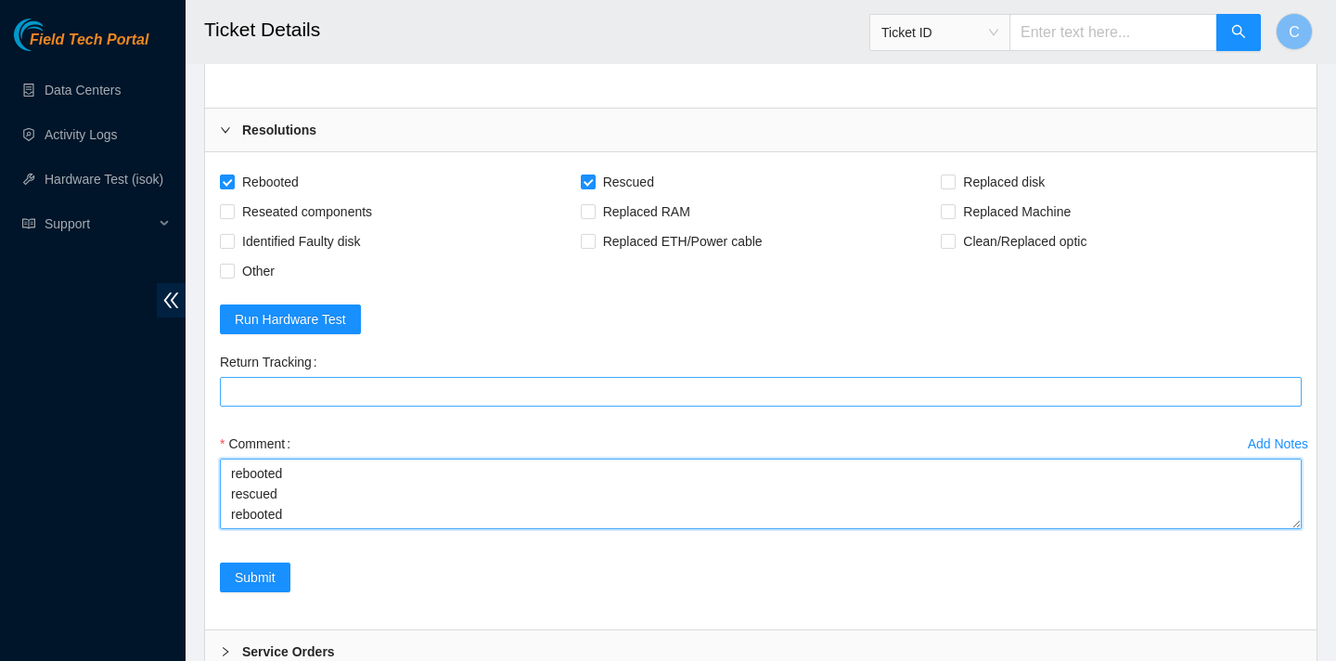
scroll to position [1806, 0]
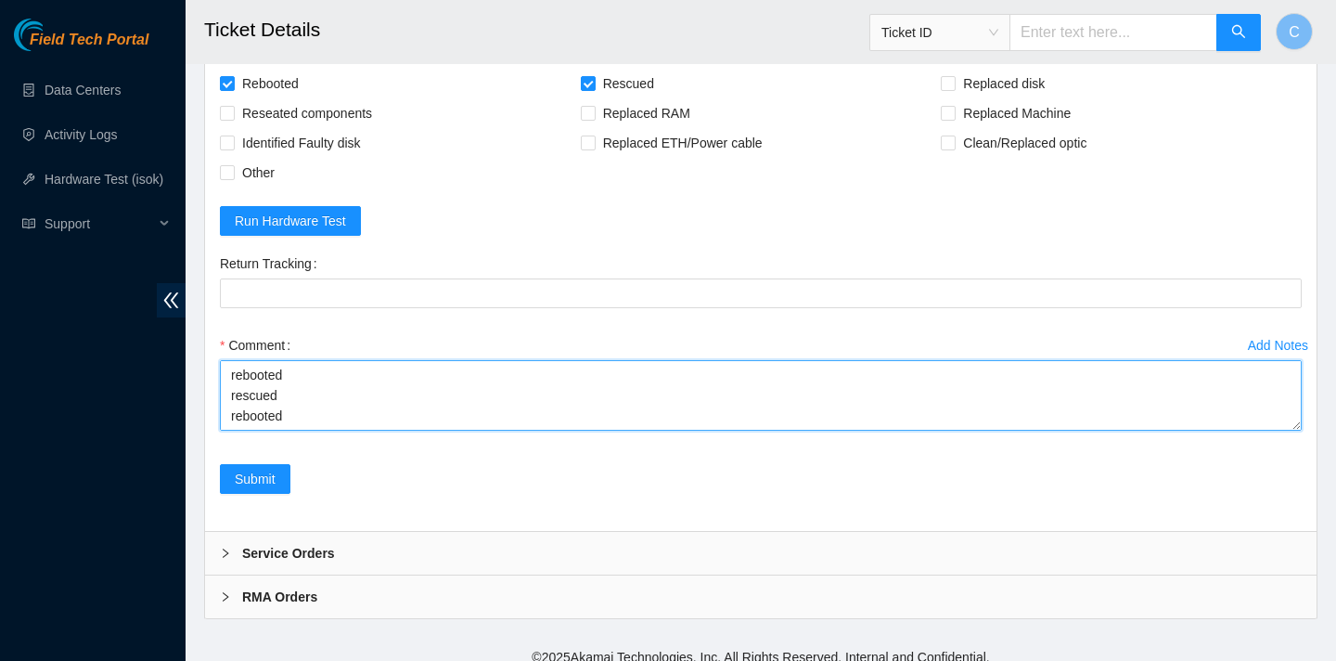
click at [230, 431] on textarea "rebooted rescued rebooted configured rebooted configured ran isok test -" at bounding box center [761, 395] width 1082 height 71
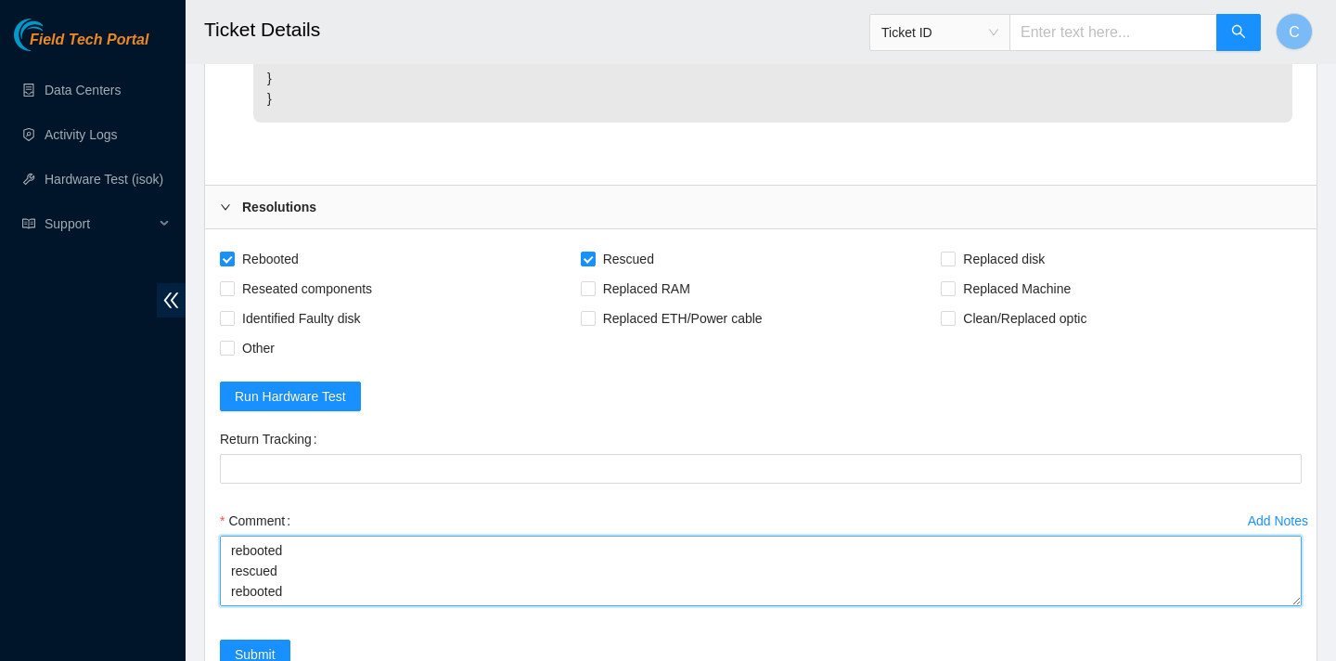
scroll to position [1863, 0]
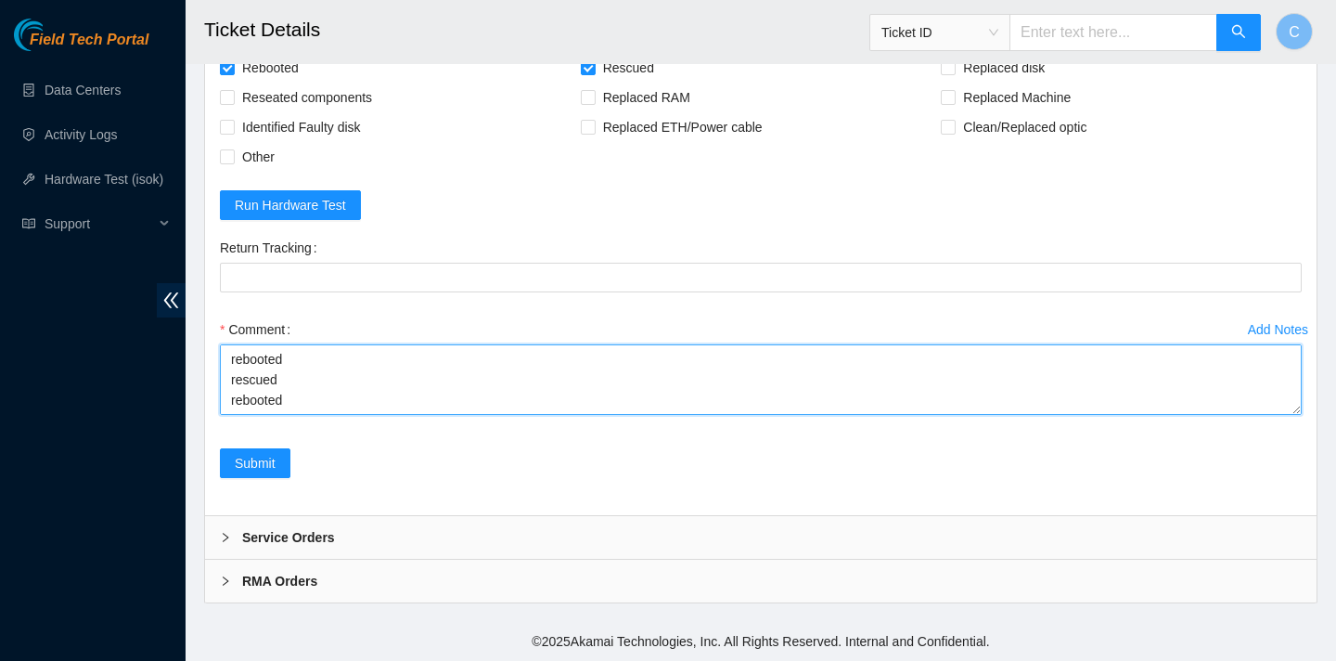
click at [296, 382] on textarea "rebooted rescued rebooted configured rebooted configured ran isok test -" at bounding box center [761, 379] width 1082 height 71
click at [314, 394] on textarea "rebooted rescued rebooted configured rebooted configured ran isok test -" at bounding box center [761, 379] width 1082 height 71
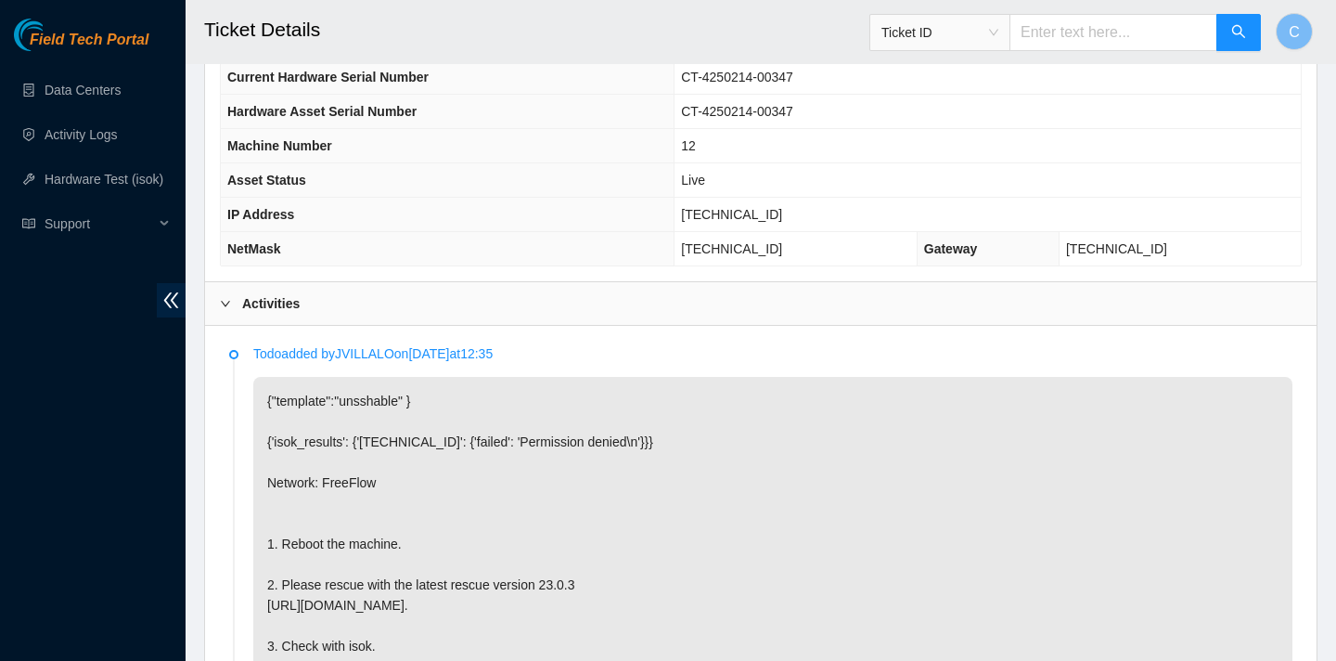
scroll to position [664, 0]
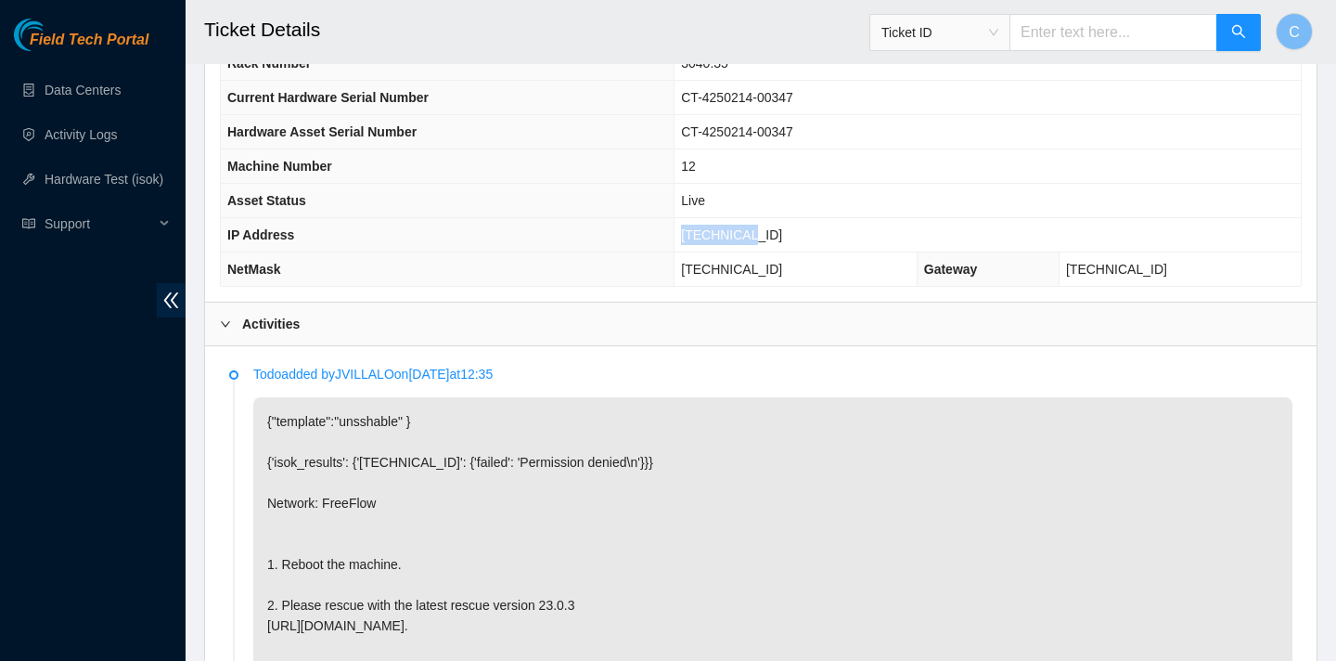
drag, startPoint x: 803, startPoint y: 241, endPoint x: 725, endPoint y: 238, distance: 78.0
click at [725, 238] on td "[TECHNICAL_ID]" at bounding box center [988, 235] width 626 height 34
copy span "[TECHNICAL_ID]"
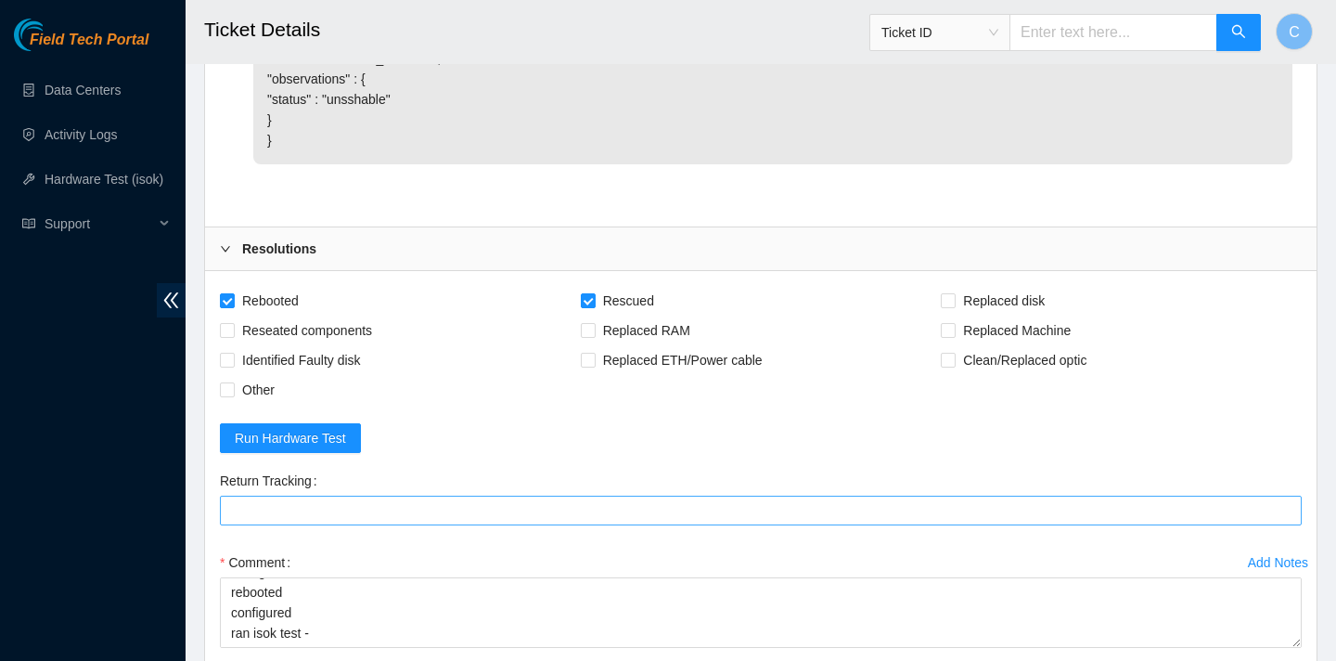
scroll to position [1863, 0]
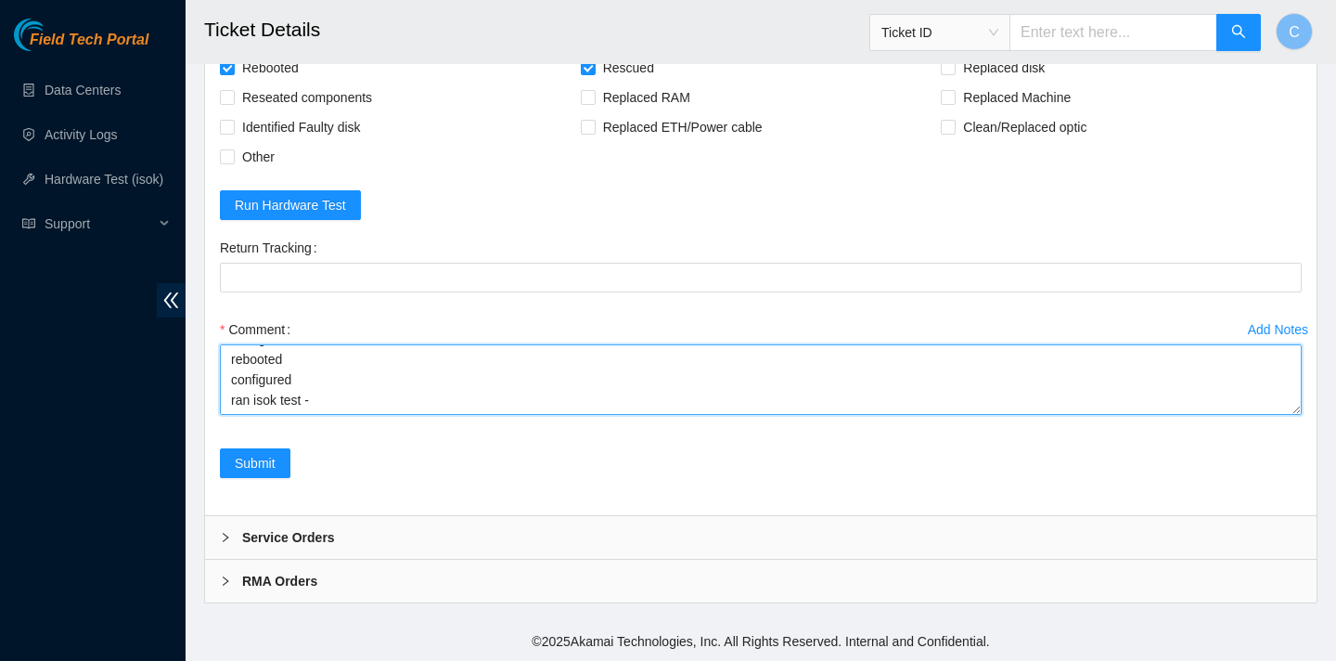
click at [346, 392] on textarea "rebooted rescued rebooted configured rebooted configured ran isok test -" at bounding box center [761, 379] width 1082 height 71
paste textarea "23.3.12.15 : passed: ok"
type textarea "rebooted rescued rebooted configured rebooted configured ran isok test - 23.3.1…"
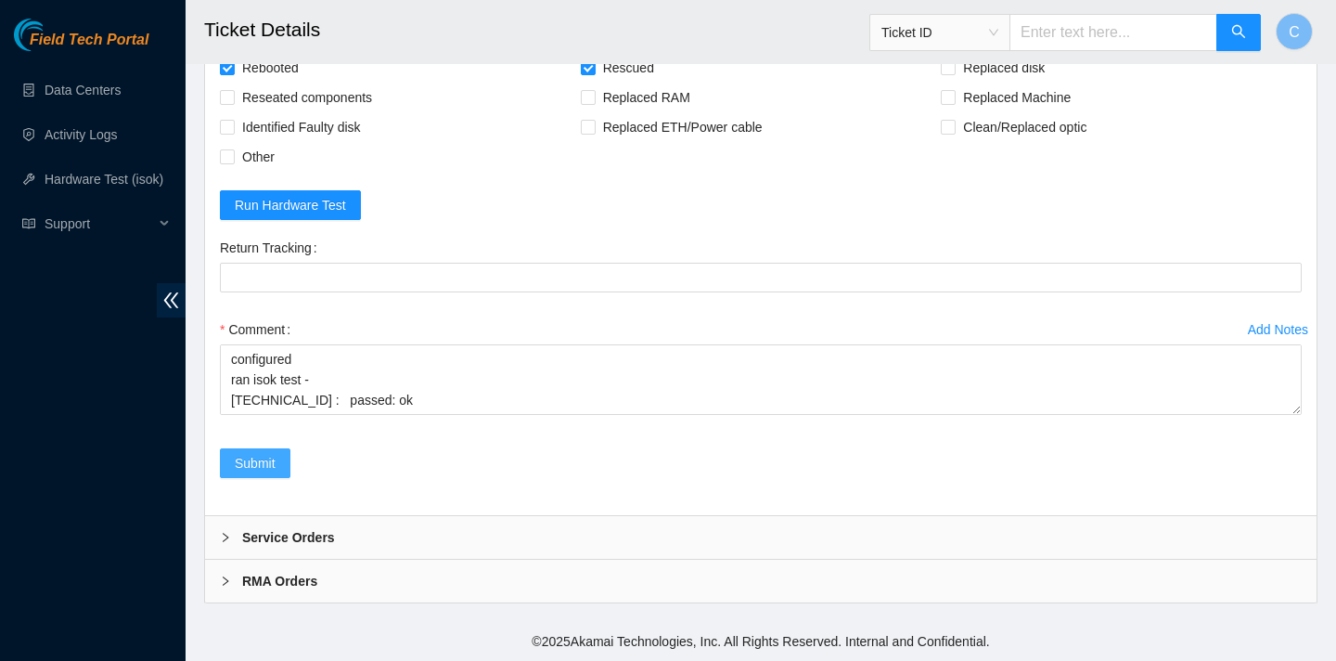
click at [271, 454] on span "Submit" at bounding box center [255, 463] width 41 height 20
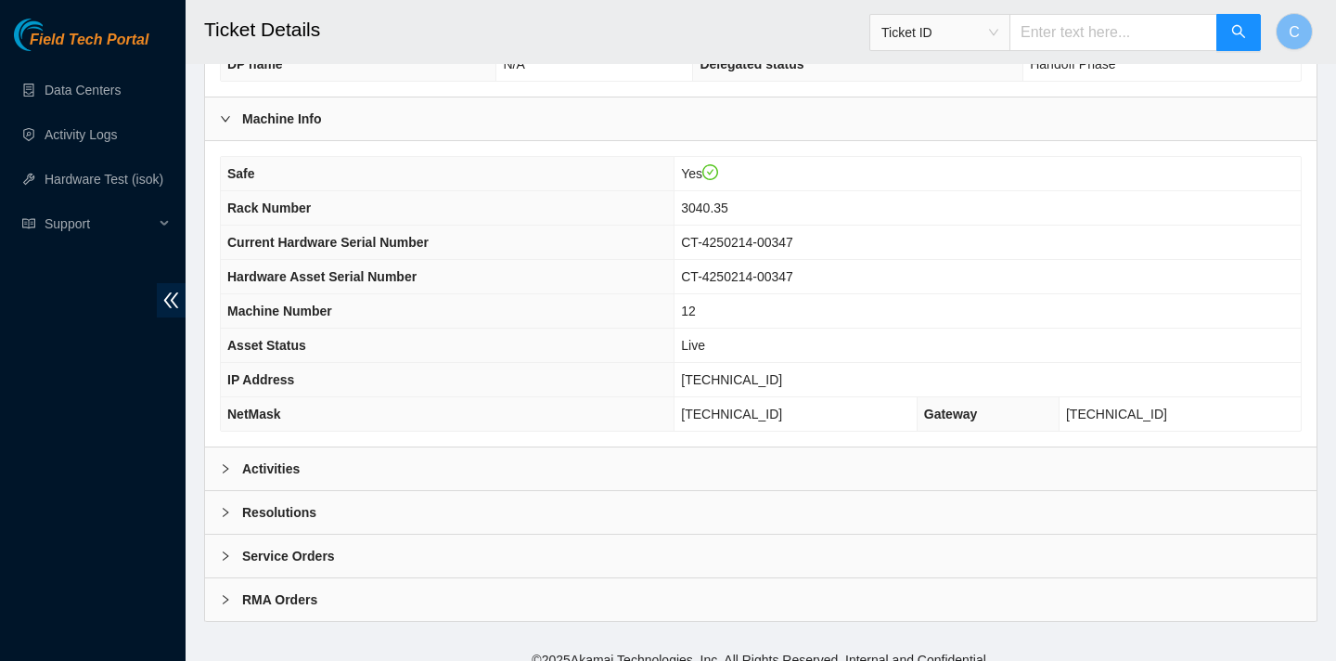
scroll to position [537, 0]
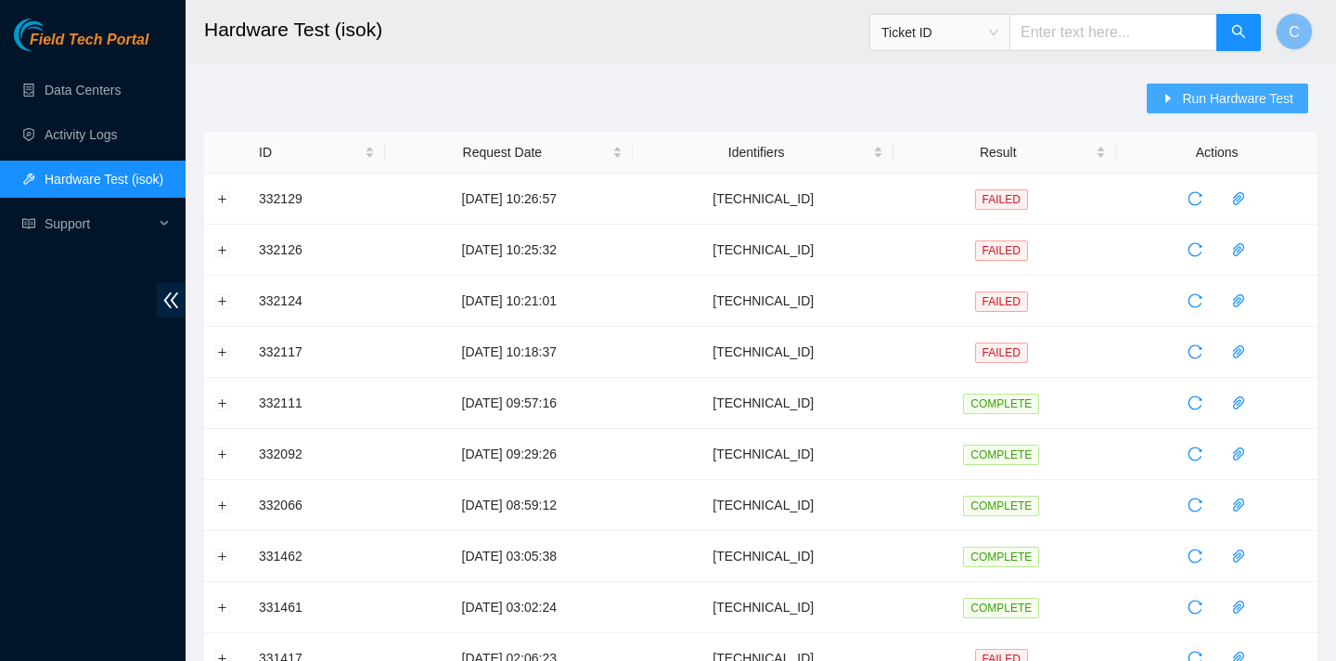
click at [1199, 97] on span "Run Hardware Test" at bounding box center [1237, 98] width 111 height 20
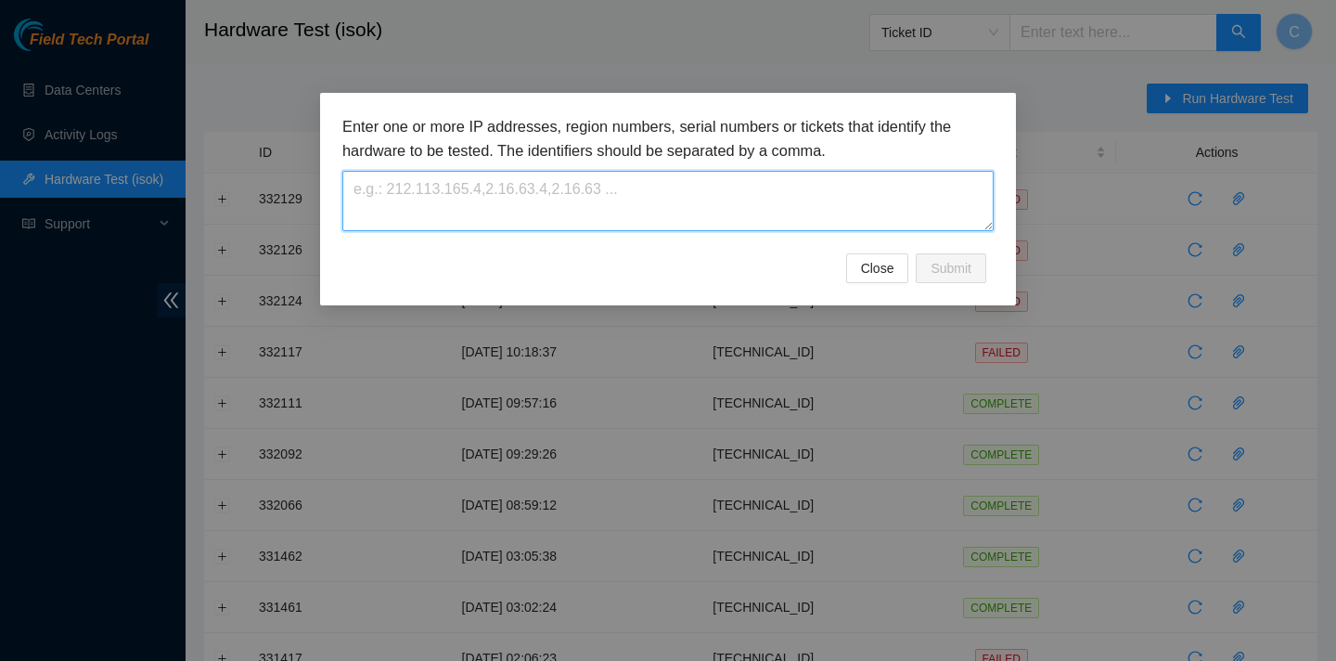
click at [813, 213] on textarea at bounding box center [667, 201] width 651 height 60
paste textarea "23.56.107.180"
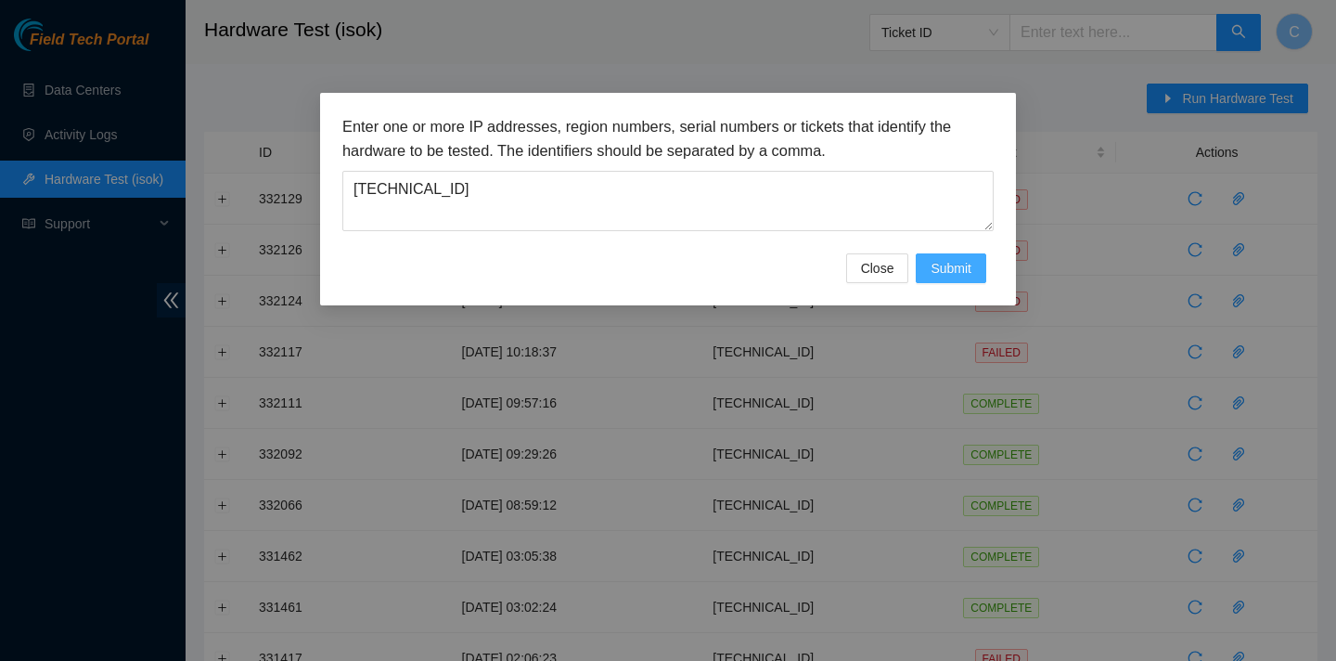
click at [962, 264] on span "Submit" at bounding box center [951, 268] width 41 height 20
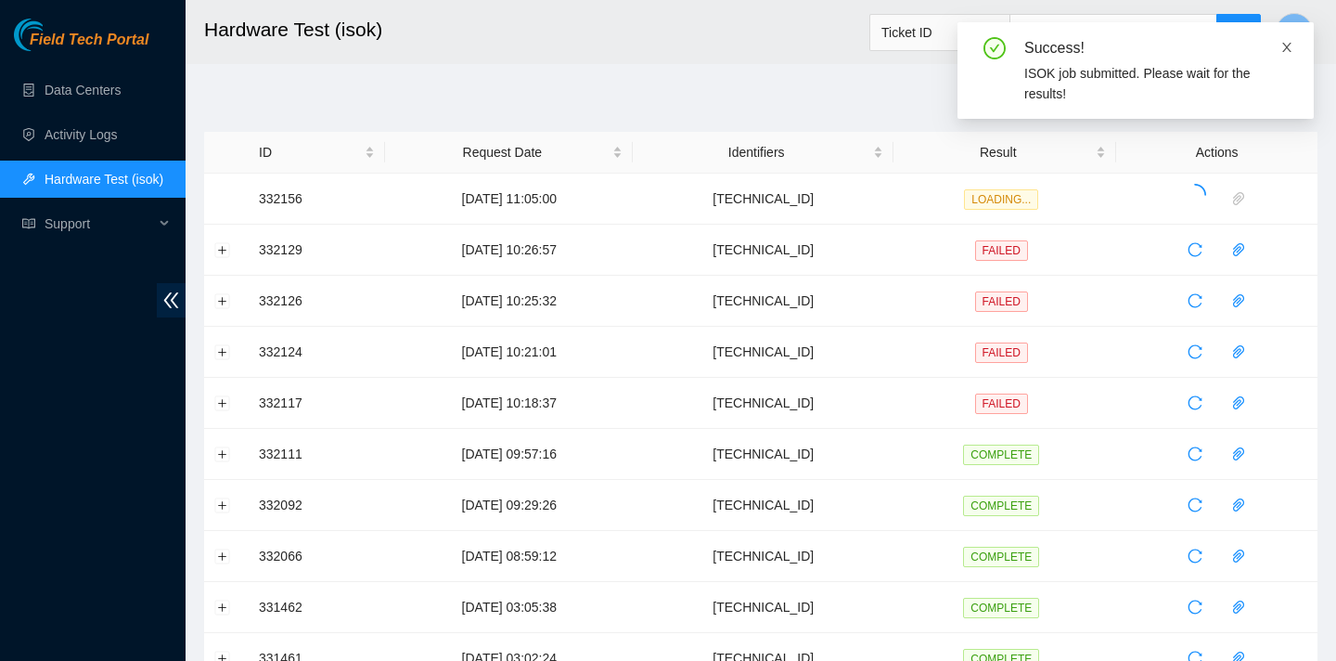
click at [1289, 45] on icon "close" at bounding box center [1287, 47] width 13 height 13
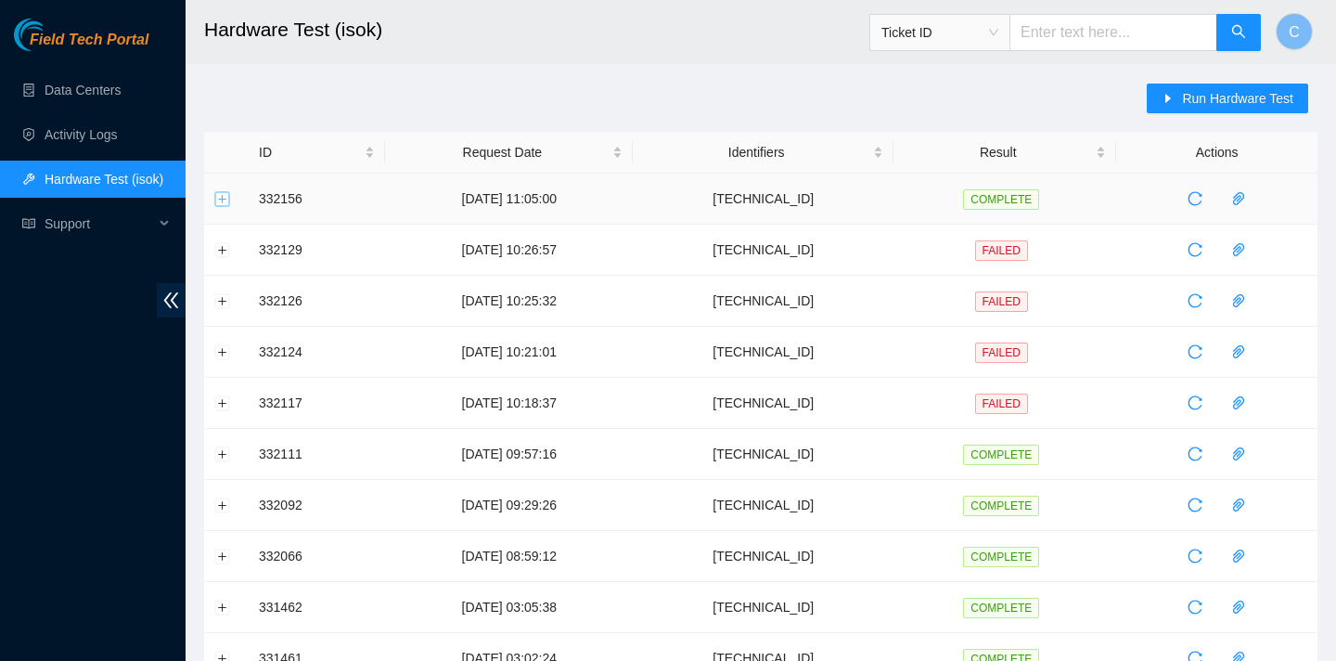
click at [222, 196] on button "Expand row" at bounding box center [222, 198] width 15 height 15
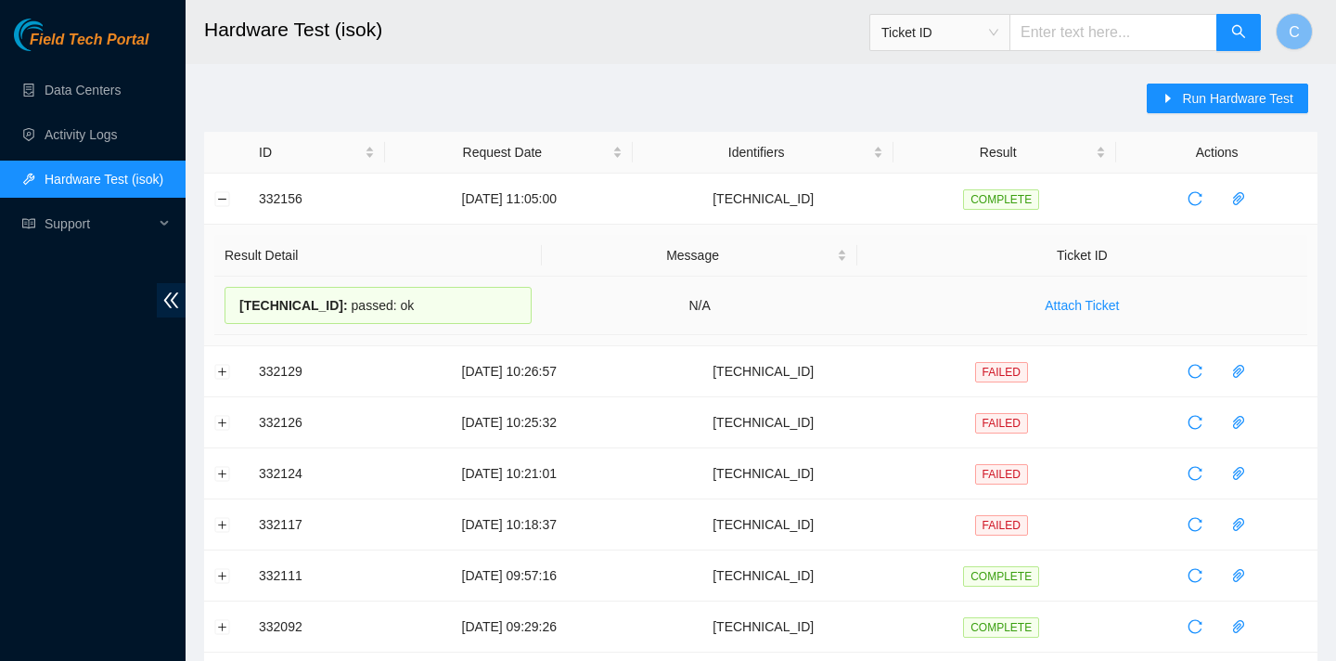
drag, startPoint x: 430, startPoint y: 302, endPoint x: 230, endPoint y: 302, distance: 199.5
click at [230, 302] on div "23.56.107.180 : passed: ok" at bounding box center [378, 305] width 307 height 37
copy div "23.56.107.180 : passed: ok"
click at [1166, 105] on span "caret-right" at bounding box center [1168, 99] width 13 height 15
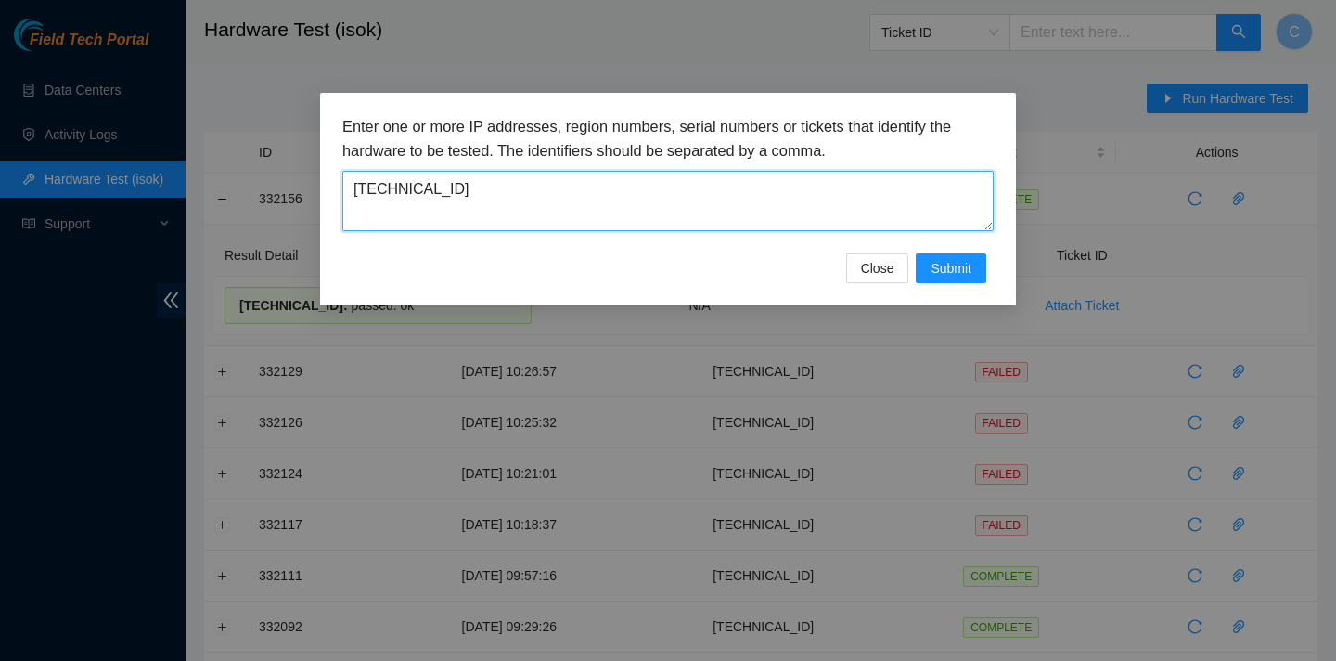
click at [688, 220] on textarea "[TECHNICAL_ID]" at bounding box center [667, 201] width 651 height 60
type textarea "2"
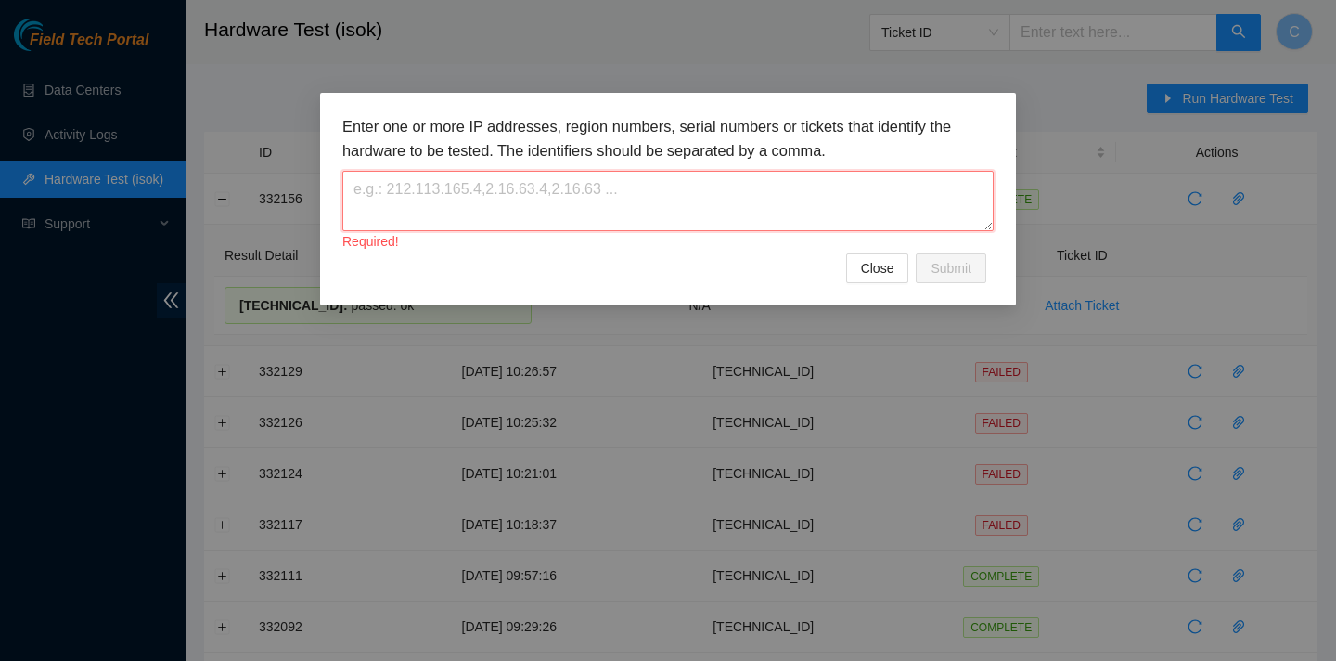
paste textarea "23.3.98.43"
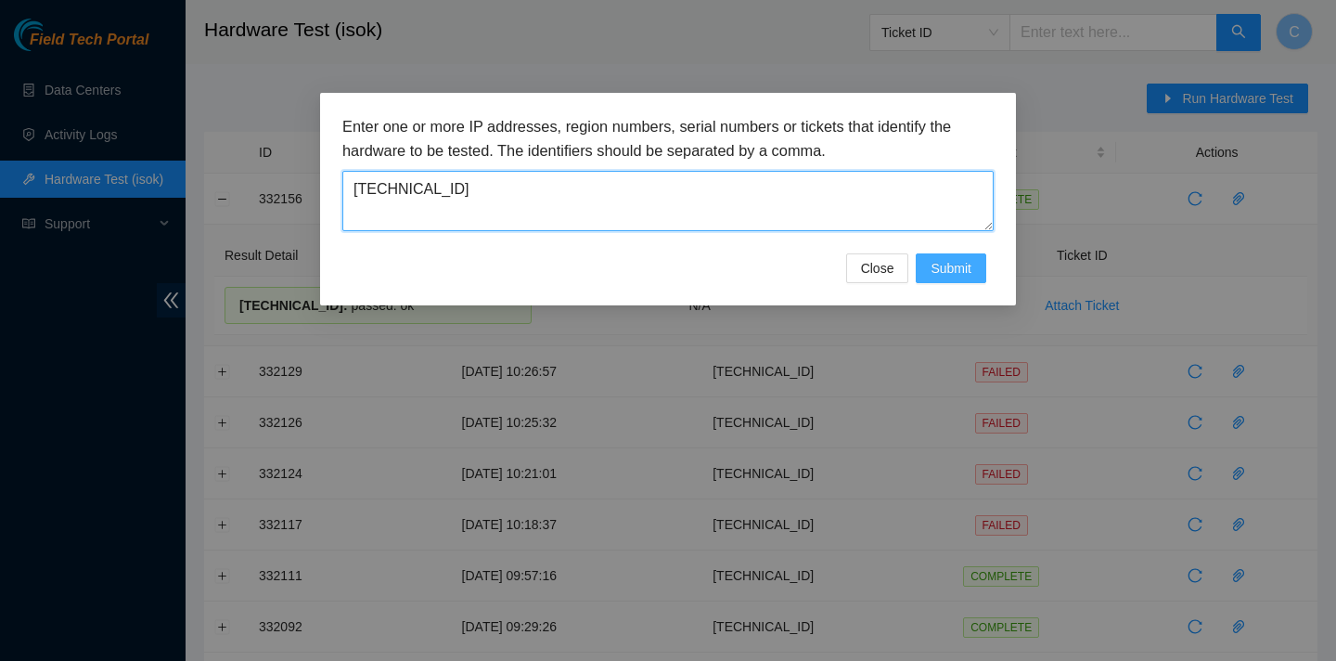
type textarea "23.3.98.43"
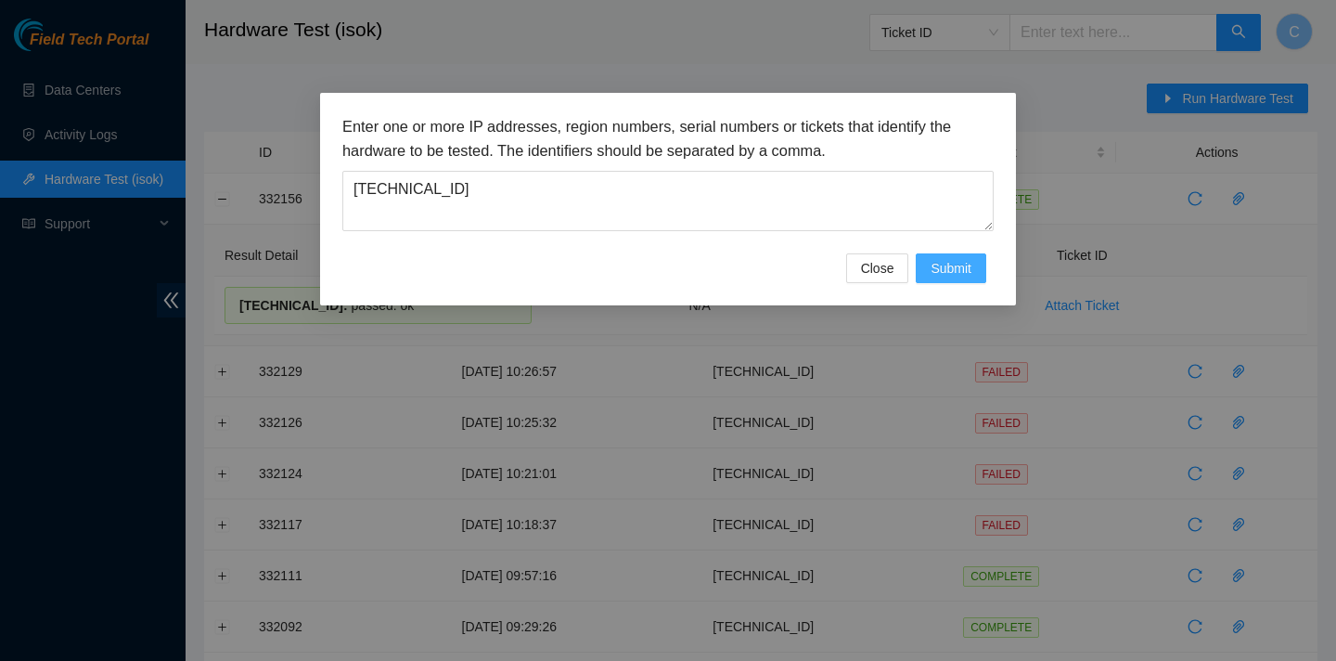
click at [972, 279] on button "Submit" at bounding box center [951, 268] width 71 height 30
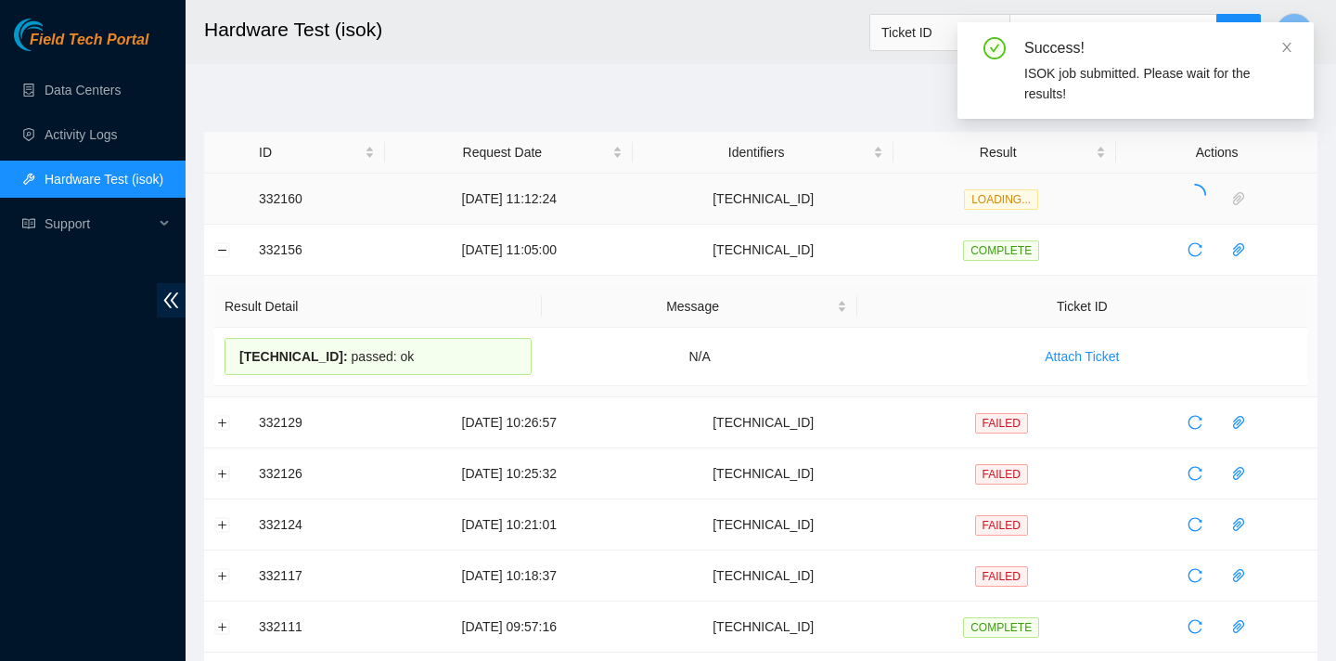
click at [222, 202] on td at bounding box center [226, 199] width 45 height 51
click at [223, 244] on button "Collapse row" at bounding box center [222, 249] width 15 height 15
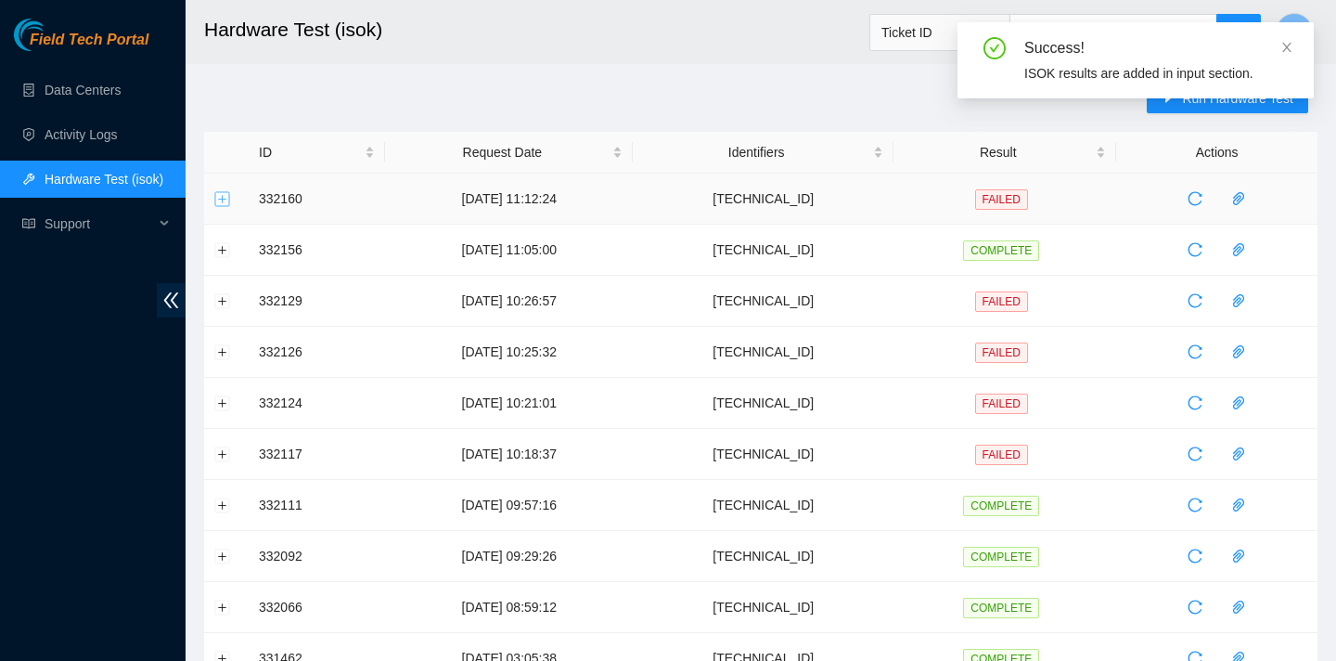
click at [226, 199] on button "Expand row" at bounding box center [222, 198] width 15 height 15
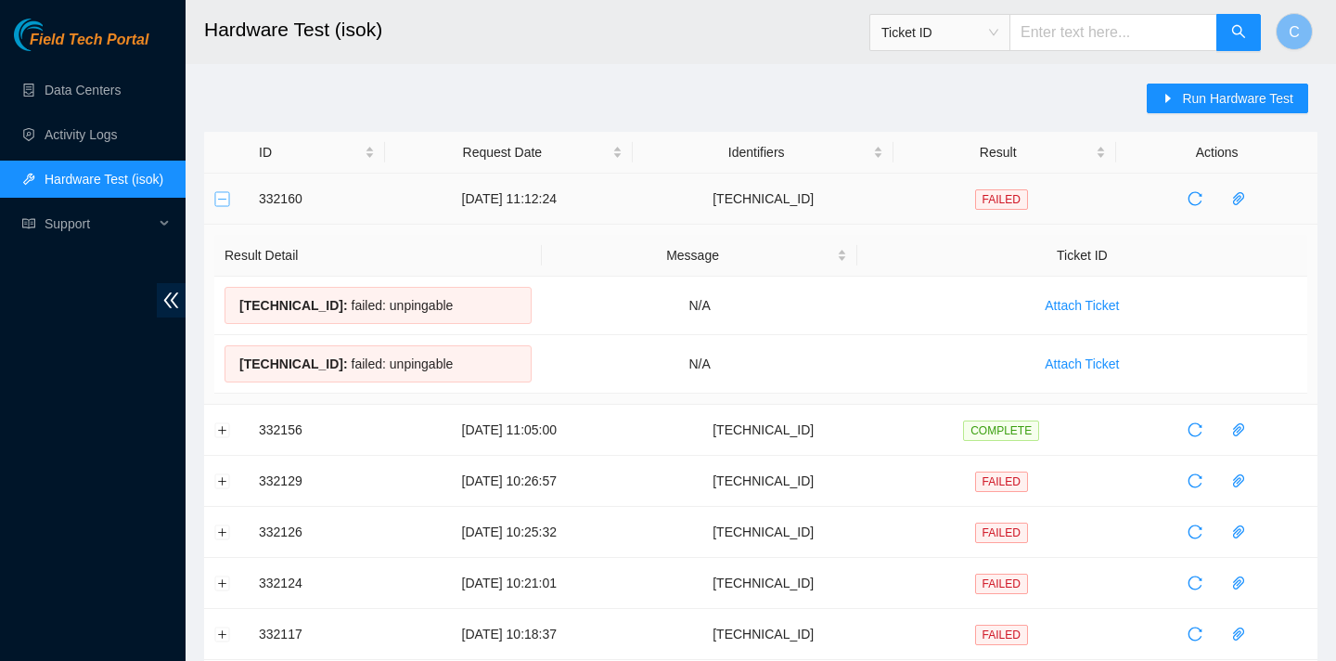
click at [226, 199] on button "Collapse row" at bounding box center [222, 198] width 15 height 15
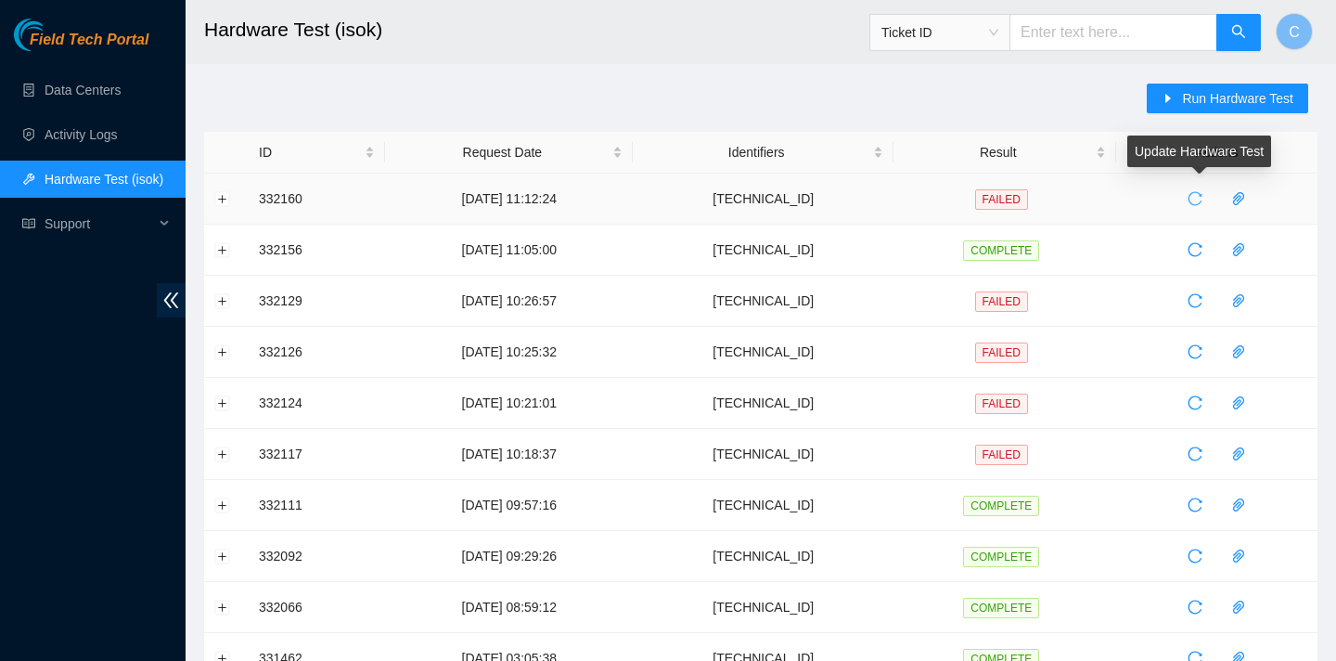
click at [1203, 200] on icon "reload" at bounding box center [1195, 198] width 15 height 15
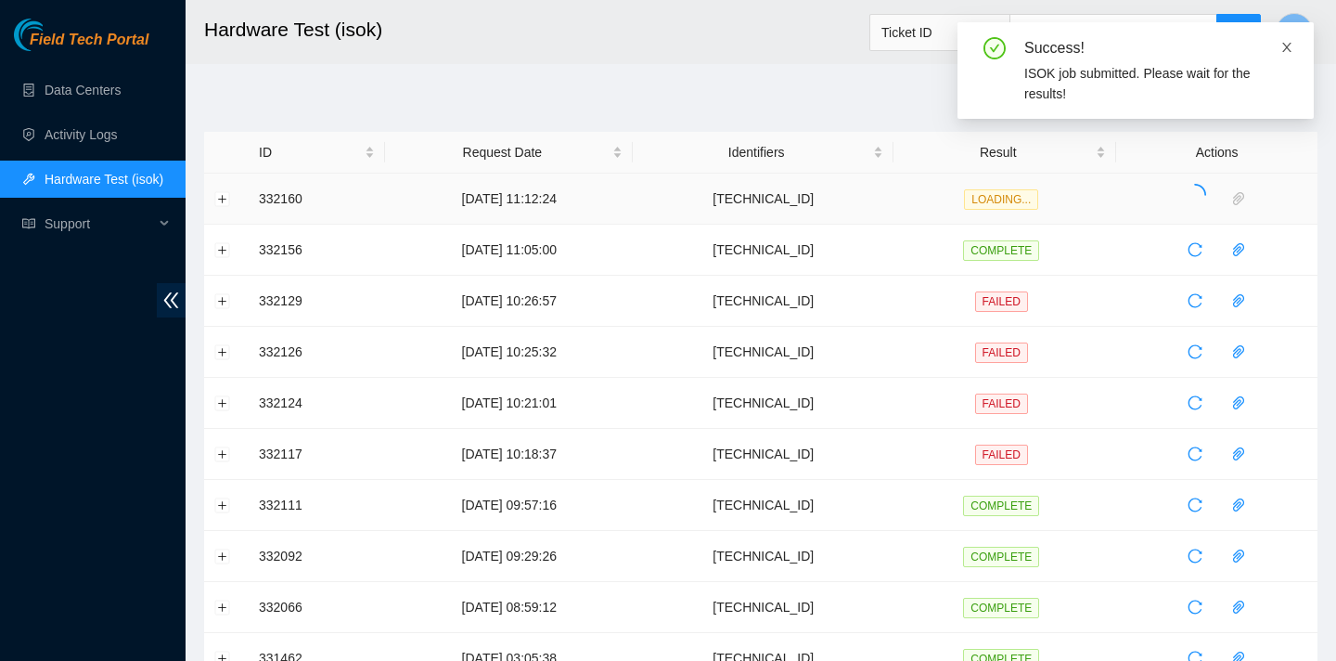
click at [1288, 46] on icon "close" at bounding box center [1287, 47] width 9 height 9
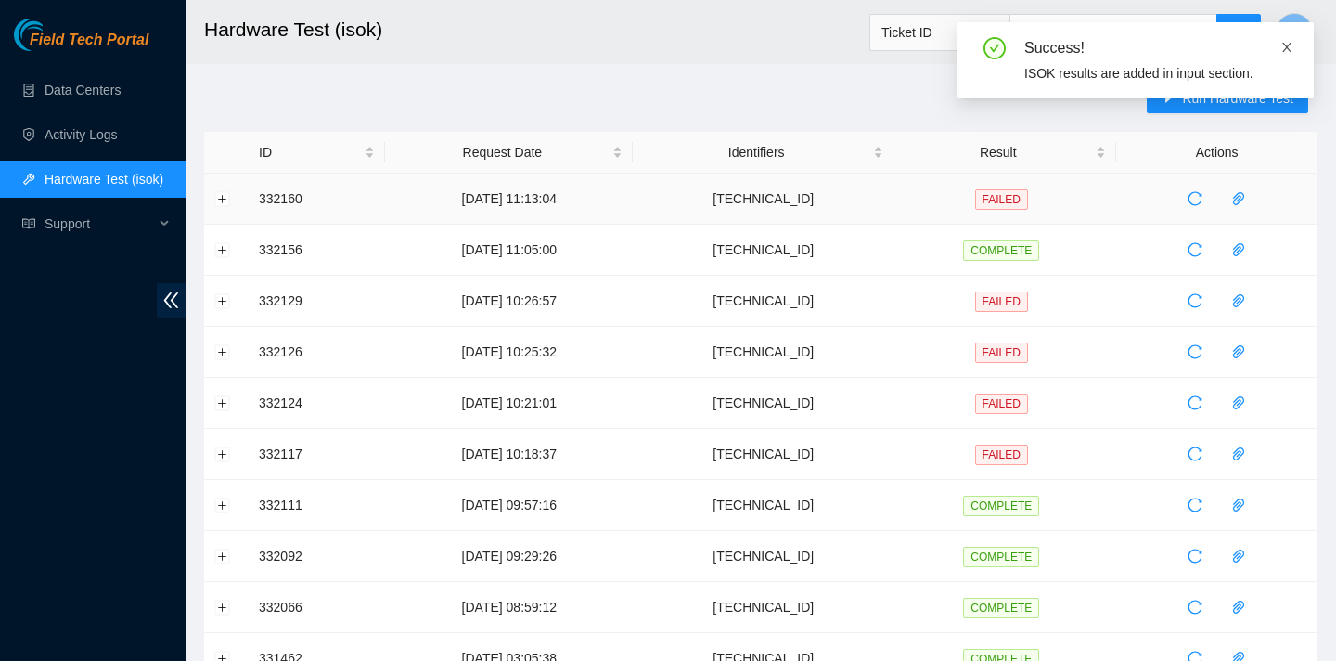
click at [1284, 54] on span at bounding box center [1287, 47] width 13 height 15
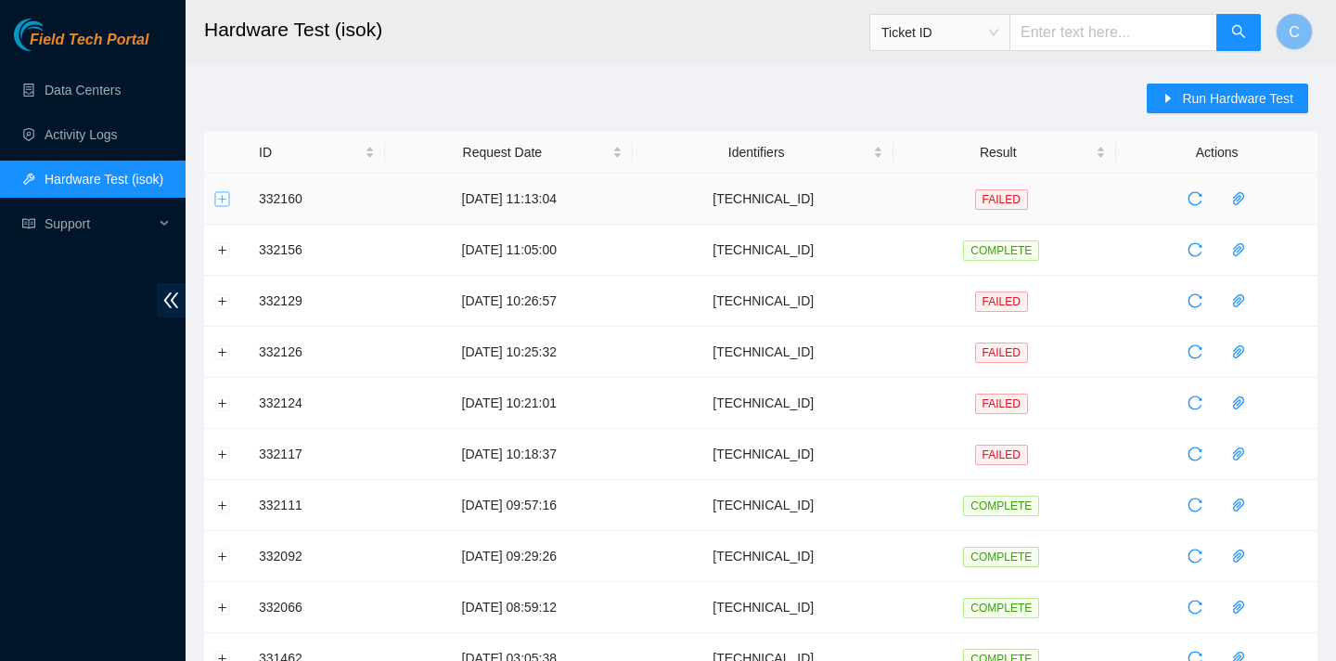
click at [226, 197] on button "Expand row" at bounding box center [222, 198] width 15 height 15
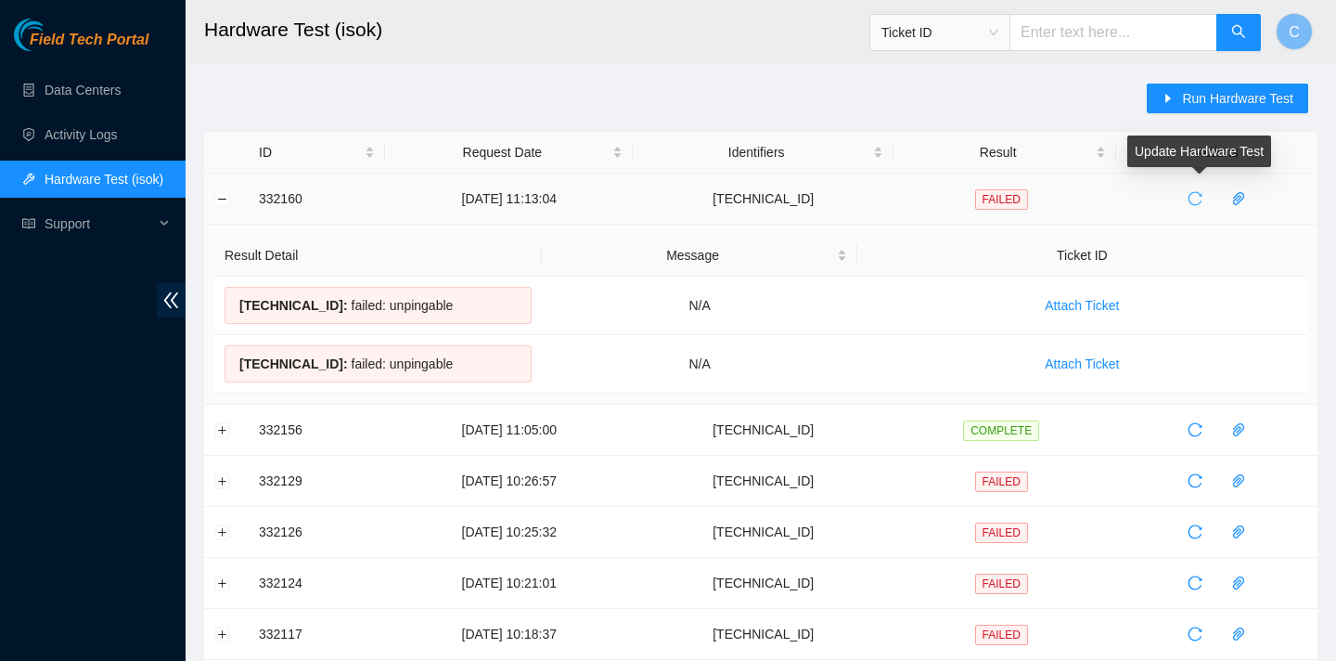
click at [1203, 198] on icon "reload" at bounding box center [1195, 198] width 15 height 15
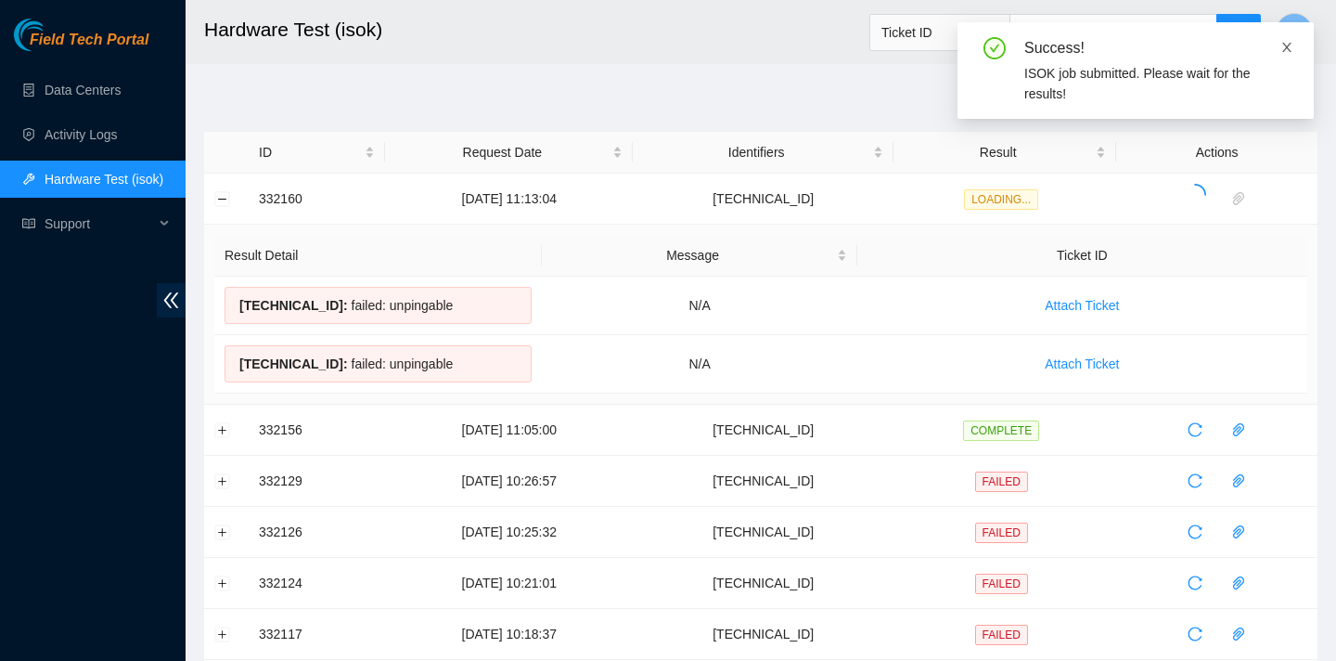
click at [1285, 48] on icon "close" at bounding box center [1287, 47] width 9 height 9
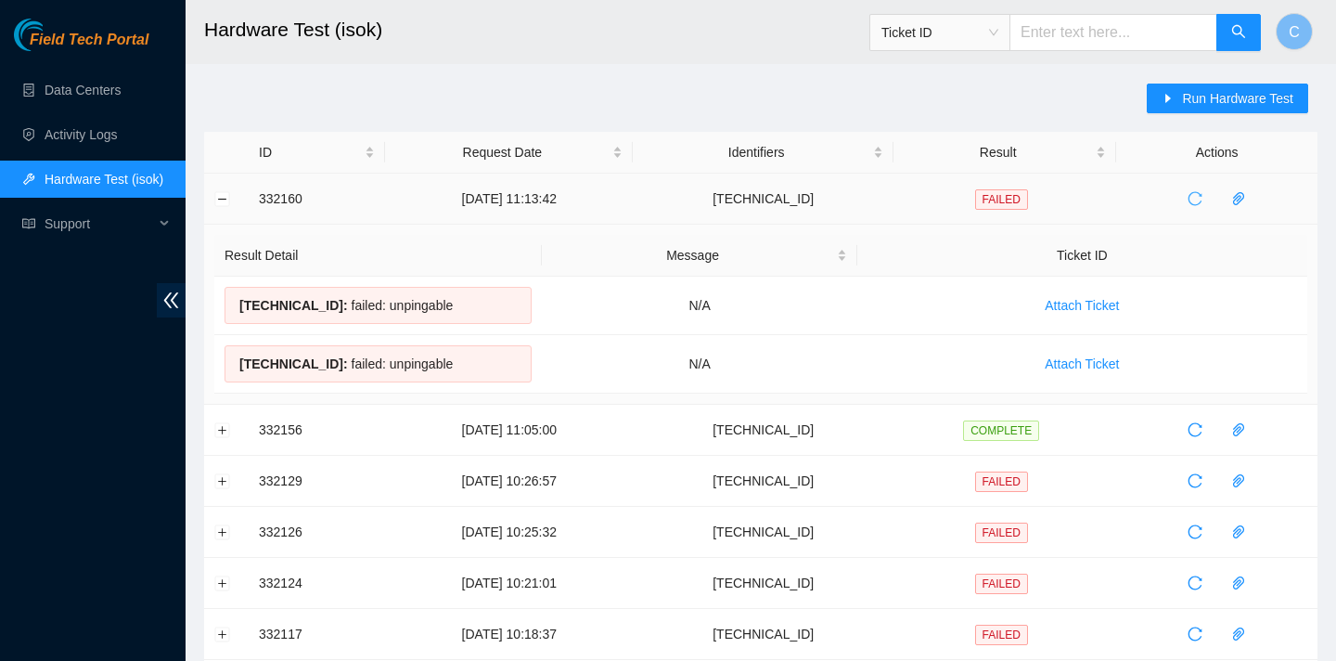
click at [1201, 204] on icon "reload" at bounding box center [1196, 199] width 14 height 14
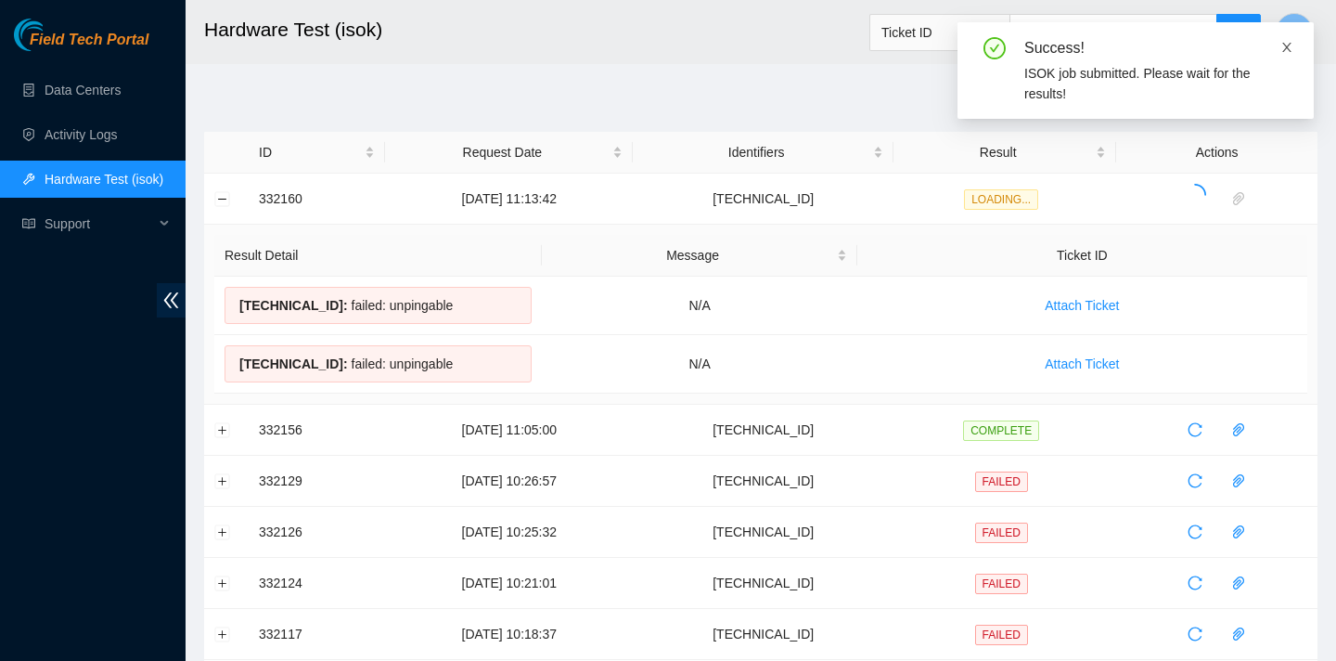
click at [1285, 49] on icon "close" at bounding box center [1287, 47] width 13 height 13
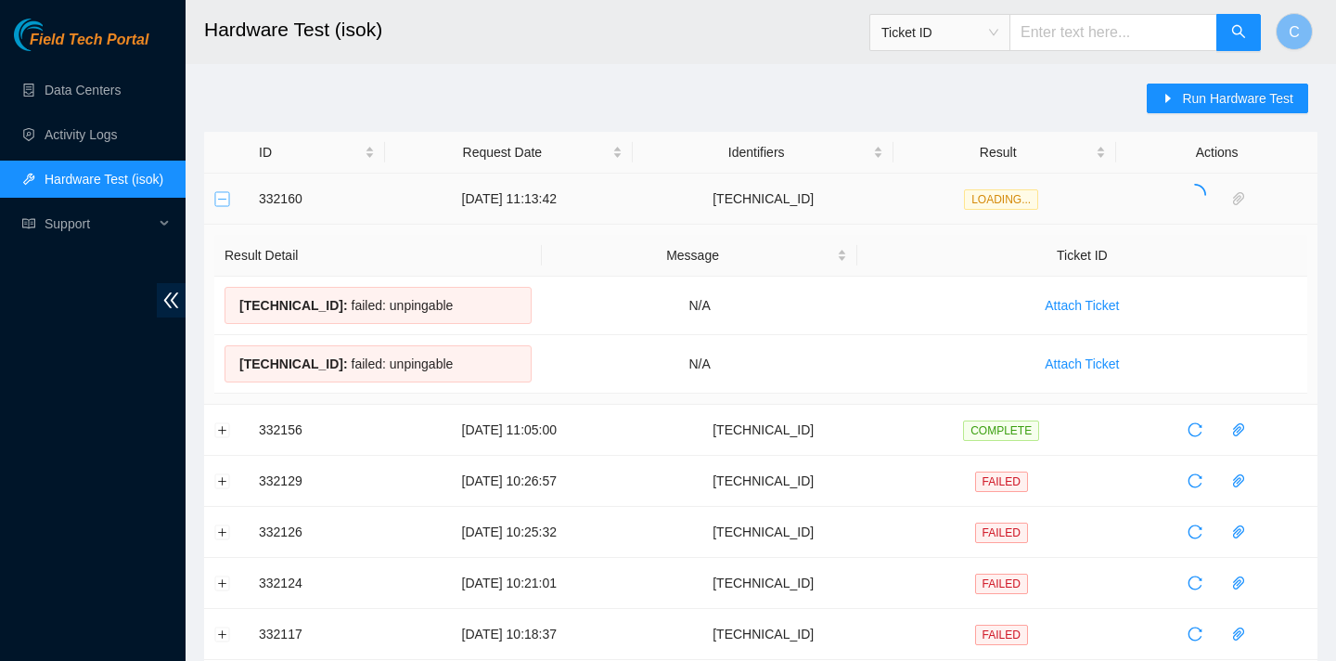
click at [224, 200] on button "Collapse row" at bounding box center [222, 198] width 15 height 15
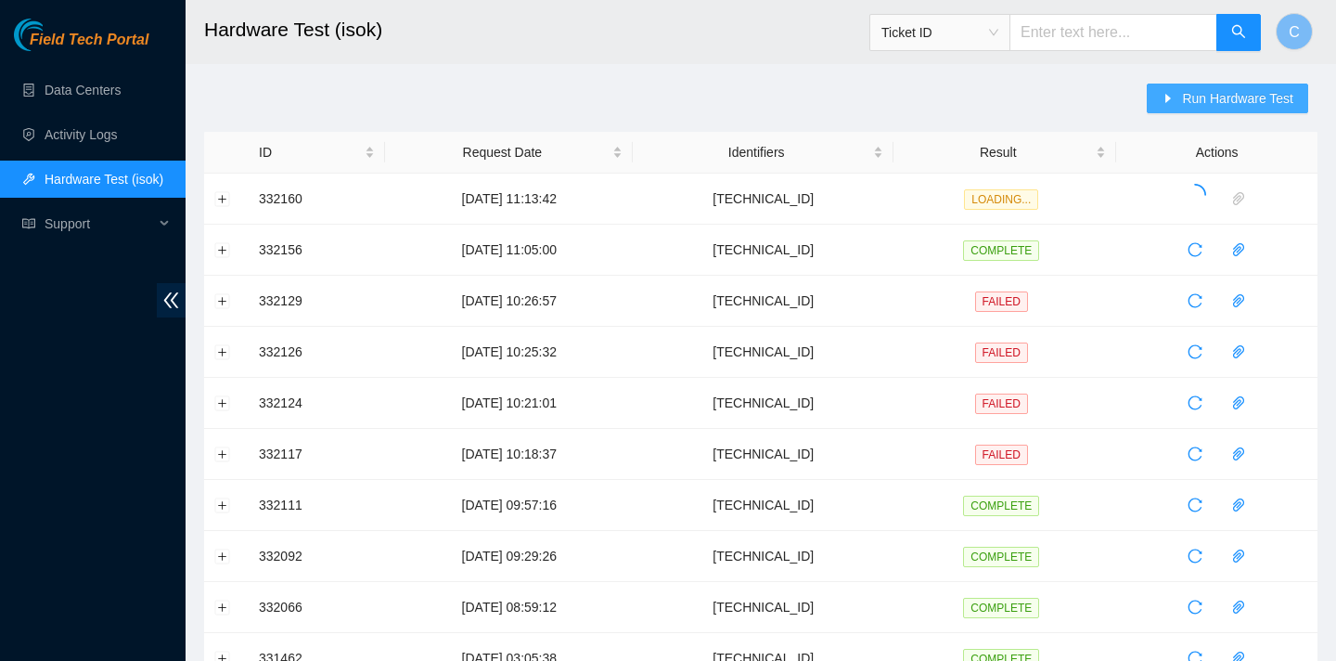
click at [1167, 99] on icon "caret-right" at bounding box center [1170, 98] width 6 height 9
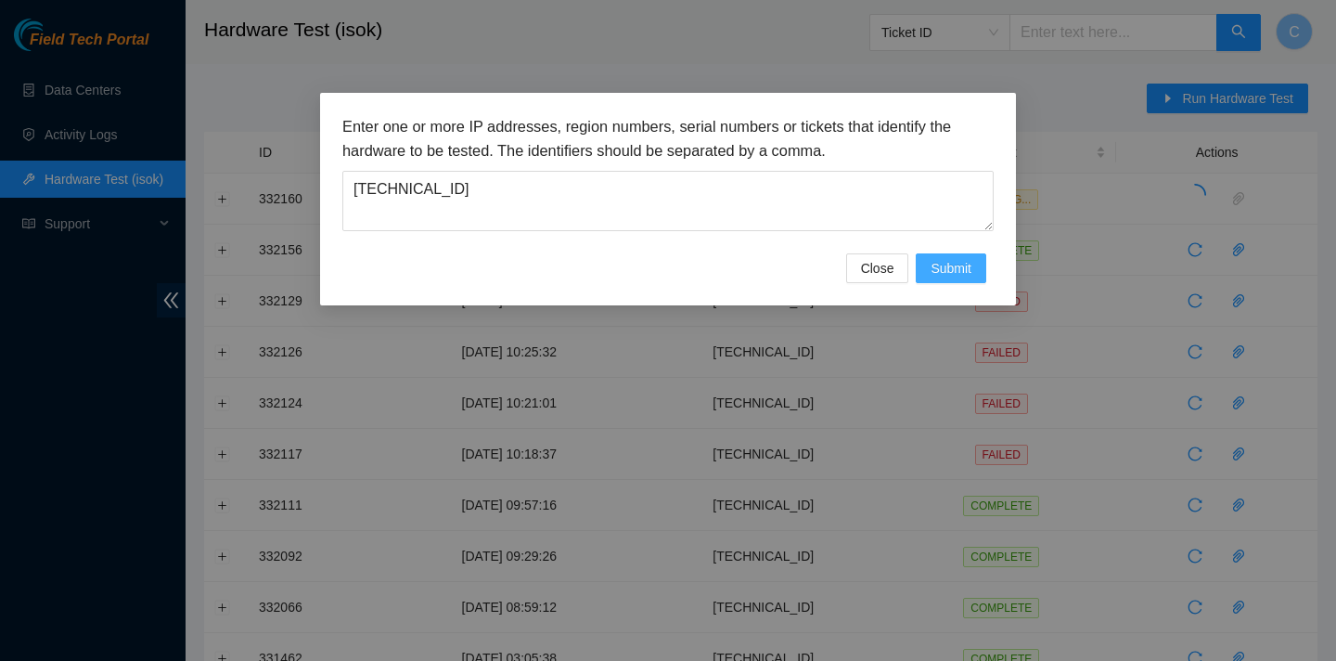
click at [969, 275] on span "Submit" at bounding box center [951, 268] width 41 height 20
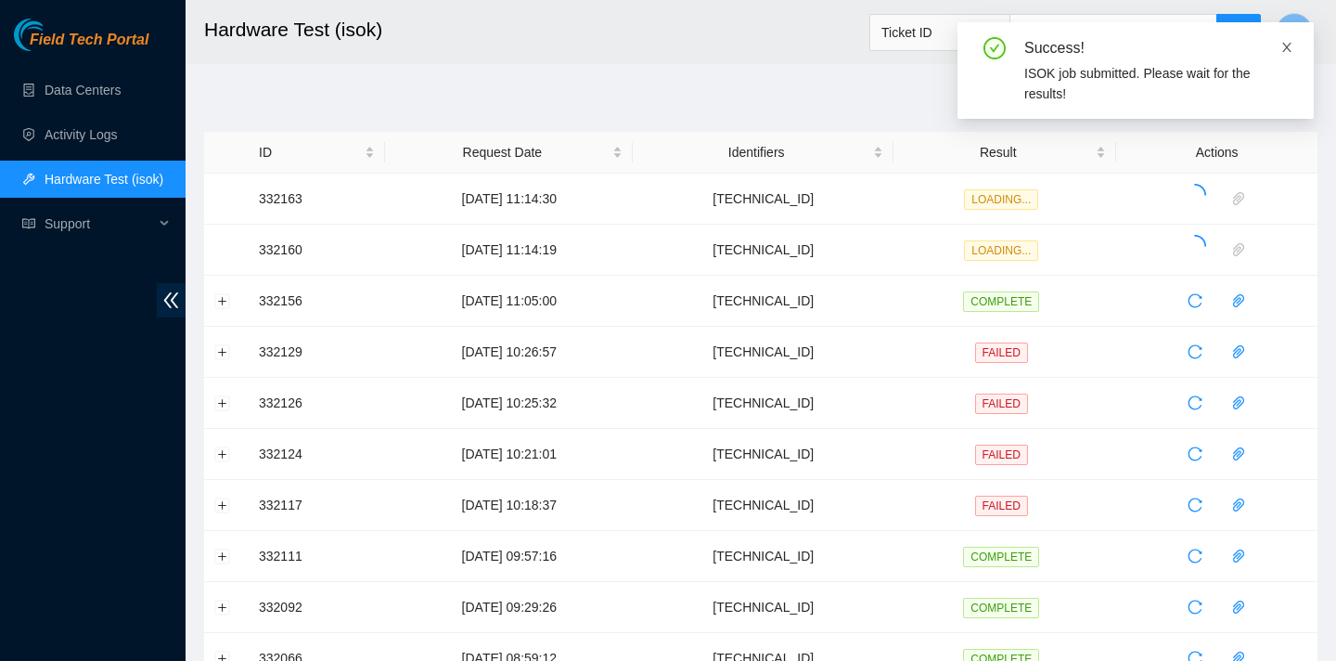
click at [1287, 42] on icon "close" at bounding box center [1287, 47] width 13 height 13
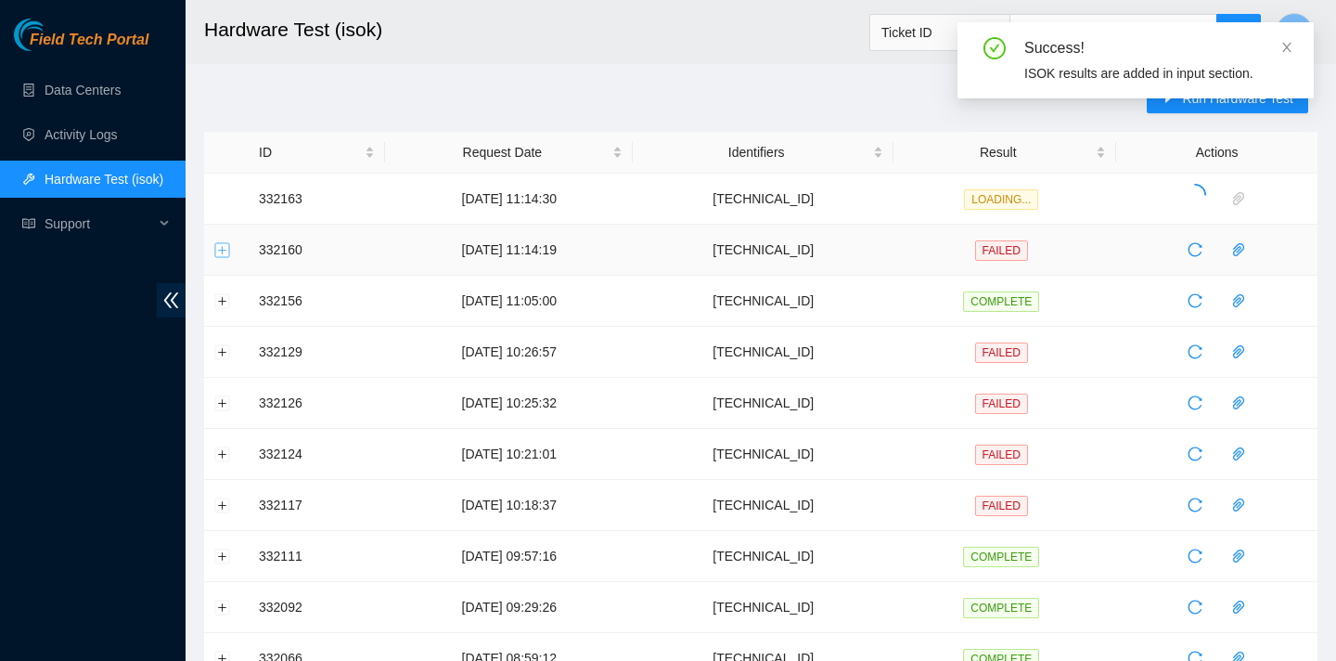
click at [224, 252] on button "Expand row" at bounding box center [222, 249] width 15 height 15
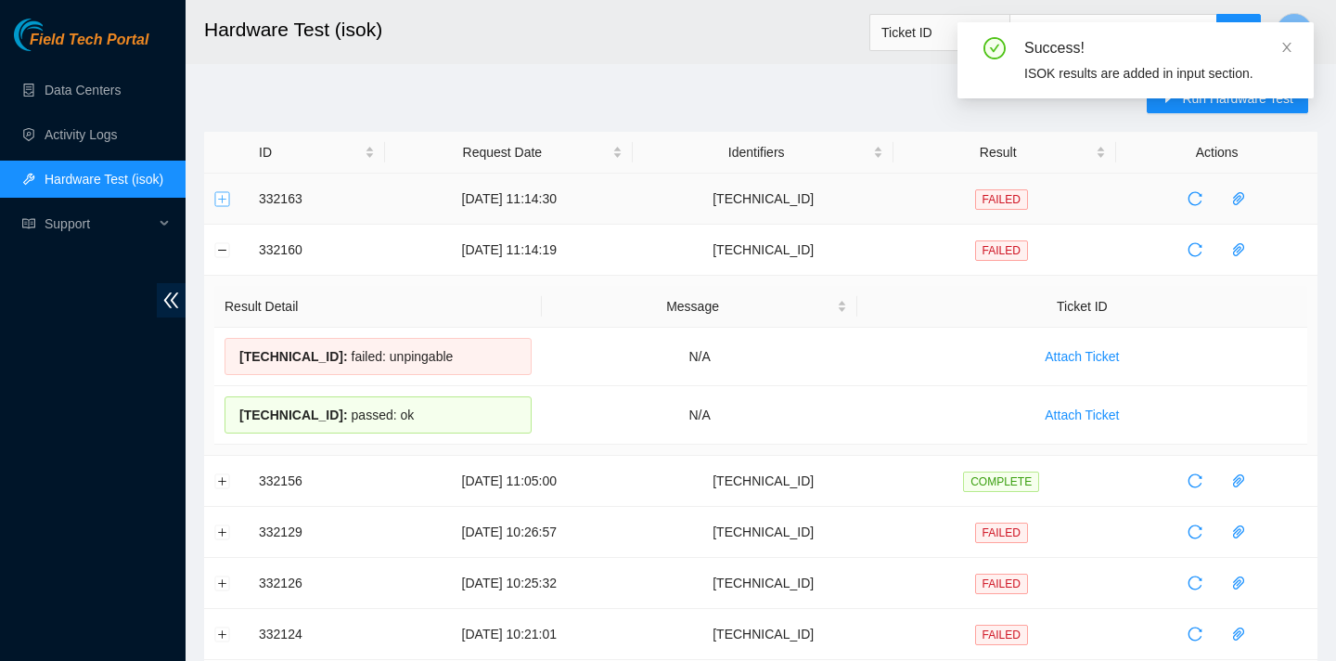
click at [221, 200] on button "Expand row" at bounding box center [222, 198] width 15 height 15
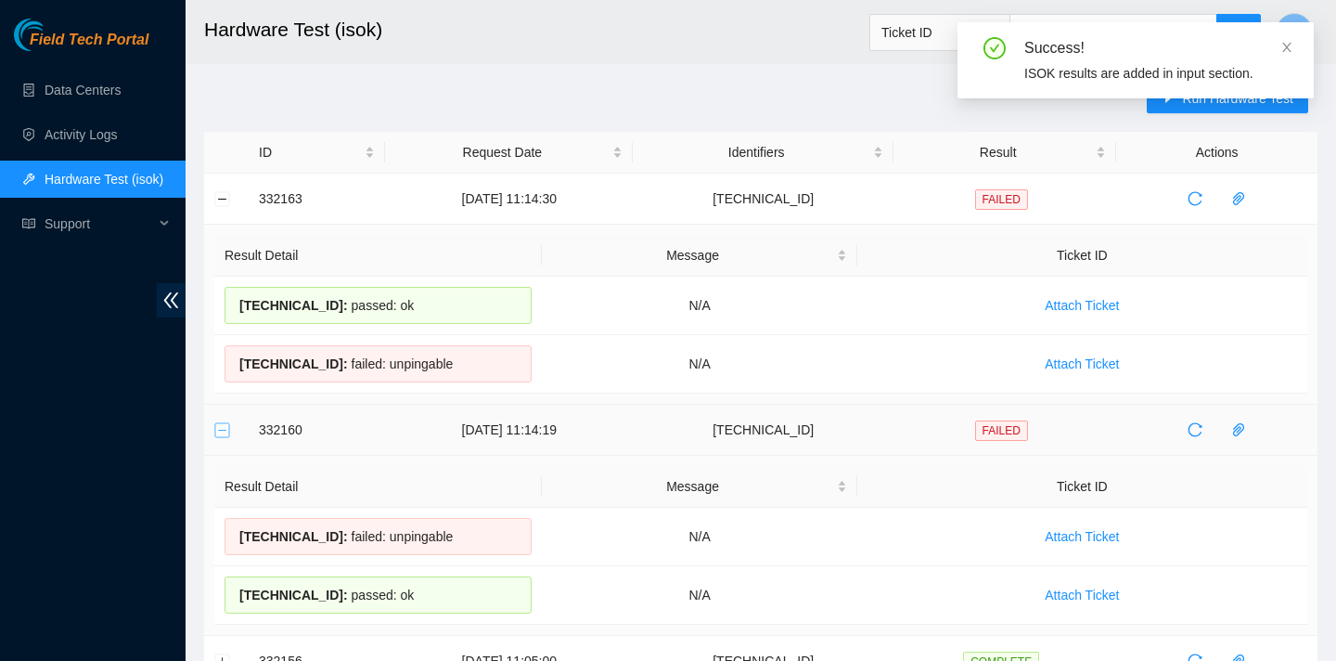
click at [226, 422] on button "Collapse row" at bounding box center [222, 429] width 15 height 15
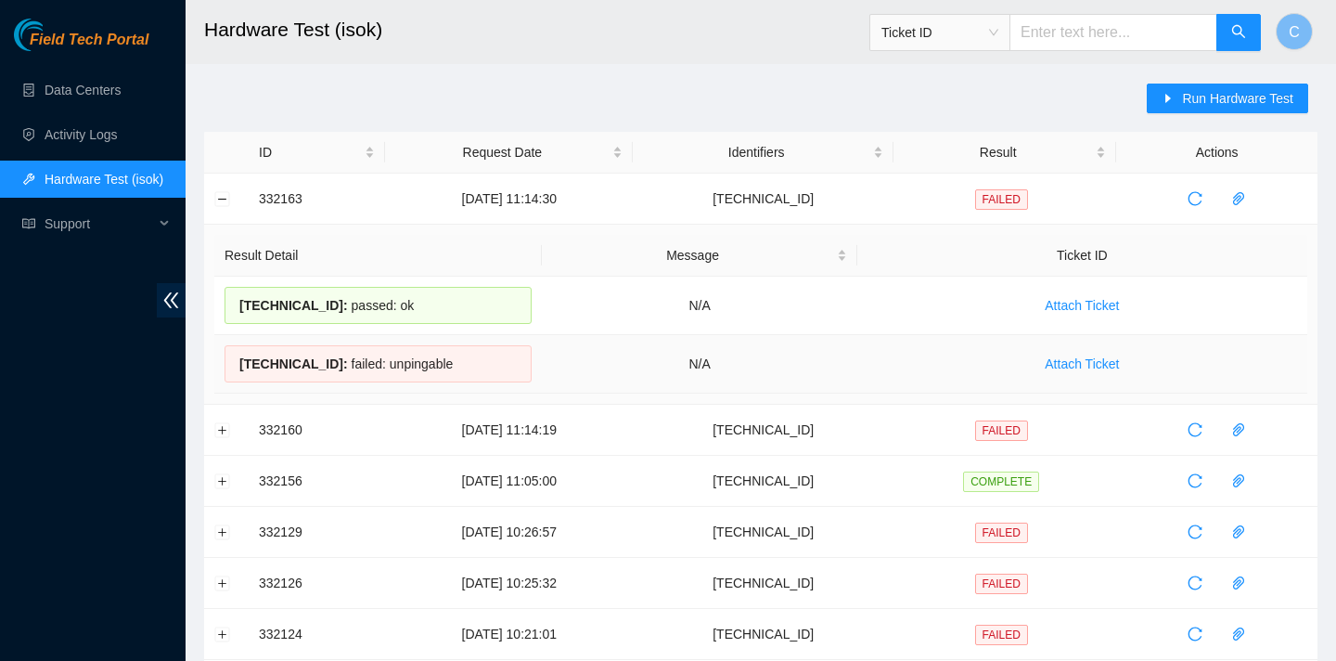
drag, startPoint x: 438, startPoint y: 370, endPoint x: 358, endPoint y: 368, distance: 79.9
click at [358, 368] on div "23.3.98.43 : failed: unpingable" at bounding box center [378, 363] width 307 height 37
drag, startPoint x: 395, startPoint y: 310, endPoint x: 353, endPoint y: 301, distance: 43.7
click at [353, 302] on div "23.3.98.42 : passed: ok" at bounding box center [378, 305] width 307 height 37
click at [1206, 86] on button "Run Hardware Test" at bounding box center [1227, 99] width 161 height 30
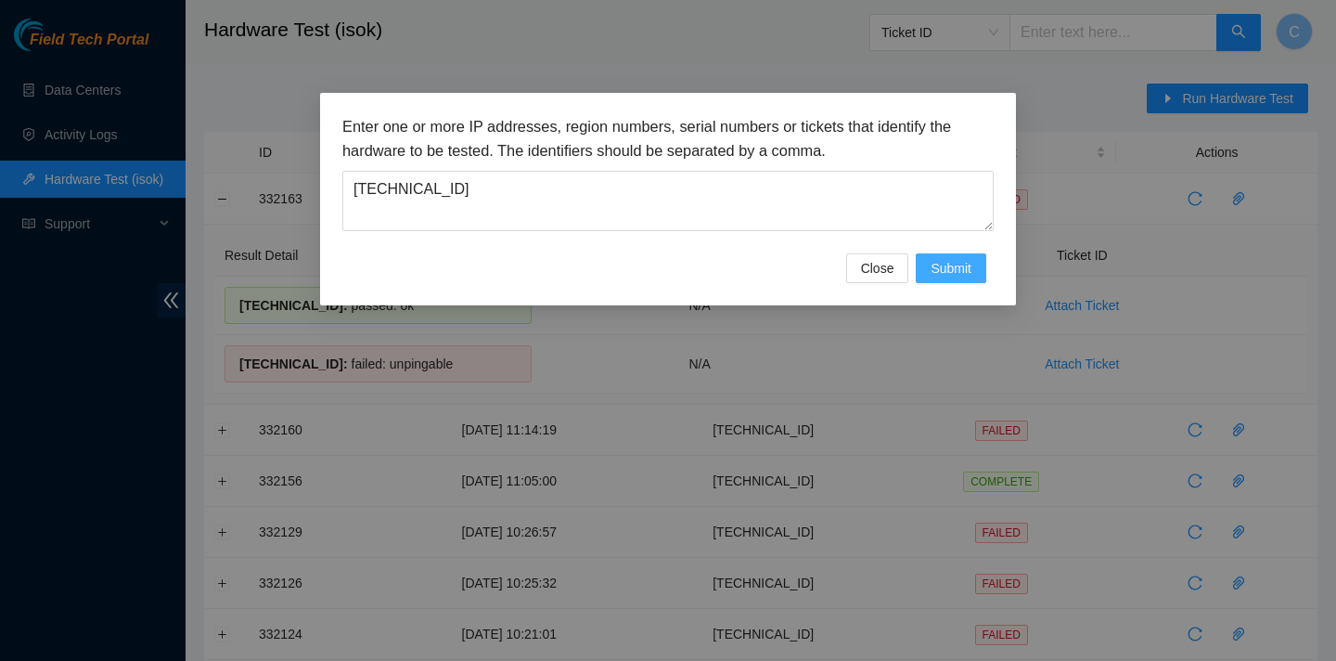
click at [956, 271] on span "Submit" at bounding box center [951, 268] width 41 height 20
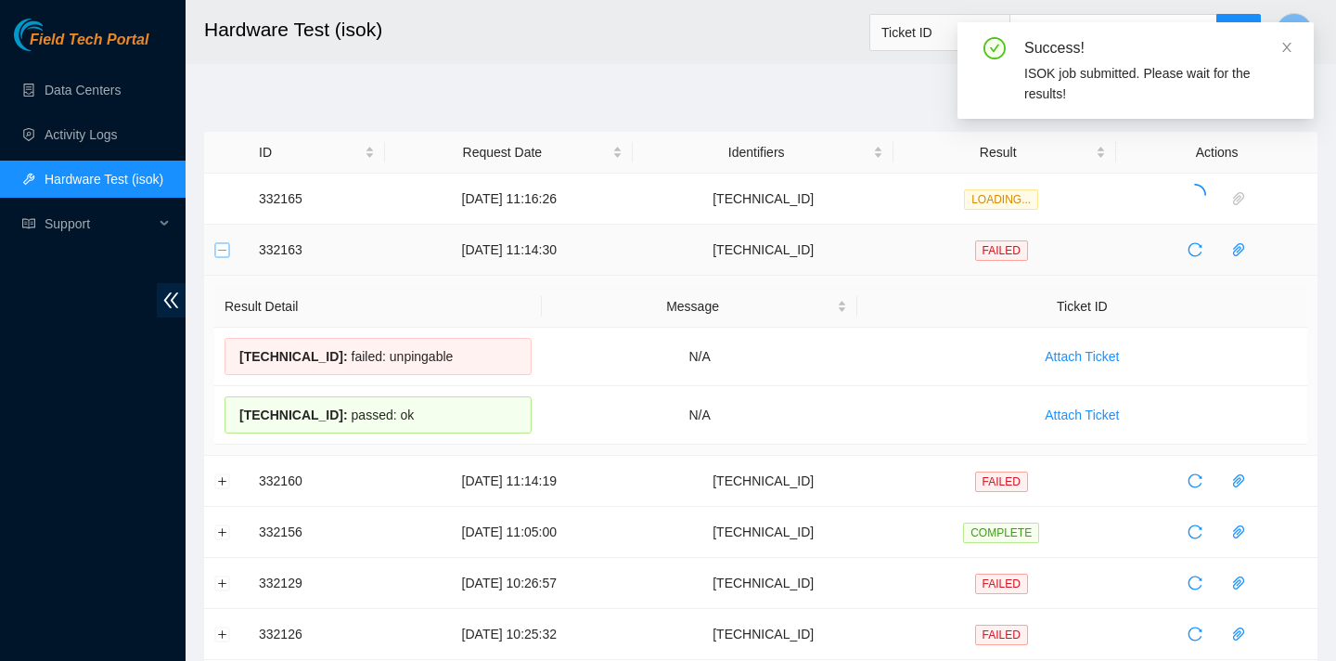
click at [223, 252] on button "Collapse row" at bounding box center [222, 249] width 15 height 15
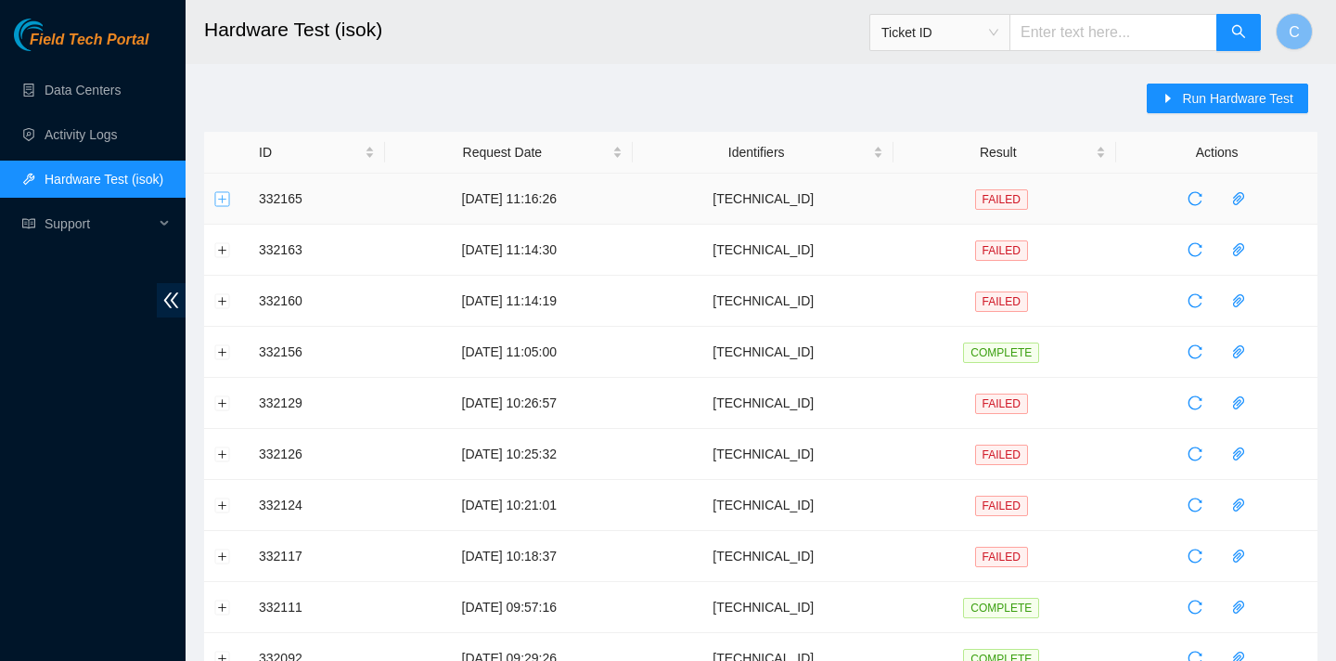
click at [216, 202] on button "Expand row" at bounding box center [222, 198] width 15 height 15
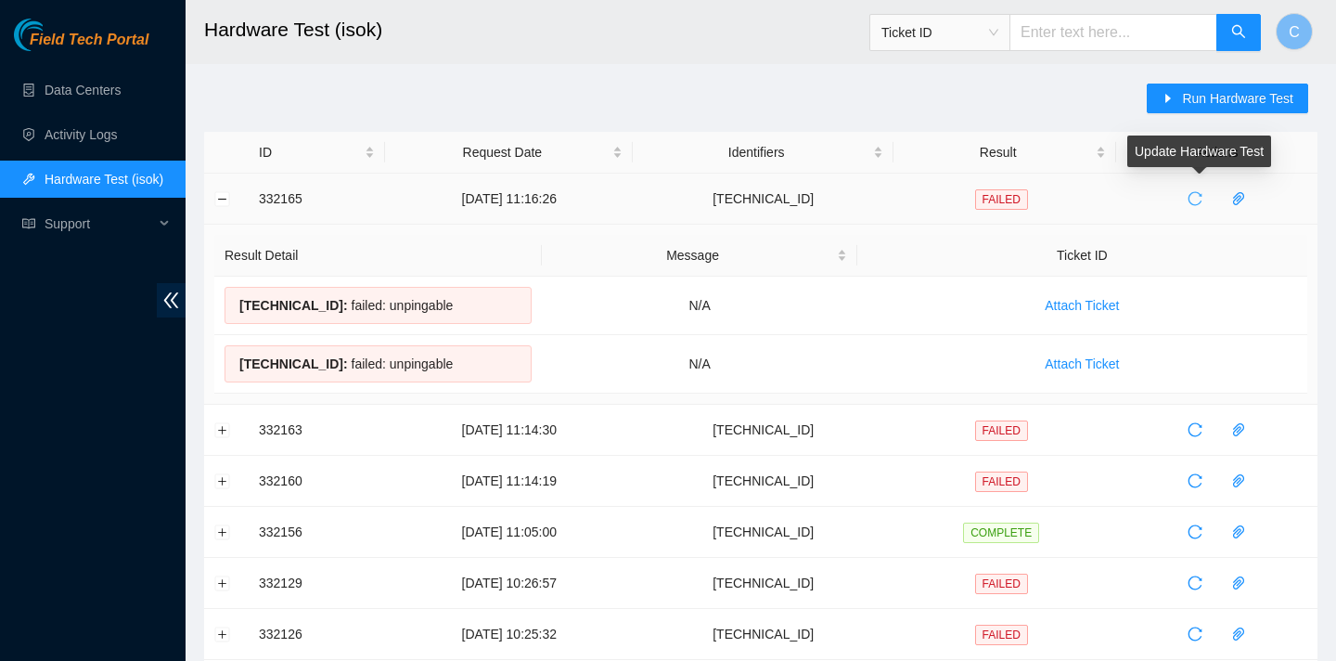
click at [1203, 191] on icon "reload" at bounding box center [1195, 198] width 15 height 15
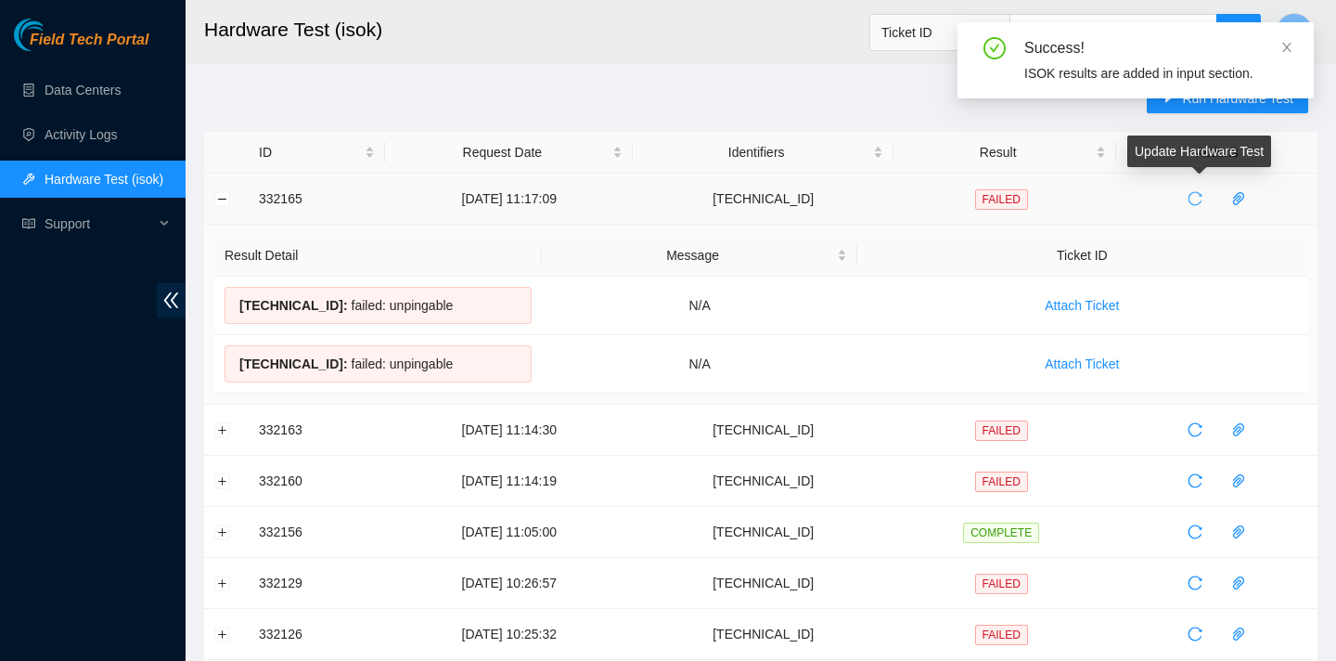
click at [1193, 206] on button "button" at bounding box center [1195, 199] width 30 height 30
click at [1285, 44] on icon "close" at bounding box center [1287, 47] width 13 height 13
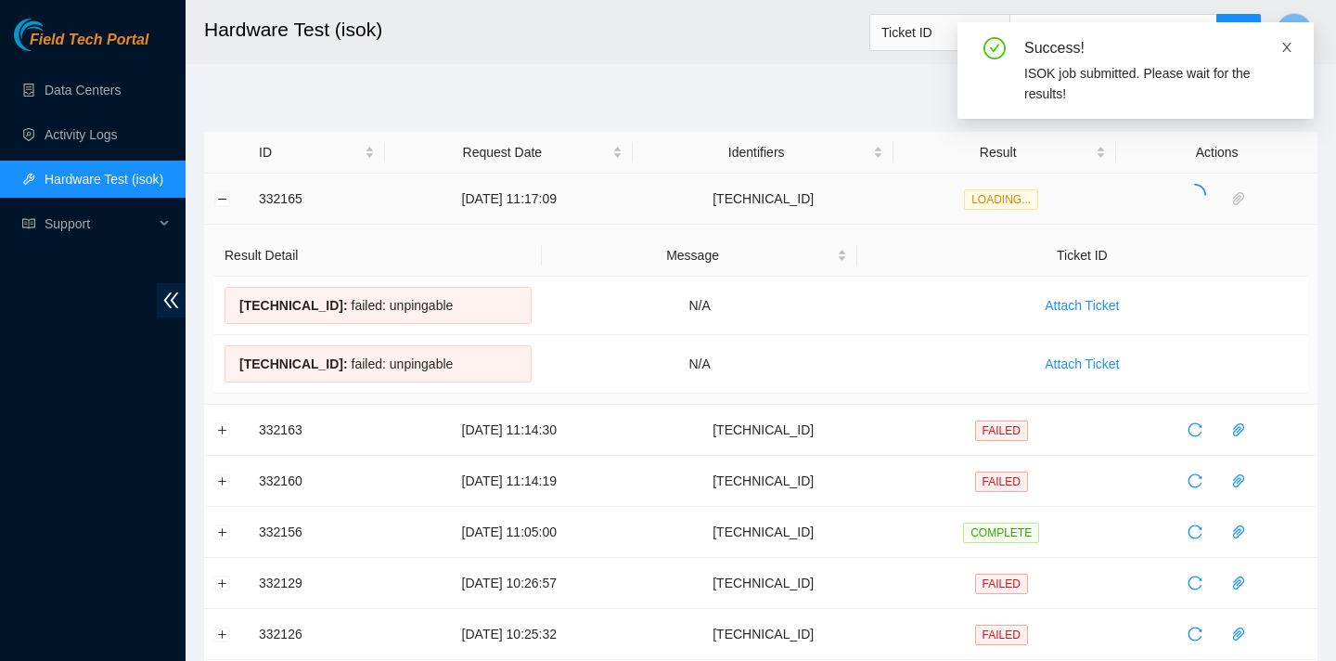
click at [1290, 50] on icon "close" at bounding box center [1287, 47] width 9 height 9
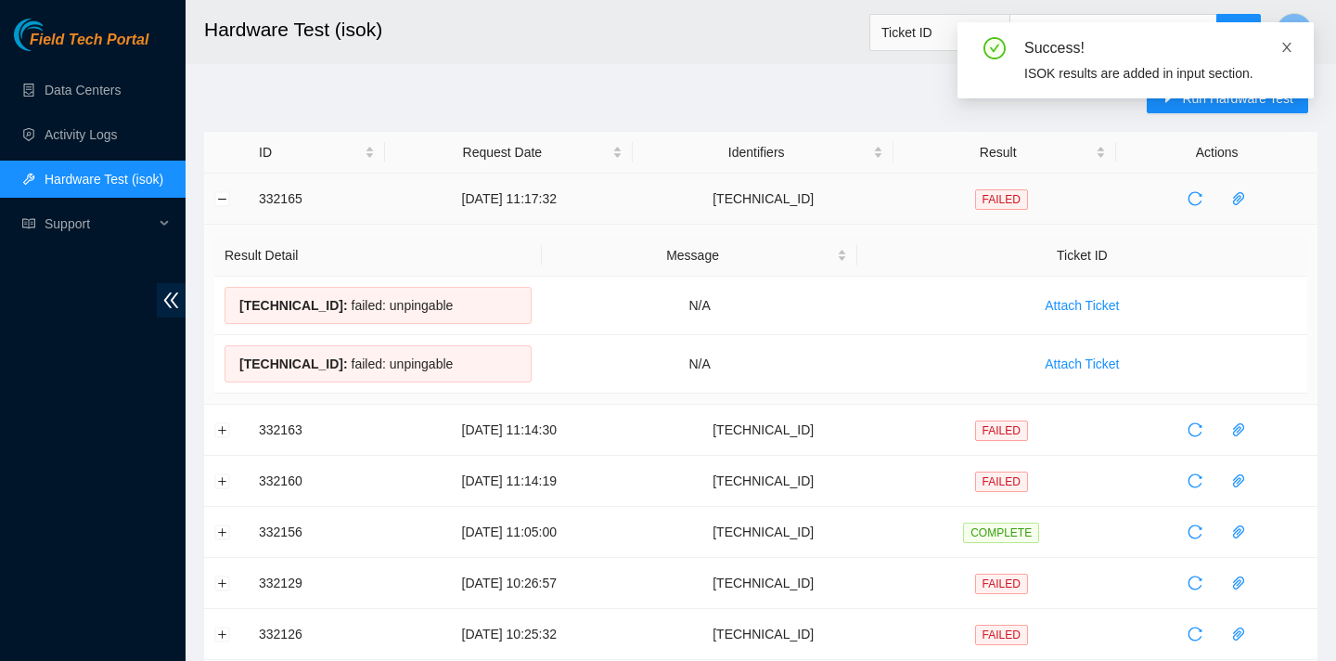
click at [1285, 41] on icon "close" at bounding box center [1287, 47] width 13 height 13
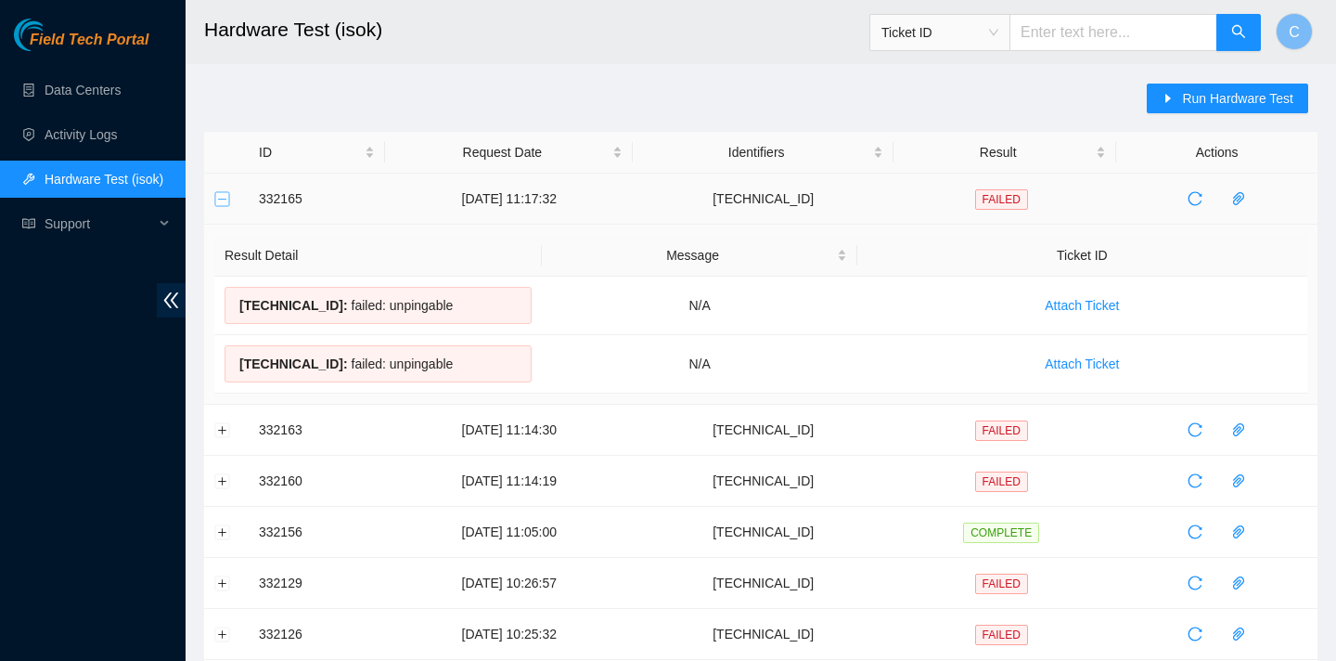
click at [225, 200] on button "Collapse row" at bounding box center [222, 198] width 15 height 15
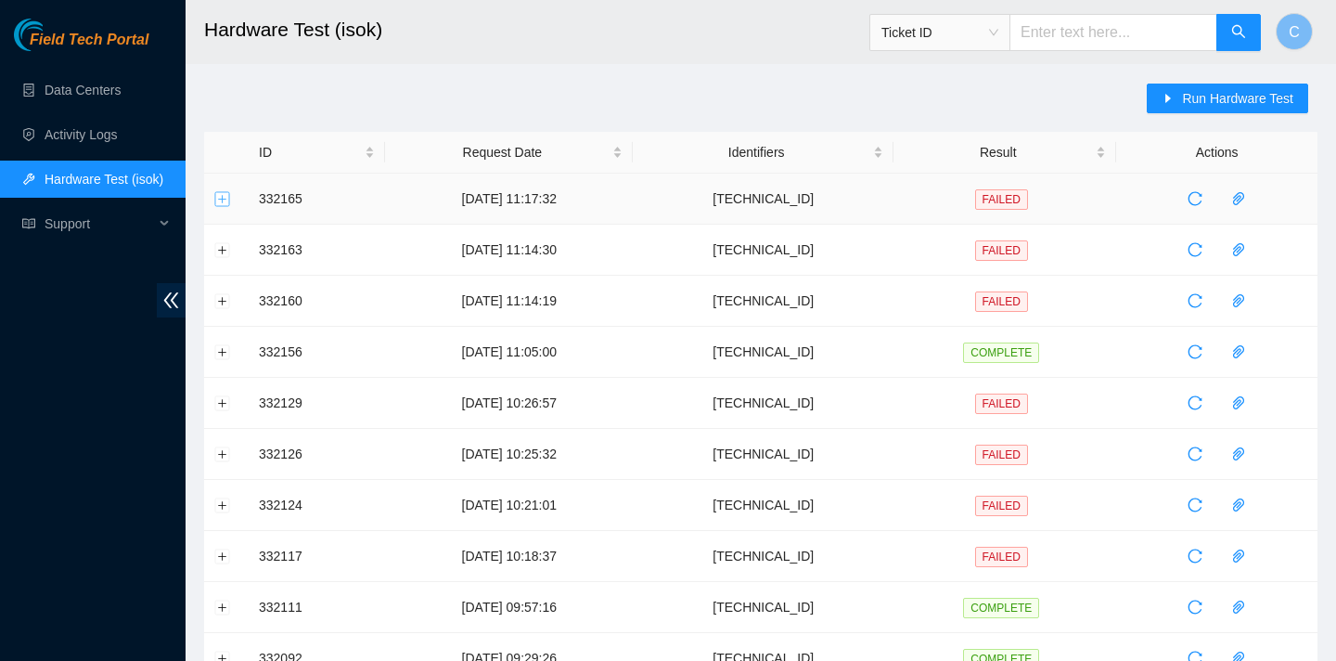
click at [225, 200] on button "Expand row" at bounding box center [222, 198] width 15 height 15
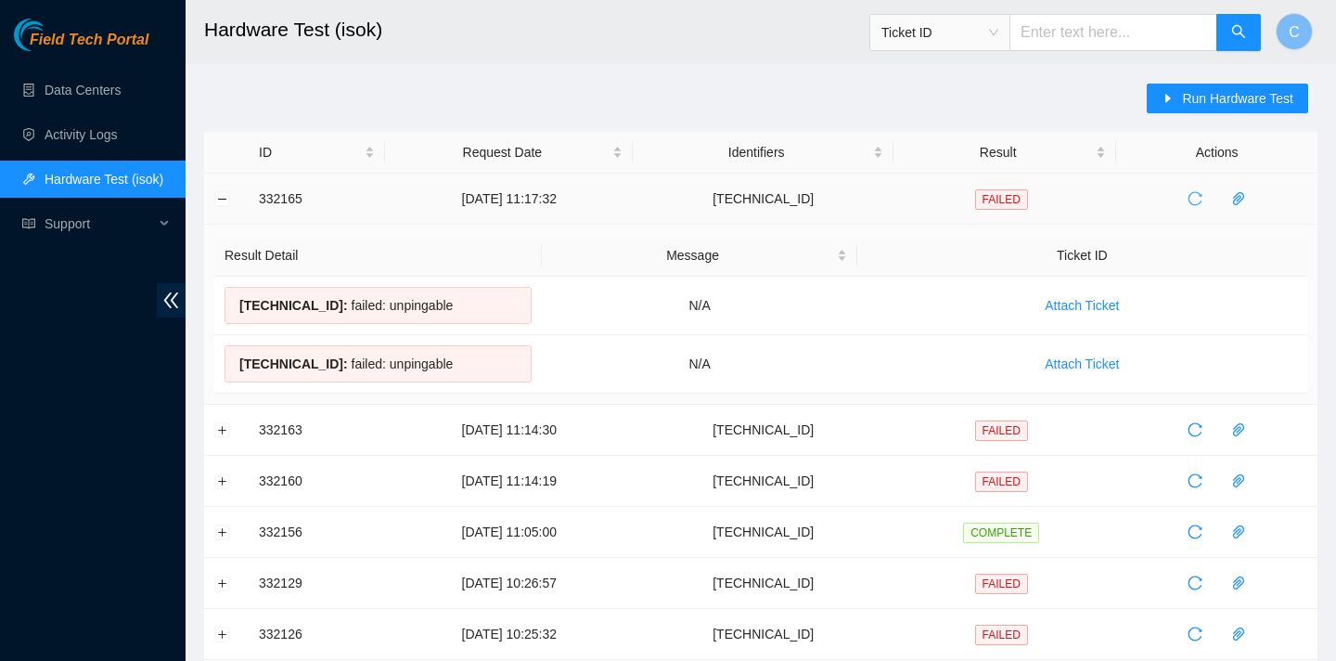
click at [1203, 200] on icon "reload" at bounding box center [1195, 198] width 15 height 15
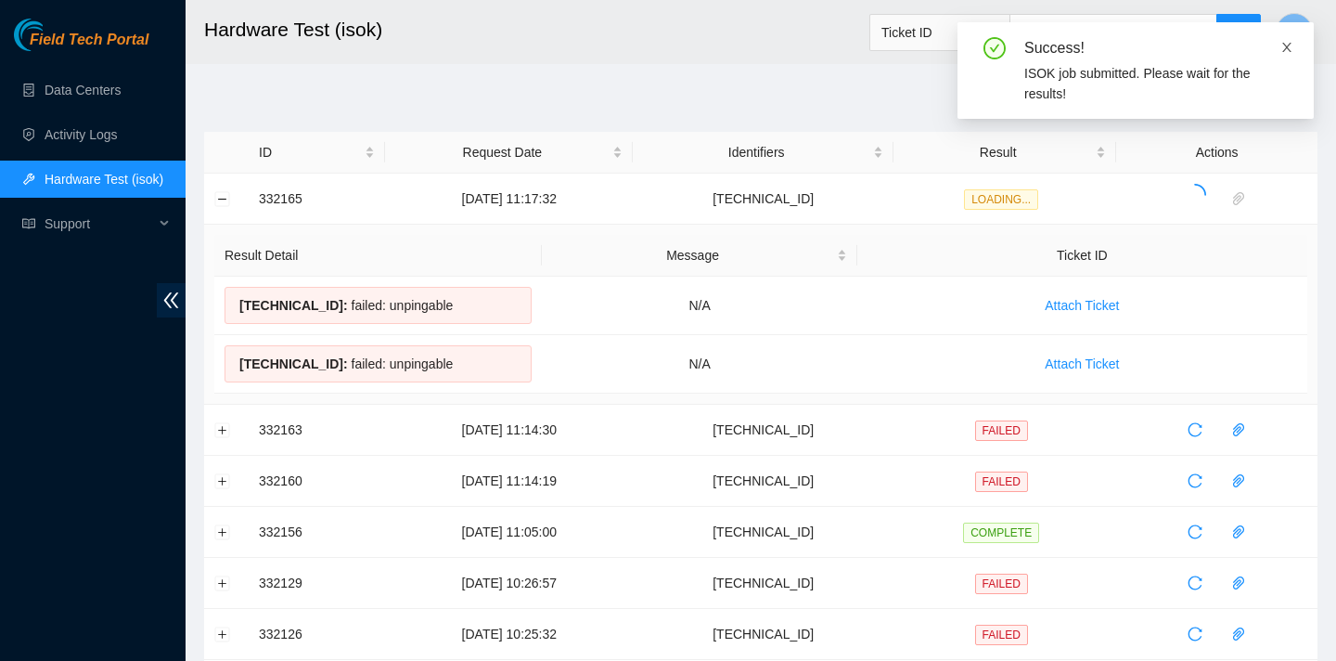
click at [1284, 44] on icon "close" at bounding box center [1287, 47] width 9 height 9
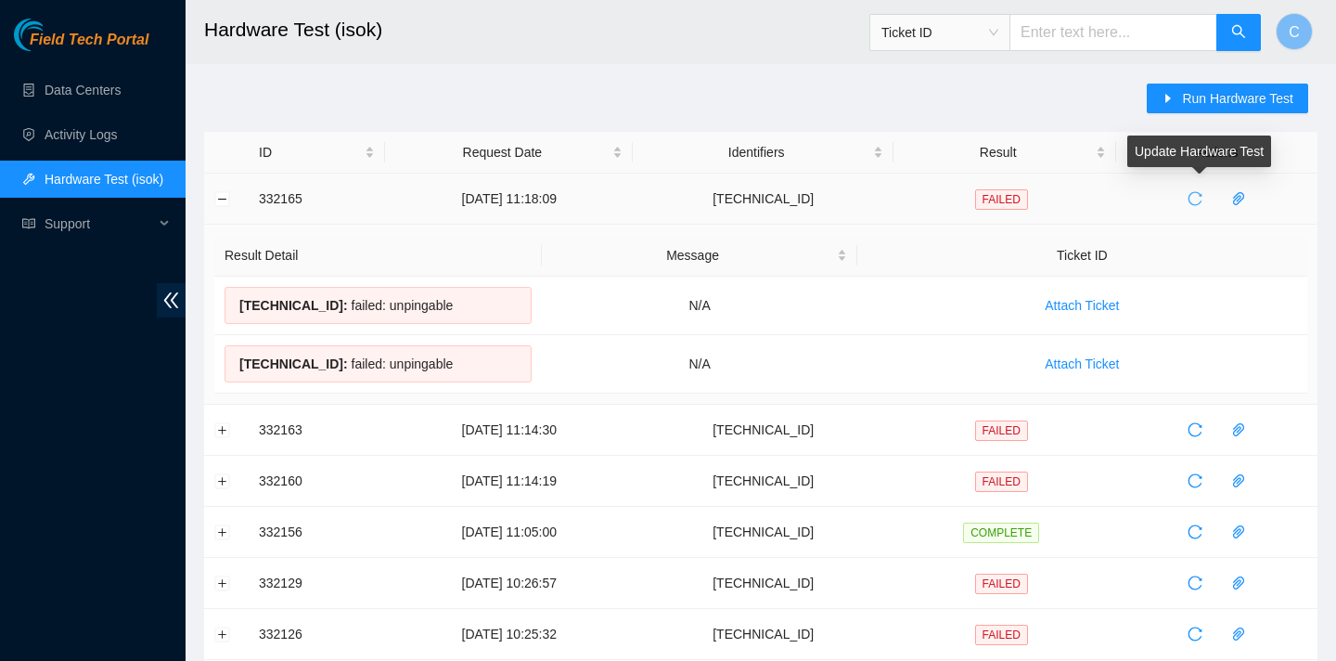
click at [1193, 192] on span "reload" at bounding box center [1195, 198] width 28 height 15
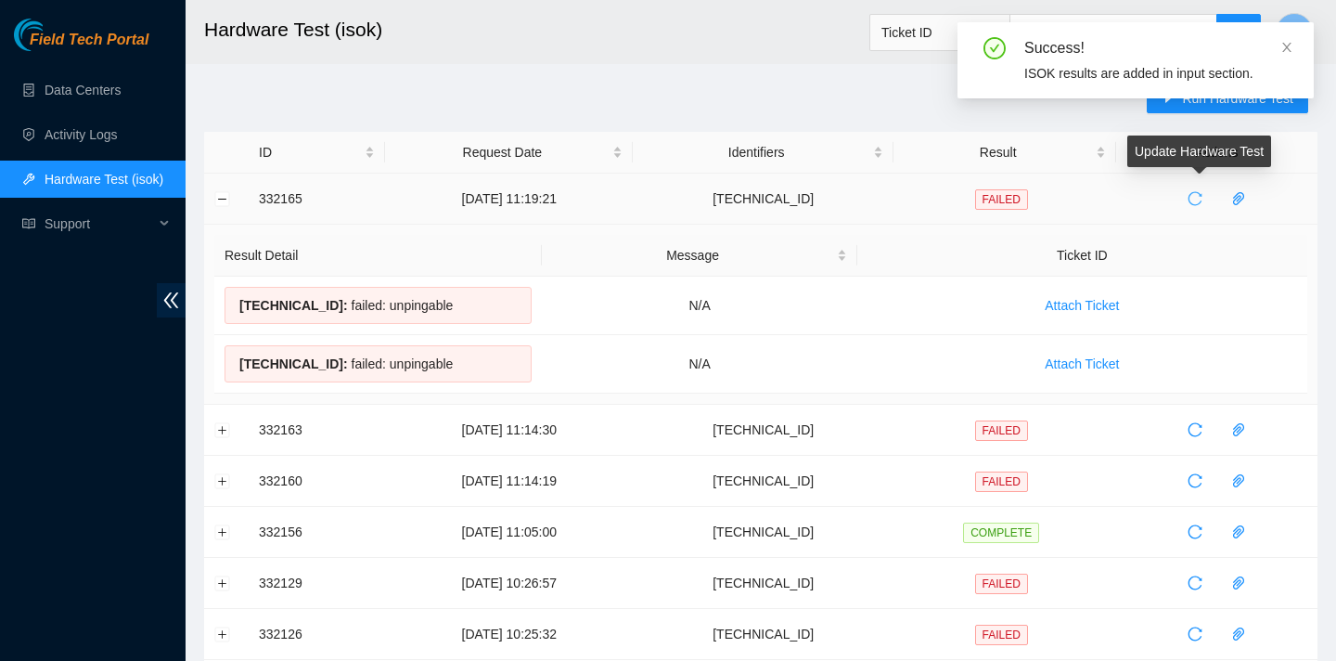
click at [1203, 197] on icon "reload" at bounding box center [1195, 198] width 15 height 15
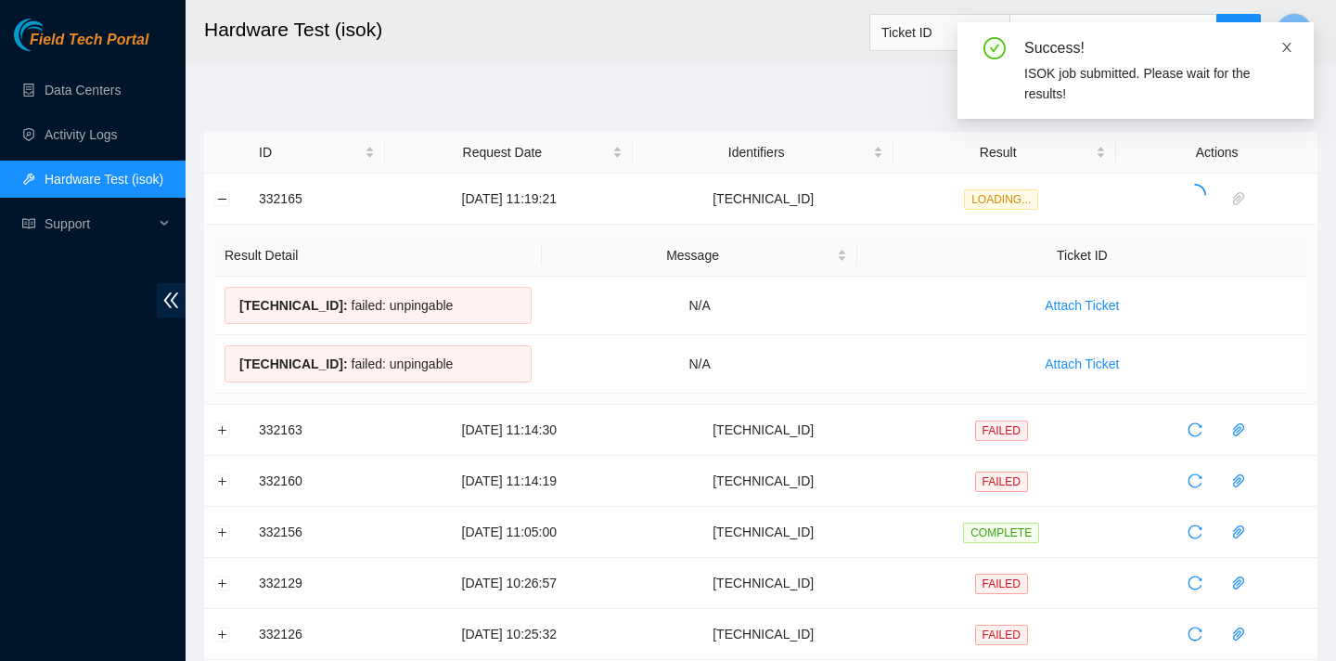
click at [1291, 44] on icon "close" at bounding box center [1287, 47] width 13 height 13
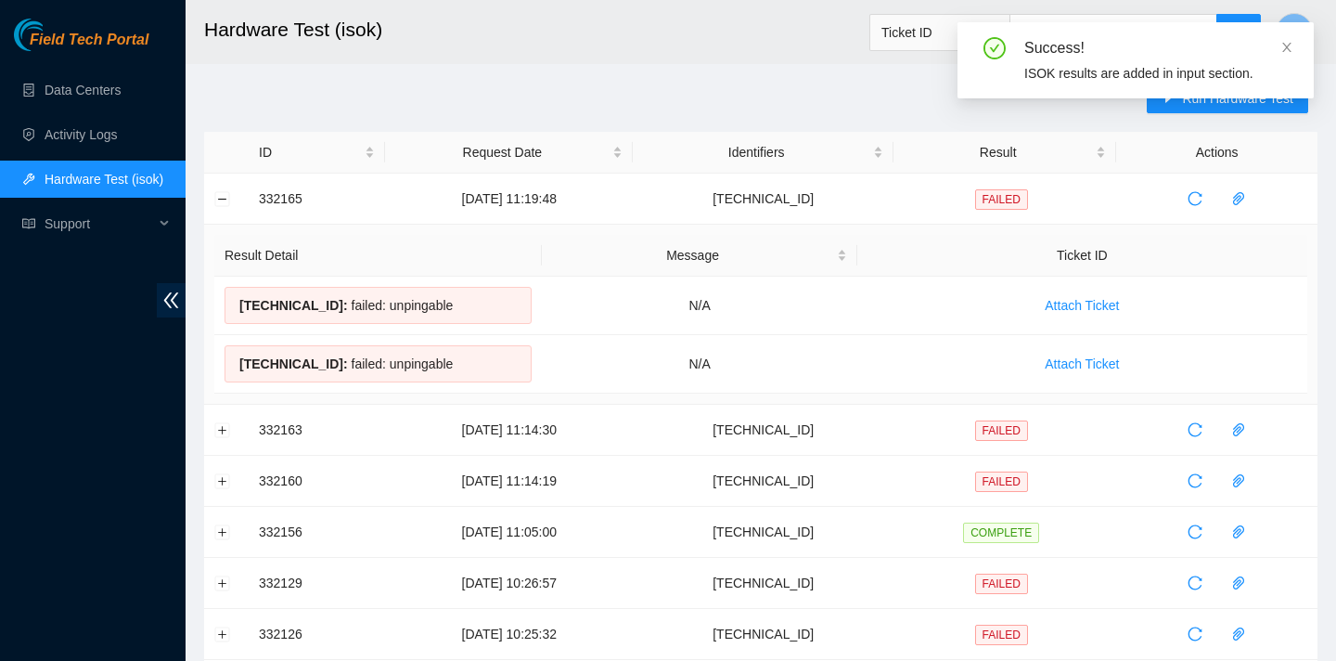
click at [1294, 44] on div "Success! ISOK results are added in input section." at bounding box center [1136, 60] width 356 height 76
click at [1197, 192] on icon "reload" at bounding box center [1195, 198] width 15 height 15
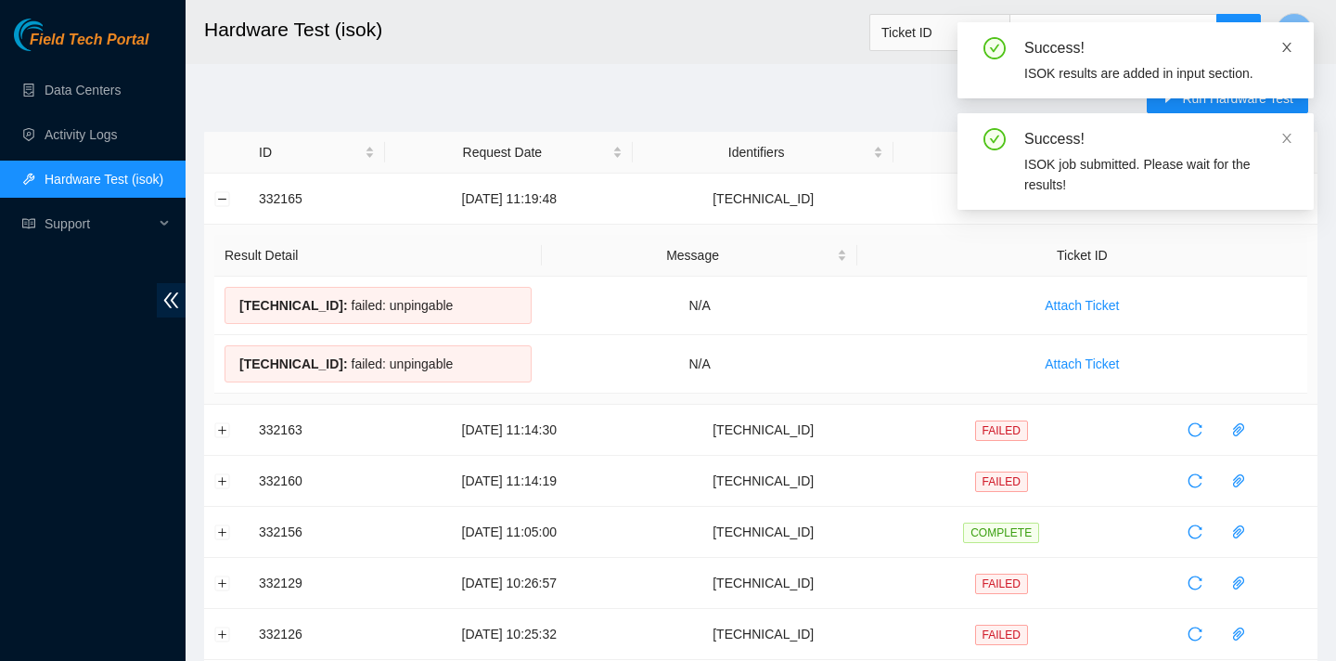
click at [1292, 43] on icon "close" at bounding box center [1287, 47] width 13 height 13
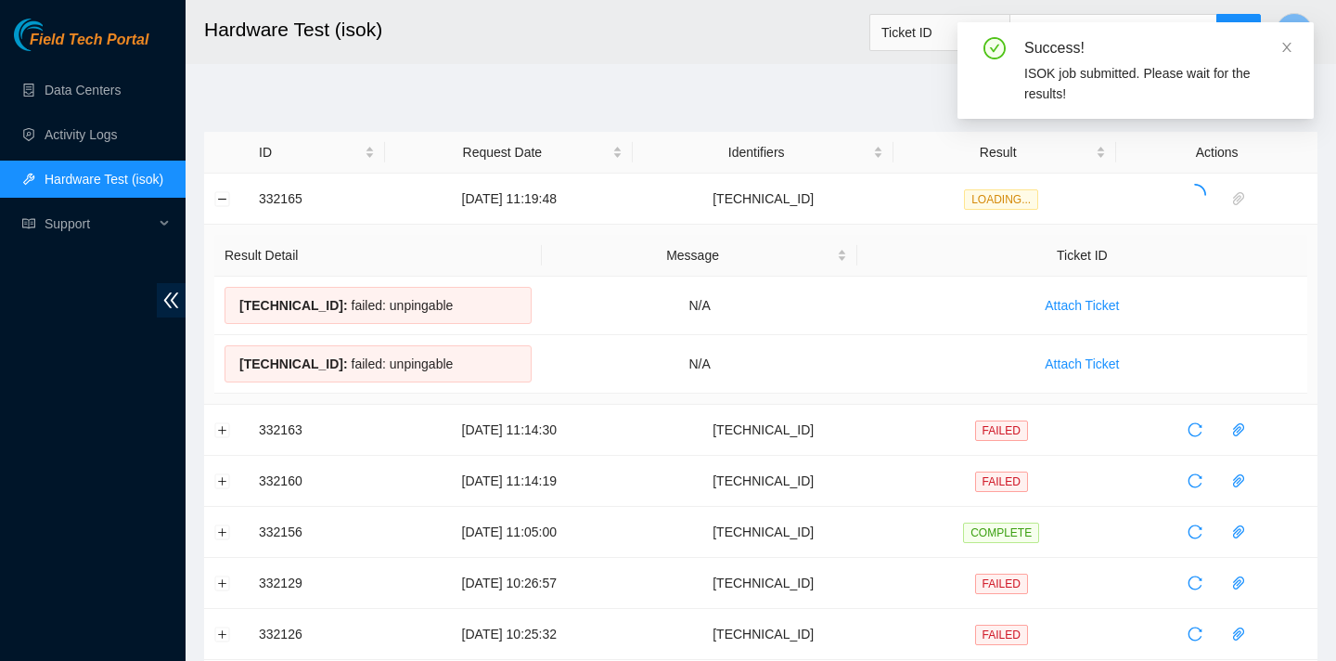
click at [1292, 43] on icon "close" at bounding box center [1287, 47] width 13 height 13
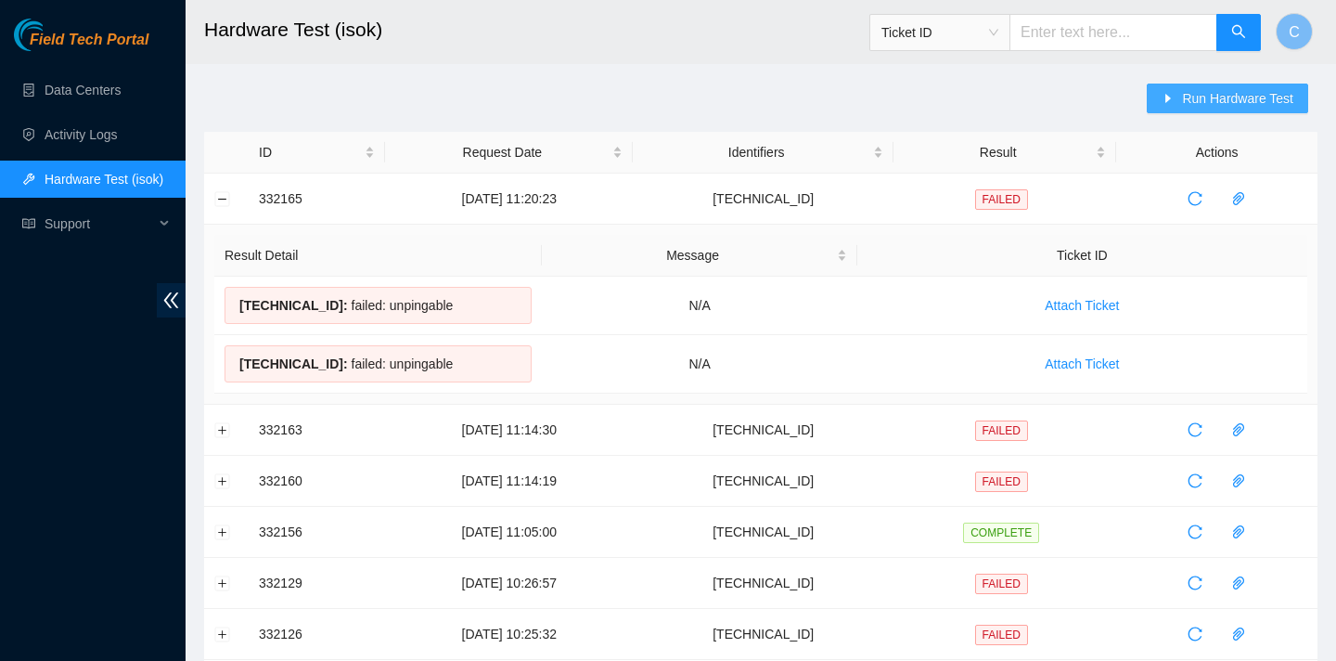
click at [1227, 88] on span "Run Hardware Test" at bounding box center [1237, 98] width 111 height 20
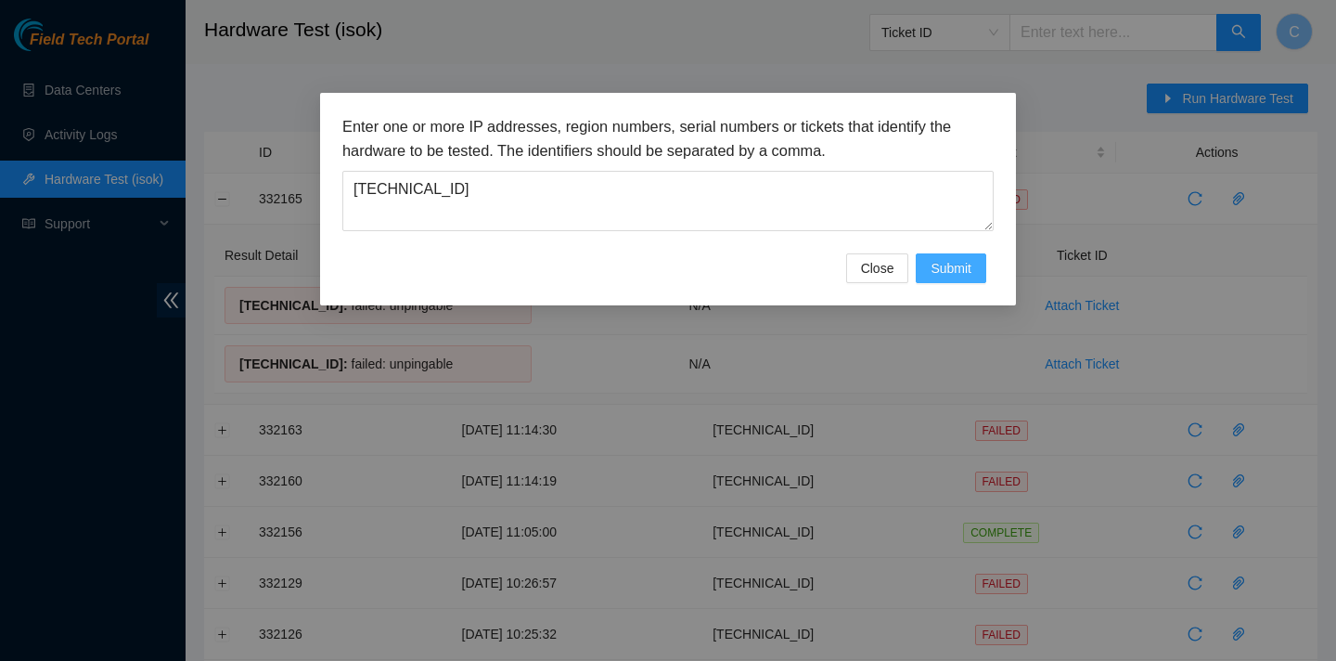
click at [969, 262] on span "Submit" at bounding box center [951, 268] width 41 height 20
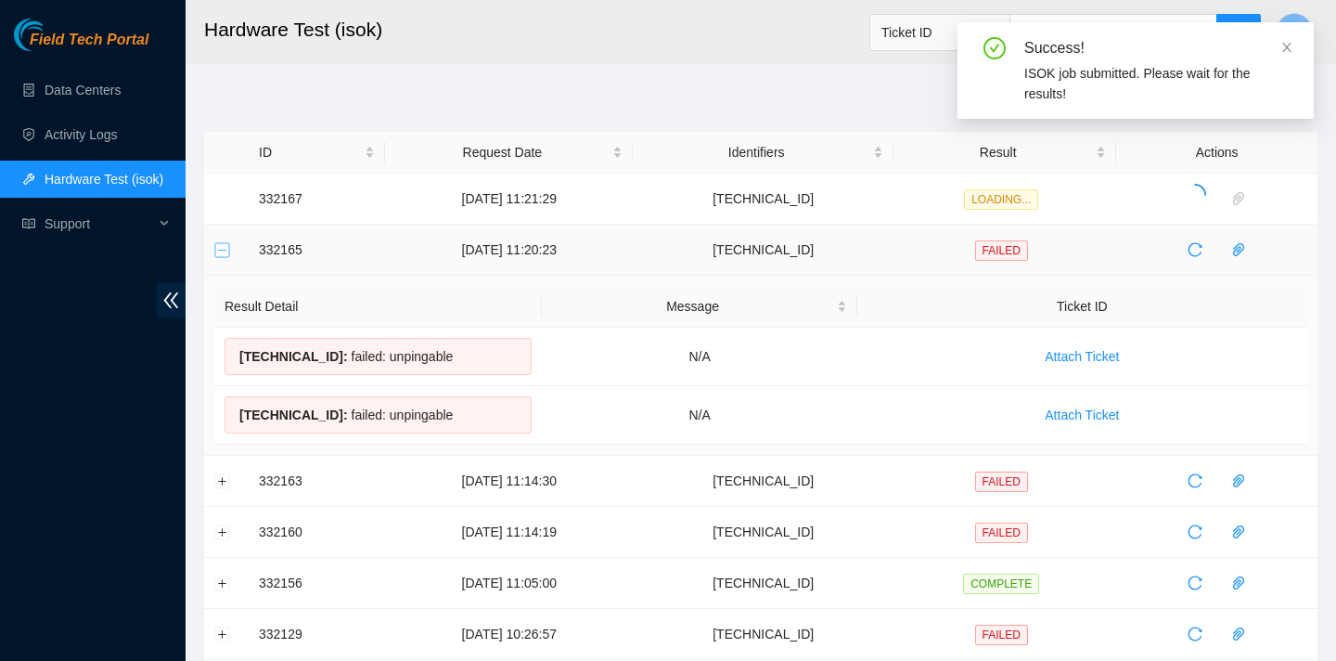
click at [218, 248] on button "Collapse row" at bounding box center [222, 249] width 15 height 15
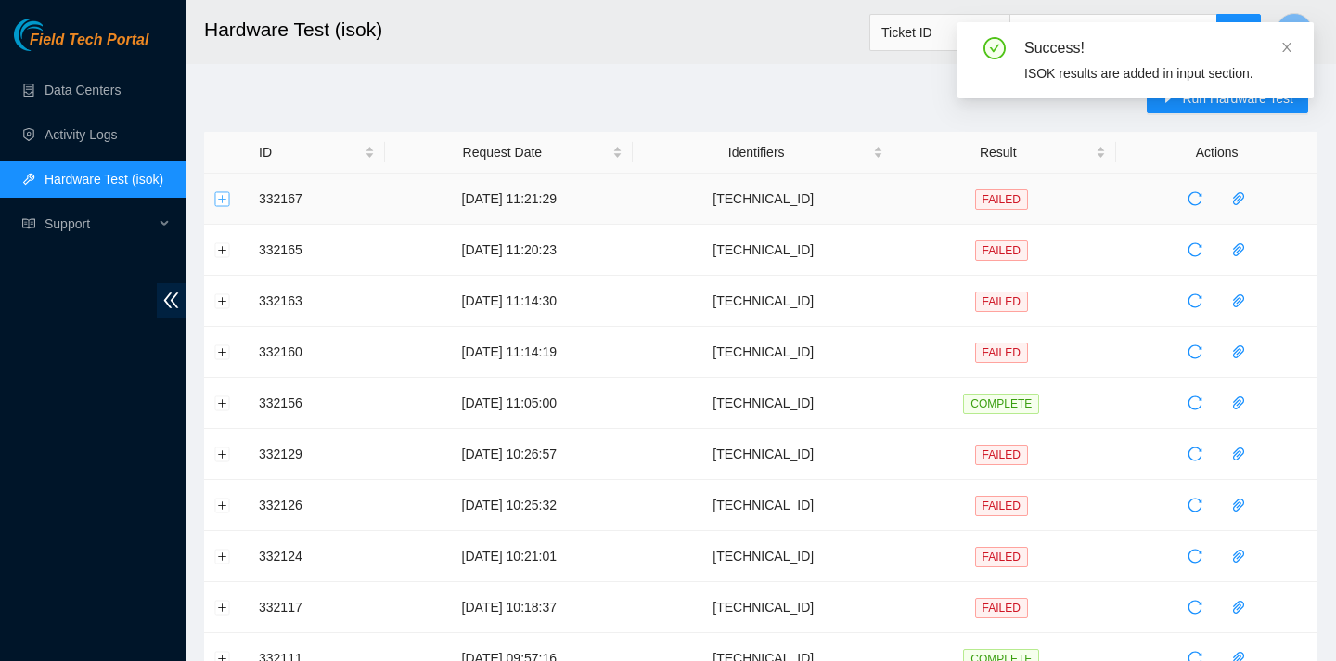
click at [225, 204] on button "Expand row" at bounding box center [222, 198] width 15 height 15
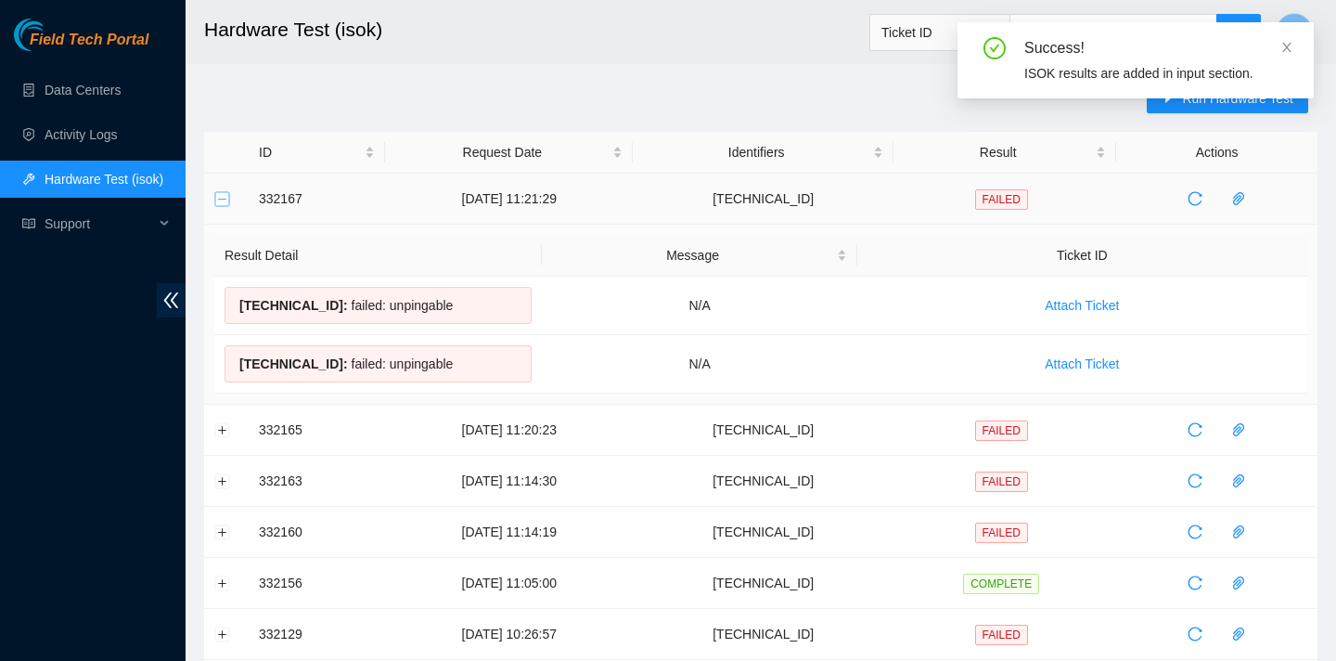
click at [225, 204] on button "Collapse row" at bounding box center [222, 198] width 15 height 15
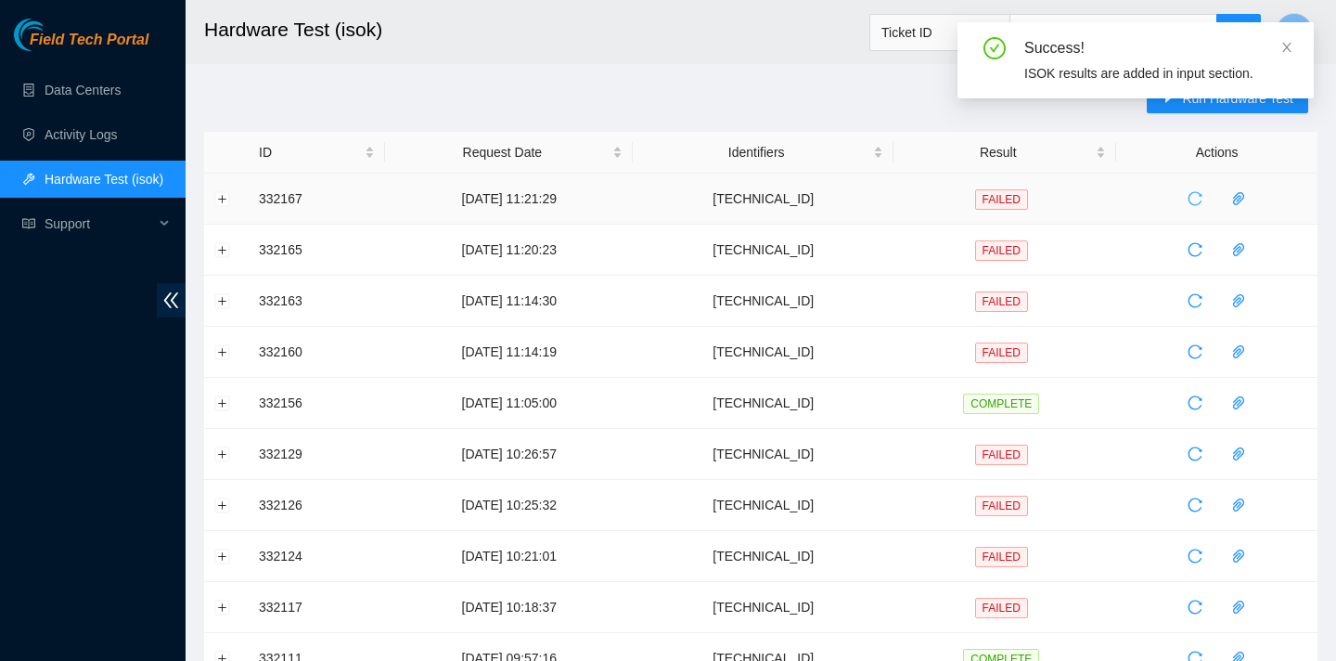
click at [1203, 197] on icon "reload" at bounding box center [1195, 198] width 15 height 15
click at [1290, 44] on icon "close" at bounding box center [1287, 47] width 9 height 9
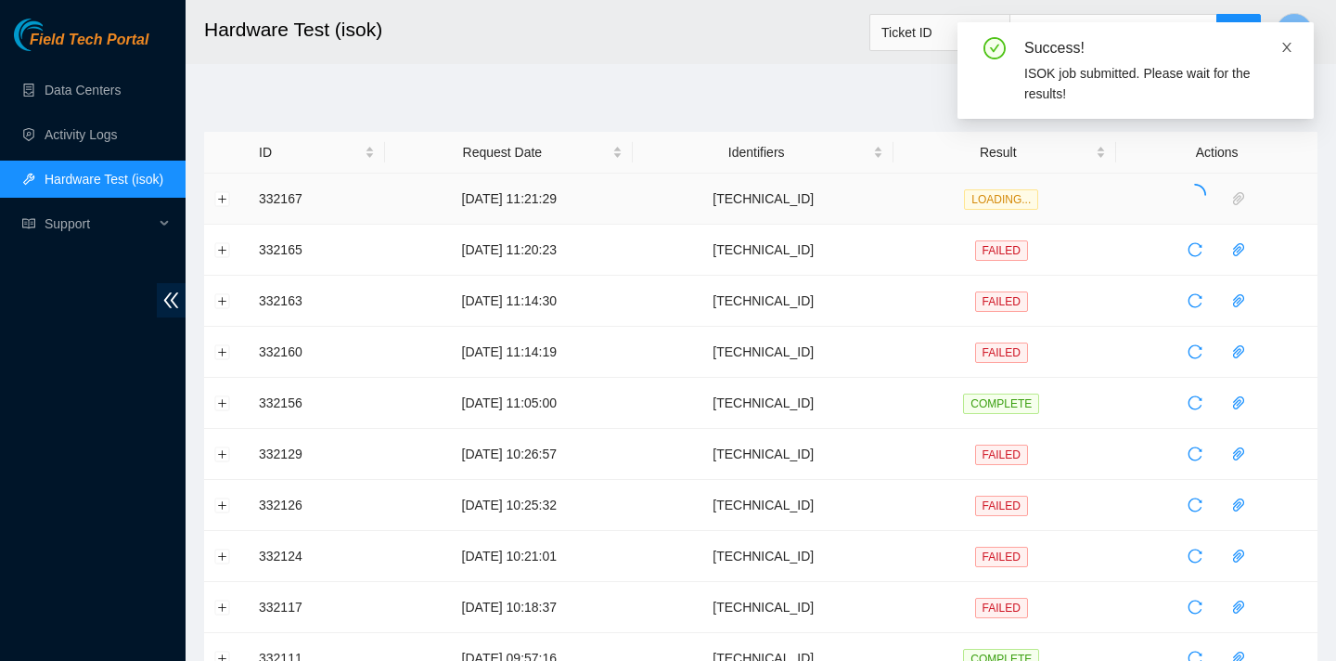
click at [1288, 51] on icon "close" at bounding box center [1287, 47] width 13 height 13
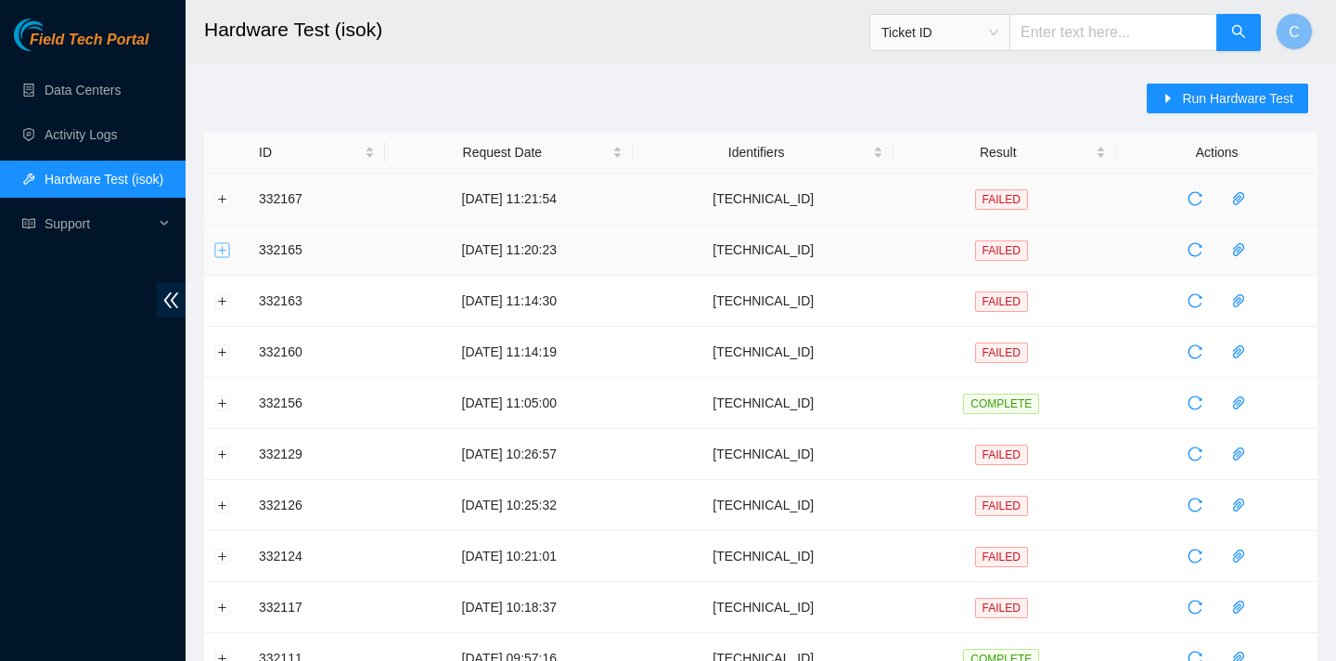
click at [224, 247] on button "Expand row" at bounding box center [222, 249] width 15 height 15
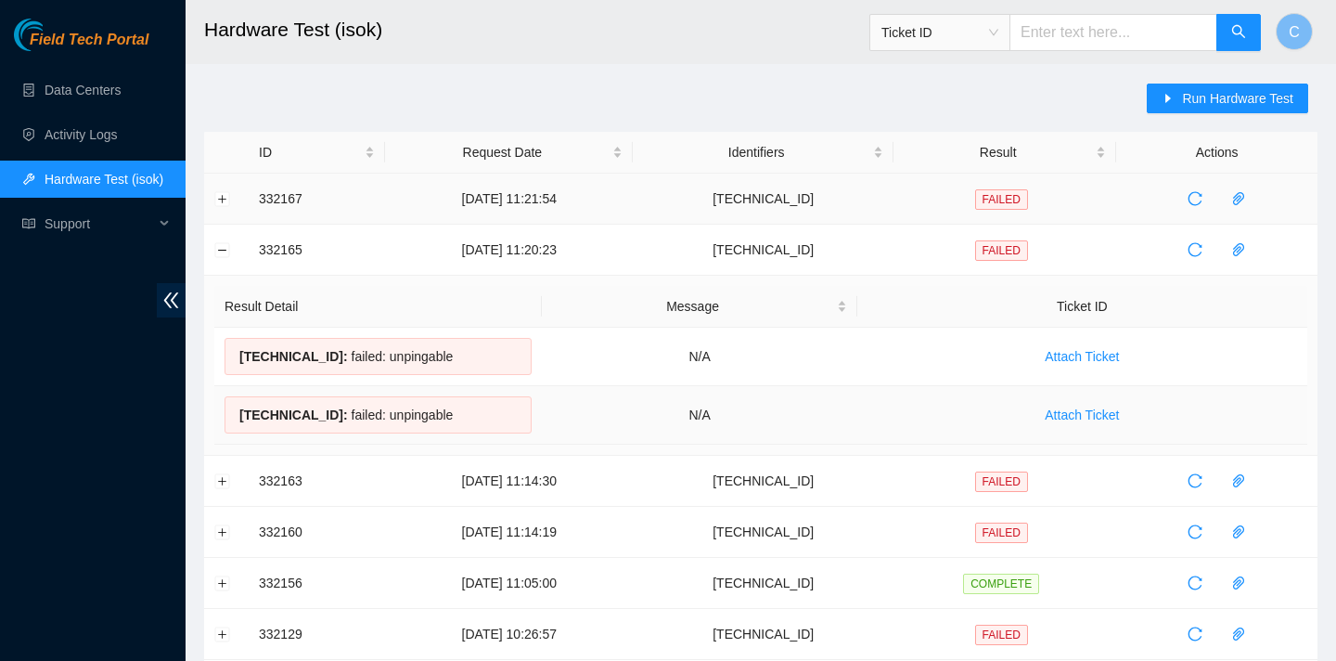
drag, startPoint x: 238, startPoint y: 347, endPoint x: 445, endPoint y: 431, distance: 223.2
click at [445, 431] on tbody "23.3.98.43 : failed: unpingable N/A Attach Ticket 23.3.98.42 : failed: unpingab…" at bounding box center [760, 386] width 1093 height 117
copy tbody "23.3.98.43 : failed: unpingable N/A Attach Ticket 23.3.98.42 : failed: unpingab…"
click at [234, 197] on td at bounding box center [226, 199] width 45 height 51
click at [224, 197] on button "Expand row" at bounding box center [222, 198] width 15 height 15
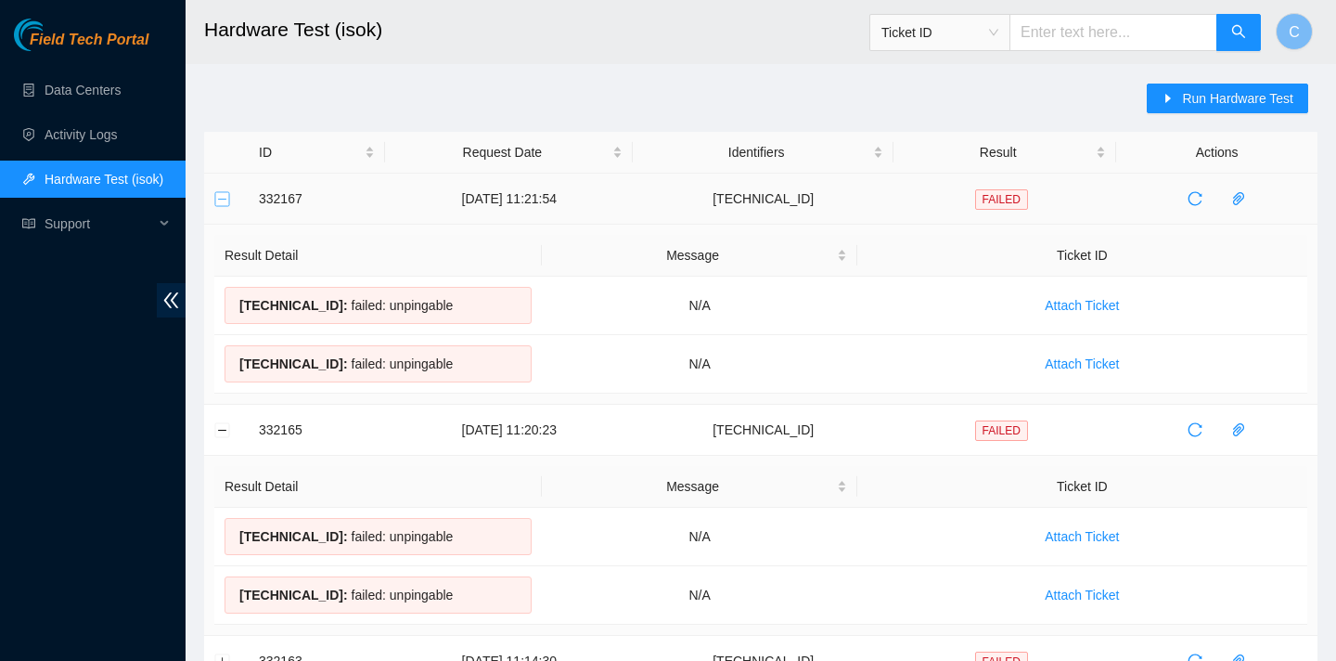
click at [224, 197] on button "Collapse row" at bounding box center [222, 198] width 15 height 15
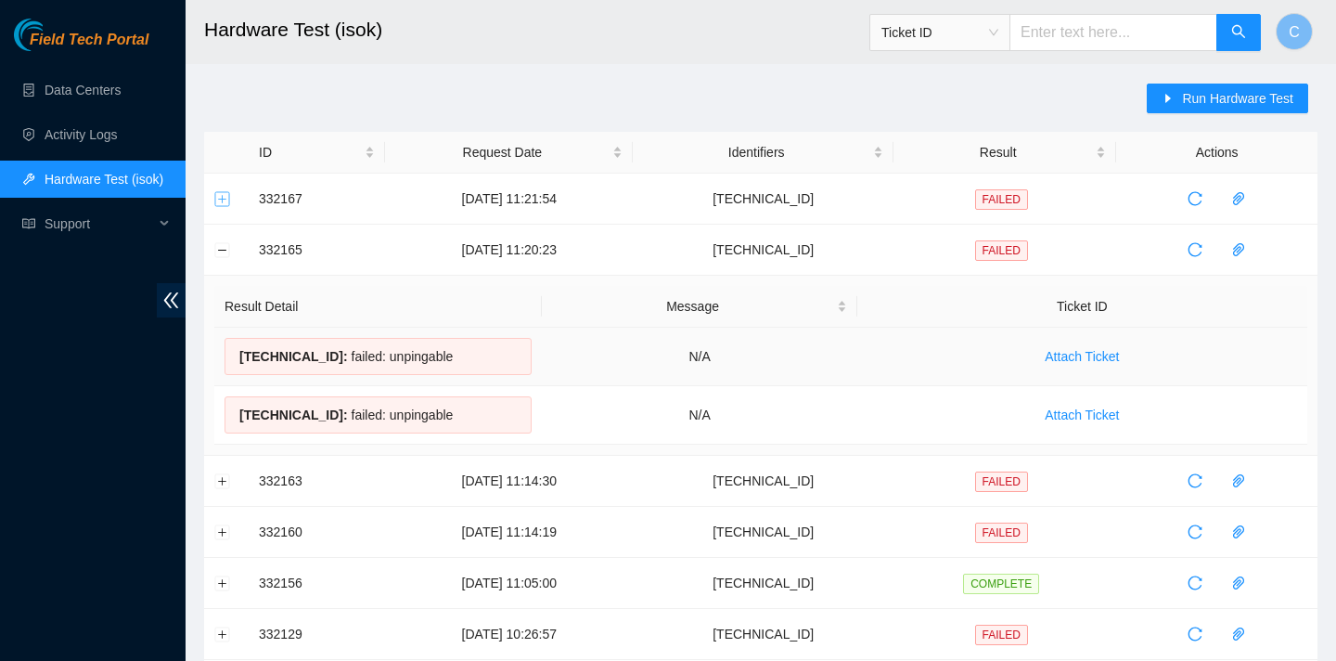
scroll to position [95, 0]
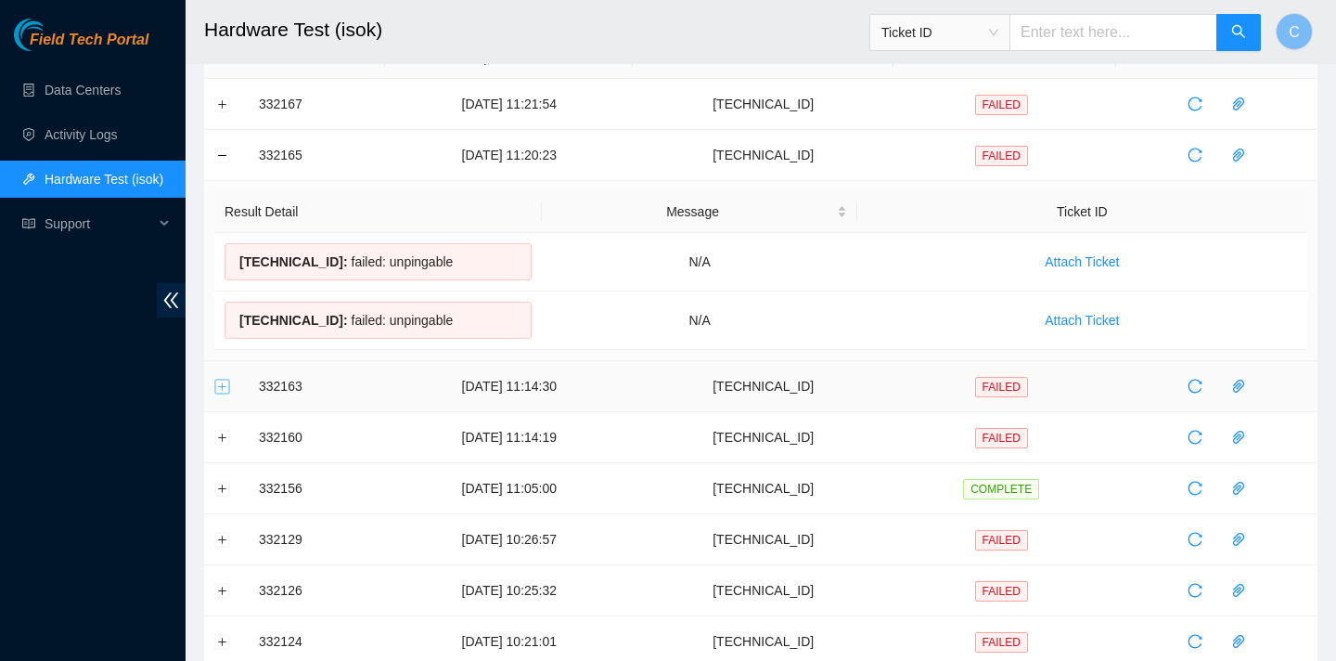
click at [221, 384] on button "Expand row" at bounding box center [222, 386] width 15 height 15
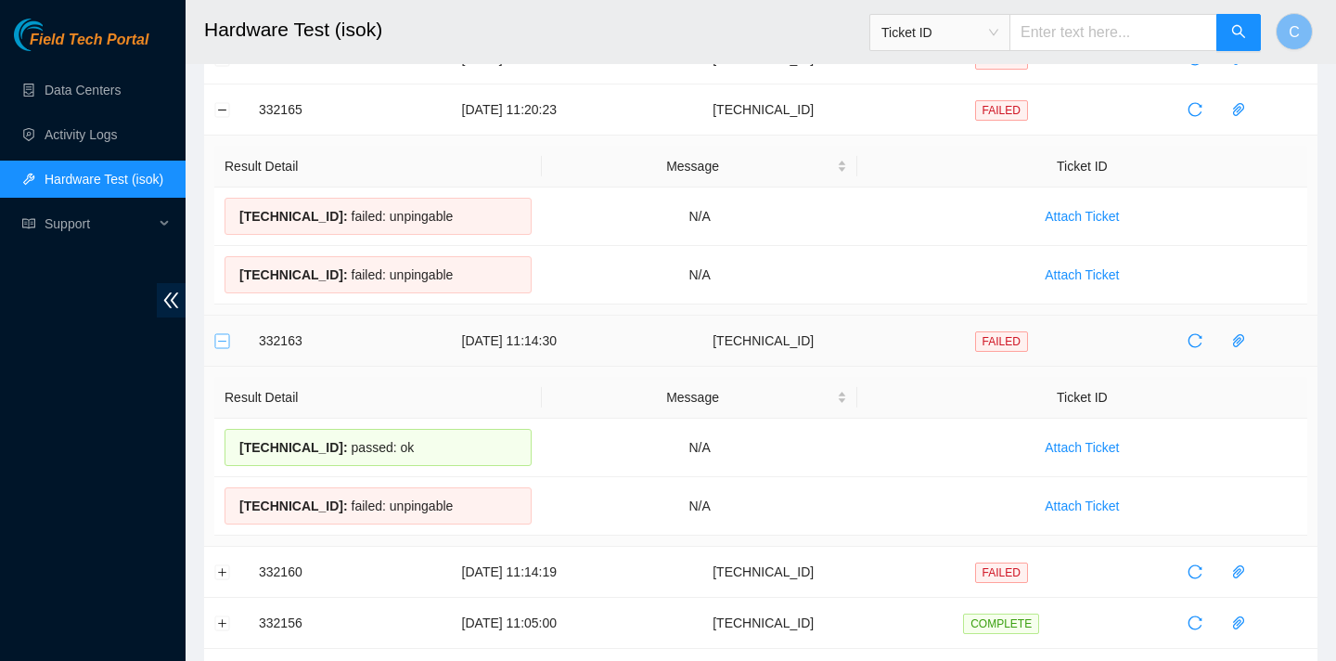
scroll to position [186, 0]
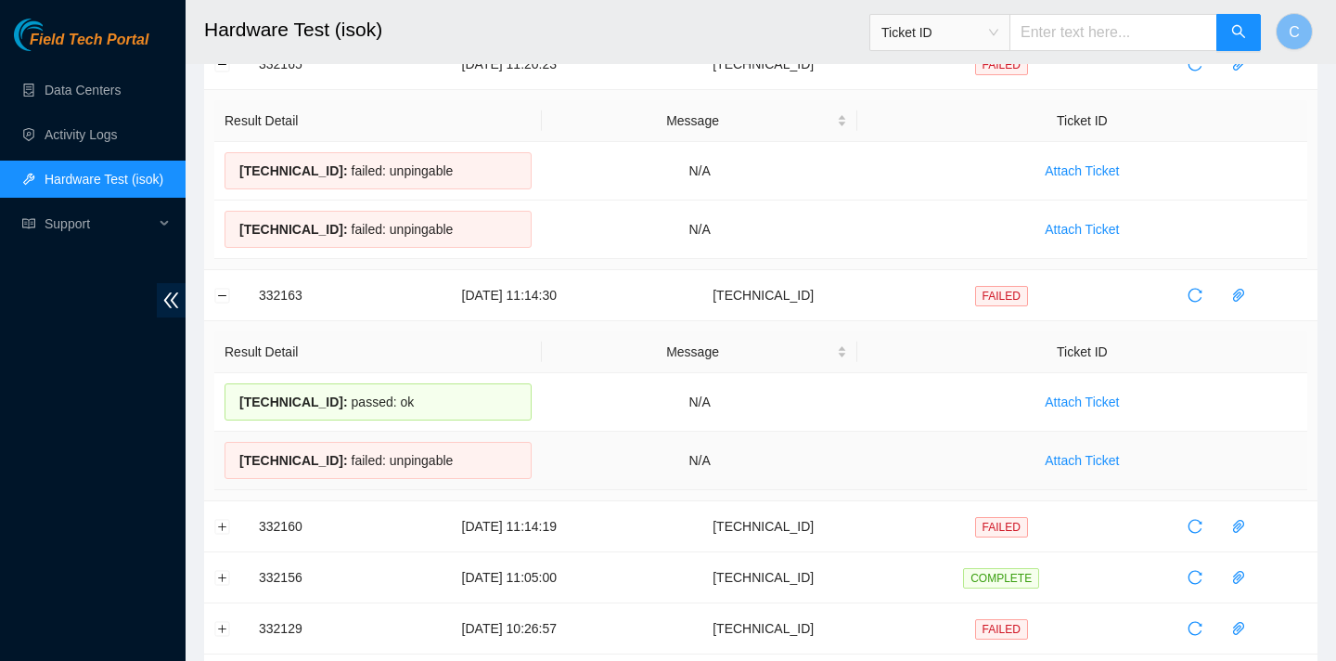
drag, startPoint x: 238, startPoint y: 396, endPoint x: 445, endPoint y: 465, distance: 218.1
click at [445, 465] on tbody "23.3.98.42 : passed: ok N/A Attach Ticket 23.3.98.43 : failed: unpingable N/A A…" at bounding box center [760, 431] width 1093 height 117
copy tbody "23.3.98.42 : passed: ok N/A Attach Ticket 23.3.98.43 : failed: unpingable"
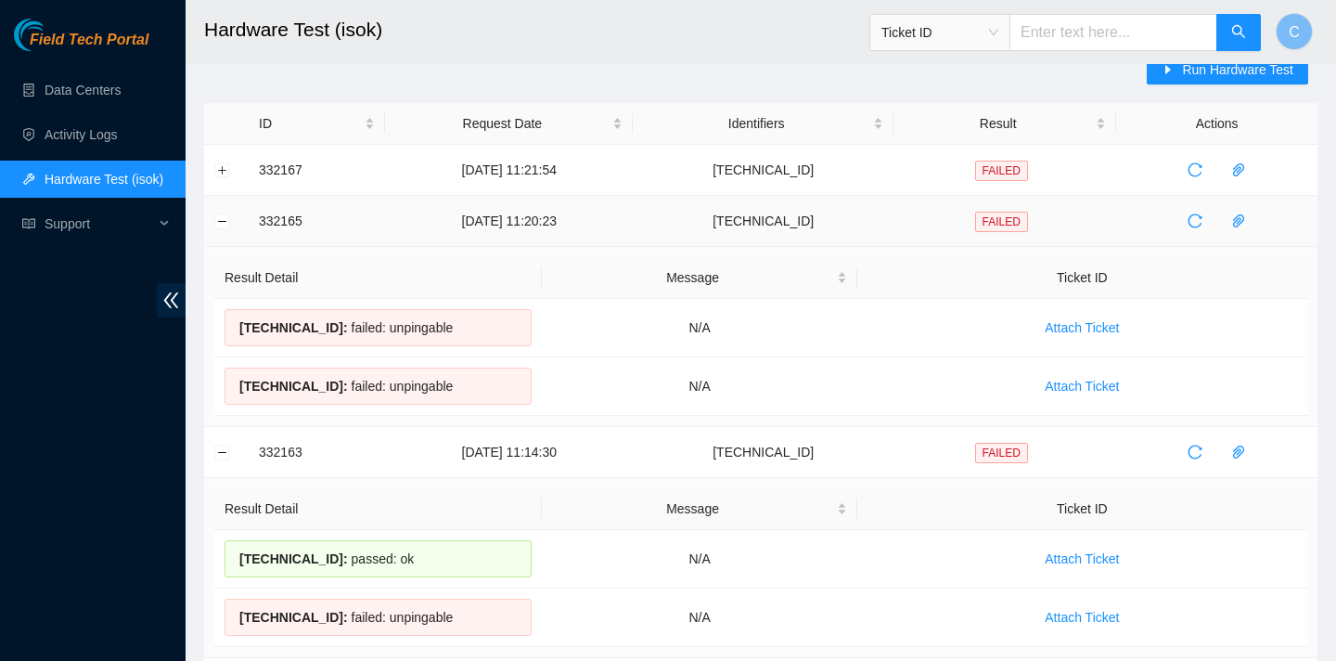
scroll to position [0, 0]
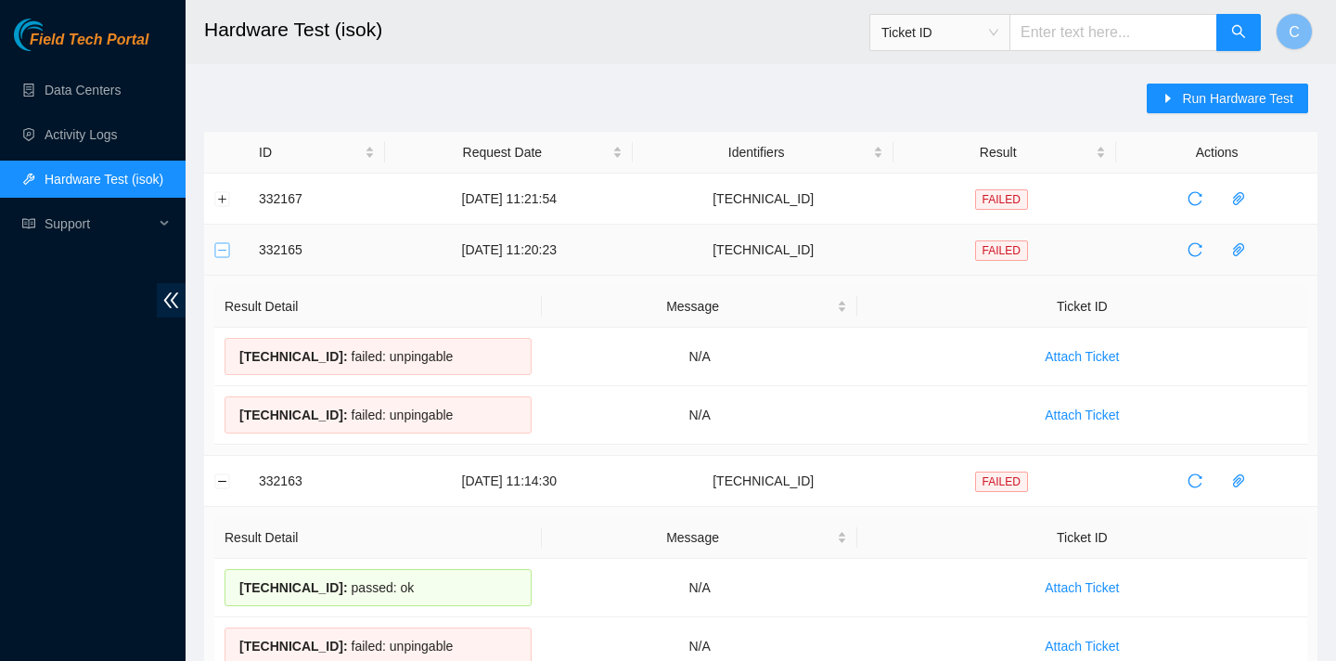
click at [221, 250] on button "Collapse row" at bounding box center [222, 249] width 15 height 15
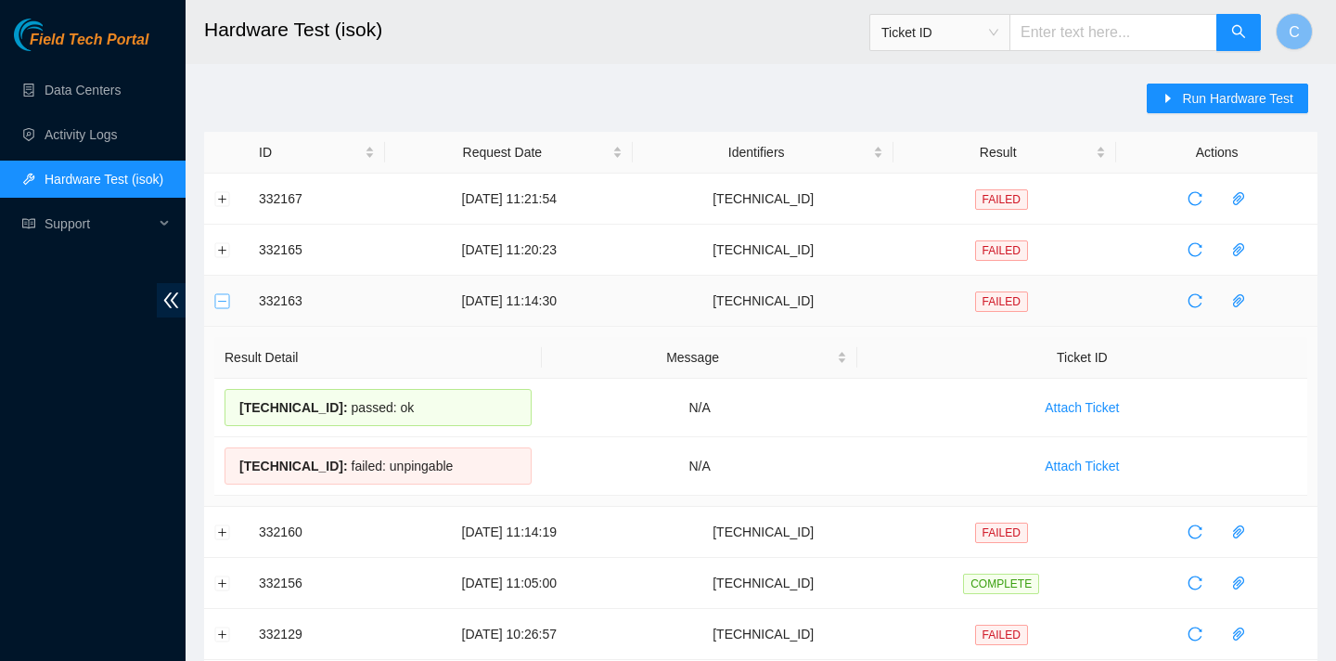
click at [221, 307] on button "Collapse row" at bounding box center [222, 300] width 15 height 15
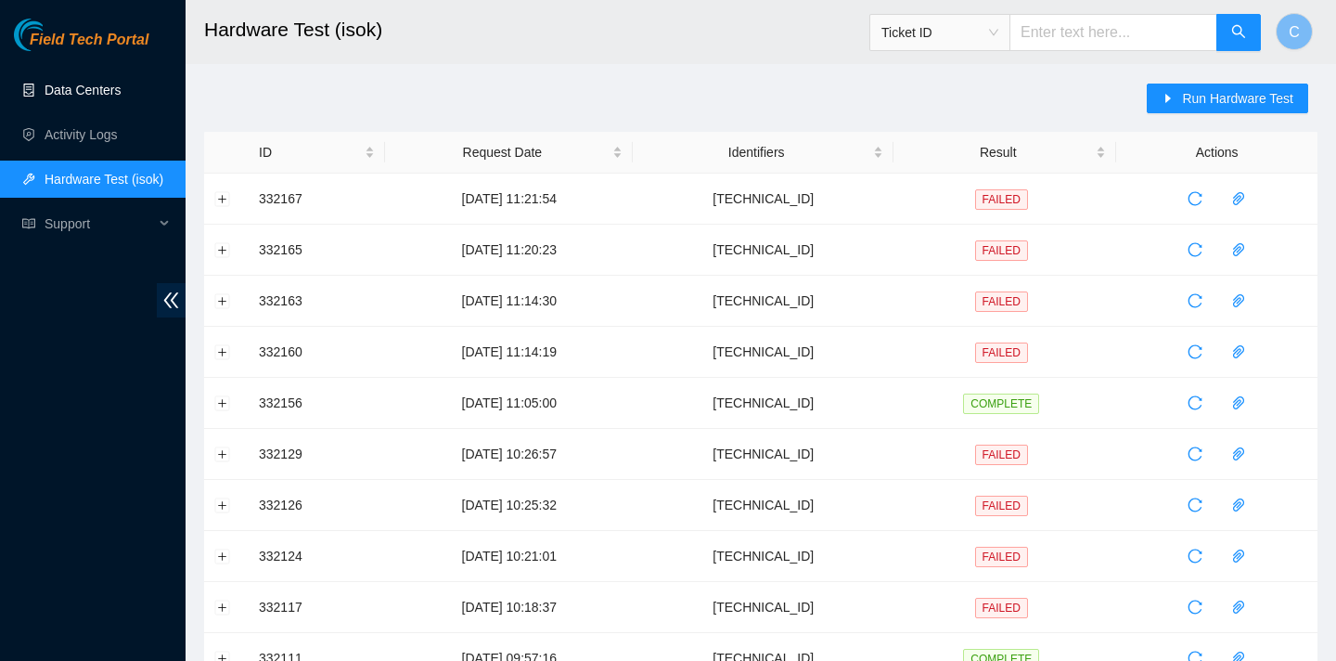
click at [86, 93] on link "Data Centers" at bounding box center [83, 90] width 76 height 15
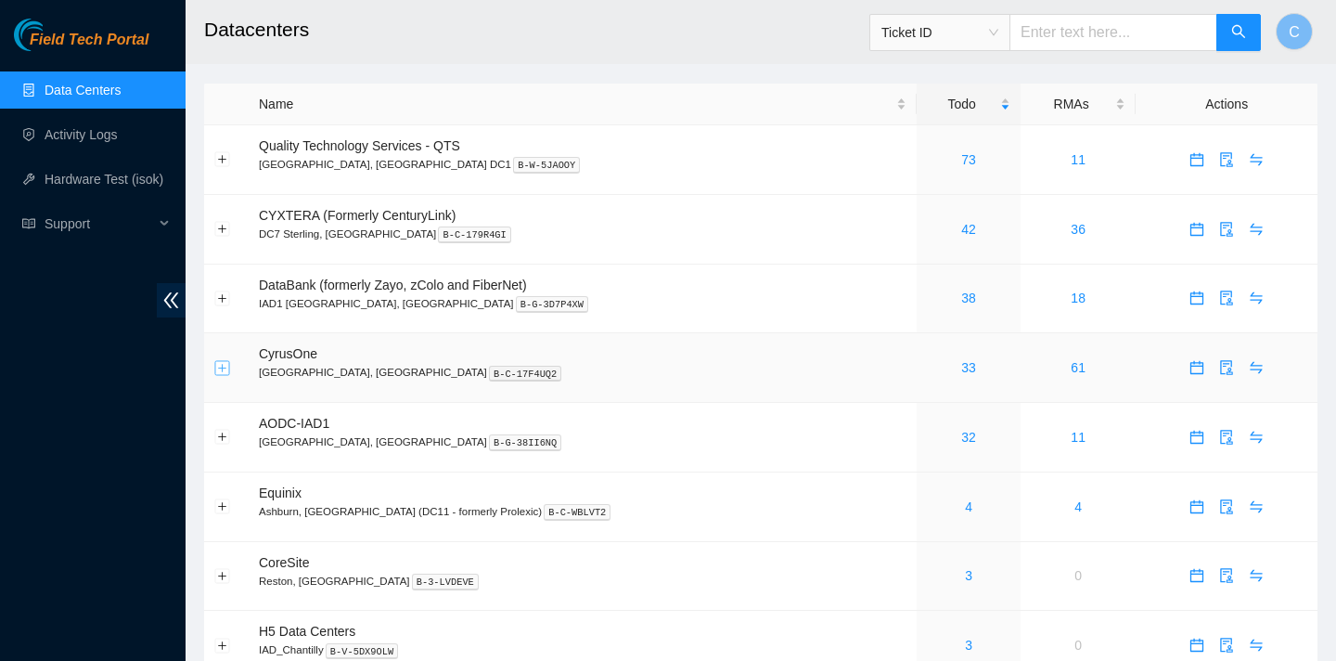
click at [218, 369] on button "Expand row" at bounding box center [222, 367] width 15 height 15
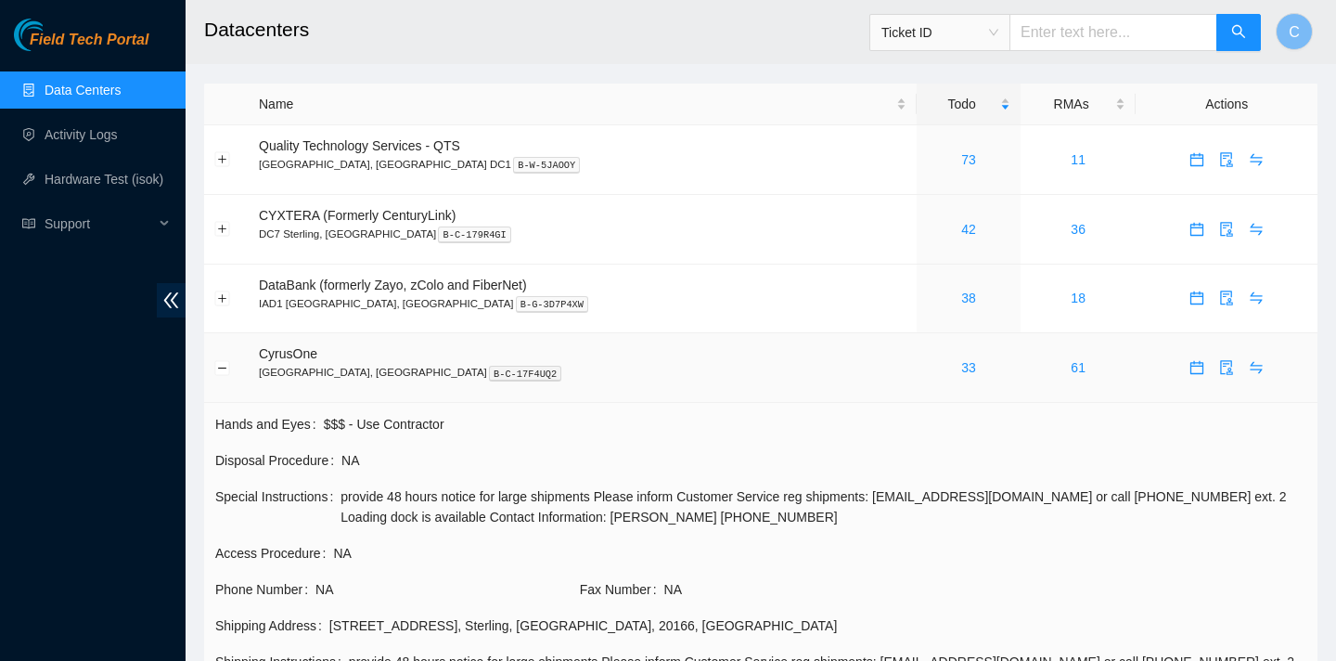
click at [294, 343] on td "CyrusOne Sterling, VA B-C-17F4UQ2" at bounding box center [583, 368] width 668 height 70
click at [961, 366] on link "33" at bounding box center [968, 367] width 15 height 15
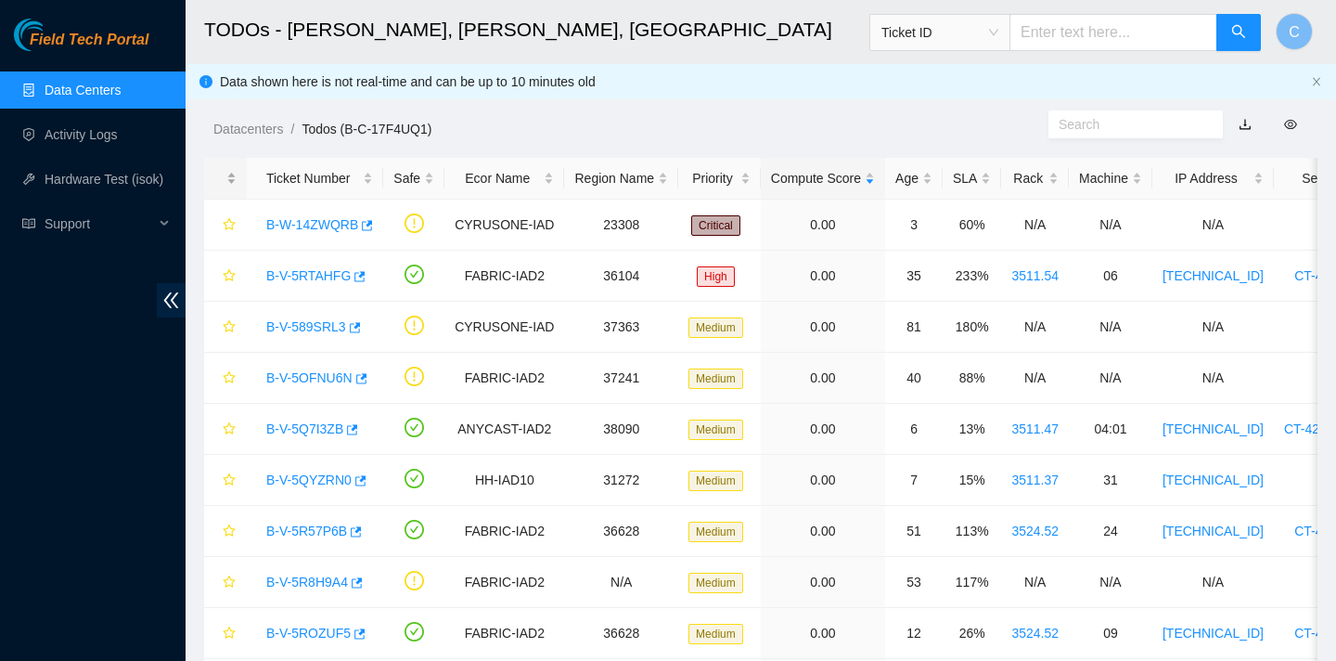
click at [227, 187] on div at bounding box center [225, 179] width 22 height 18
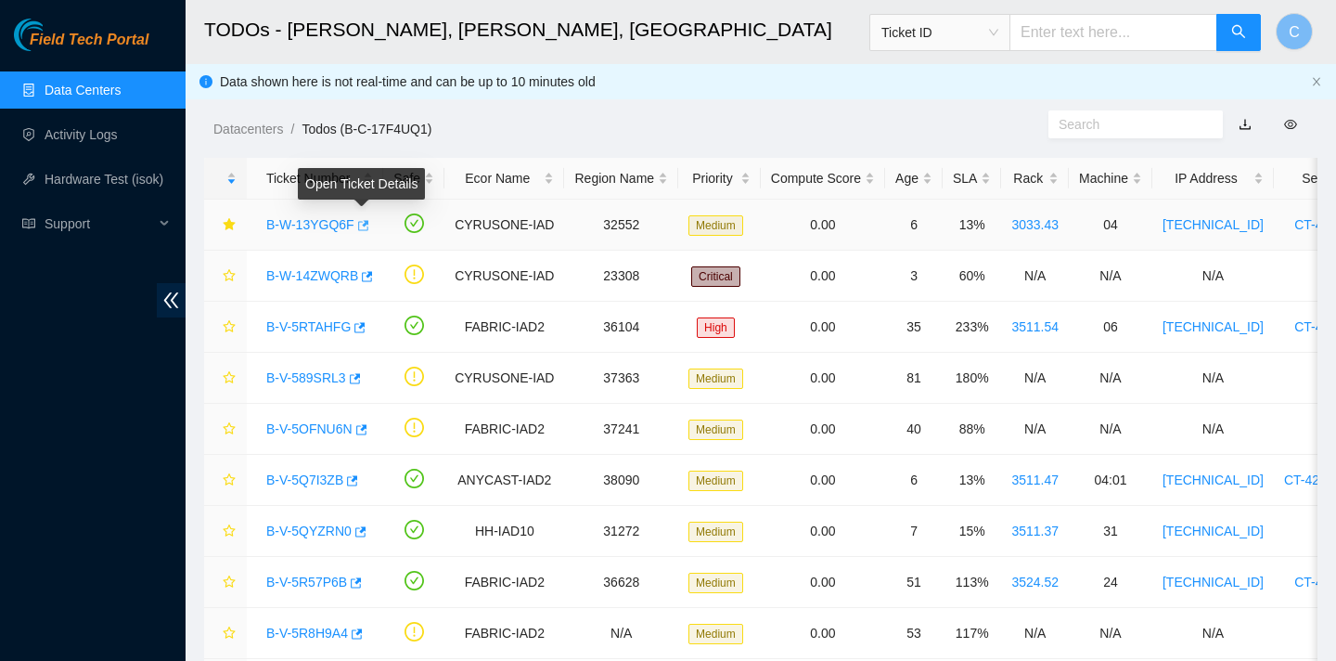
click at [363, 226] on icon "button" at bounding box center [361, 225] width 13 height 13
click at [91, 183] on link "Hardware Test (isok)" at bounding box center [104, 179] width 119 height 15
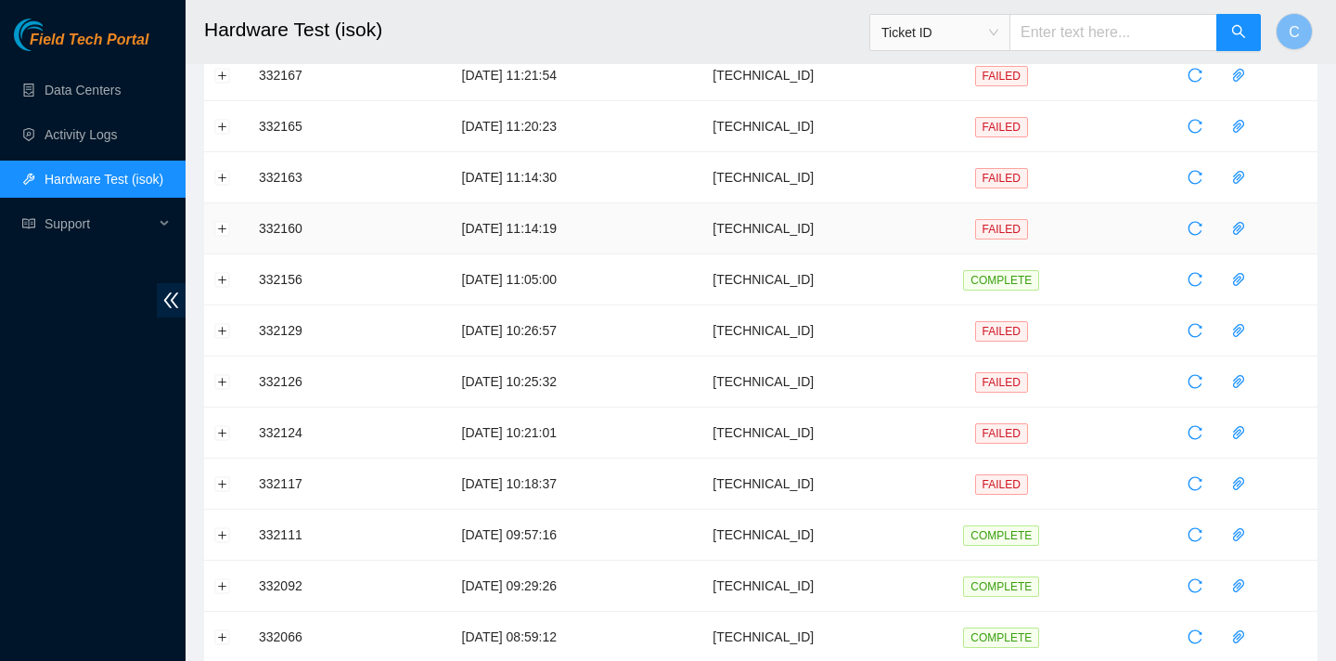
scroll to position [127, 0]
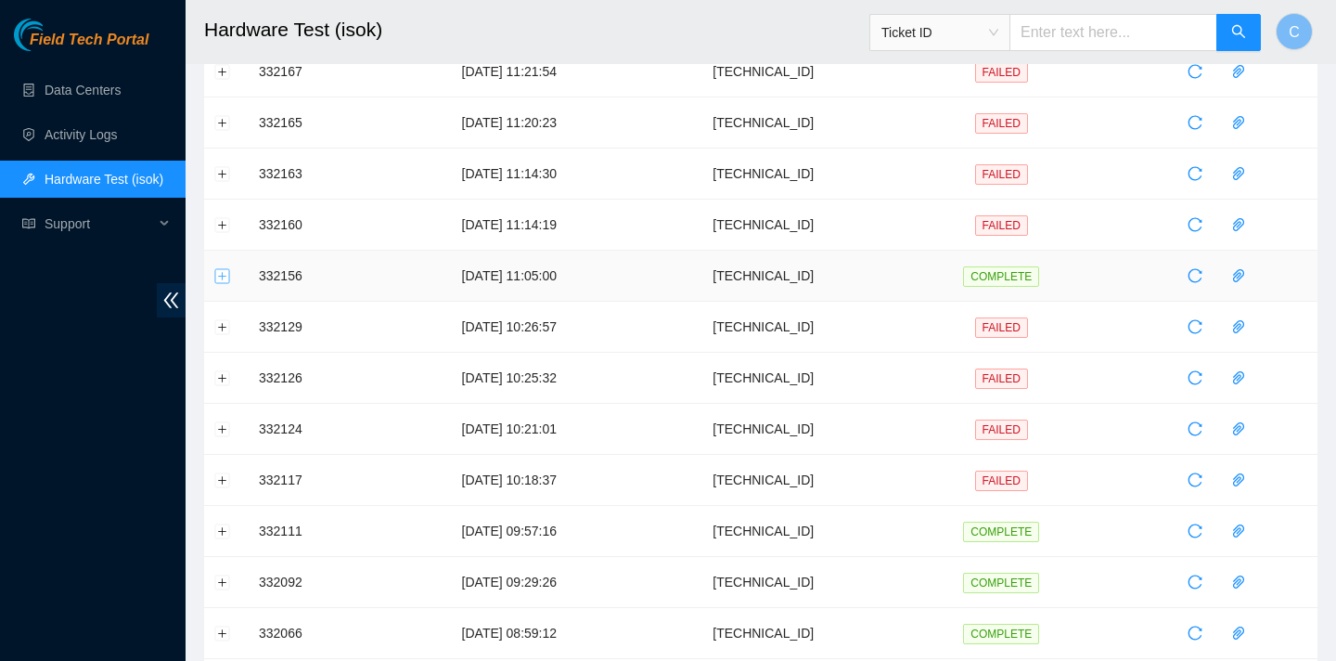
click at [220, 274] on button "Expand row" at bounding box center [222, 275] width 15 height 15
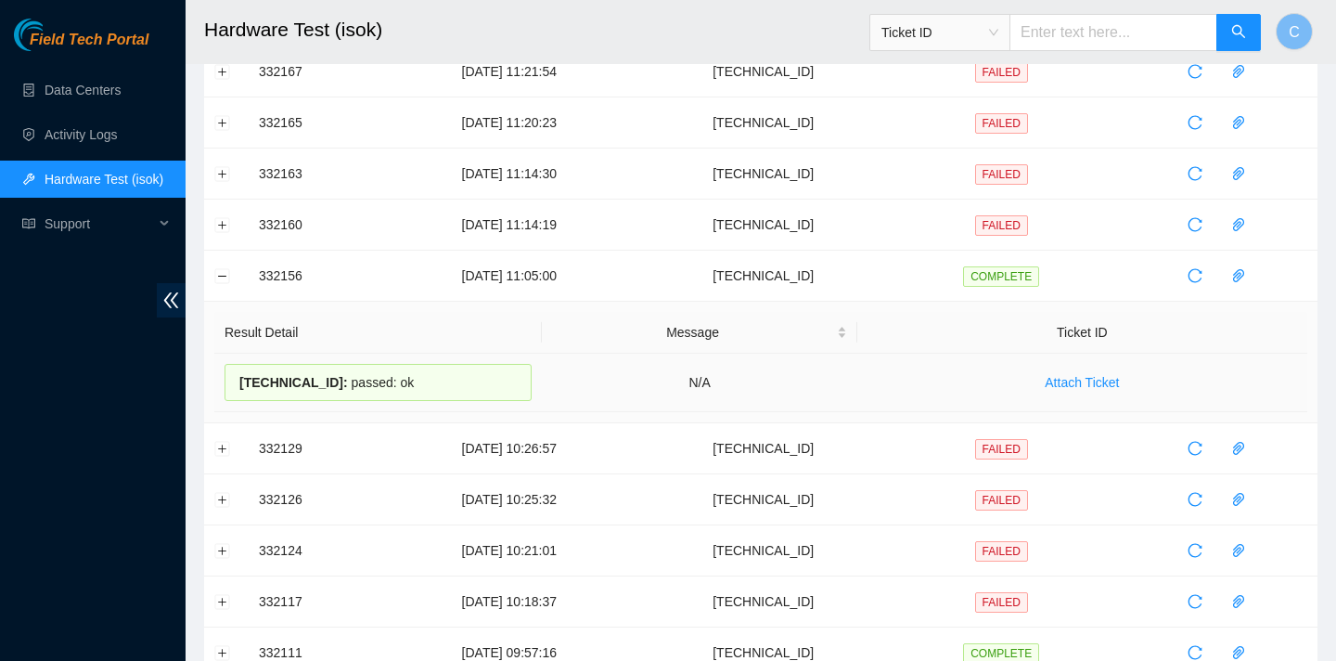
drag, startPoint x: 416, startPoint y: 383, endPoint x: 239, endPoint y: 380, distance: 177.3
click at [239, 380] on div "23.56.107.180 : passed: ok" at bounding box center [378, 382] width 307 height 37
copy div "23.56.107.180 : passed: ok"
click at [225, 276] on button "Collapse row" at bounding box center [222, 275] width 15 height 15
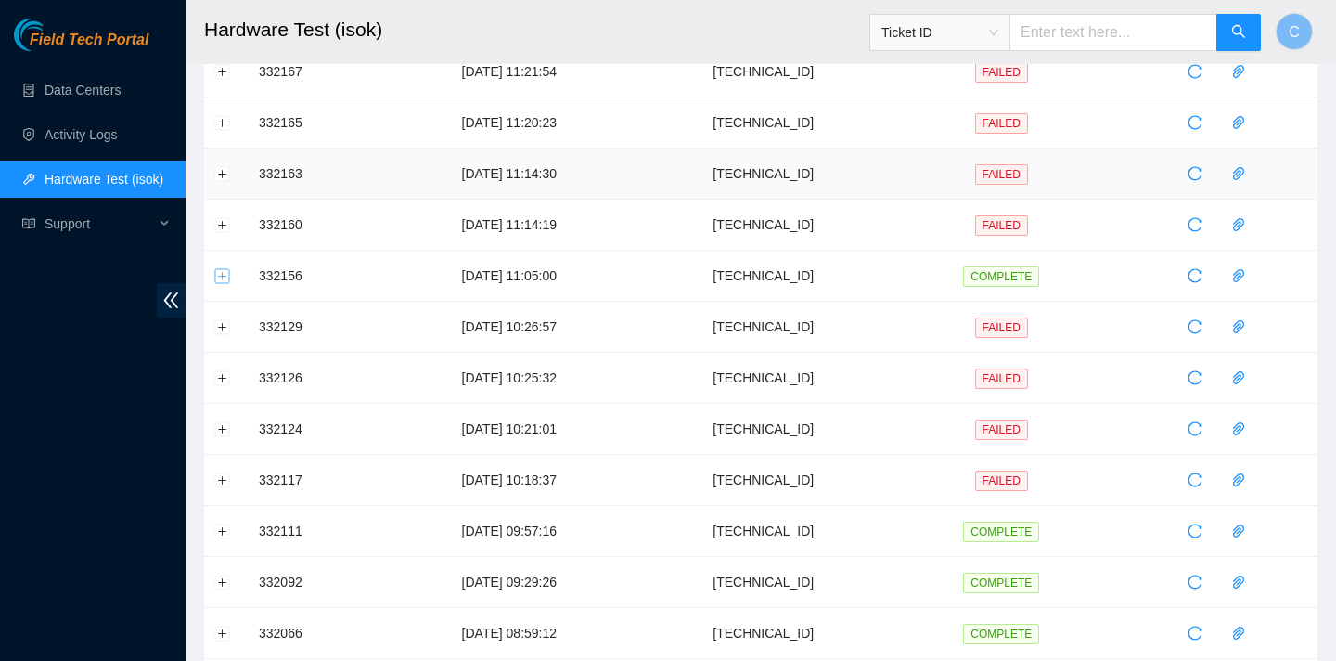
scroll to position [0, 0]
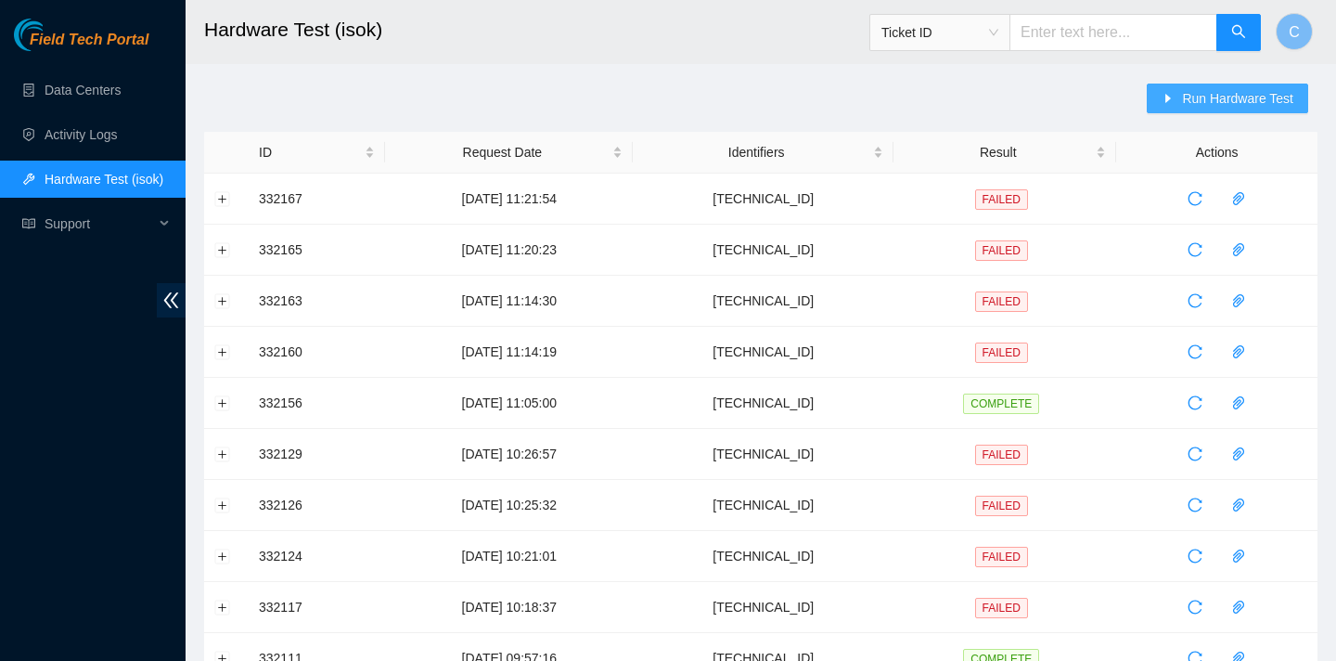
click at [1182, 100] on span "Run Hardware Test" at bounding box center [1237, 98] width 111 height 20
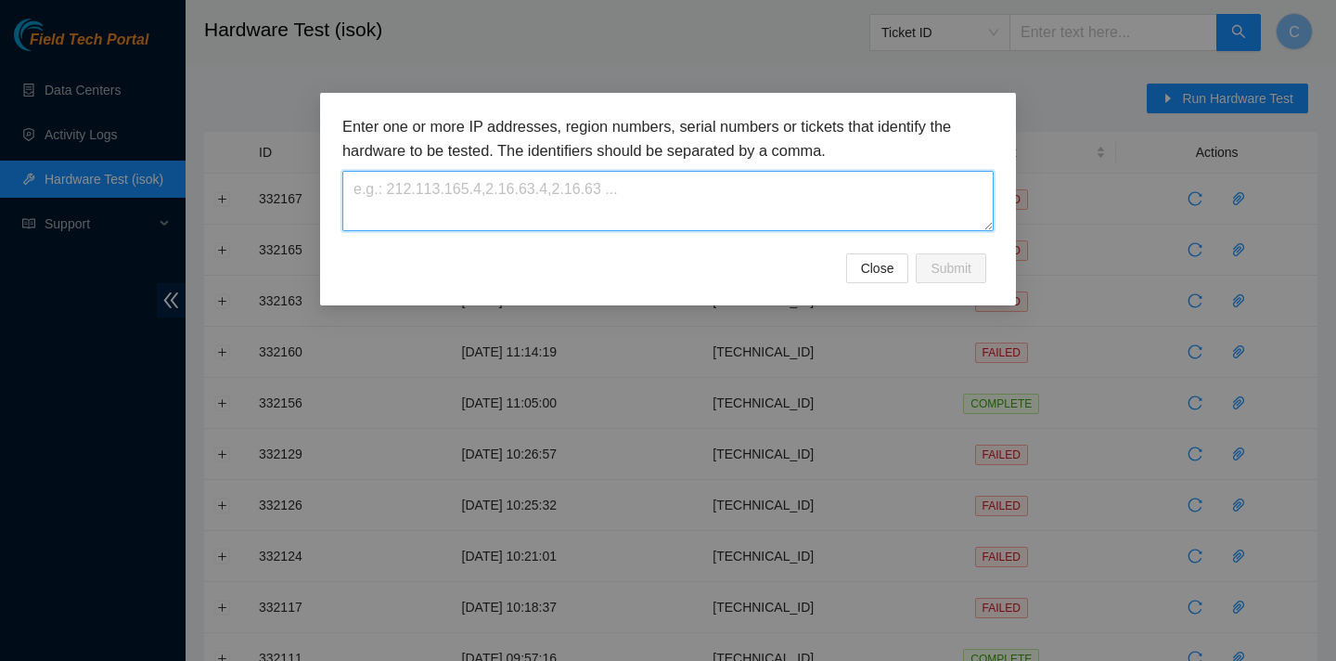
click at [789, 187] on textarea at bounding box center [667, 201] width 651 height 60
paste textarea "23.3.12.15"
type textarea "23.3.12.15"
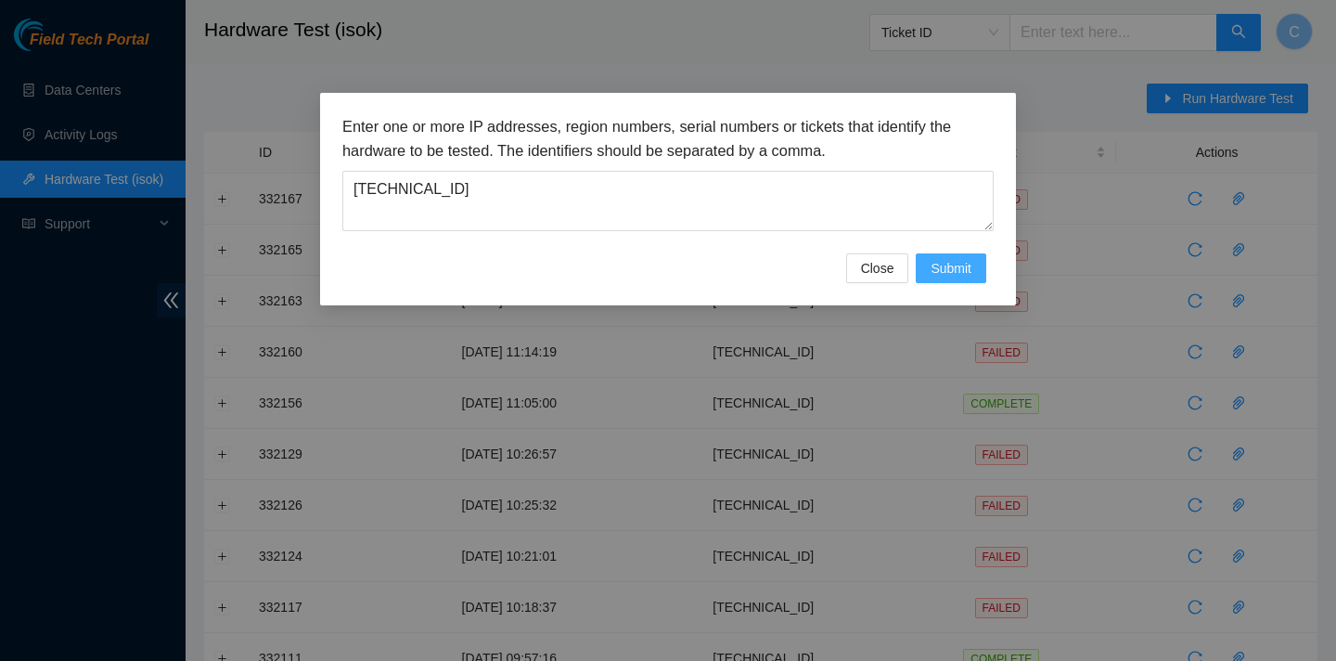
click at [966, 263] on span "Submit" at bounding box center [951, 268] width 41 height 20
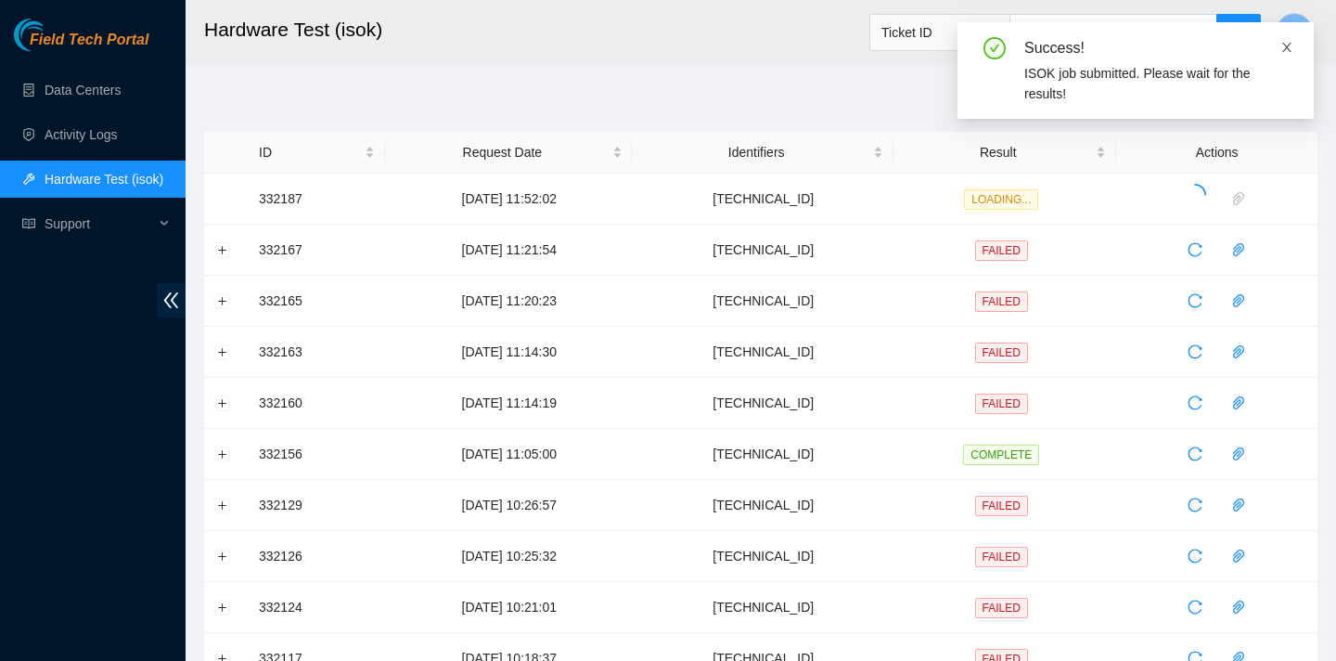
click at [1285, 50] on icon "close" at bounding box center [1287, 47] width 13 height 13
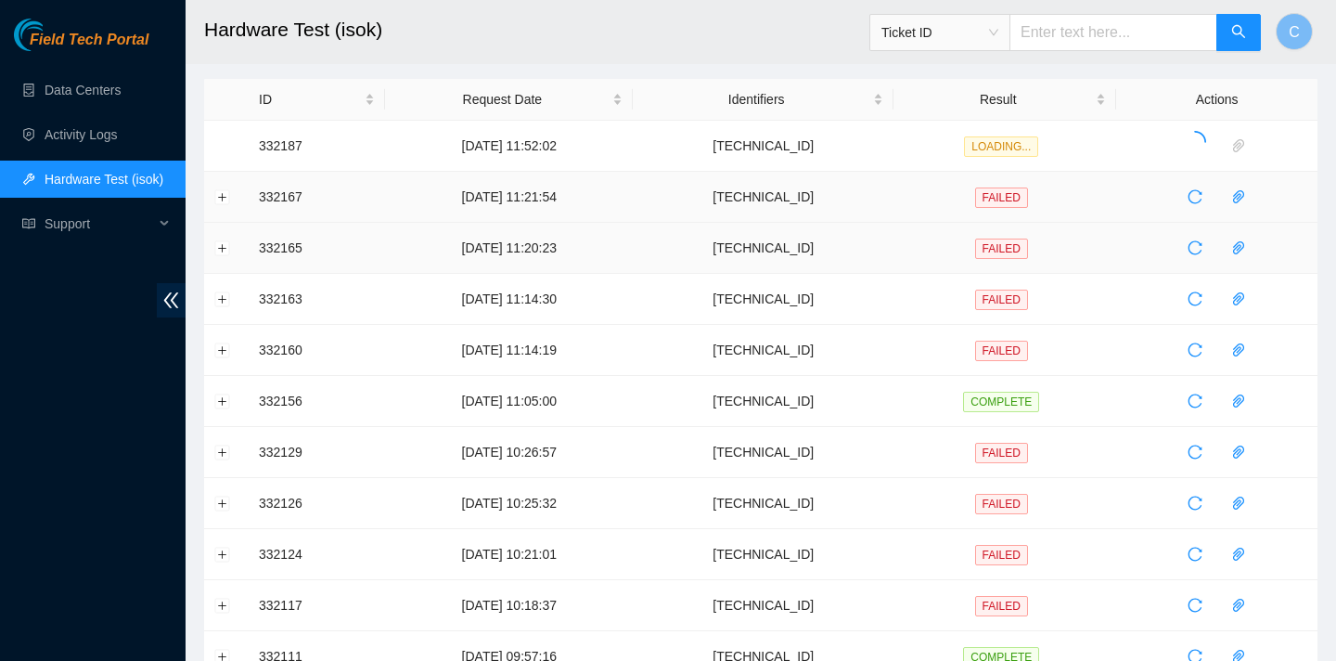
scroll to position [67, 0]
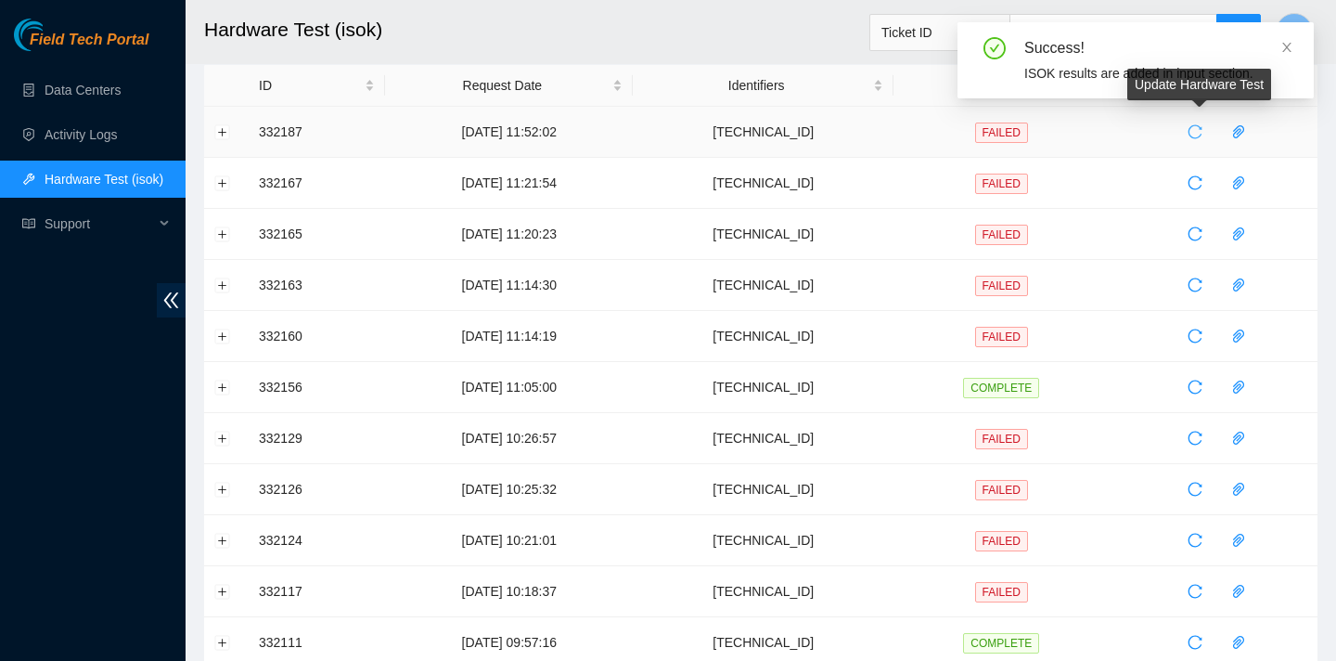
click at [1192, 139] on button "button" at bounding box center [1195, 132] width 30 height 30
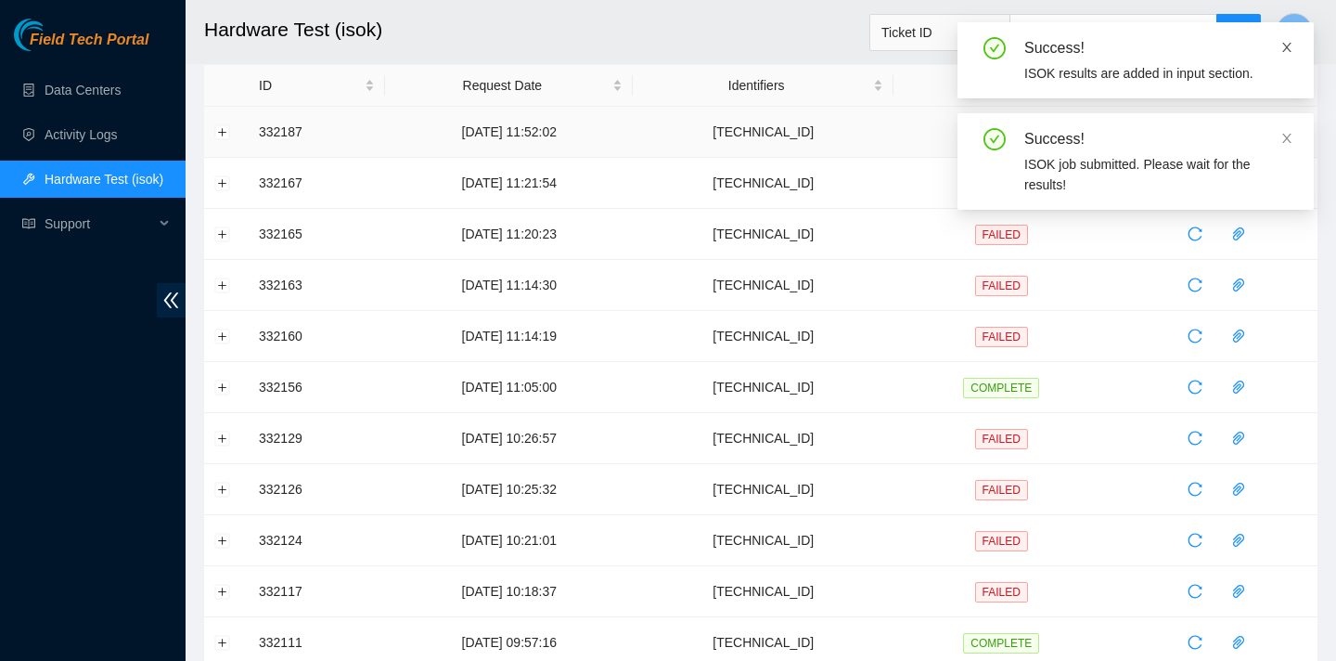
click at [1286, 46] on icon "close" at bounding box center [1287, 47] width 9 height 9
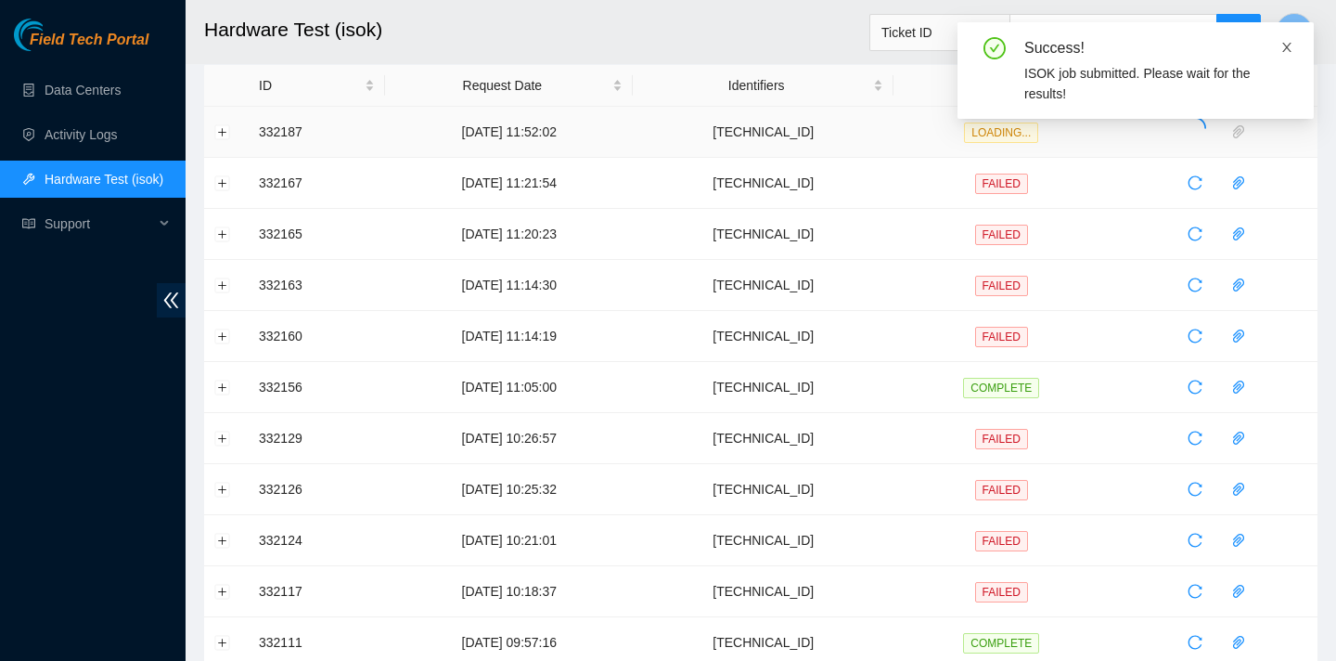
click at [1288, 46] on icon "close" at bounding box center [1287, 47] width 13 height 13
click at [1285, 47] on icon "close" at bounding box center [1287, 47] width 13 height 13
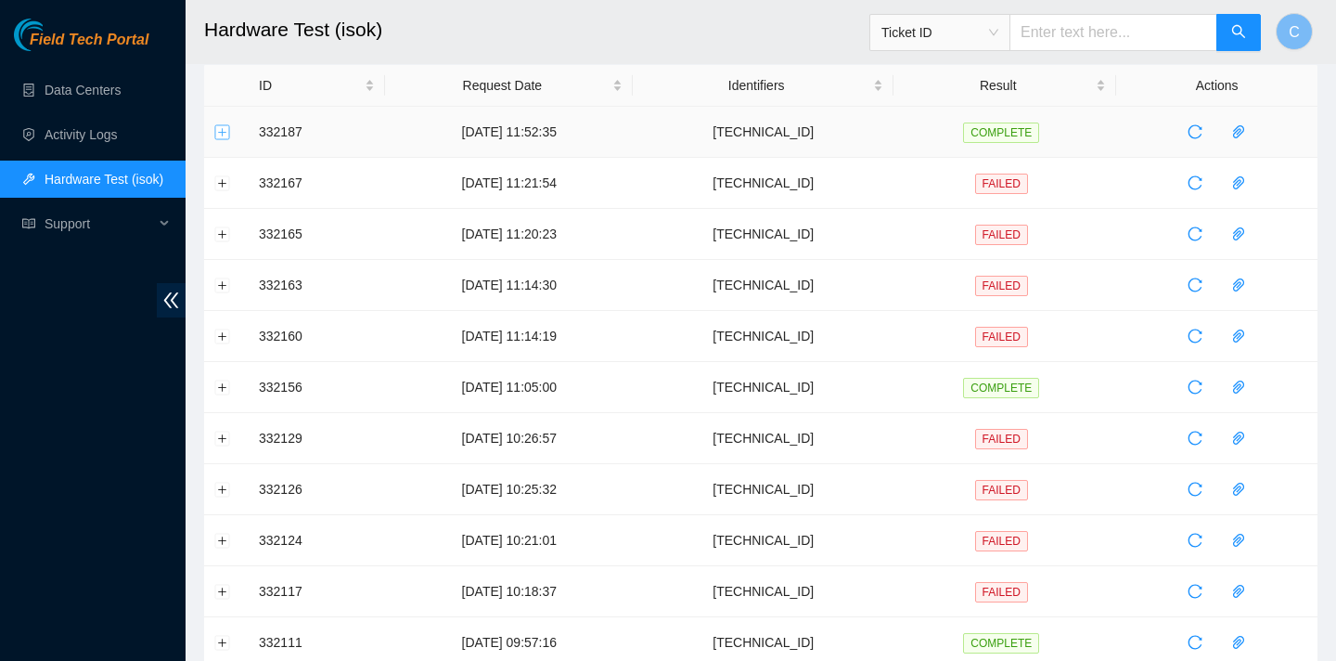
click at [219, 135] on button "Expand row" at bounding box center [222, 131] width 15 height 15
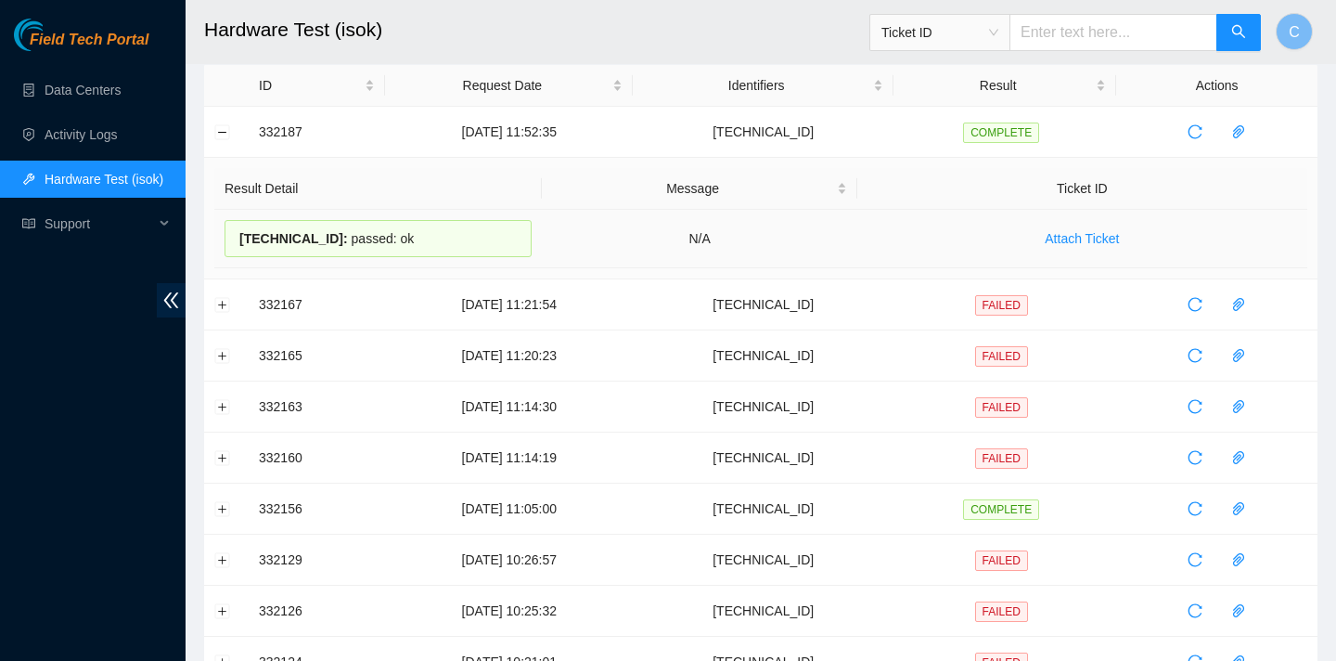
drag, startPoint x: 410, startPoint y: 241, endPoint x: 240, endPoint y: 237, distance: 169.9
click at [240, 237] on div "23.3.12.15 : passed: ok" at bounding box center [378, 238] width 307 height 37
copy div "23.3.12.15 : passed: ok"
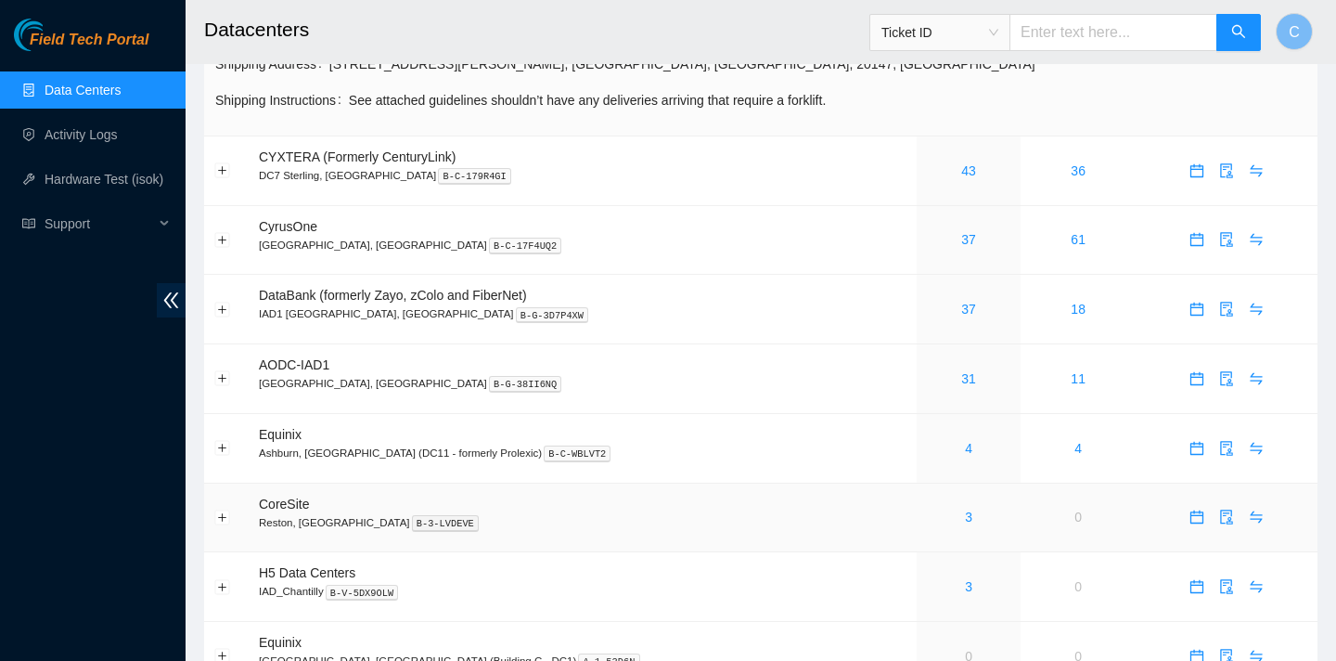
scroll to position [227, 0]
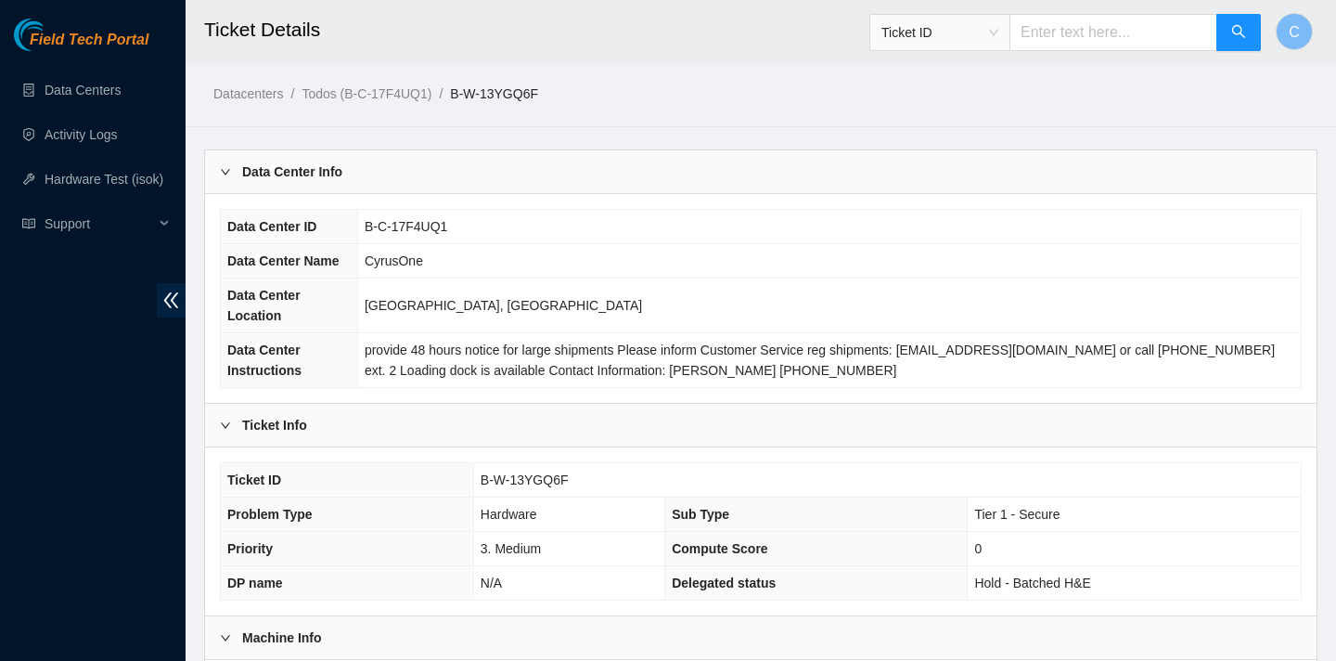
scroll to position [537, 0]
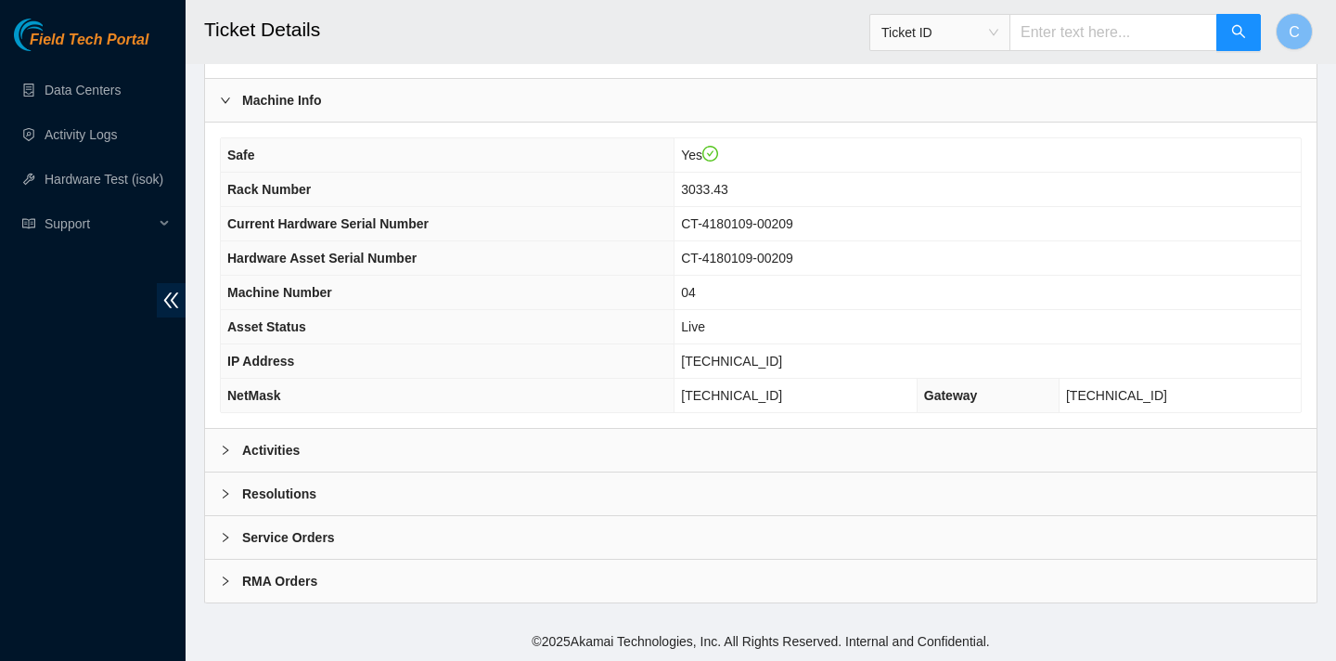
click at [677, 444] on div "Activities" at bounding box center [761, 450] width 1112 height 43
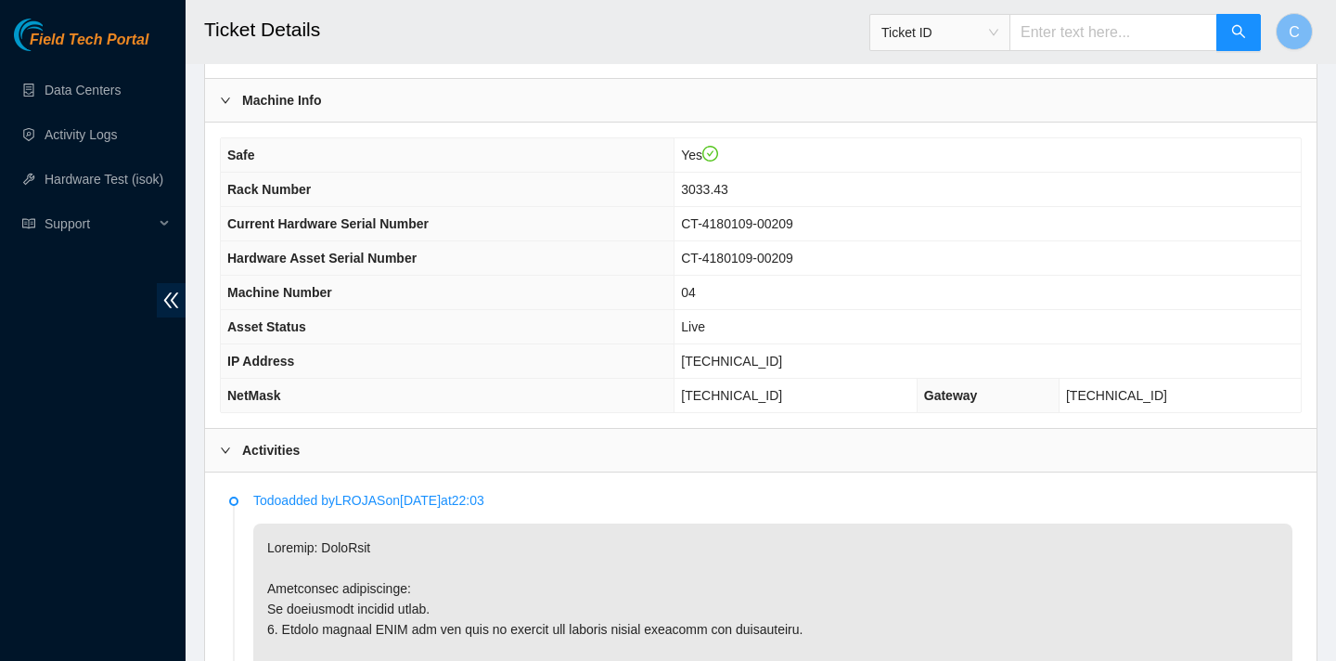
scroll to position [992, 0]
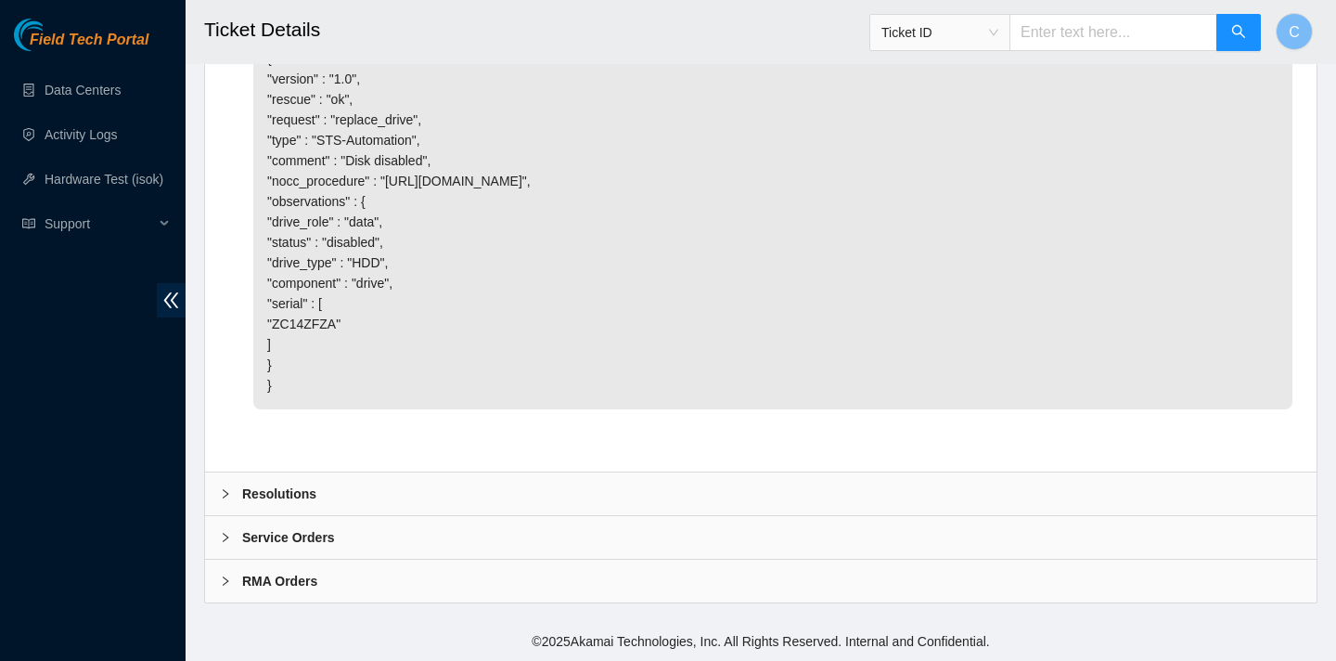
click at [580, 486] on div "Resolutions" at bounding box center [761, 493] width 1112 height 43
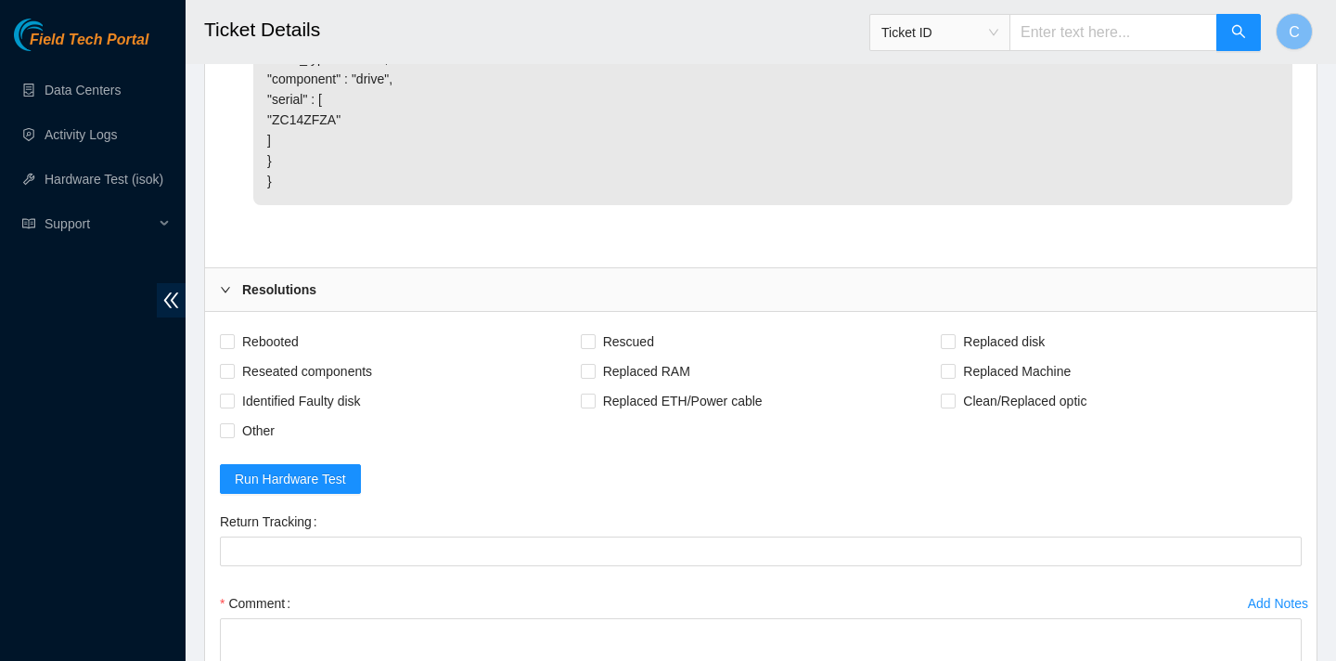
scroll to position [3688, 0]
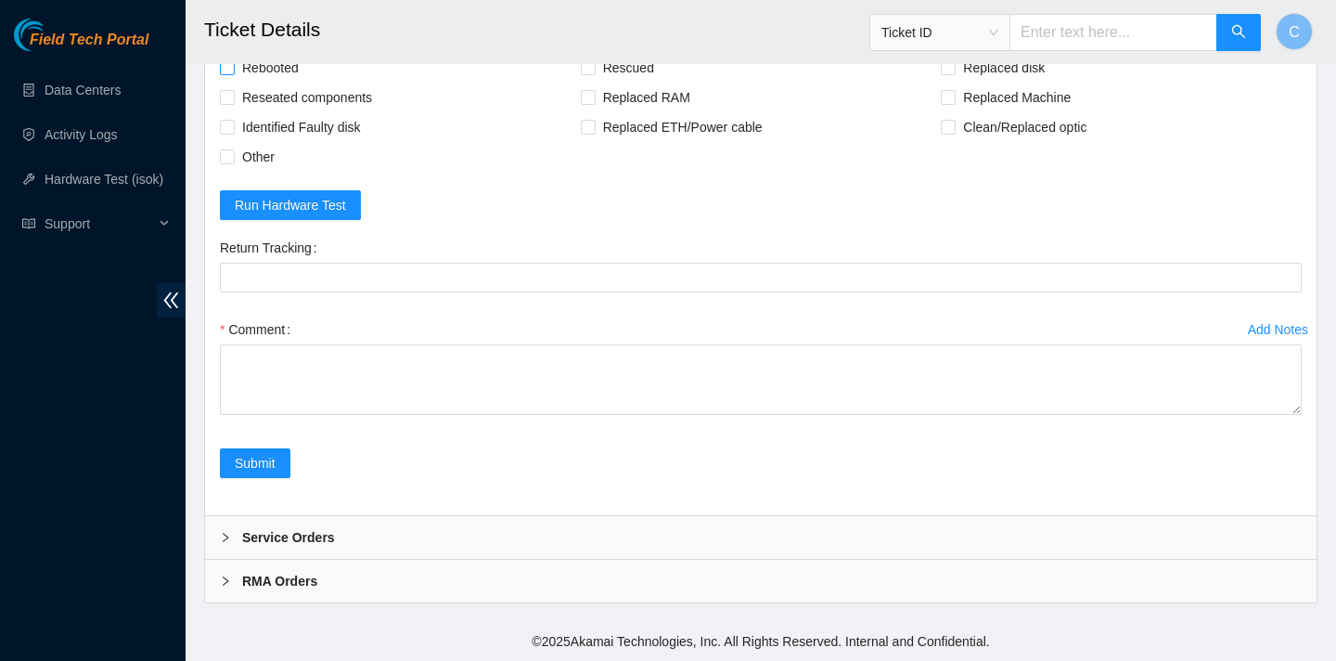
click at [285, 83] on span "Rebooted" at bounding box center [270, 68] width 71 height 30
click at [233, 73] on input "Rebooted" at bounding box center [226, 66] width 13 height 13
checkbox input "true"
click at [970, 83] on span "Replaced disk" at bounding box center [1004, 68] width 97 height 30
click at [954, 73] on input "Replaced disk" at bounding box center [947, 66] width 13 height 13
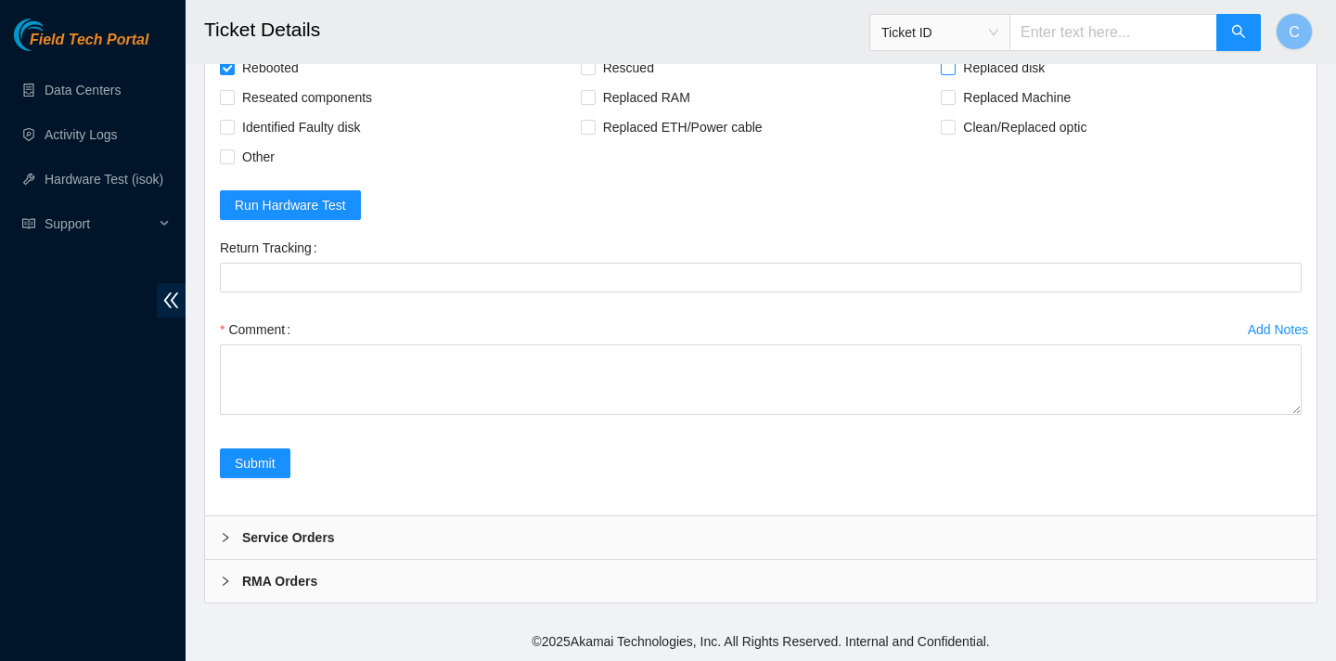
checkbox input "true"
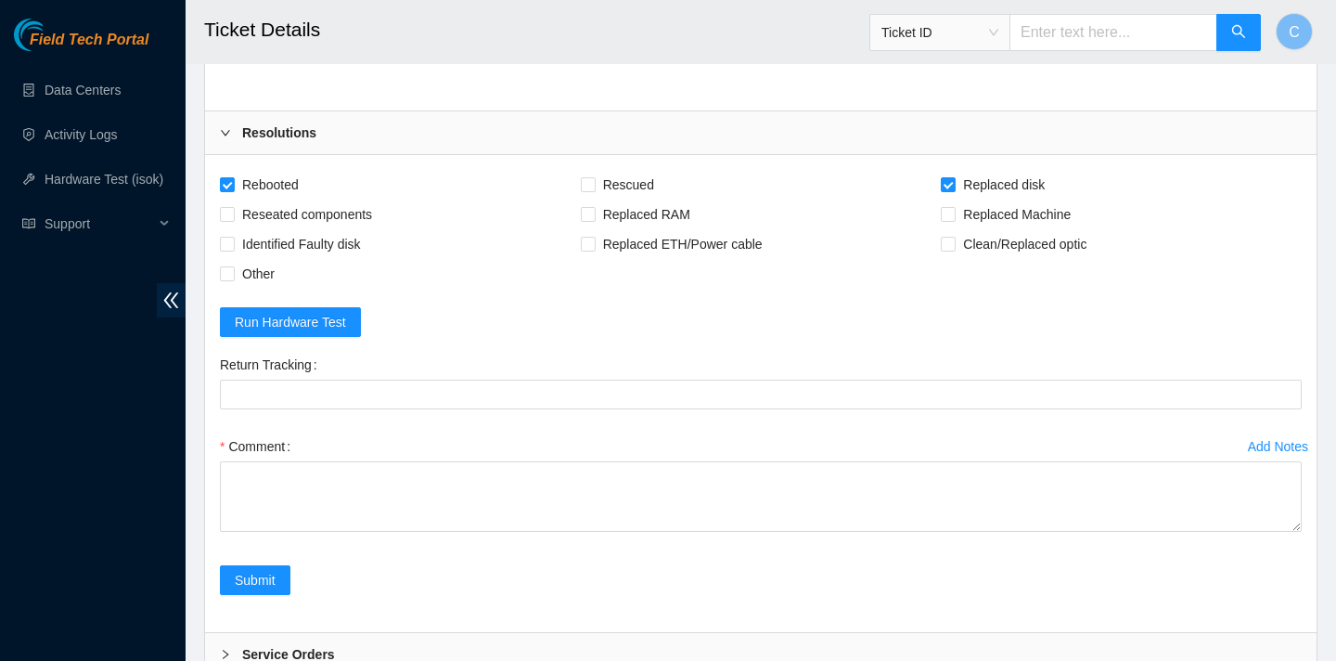
scroll to position [3845, 0]
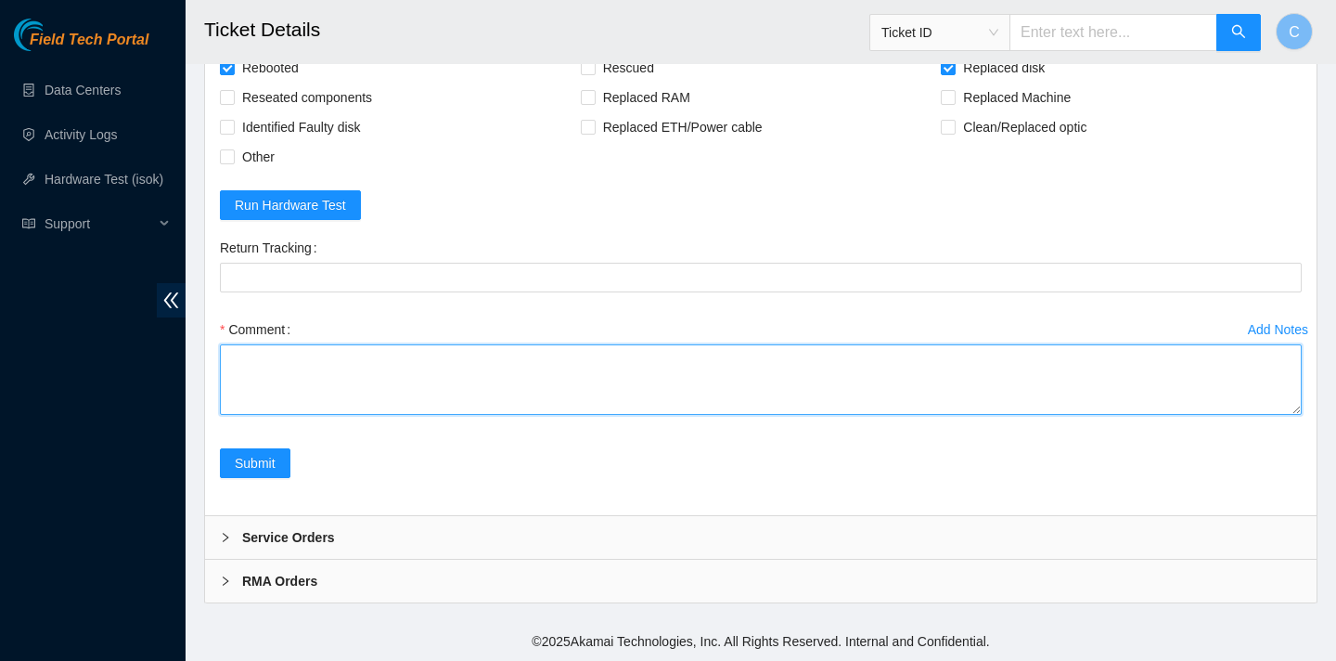
click at [625, 367] on textarea "Comment" at bounding box center [761, 379] width 1082 height 71
type textarea "p"
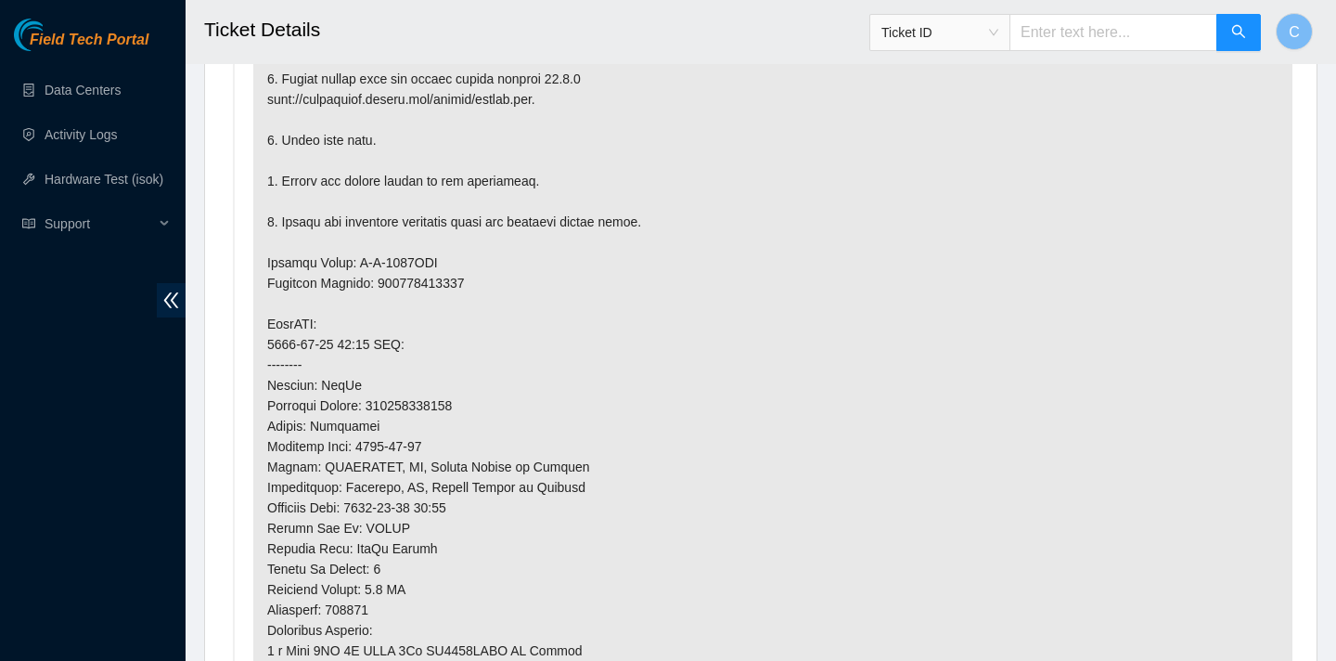
scroll to position [1062, 0]
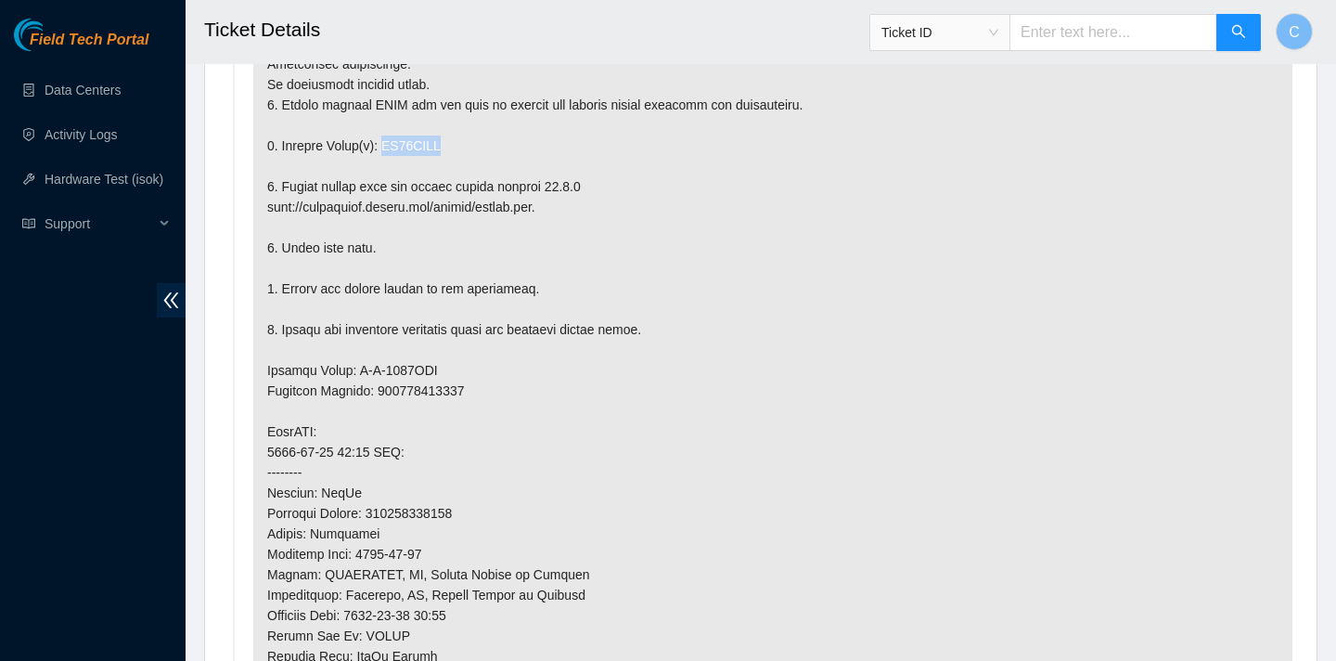
drag, startPoint x: 457, startPoint y: 148, endPoint x: 390, endPoint y: 146, distance: 66.9
click at [390, 146] on p at bounding box center [772, 472] width 1039 height 947
copy p "ZC14ZFZA"
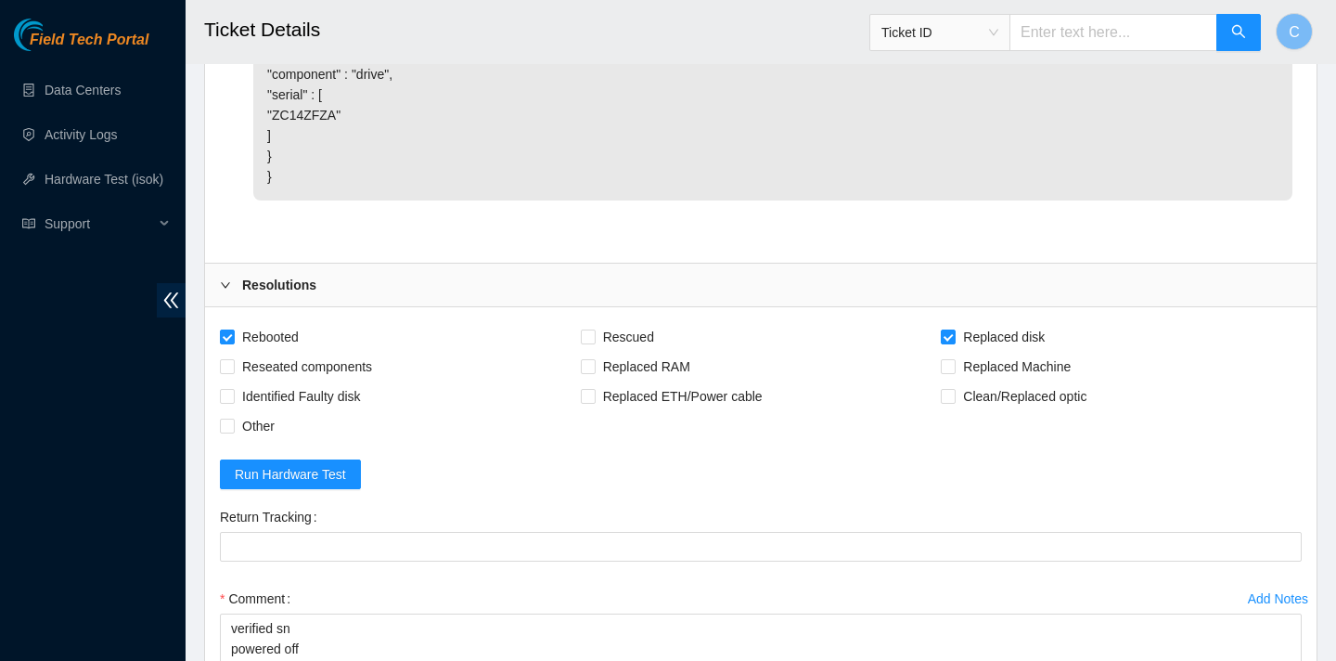
scroll to position [3845, 0]
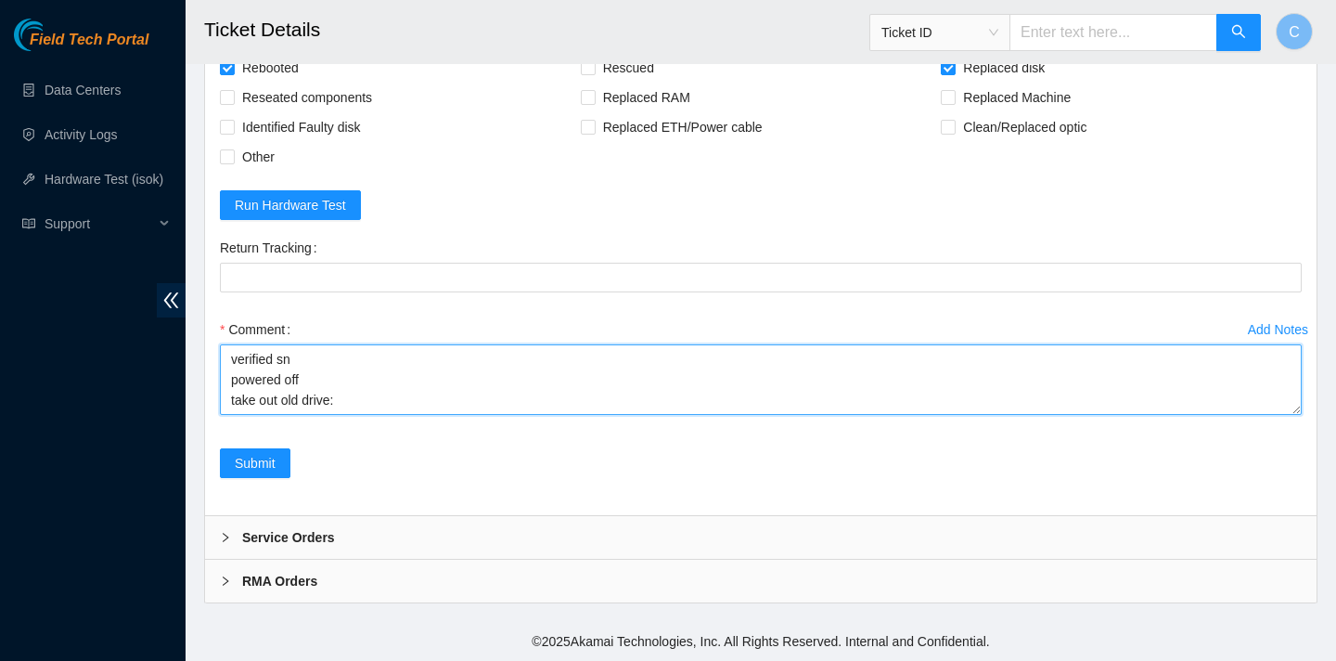
click at [368, 398] on textarea "verified sn powered off take out old drive:" at bounding box center [761, 379] width 1082 height 71
paste textarea "ZC14ZFZA"
click at [333, 408] on textarea "verified sn powered off take out old drive: ZC14ZFZA put in new drive : WCC1315…" at bounding box center [761, 379] width 1082 height 71
click at [453, 405] on textarea "verified sn powered off take out old drive: ZC14ZFZA put in new drive: WCC13158…" at bounding box center [761, 379] width 1082 height 71
paste textarea "[TECHNICAL_ID] : passed: ok"
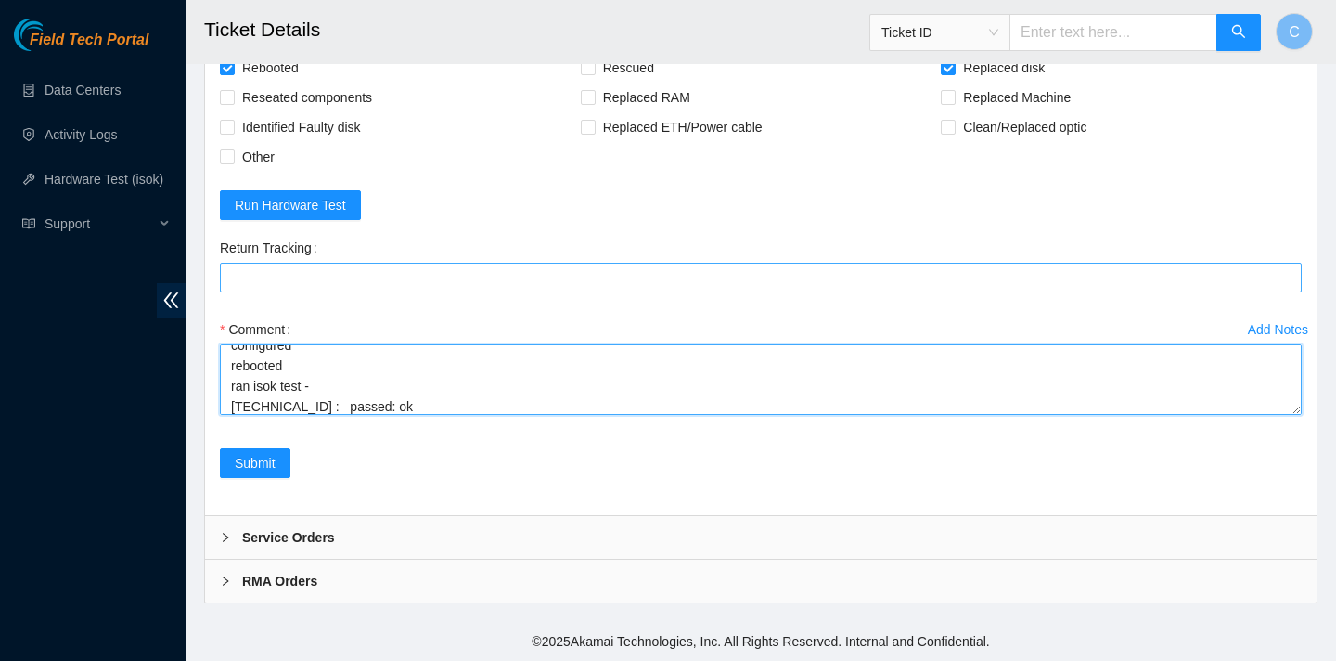
scroll to position [177, 0]
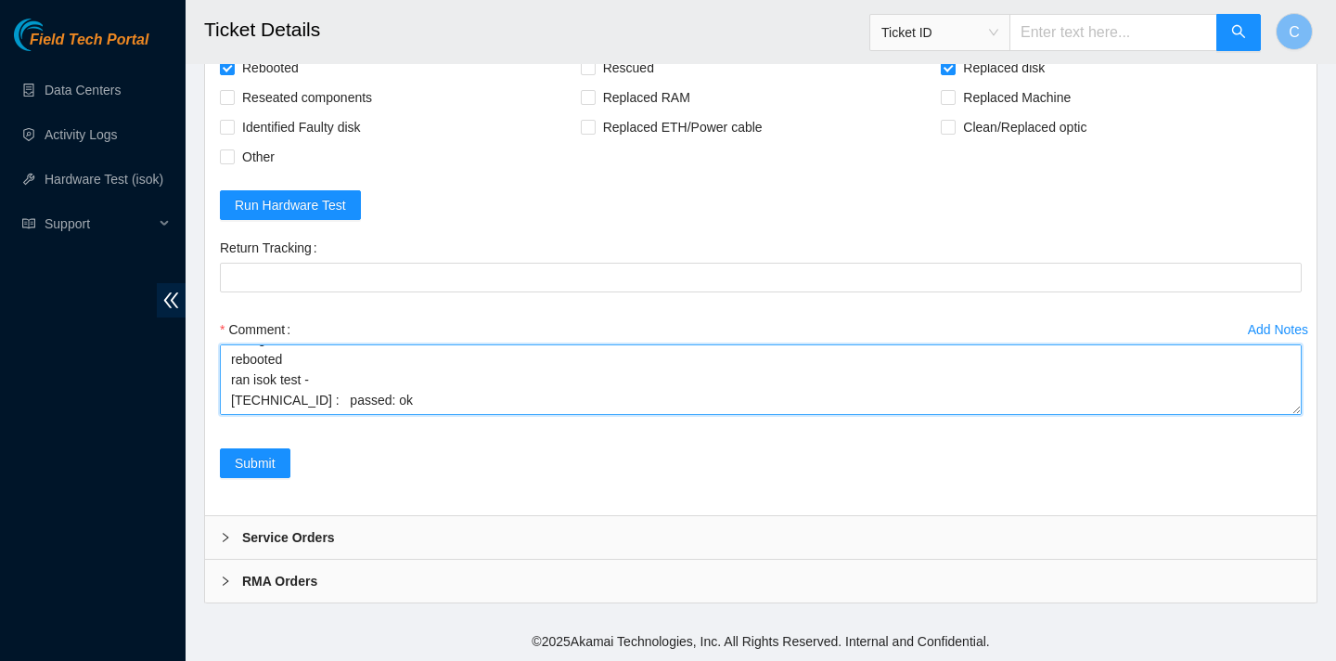
type textarea "verified sn powered off take out old drive: ZC14ZFZA put in new drive: WCC13158…"
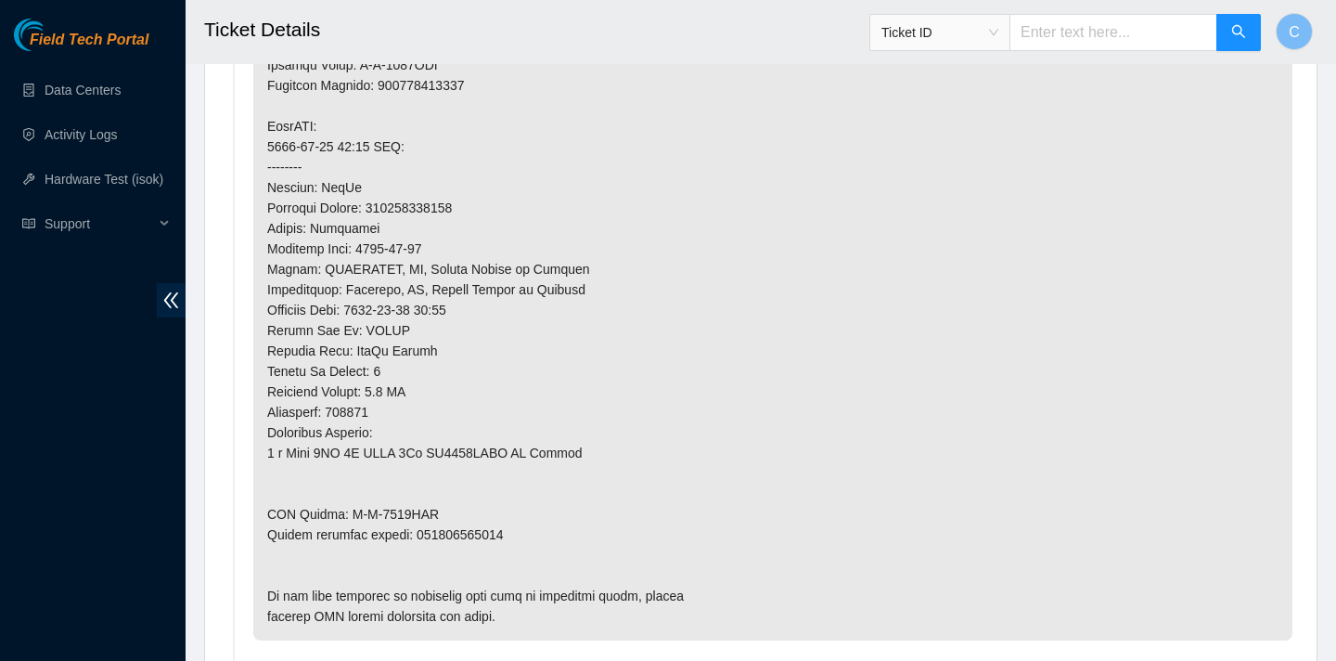
scroll to position [1374, 0]
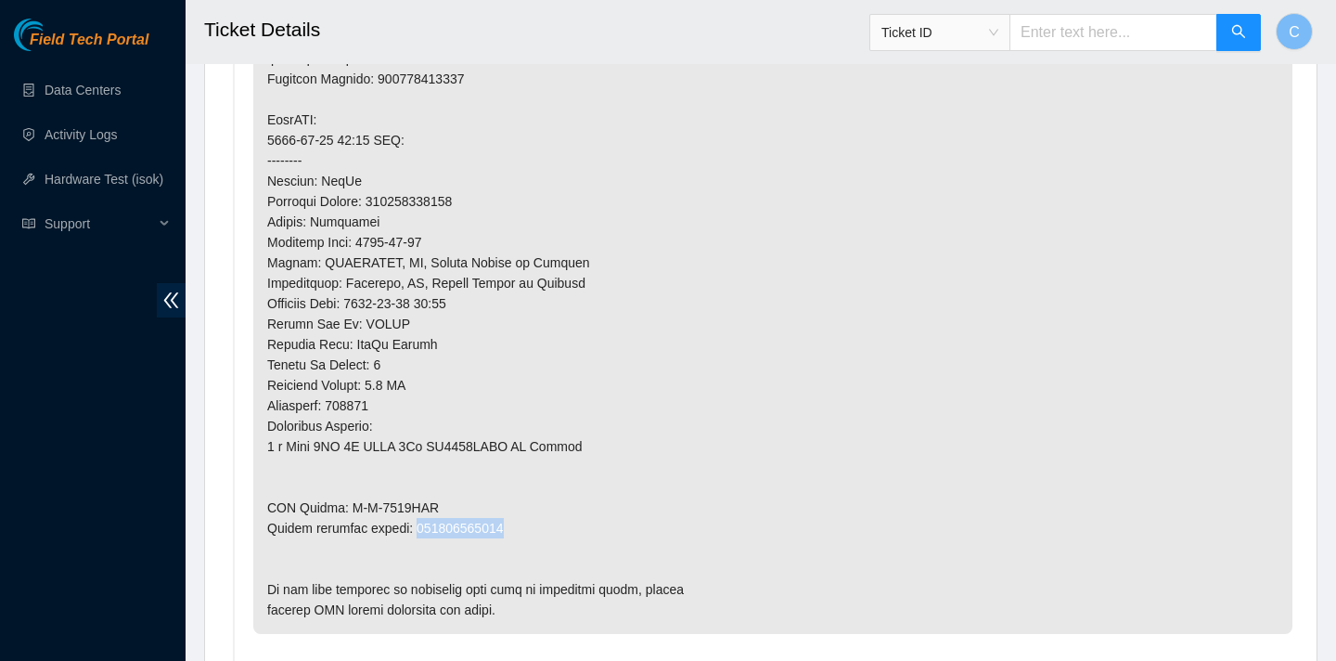
drag, startPoint x: 512, startPoint y: 525, endPoint x: 415, endPoint y: 522, distance: 97.5
click at [415, 522] on p at bounding box center [772, 160] width 1039 height 947
copy p "463470047284"
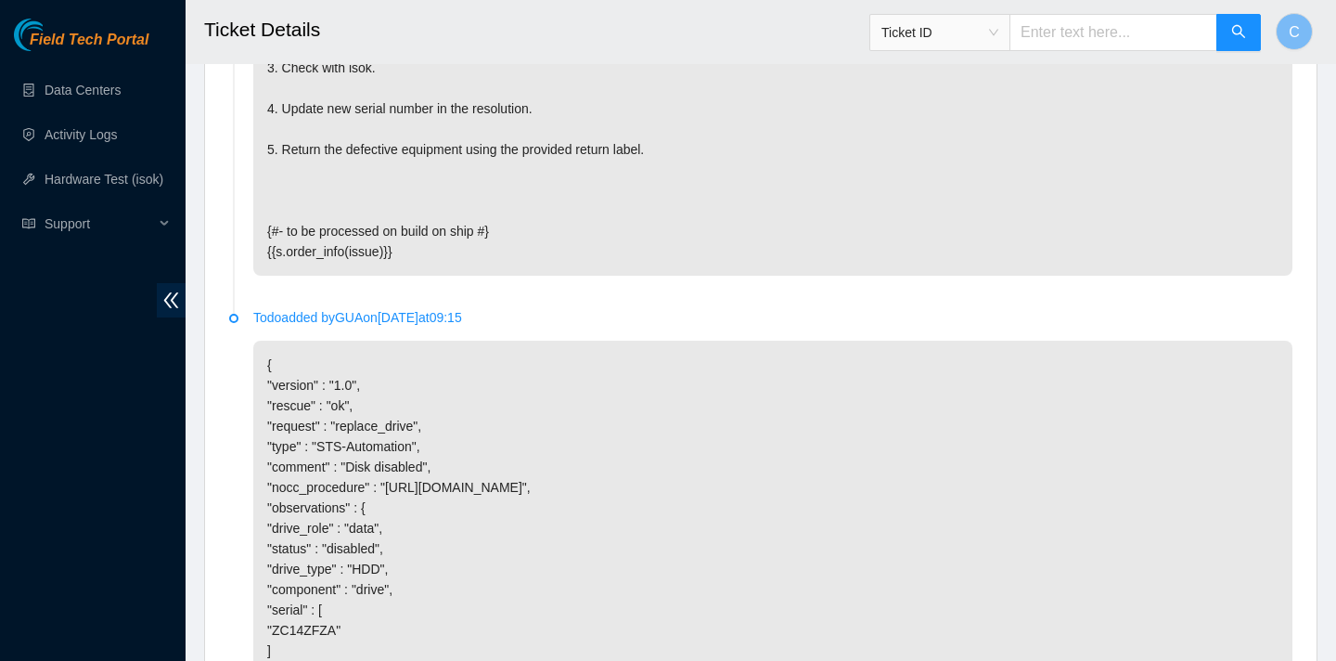
scroll to position [3845, 0]
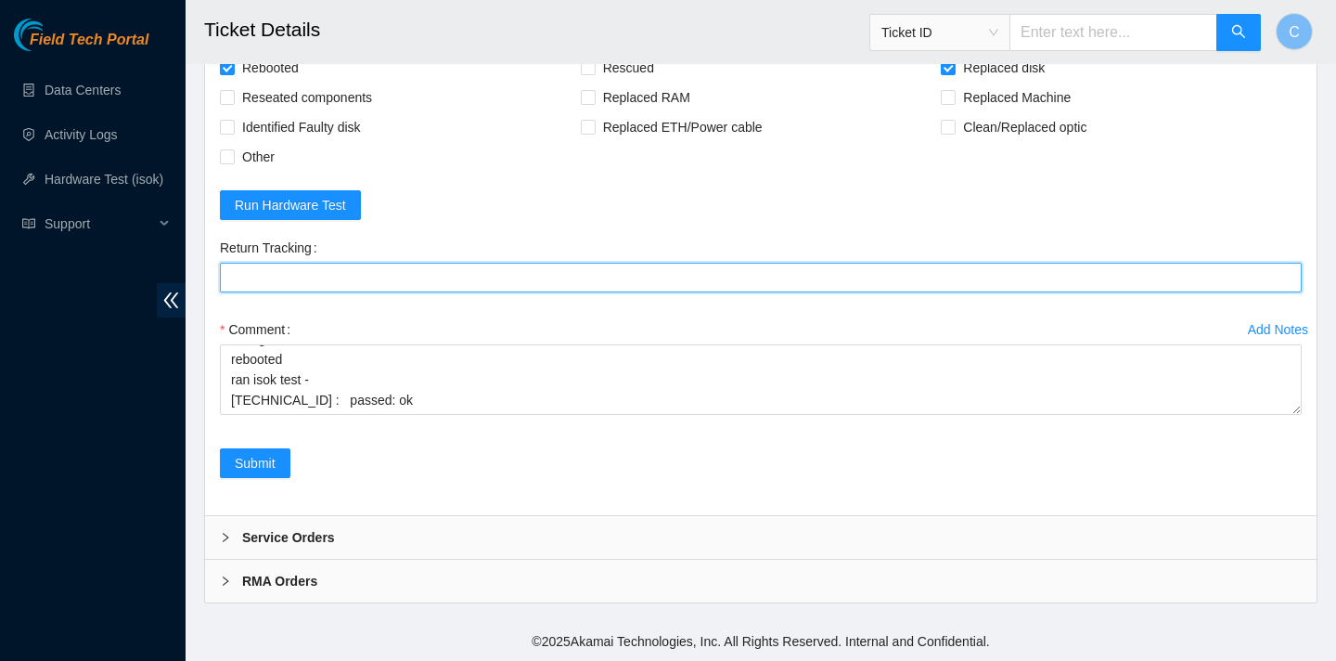
click at [380, 275] on Tracking "Return Tracking" at bounding box center [761, 278] width 1082 height 30
paste Tracking "463470047284"
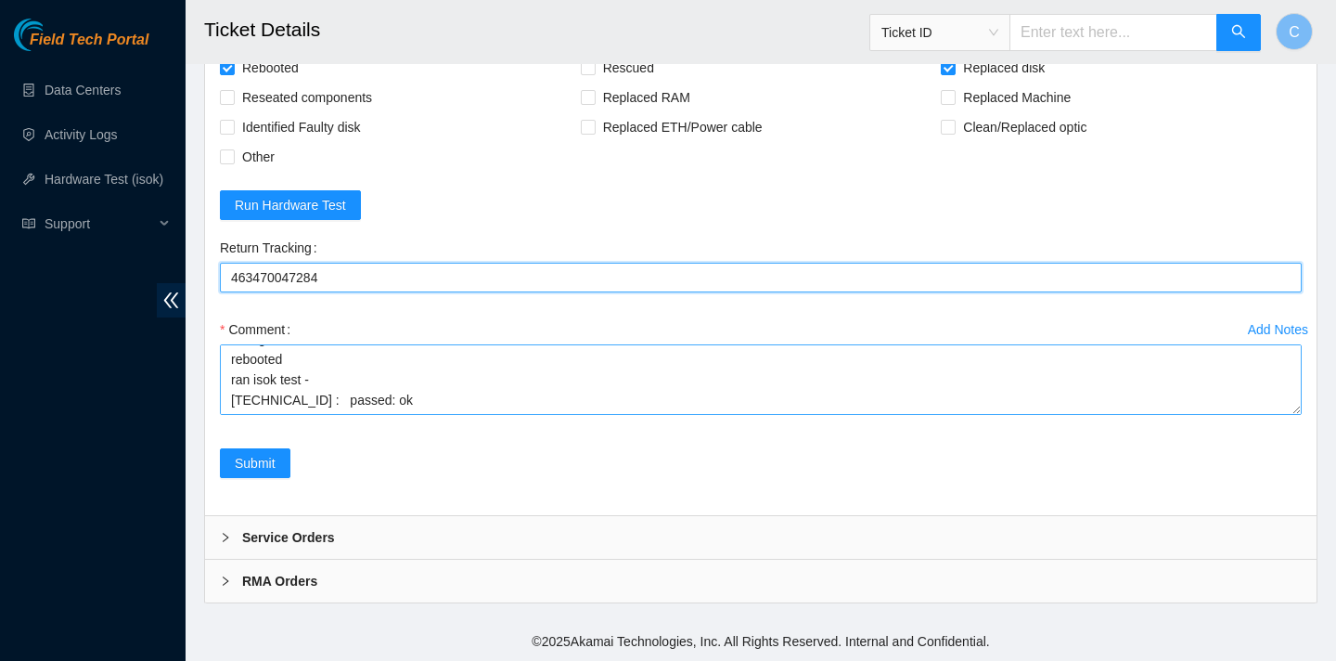
type Tracking "463470047284"
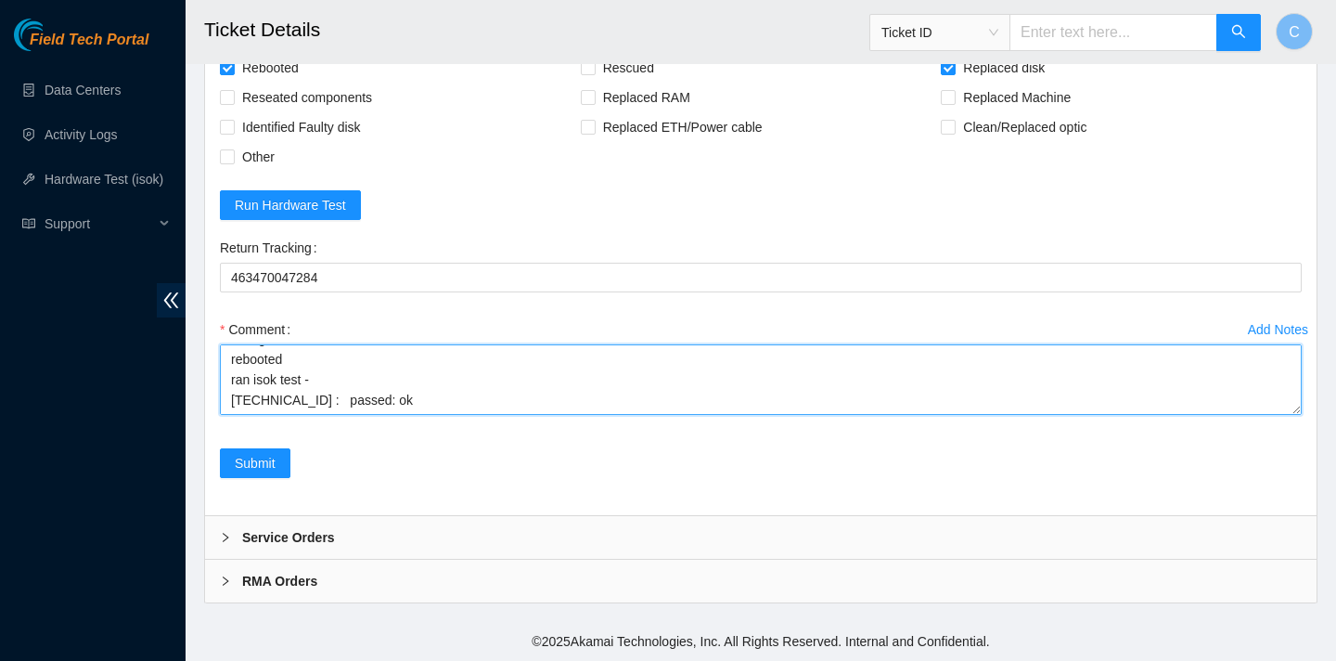
click at [438, 396] on textarea "verified sn powered off take out old drive: ZC14ZFZA put in new drive: WCC13158…" at bounding box center [761, 379] width 1082 height 71
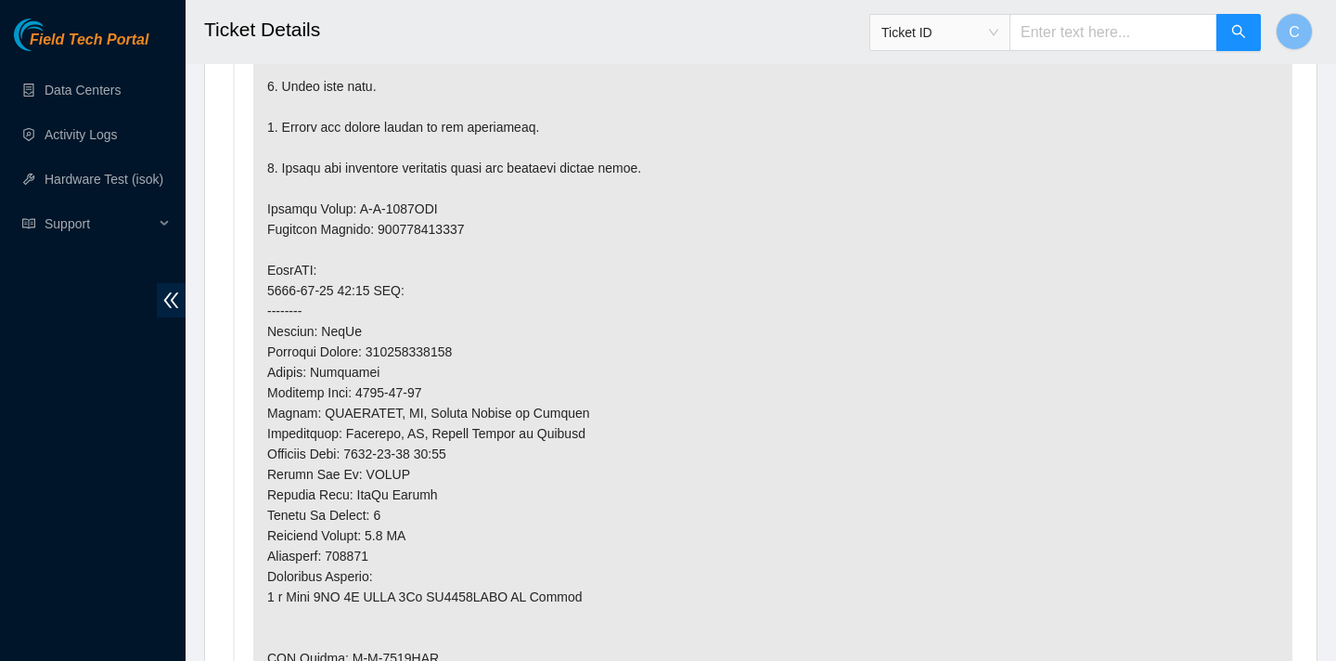
scroll to position [937, 0]
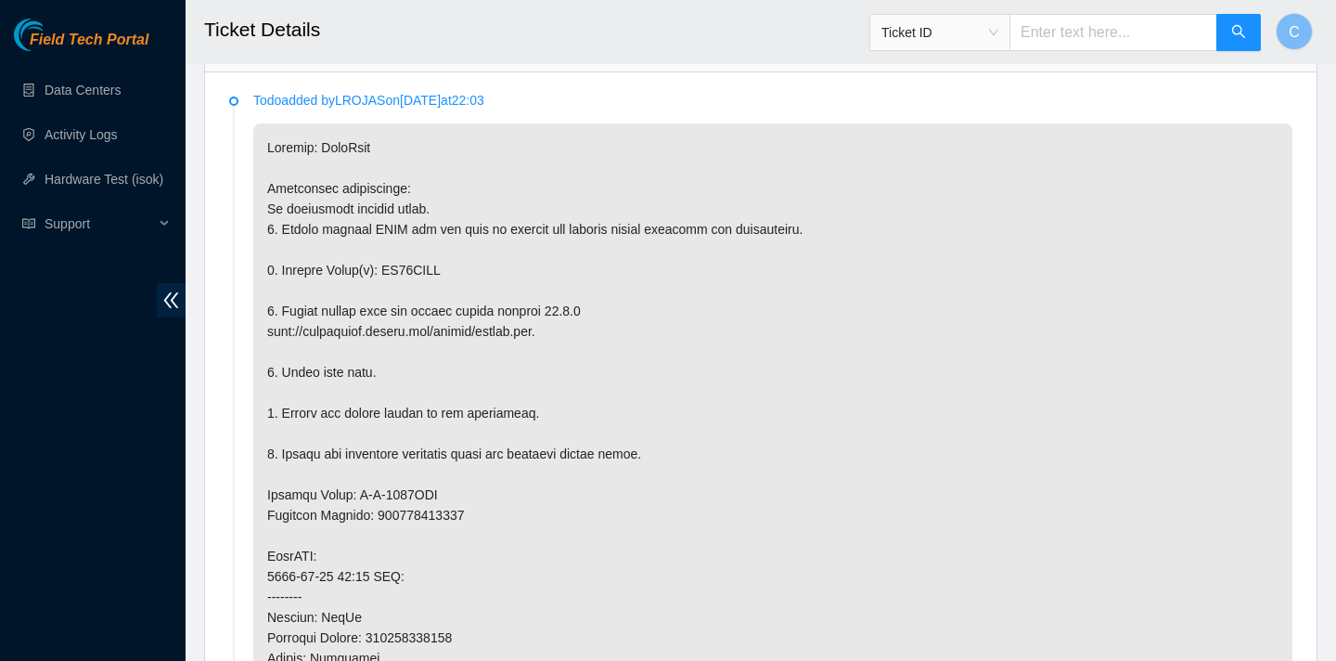
type textarea "verified sn powered off take out old drive: ZC14ZFZA put in new drive: WCC13158…"
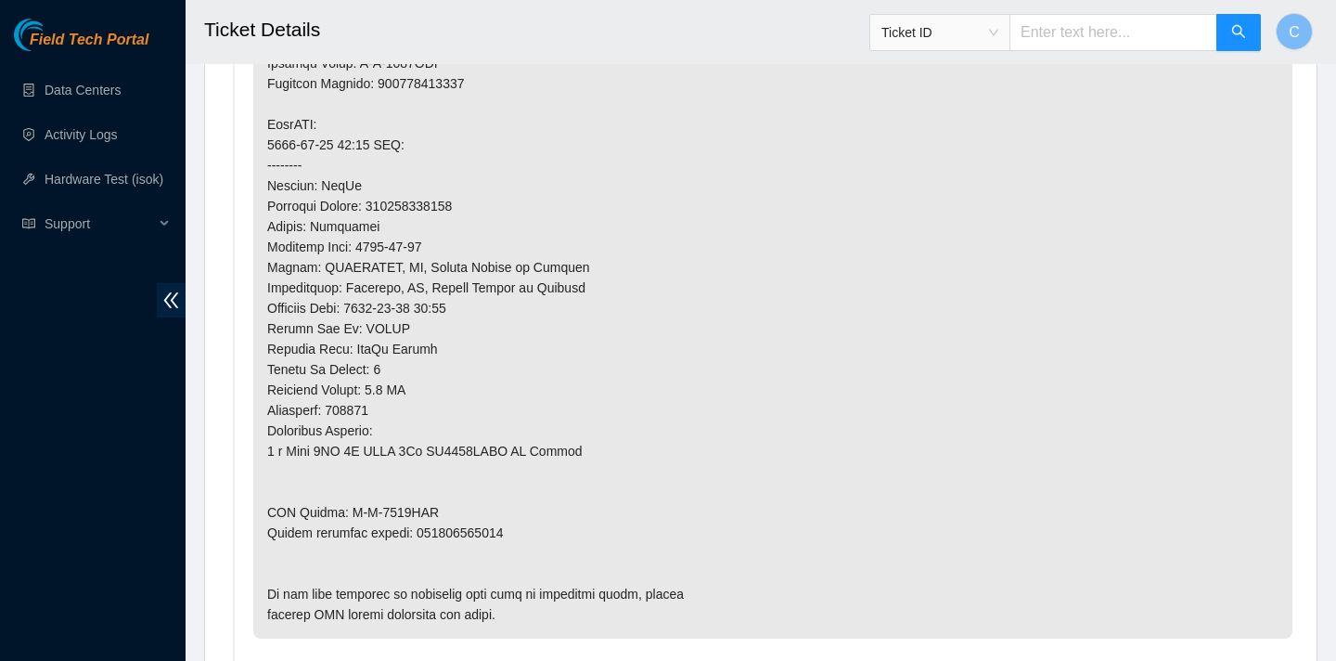
scroll to position [1448, 0]
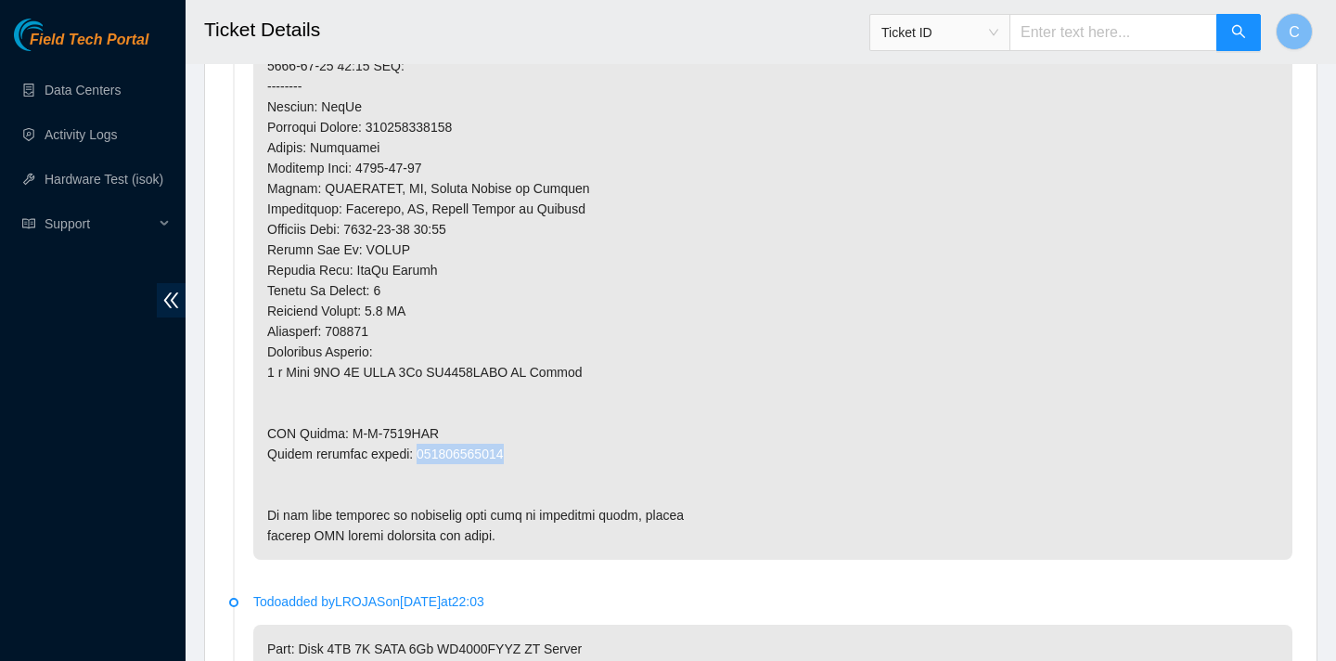
drag, startPoint x: 524, startPoint y: 451, endPoint x: 416, endPoint y: 450, distance: 108.6
click at [416, 451] on p at bounding box center [772, 86] width 1039 height 947
copy p "463470047284"
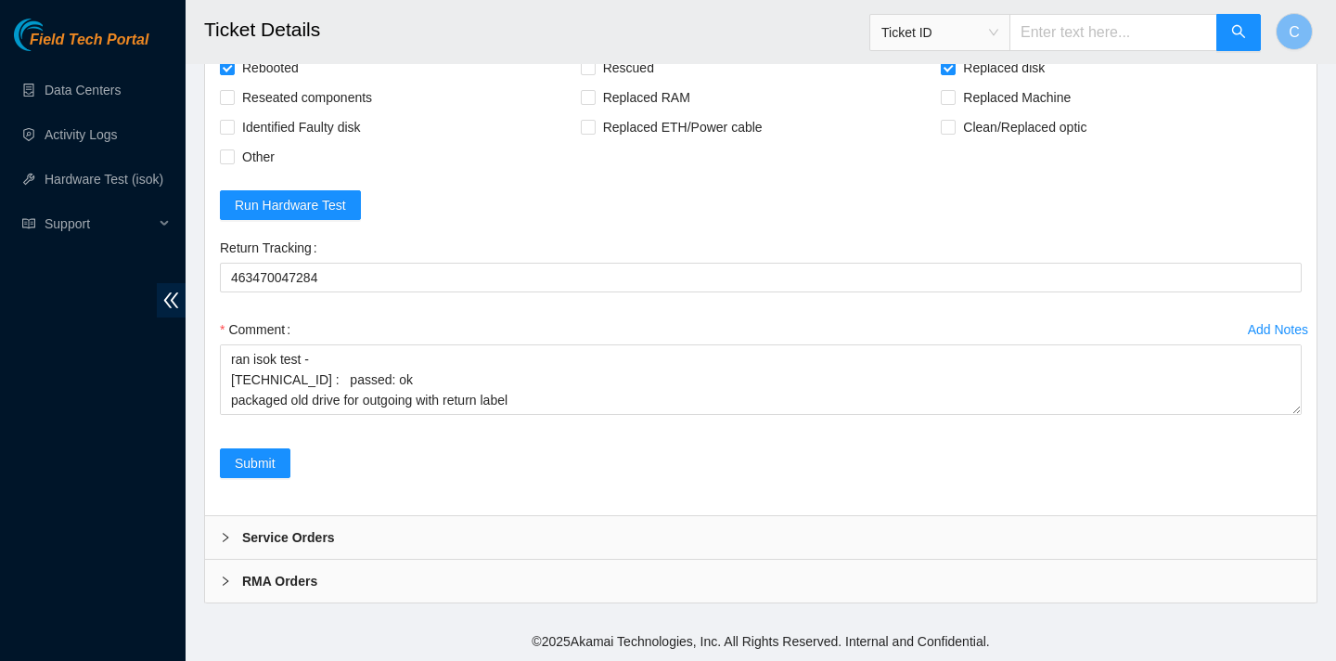
scroll to position [3845, 0]
click at [272, 456] on span "Submit" at bounding box center [255, 463] width 41 height 20
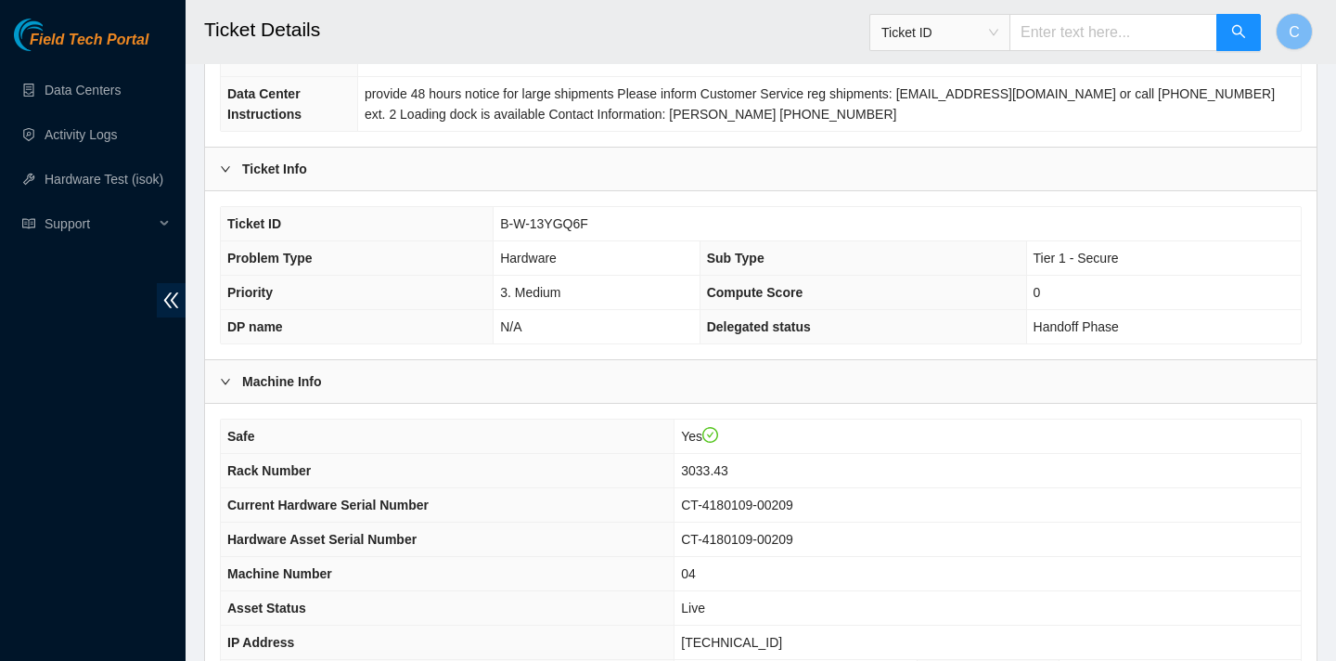
scroll to position [114, 0]
